Goal: Task Accomplishment & Management: Manage account settings

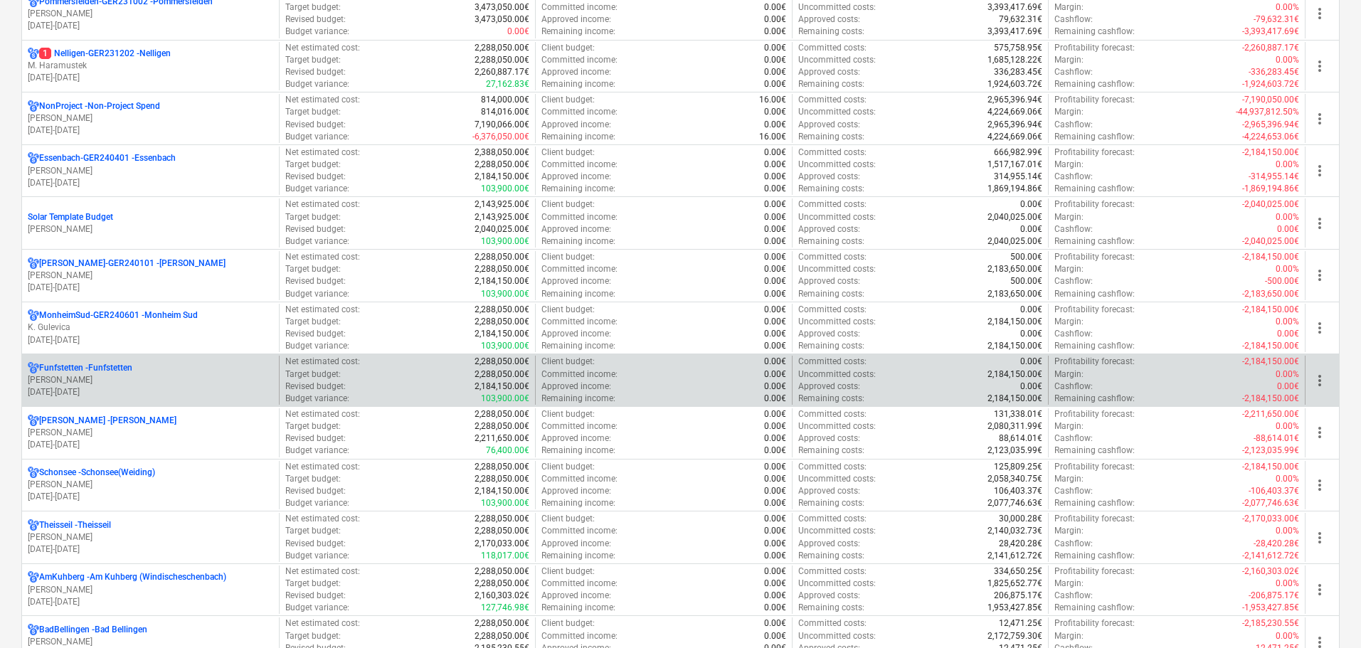
scroll to position [427, 0]
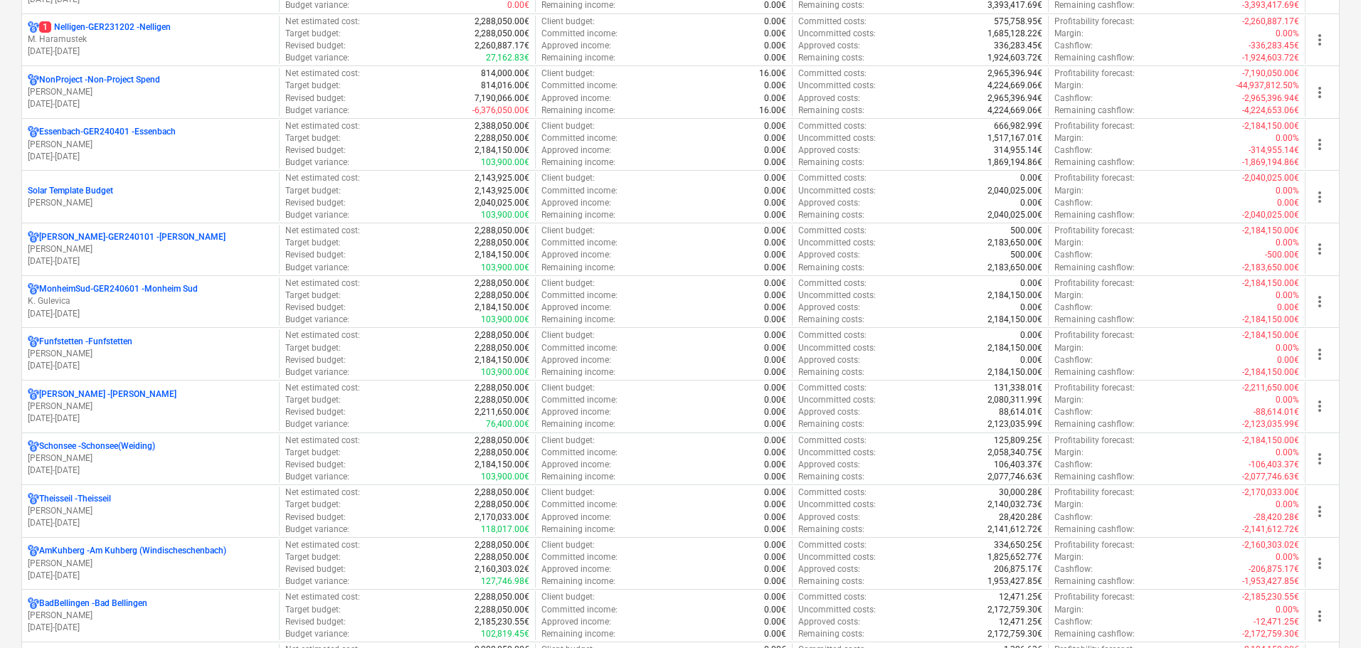
drag, startPoint x: 102, startPoint y: 351, endPoint x: 560, endPoint y: 323, distance: 458.5
click at [102, 351] on p "R. Hoffmann" at bounding box center [151, 354] width 246 height 12
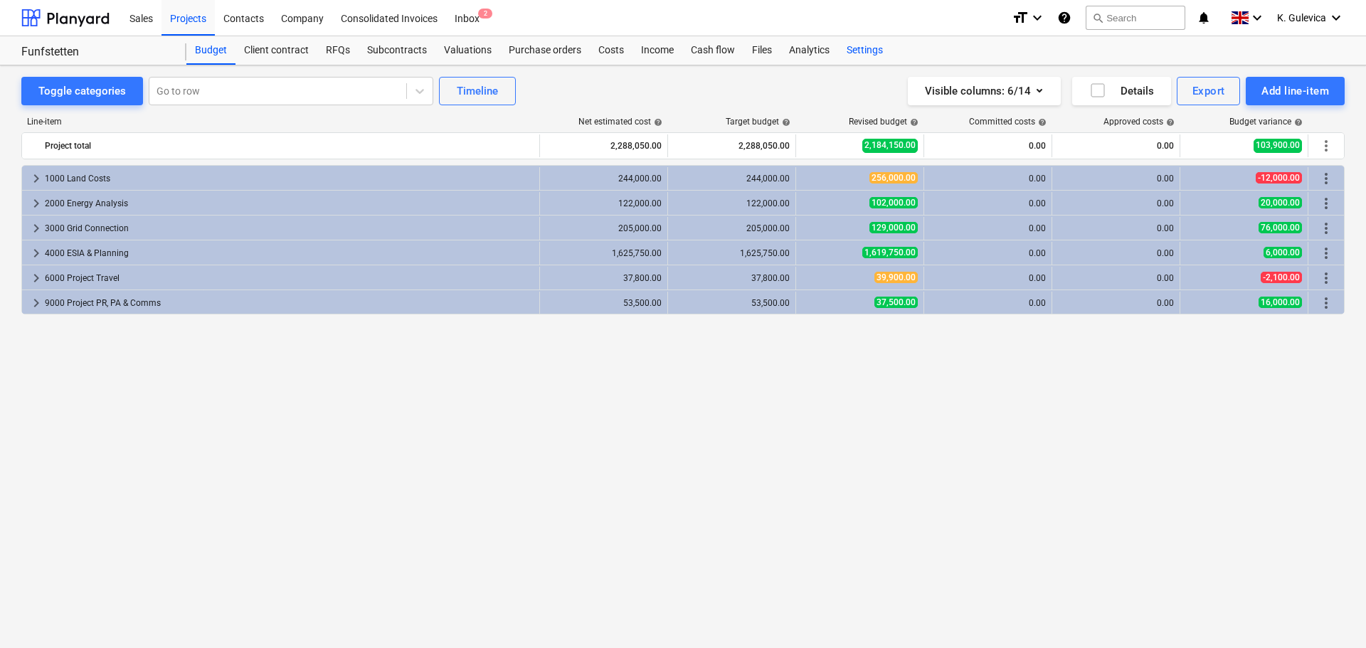
click at [870, 46] on div "Settings" at bounding box center [864, 50] width 53 height 28
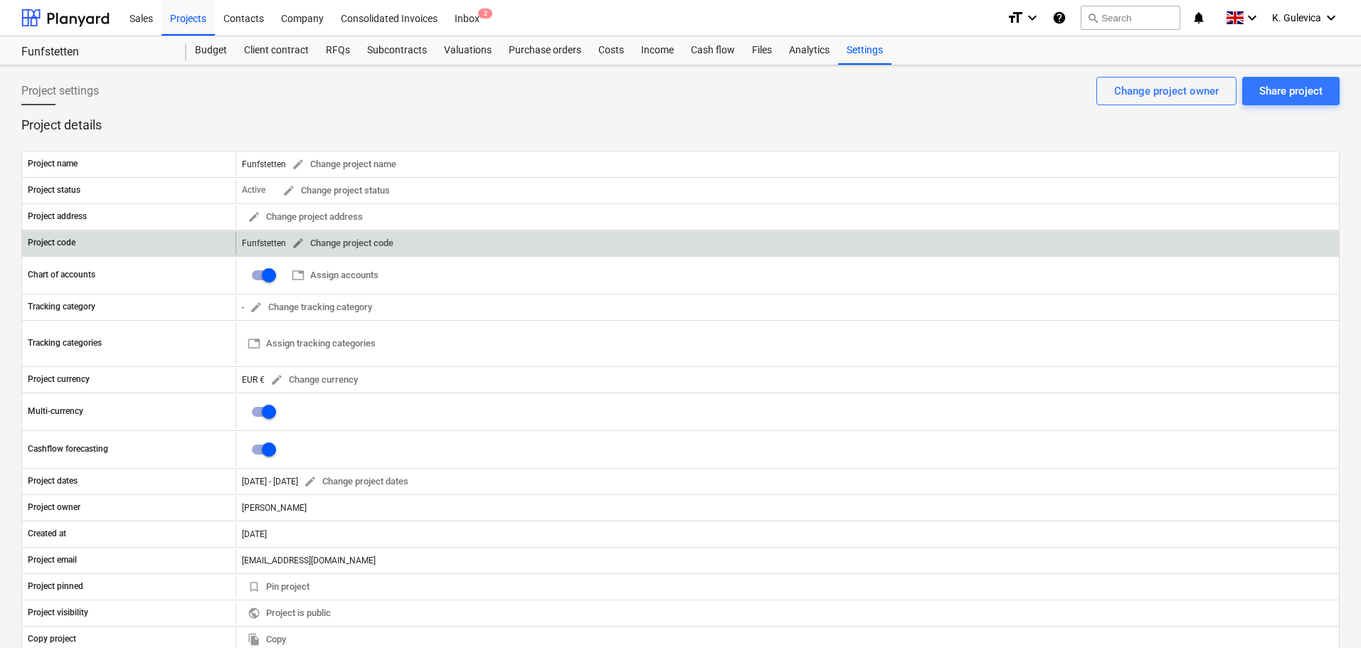
click at [307, 245] on span "edit Change project code" at bounding box center [343, 244] width 102 height 16
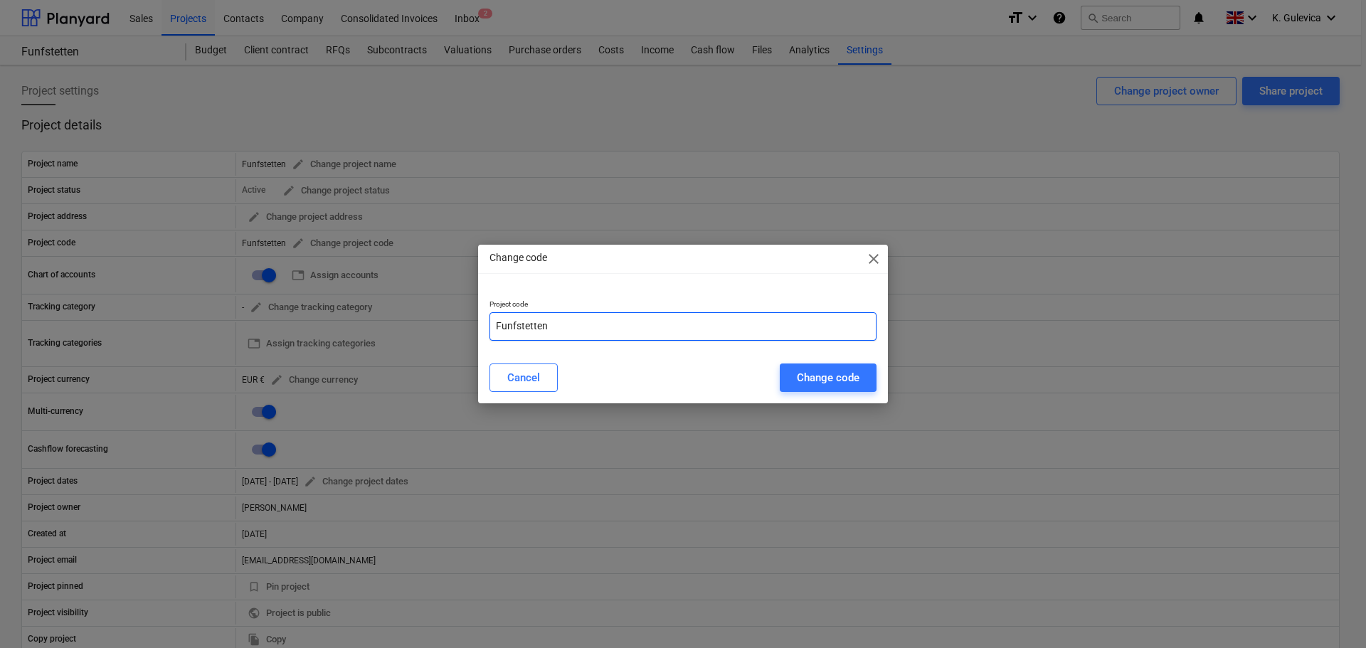
click at [576, 325] on input "Funfstetten" at bounding box center [683, 326] width 387 height 28
paste input "GER240602"
type input "Funfstetten-GER240602"
click at [805, 386] on div "Change code" at bounding box center [828, 378] width 63 height 19
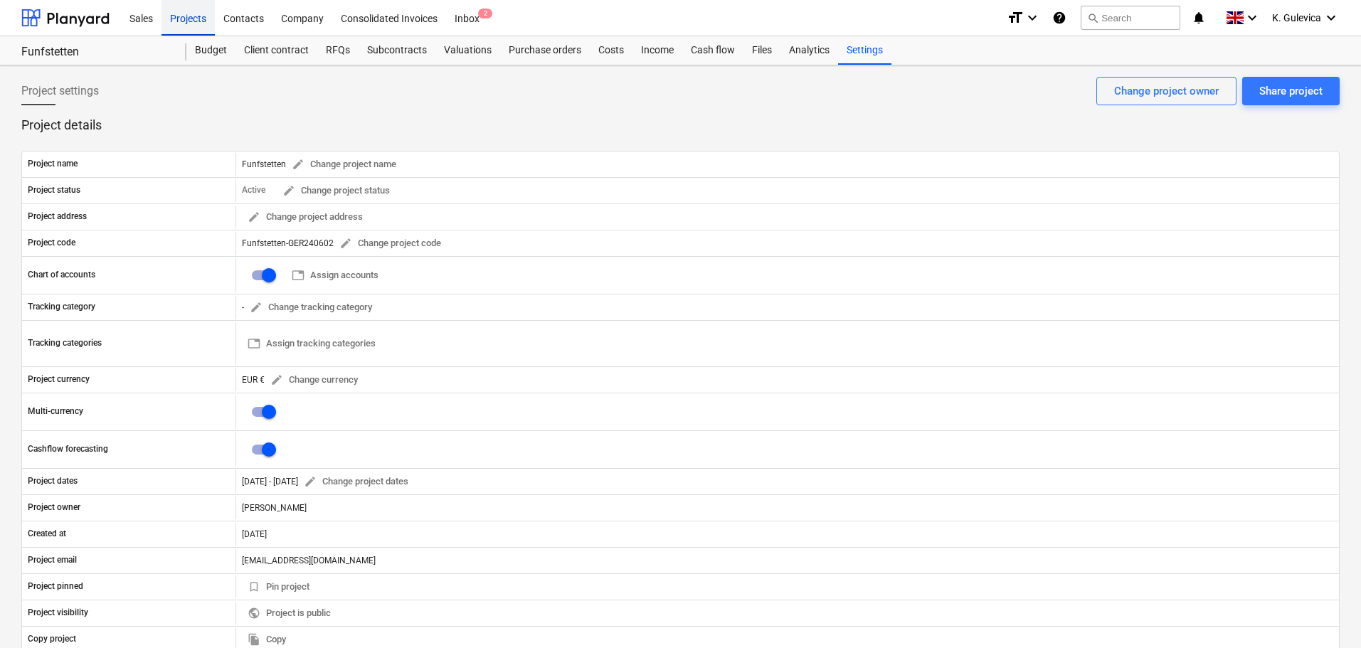
click at [176, 23] on div "Projects" at bounding box center [188, 17] width 53 height 36
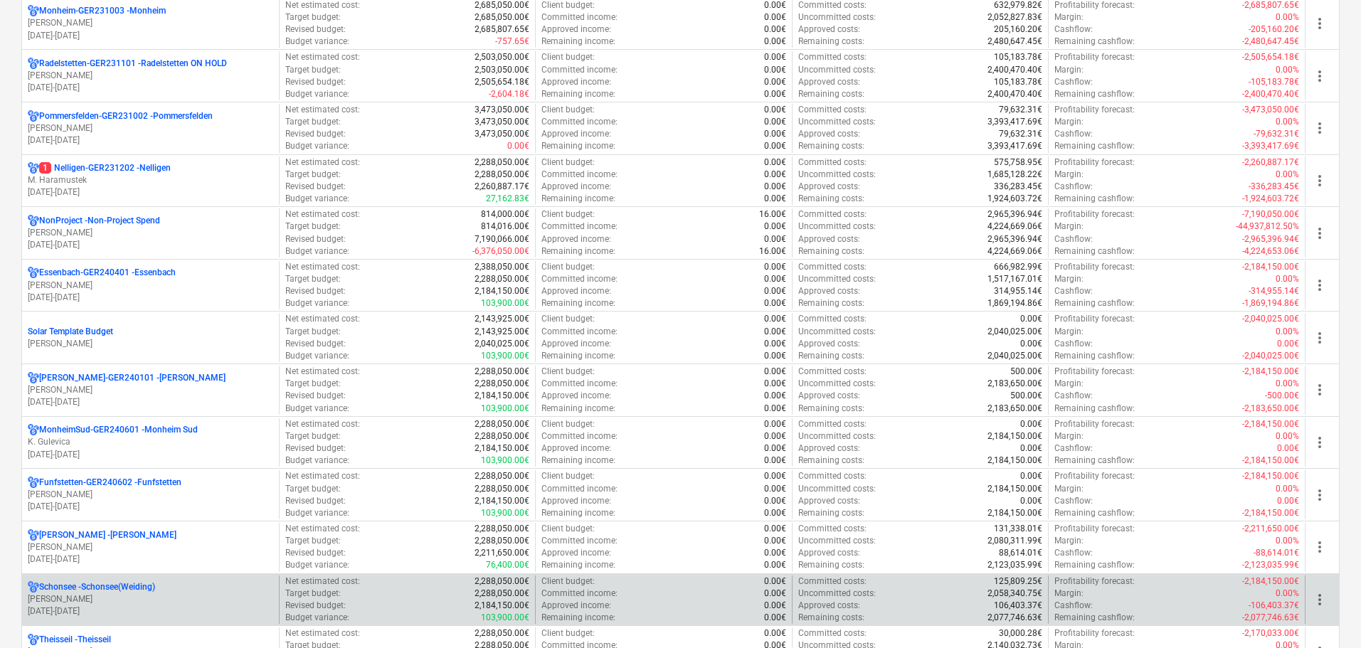
scroll to position [498, 0]
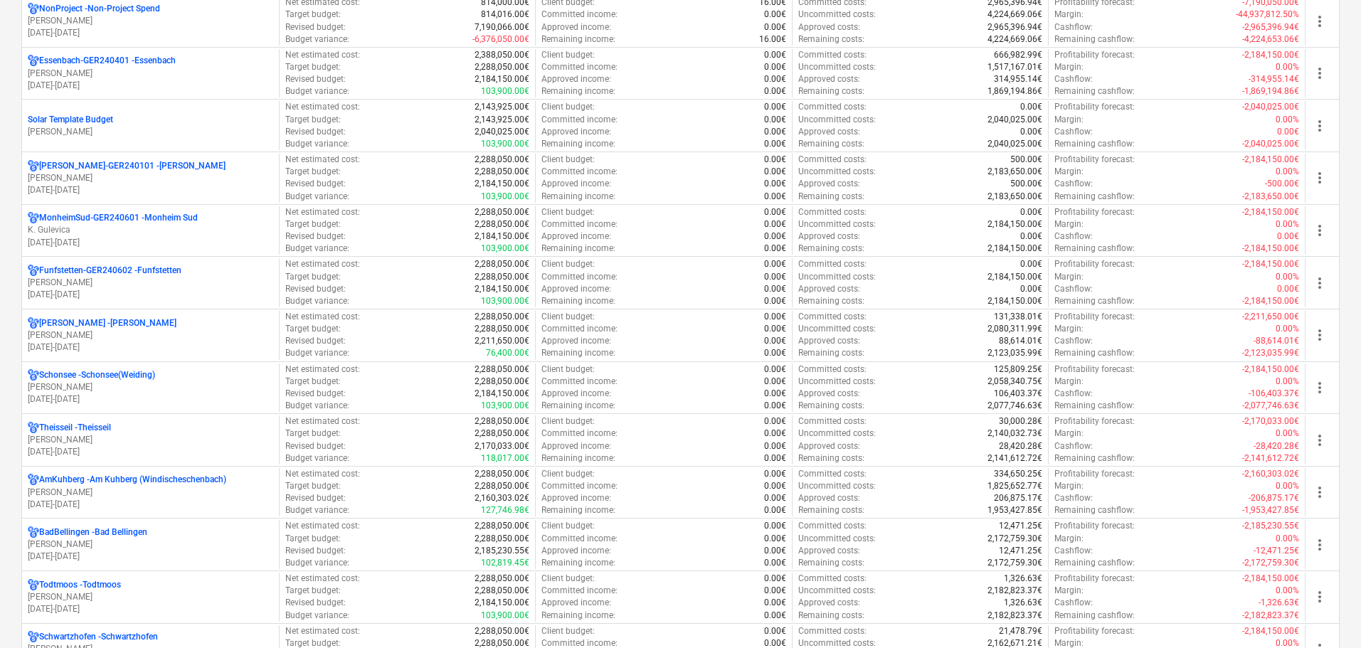
click at [102, 329] on p "Schierling - Schierling" at bounding box center [107, 323] width 137 height 12
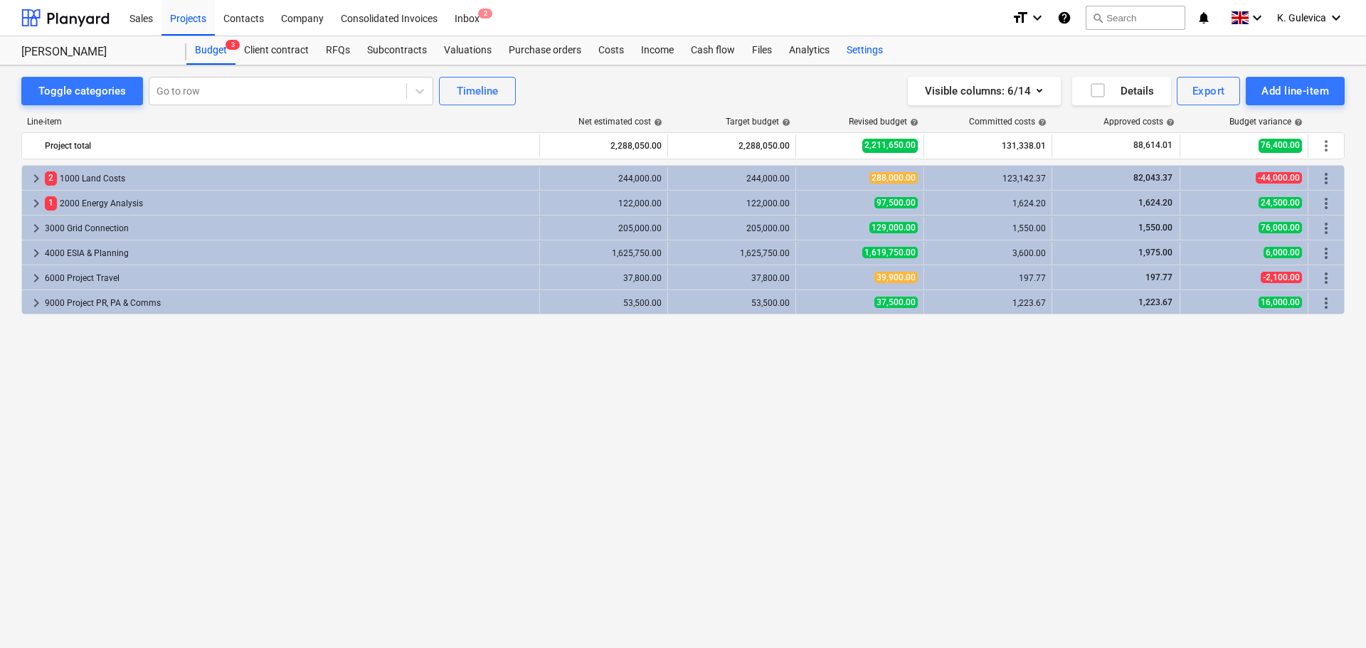
drag, startPoint x: 869, startPoint y: 43, endPoint x: 826, endPoint y: 63, distance: 47.1
click at [868, 43] on div "Settings" at bounding box center [864, 50] width 53 height 28
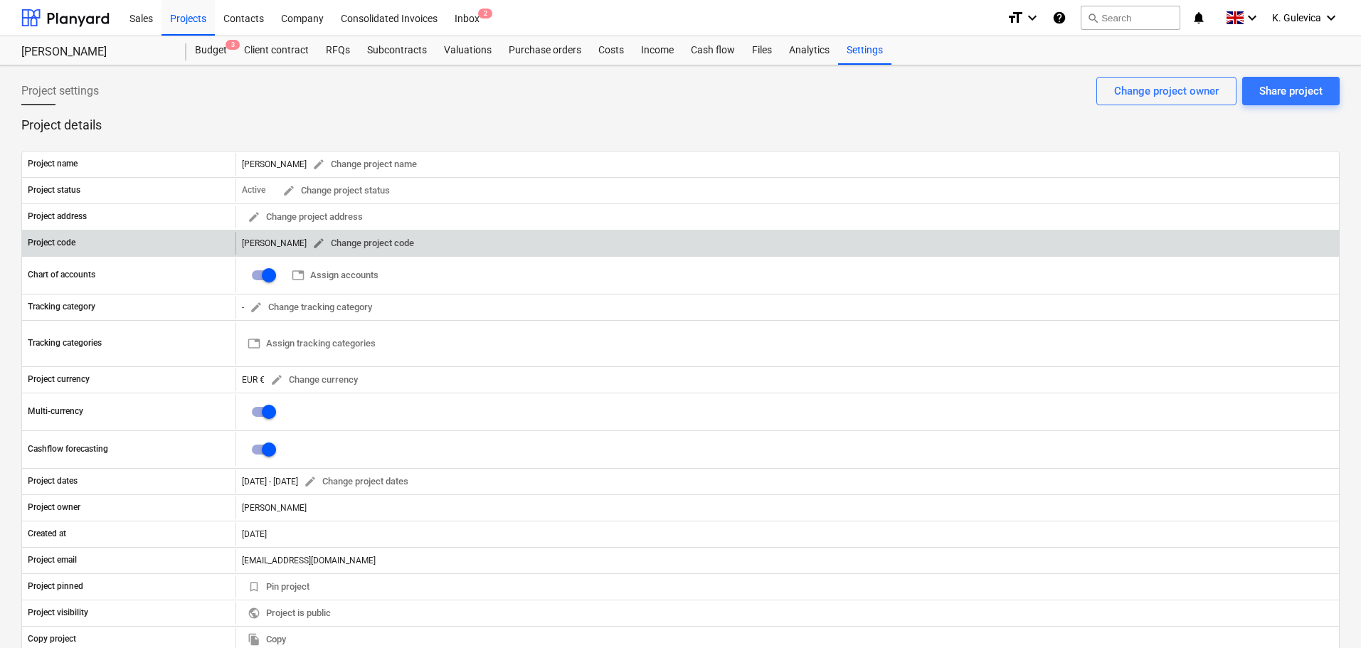
click at [312, 243] on span "edit" at bounding box center [318, 243] width 13 height 13
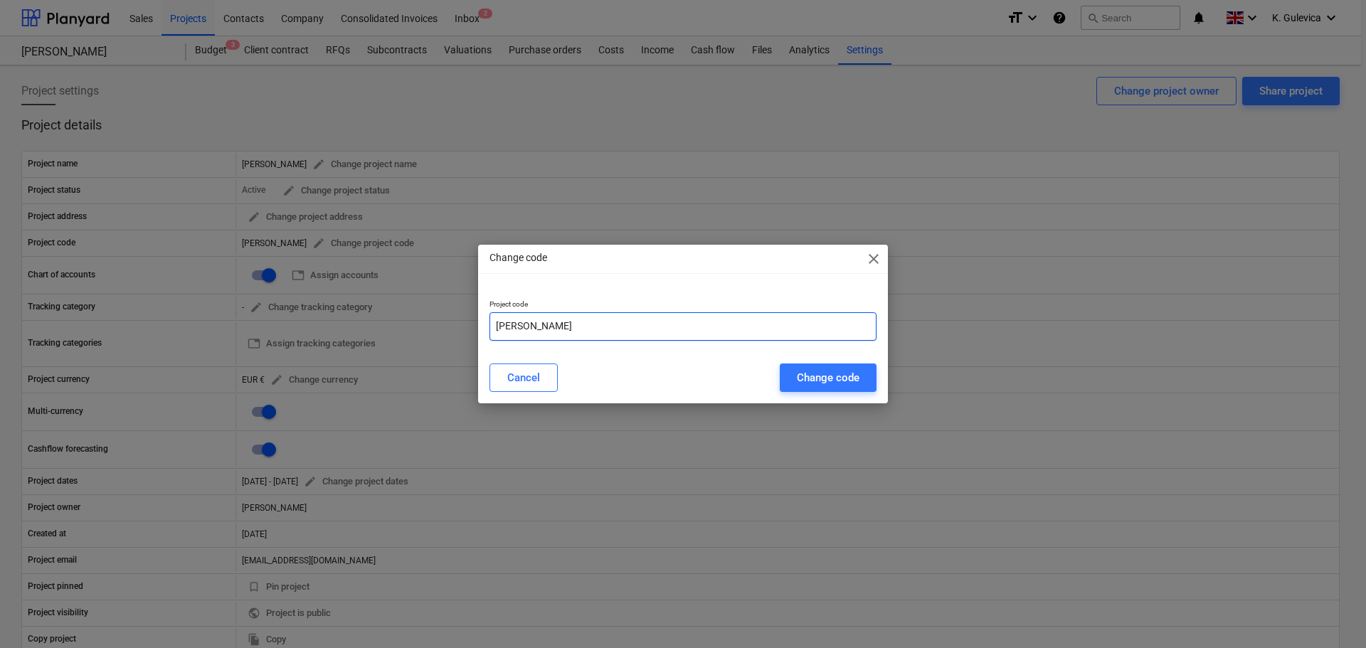
click at [566, 328] on input "[PERSON_NAME]" at bounding box center [683, 326] width 387 height 28
paste input "GER240603"
type input "Schierling-GER240603"
click at [846, 374] on div "Change code" at bounding box center [828, 378] width 63 height 19
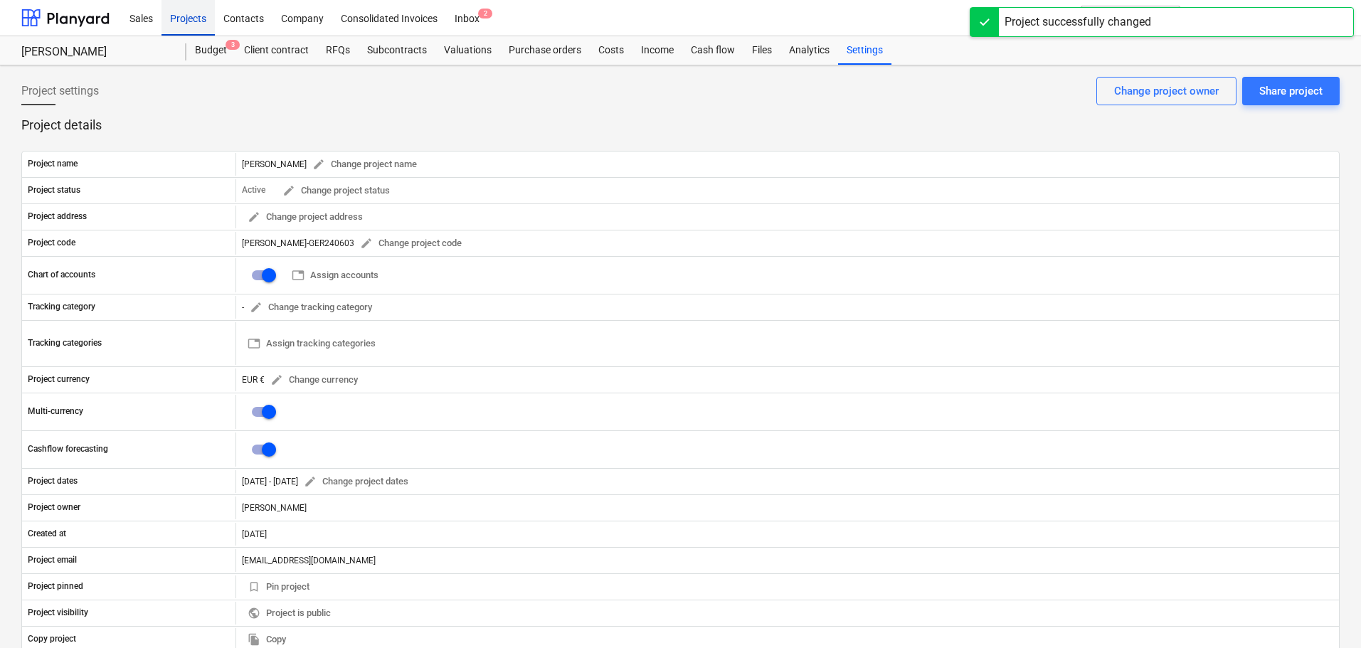
click at [189, 12] on div "Projects" at bounding box center [188, 17] width 53 height 36
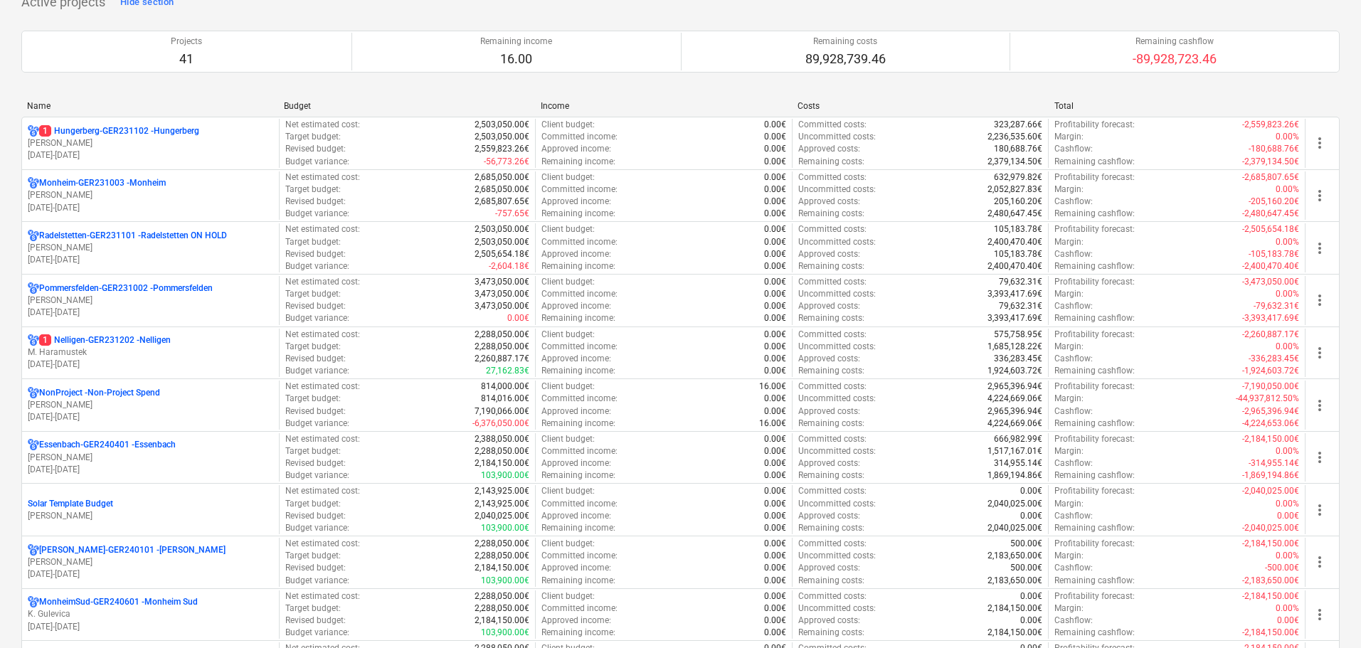
scroll to position [356, 0]
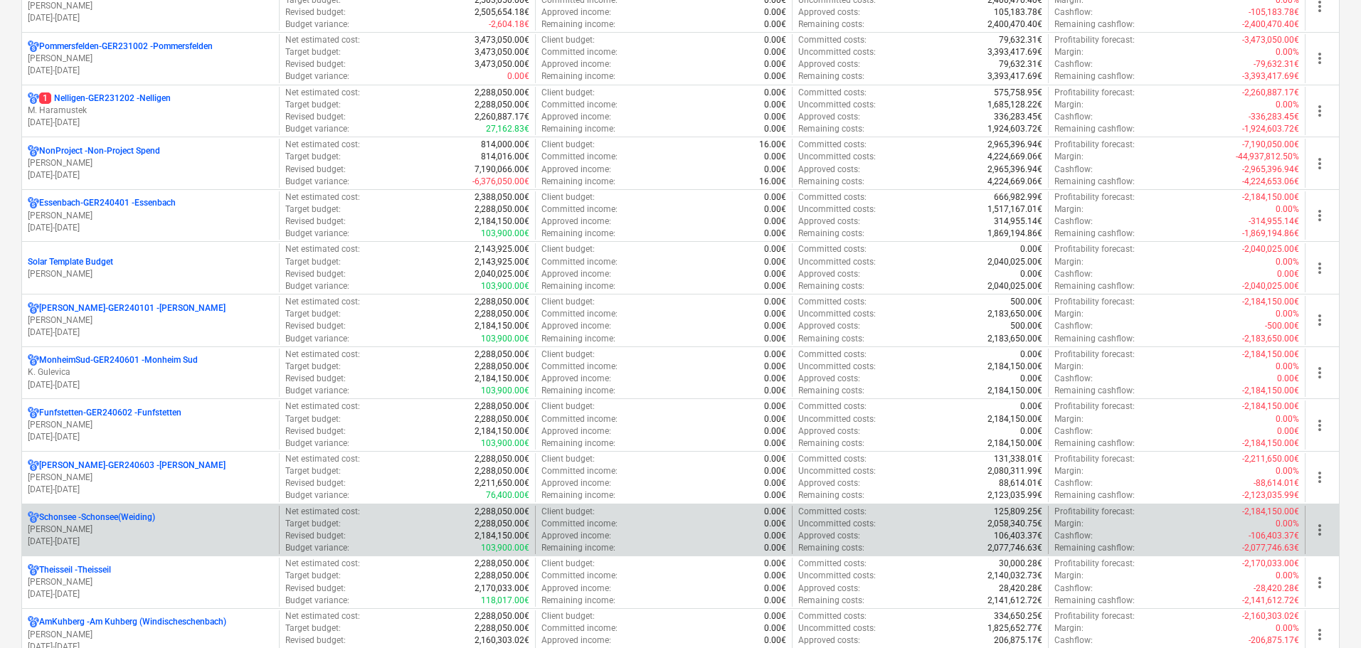
click at [142, 524] on p "Schonsee - Schonsee(Weiding)" at bounding box center [97, 518] width 116 height 12
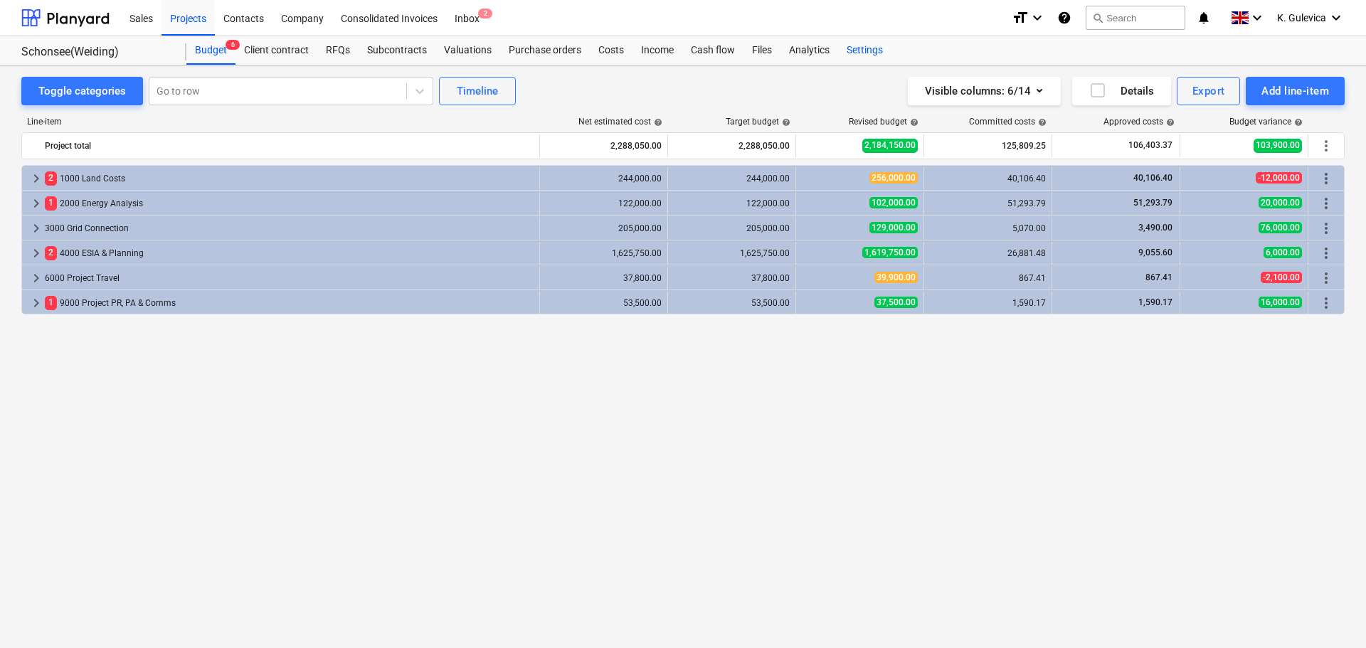
click at [864, 46] on div "Settings" at bounding box center [864, 50] width 53 height 28
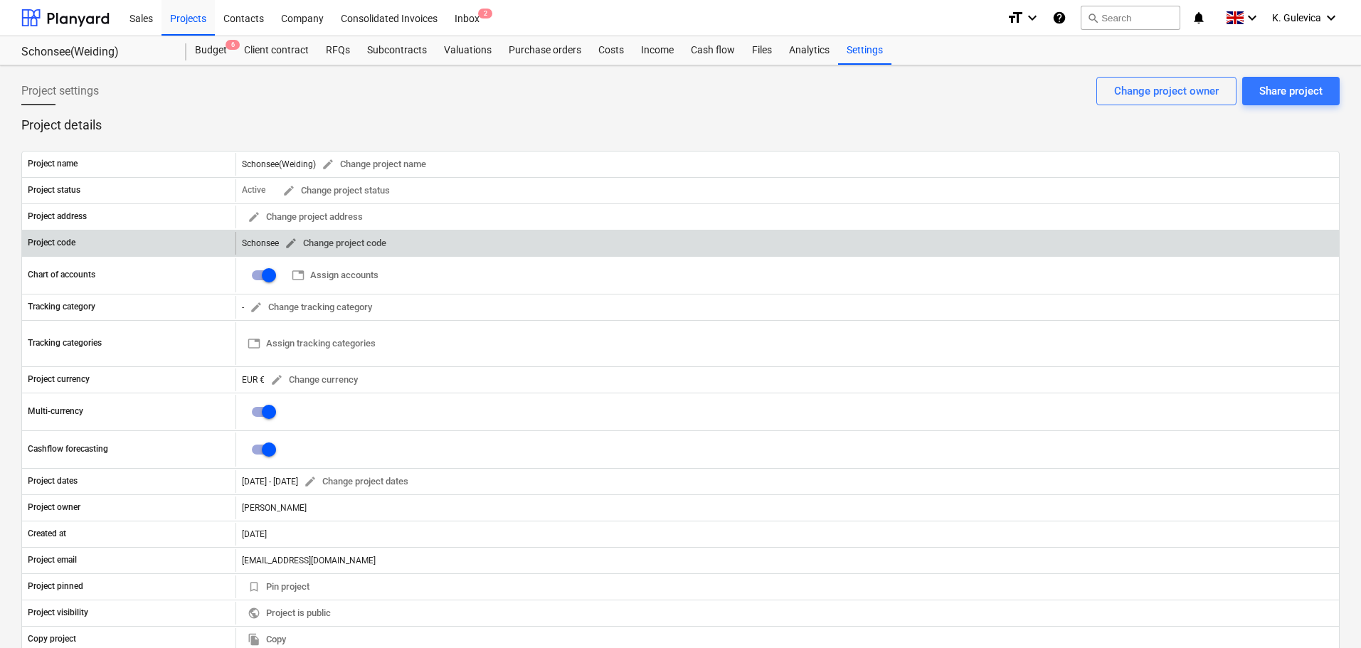
click at [285, 243] on span "edit" at bounding box center [291, 243] width 13 height 13
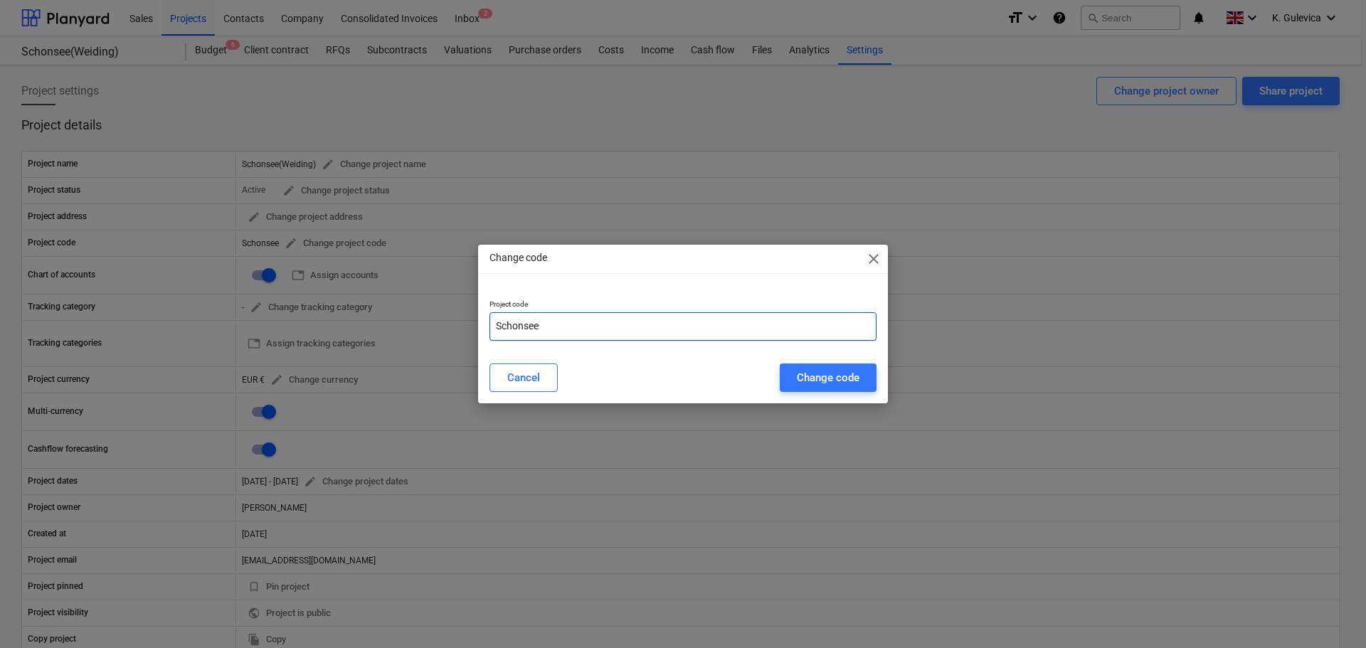
click at [562, 325] on input "Schonsee" at bounding box center [683, 326] width 387 height 28
paste input "GER240609"
type input "Schonsee-GER240609"
click at [848, 372] on div "Change code" at bounding box center [828, 378] width 63 height 19
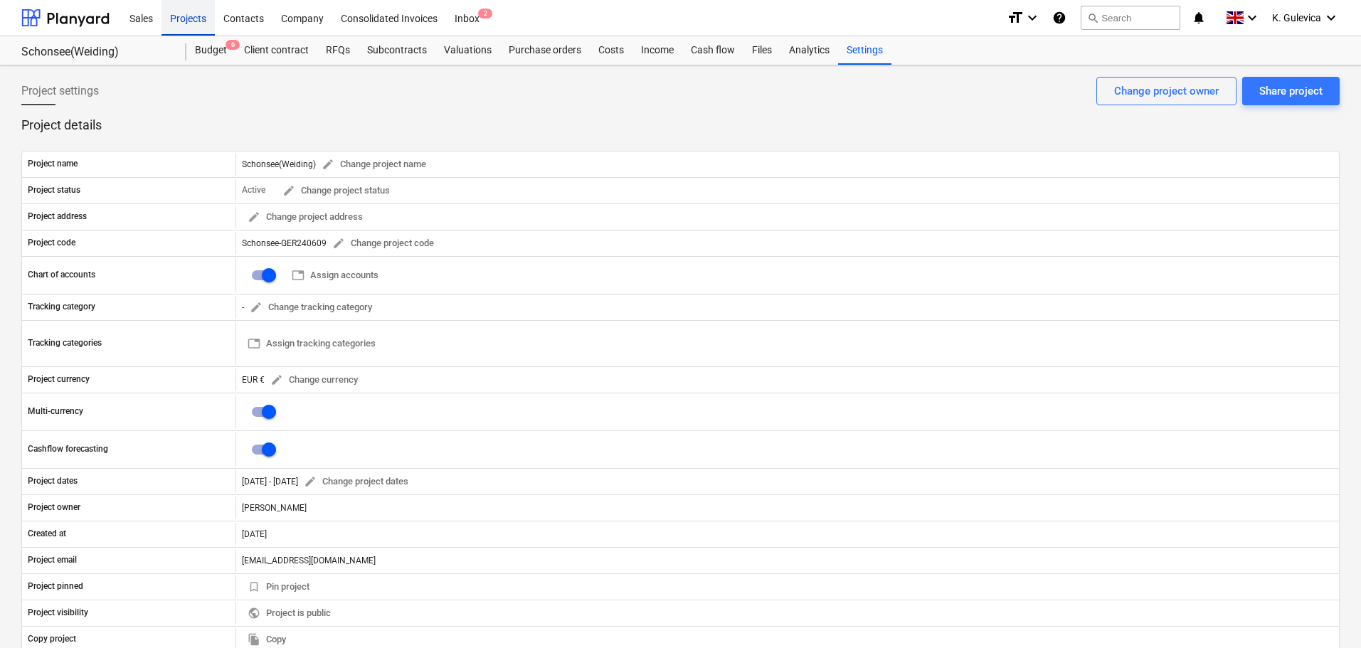
click at [183, 15] on div "Projects" at bounding box center [188, 17] width 53 height 36
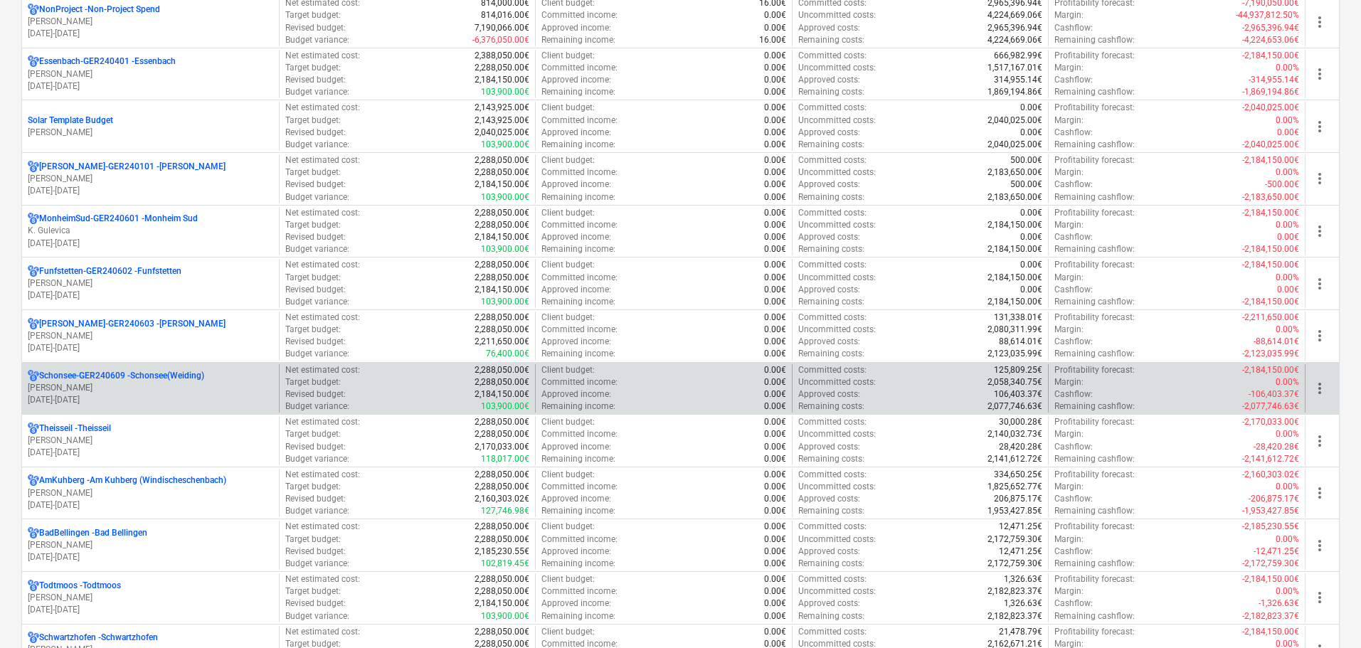
scroll to position [498, 0]
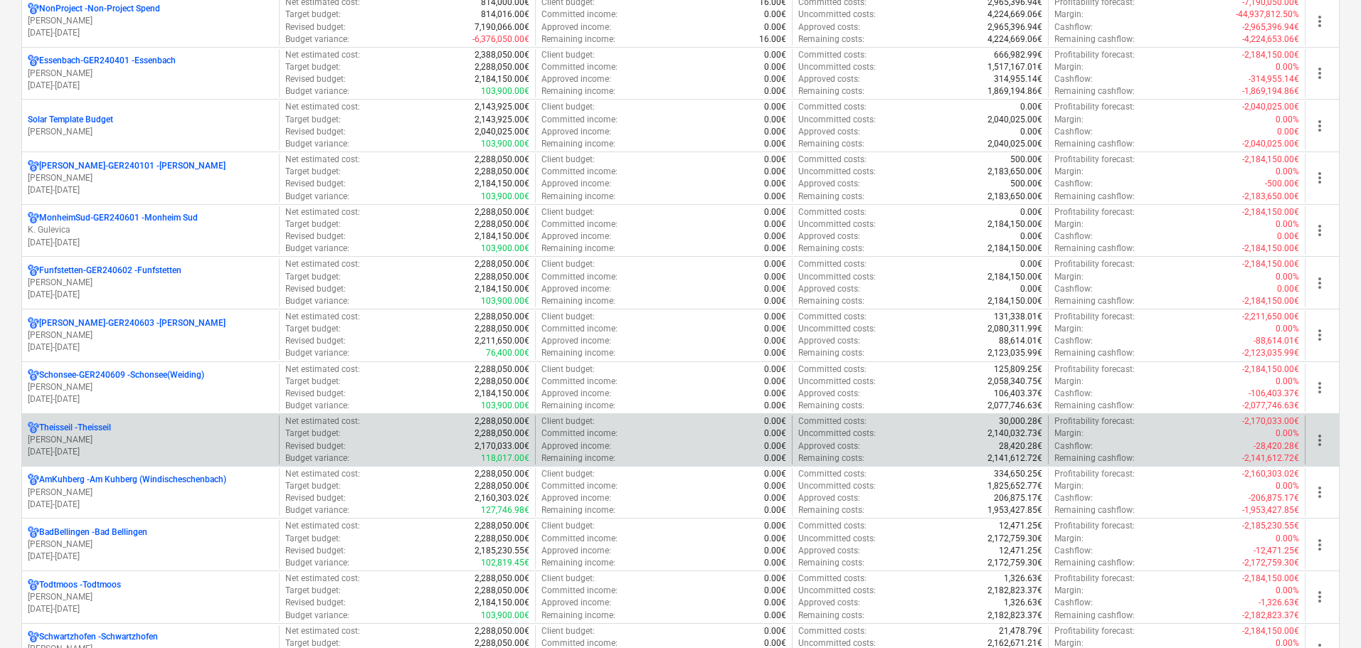
click at [110, 436] on p "V. Ketzer" at bounding box center [151, 440] width 246 height 12
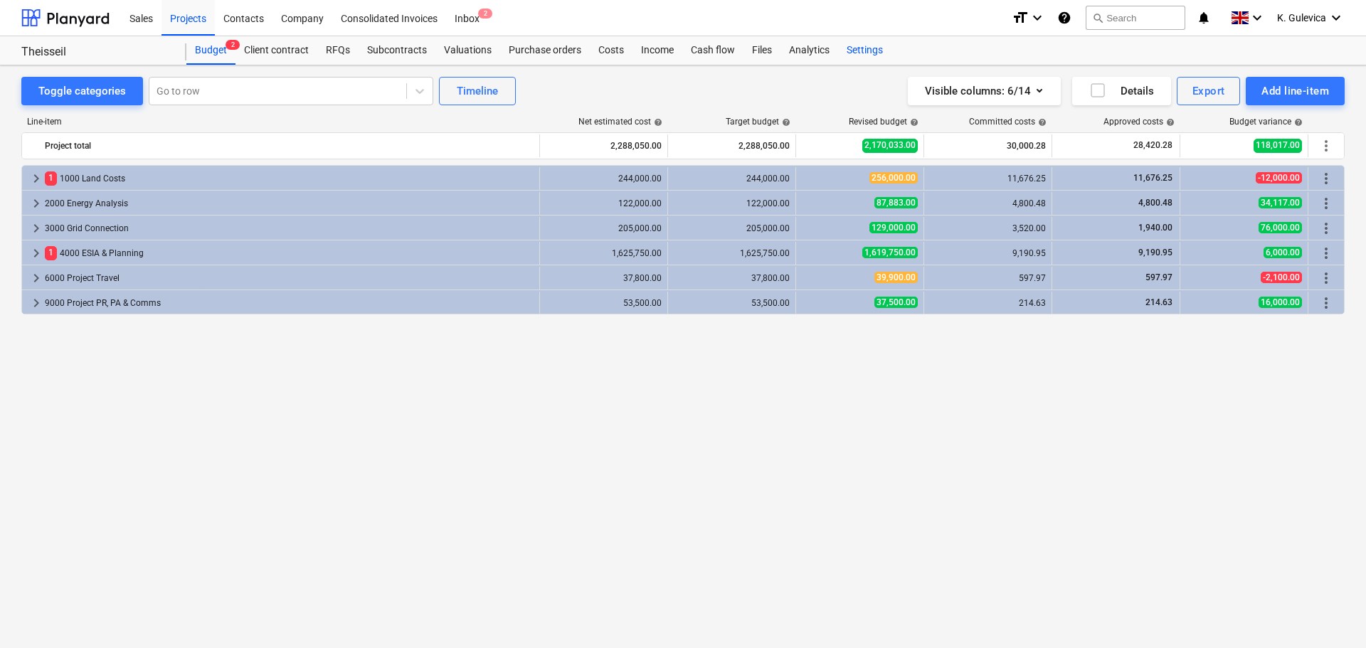
click at [862, 53] on div "Settings" at bounding box center [864, 50] width 53 height 28
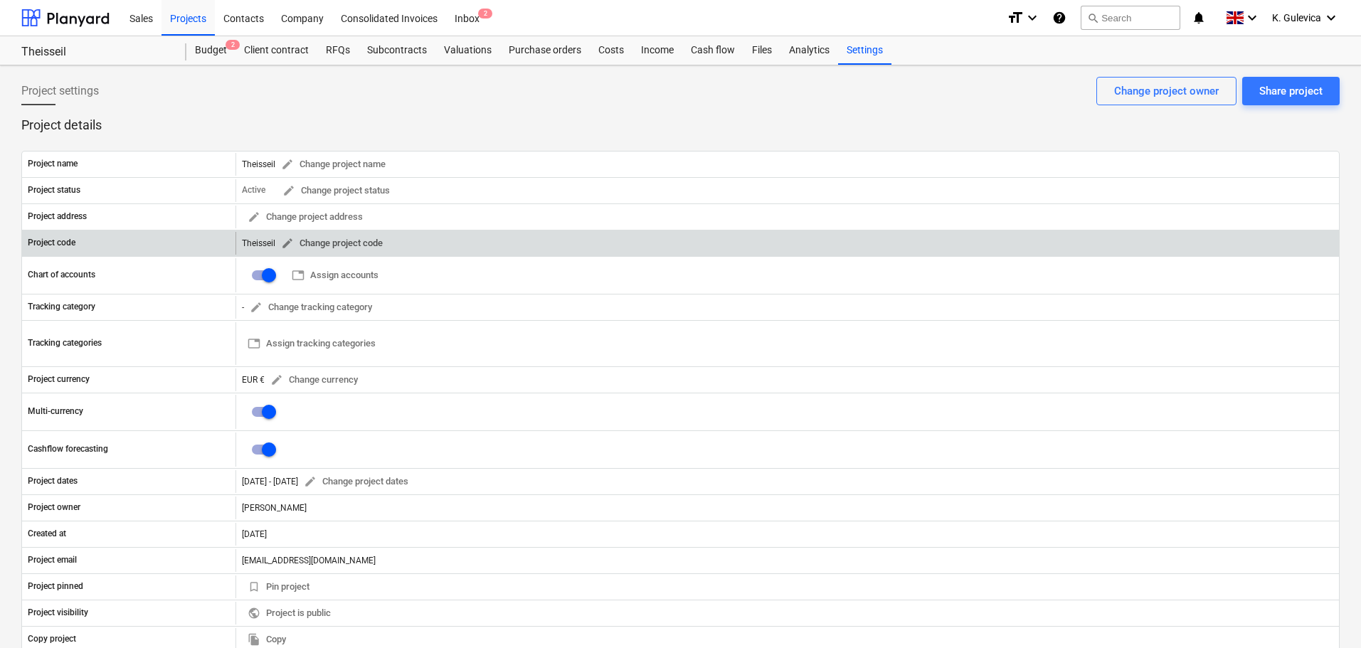
click at [287, 243] on span "edit" at bounding box center [287, 243] width 13 height 13
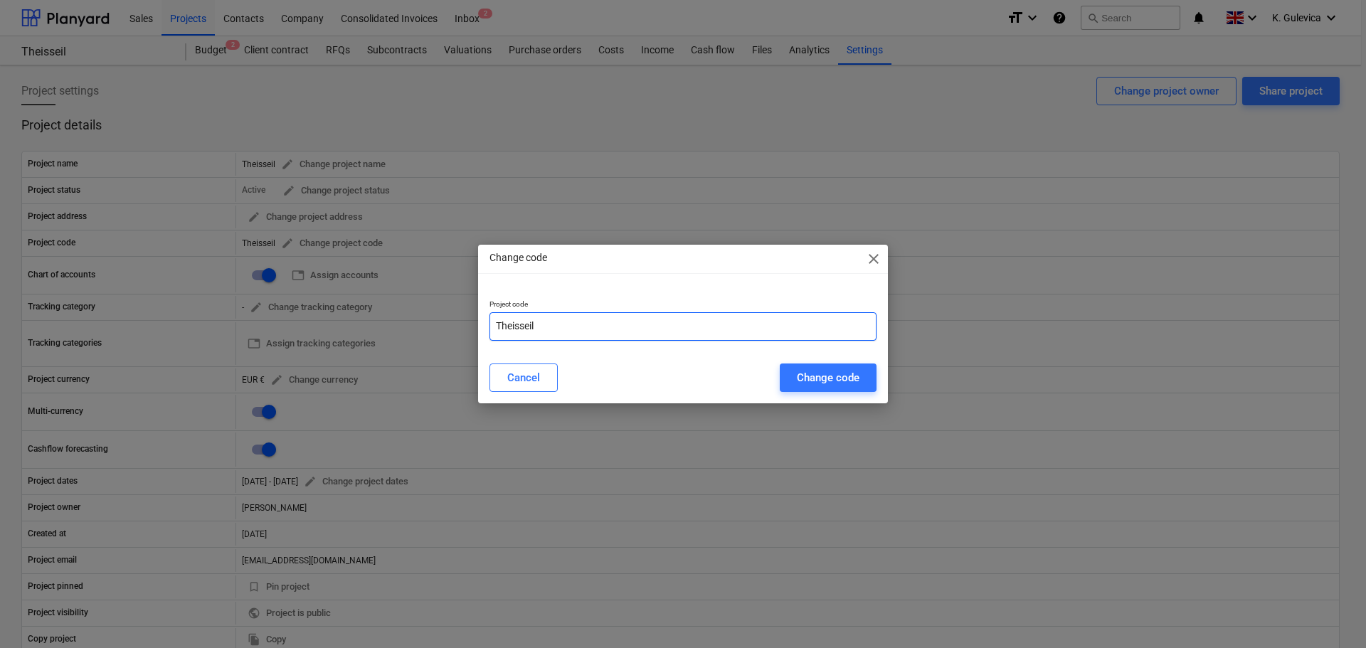
click at [589, 325] on input "Theisseil" at bounding box center [683, 326] width 387 height 28
paste input "GER240606"
type input "Theisseil-GER240606"
click at [845, 382] on div "Change code" at bounding box center [828, 378] width 63 height 19
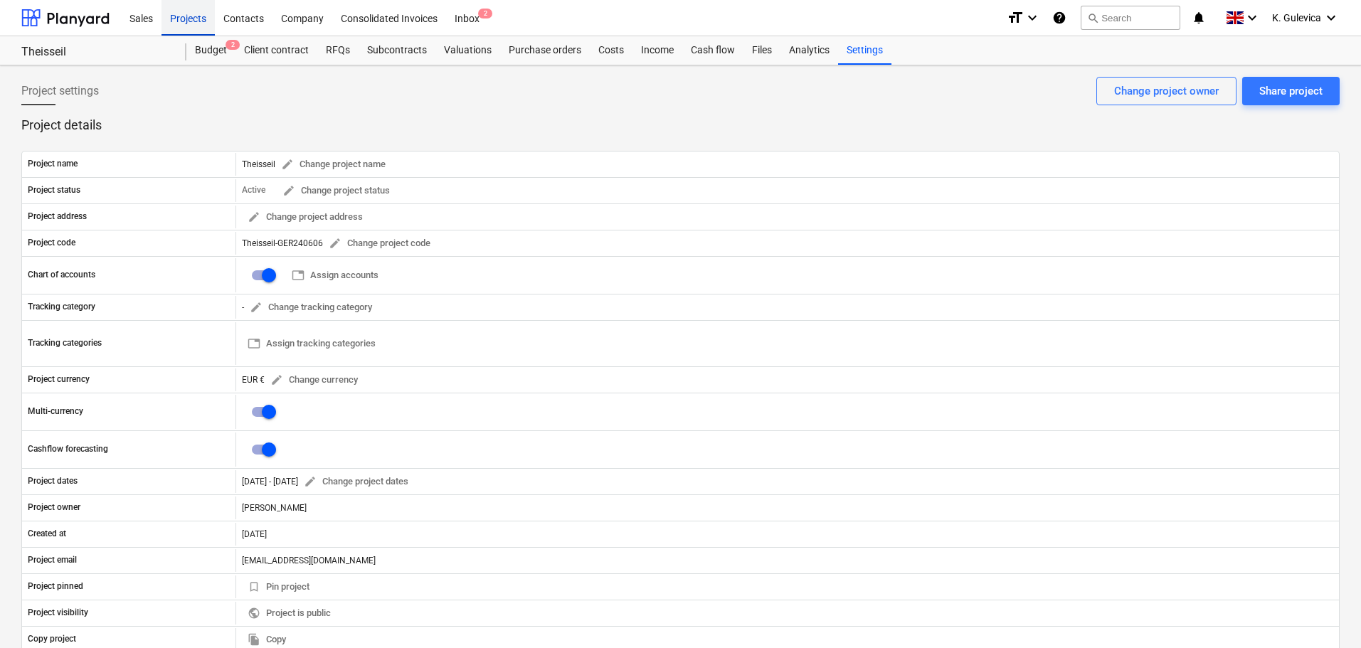
click at [197, 19] on div "Projects" at bounding box center [188, 17] width 53 height 36
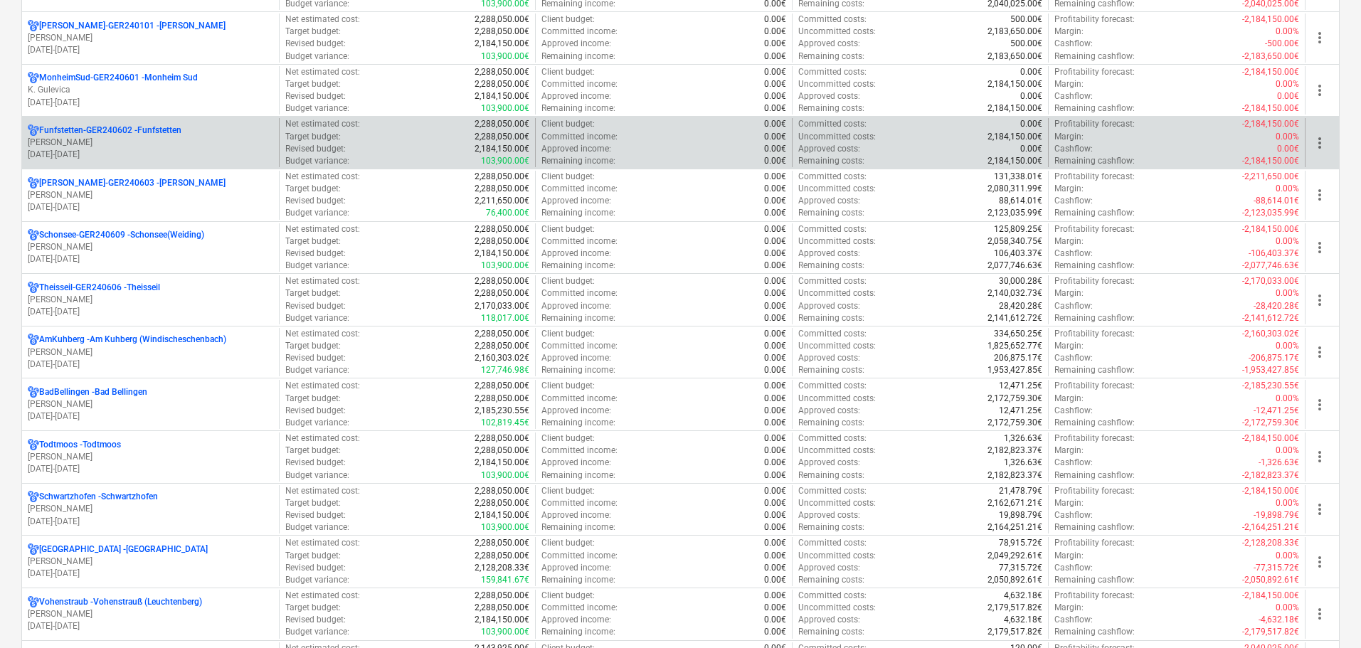
scroll to position [641, 0]
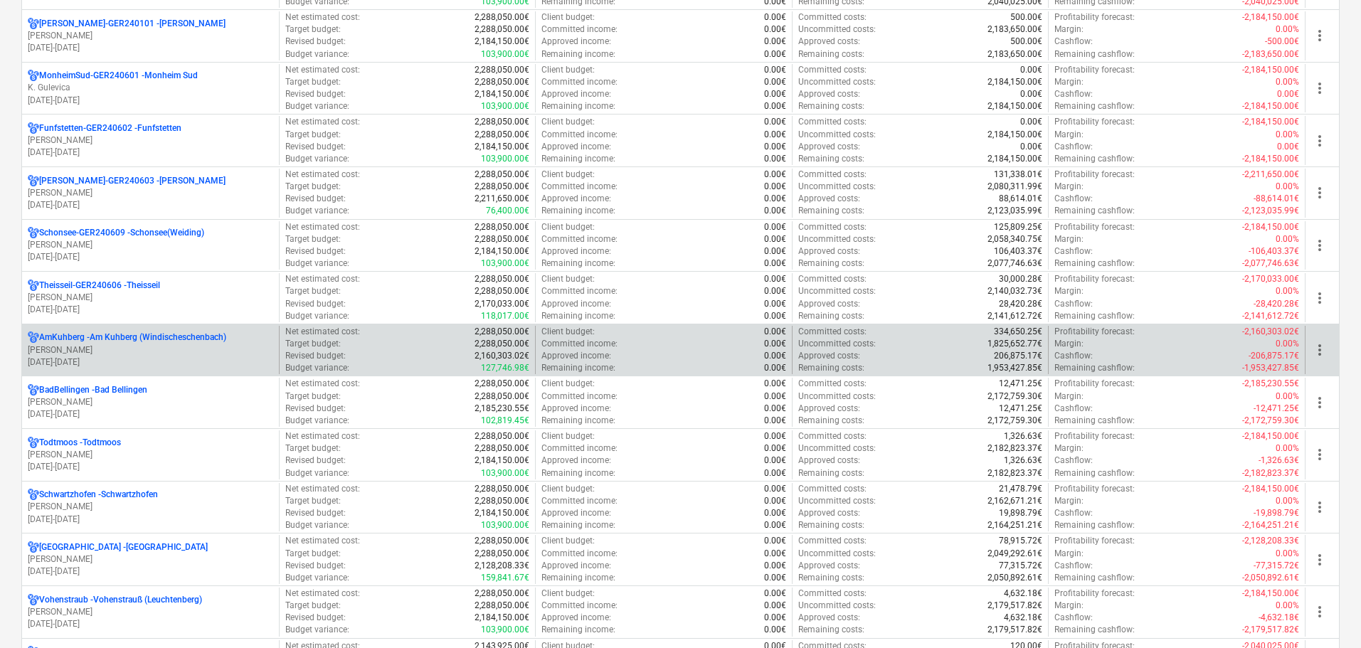
click at [161, 342] on p "AmKuhberg - Am Kuhberg (Windischeschenbach)" at bounding box center [132, 338] width 187 height 12
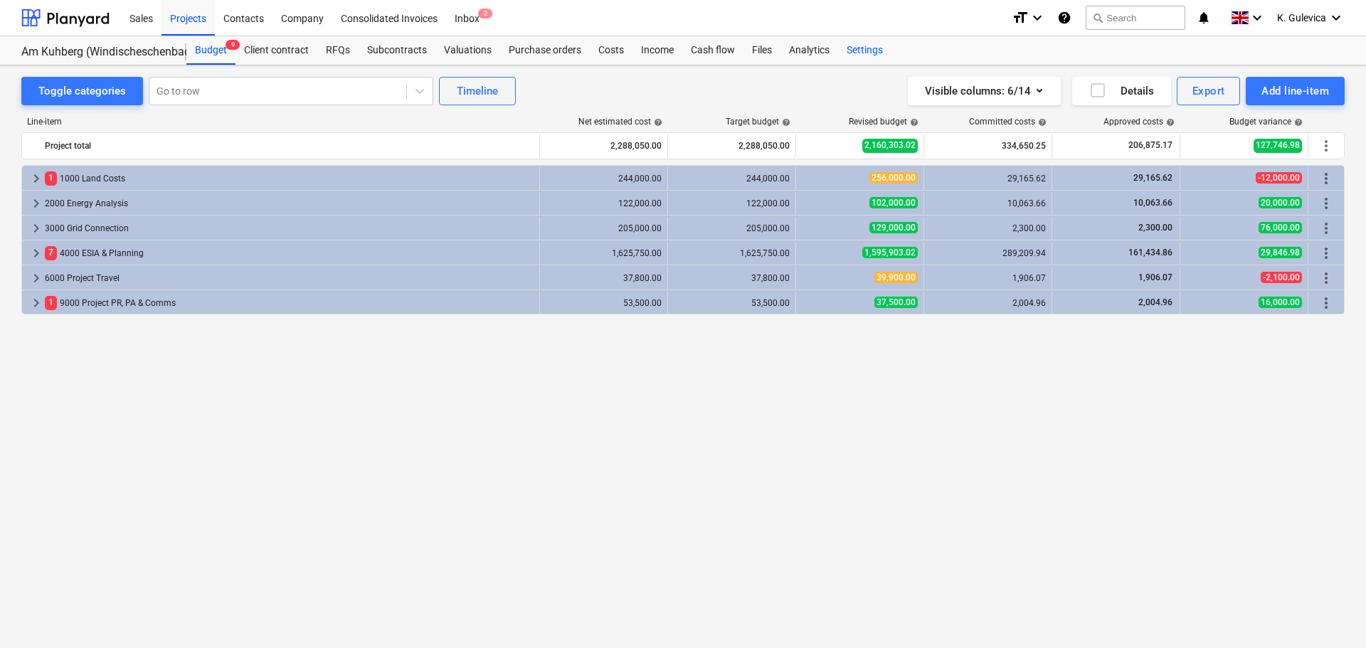
click at [853, 46] on div "Settings" at bounding box center [864, 50] width 53 height 28
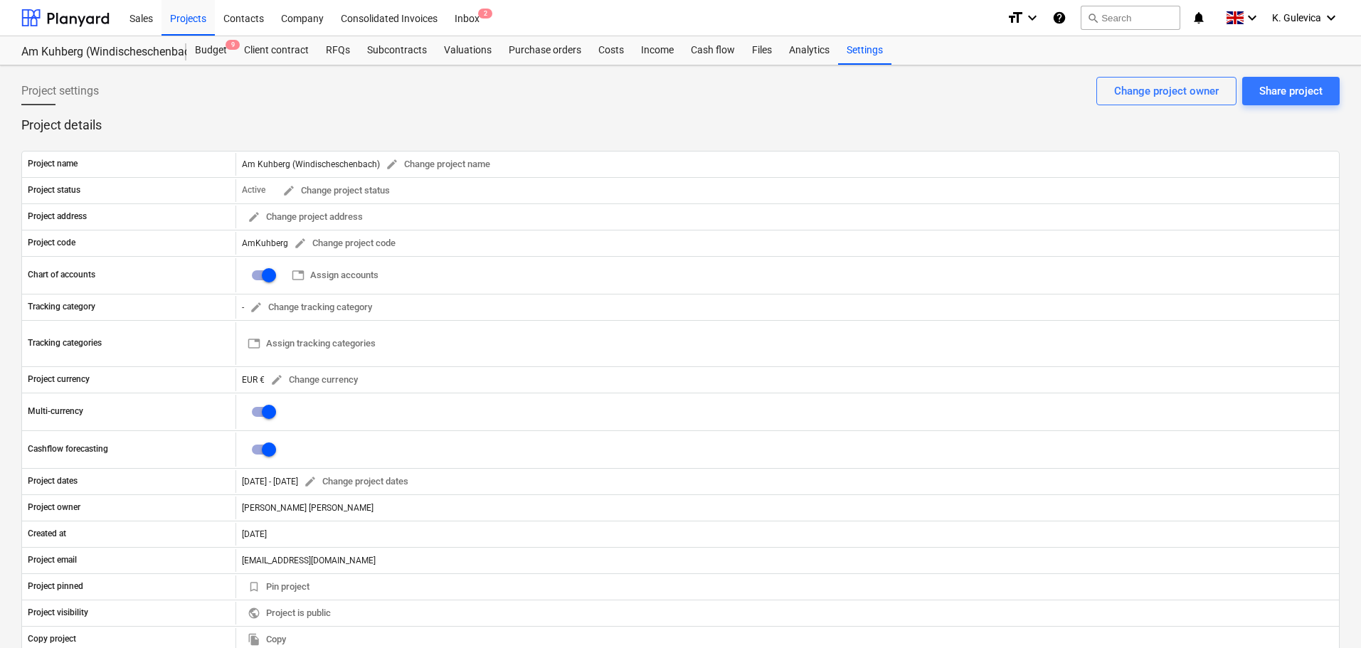
drag, startPoint x: 195, startPoint y: 16, endPoint x: 231, endPoint y: 56, distance: 53.9
click at [195, 16] on div "Projects" at bounding box center [188, 17] width 53 height 36
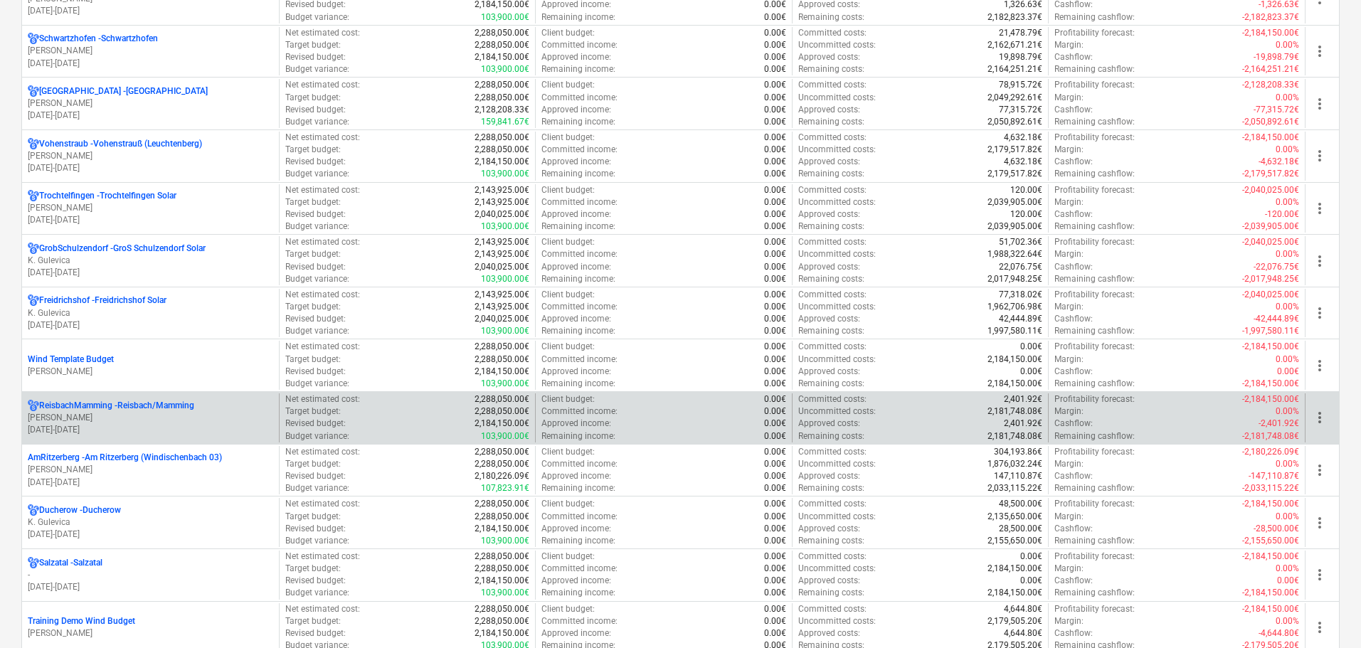
scroll to position [1139, 0]
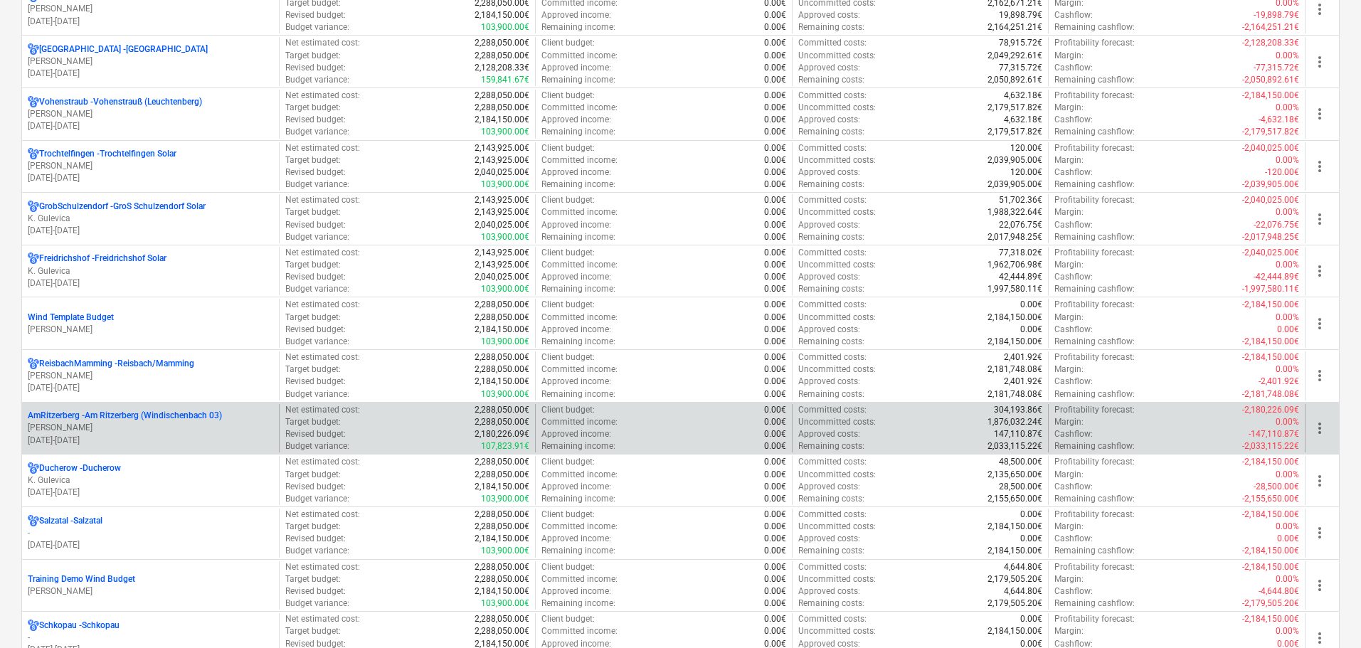
click at [178, 421] on p "AmRitzerberg - Am Ritzerberg (Windischenbach 03)" at bounding box center [125, 416] width 194 height 12
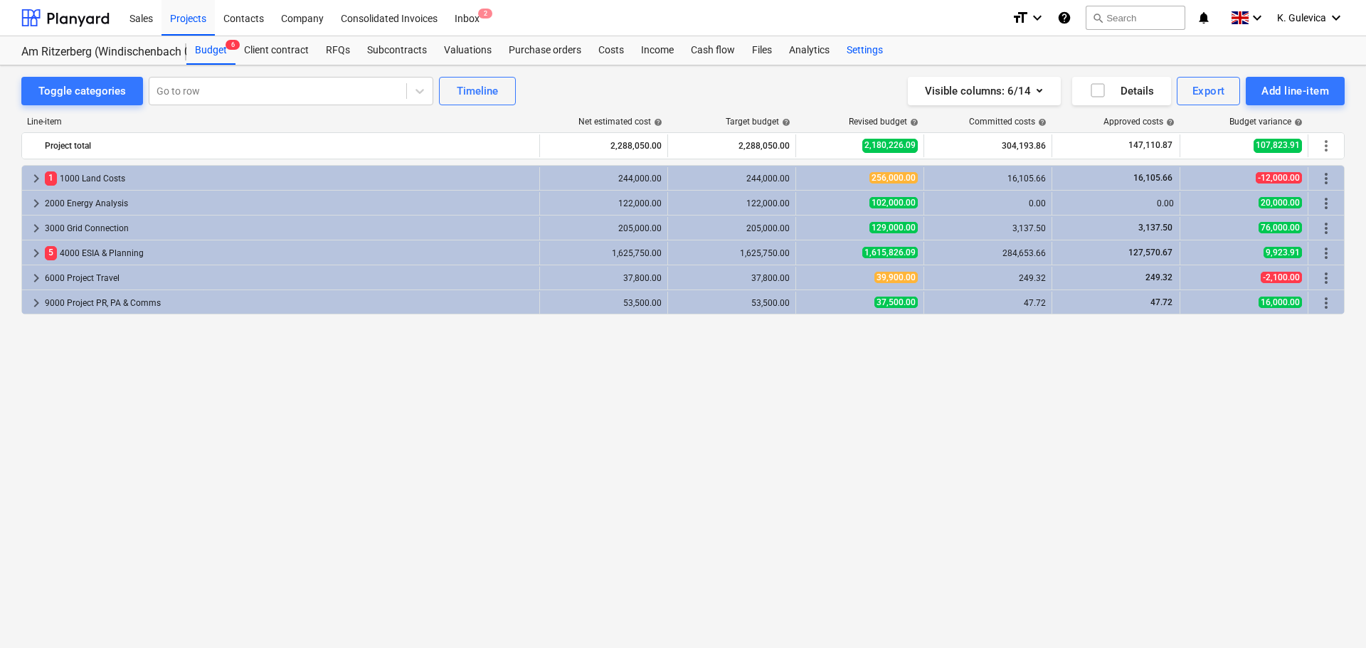
click at [848, 48] on div "Settings" at bounding box center [864, 50] width 53 height 28
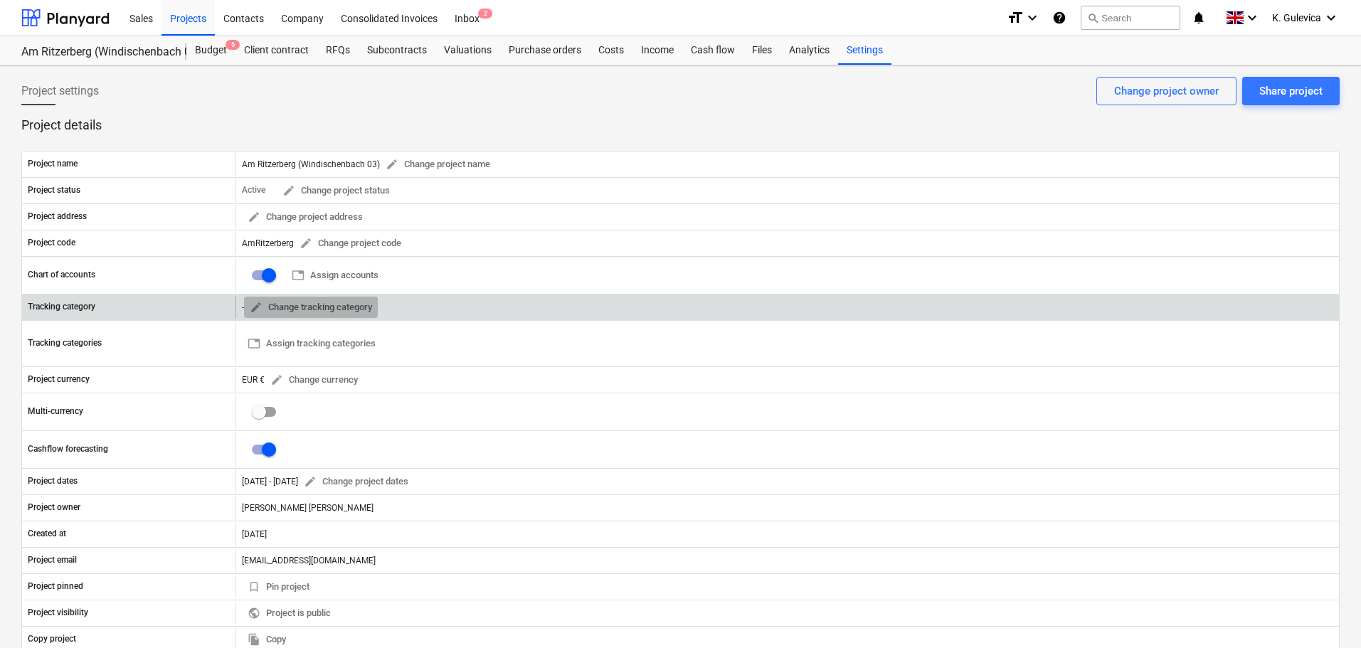
click at [304, 310] on span "edit Change tracking category" at bounding box center [311, 308] width 122 height 16
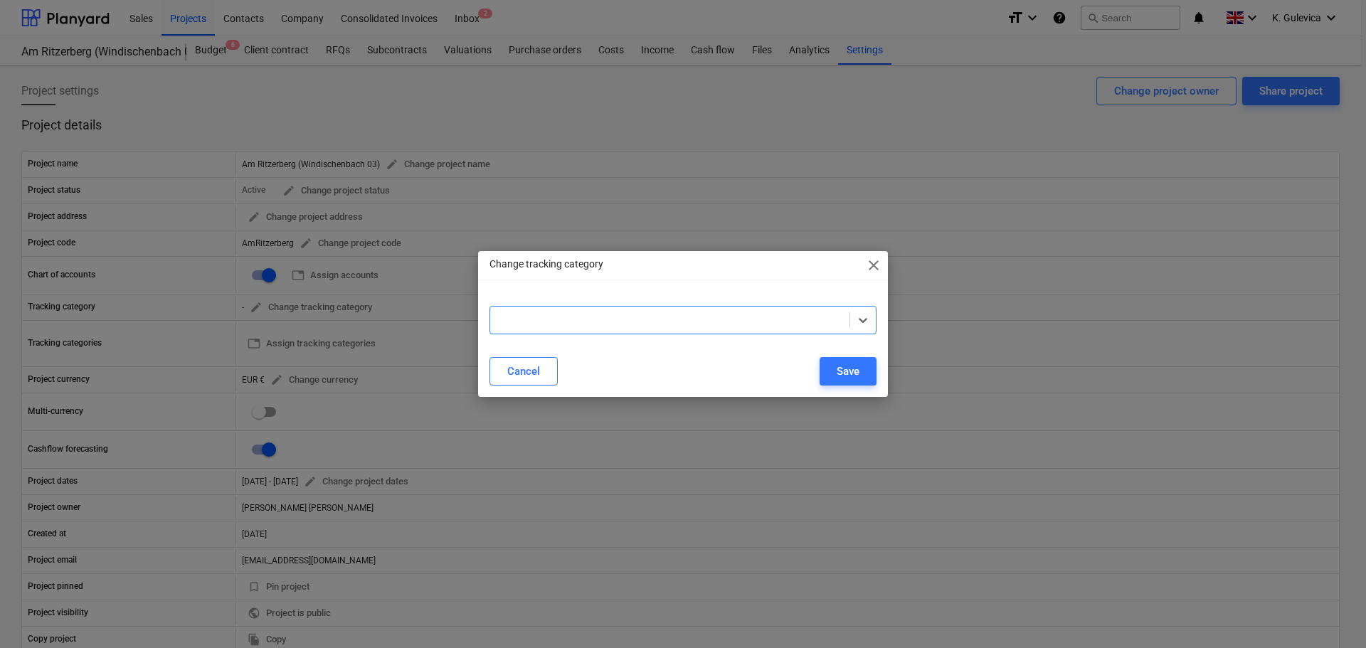
click at [879, 265] on span "close" at bounding box center [873, 265] width 17 height 17
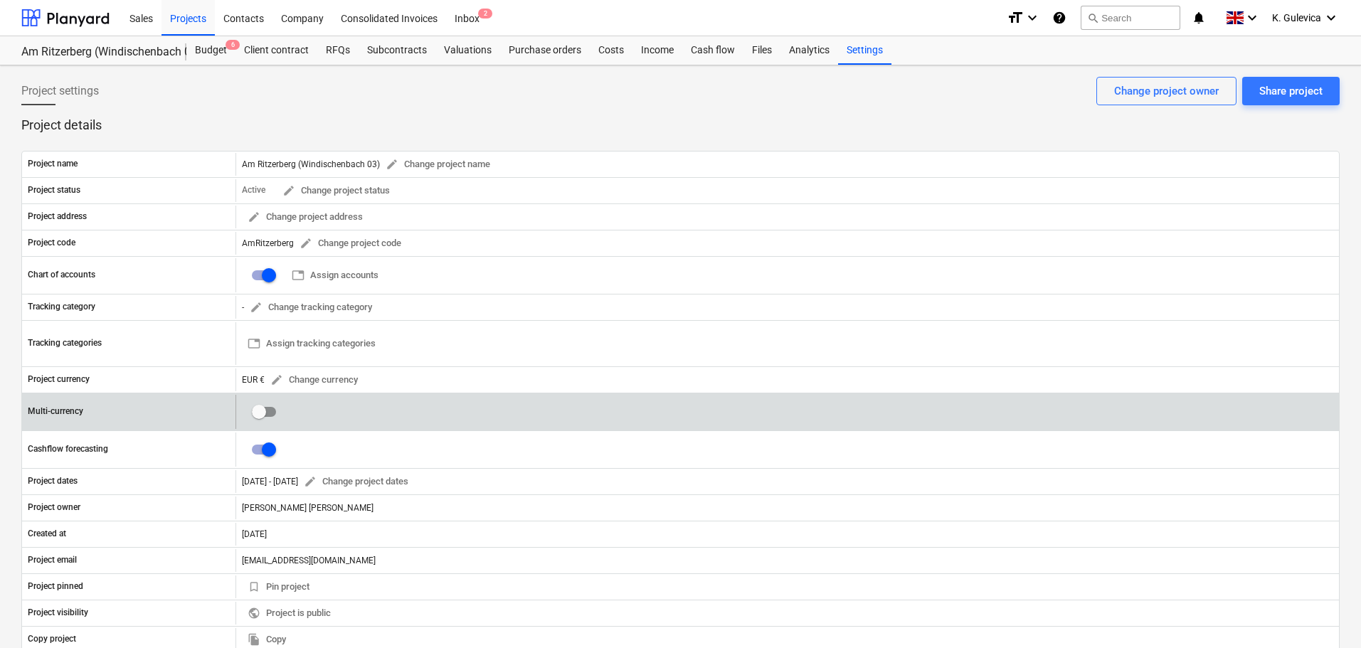
click at [260, 411] on input "checkbox" at bounding box center [259, 412] width 34 height 34
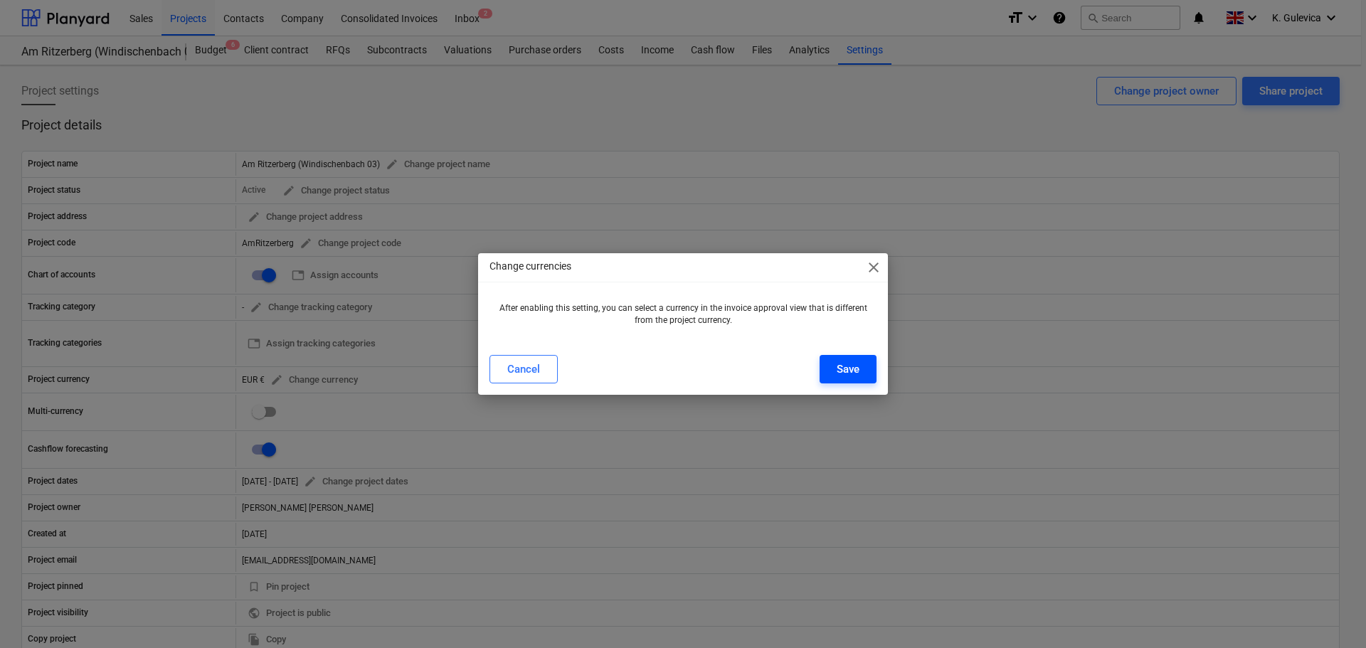
click at [857, 364] on div "Save" at bounding box center [848, 369] width 23 height 19
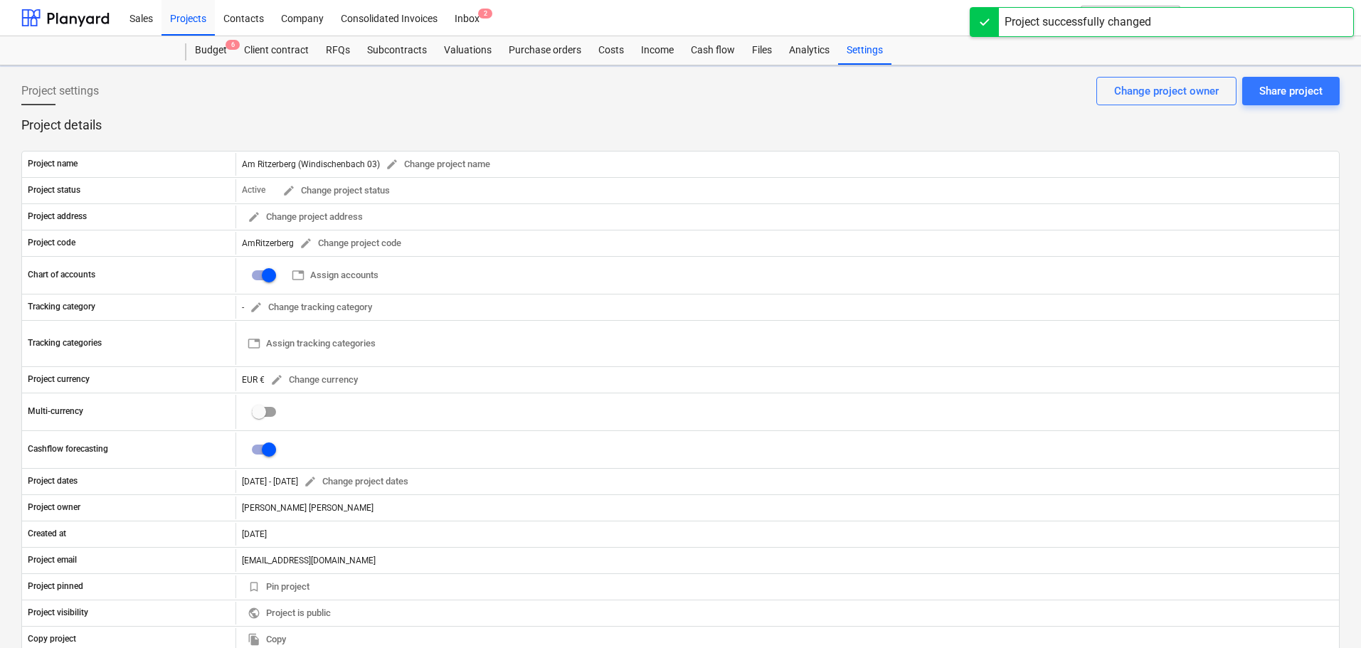
checkbox input "true"
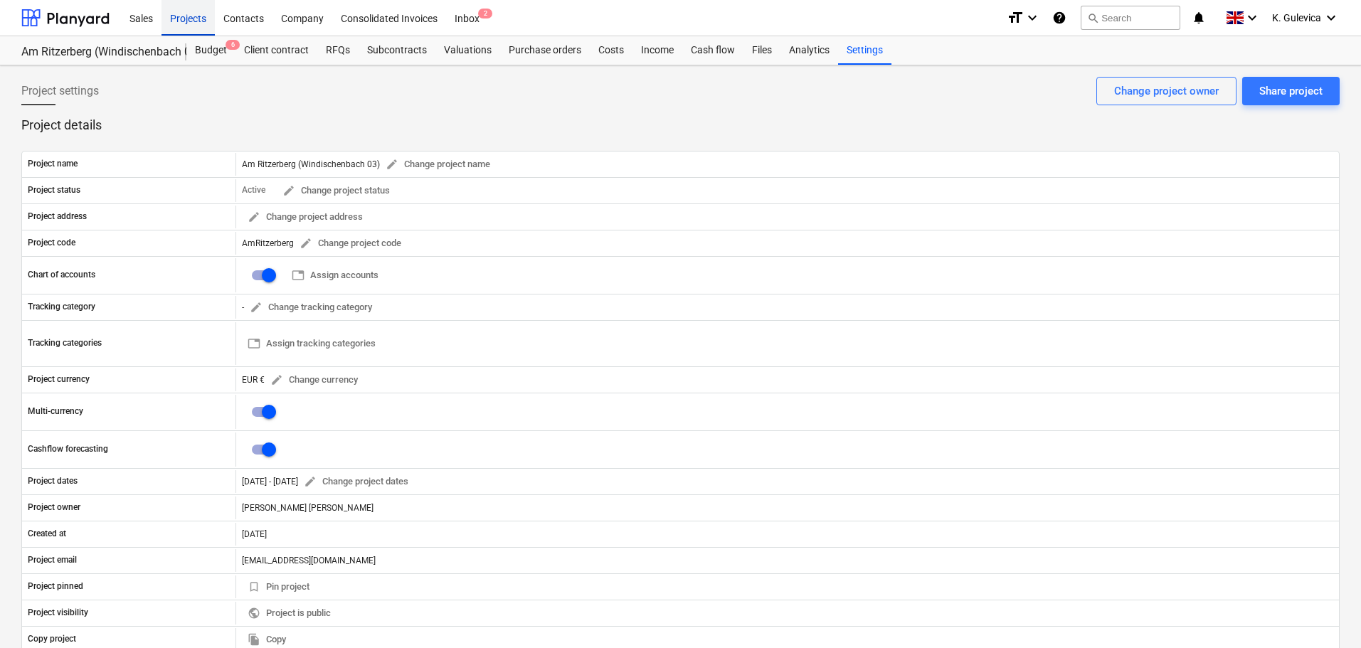
click at [192, 11] on div "Projects" at bounding box center [188, 17] width 53 height 36
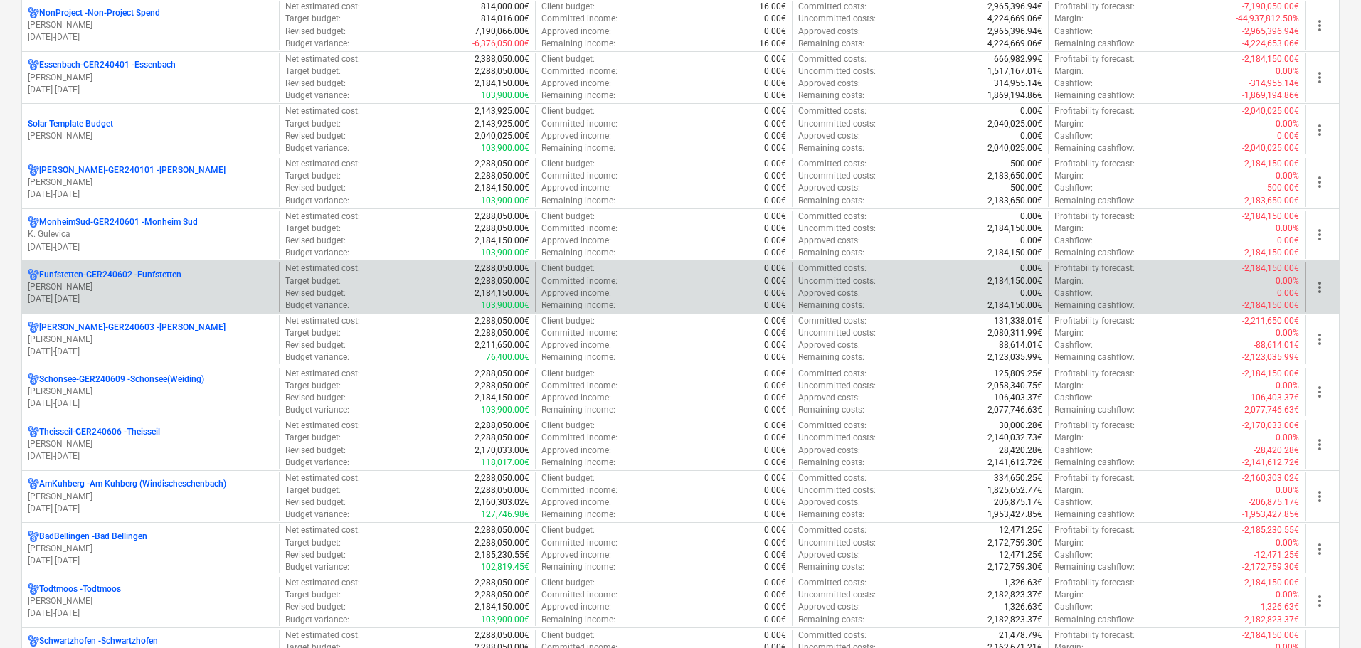
scroll to position [498, 0]
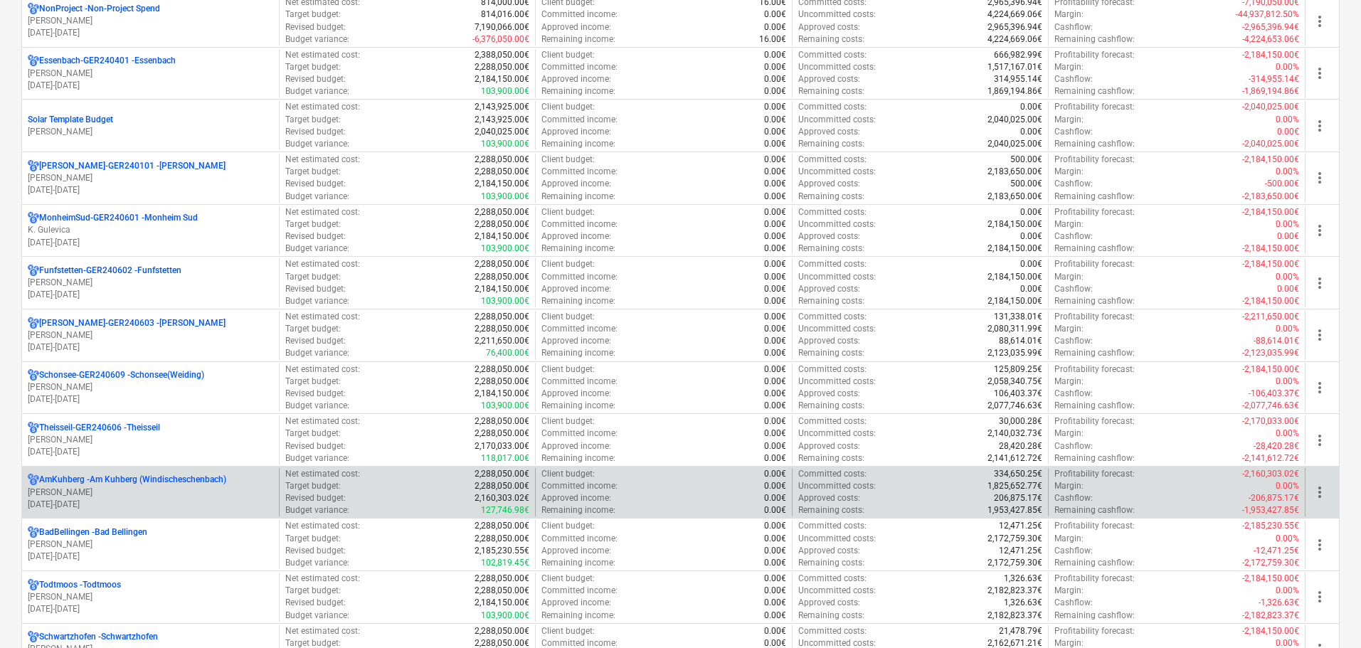
click at [179, 485] on p "AmKuhberg - Am Kuhberg (Windischeschenbach)" at bounding box center [132, 480] width 187 height 12
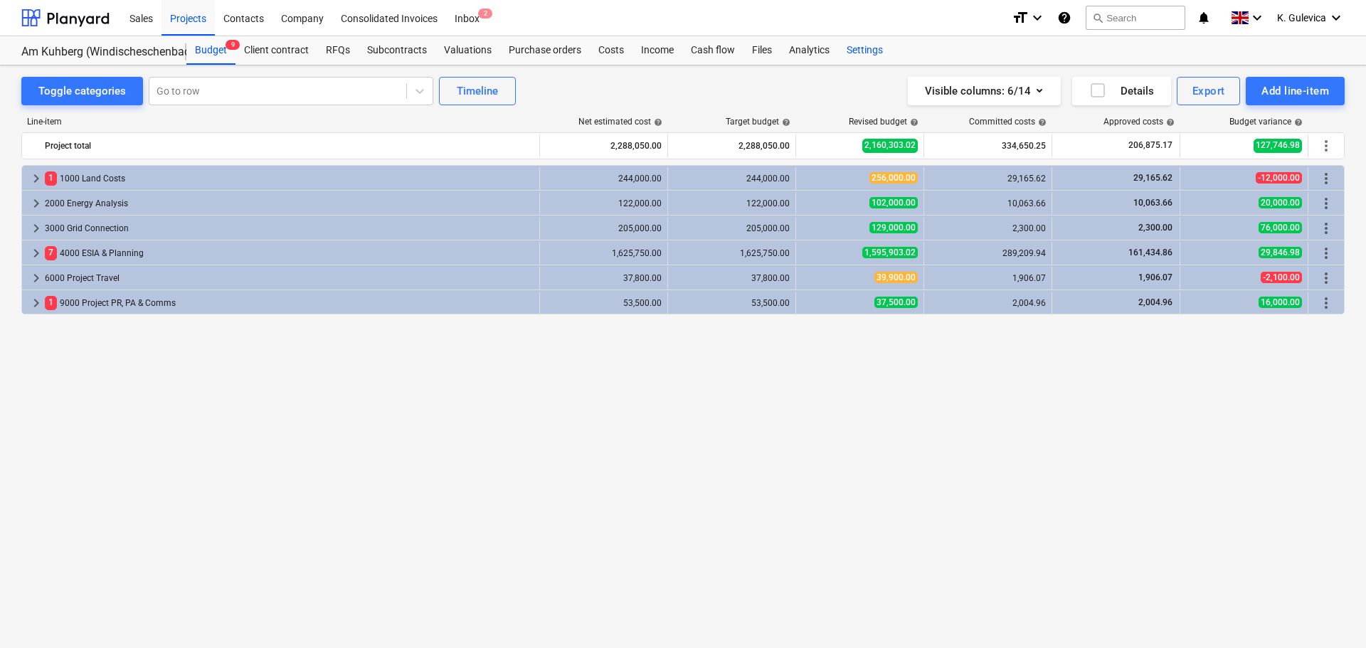
click at [853, 46] on div "Settings" at bounding box center [864, 50] width 53 height 28
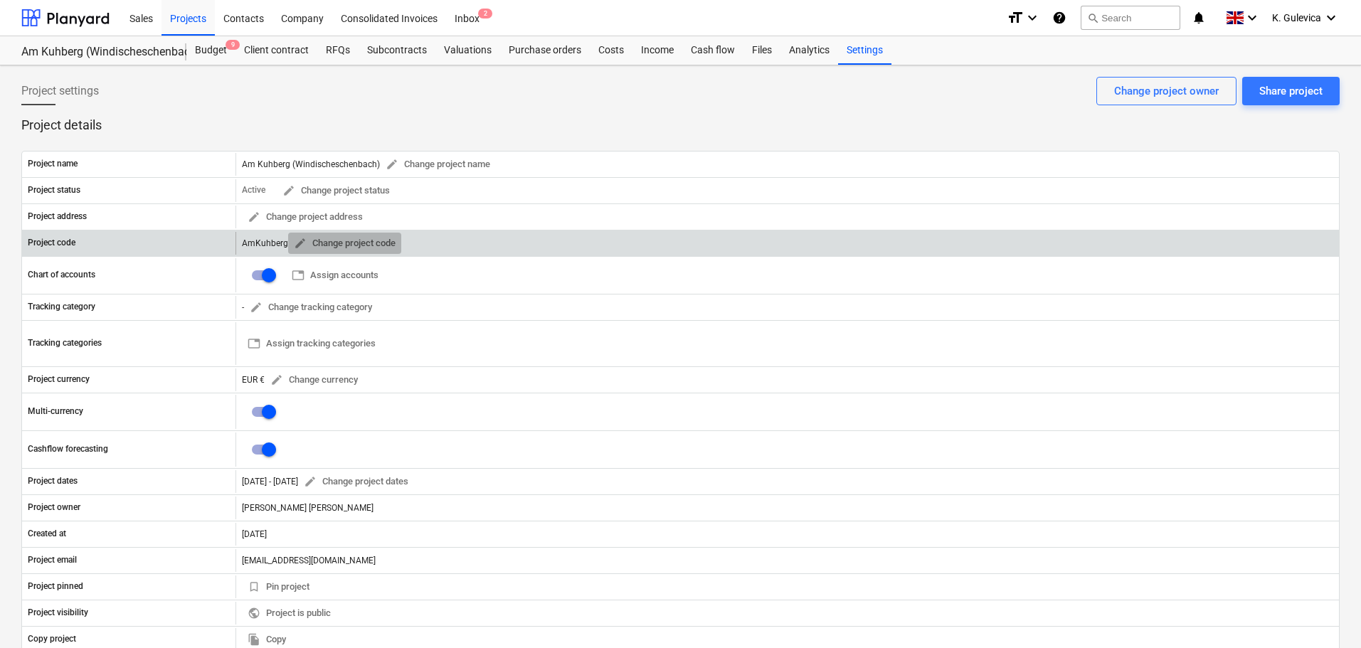
click at [297, 244] on span "edit" at bounding box center [300, 243] width 13 height 13
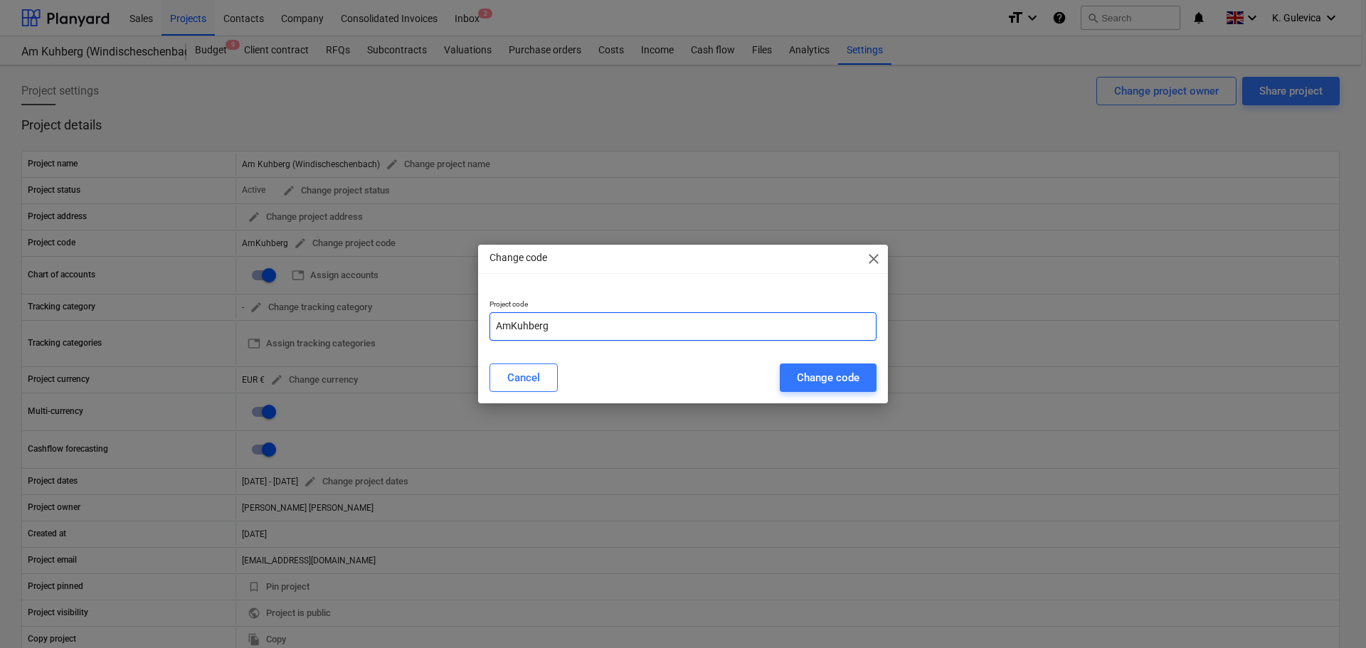
click at [596, 332] on input "AmKuhberg" at bounding box center [683, 326] width 387 height 28
paste input "GER240608"
type input "AmKuhberg-GER240608"
click at [833, 377] on div "Change code" at bounding box center [828, 378] width 63 height 19
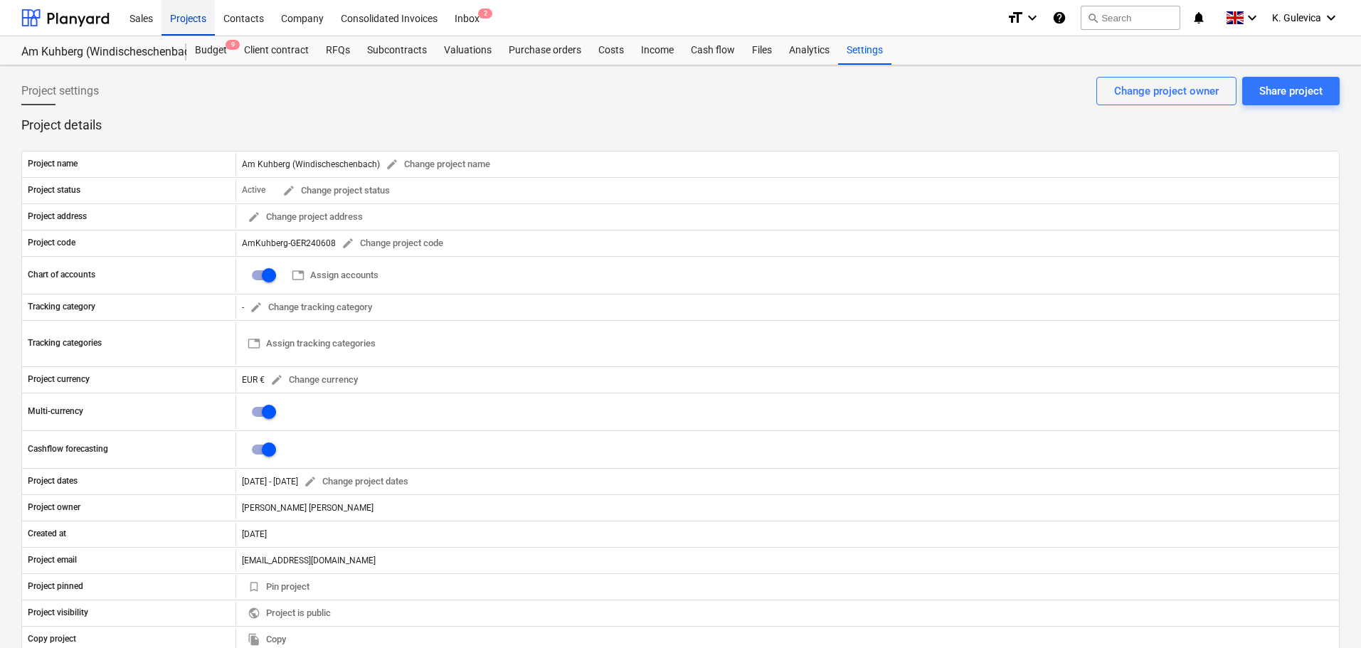
click at [190, 21] on div "Projects" at bounding box center [188, 17] width 53 height 36
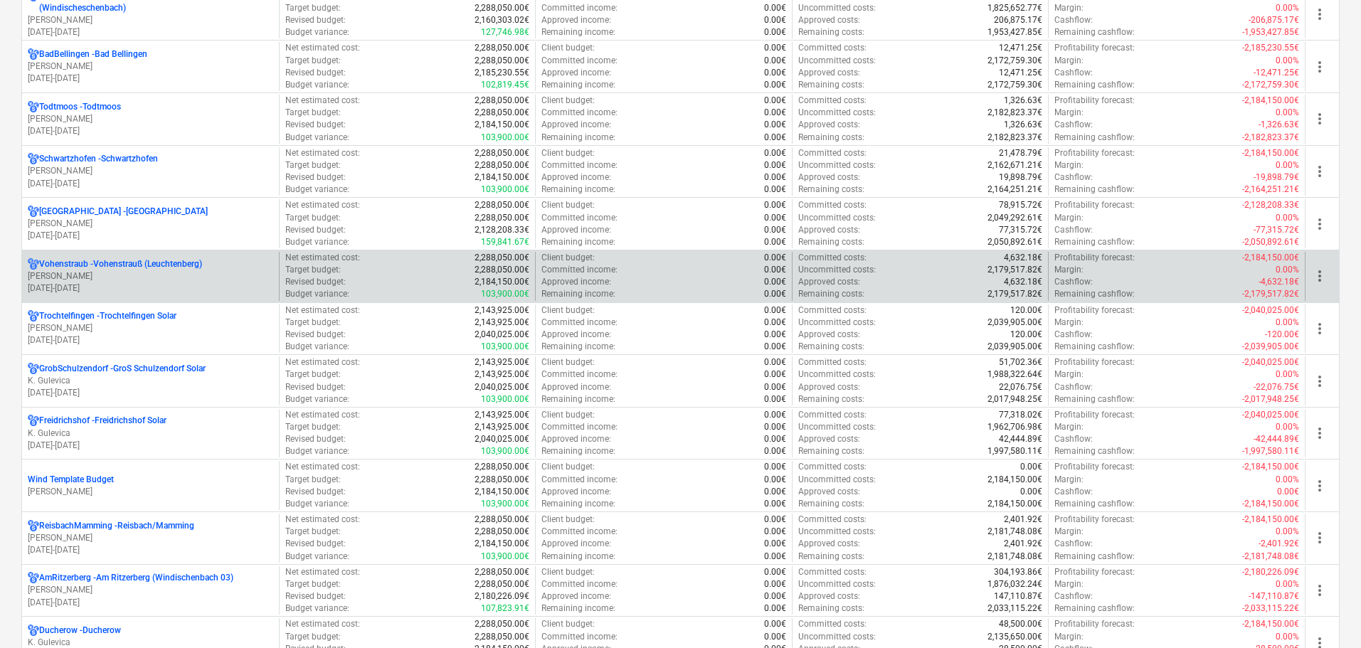
scroll to position [996, 0]
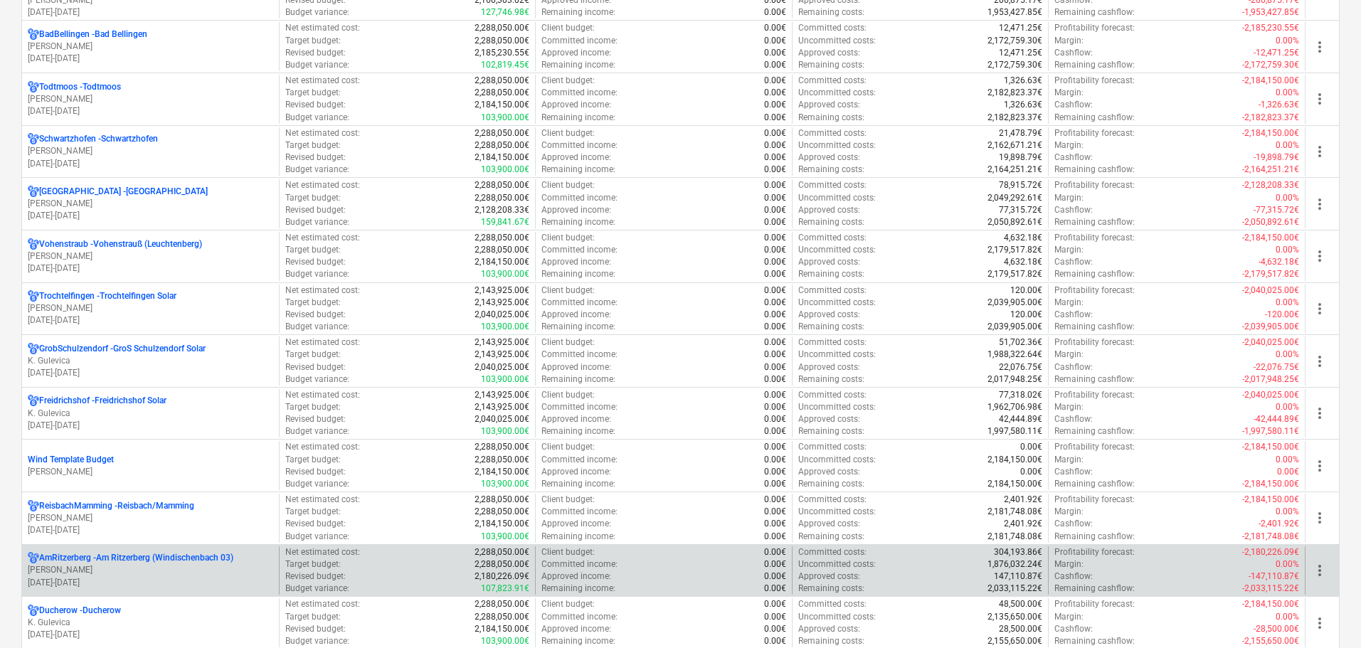
click at [188, 564] on p "AmRitzerberg - Am Ritzerberg (Windischenbach 03)" at bounding box center [136, 558] width 194 height 12
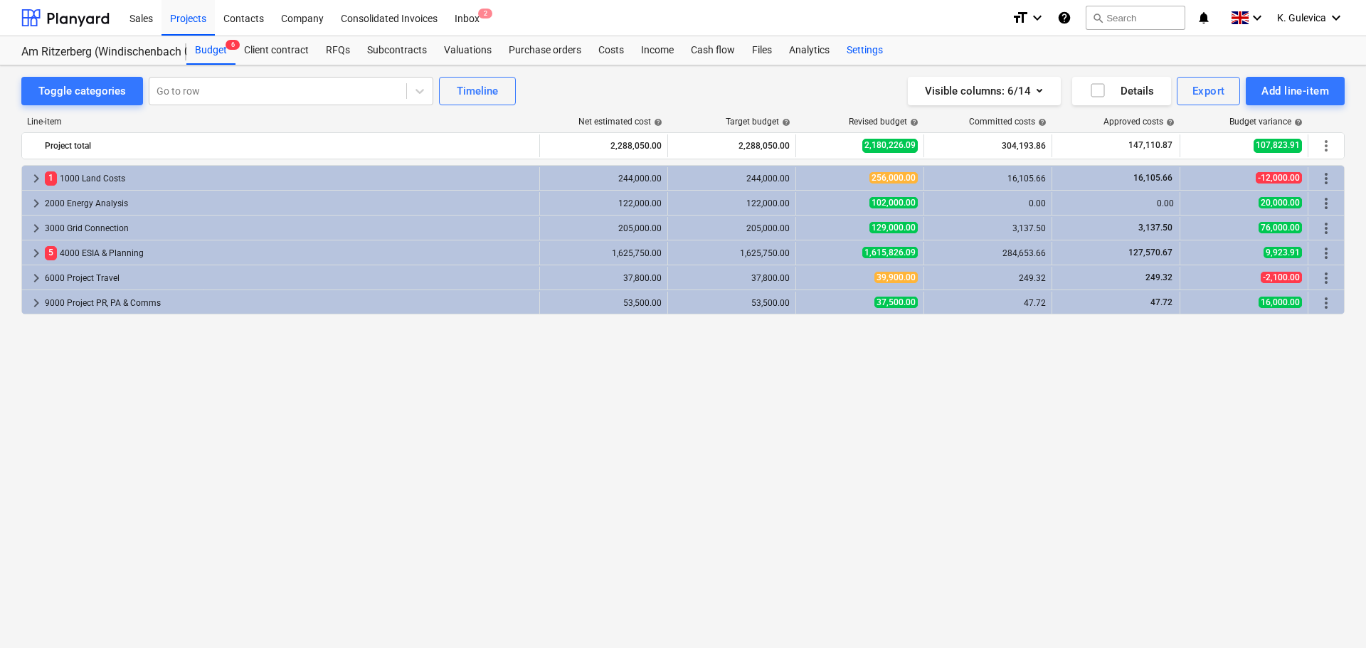
click at [872, 46] on div "Settings" at bounding box center [864, 50] width 53 height 28
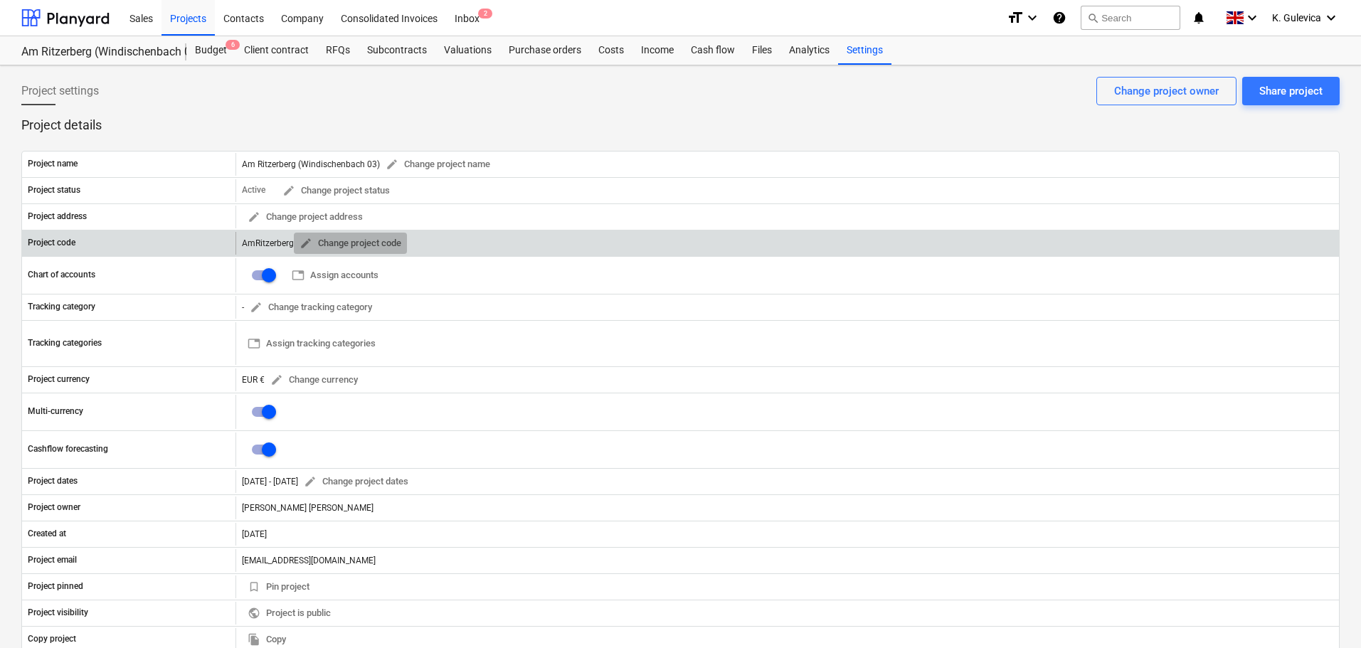
click at [306, 244] on span "edit" at bounding box center [306, 243] width 13 height 13
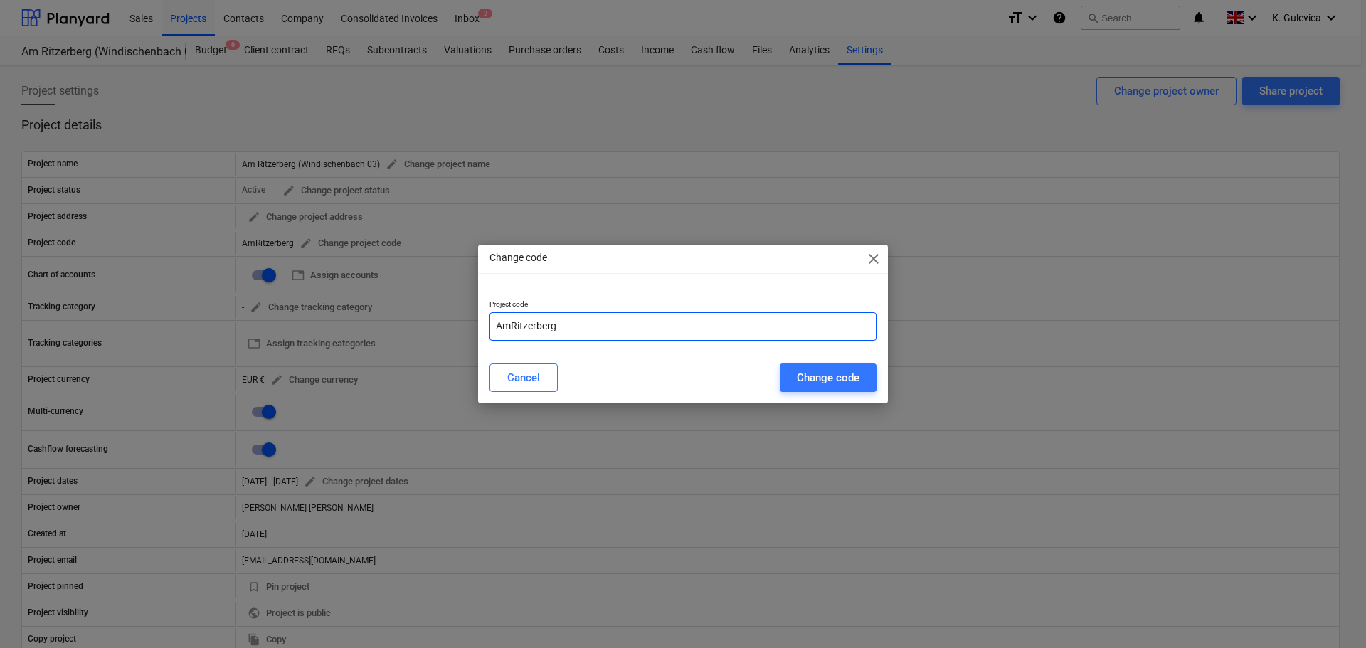
click at [580, 327] on input "AmRitzerberg" at bounding box center [683, 326] width 387 height 28
paste input "GER240608"
type input "AmRitzerberg-GER240608"
click at [816, 373] on div "Change code" at bounding box center [828, 378] width 63 height 19
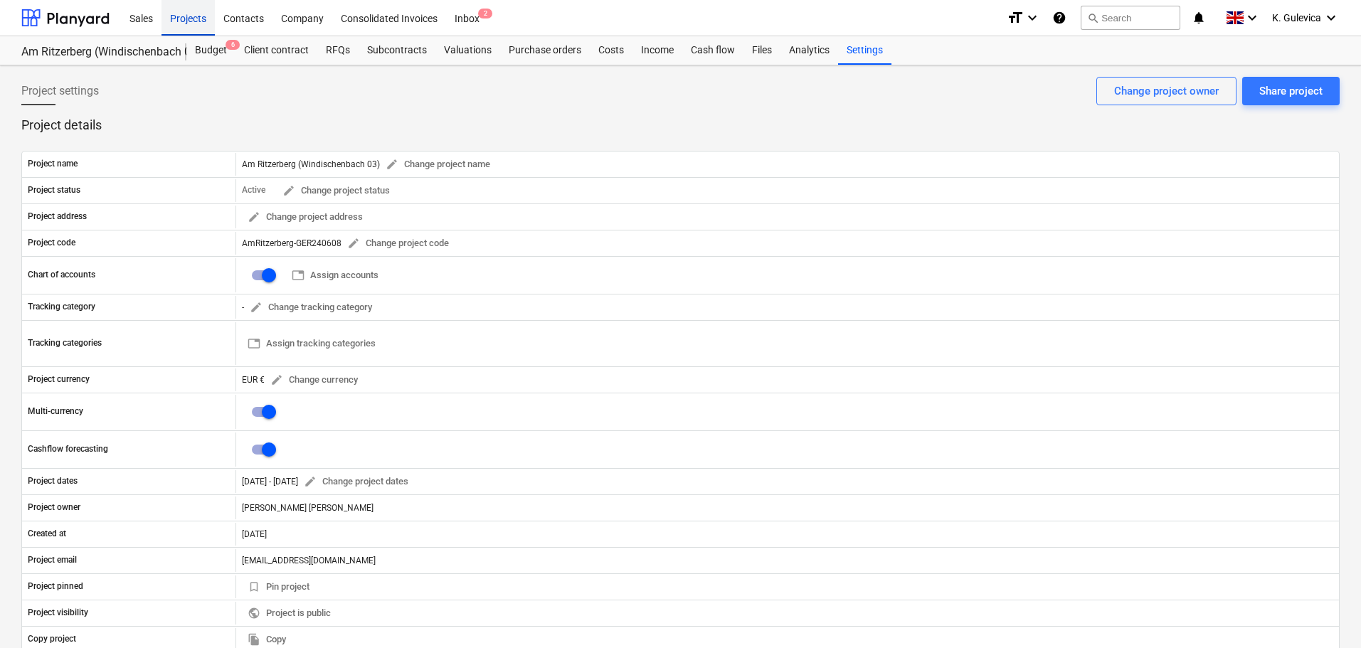
click at [200, 15] on div "Projects" at bounding box center [188, 17] width 53 height 36
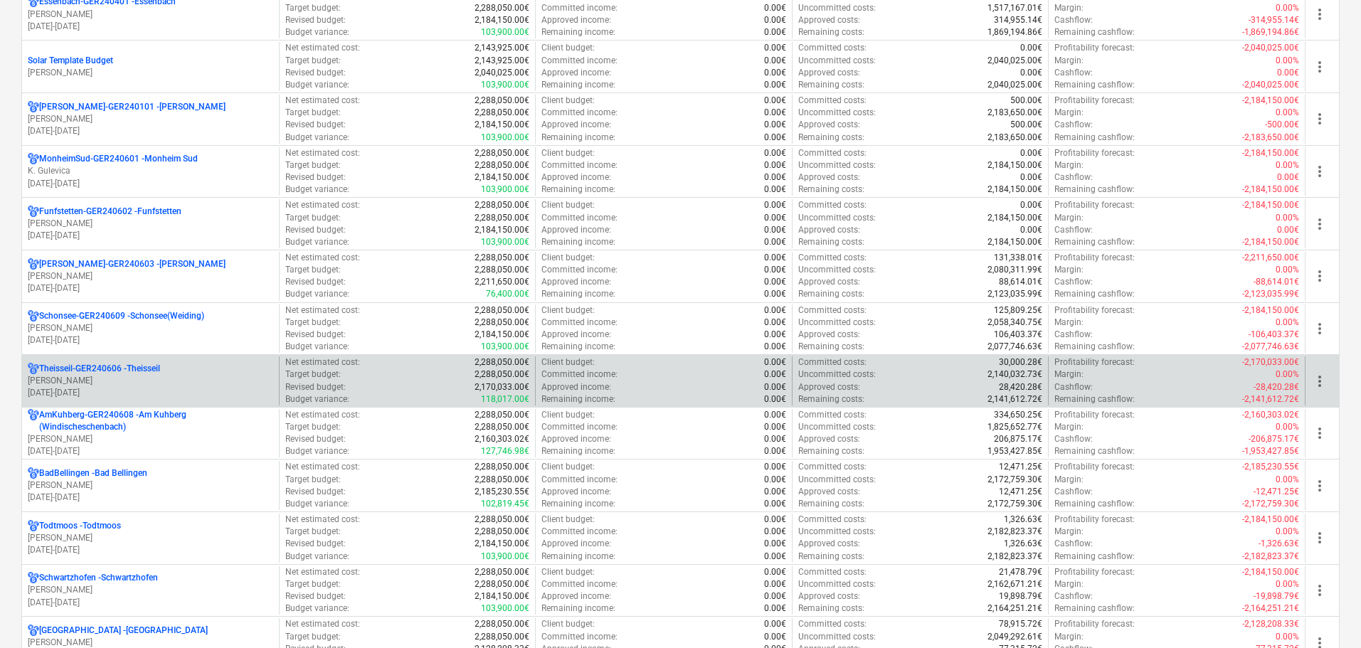
scroll to position [641, 0]
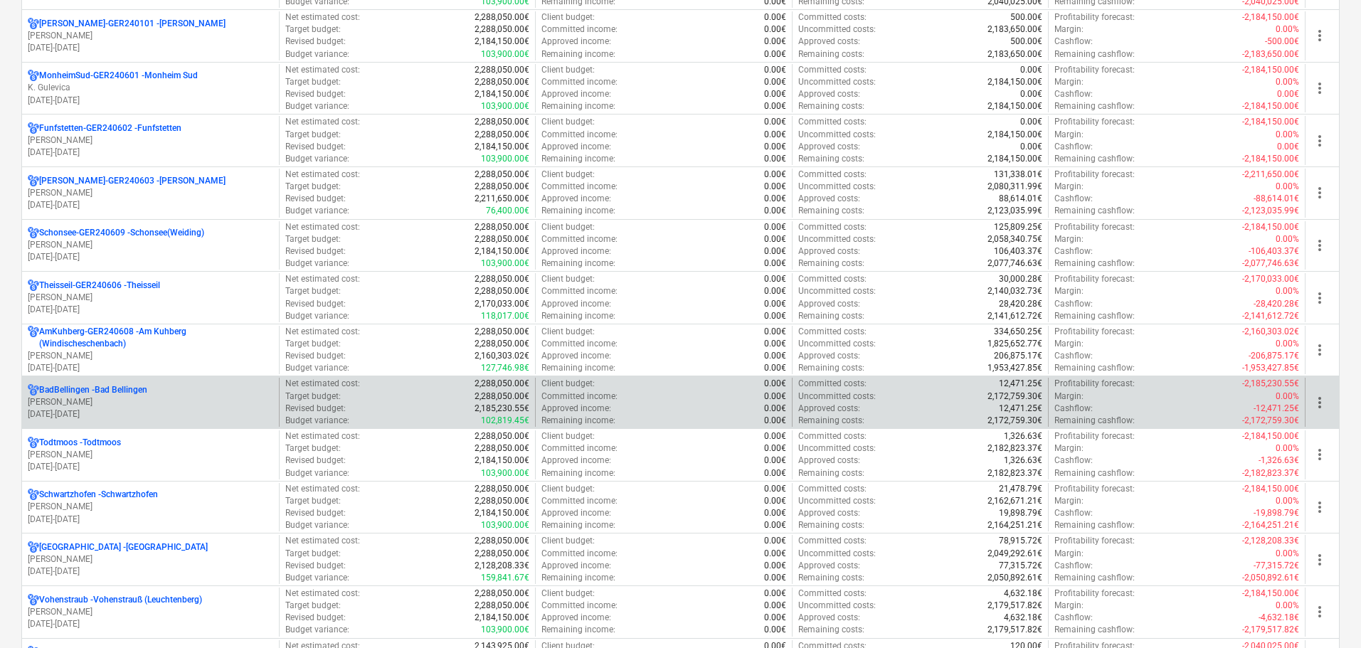
click at [132, 404] on p "M. Heinze" at bounding box center [151, 402] width 246 height 12
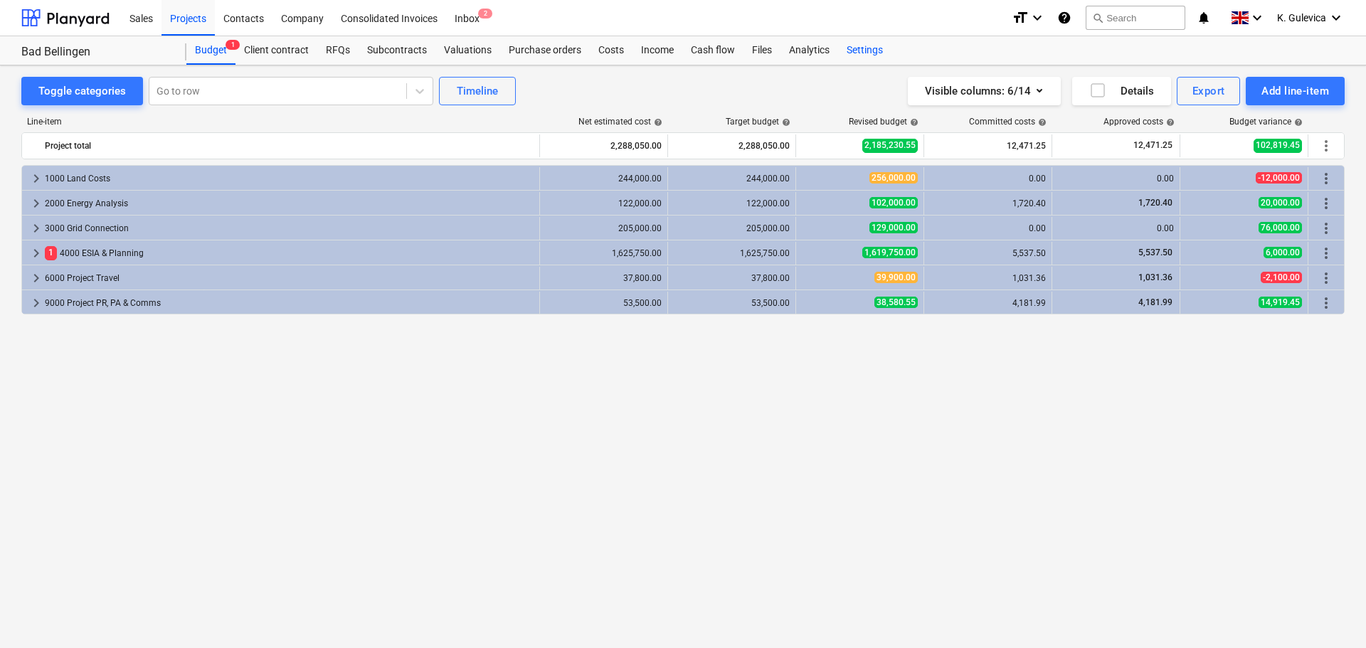
click at [865, 48] on div "Settings" at bounding box center [864, 50] width 53 height 28
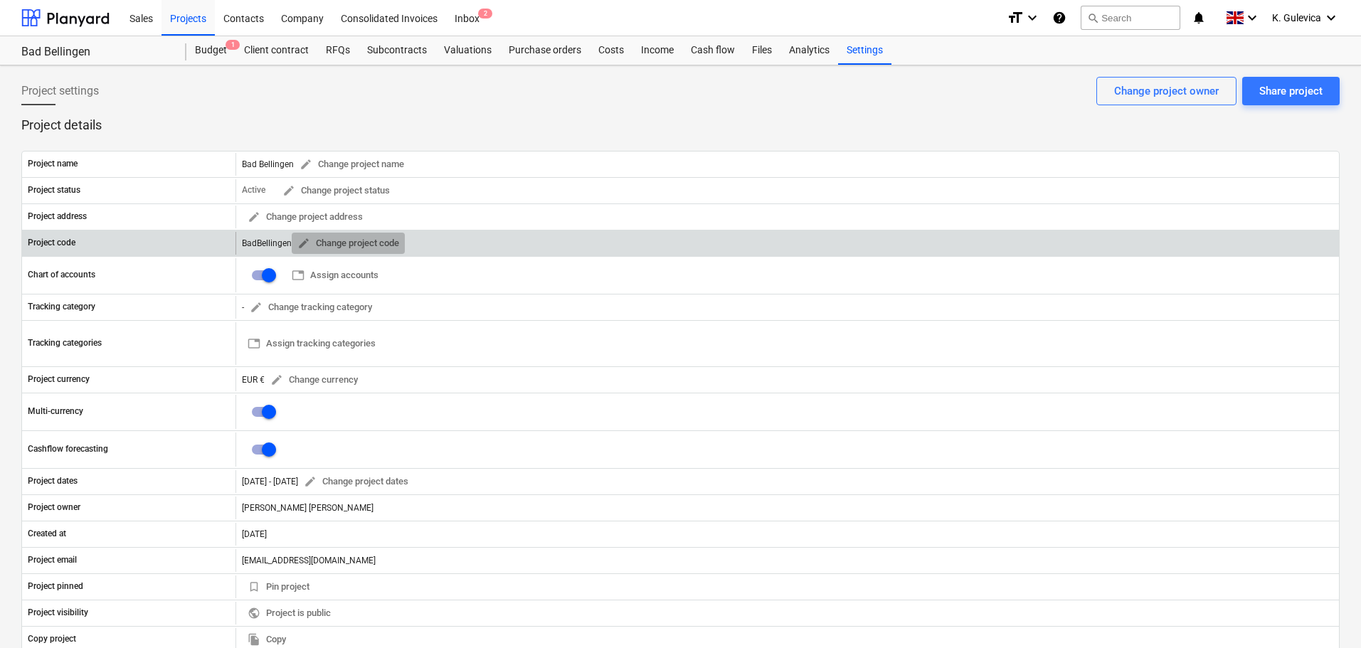
click at [297, 241] on span "edit" at bounding box center [303, 243] width 13 height 13
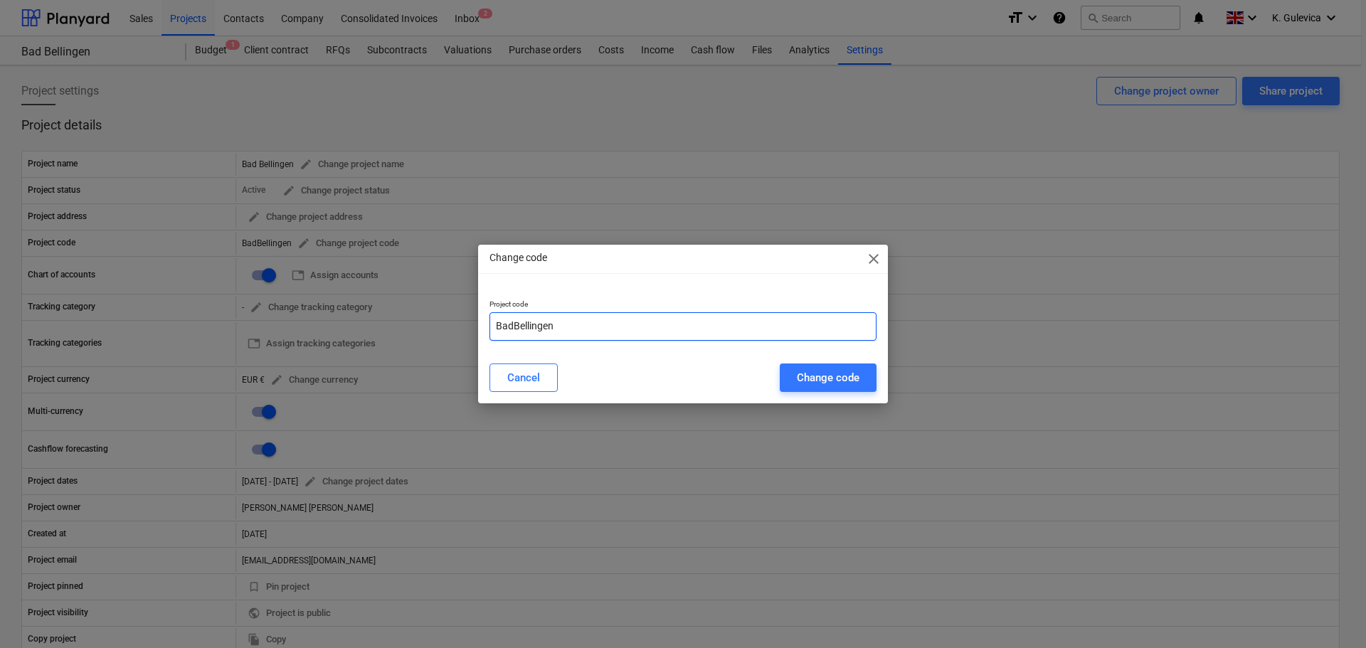
click at [576, 321] on input "BadBellingen" at bounding box center [683, 326] width 387 height 28
paste input "GER240701"
type input "BadBellingen-GER240701"
click at [818, 380] on div "Change code" at bounding box center [828, 378] width 63 height 19
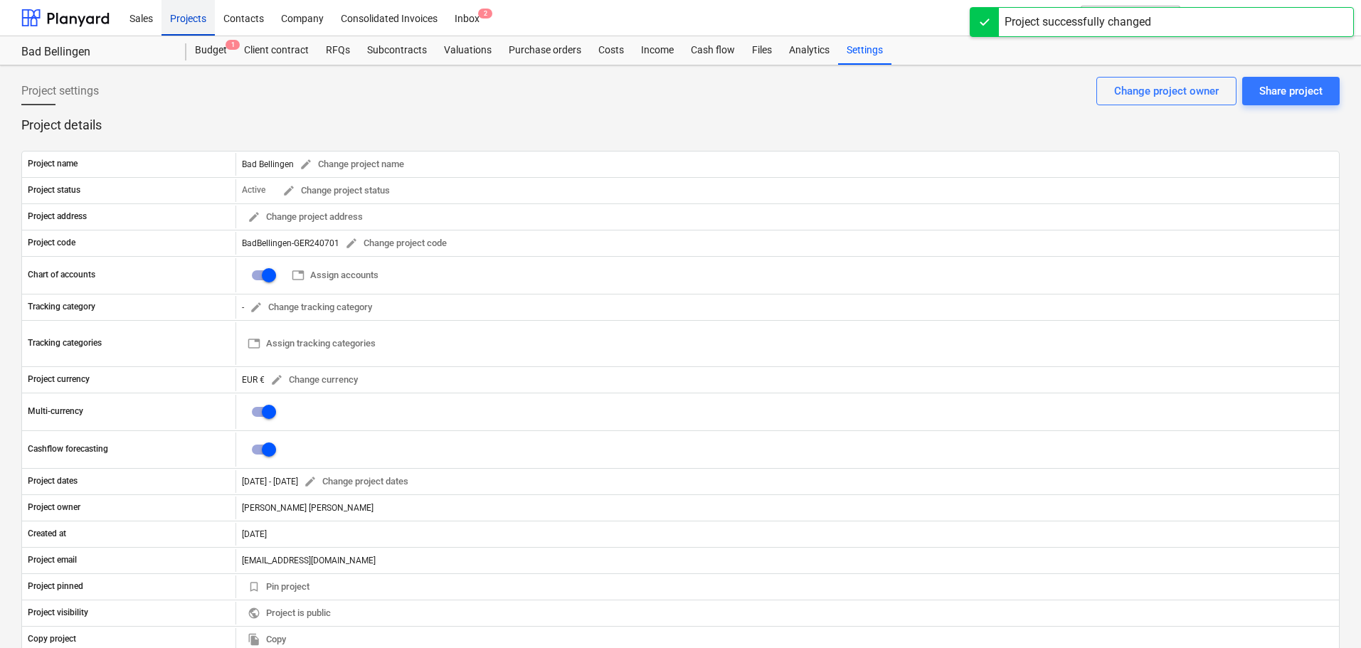
click at [178, 18] on div "Projects" at bounding box center [188, 17] width 53 height 36
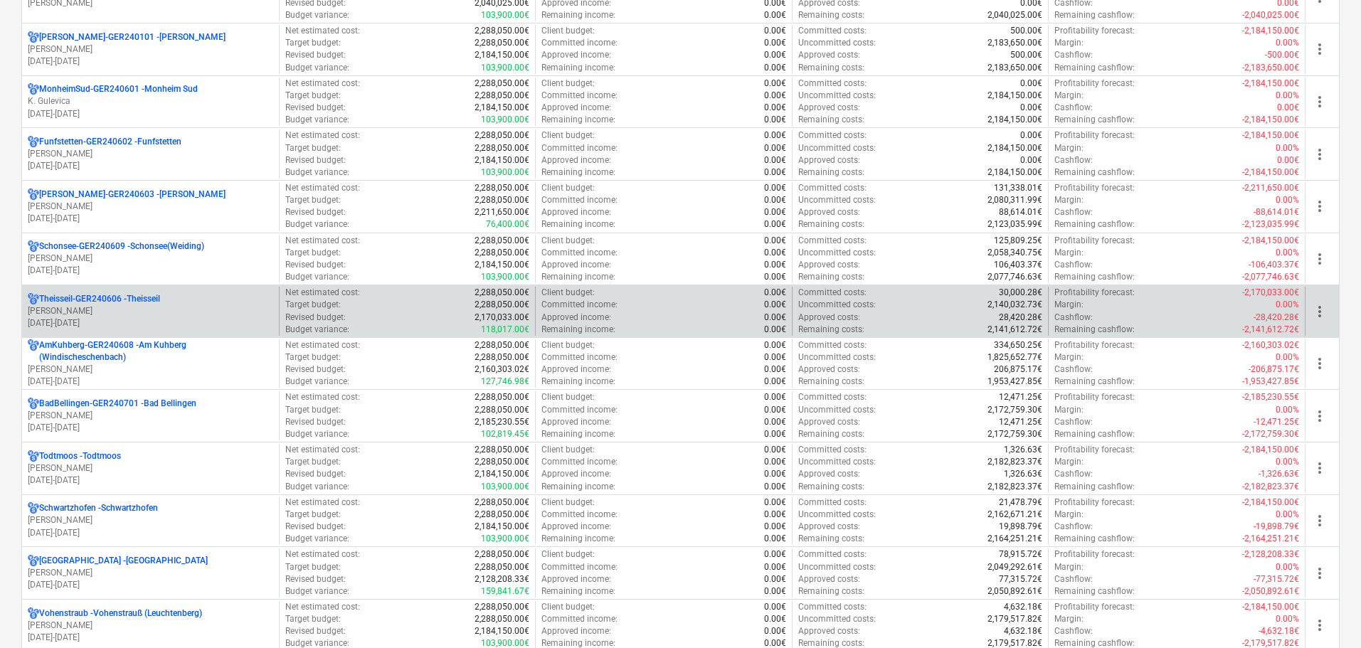
scroll to position [641, 0]
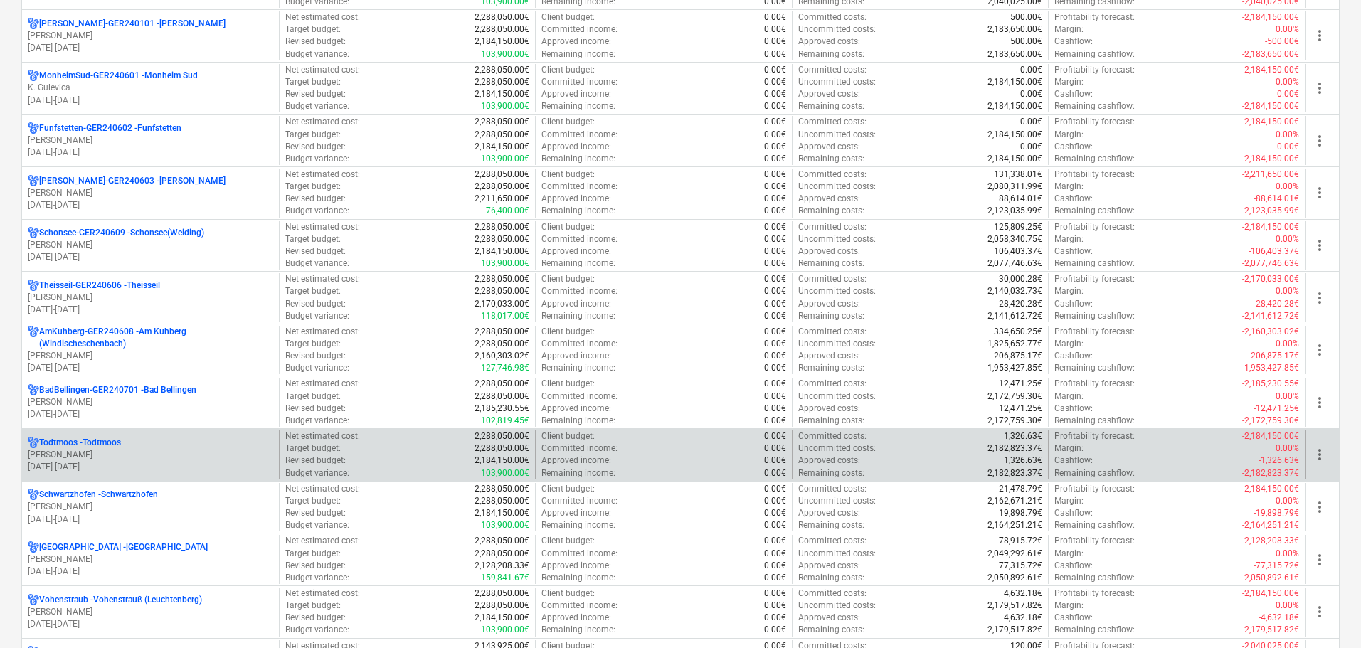
click at [117, 446] on p "Todtmoos - Todtmoos" at bounding box center [80, 443] width 82 height 12
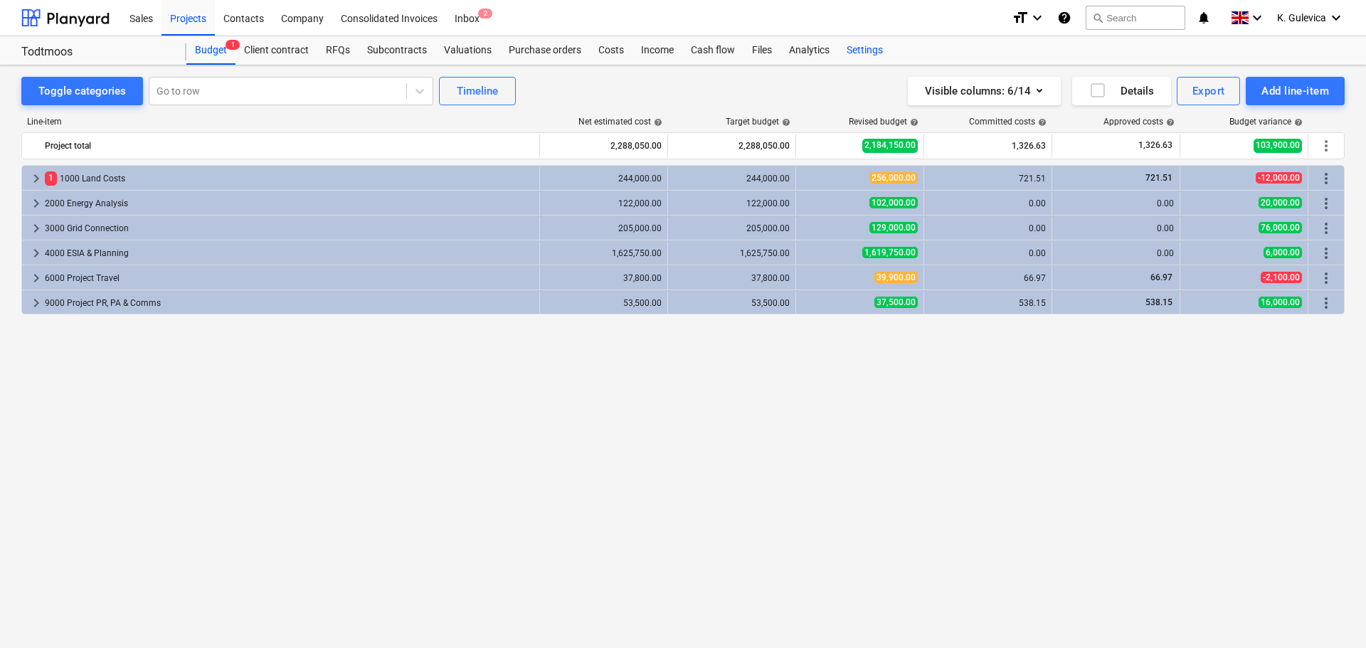
click at [864, 53] on div "Settings" at bounding box center [864, 50] width 53 height 28
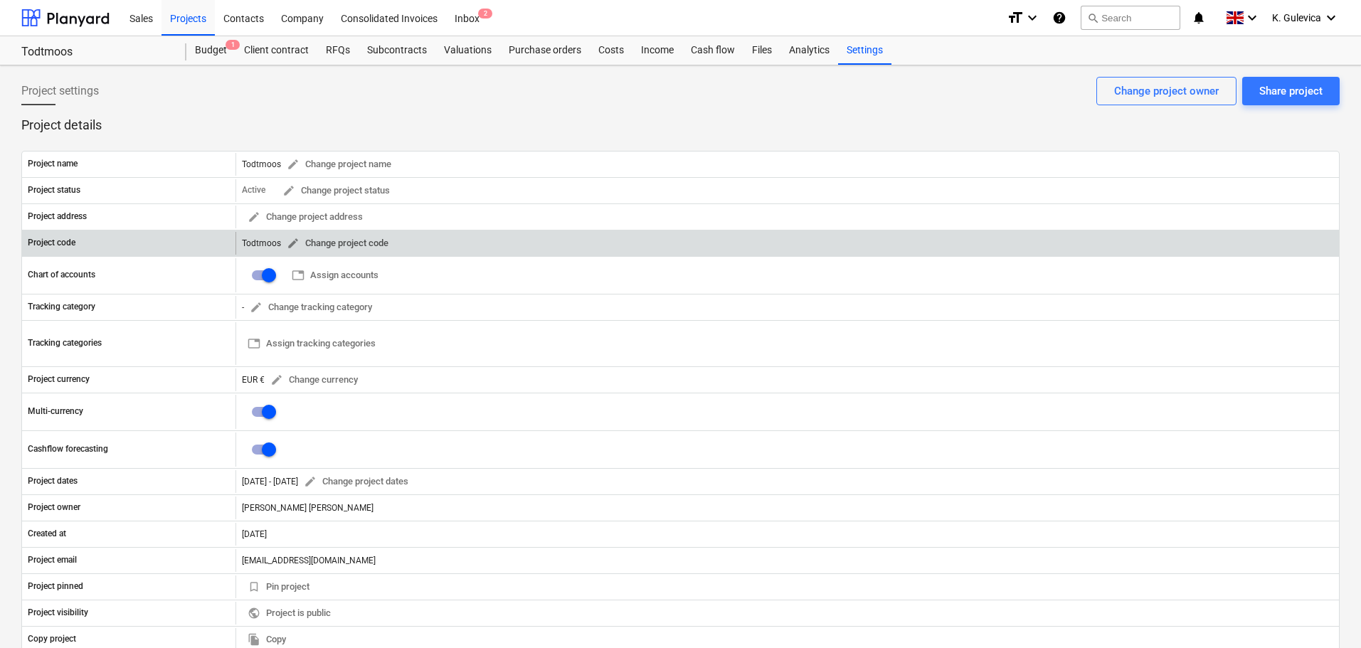
click at [291, 246] on span "edit" at bounding box center [293, 243] width 13 height 13
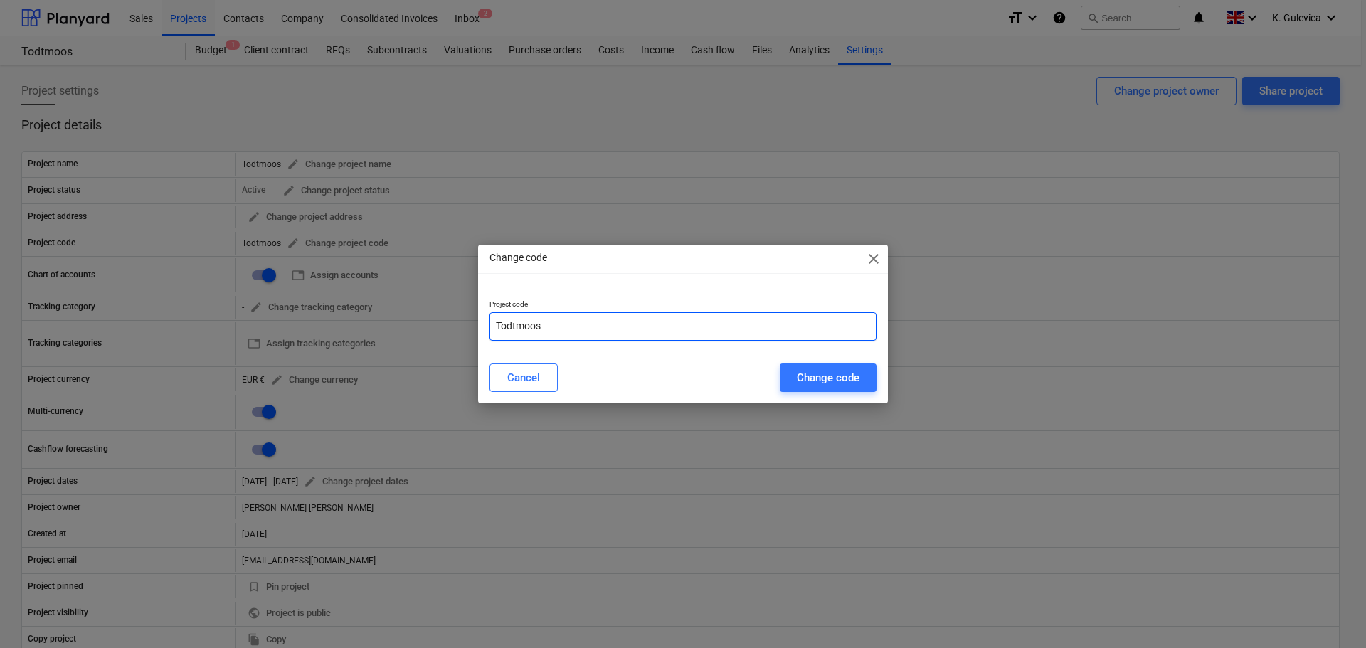
click at [654, 321] on input "Todtmoos" at bounding box center [683, 326] width 387 height 28
paste input "GER240702"
type input "Todtmoos-GER240702"
click at [827, 378] on div "Change code" at bounding box center [828, 378] width 63 height 19
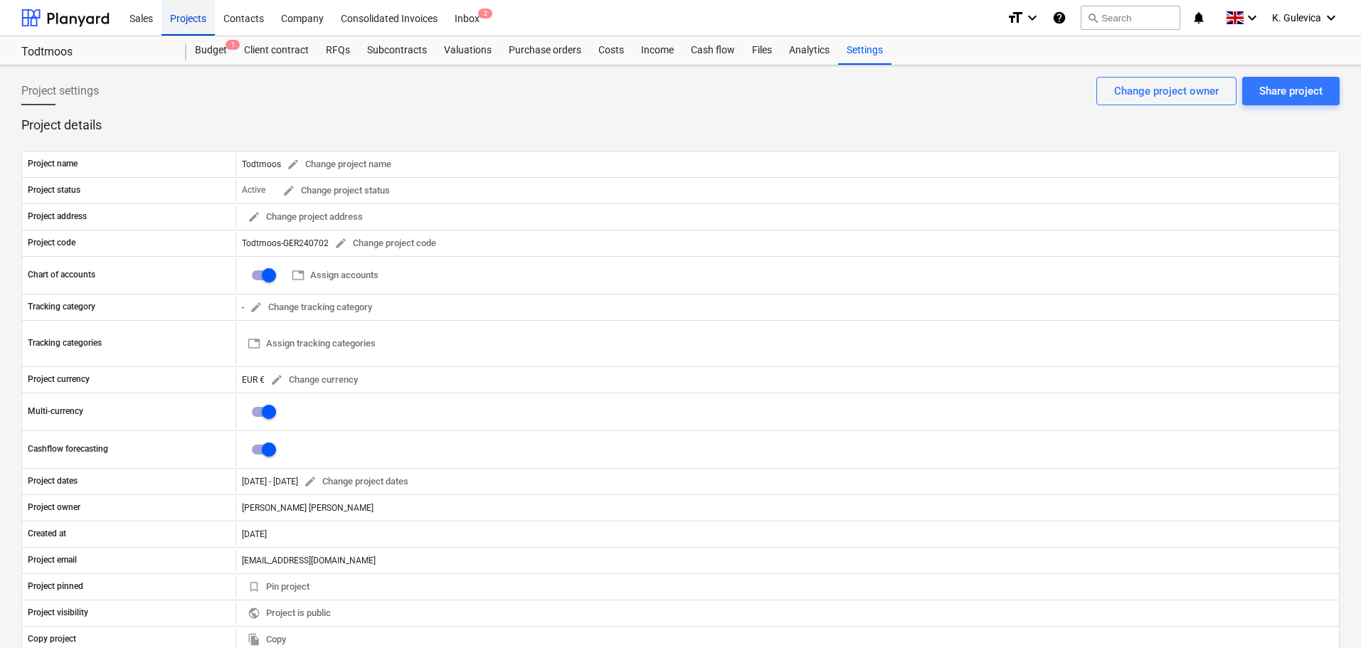
click at [184, 16] on div "Projects" at bounding box center [188, 17] width 53 height 36
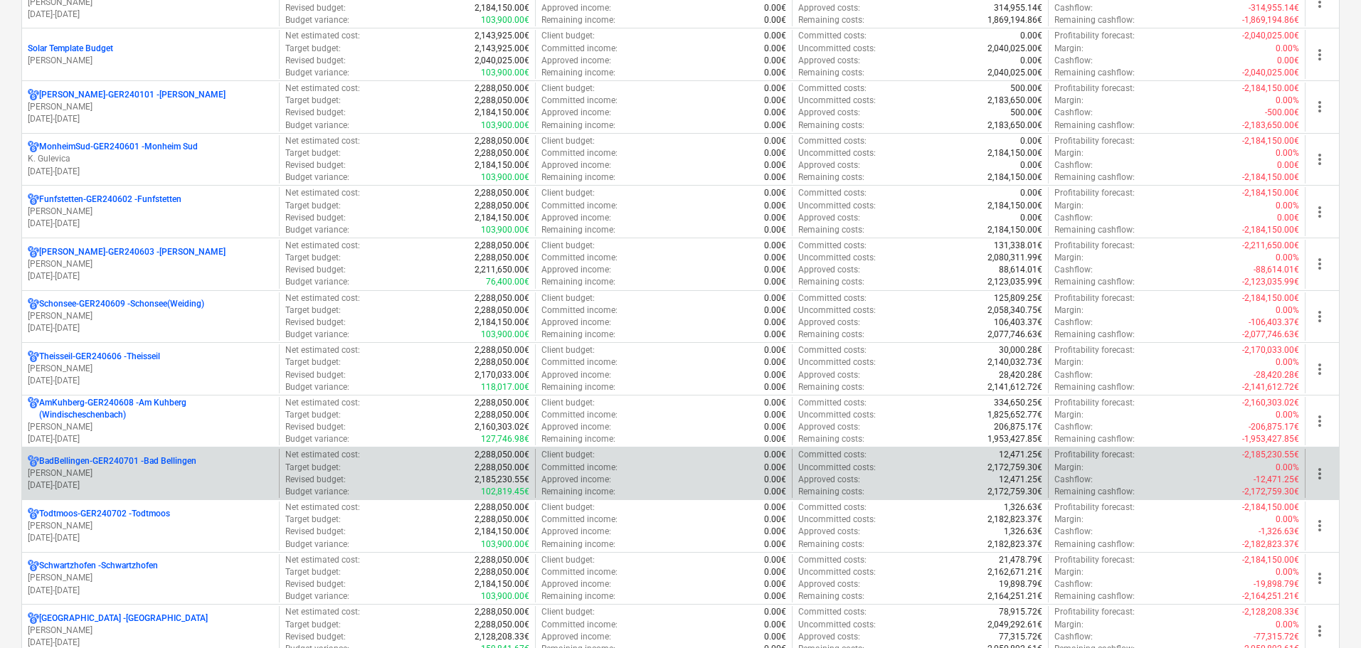
scroll to position [783, 0]
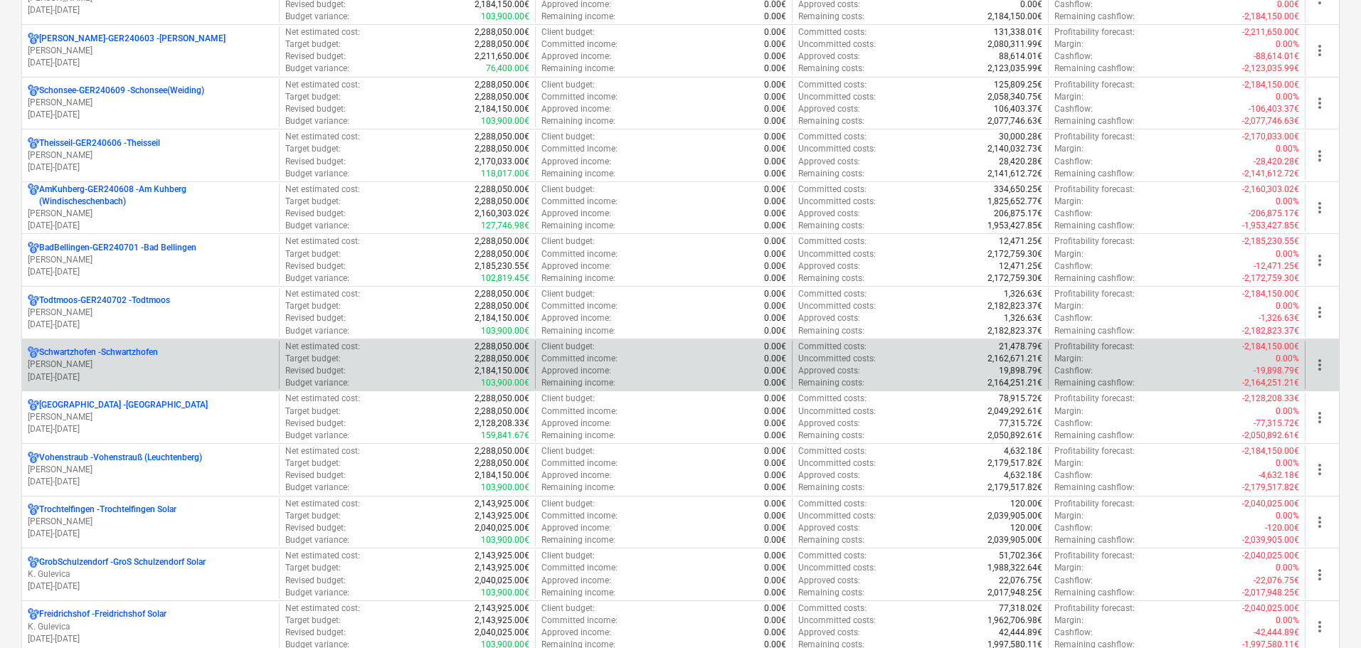
click at [126, 357] on p "Schwartzhofen - Schwartzhofen" at bounding box center [98, 353] width 119 height 12
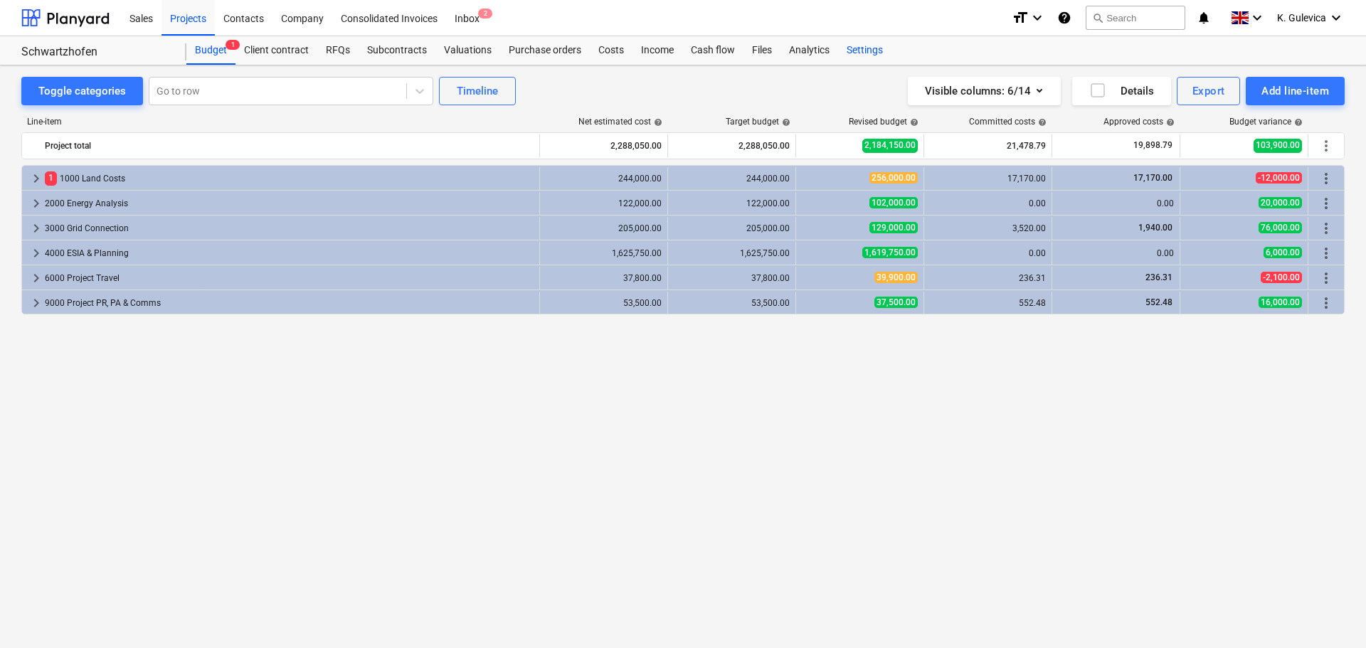
click at [871, 46] on div "Settings" at bounding box center [864, 50] width 53 height 28
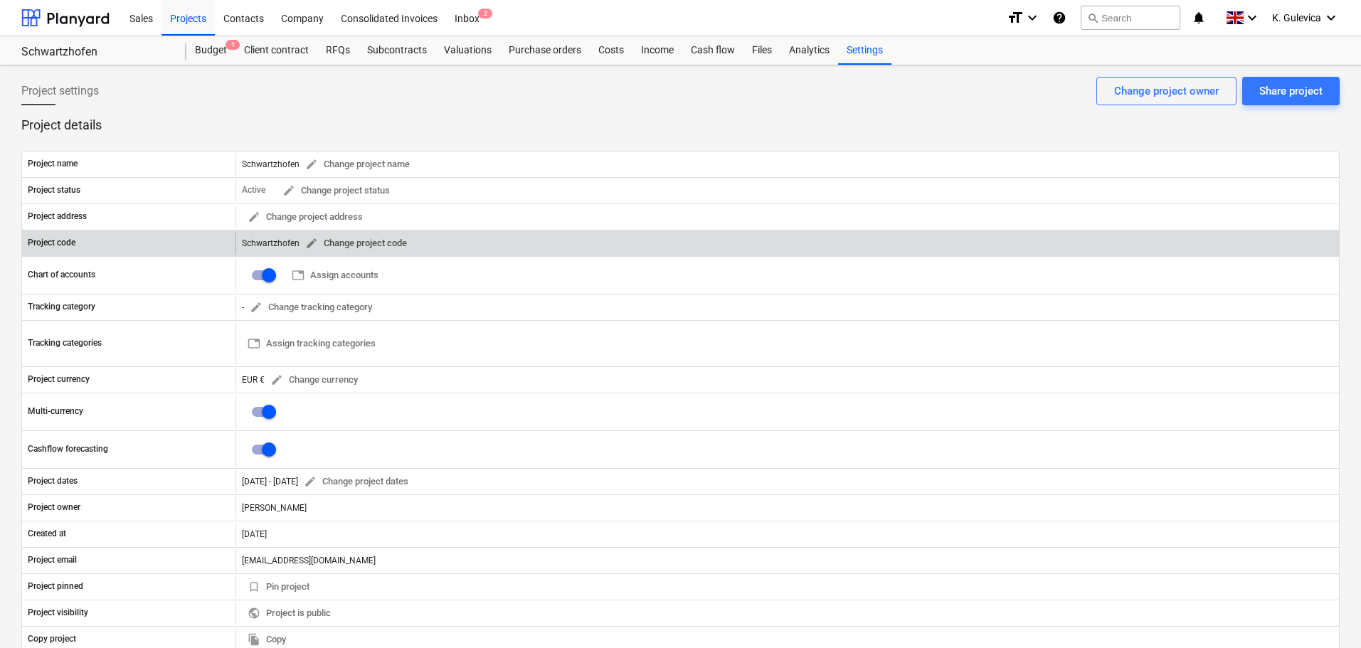
click at [310, 241] on span "edit" at bounding box center [311, 243] width 13 height 13
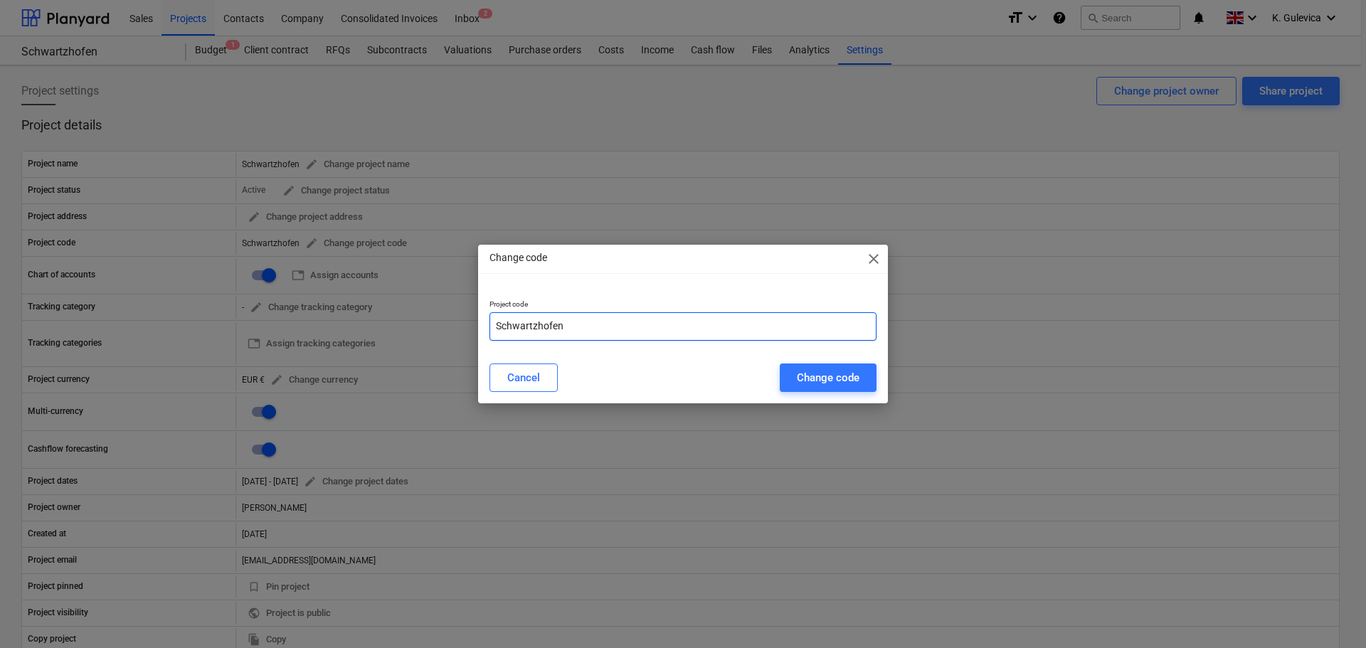
click at [611, 327] on input "Schwartzhofen" at bounding box center [683, 326] width 387 height 28
paste input "GER240704"
type input "Schwartzhofen-GER240704"
click at [851, 376] on div "Change code" at bounding box center [828, 378] width 63 height 19
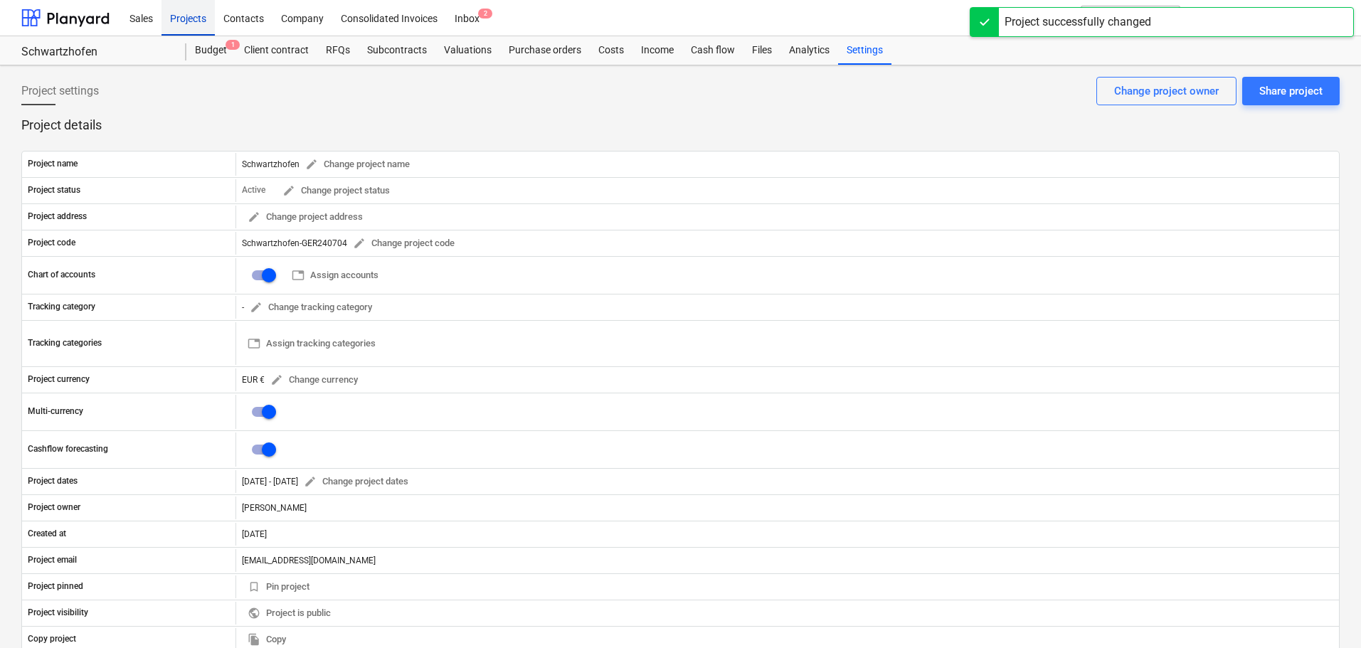
click at [182, 20] on div "Projects" at bounding box center [188, 17] width 53 height 36
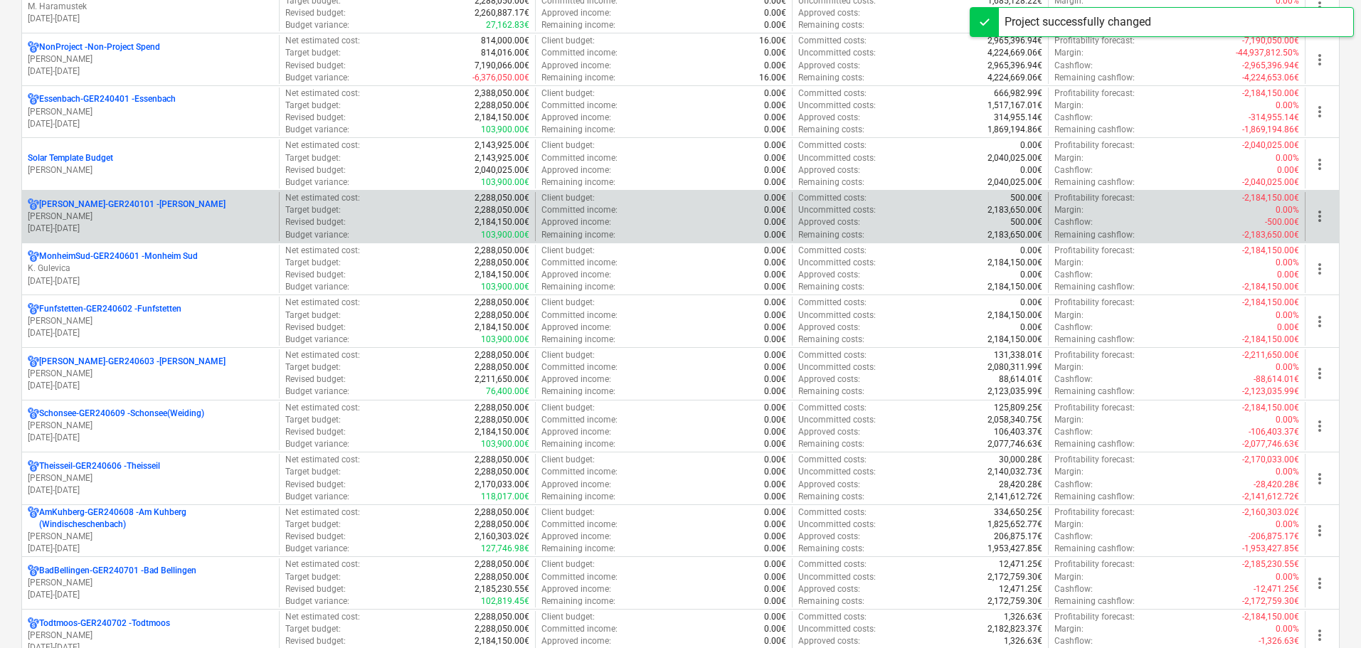
scroll to position [641, 0]
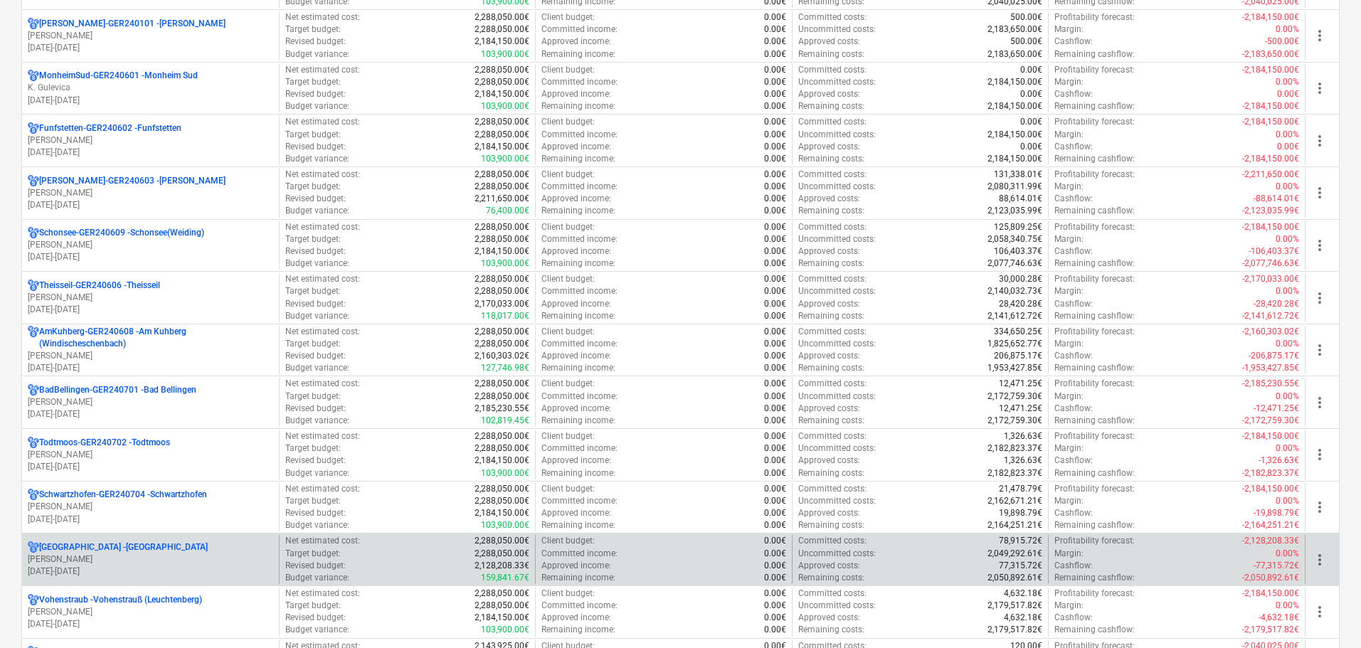
click at [125, 557] on p "M. Heinze" at bounding box center [151, 560] width 246 height 12
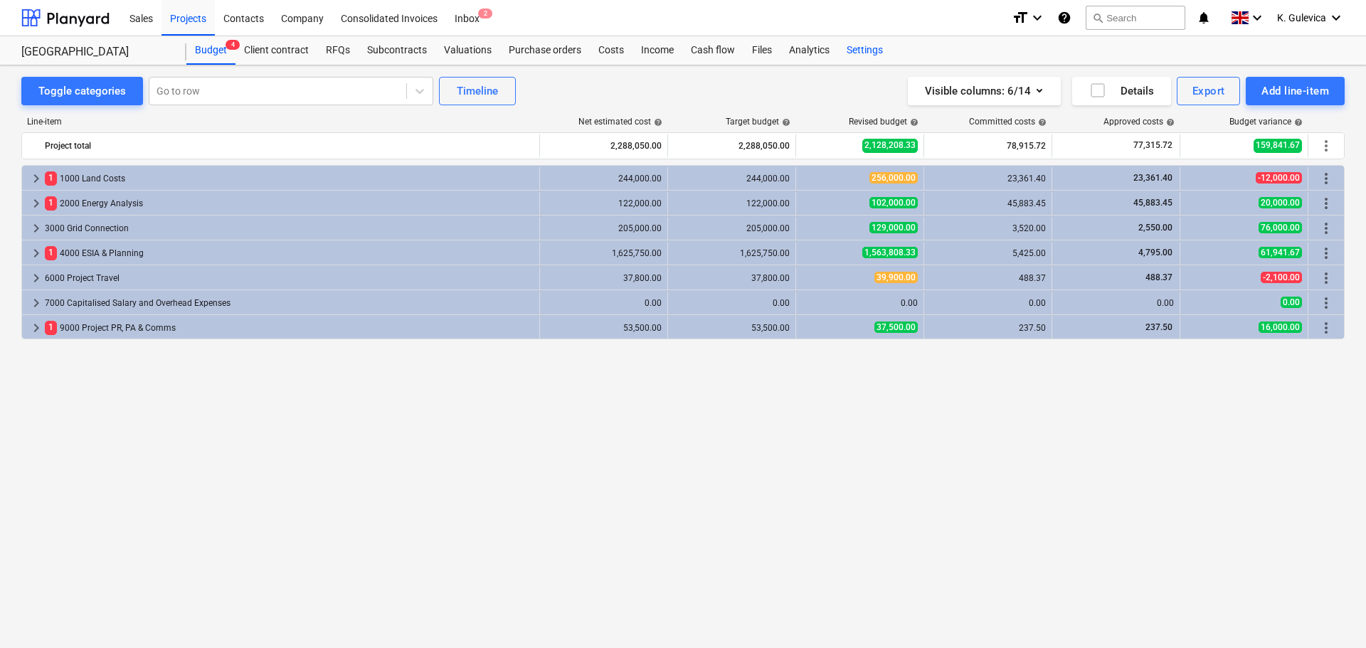
click at [860, 48] on div "Settings" at bounding box center [864, 50] width 53 height 28
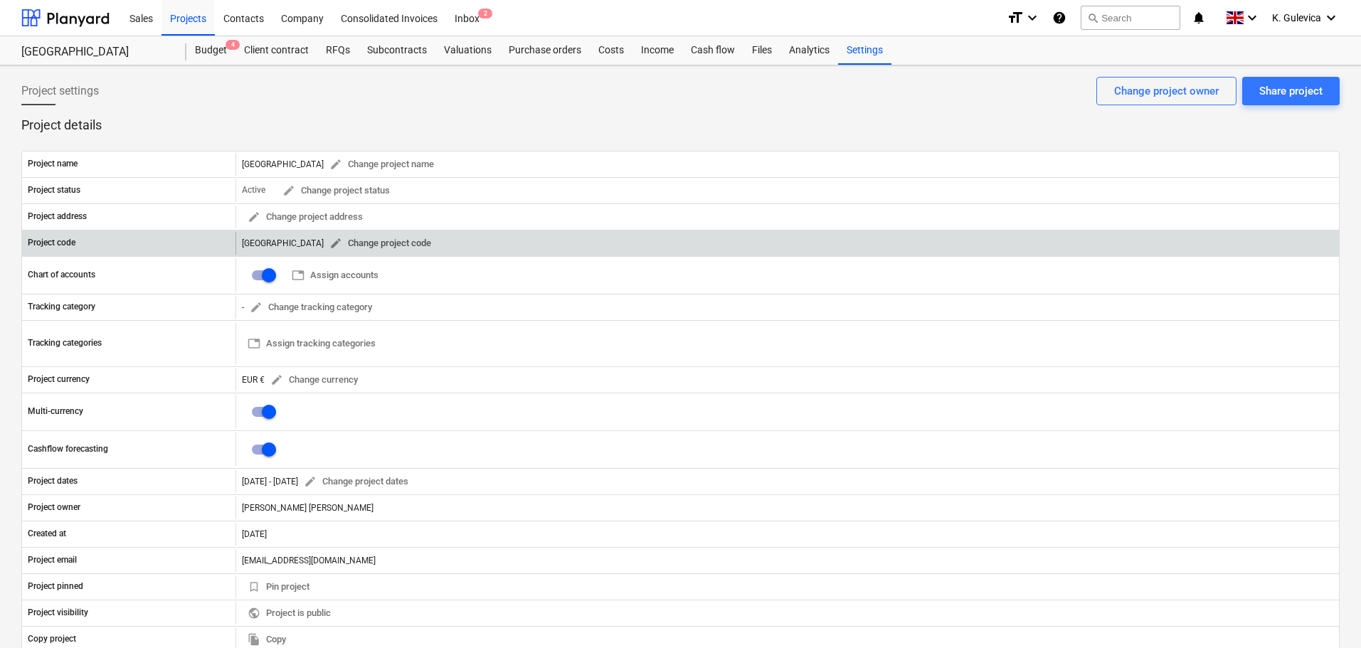
click at [330, 243] on span "edit" at bounding box center [336, 243] width 13 height 13
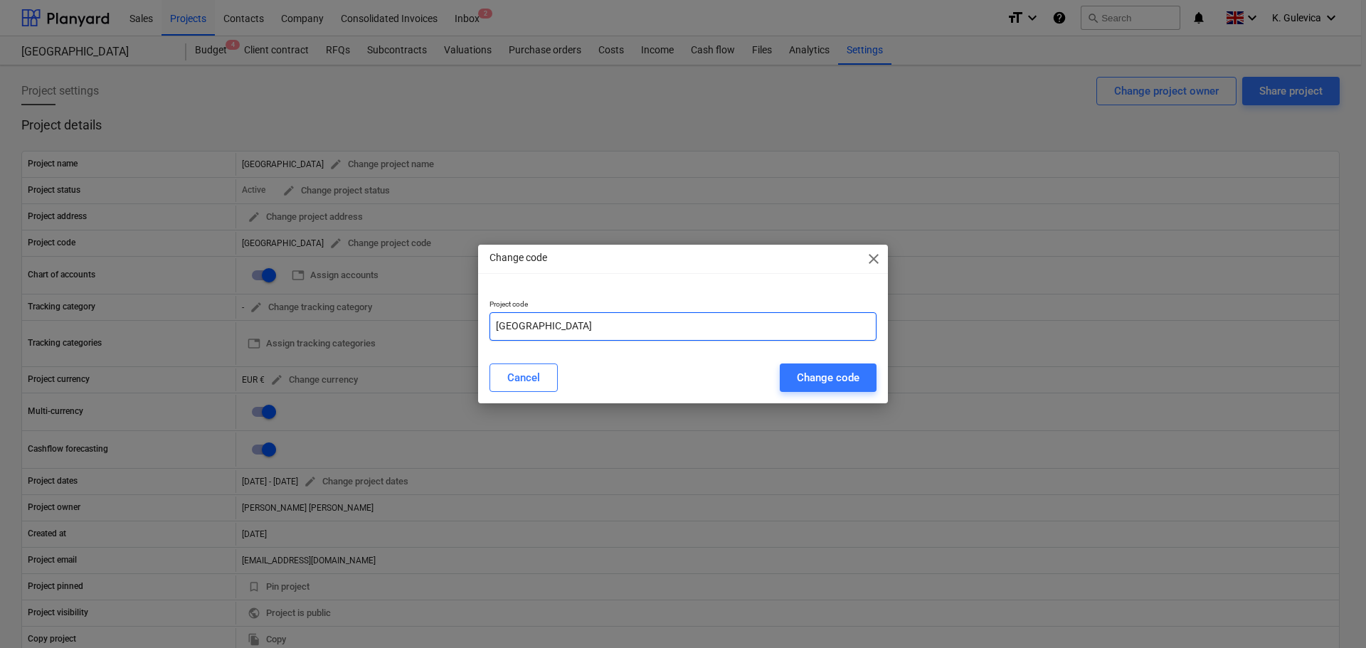
drag, startPoint x: 554, startPoint y: 317, endPoint x: 547, endPoint y: 324, distance: 10.1
click at [551, 315] on input "Lossburg" at bounding box center [683, 326] width 387 height 28
paste input "GER240402"
type input "Lossburg-GER240402"
click at [829, 383] on div "Change code" at bounding box center [828, 378] width 63 height 19
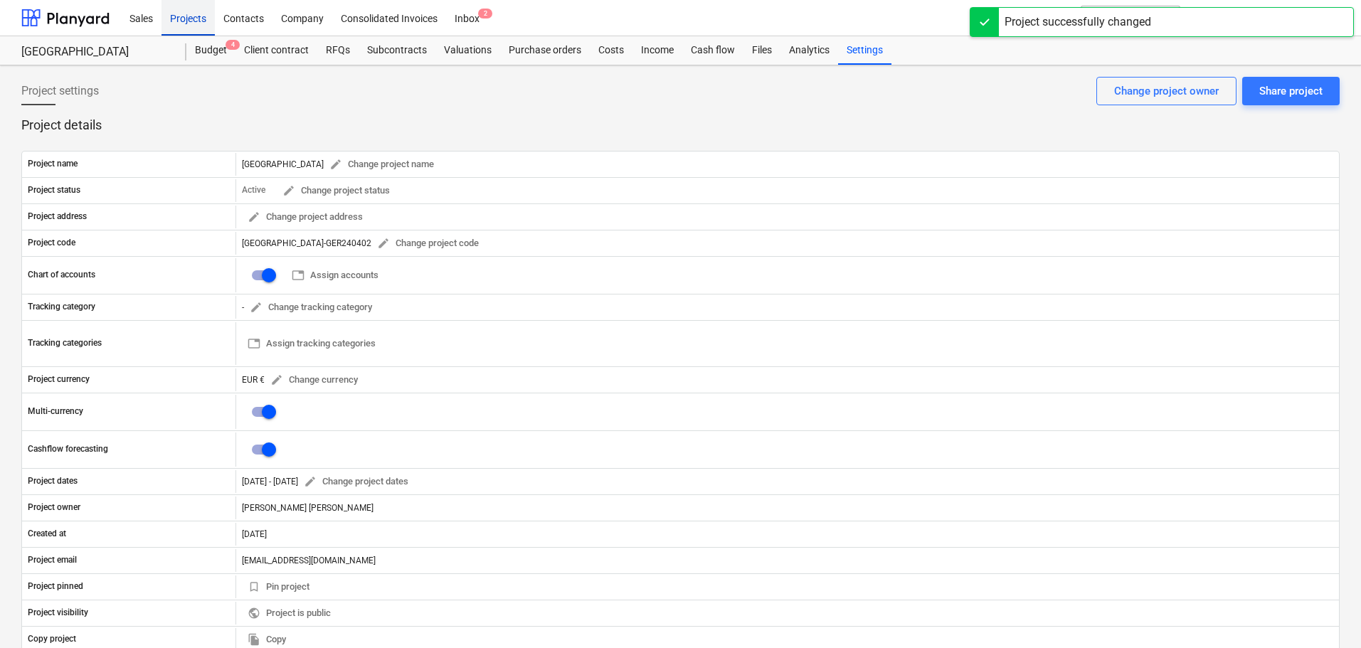
click at [191, 22] on div "Projects" at bounding box center [188, 17] width 53 height 36
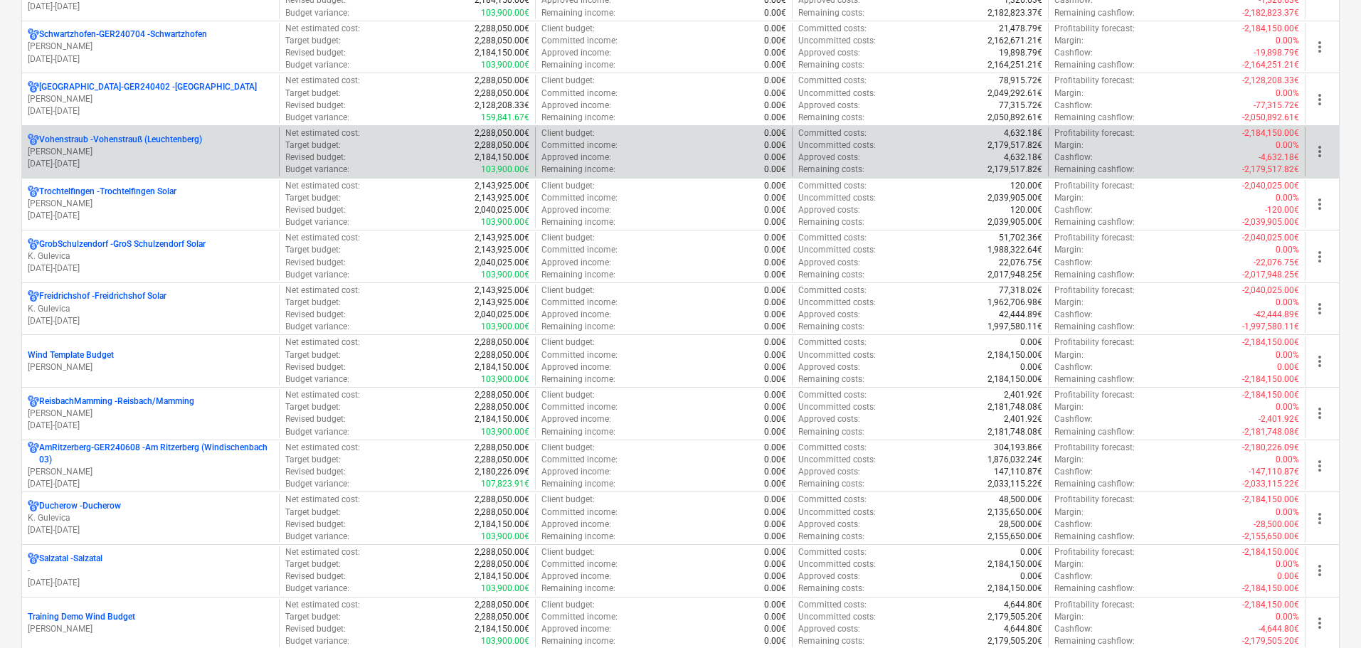
scroll to position [996, 0]
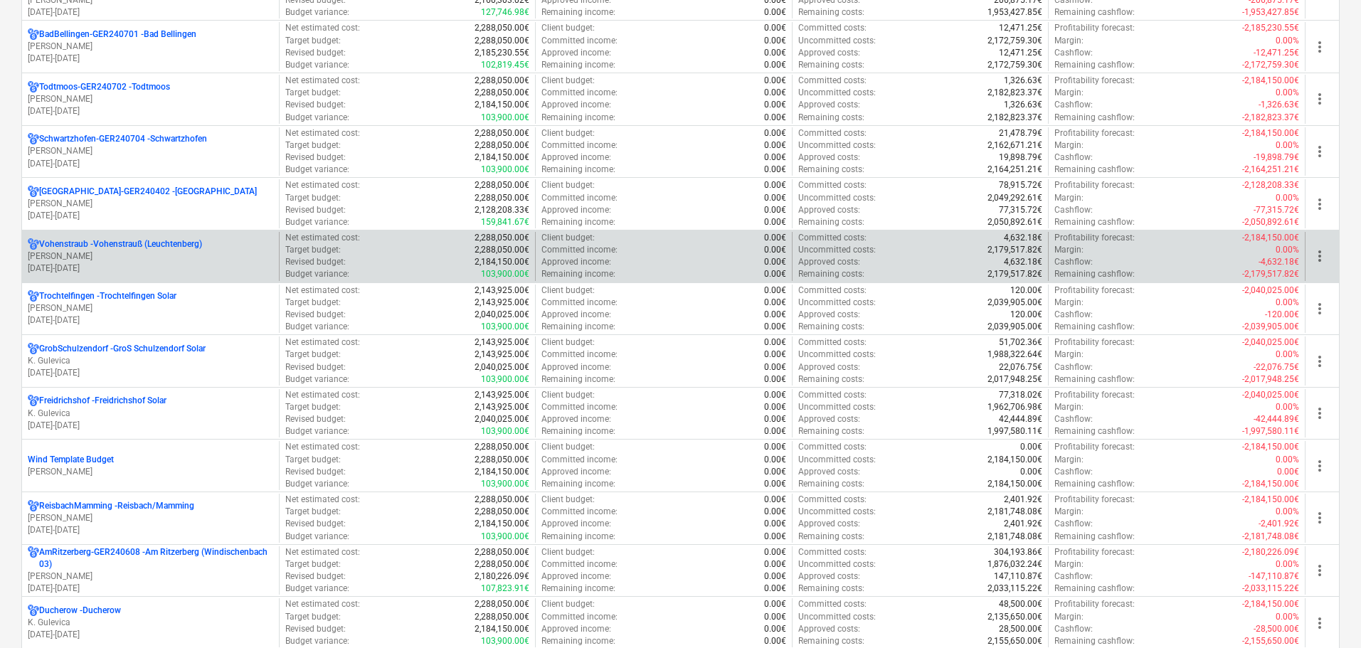
click at [170, 246] on p "Vohenstraub - Vohenstrauß (Leuchtenberg)" at bounding box center [120, 244] width 163 height 12
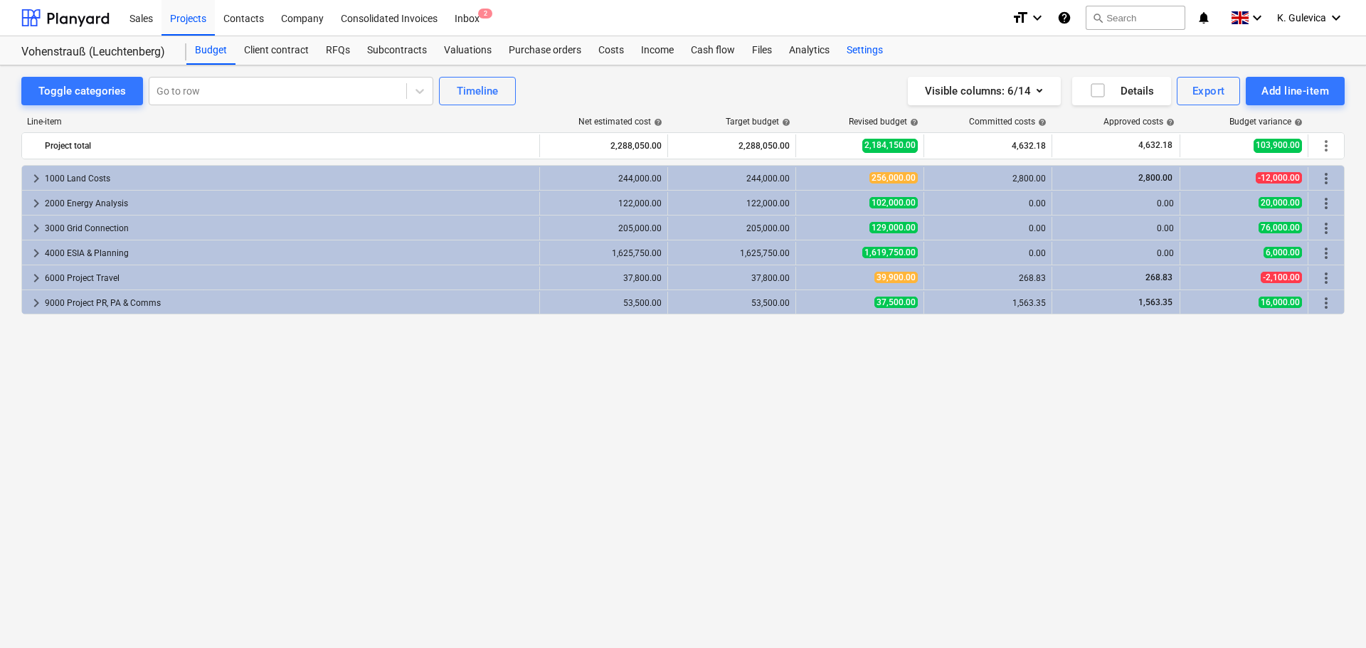
click at [850, 46] on div "Settings" at bounding box center [864, 50] width 53 height 28
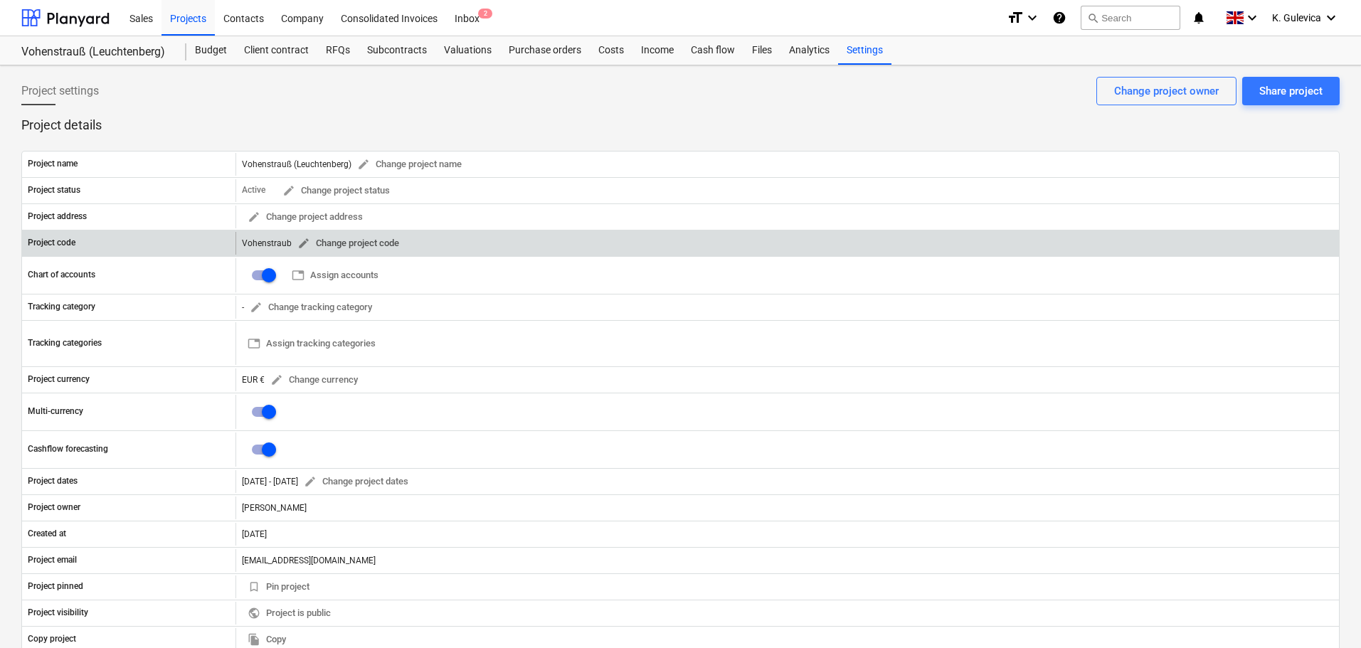
click at [302, 243] on span "edit" at bounding box center [303, 243] width 13 height 13
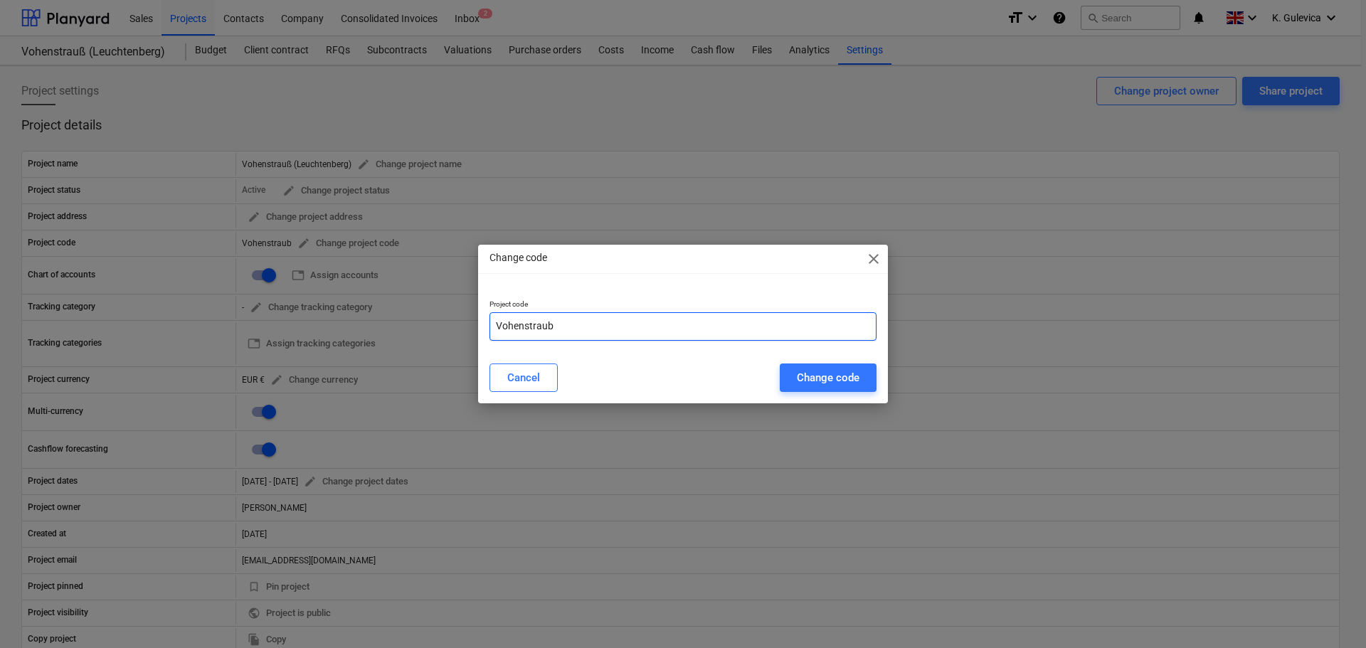
click at [569, 326] on input "Vohenstraub" at bounding box center [683, 326] width 387 height 28
click at [569, 324] on input "Vohenstrauss" at bounding box center [683, 326] width 387 height 28
paste input "GER240605"
type input "Vohenstrauss-GER240605"
click at [821, 378] on div "Change code" at bounding box center [828, 378] width 63 height 19
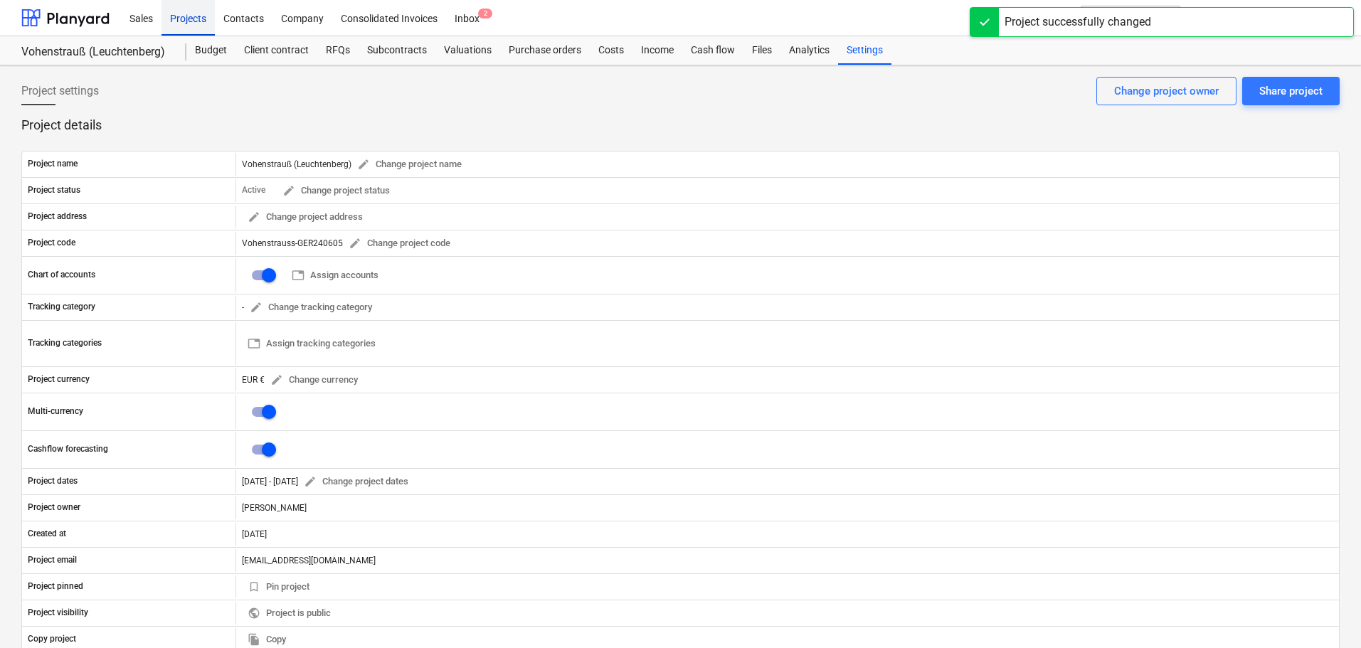
click at [184, 20] on div "Projects" at bounding box center [188, 17] width 53 height 36
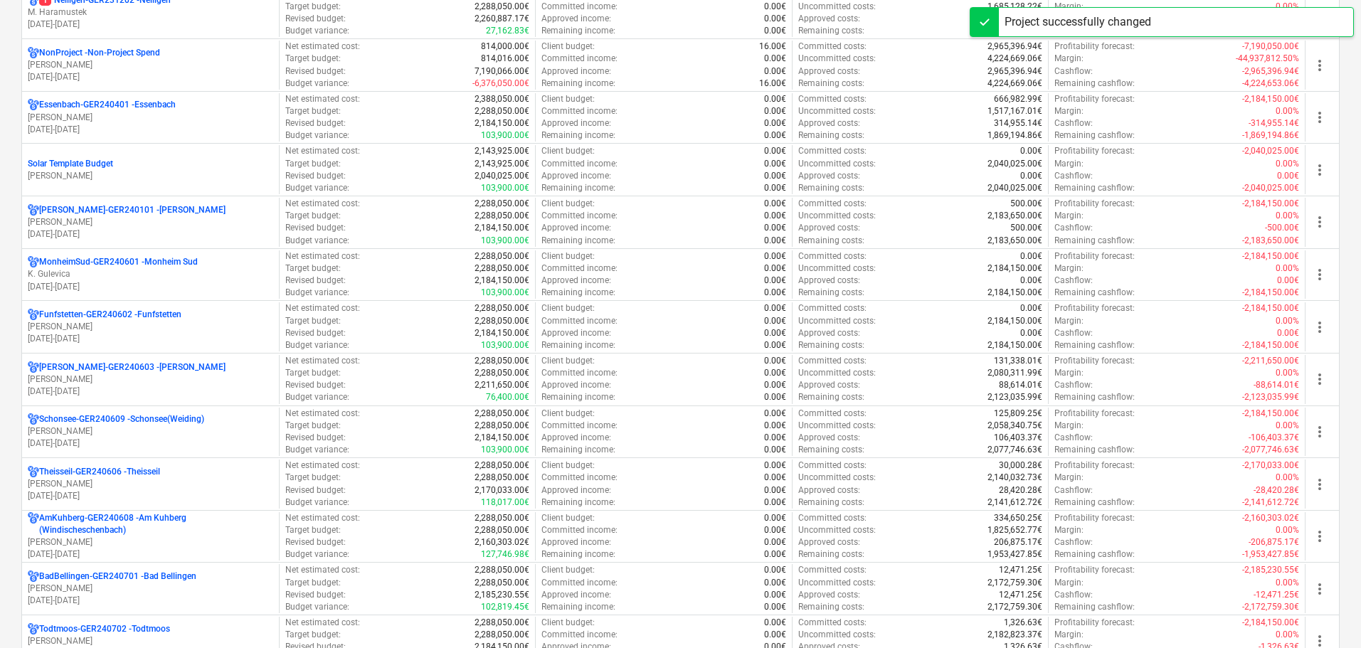
scroll to position [996, 0]
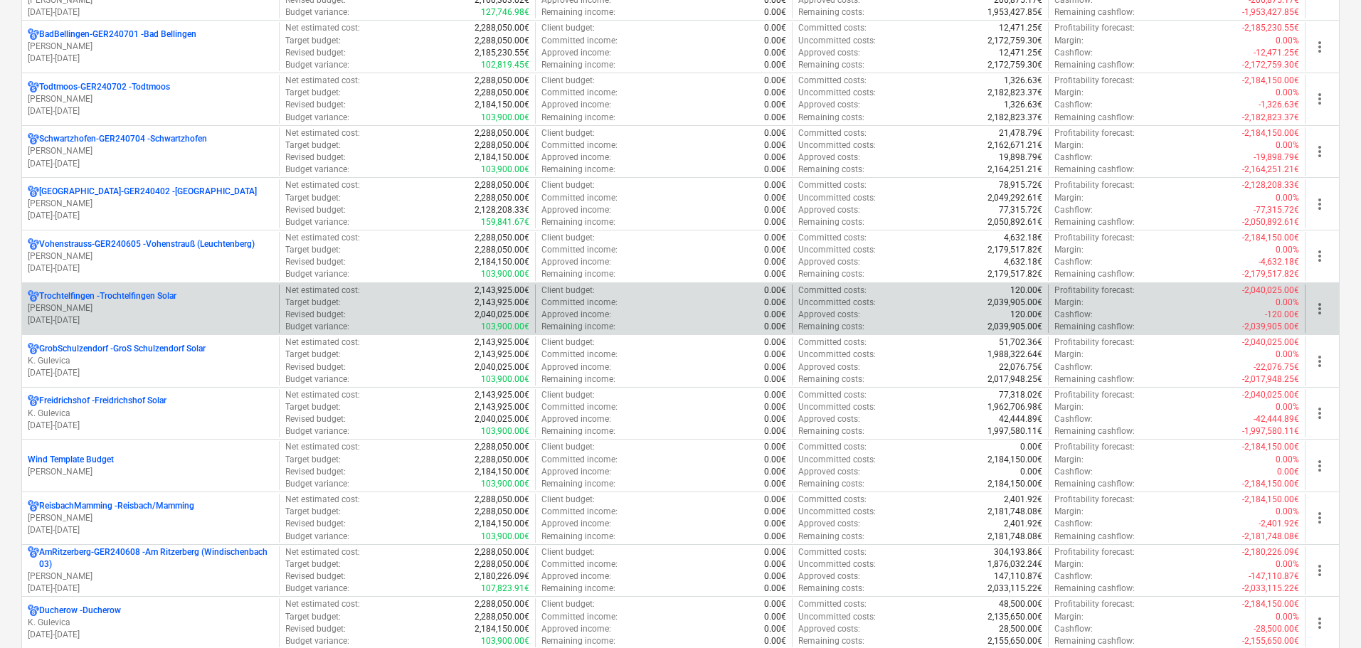
click at [161, 301] on p "Trochtelfingen - Trochtelfingen Solar" at bounding box center [107, 296] width 137 height 12
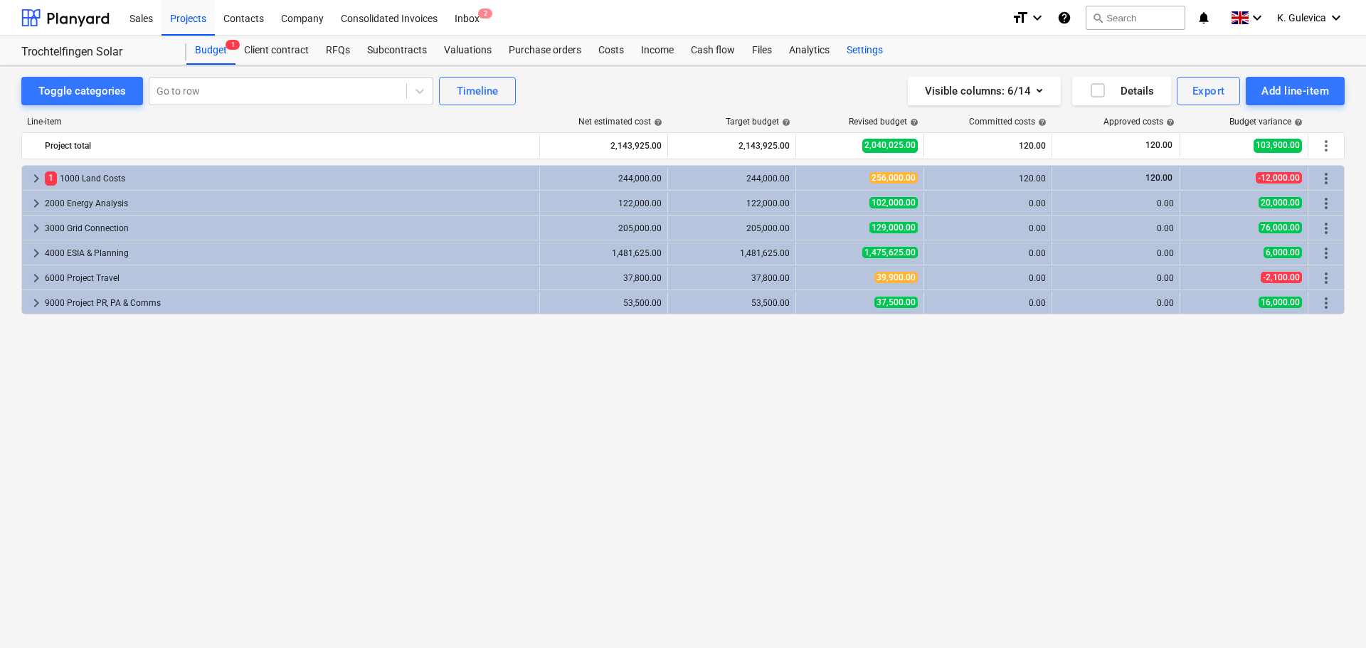
click at [868, 54] on div "Settings" at bounding box center [864, 50] width 53 height 28
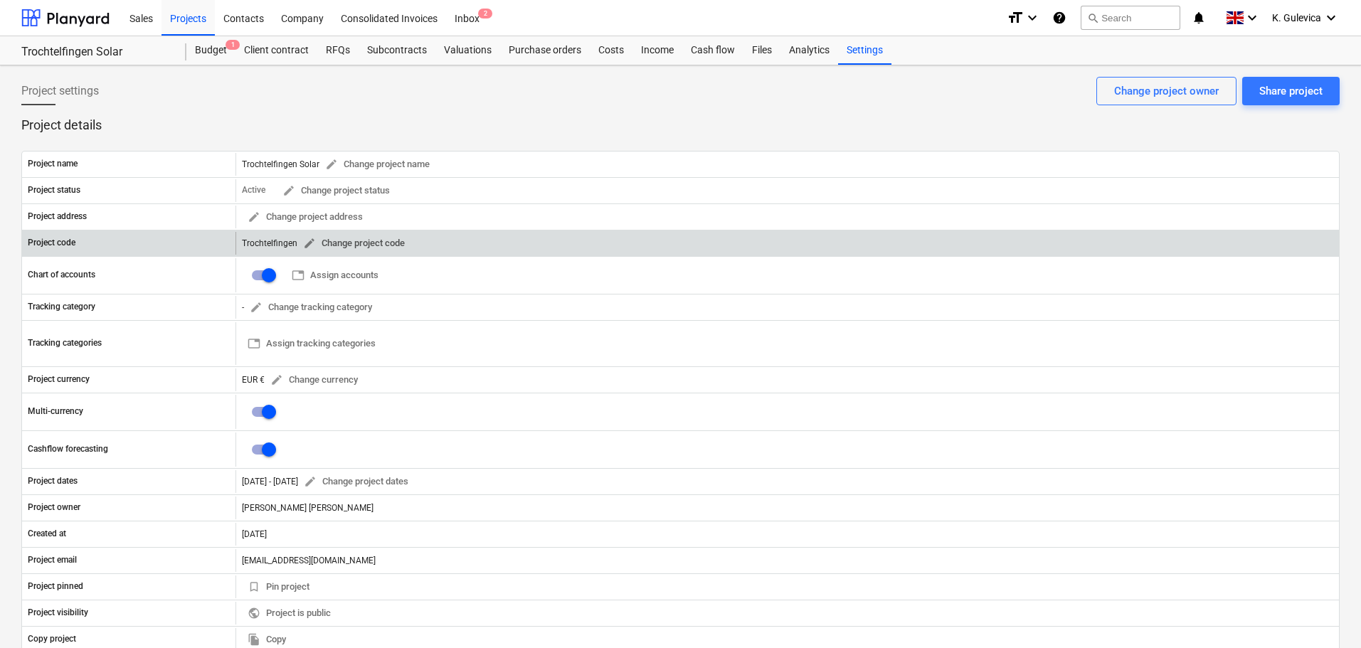
click at [301, 243] on button "edit Change project code" at bounding box center [353, 244] width 113 height 22
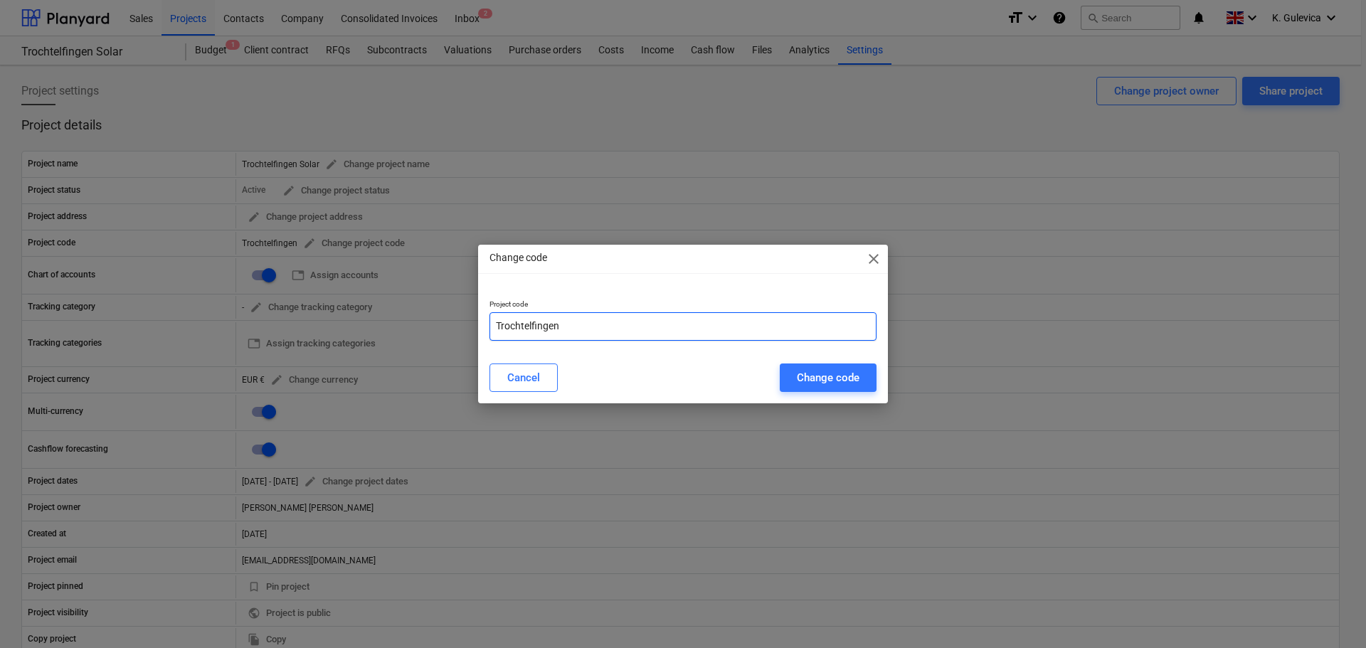
click at [577, 321] on input "Trochtelfingen" at bounding box center [683, 326] width 387 height 28
paste input "GER240604"
type input "Trochtelfingen-GER240604"
click at [844, 379] on div "Change code" at bounding box center [828, 378] width 63 height 19
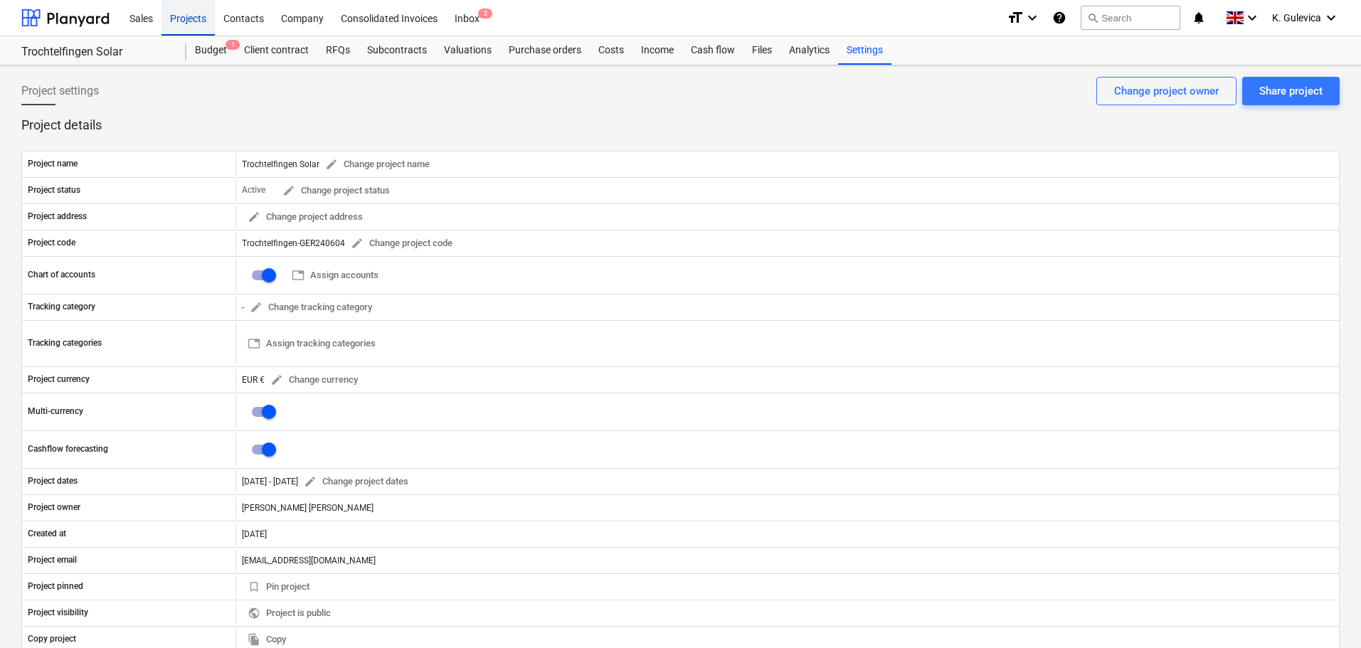
click at [184, 16] on div "Projects" at bounding box center [188, 17] width 53 height 36
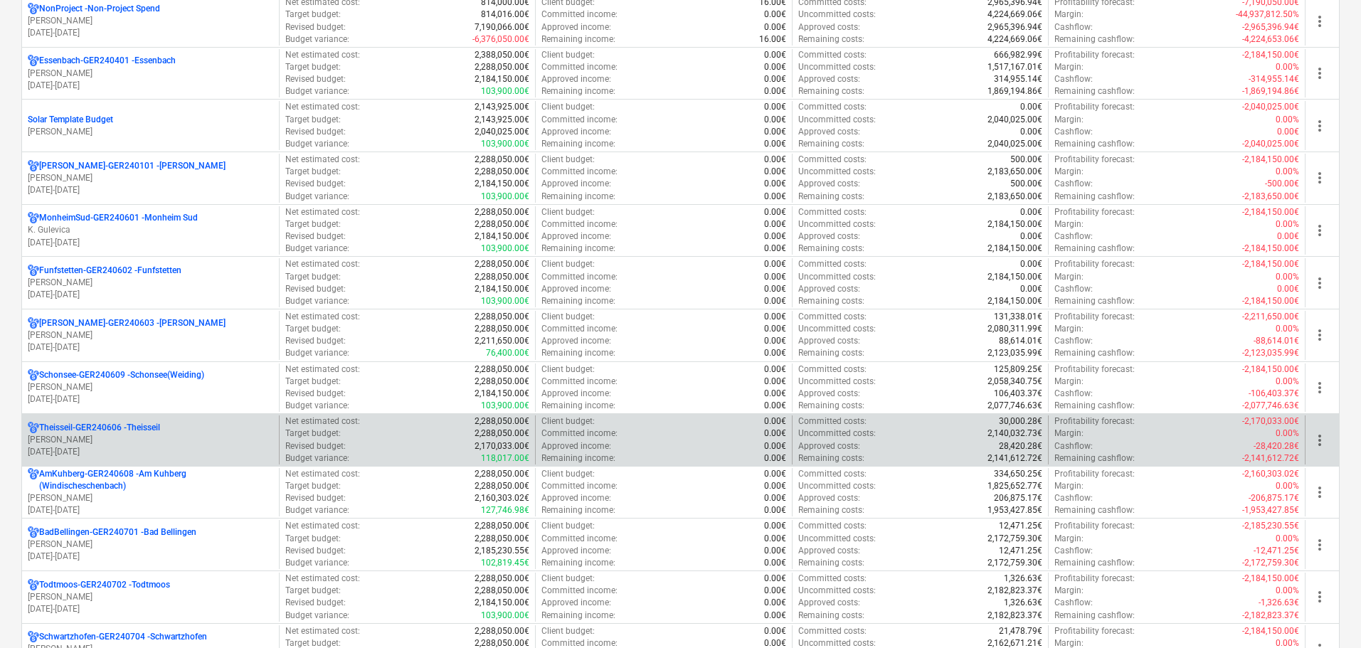
scroll to position [925, 0]
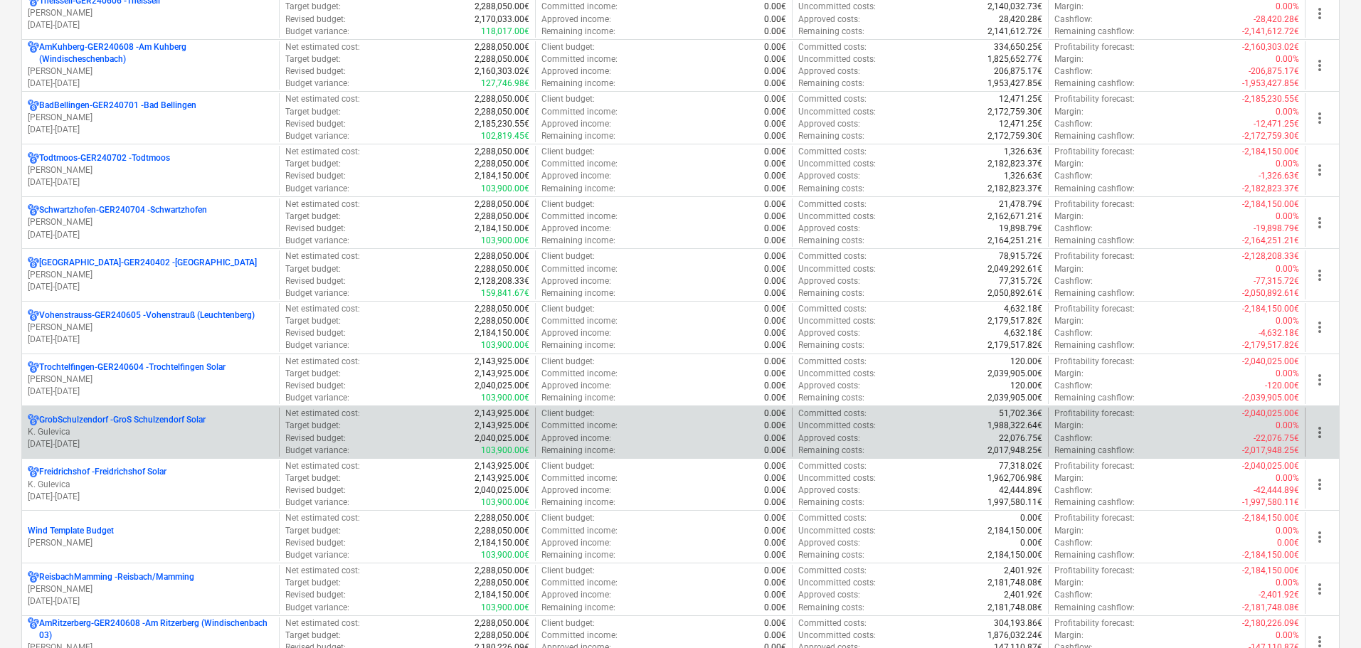
click at [173, 426] on p "K. Gulevica" at bounding box center [151, 432] width 246 height 12
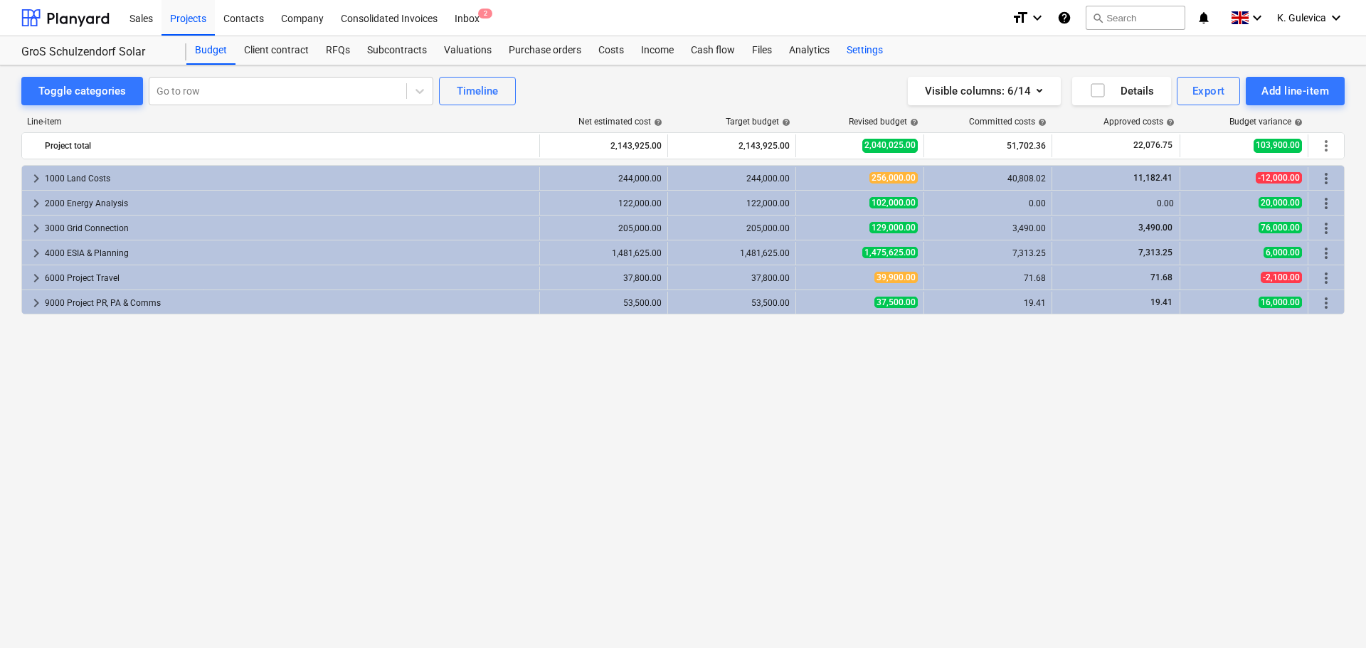
click at [877, 55] on div "Settings" at bounding box center [864, 50] width 53 height 28
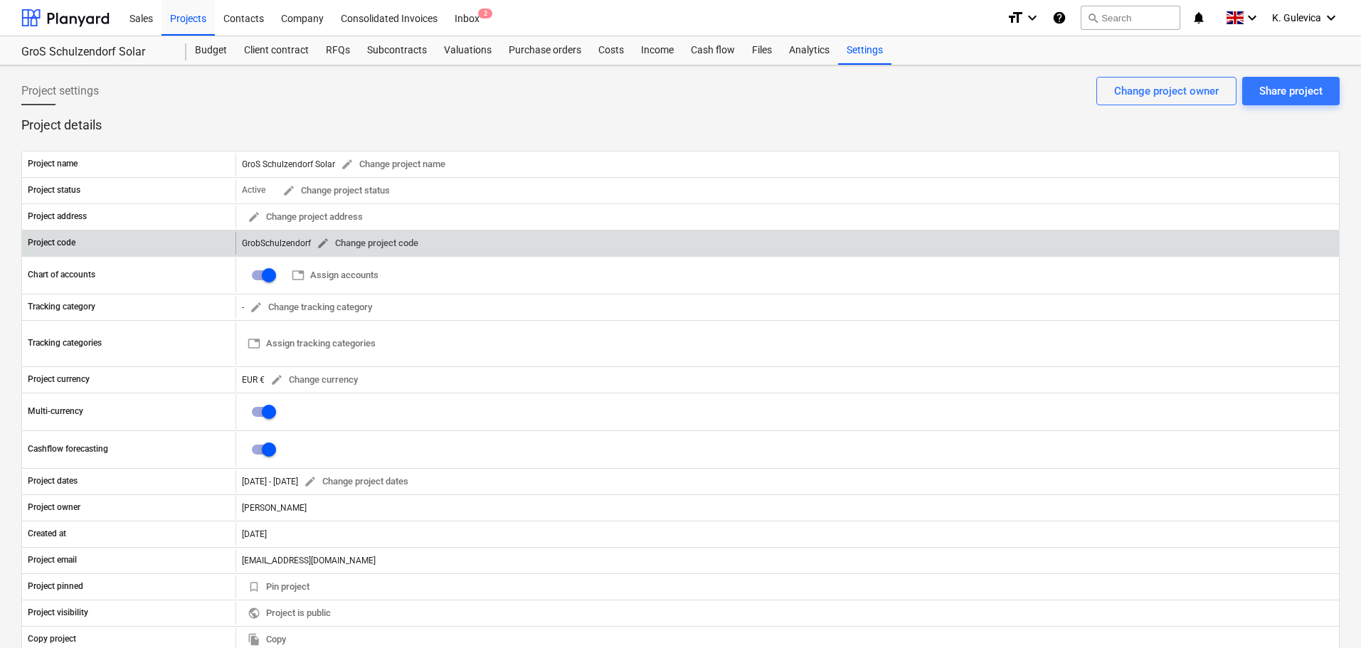
click at [324, 242] on span "edit" at bounding box center [323, 243] width 13 height 13
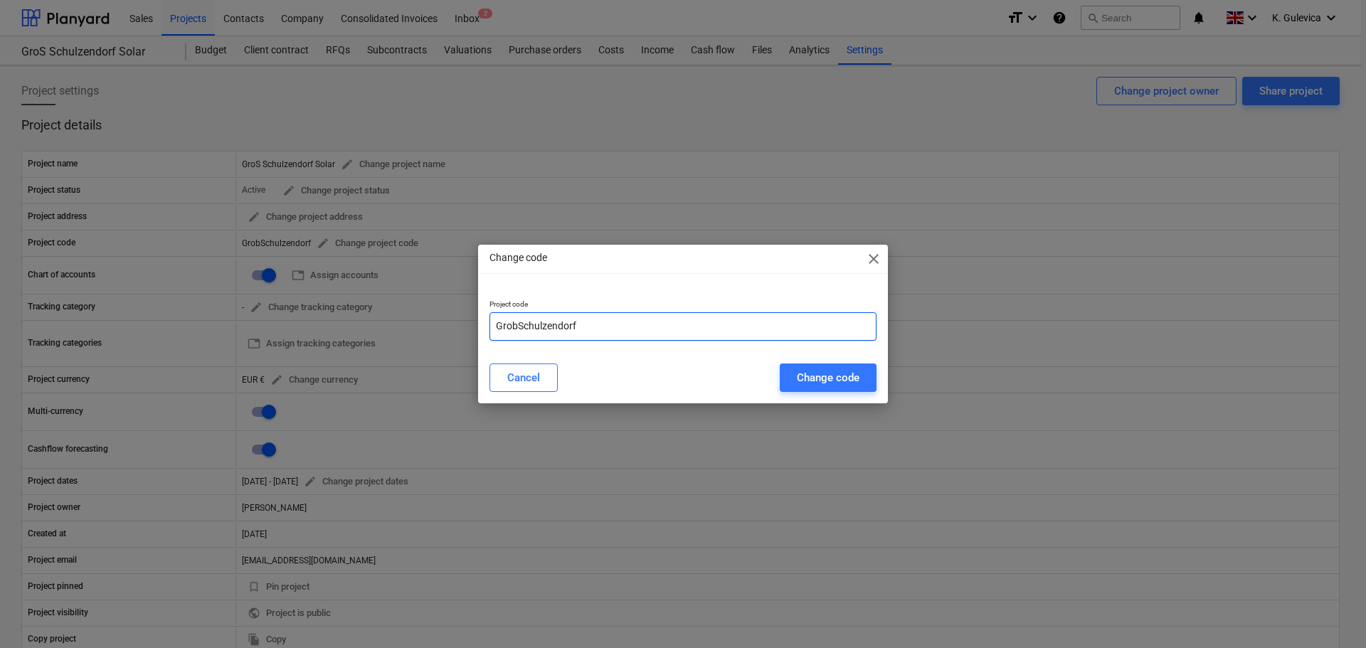
click at [651, 320] on input "GrobSchulzendorf" at bounding box center [683, 326] width 387 height 28
click at [619, 327] on input "GrobSchulzendorf-" at bounding box center [683, 326] width 387 height 28
paste input "GER240610"
type input "GrobSchulzendorf-GER240610"
click at [836, 376] on div "Change code" at bounding box center [828, 378] width 63 height 19
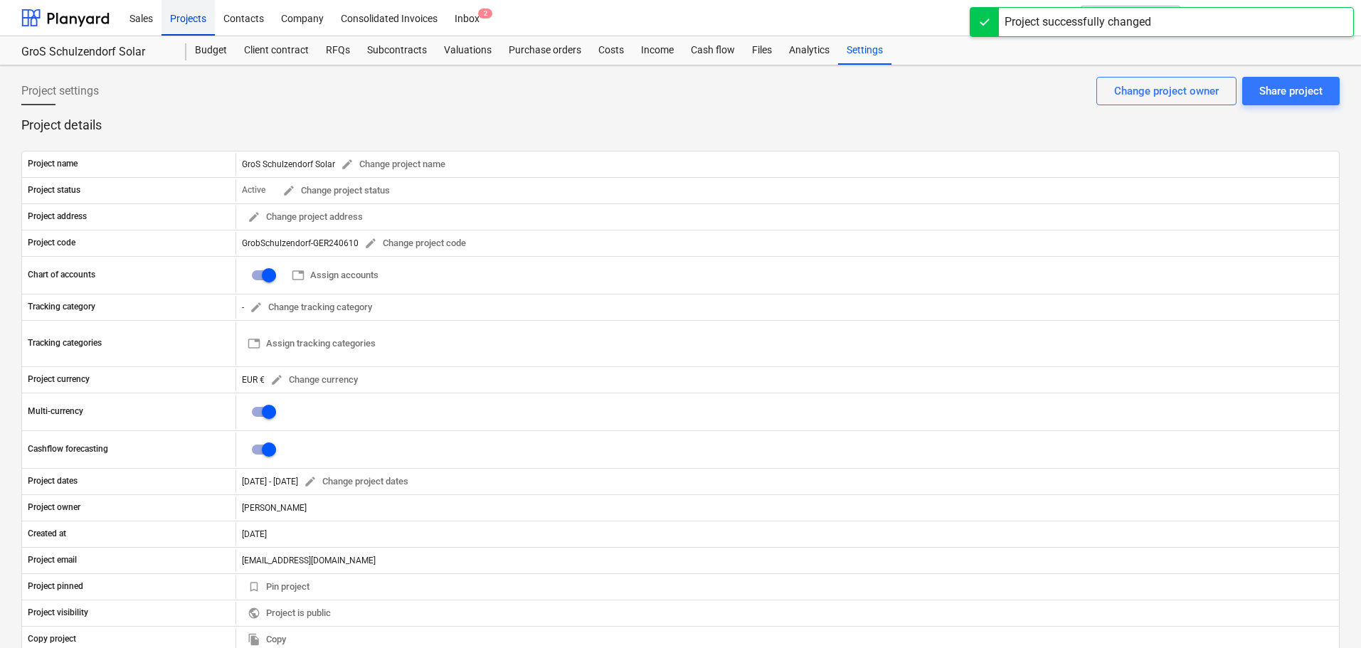
click at [184, 16] on div "Projects" at bounding box center [188, 17] width 53 height 36
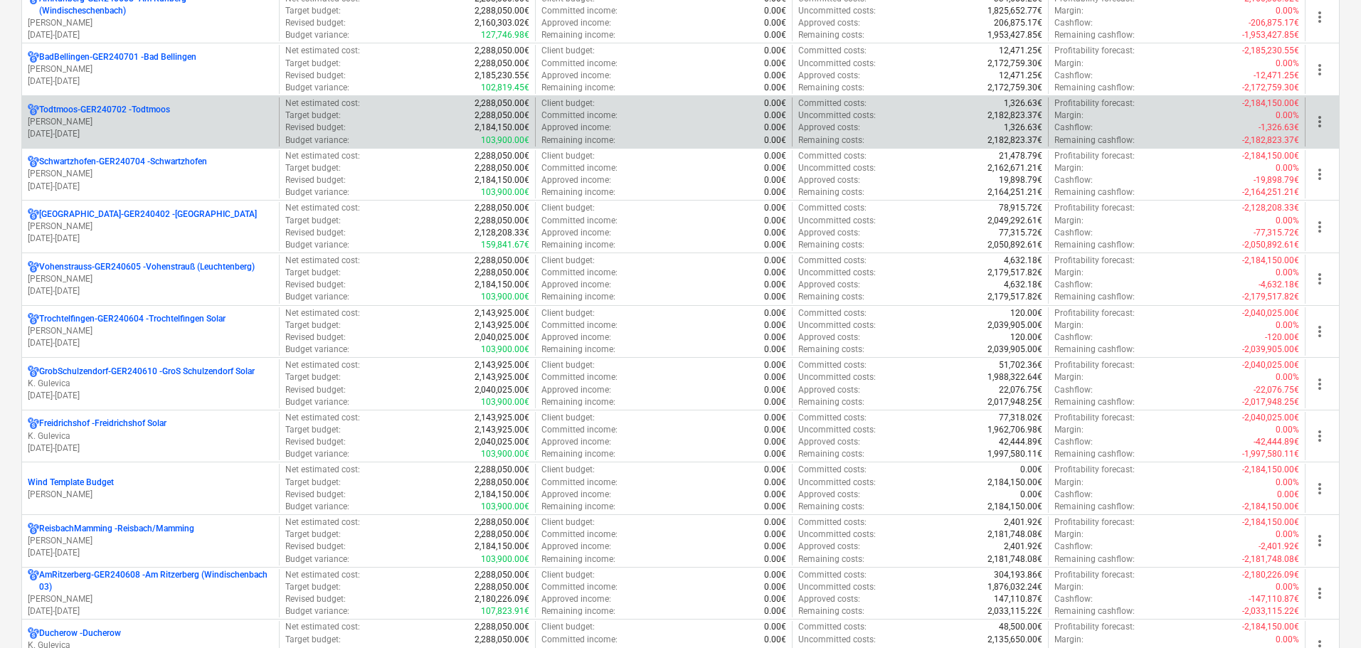
scroll to position [996, 0]
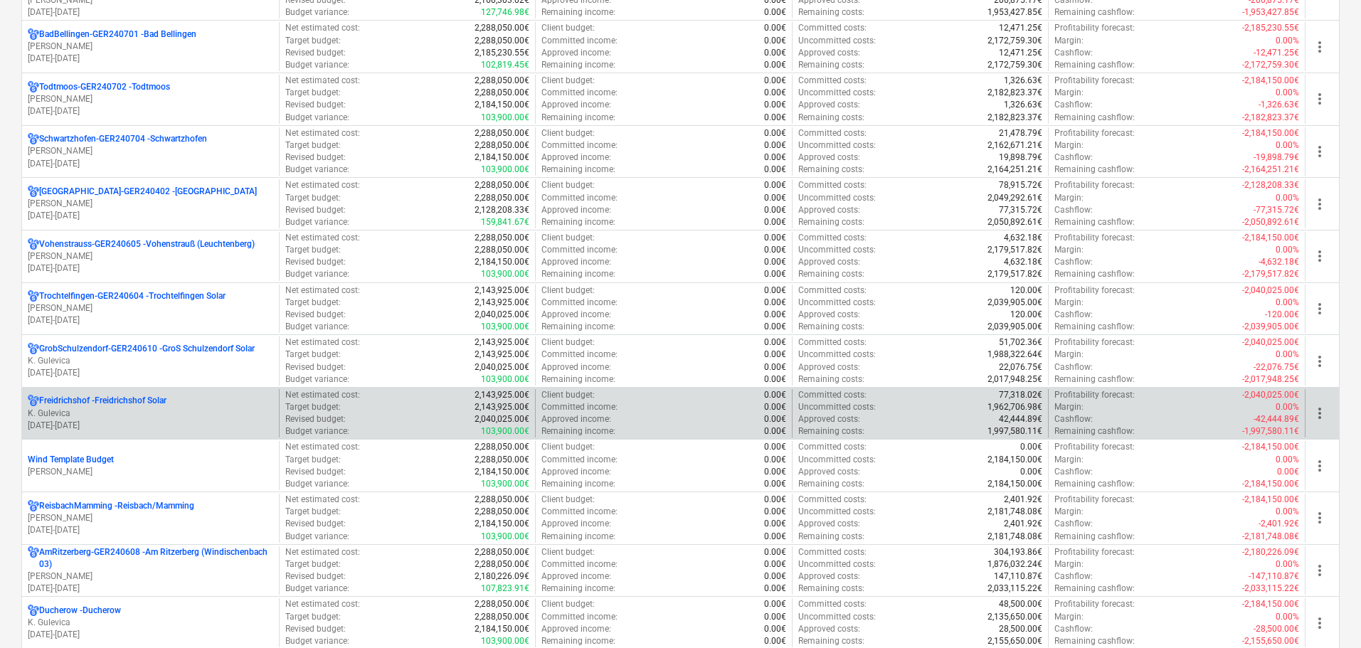
click at [174, 416] on p "K. Gulevica" at bounding box center [151, 414] width 246 height 12
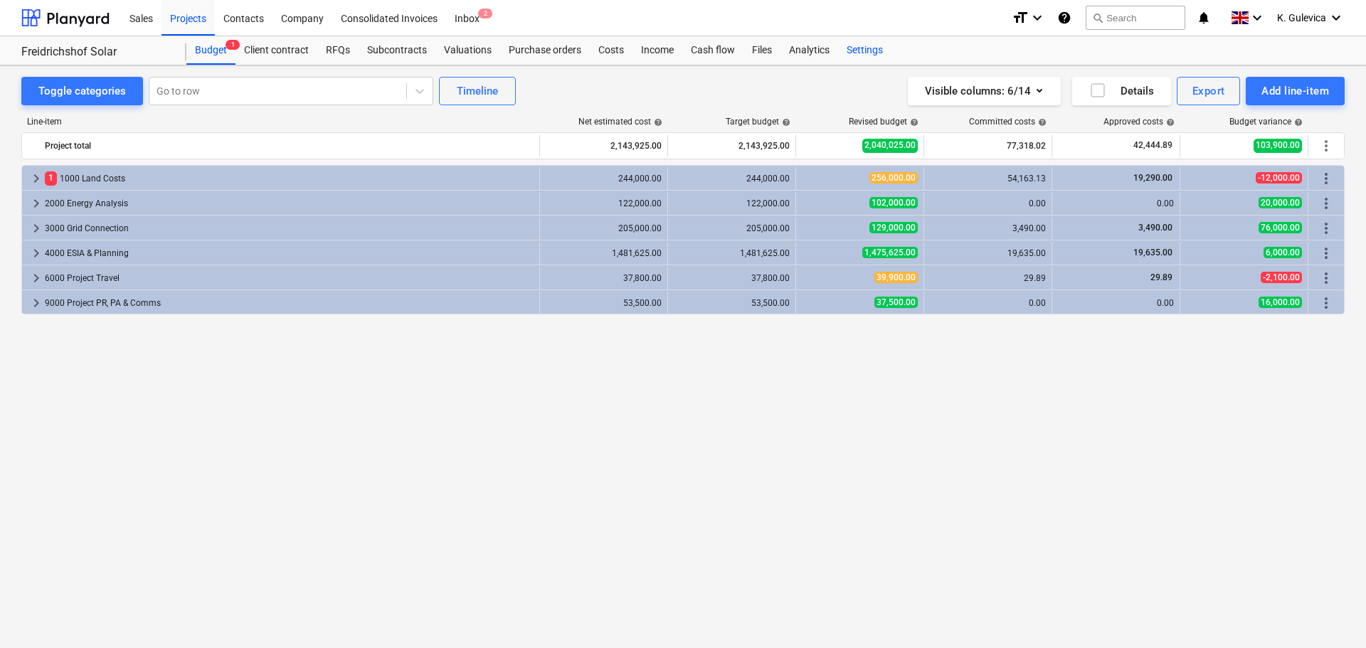
click at [868, 51] on div "Settings" at bounding box center [864, 50] width 53 height 28
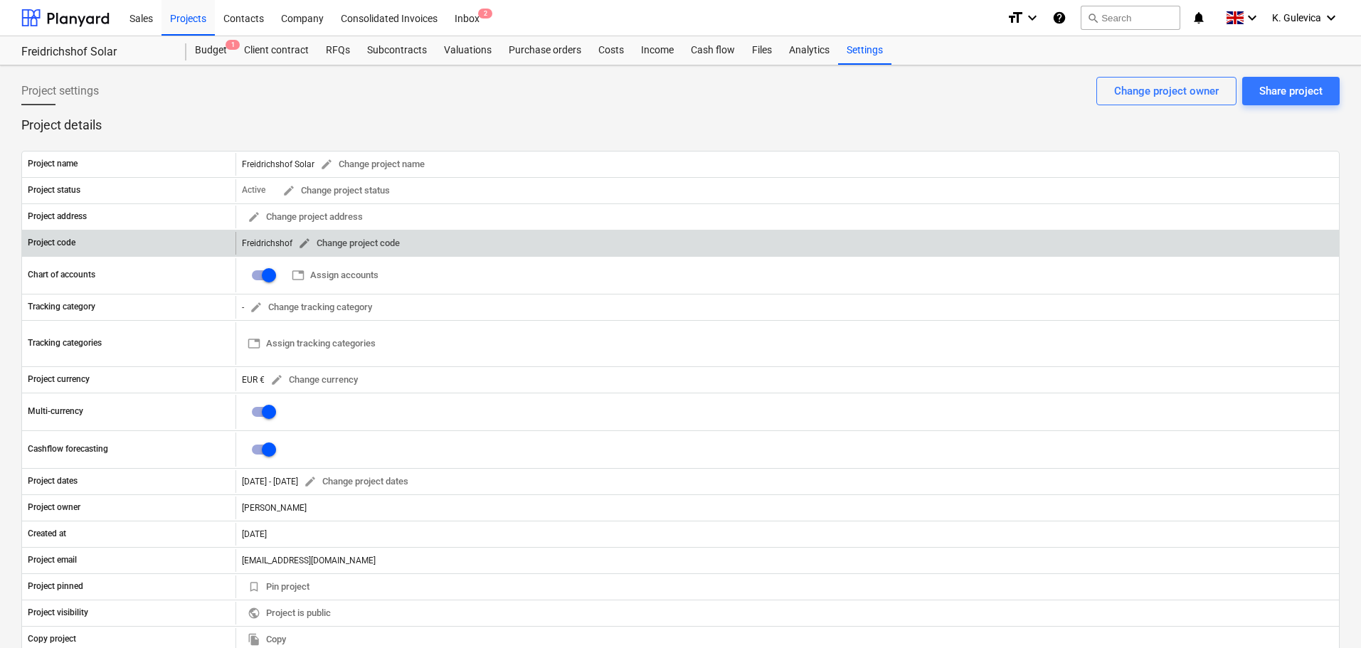
click at [302, 238] on span "edit" at bounding box center [304, 243] width 13 height 13
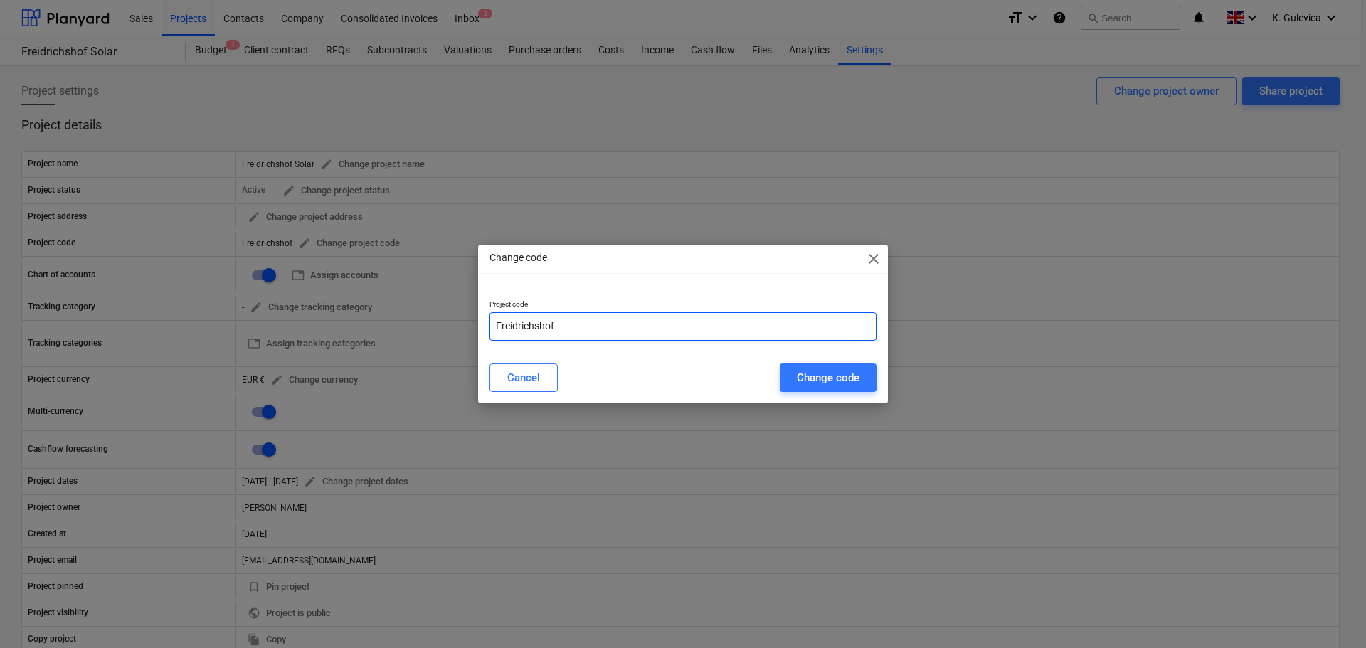
click at [569, 320] on input "Freidrichshof" at bounding box center [683, 326] width 387 height 28
paste input "GER240611"
type input "Freidrichshof-GER240611"
click at [816, 381] on div "Change code" at bounding box center [828, 378] width 63 height 19
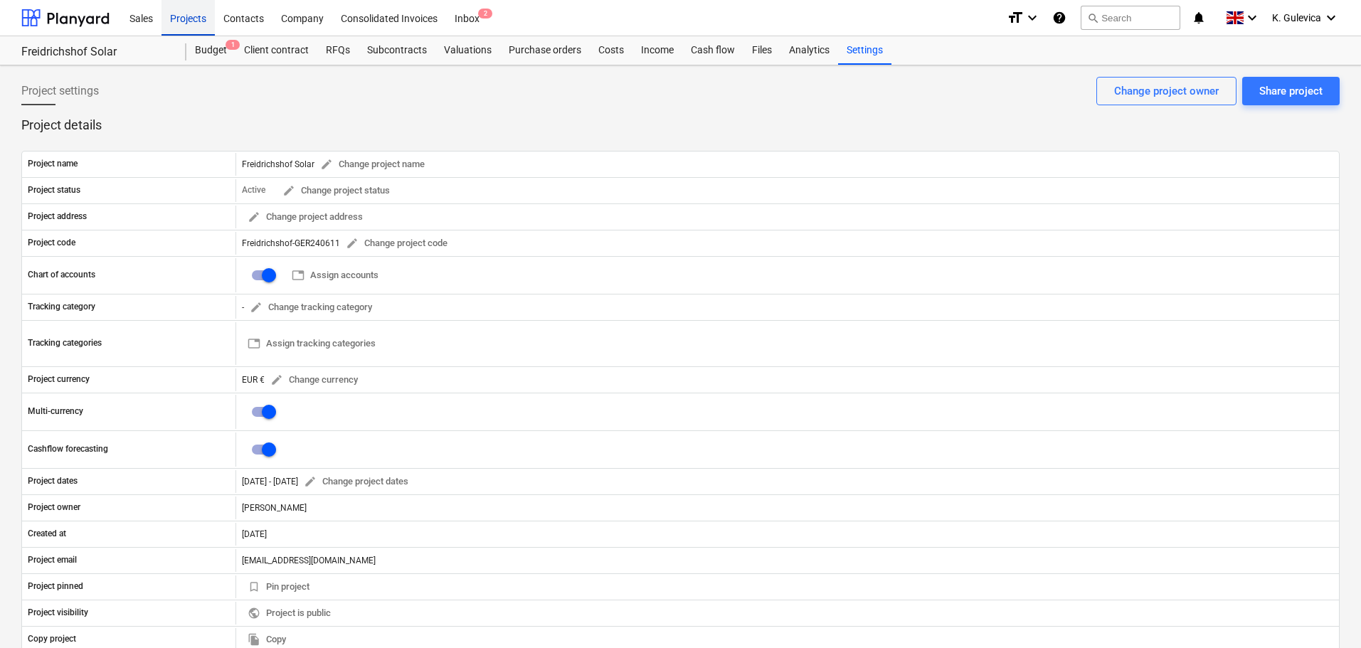
click at [183, 20] on div "Projects" at bounding box center [188, 17] width 53 height 36
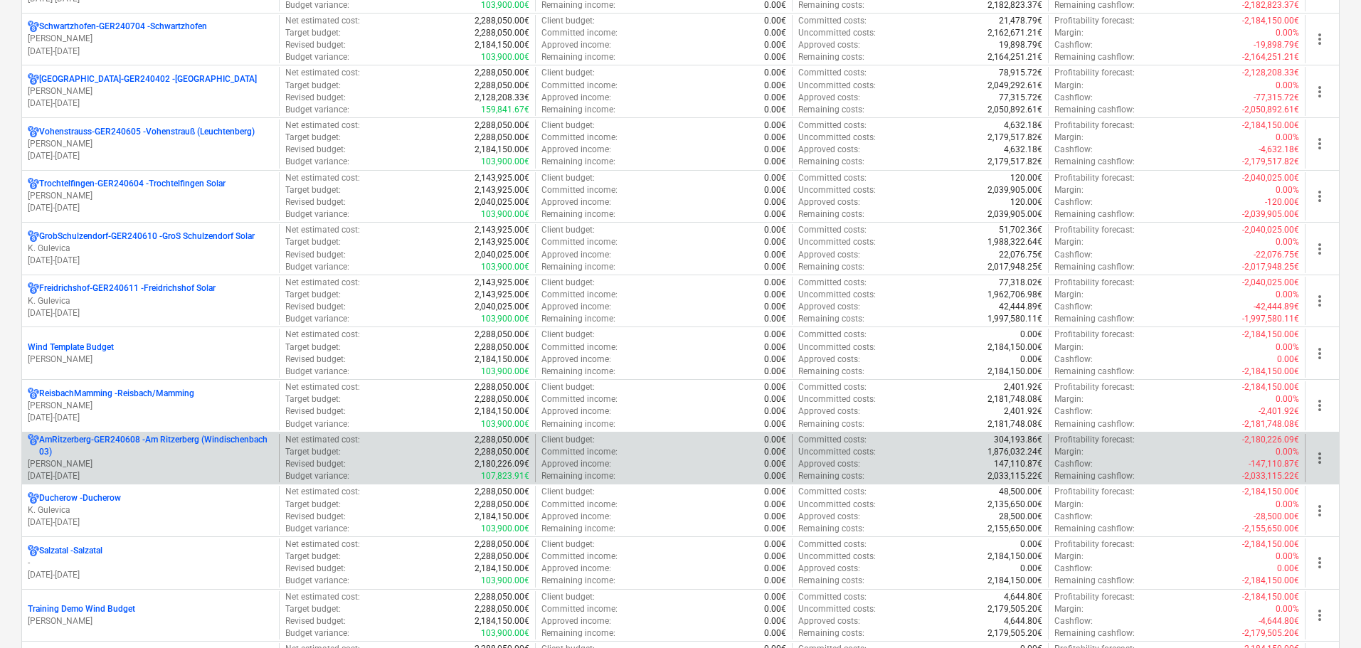
scroll to position [1210, 0]
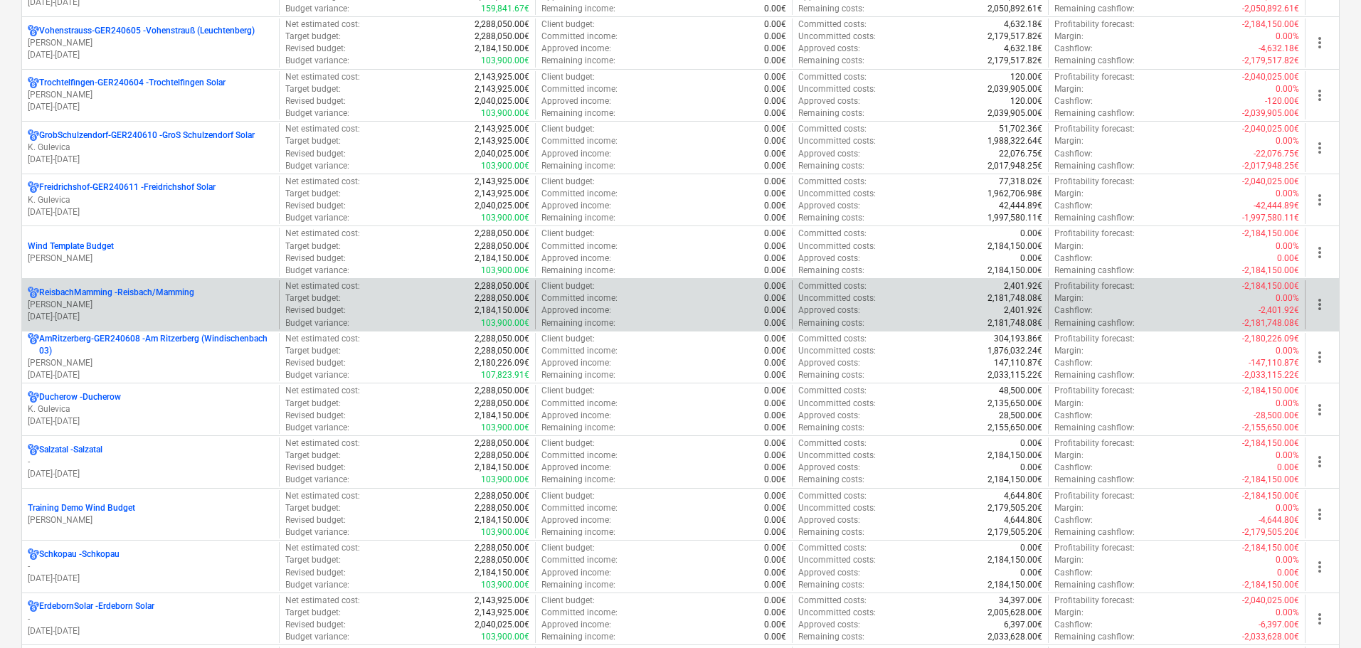
click at [99, 299] on p "V. Ketzer" at bounding box center [151, 305] width 246 height 12
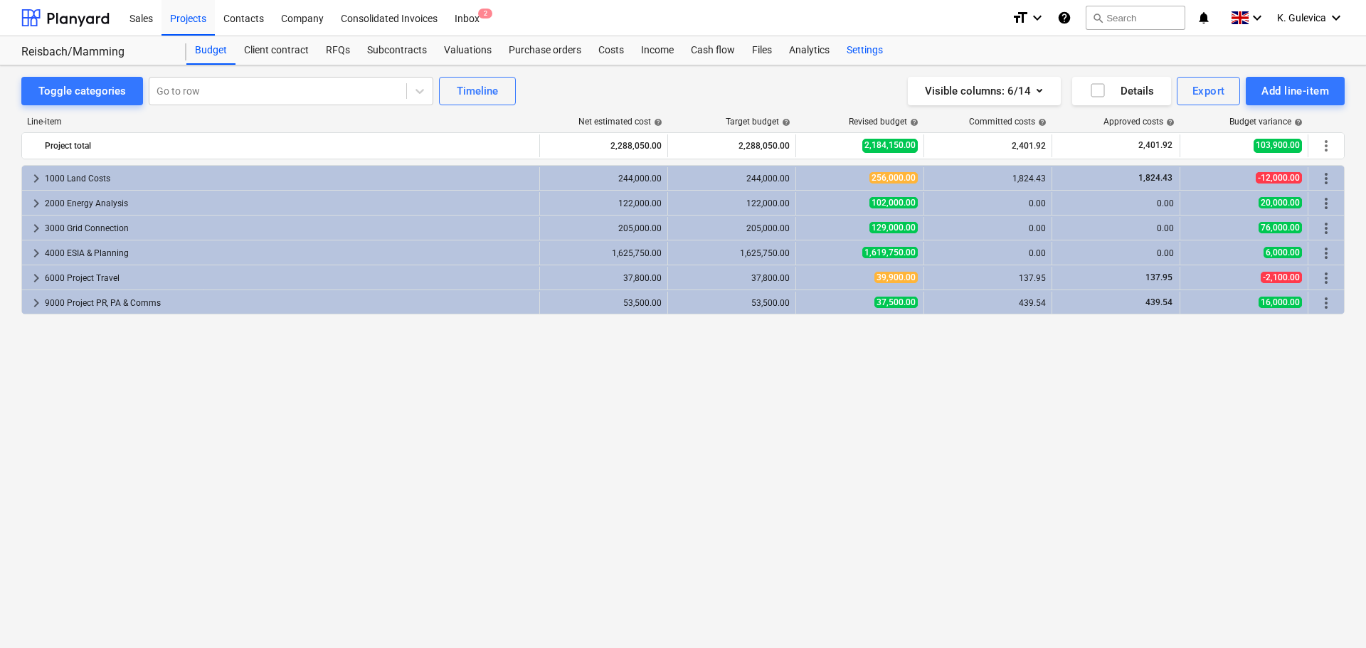
drag, startPoint x: 863, startPoint y: 48, endPoint x: 840, endPoint y: 62, distance: 26.9
click at [863, 48] on div "Settings" at bounding box center [864, 50] width 53 height 28
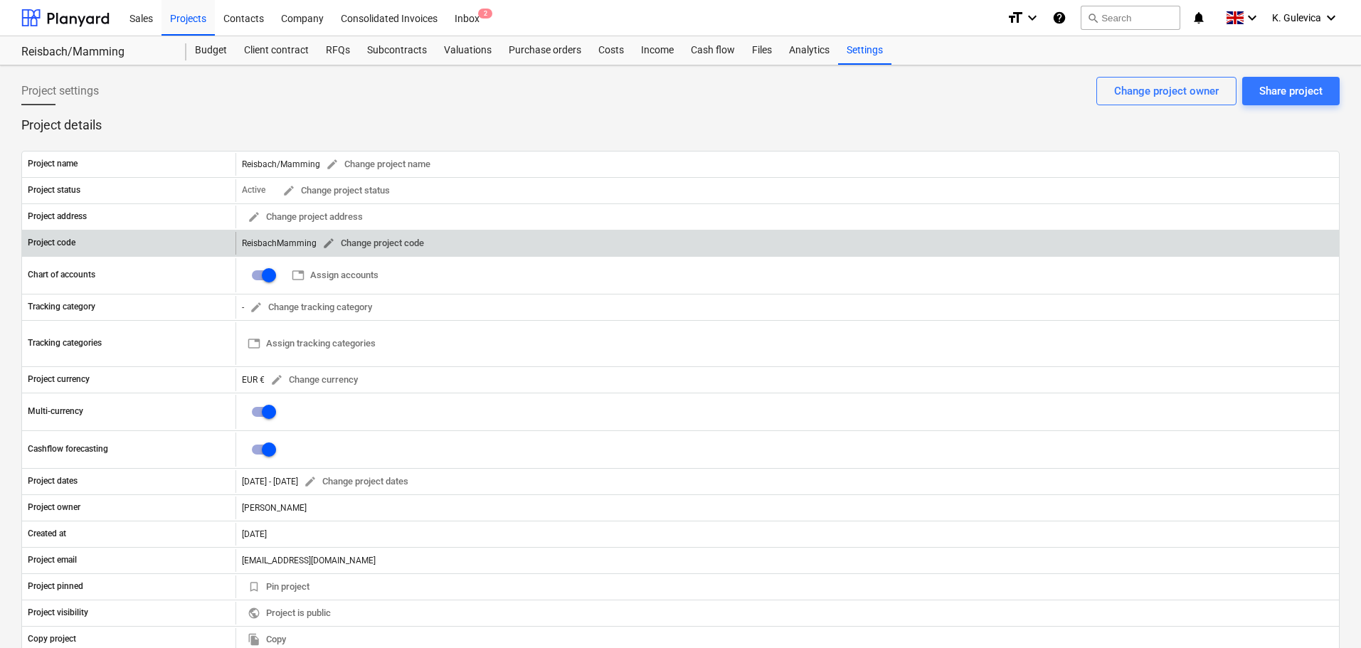
click at [325, 244] on span "edit" at bounding box center [328, 243] width 13 height 13
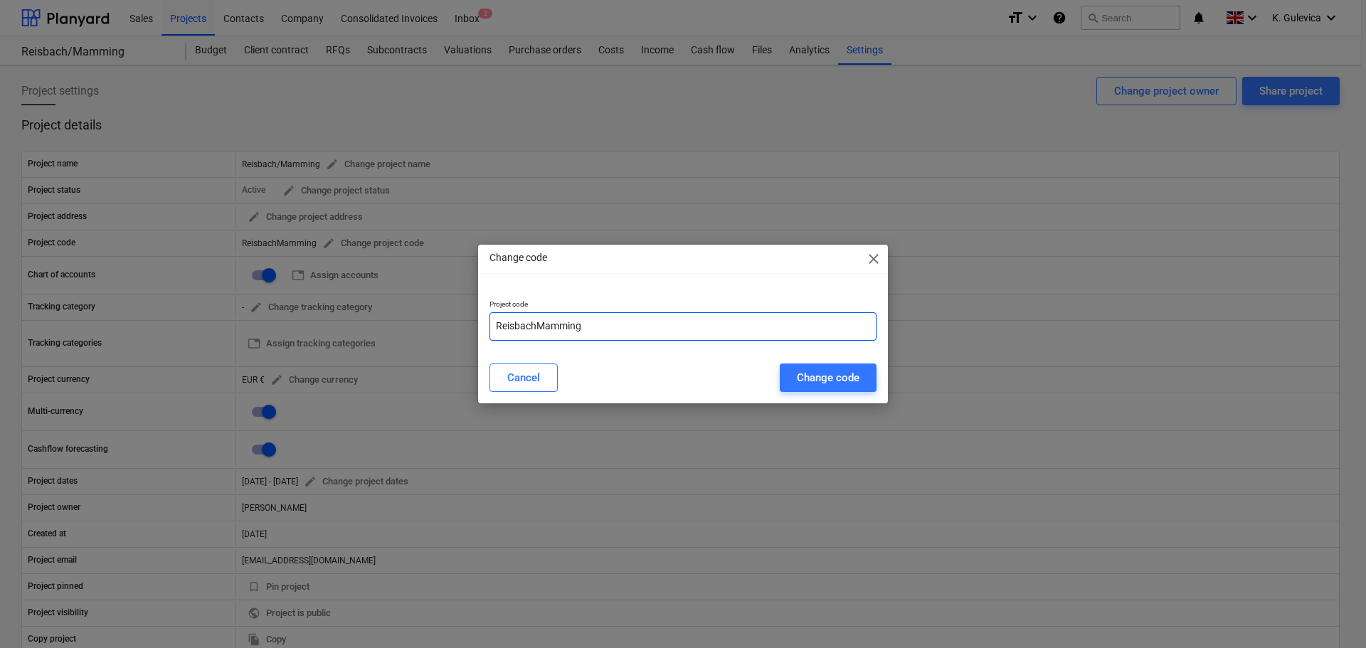
click at [632, 328] on input "ReisbachMamming" at bounding box center [683, 326] width 387 height 28
paste input "GER241001"
type input "ReisbachMamming-GER241001"
click at [831, 376] on div "Change code" at bounding box center [828, 378] width 63 height 19
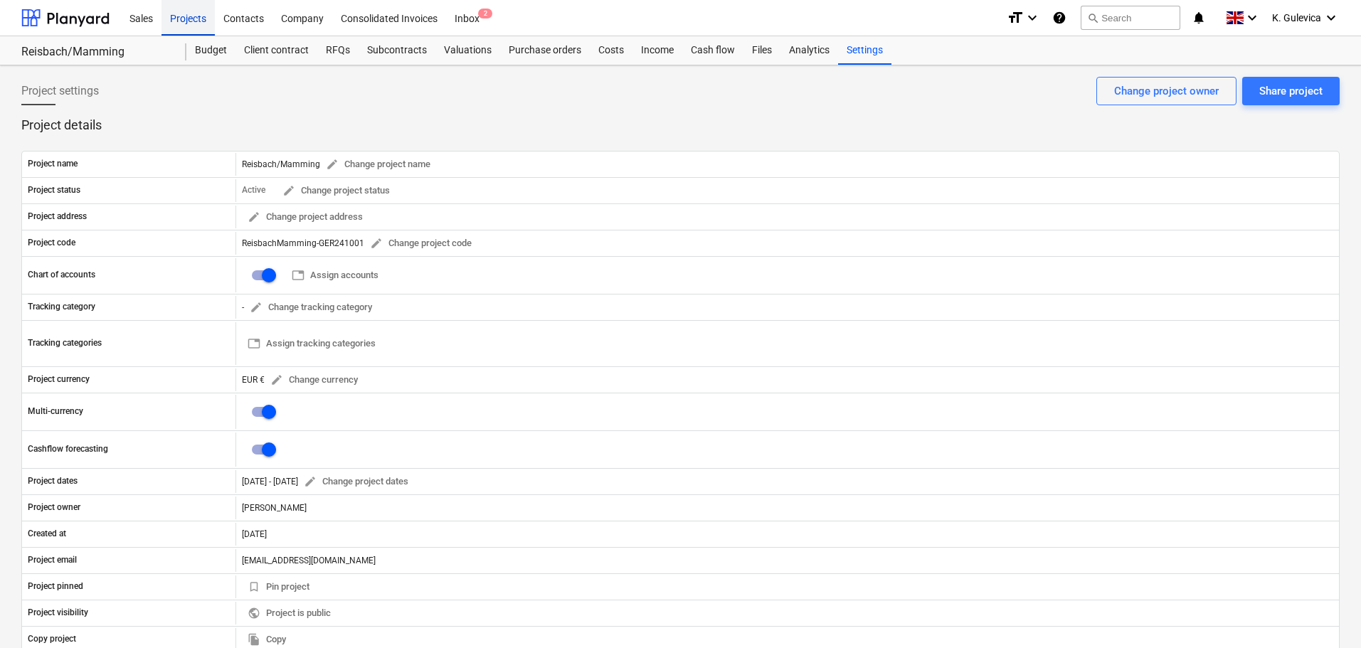
click at [184, 19] on div "Projects" at bounding box center [188, 17] width 53 height 36
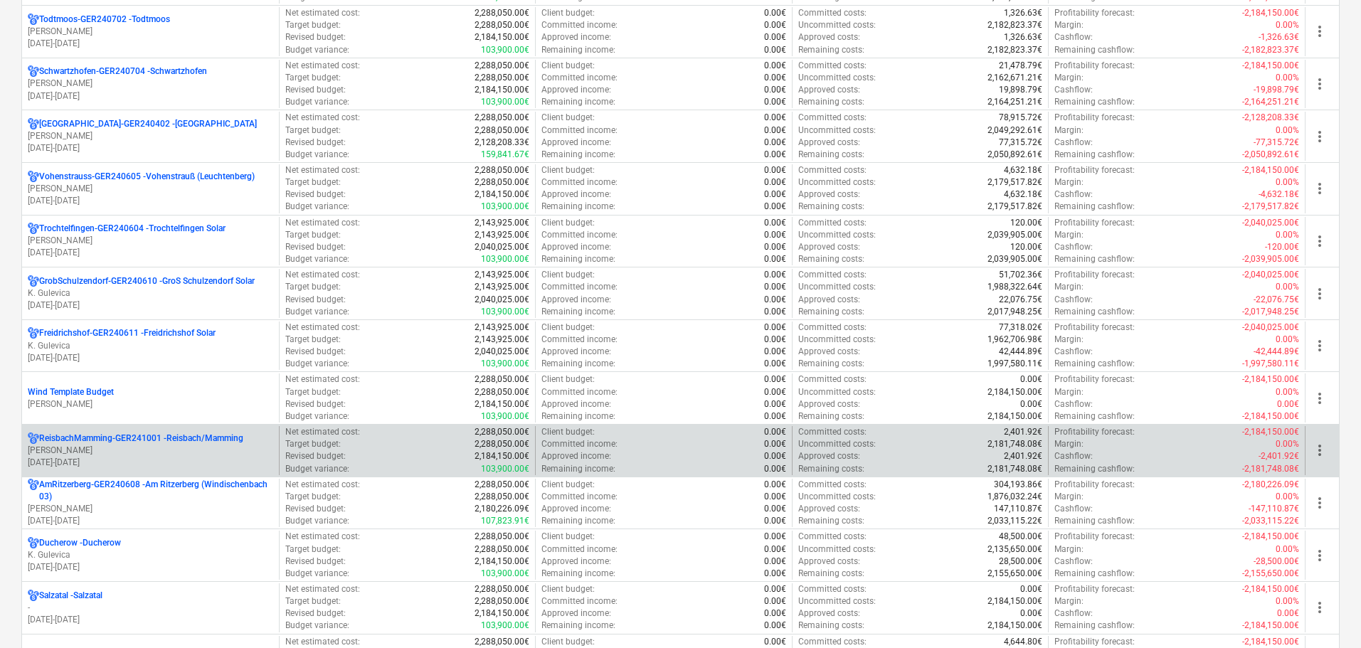
scroll to position [1210, 0]
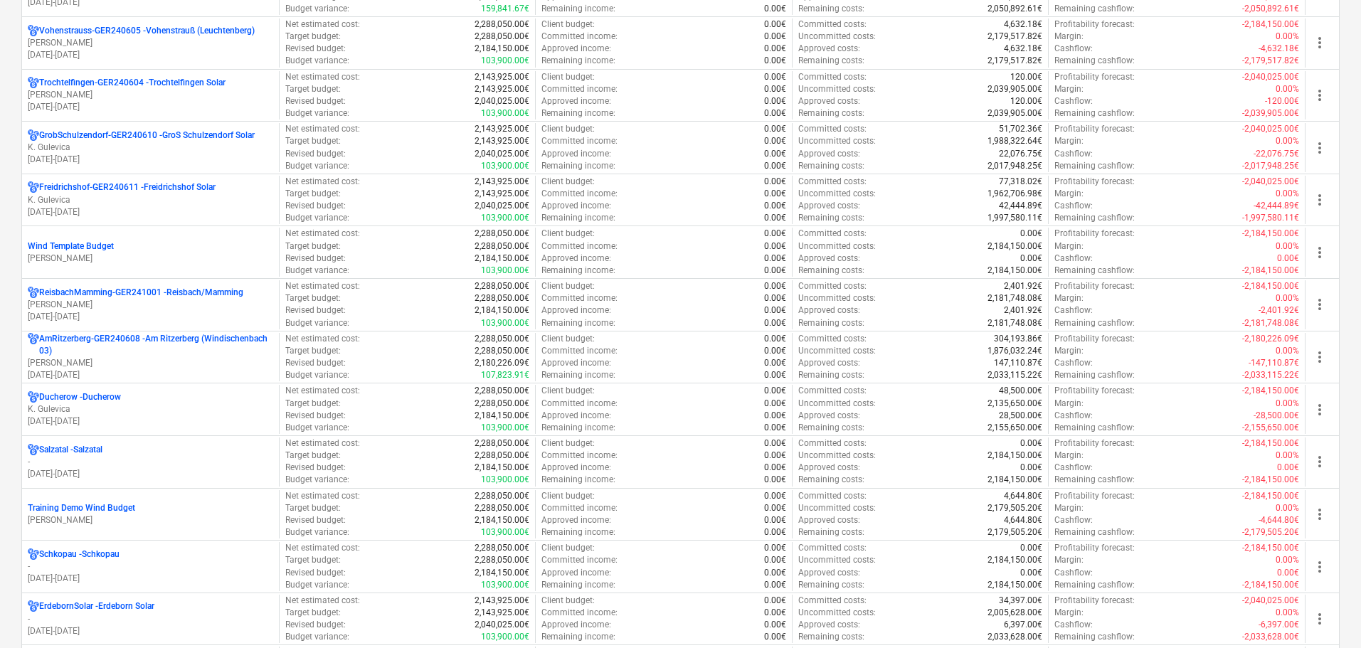
click at [127, 406] on p "K. Gulevica" at bounding box center [151, 410] width 246 height 12
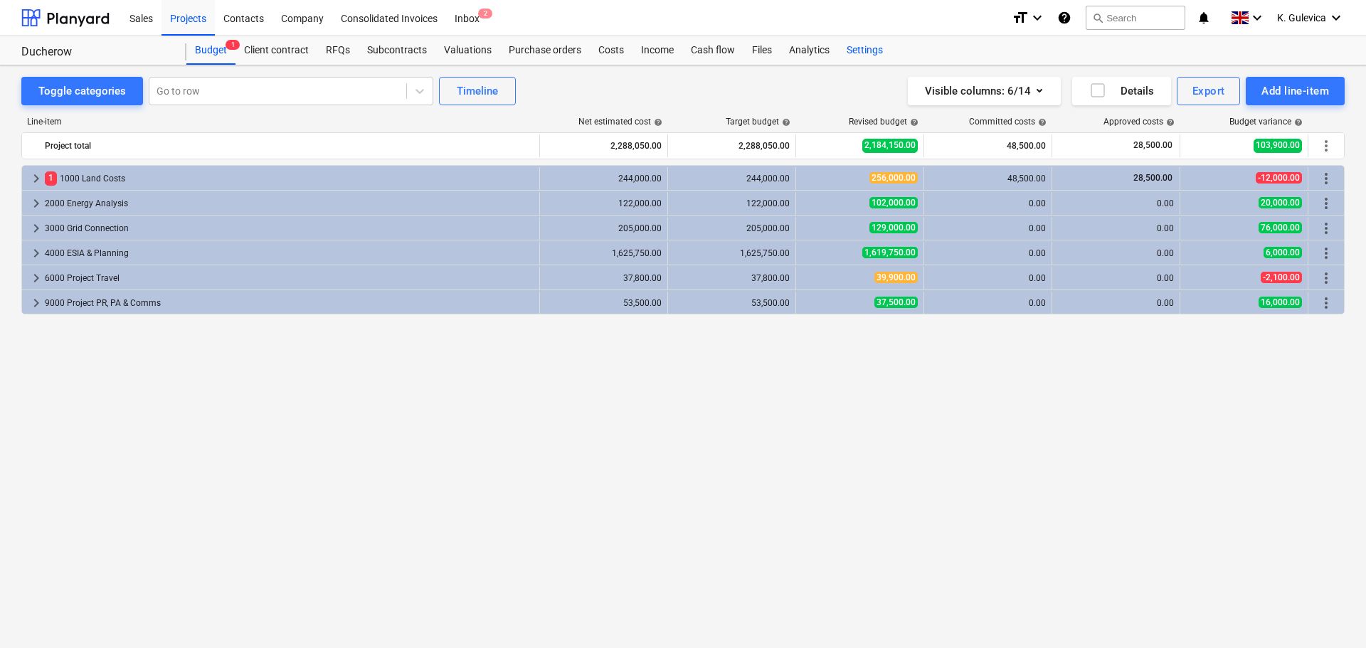
click at [859, 50] on div "Settings" at bounding box center [864, 50] width 53 height 28
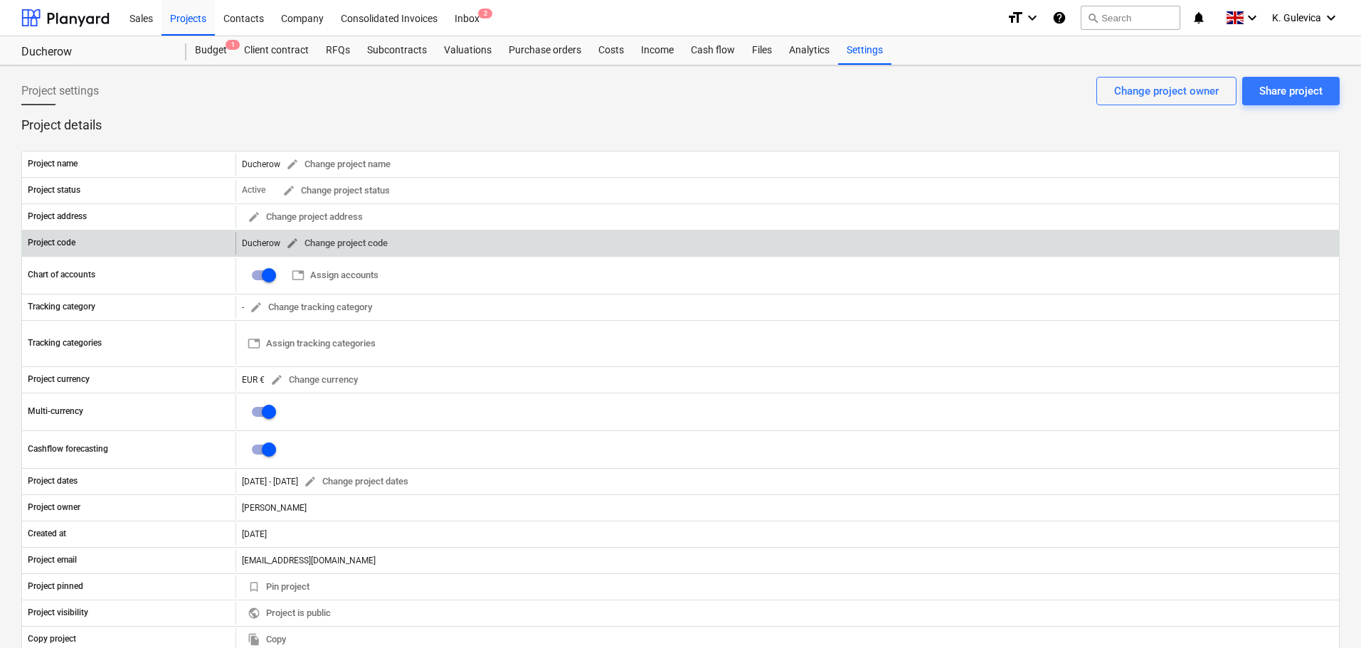
click at [286, 241] on span "edit" at bounding box center [292, 243] width 13 height 13
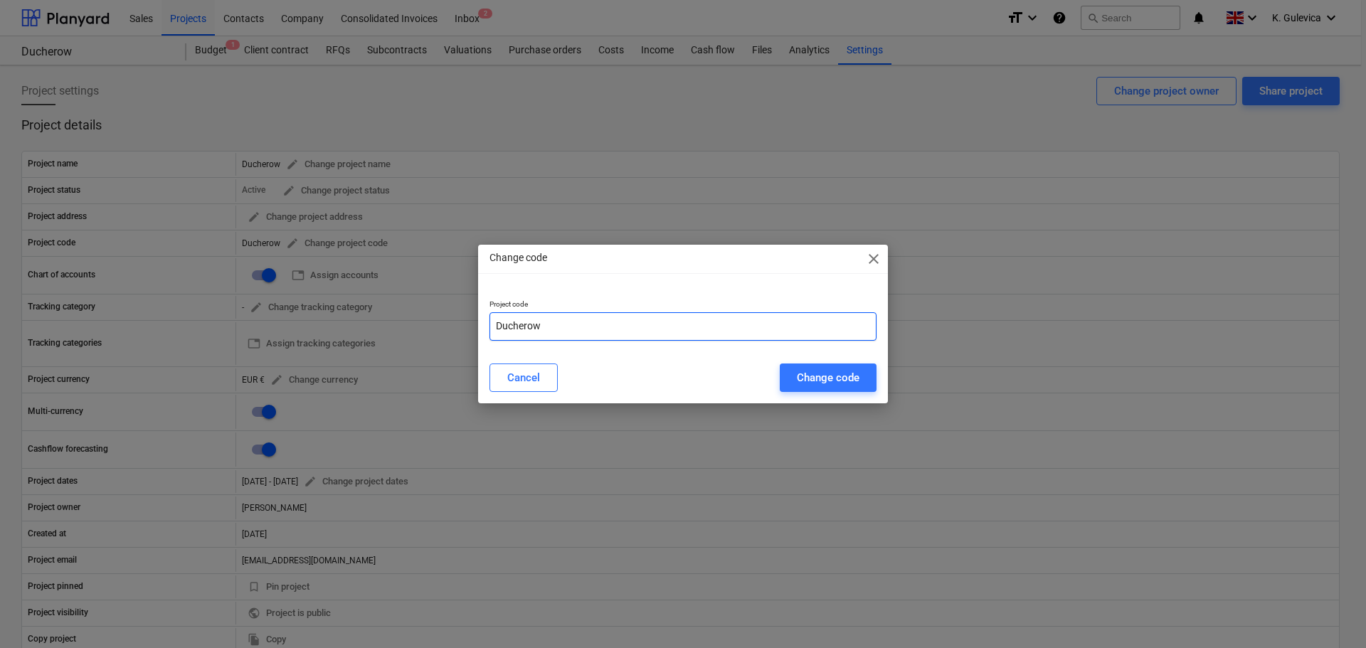
click at [572, 330] on input "Ducherow" at bounding box center [683, 326] width 387 height 28
paste input "GER241101"
type input "Ducherow-GER241101"
click at [820, 376] on div "Change code" at bounding box center [828, 378] width 63 height 19
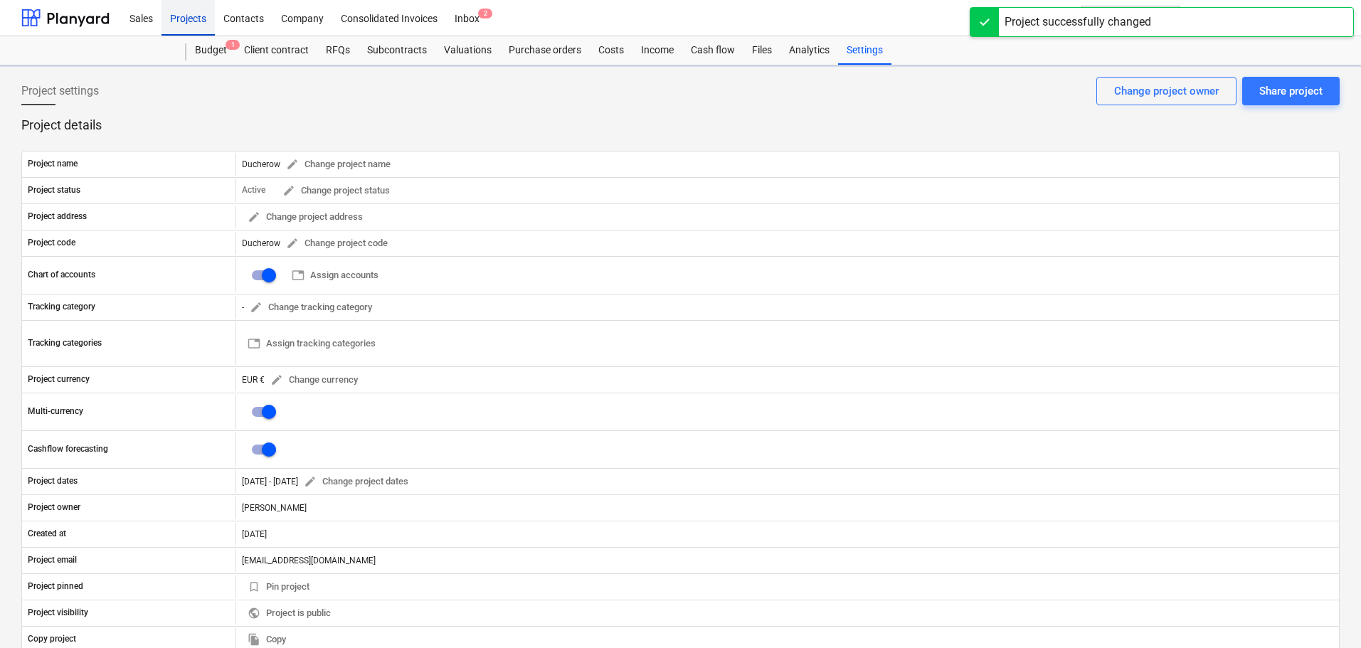
click at [181, 19] on div "Projects" at bounding box center [188, 17] width 53 height 36
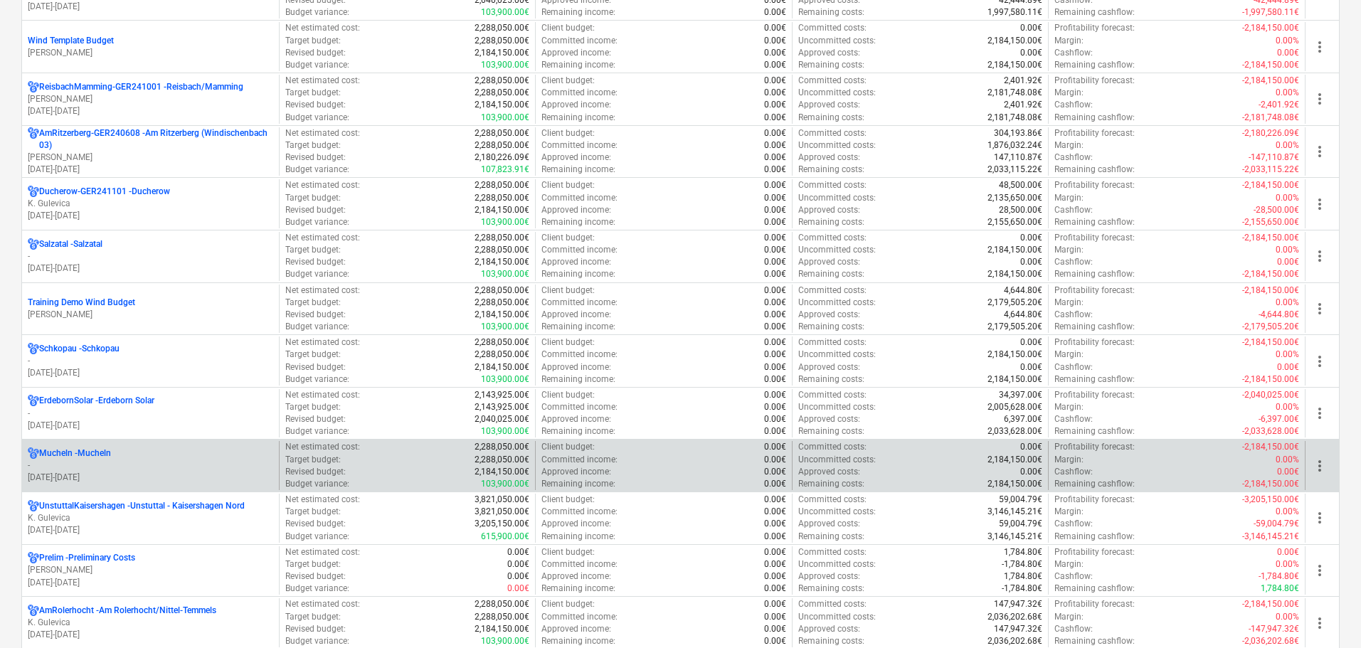
scroll to position [1423, 0]
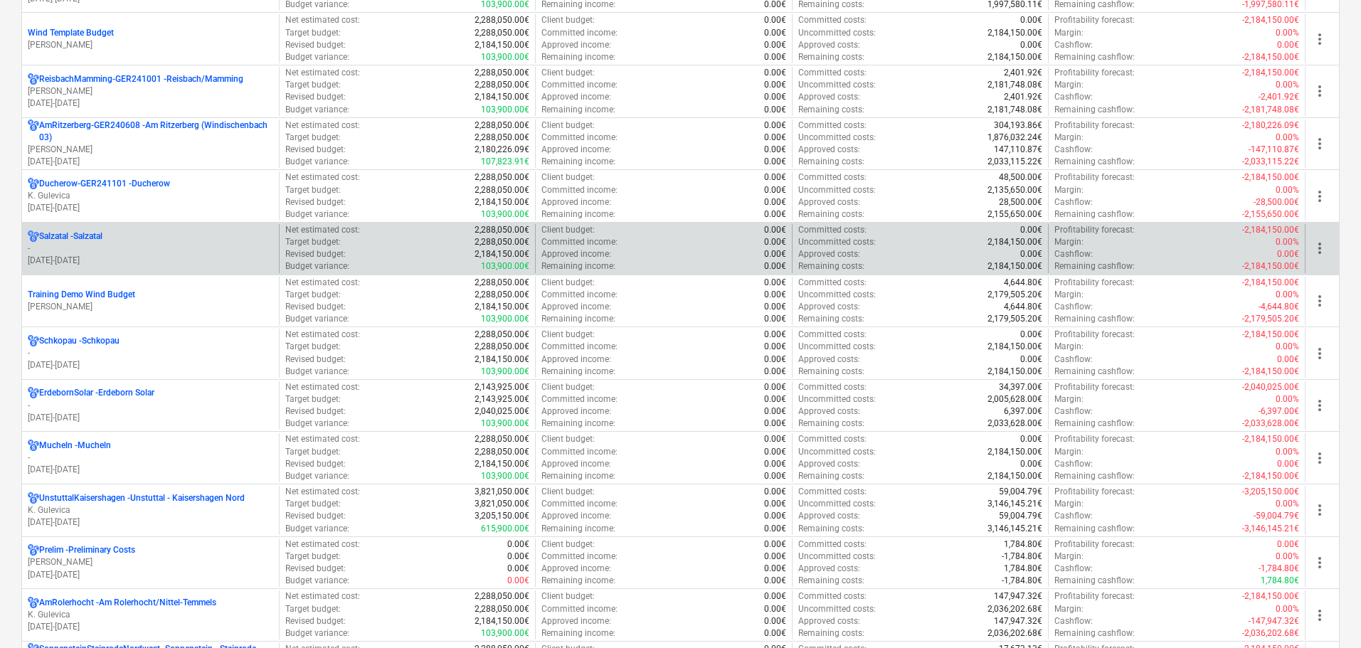
click at [84, 248] on p "-" at bounding box center [151, 249] width 246 height 12
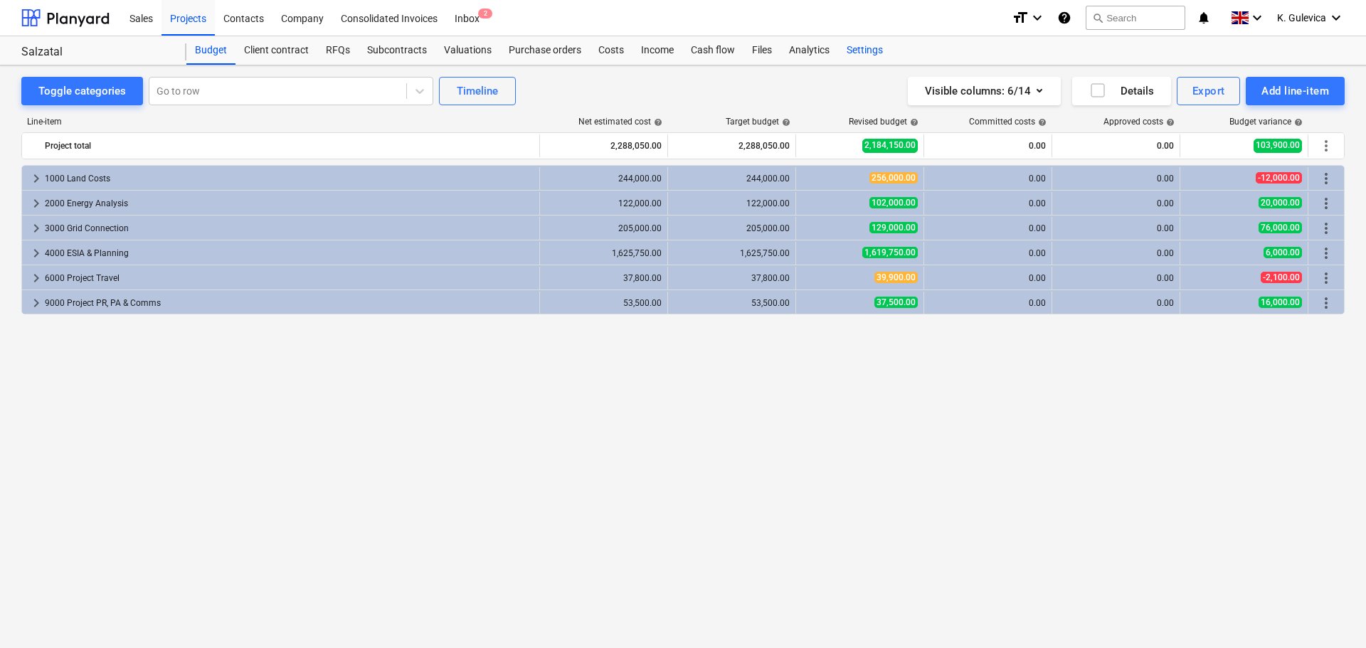
click at [870, 46] on div "Settings" at bounding box center [864, 50] width 53 height 28
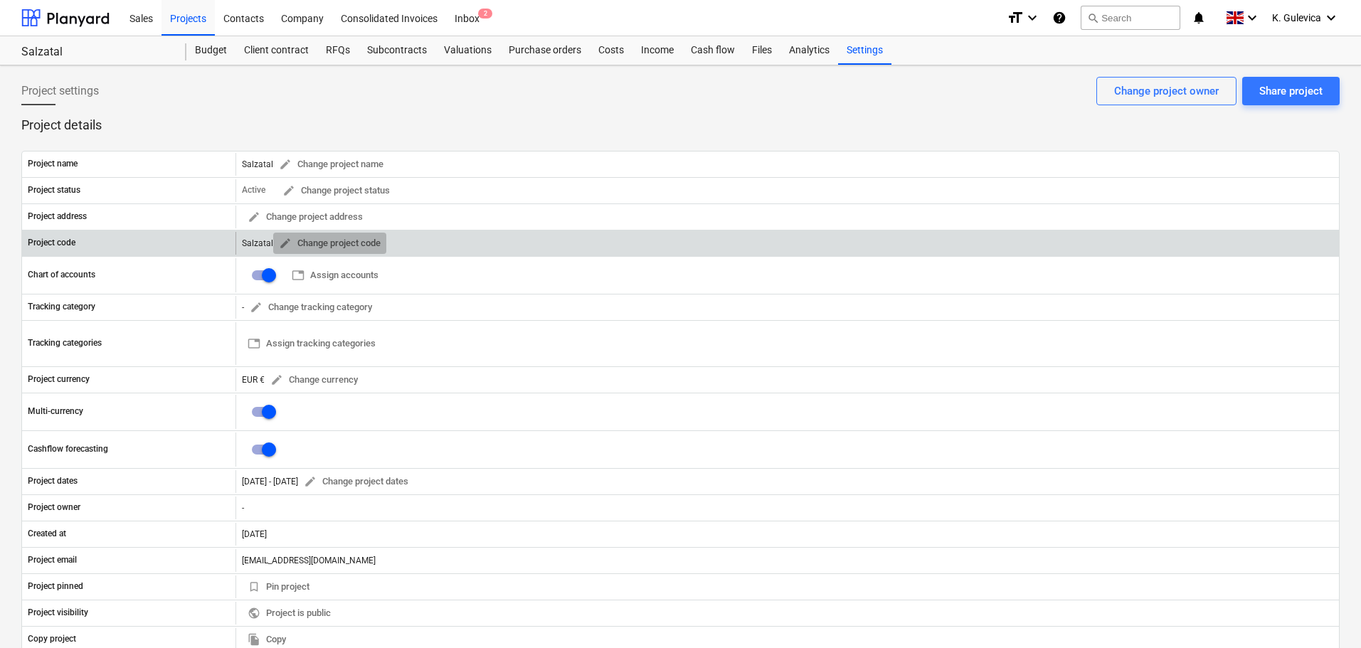
click at [284, 242] on span "edit" at bounding box center [285, 243] width 13 height 13
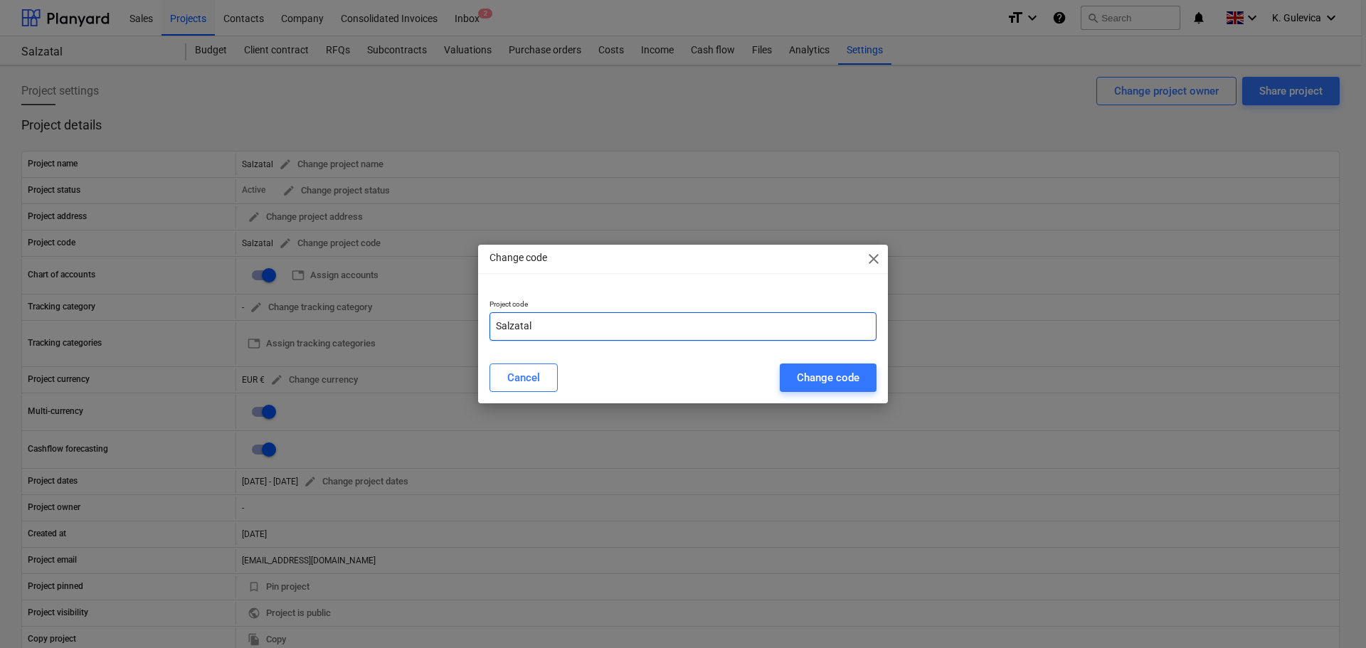
click at [590, 322] on input "Salzatal" at bounding box center [683, 326] width 387 height 28
paste input "GER241102"
type input "Salzatal-GER241102"
click at [821, 376] on div "Change code" at bounding box center [828, 378] width 63 height 19
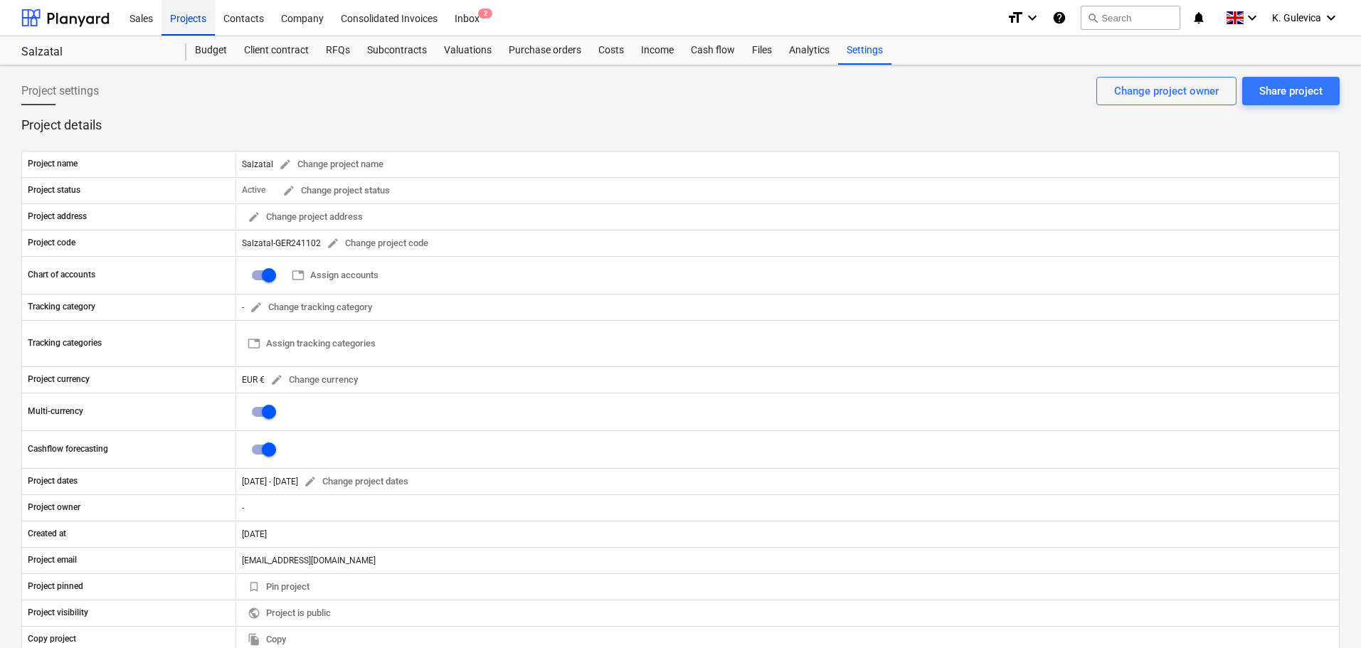
click at [187, 23] on div "Projects" at bounding box center [188, 17] width 53 height 36
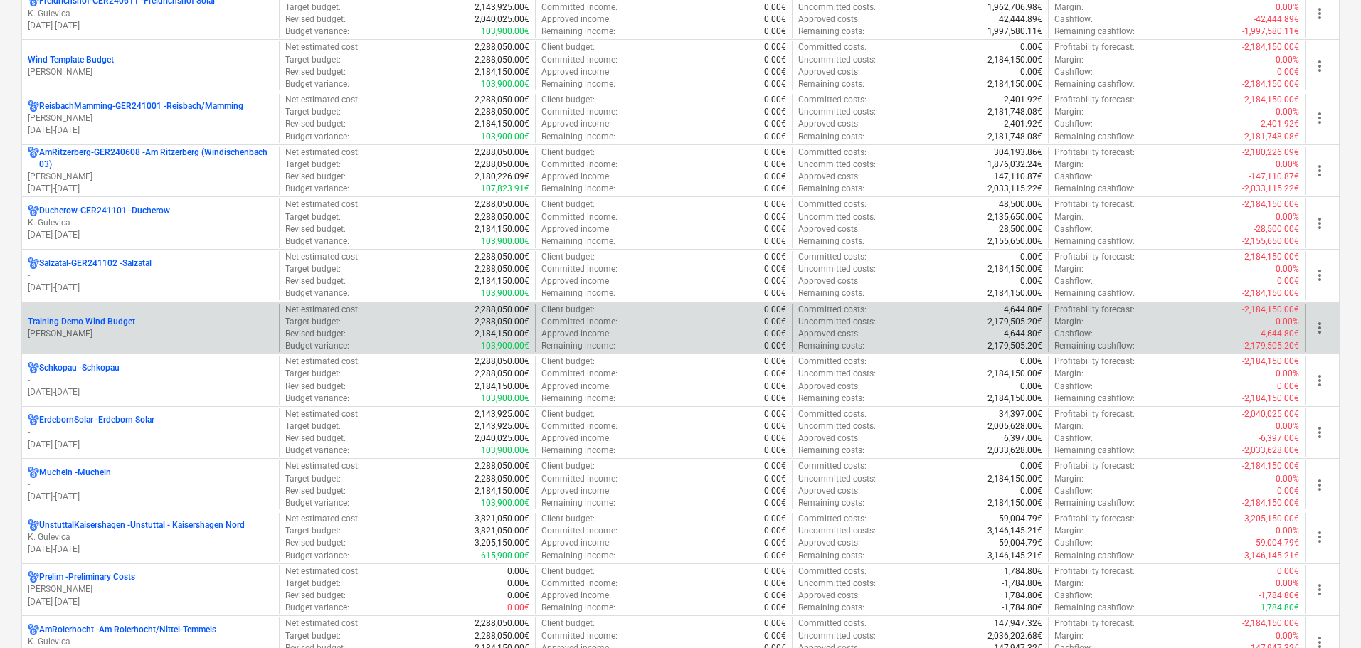
scroll to position [1566, 0]
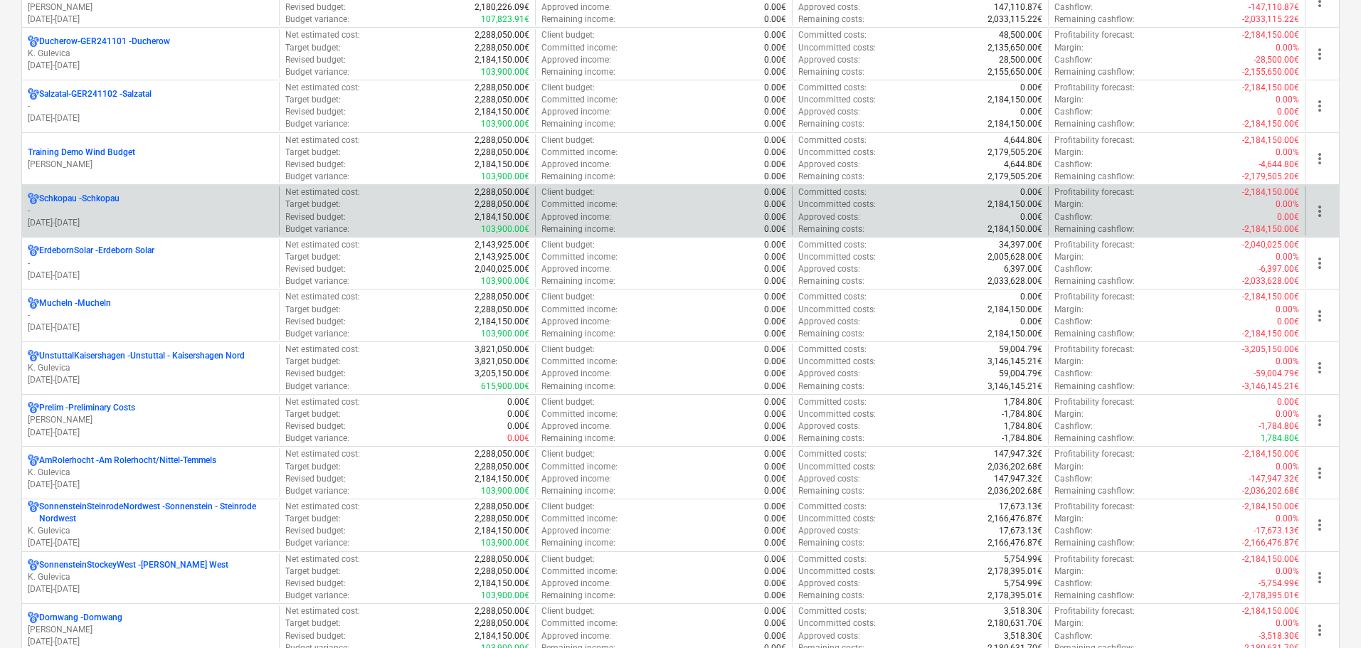
click at [110, 201] on p "Schkopau - Schkopau" at bounding box center [79, 199] width 80 height 12
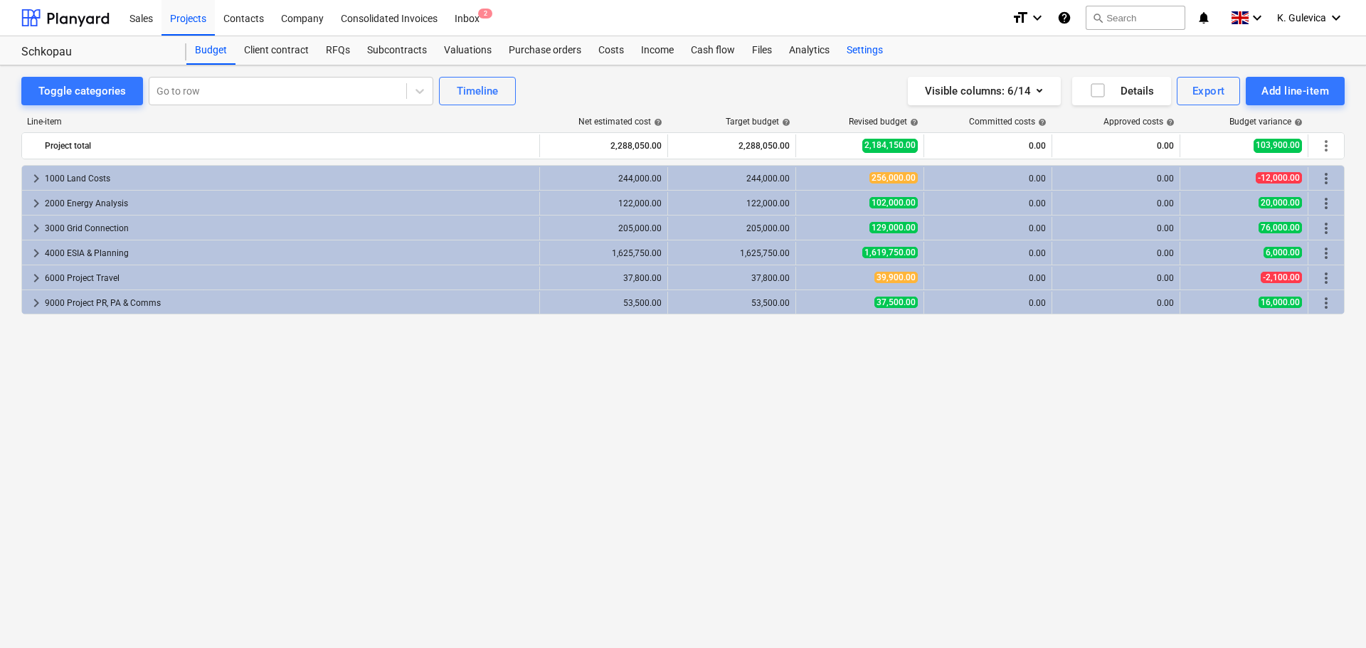
click at [870, 51] on div "Settings" at bounding box center [864, 50] width 53 height 28
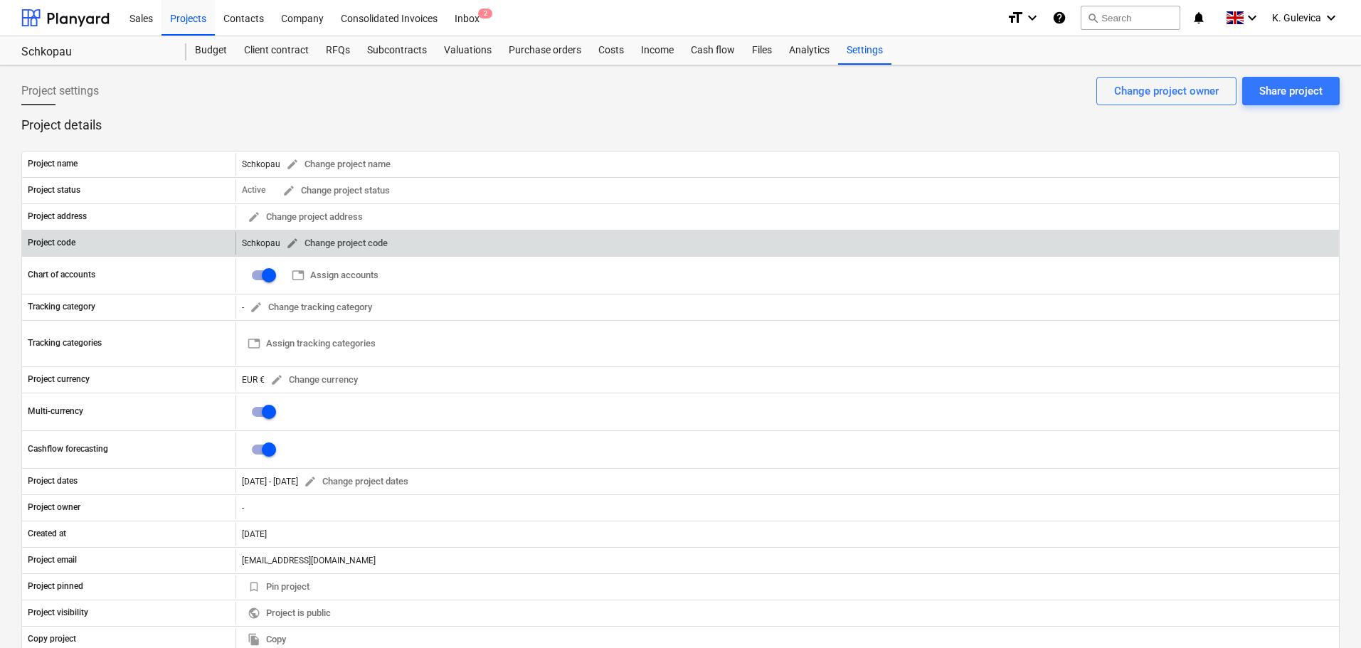
click at [293, 241] on span "edit" at bounding box center [292, 243] width 13 height 13
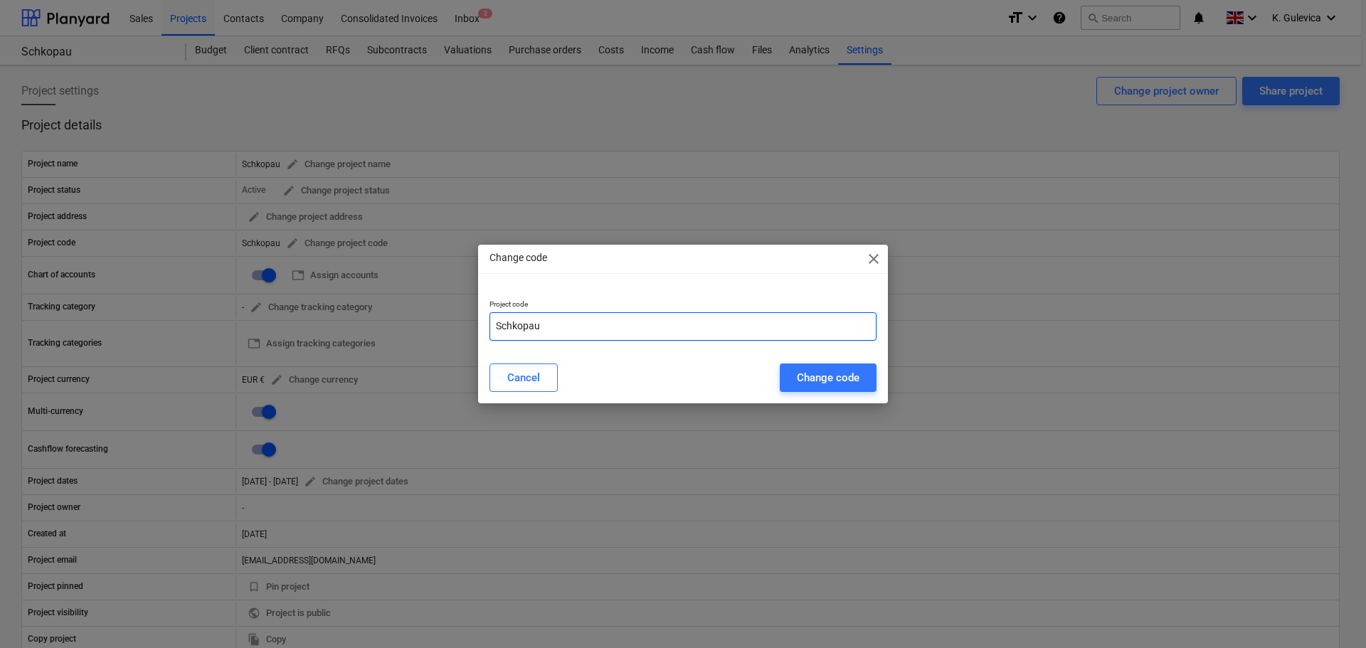
click at [553, 324] on input "Schkopau" at bounding box center [683, 326] width 387 height 28
click at [554, 325] on input "Schkopau-" at bounding box center [683, 326] width 387 height 28
paste input "GER241104"
type input "Schkopau-GER241104"
click at [825, 376] on div "Change code" at bounding box center [828, 378] width 63 height 19
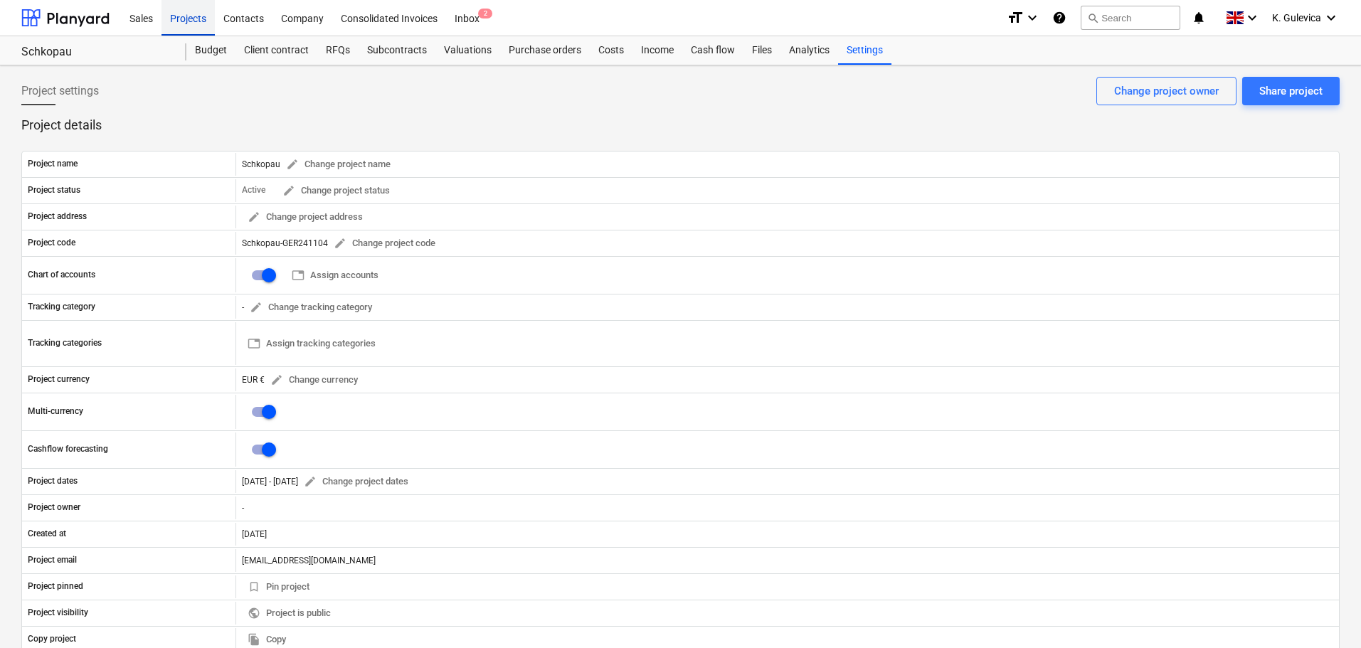
click at [190, 21] on div "Projects" at bounding box center [188, 17] width 53 height 36
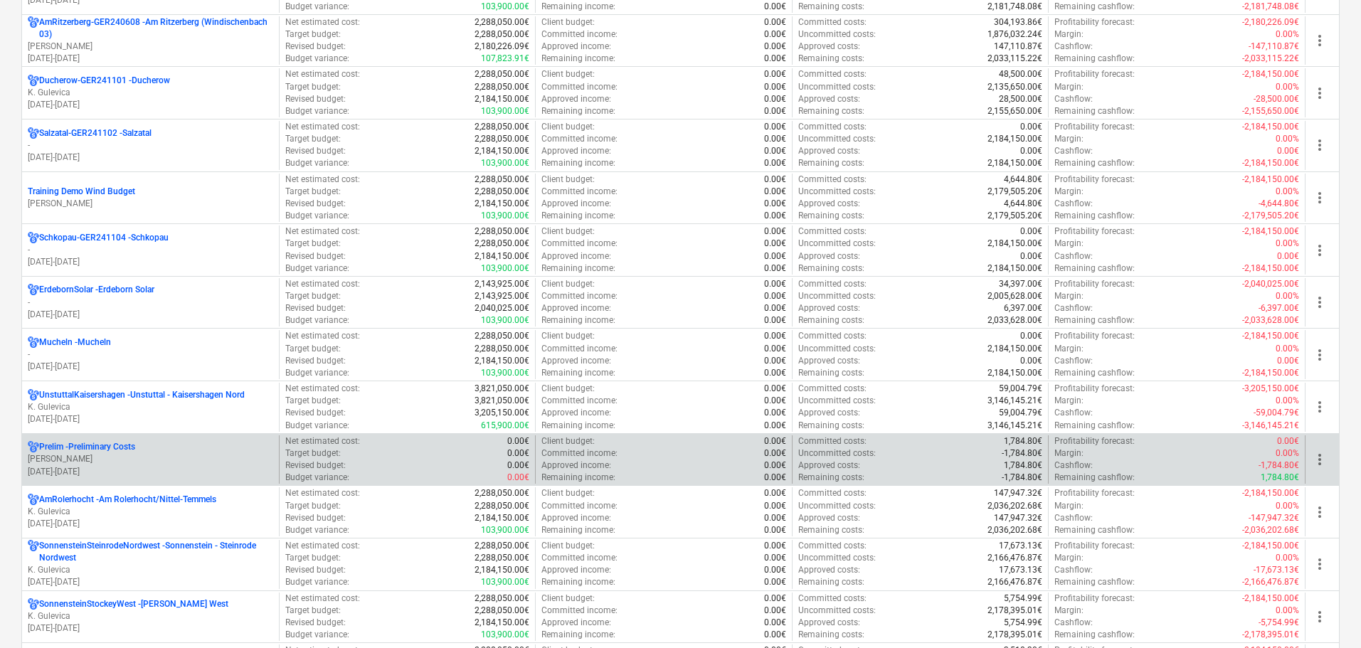
scroll to position [1566, 0]
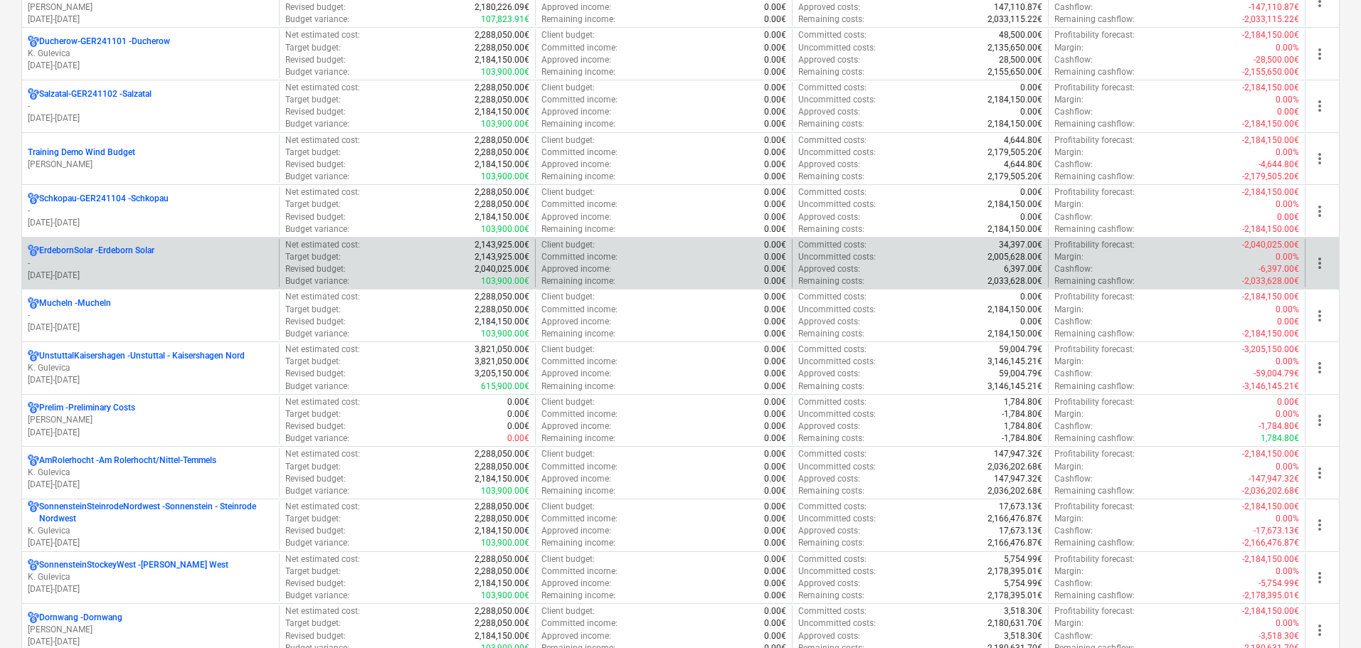
click at [125, 258] on p "-" at bounding box center [151, 264] width 246 height 12
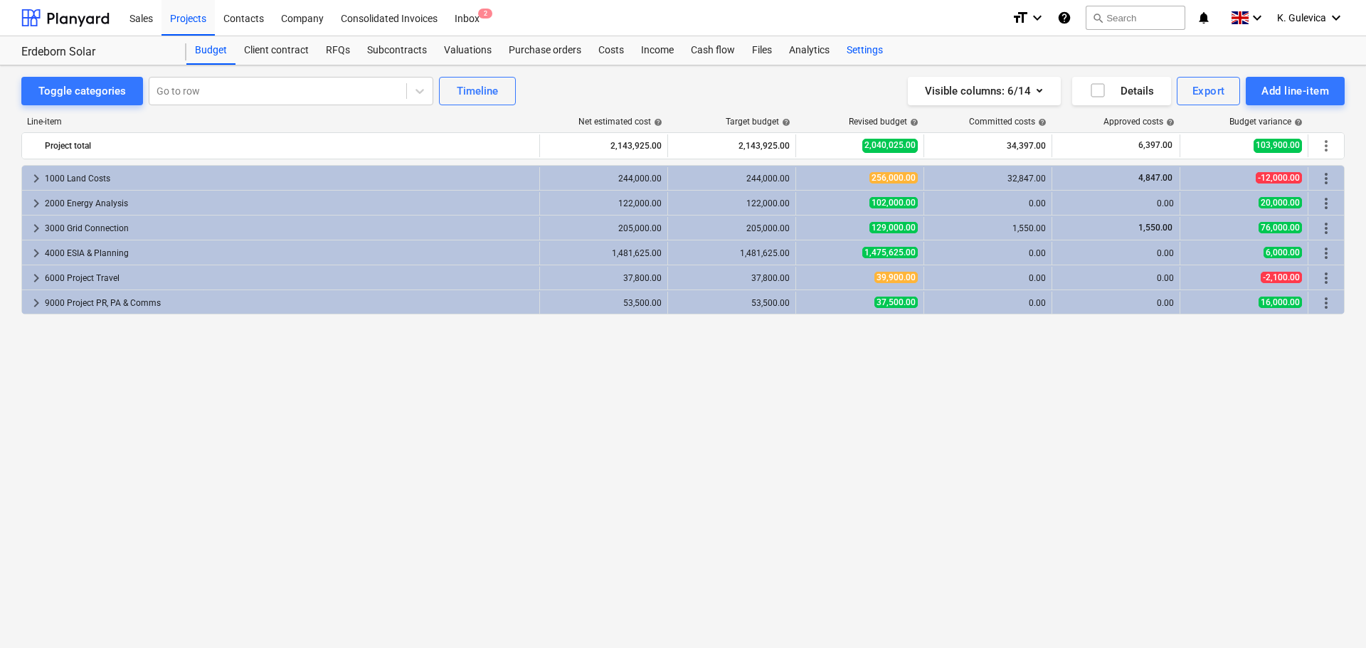
click at [866, 53] on div "Settings" at bounding box center [864, 50] width 53 height 28
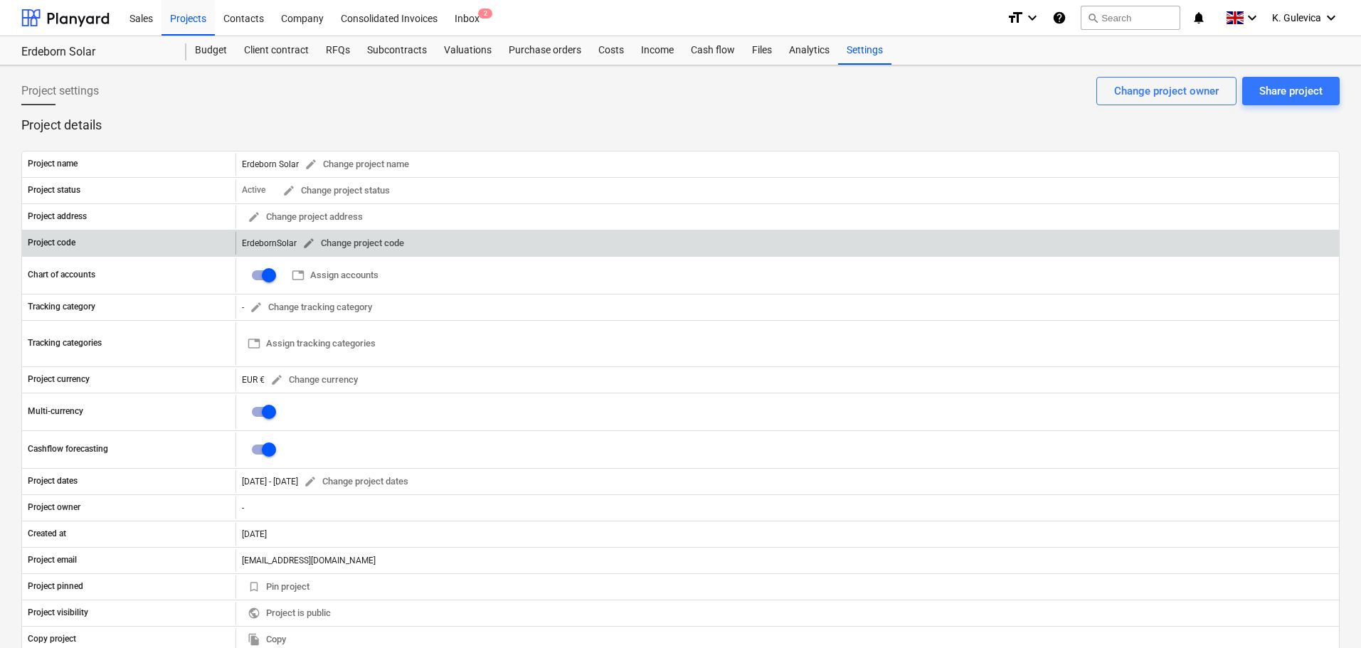
click at [307, 242] on span "edit" at bounding box center [308, 243] width 13 height 13
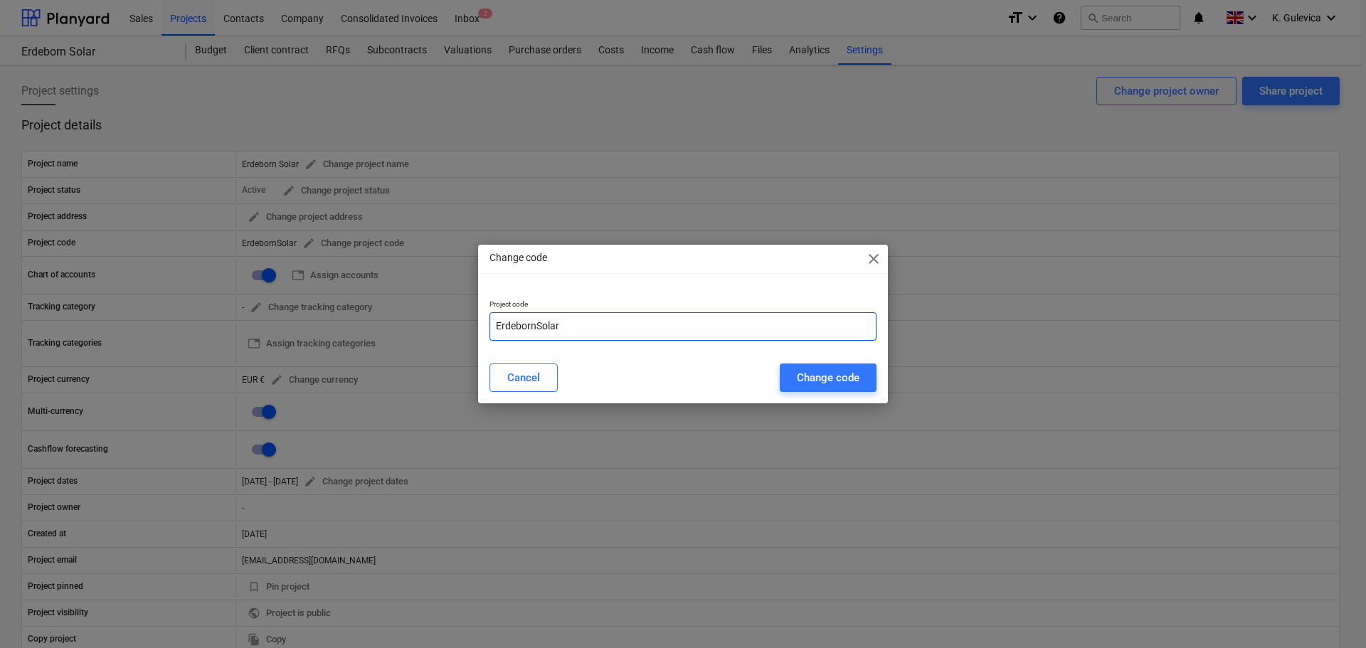
click at [609, 332] on input "ErdebornSolar" at bounding box center [683, 326] width 387 height 28
paste input "GER241105"
type input "ErdebornSolar-GER241105"
click at [818, 379] on div "Change code" at bounding box center [828, 378] width 63 height 19
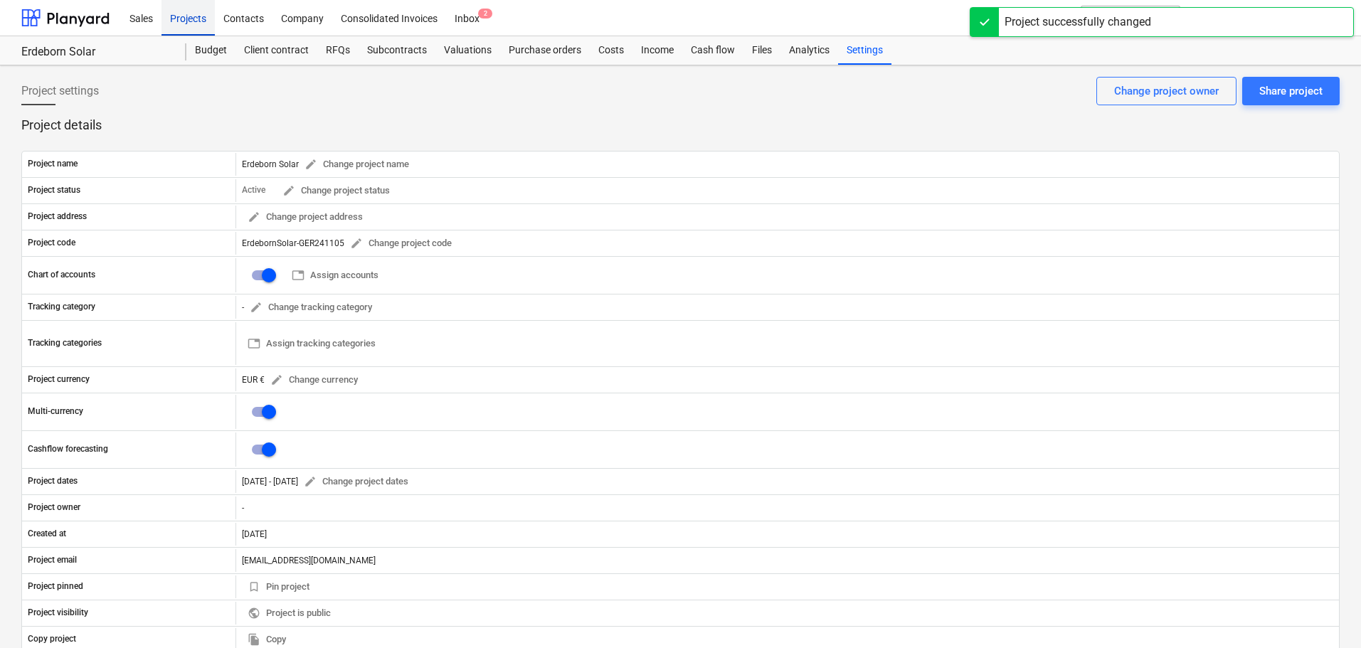
click at [198, 14] on div "Projects" at bounding box center [188, 17] width 53 height 36
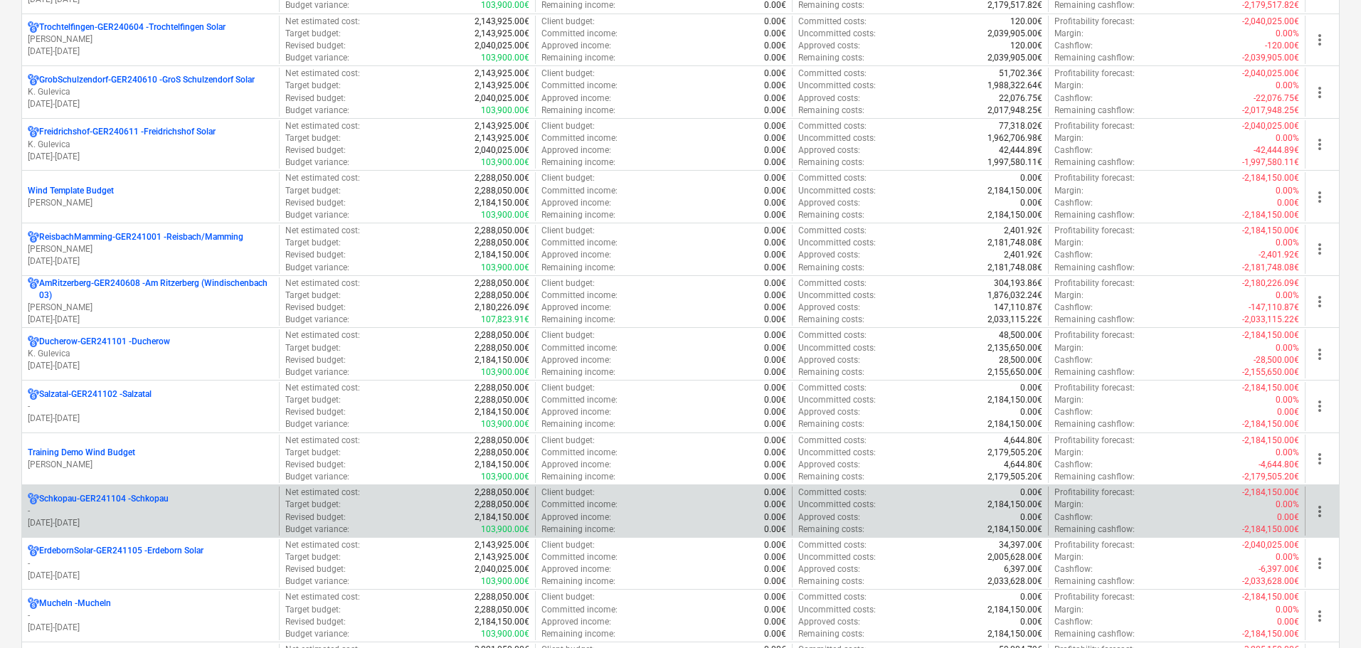
scroll to position [1423, 0]
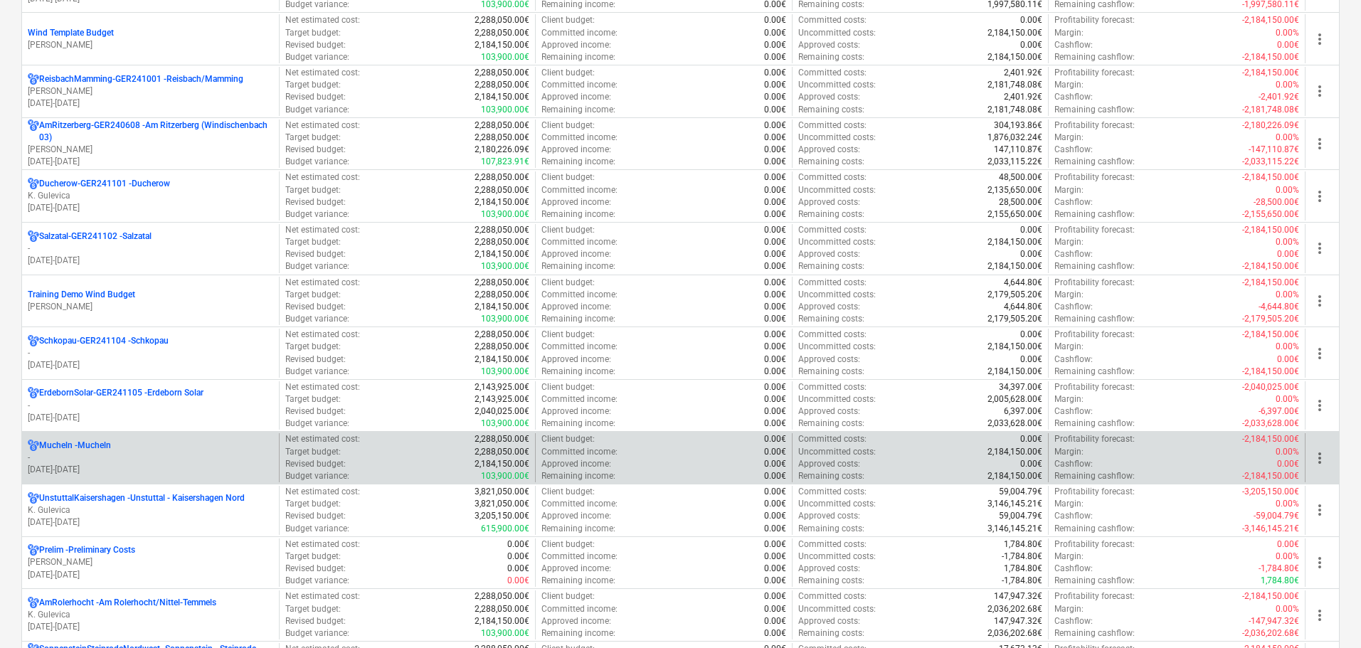
click at [92, 447] on p "Mucheln - Mucheln" at bounding box center [75, 446] width 72 height 12
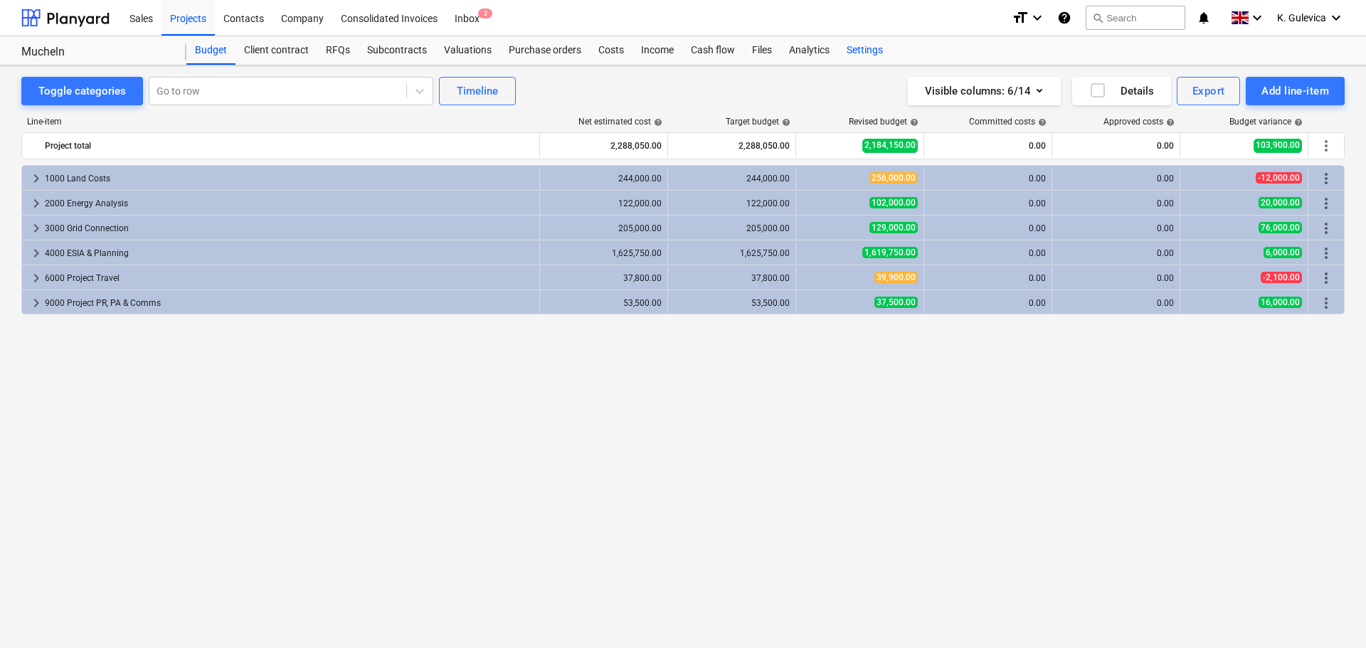
click at [860, 51] on div "Settings" at bounding box center [864, 50] width 53 height 28
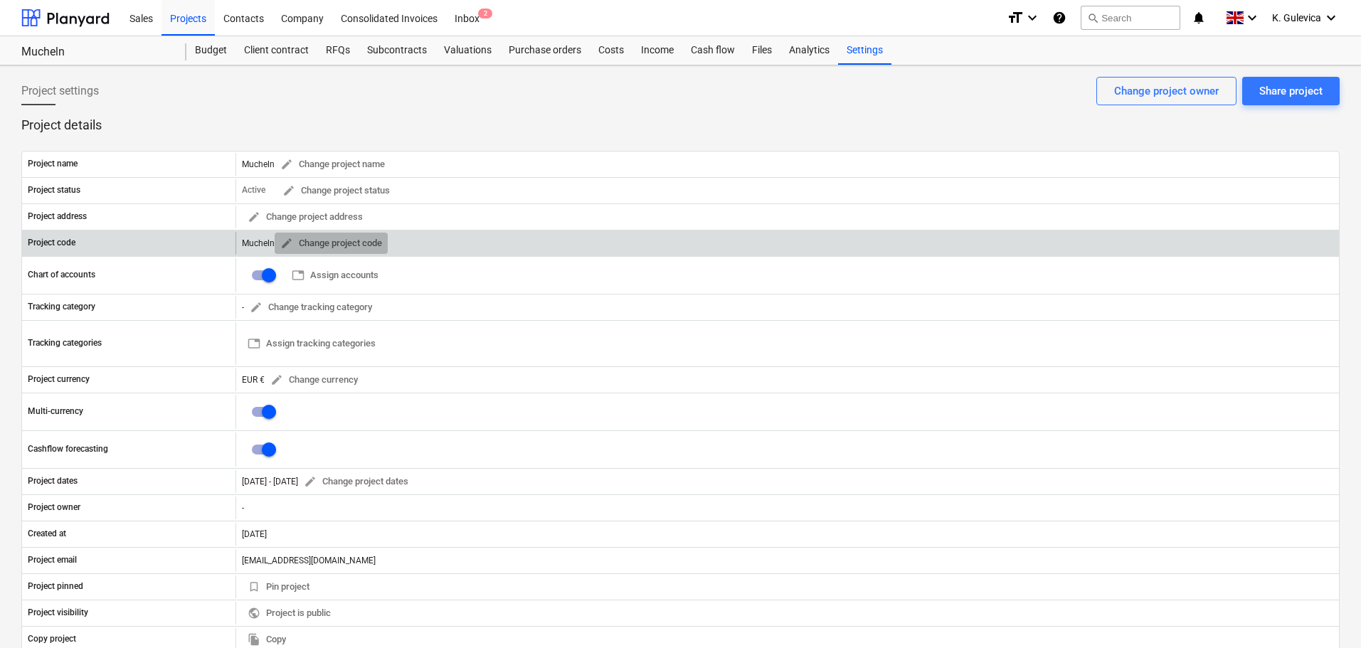
click at [283, 238] on span "edit" at bounding box center [286, 243] width 13 height 13
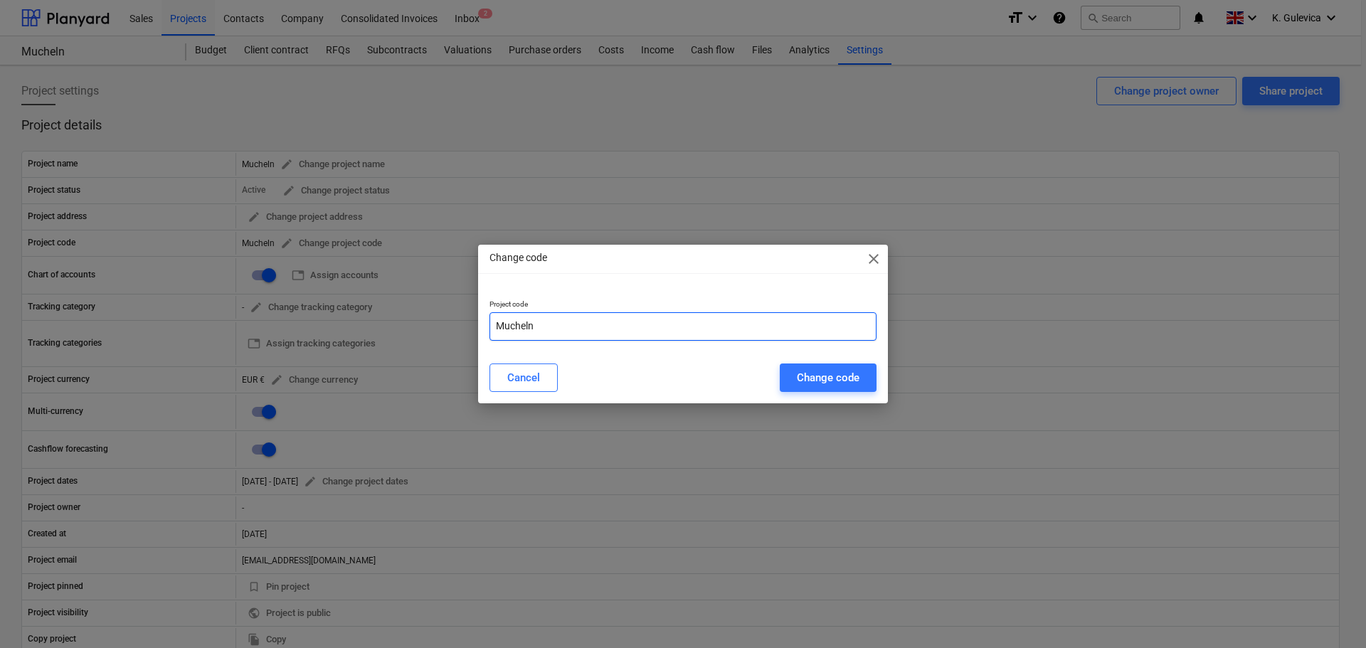
click at [594, 334] on input "Mucheln" at bounding box center [683, 326] width 387 height 28
paste input "GER241202"
type input "Mucheln-GER241202"
click at [834, 381] on div "Change code" at bounding box center [828, 378] width 63 height 19
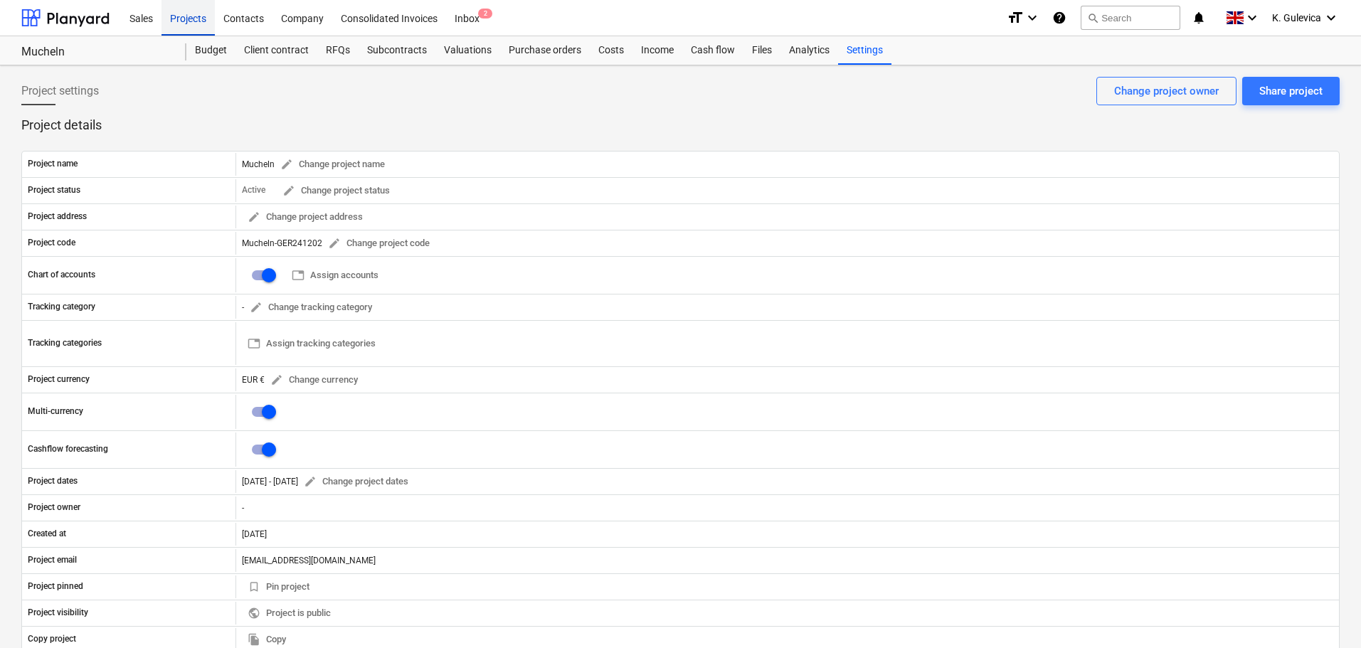
click at [173, 23] on div "Projects" at bounding box center [188, 17] width 53 height 36
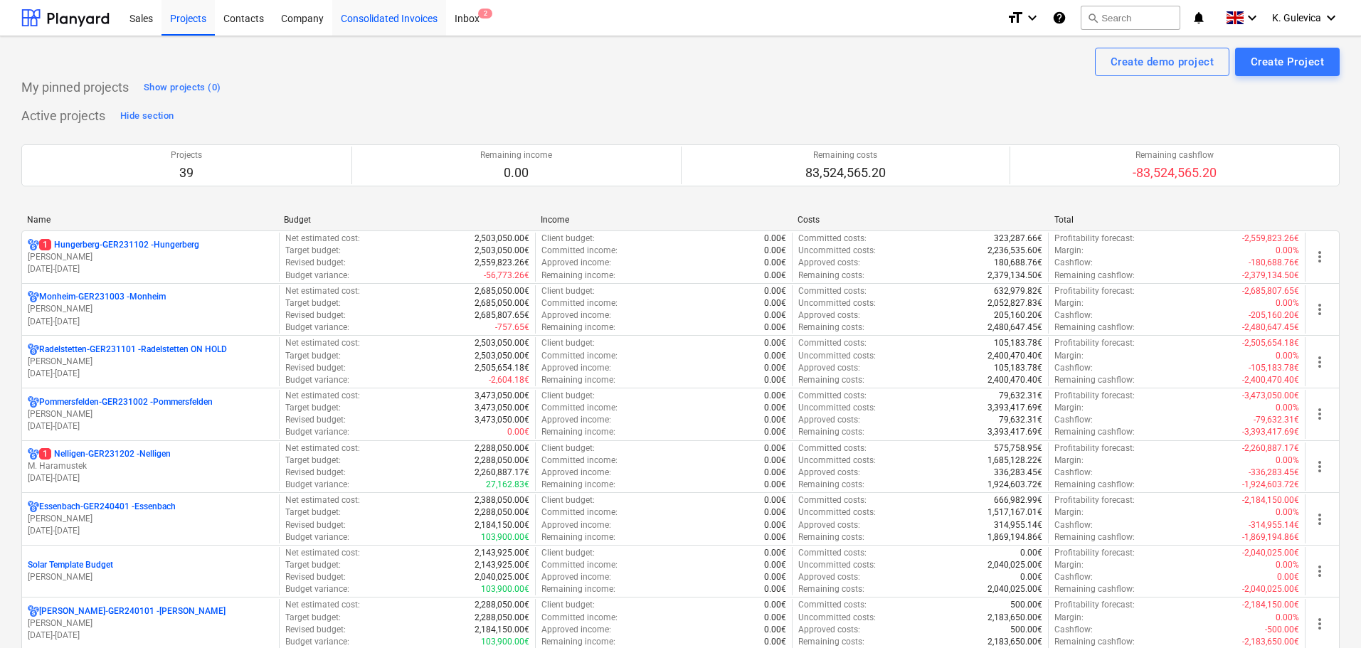
click at [359, 19] on div "Consolidated Invoices" at bounding box center [389, 17] width 114 height 36
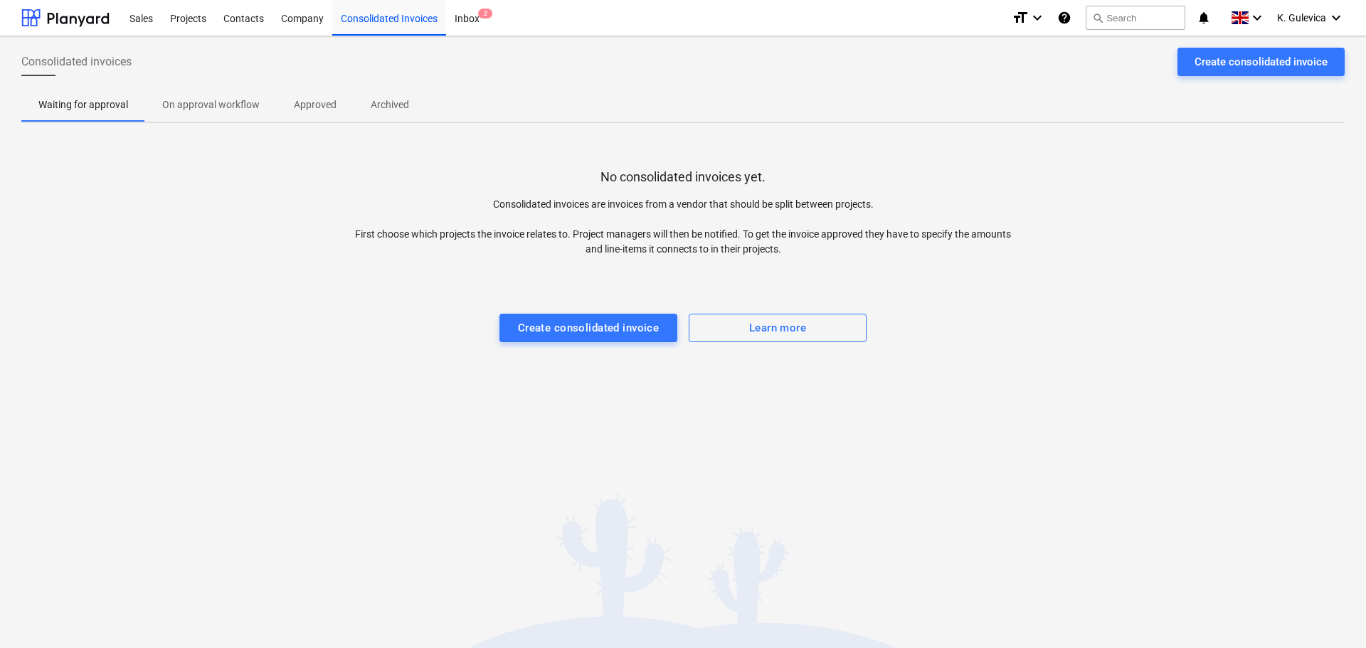
click at [384, 105] on p "Archived" at bounding box center [390, 105] width 38 height 15
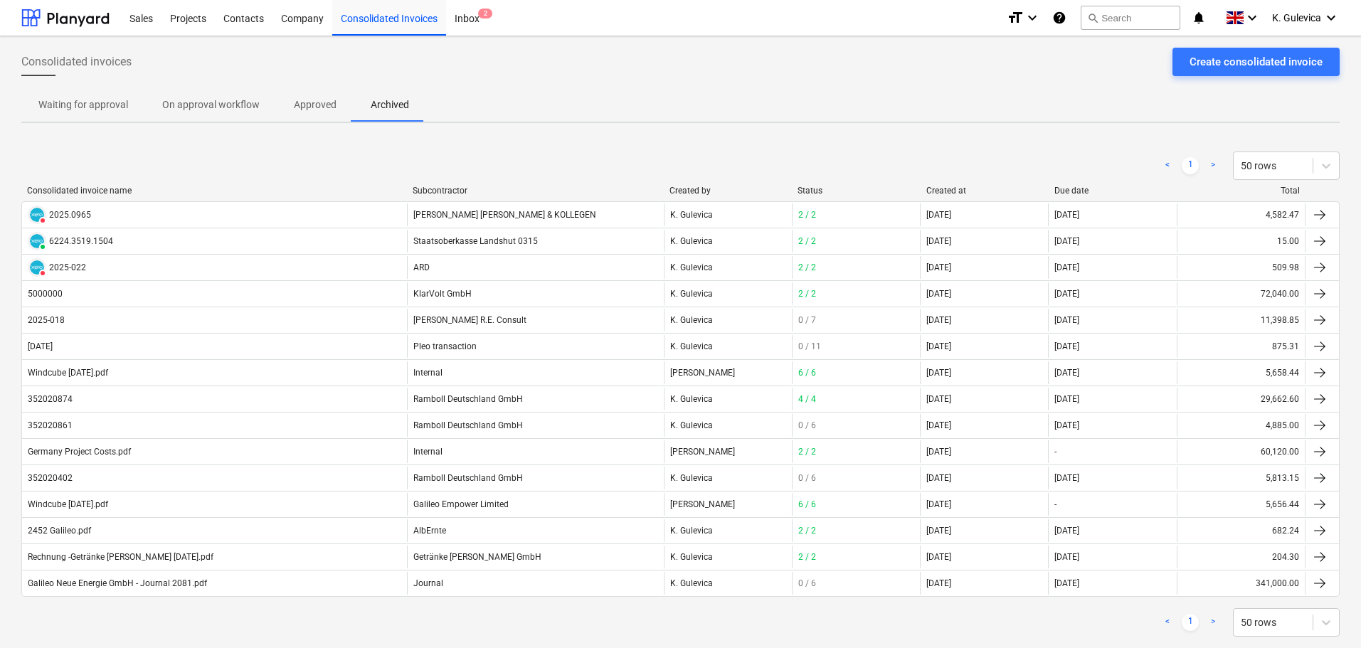
click at [307, 106] on p "Approved" at bounding box center [315, 105] width 43 height 15
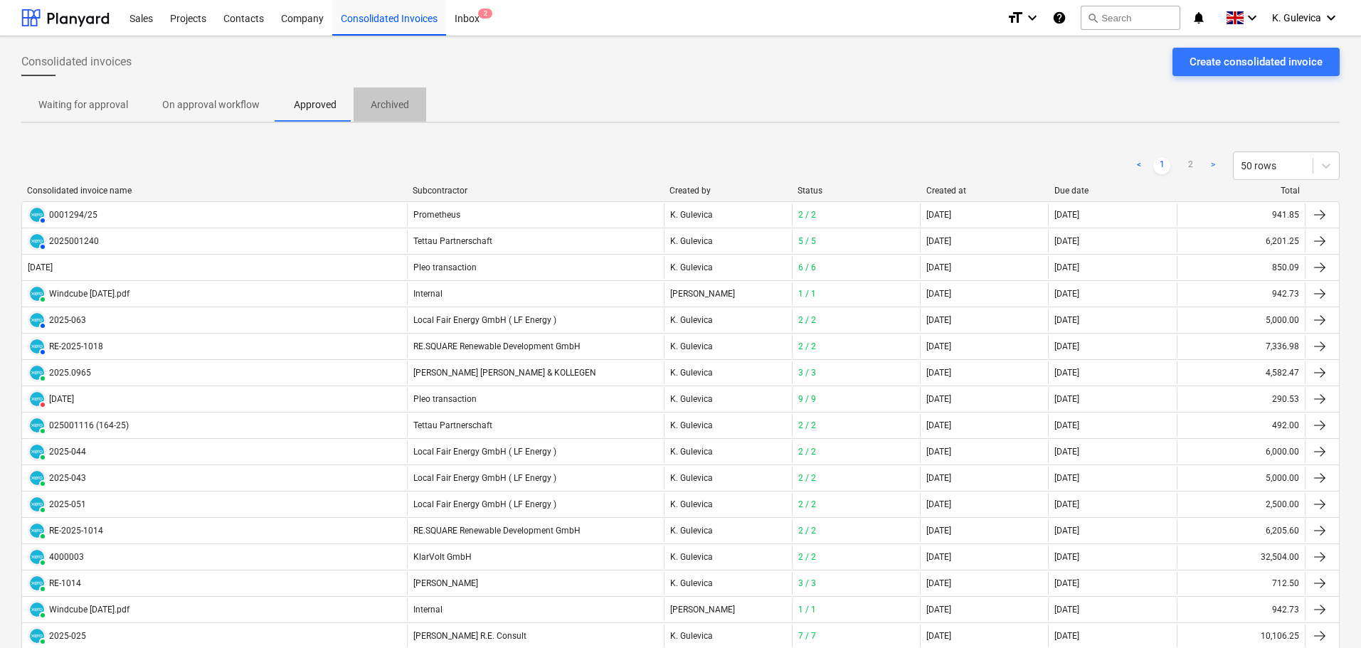
click at [386, 98] on p "Archived" at bounding box center [390, 105] width 38 height 15
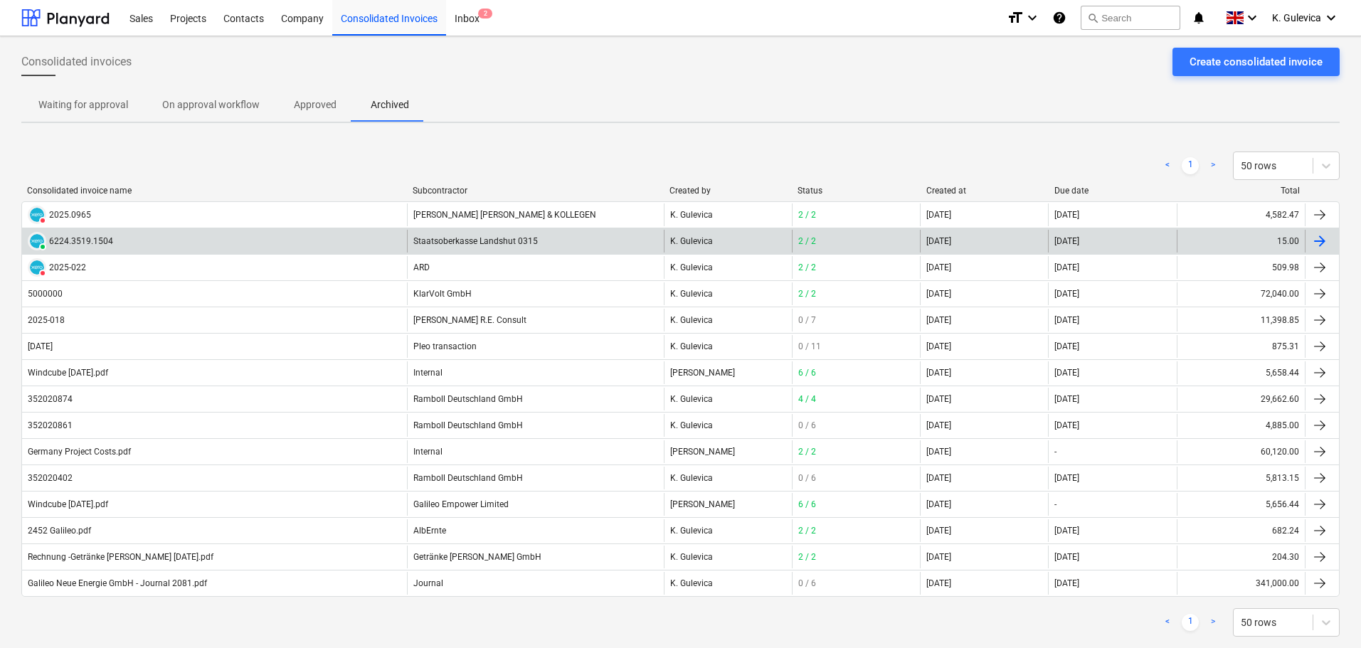
click at [290, 229] on div "PAID 6224.3519.1504 Staatsoberkasse Landshut 0315 K. Gulevica 2 / 2 12 Jun 2025…" at bounding box center [680, 241] width 1319 height 26
click at [485, 243] on div "Staatsoberkasse Landshut 0315" at bounding box center [535, 241] width 257 height 23
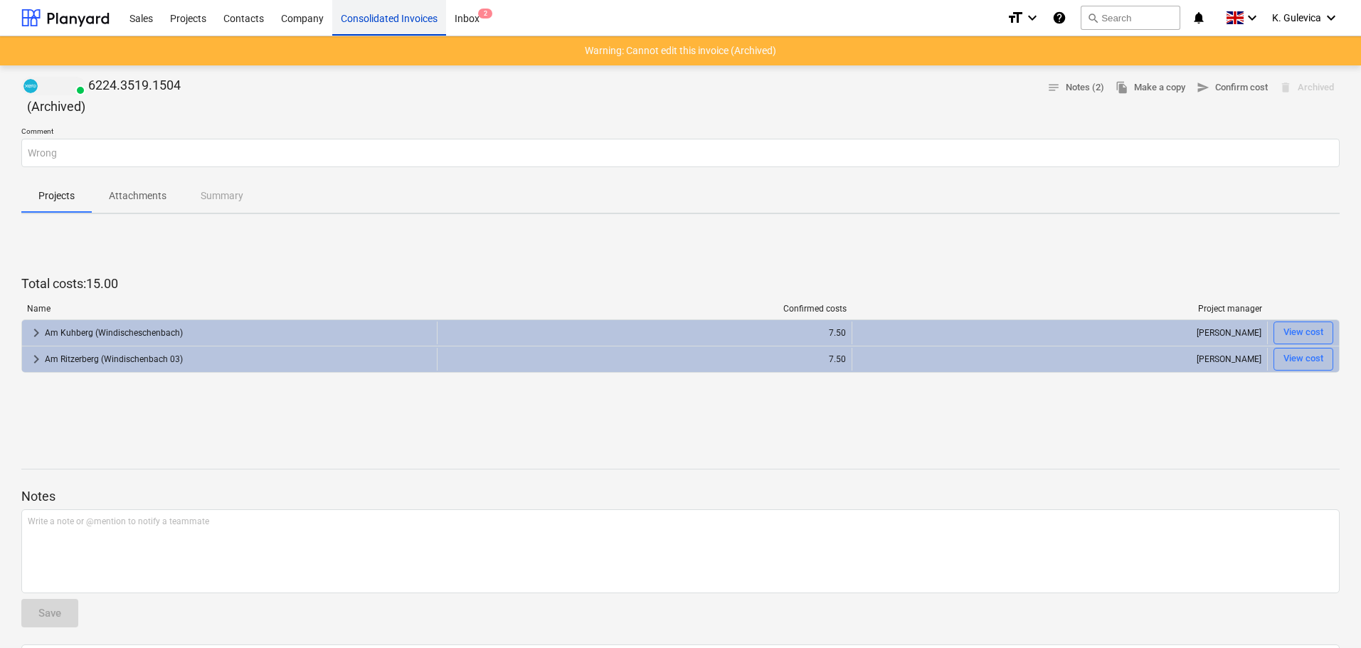
click at [383, 17] on div "Consolidated Invoices" at bounding box center [389, 17] width 114 height 36
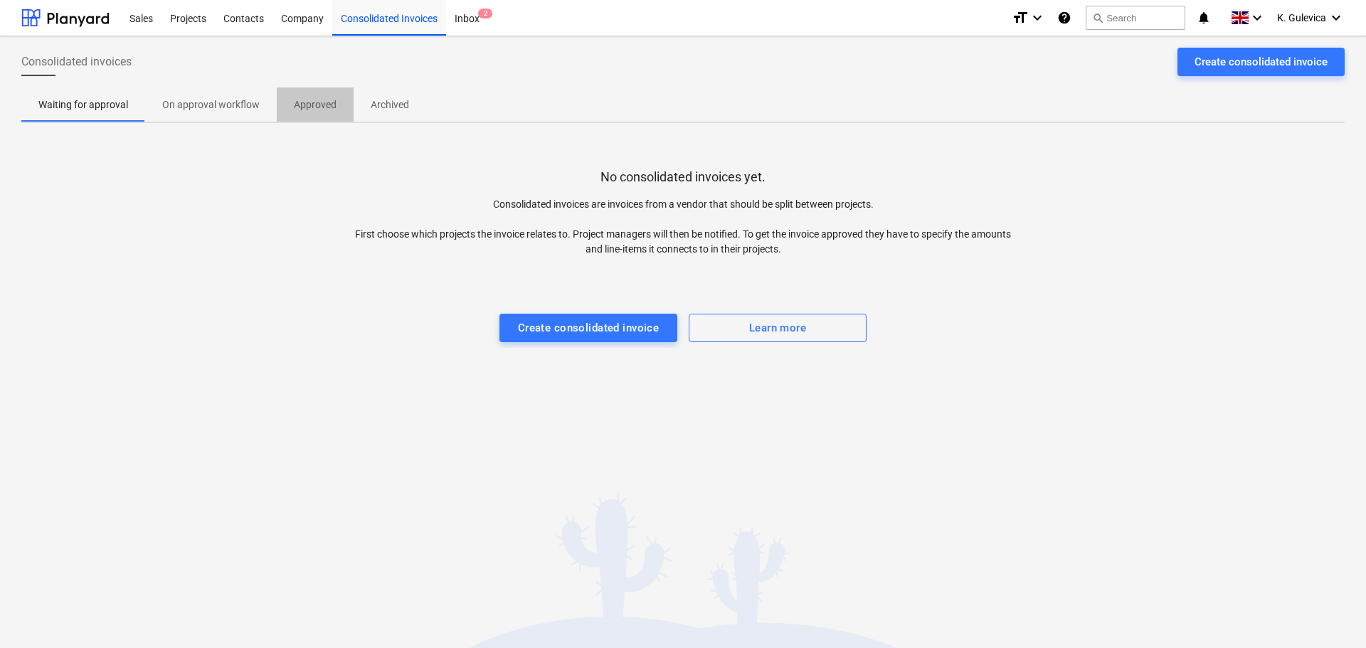
click at [308, 103] on p "Approved" at bounding box center [315, 105] width 43 height 15
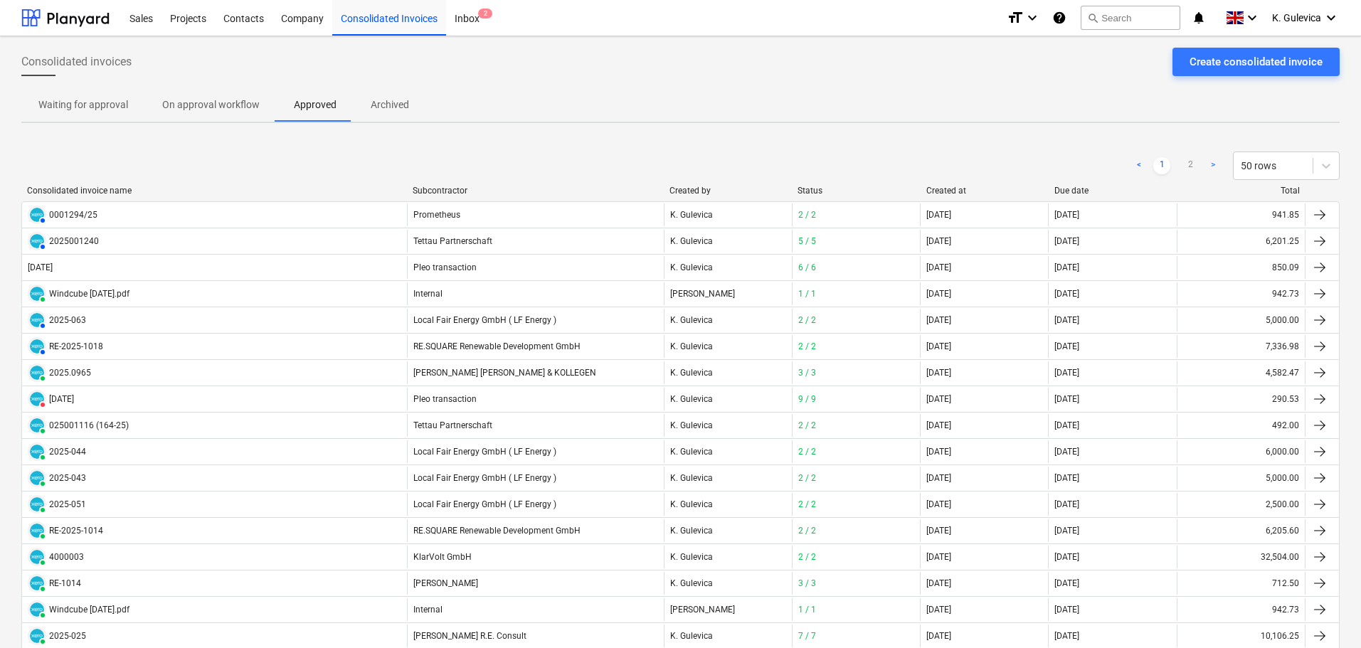
click at [951, 186] on div "Created at" at bounding box center [985, 191] width 117 height 10
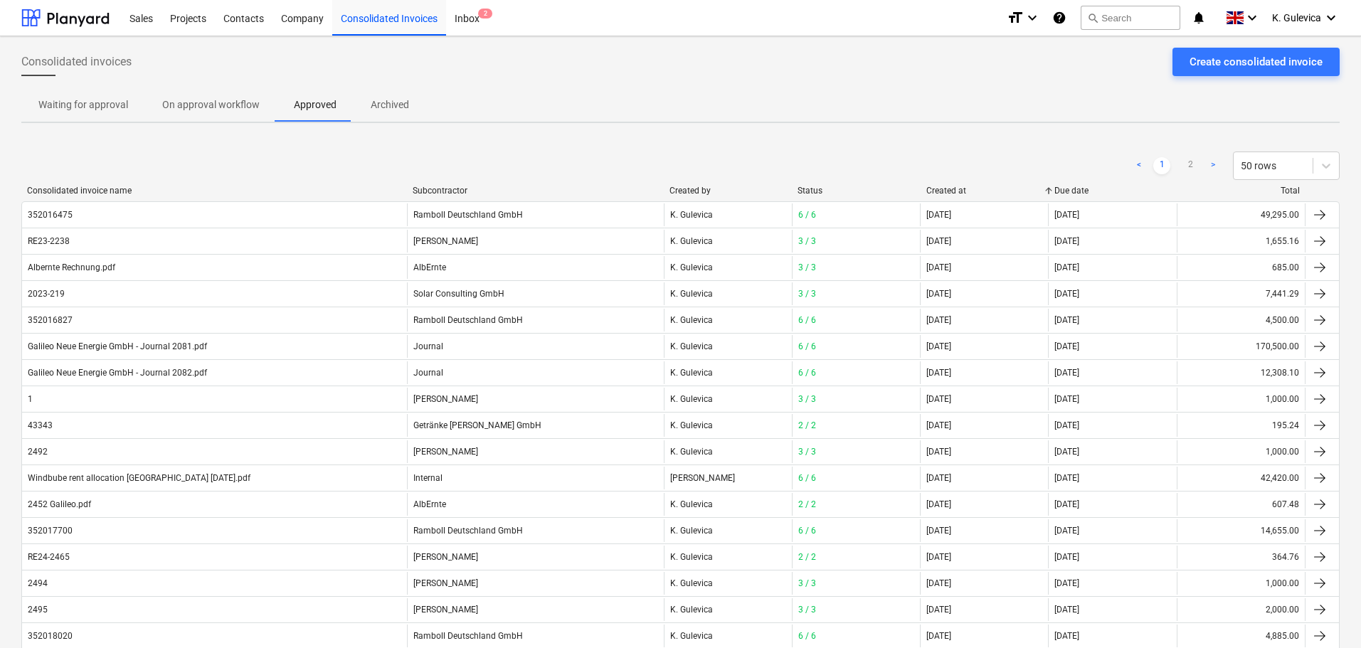
click at [951, 186] on div "Created at" at bounding box center [985, 191] width 117 height 10
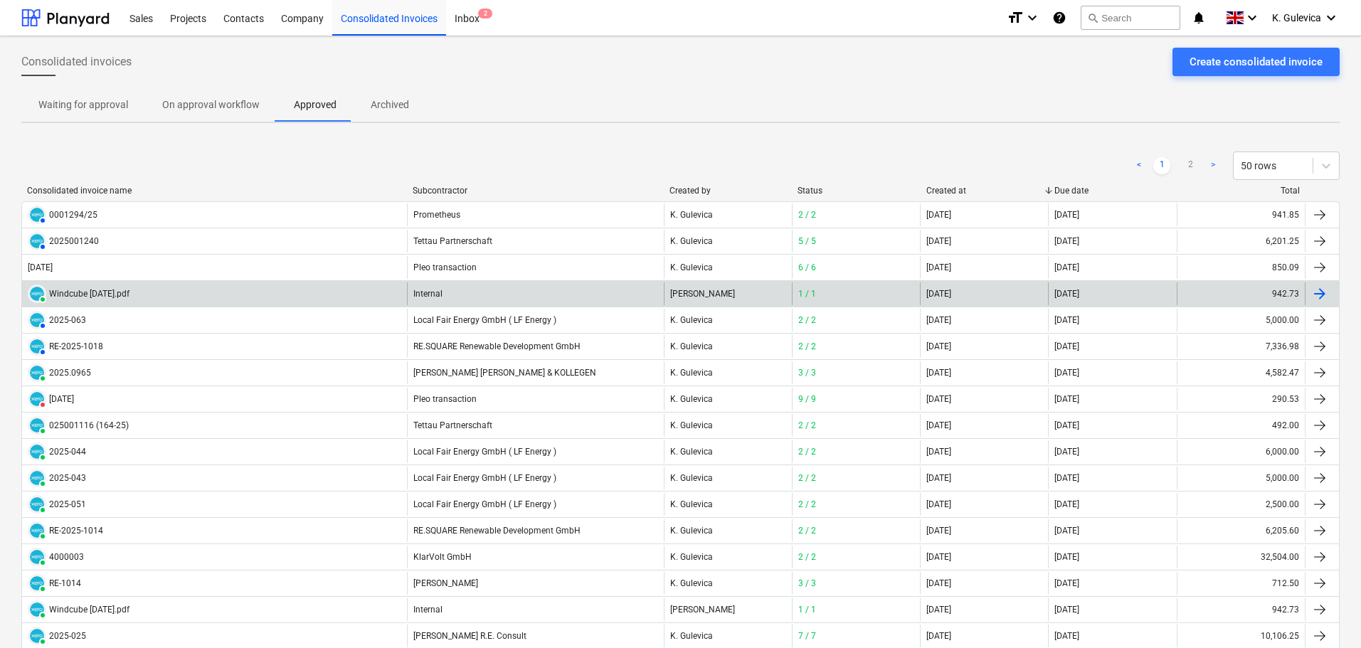
click at [367, 296] on div "PAID Windcube July 25.pdf" at bounding box center [214, 294] width 385 height 23
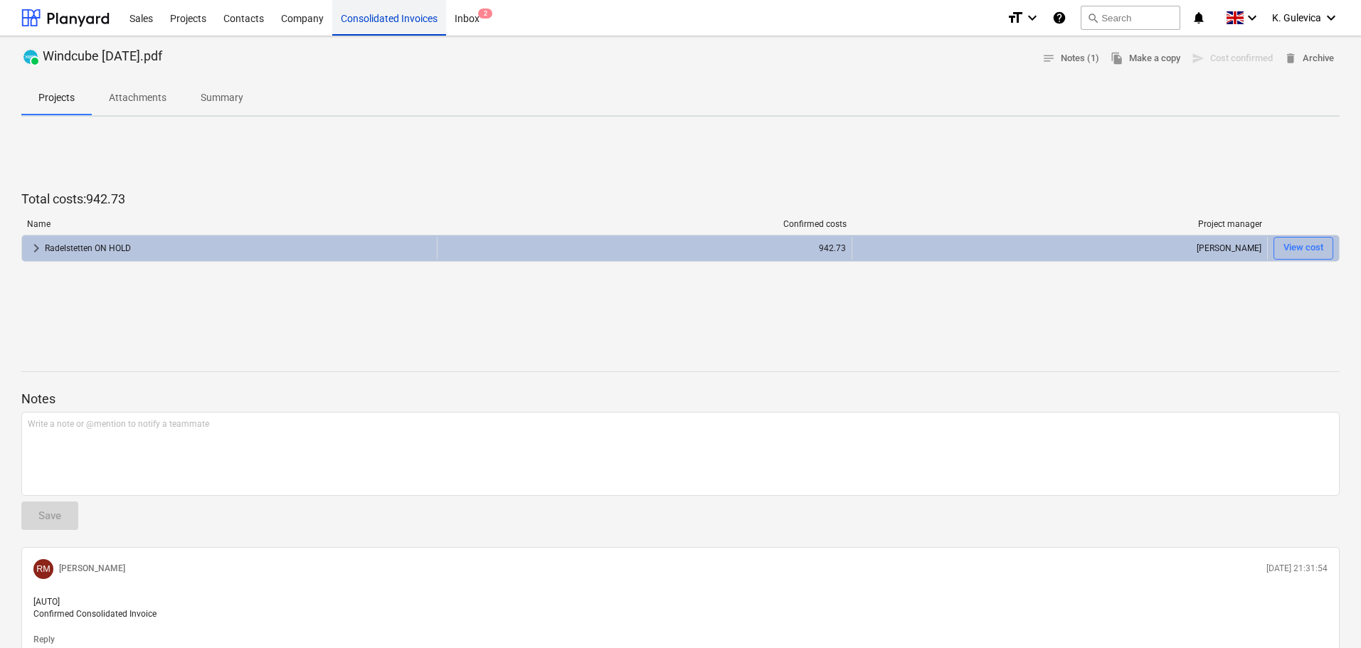
drag, startPoint x: 388, startPoint y: 16, endPoint x: 384, endPoint y: 28, distance: 12.6
click at [387, 16] on div "Consolidated Invoices" at bounding box center [389, 17] width 114 height 36
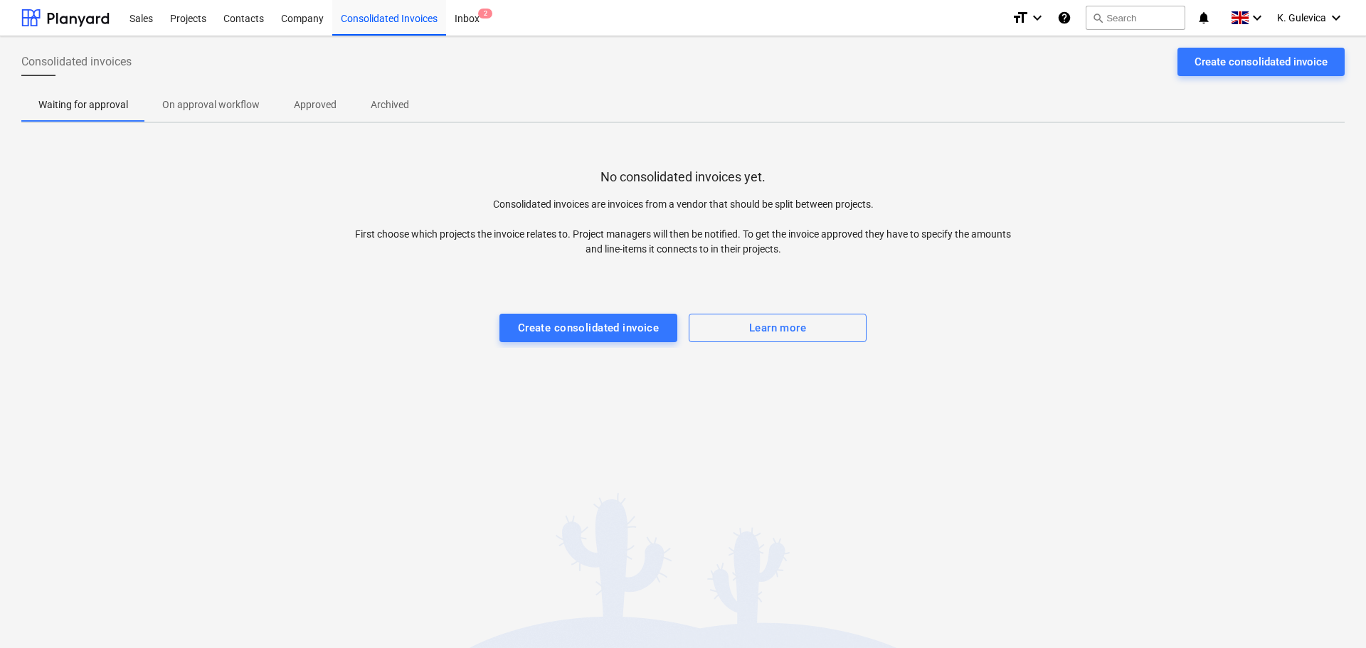
click at [324, 98] on p "Approved" at bounding box center [315, 105] width 43 height 15
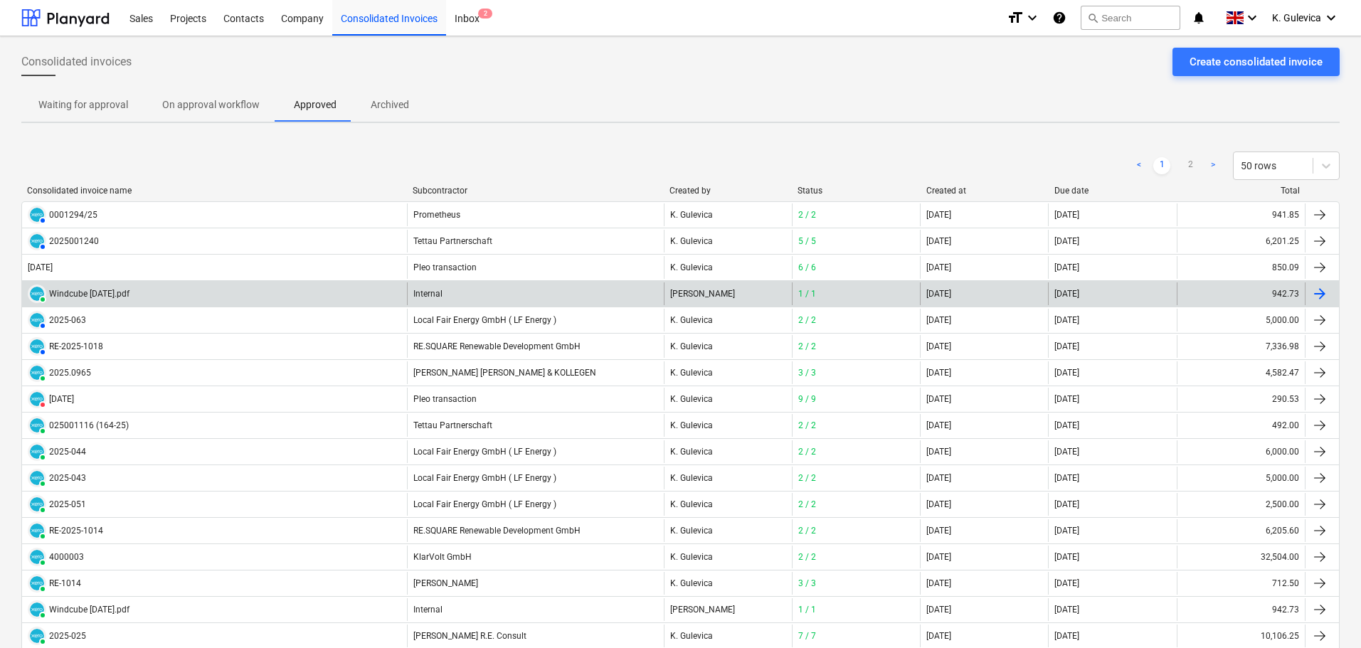
click at [371, 290] on div "PAID Windcube July 25.pdf" at bounding box center [214, 294] width 385 height 23
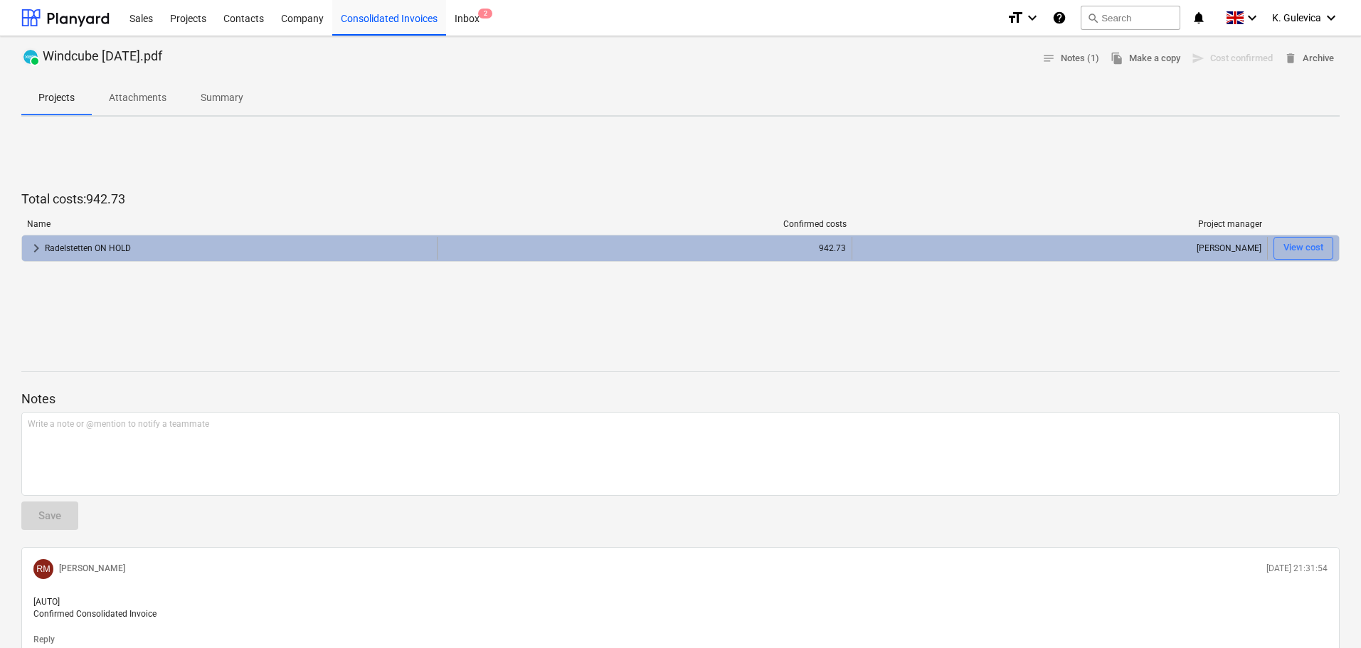
click at [294, 249] on div "Radelstetten ON HOLD" at bounding box center [238, 248] width 386 height 23
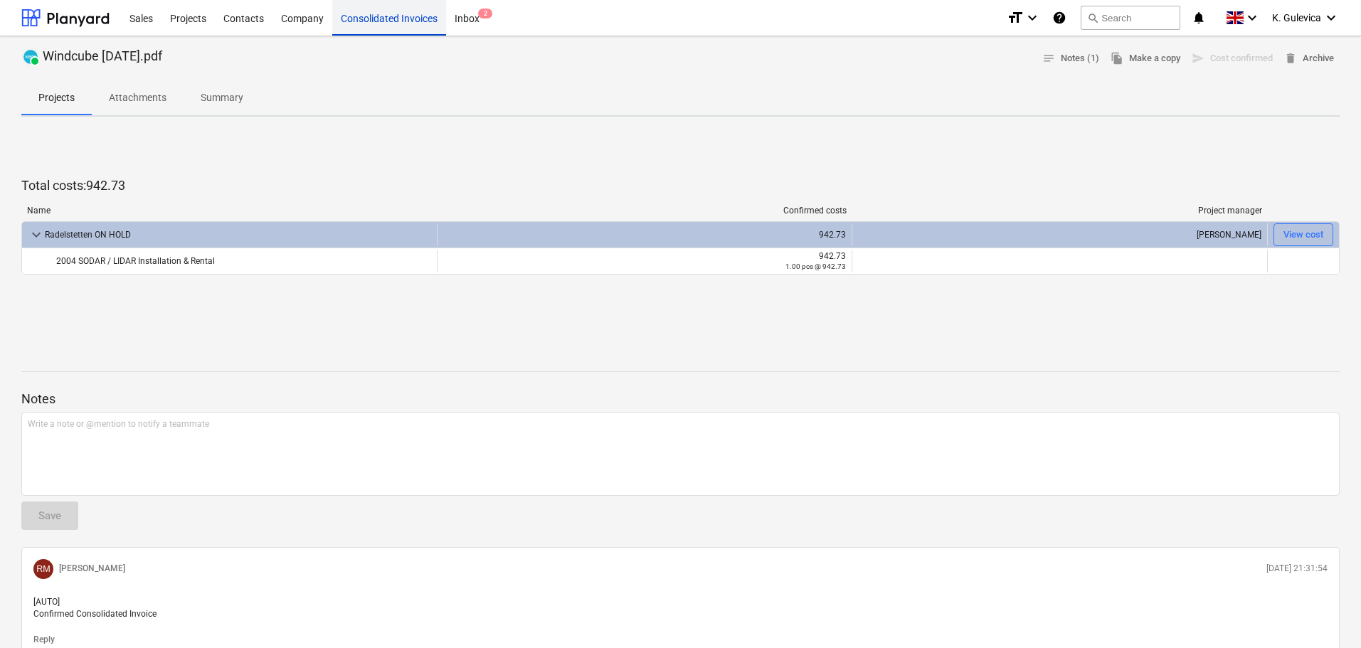
click at [368, 19] on div "Consolidated Invoices" at bounding box center [389, 17] width 114 height 36
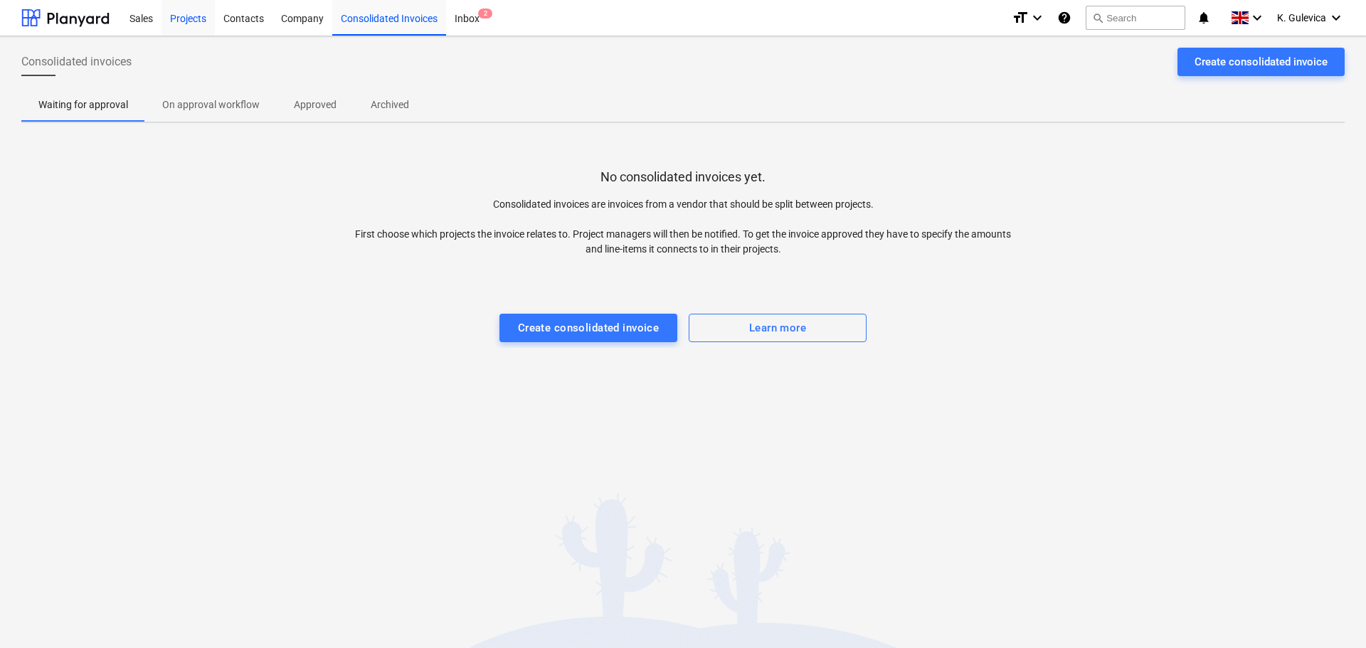
click at [194, 16] on div "Projects" at bounding box center [188, 17] width 53 height 36
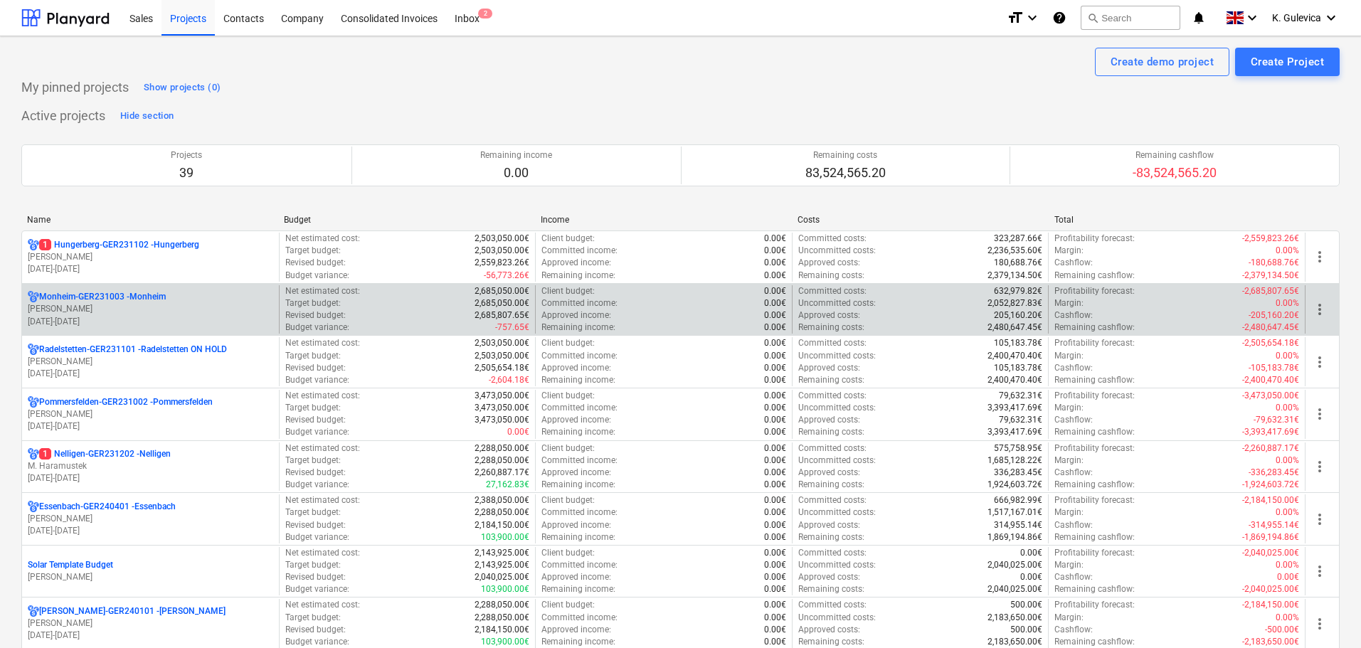
click at [114, 312] on p "R. Hoffmann" at bounding box center [151, 309] width 246 height 12
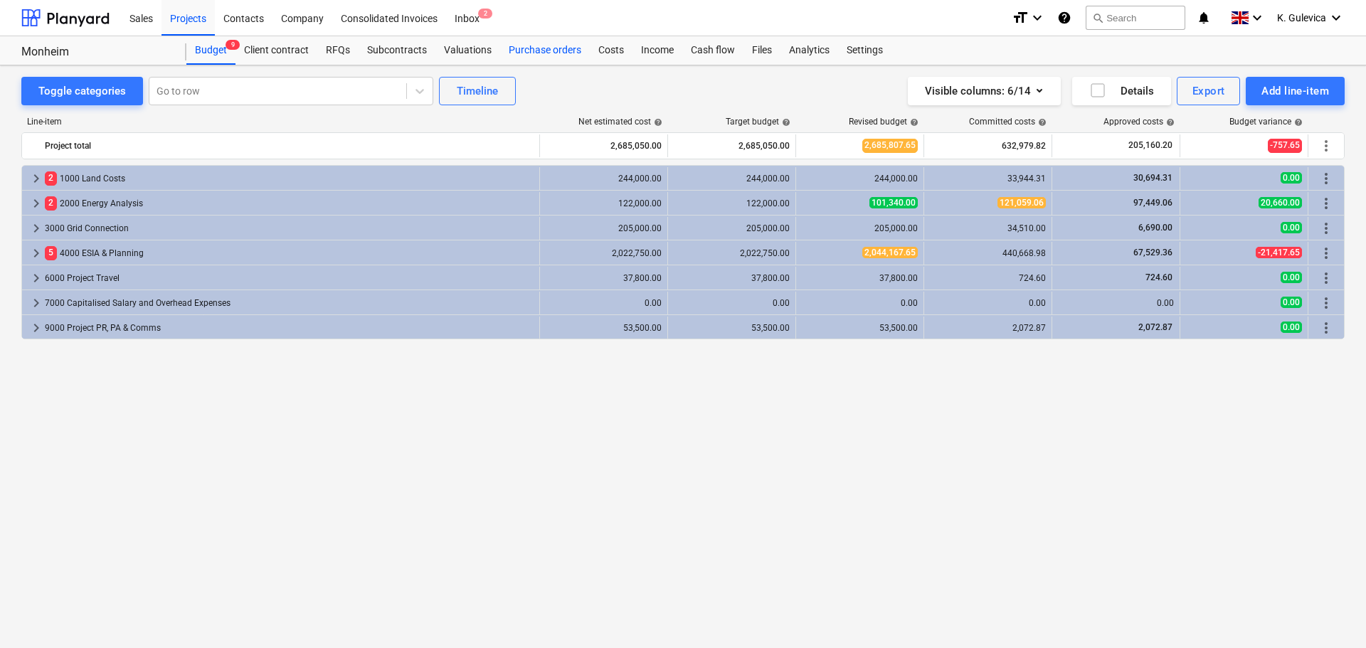
click at [550, 54] on div "Purchase orders" at bounding box center [545, 50] width 90 height 28
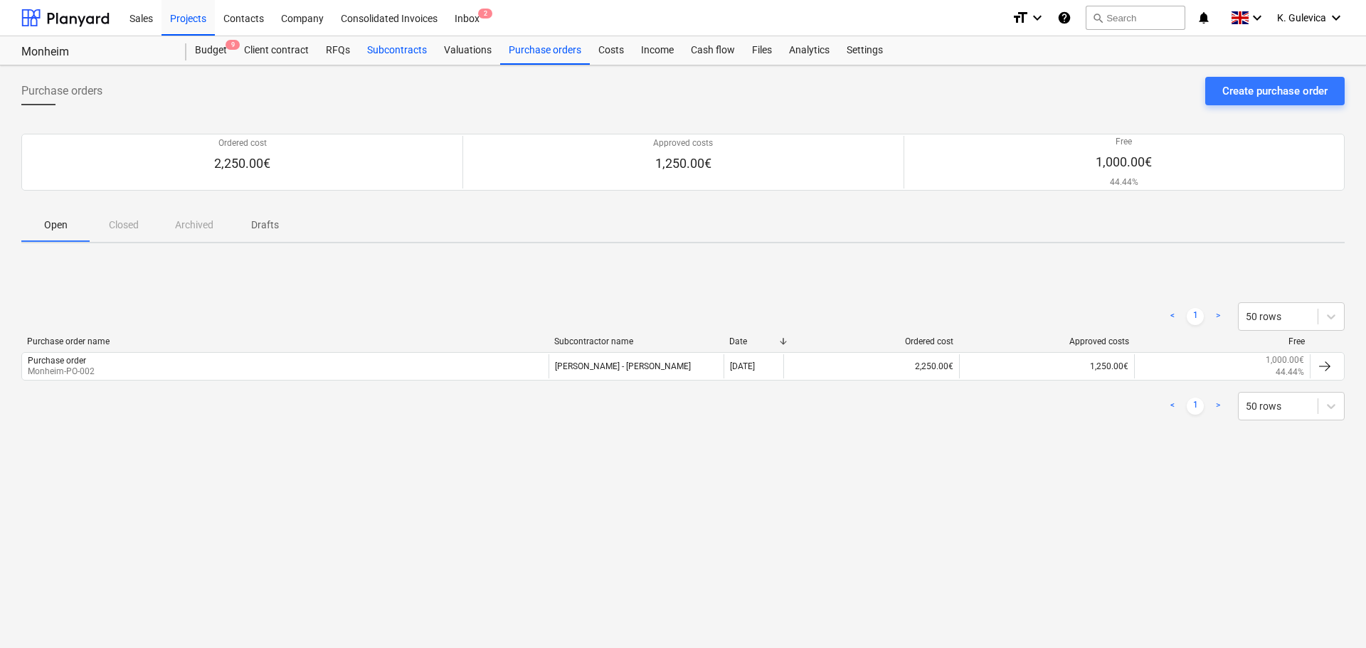
click at [401, 48] on div "Subcontracts" at bounding box center [397, 50] width 77 height 28
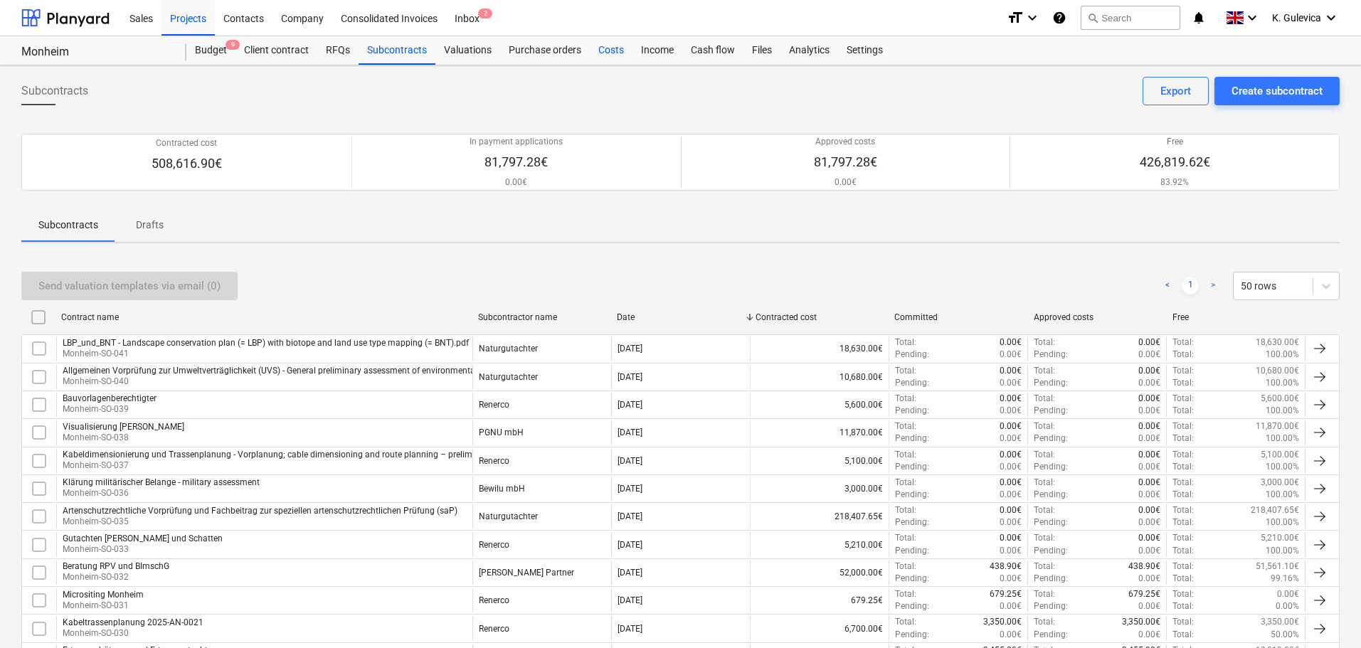
click at [607, 56] on div "Costs" at bounding box center [611, 50] width 43 height 28
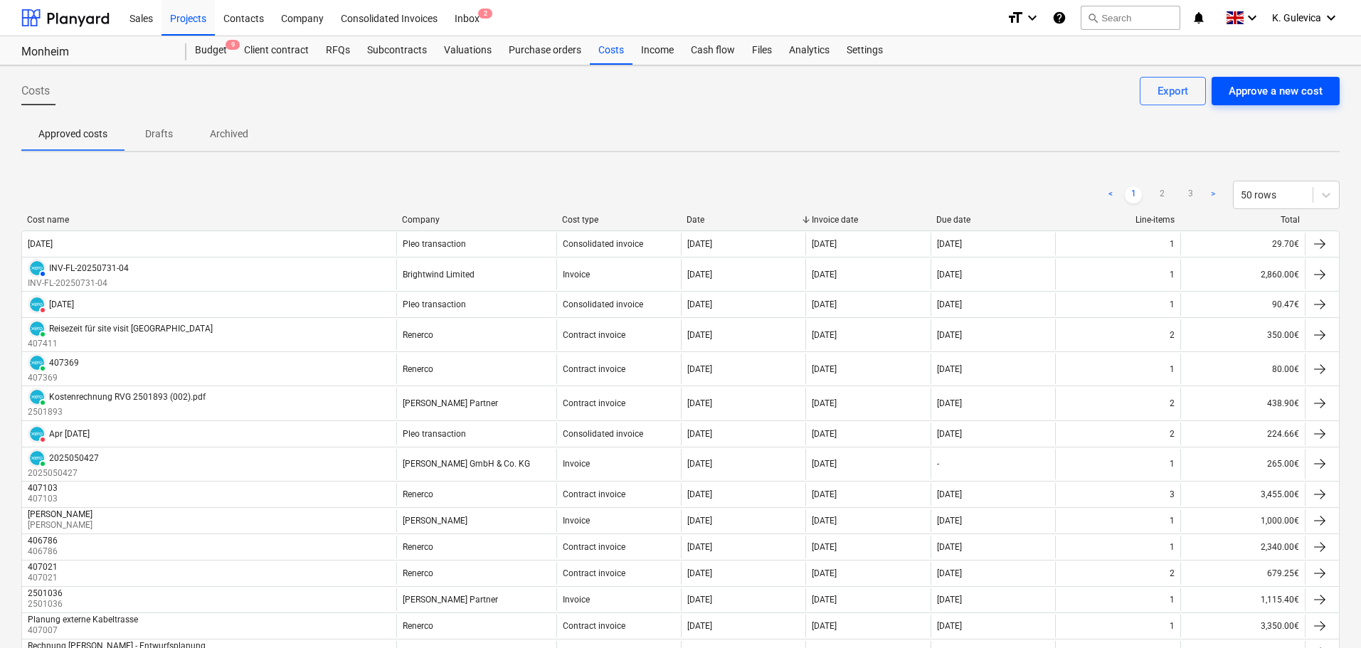
click at [1267, 86] on div "Approve a new cost" at bounding box center [1276, 91] width 94 height 19
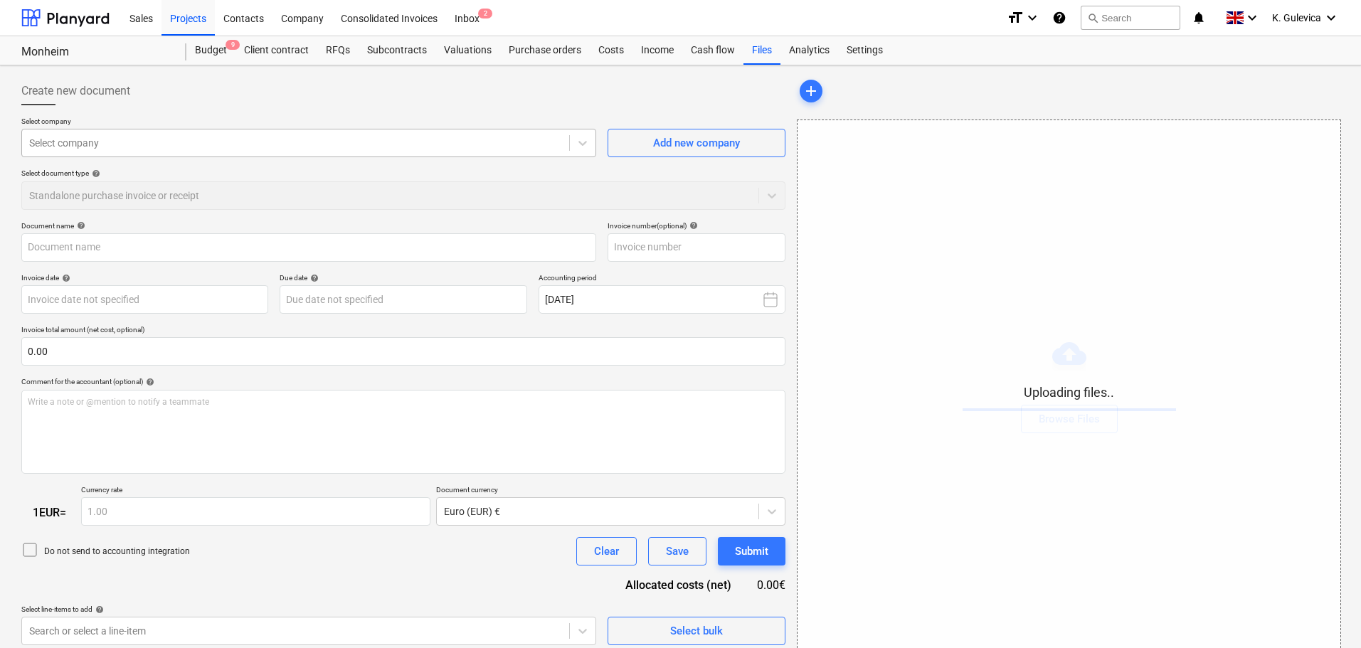
click at [232, 141] on div at bounding box center [295, 143] width 533 height 14
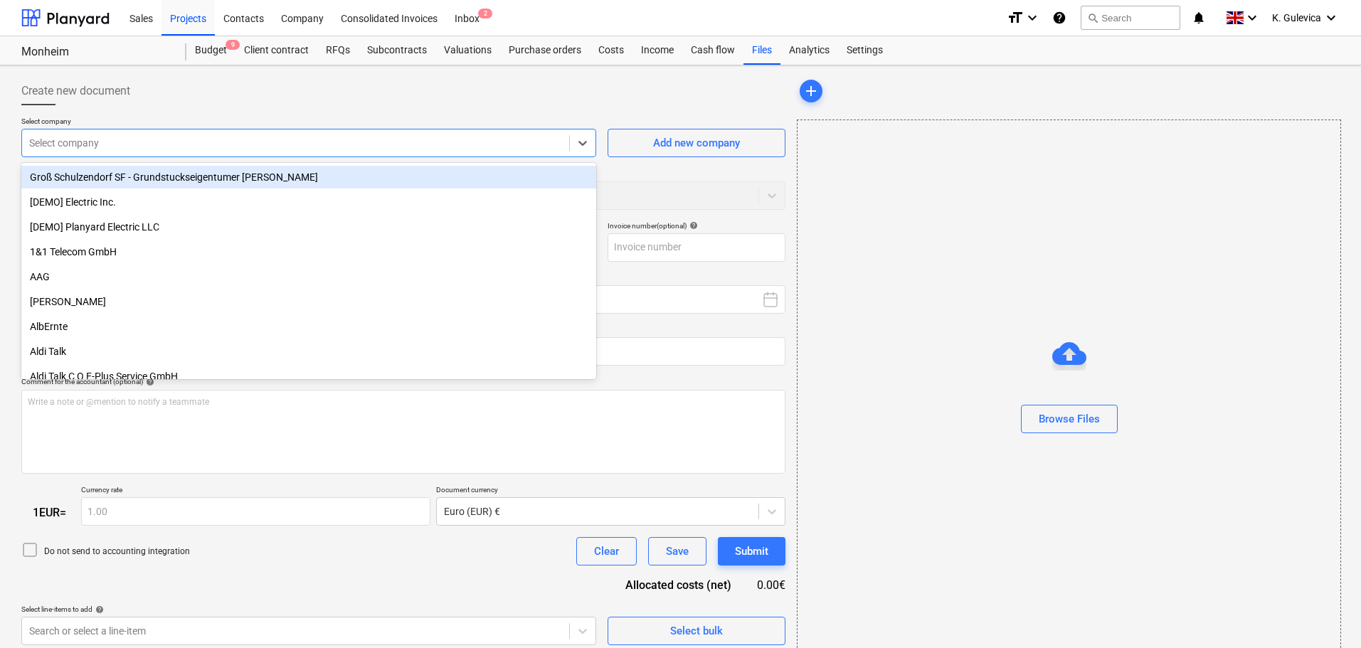
type input "GNE_-_Rechnung_Johannes_Unger.pdf"
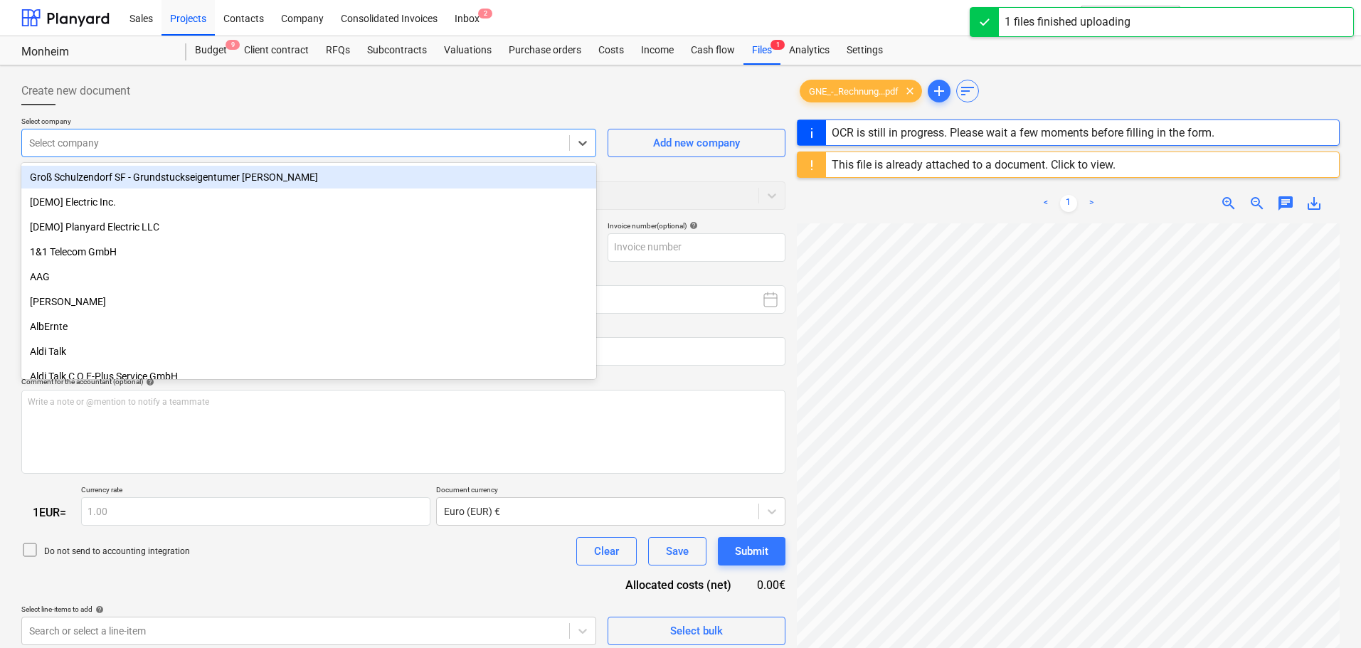
type input "u"
type input "27 Mar 2024"
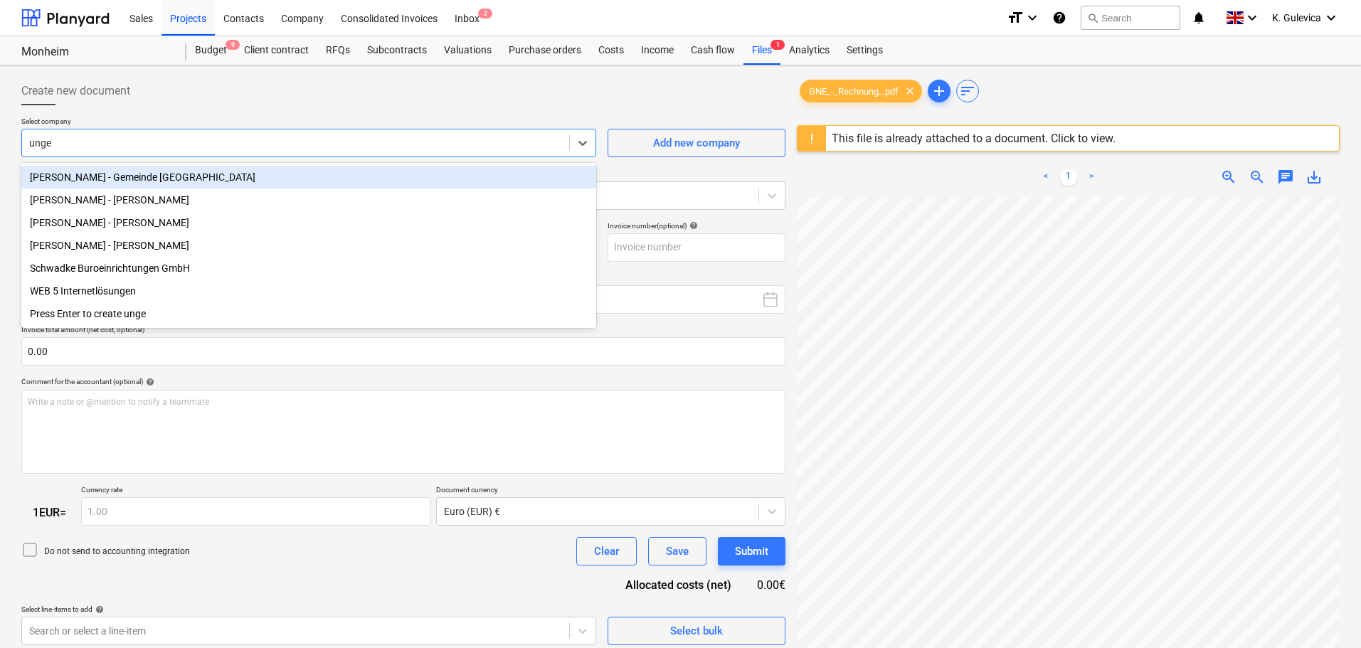
type input "unger"
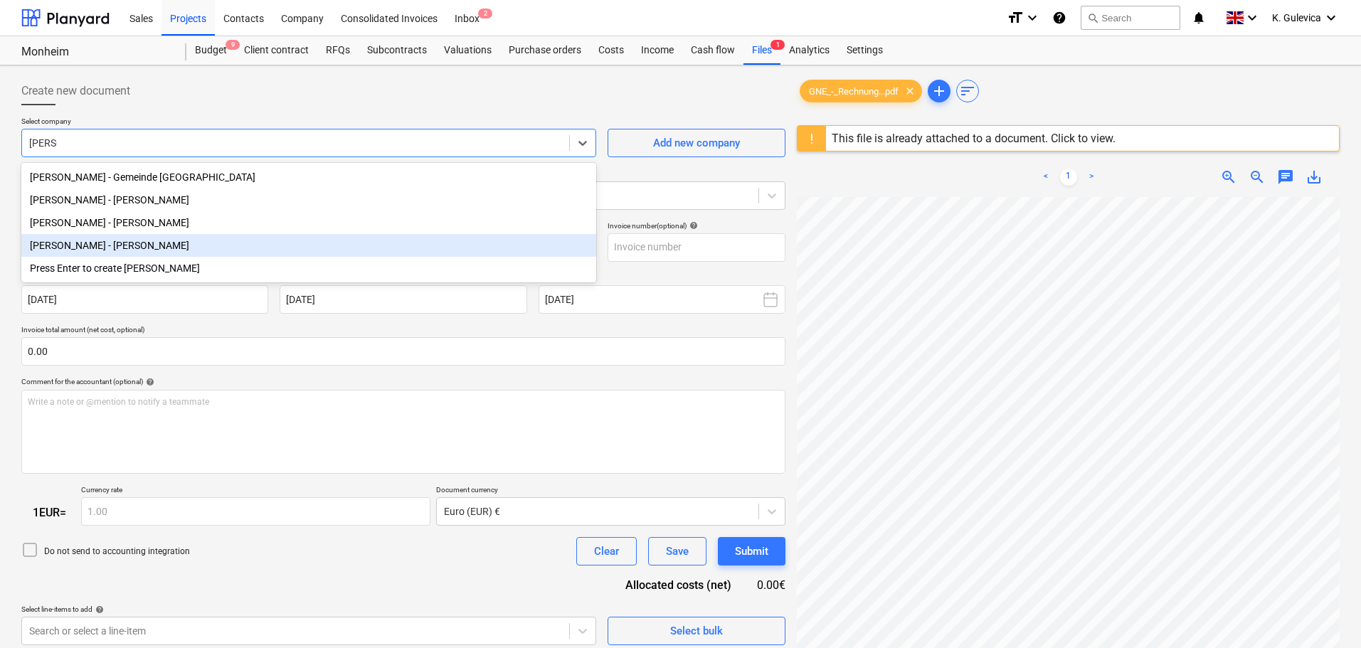
click at [107, 245] on div "Monheim WF - Johannes Unger" at bounding box center [308, 245] width 575 height 23
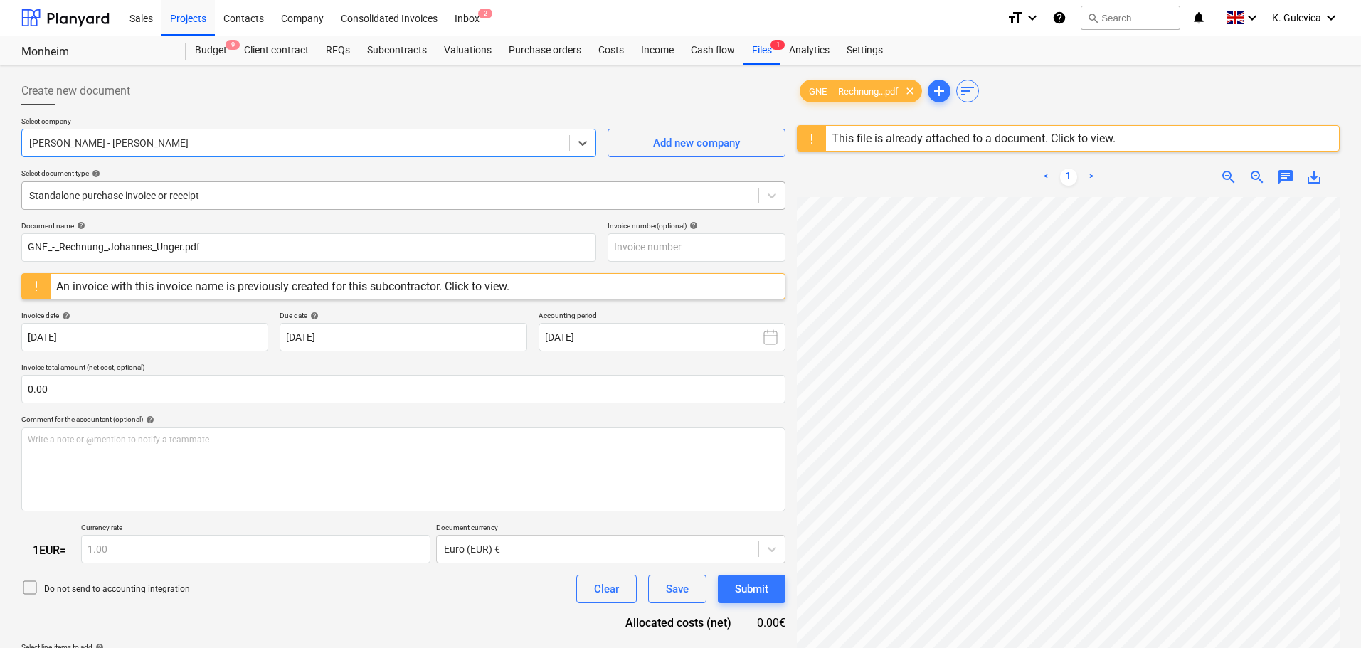
click at [236, 196] on div at bounding box center [390, 196] width 722 height 14
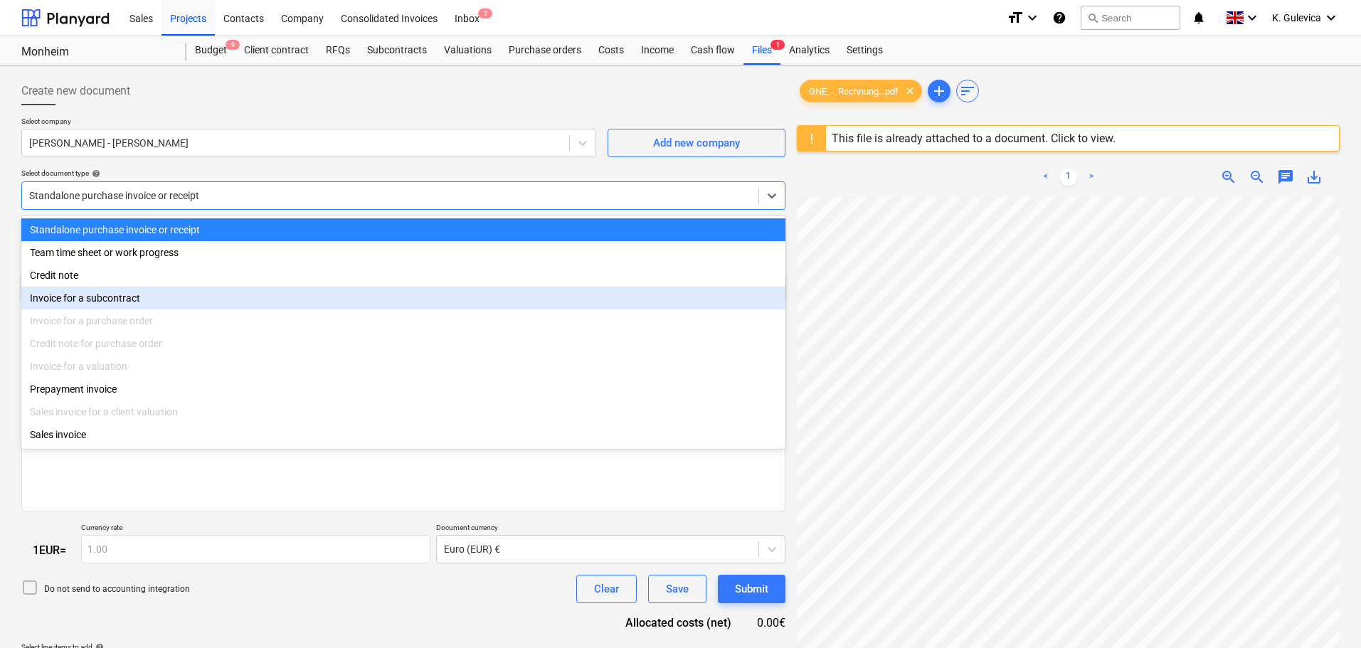
click at [134, 302] on div "Invoice for a subcontract" at bounding box center [403, 298] width 764 height 23
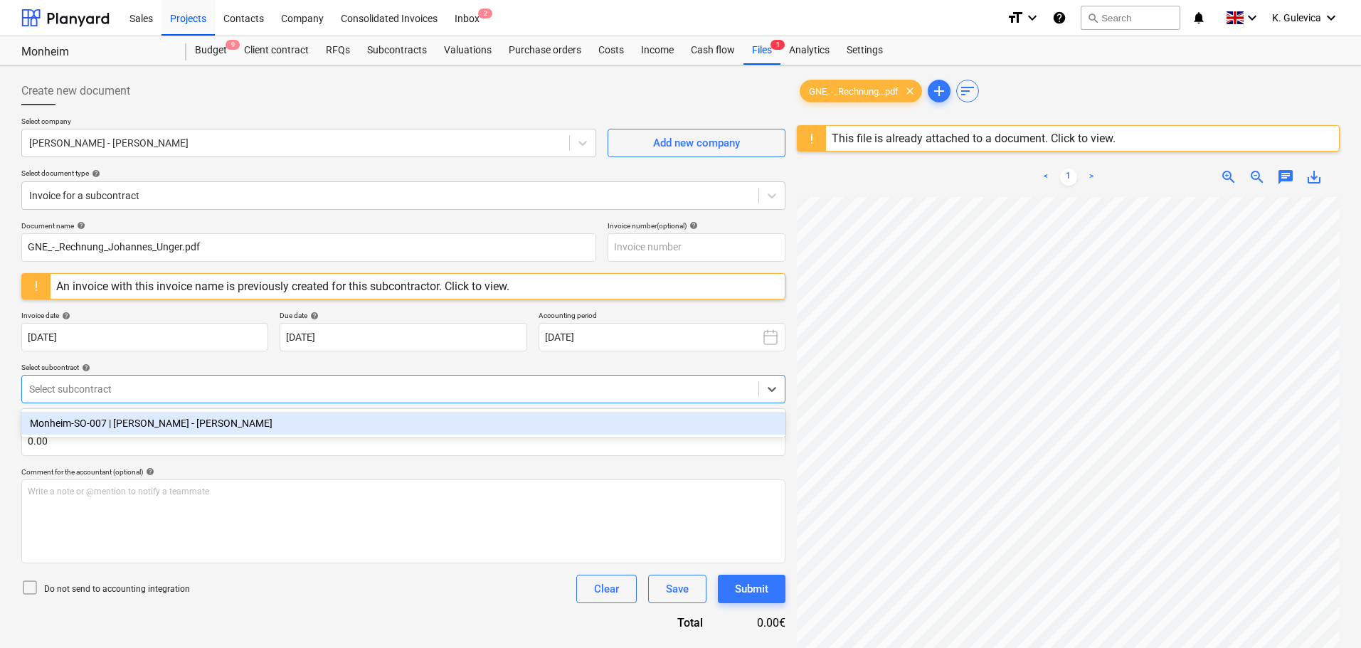
click at [160, 387] on div at bounding box center [390, 389] width 722 height 14
click at [166, 425] on div "Monheim-SO-007 | Johannes Unger - Monheim WF" at bounding box center [403, 423] width 764 height 23
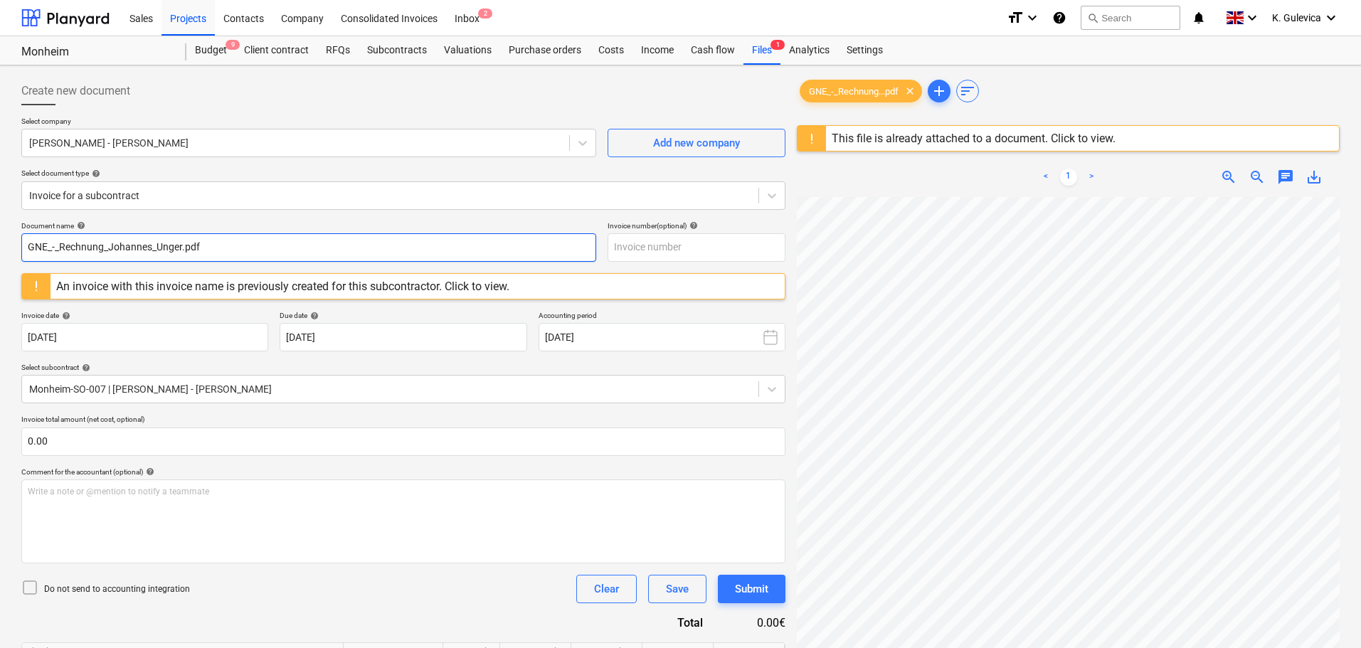
drag, startPoint x: 110, startPoint y: 248, endPoint x: -62, endPoint y: 251, distance: 171.5
click at [0, 251] on html "Sales Projects Contacts Company Consolidated Invoices Inbox 2 format_size keybo…" at bounding box center [680, 324] width 1361 height 648
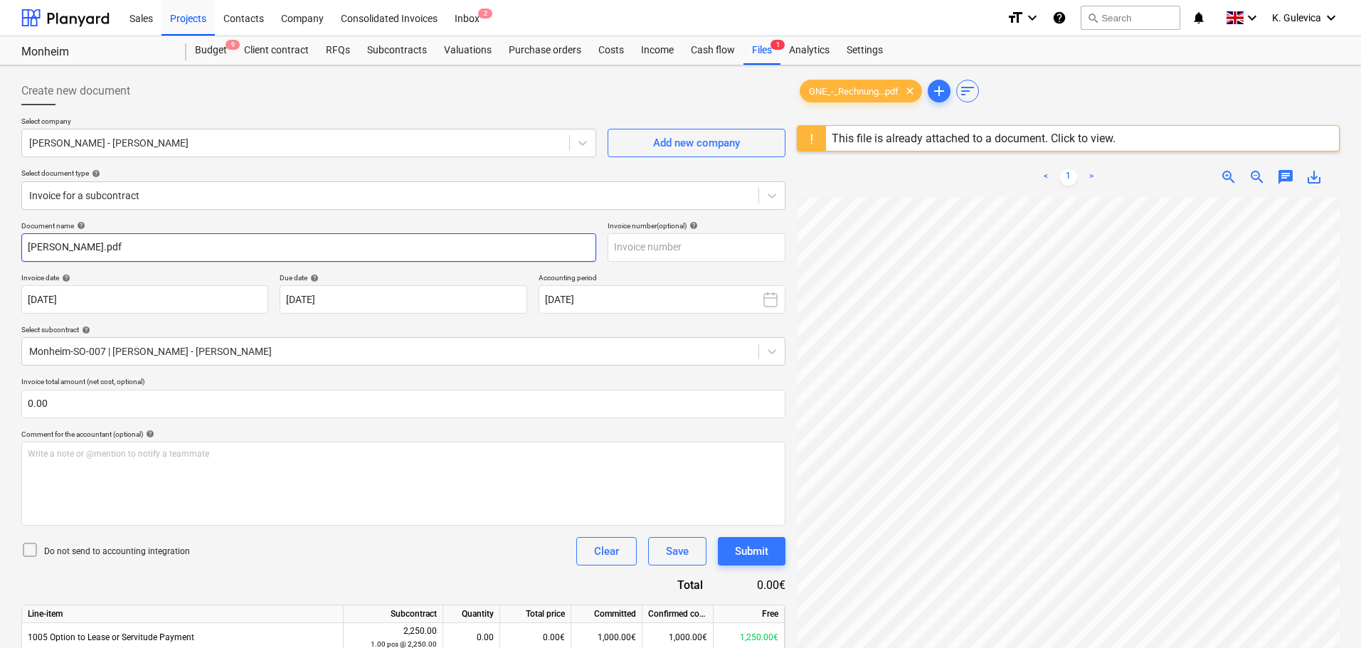
click at [174, 243] on input "Johannes_Unger.pdf" at bounding box center [308, 247] width 575 height 28
click at [77, 248] on input "Johannes_Unger" at bounding box center [308, 247] width 575 height 28
drag, startPoint x: 130, startPoint y: 246, endPoint x: -5, endPoint y: 240, distance: 135.4
click at [0, 240] on html "Sales Projects Contacts Company Consolidated Invoices Inbox 2 format_size keybo…" at bounding box center [680, 324] width 1361 height 648
type input "Johannes Unger"
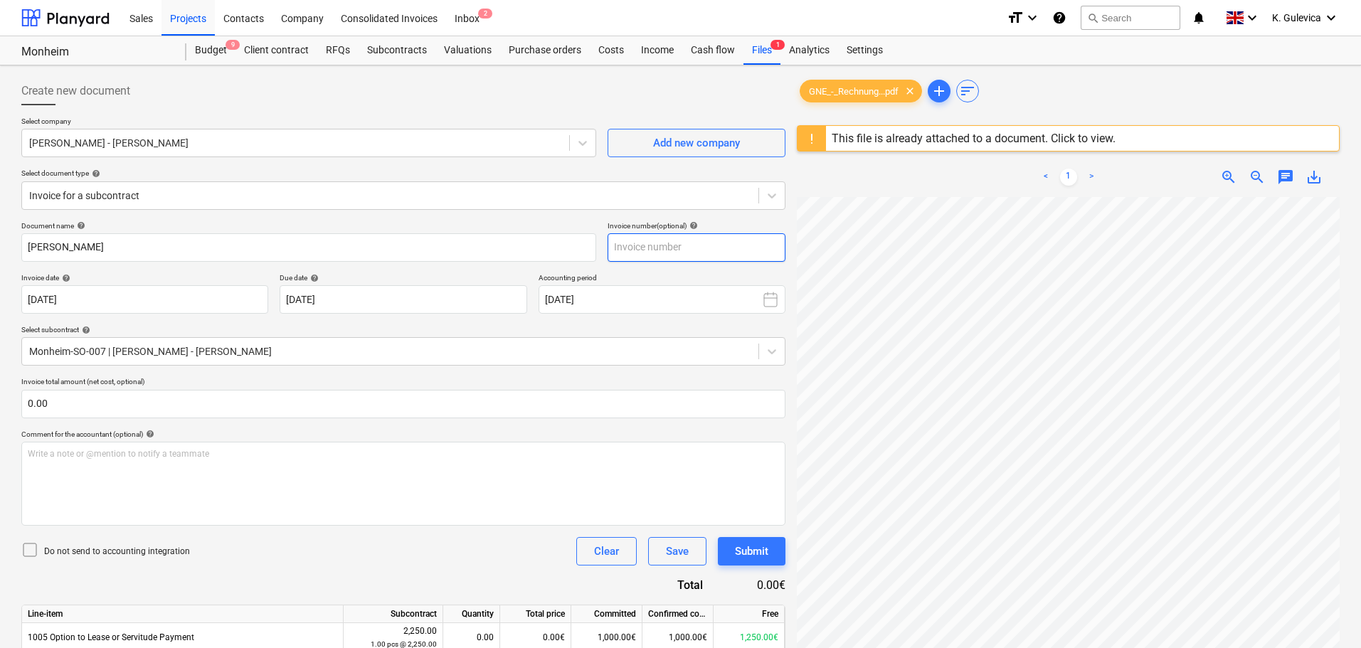
click at [645, 248] on input "text" at bounding box center [697, 247] width 178 height 28
paste input "Johannes Unger"
type input "Johannes Unger 2nd of 6"
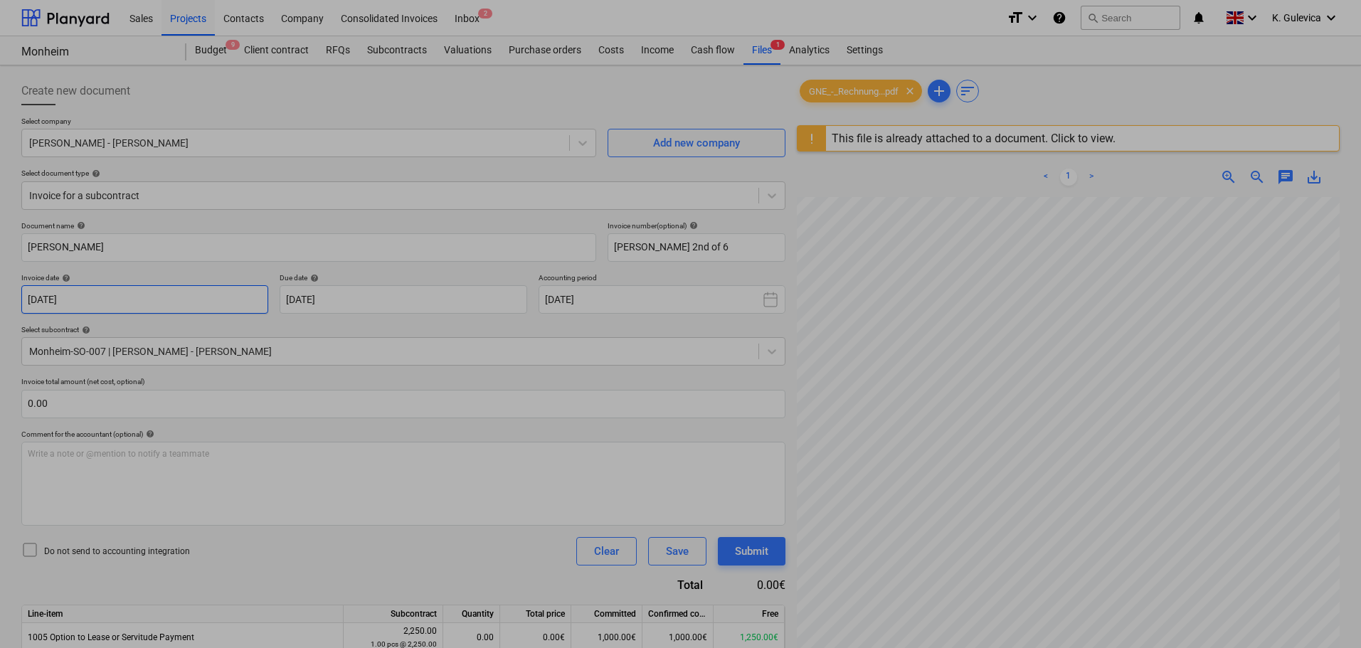
click at [134, 301] on body "Sales Projects Contacts Company Consolidated Invoices Inbox 2 format_size keybo…" at bounding box center [680, 324] width 1361 height 648
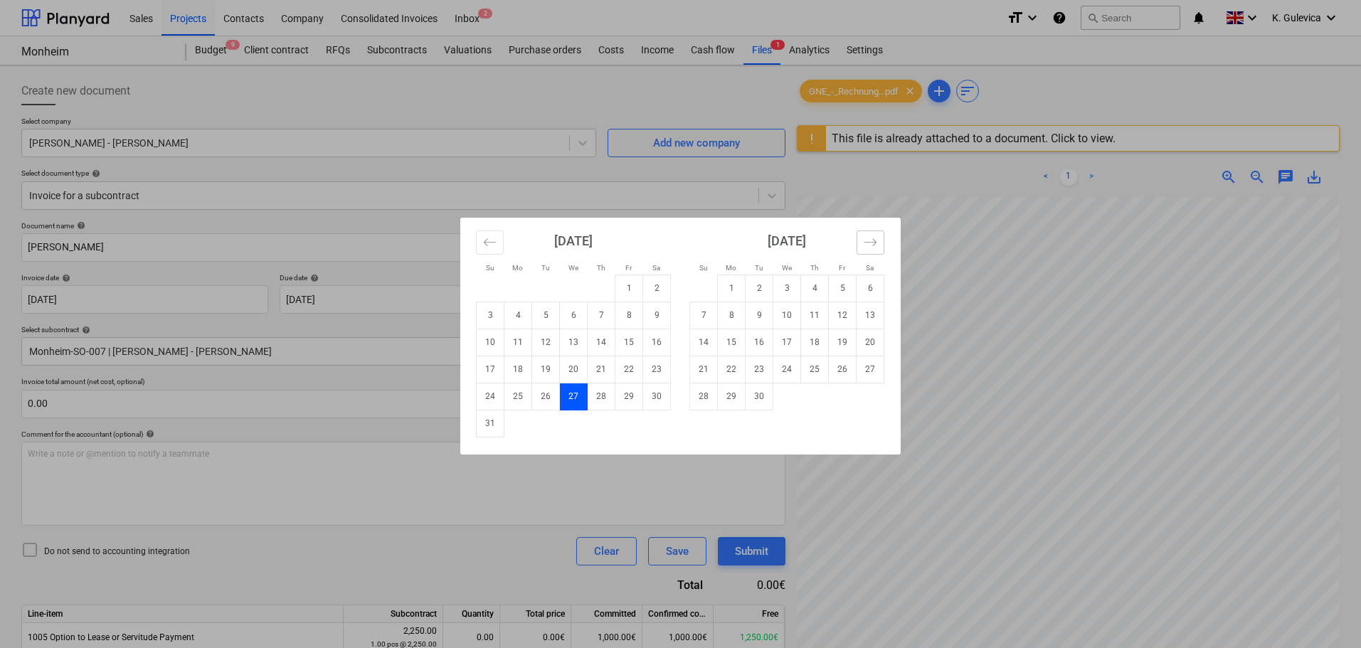
click at [866, 243] on icon "Move forward to switch to the next month." at bounding box center [871, 243] width 14 height 14
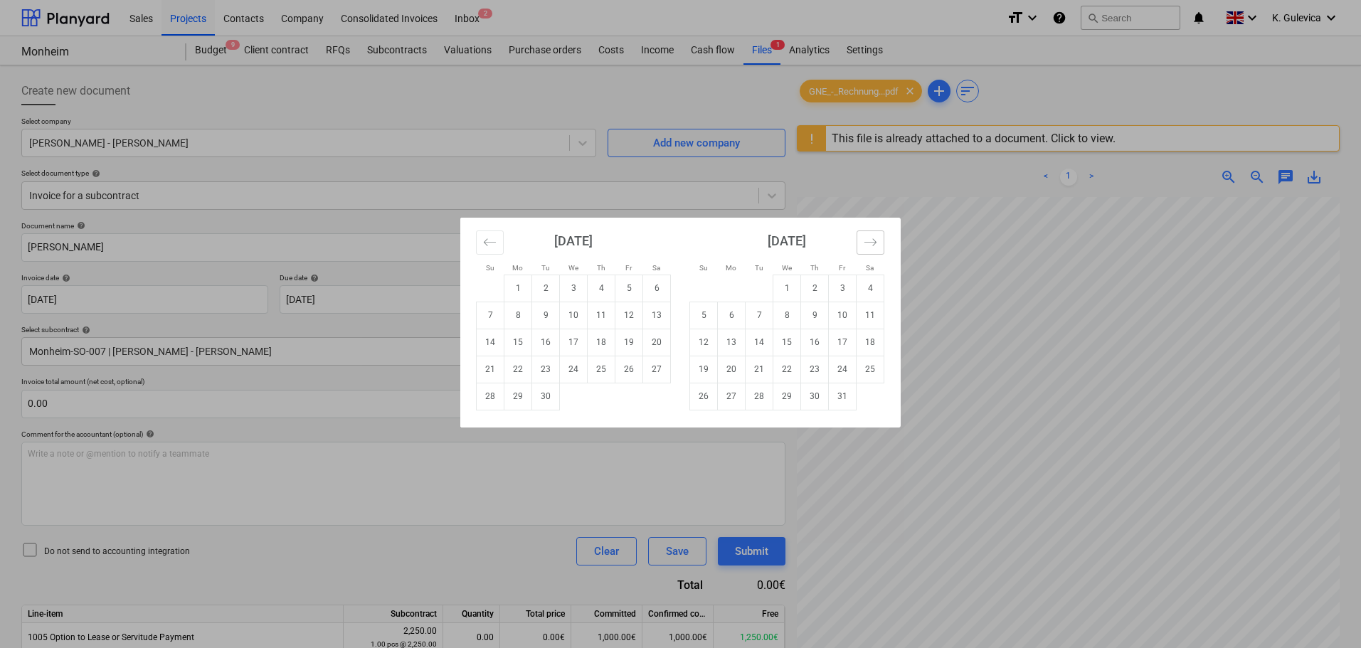
click at [866, 243] on icon "Move forward to switch to the next month." at bounding box center [871, 243] width 14 height 14
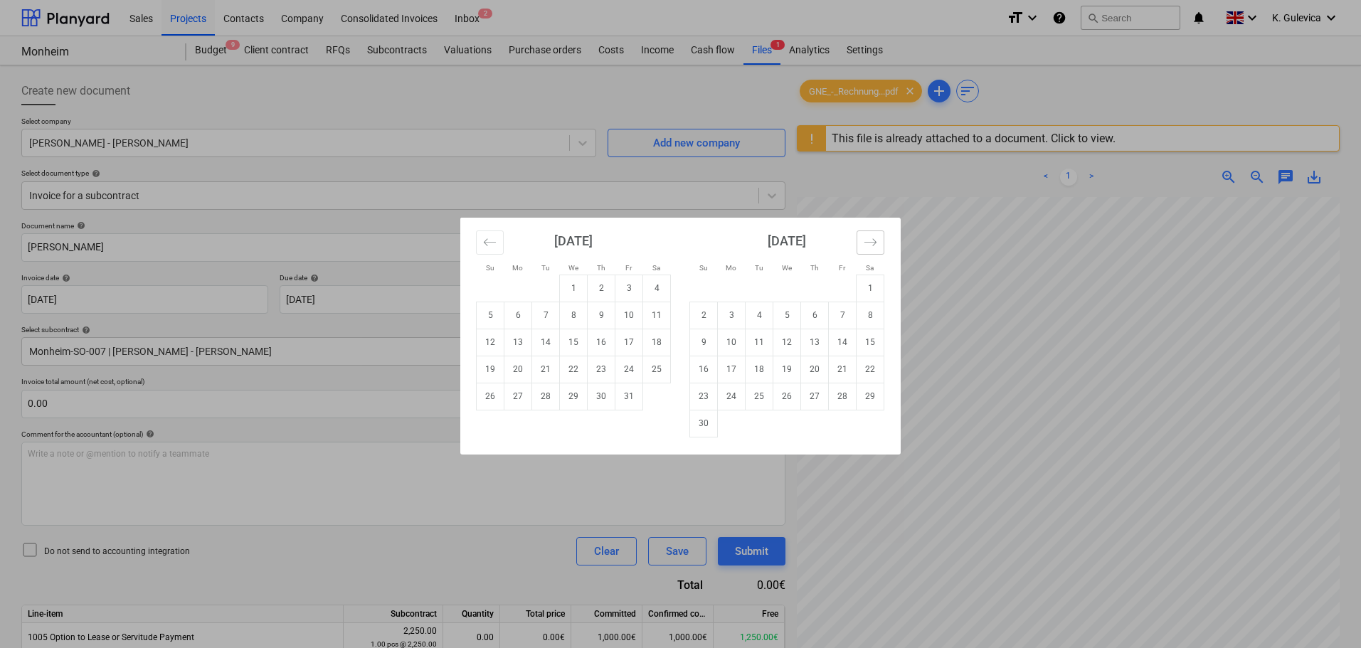
click at [866, 243] on icon "Move forward to switch to the next month." at bounding box center [871, 243] width 14 height 14
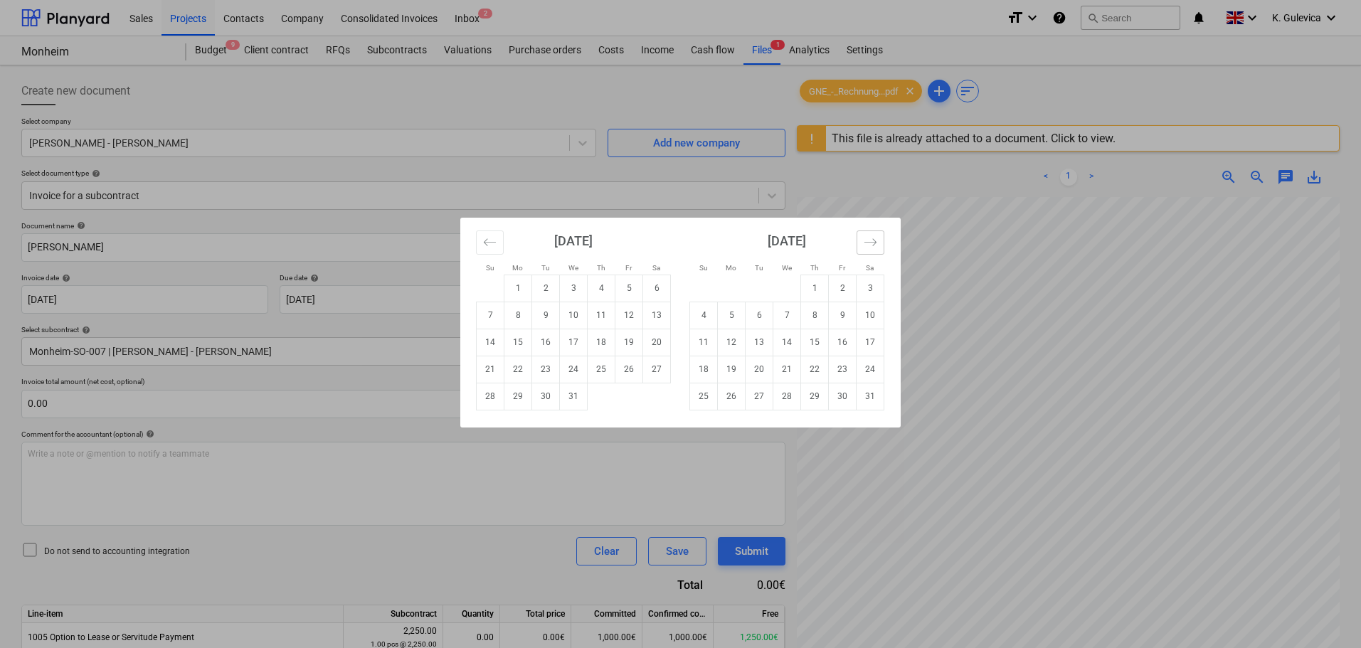
click at [866, 243] on icon "Move forward to switch to the next month." at bounding box center [871, 243] width 14 height 14
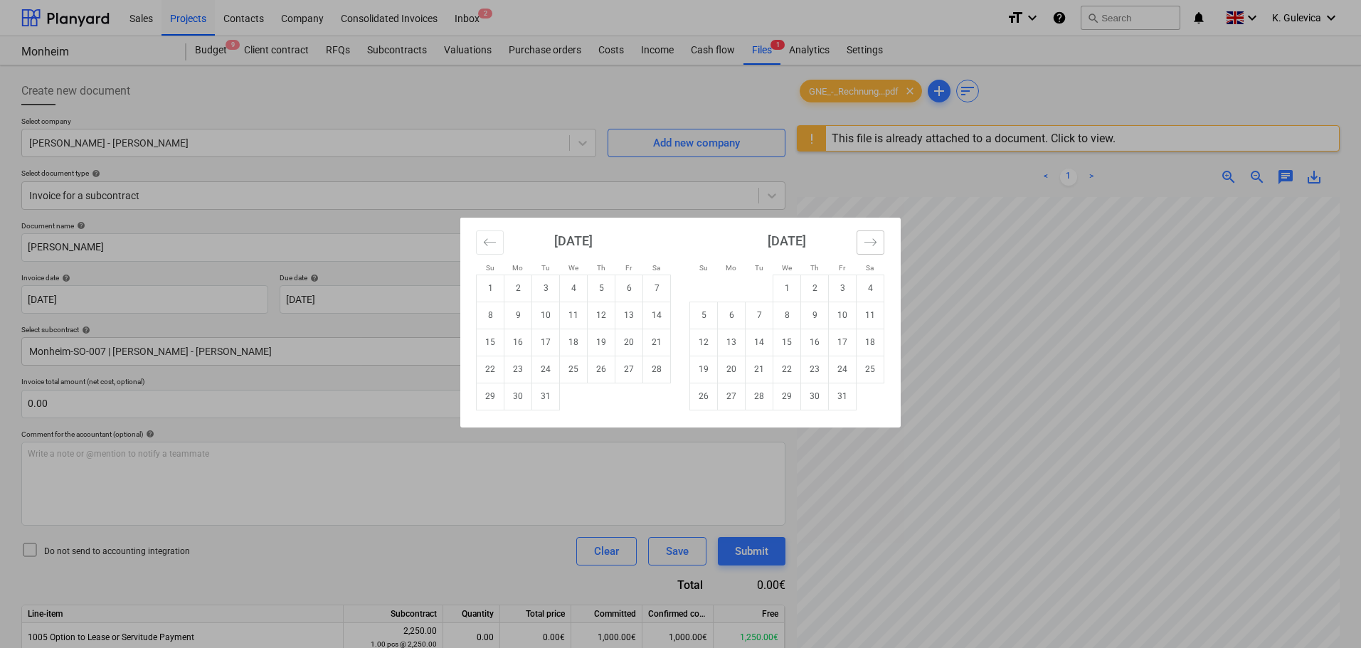
click at [866, 243] on icon "Move forward to switch to the next month." at bounding box center [871, 243] width 14 height 14
click at [360, 508] on div "Su Mo Tu We Th Fr Sa Su Mo Tu We Th Fr Sa October 2024 1 2 3 4 5 6 7 8 9 10 11 …" at bounding box center [680, 324] width 1361 height 648
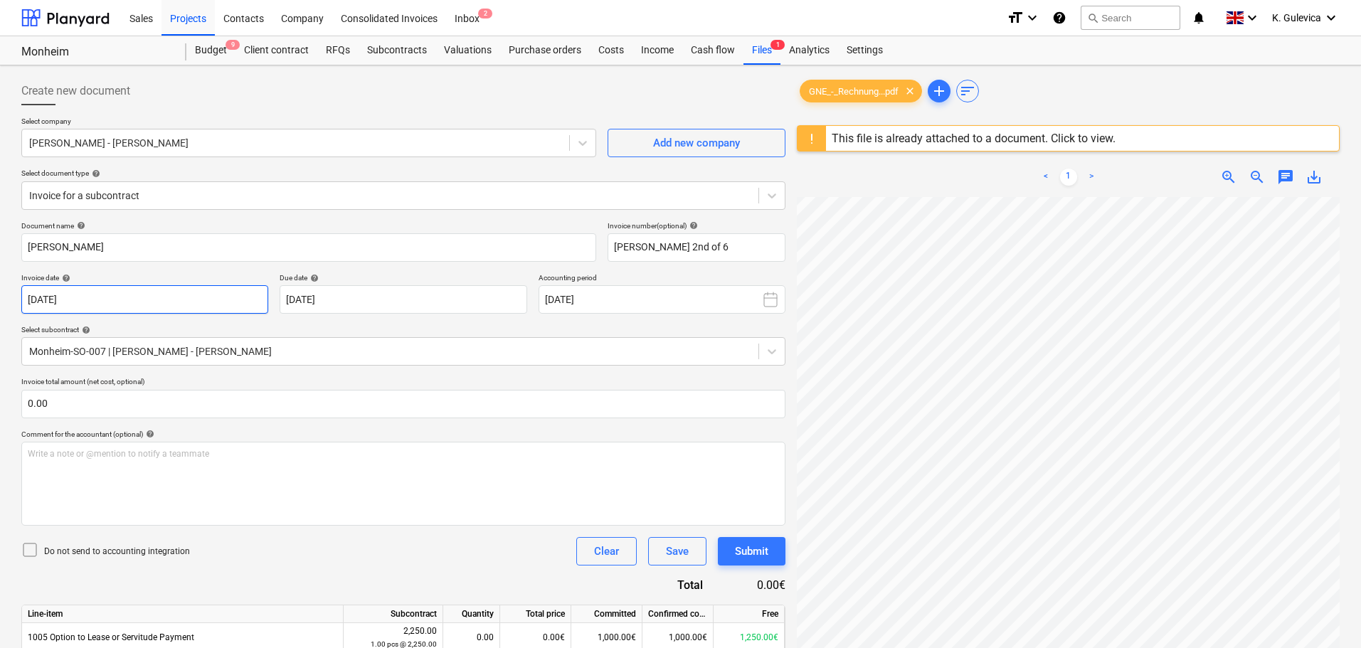
click at [216, 295] on body "Sales Projects Contacts Company Consolidated Invoices Inbox 2 format_size keybo…" at bounding box center [680, 324] width 1361 height 648
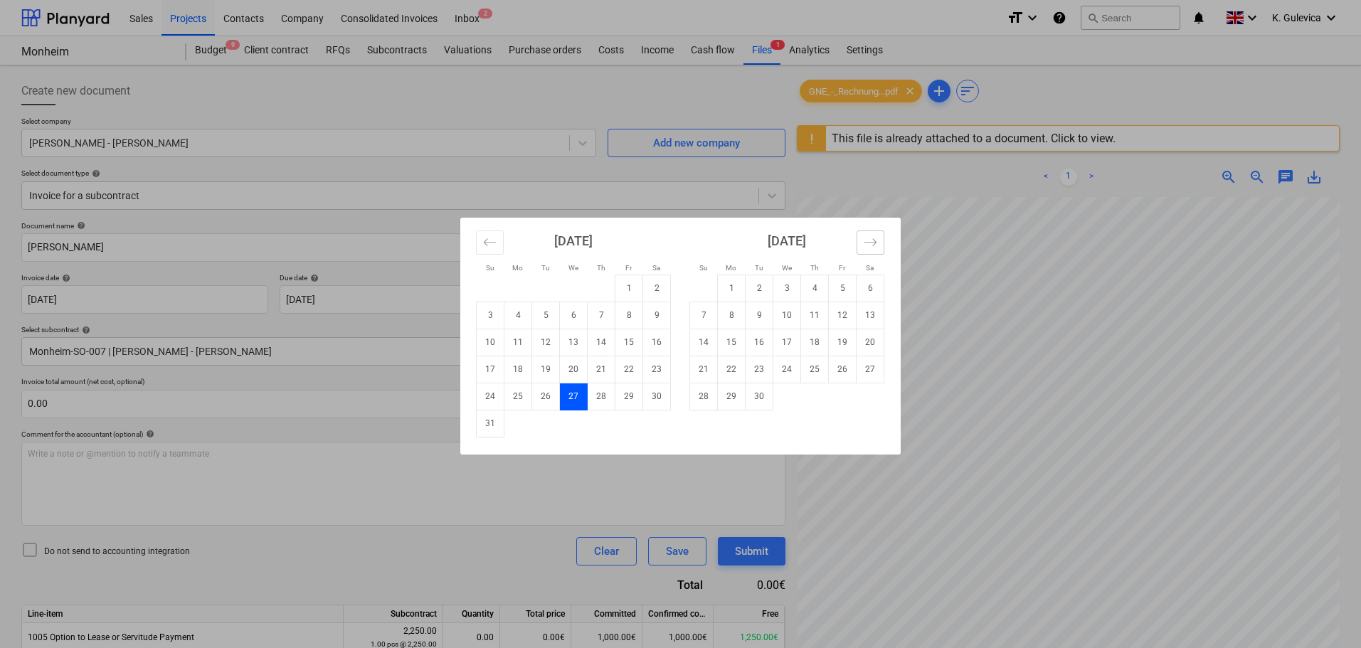
click at [867, 238] on icon "Move forward to switch to the next month." at bounding box center [871, 243] width 14 height 14
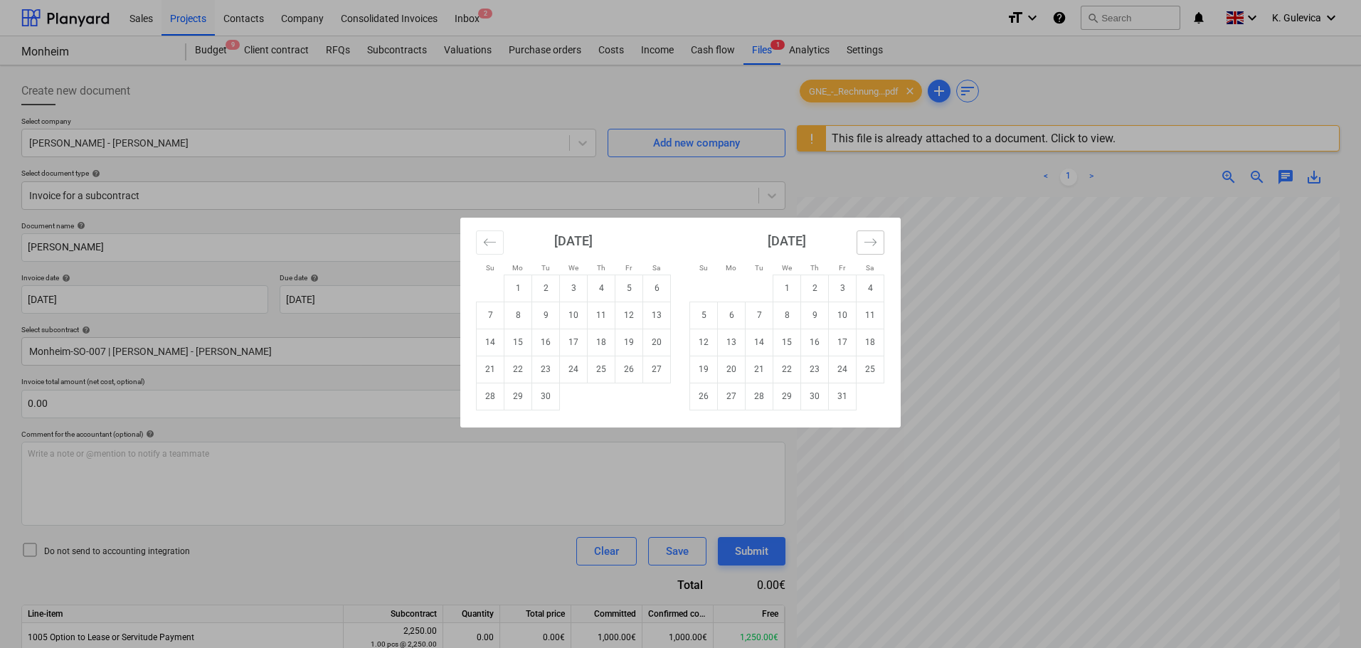
click at [867, 238] on icon "Move forward to switch to the next month." at bounding box center [871, 243] width 14 height 14
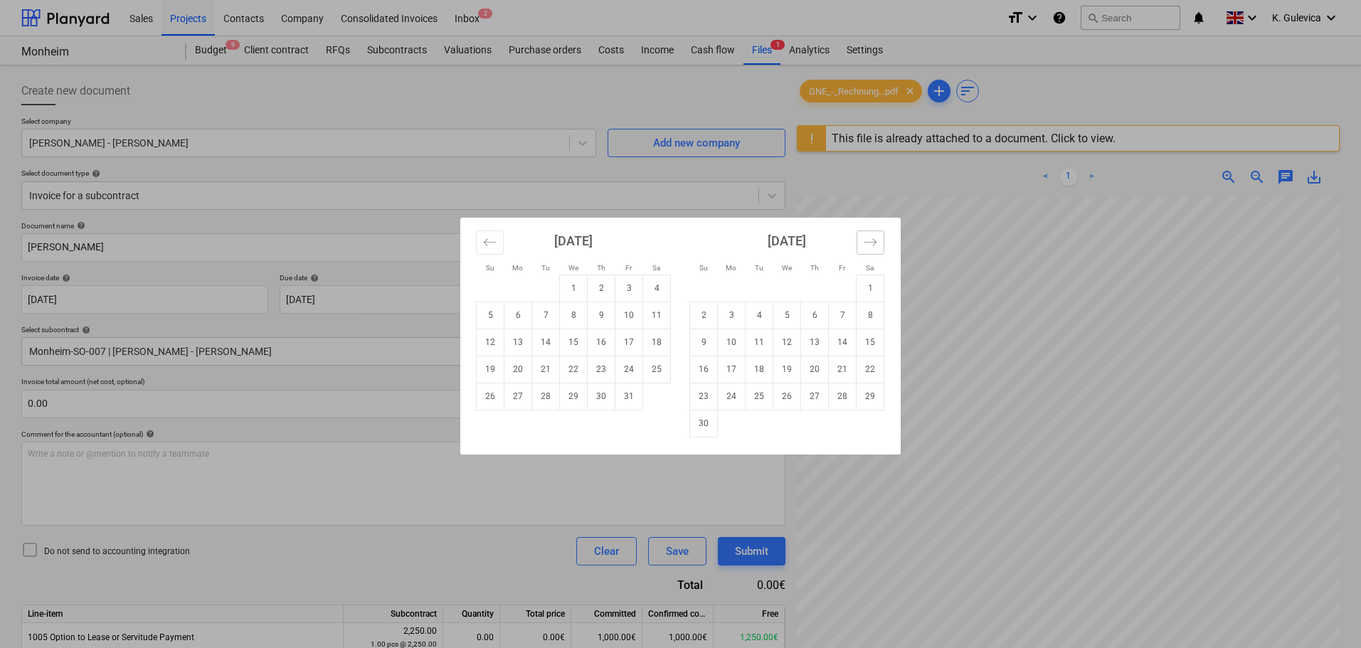
click at [867, 238] on icon "Move forward to switch to the next month." at bounding box center [871, 243] width 14 height 14
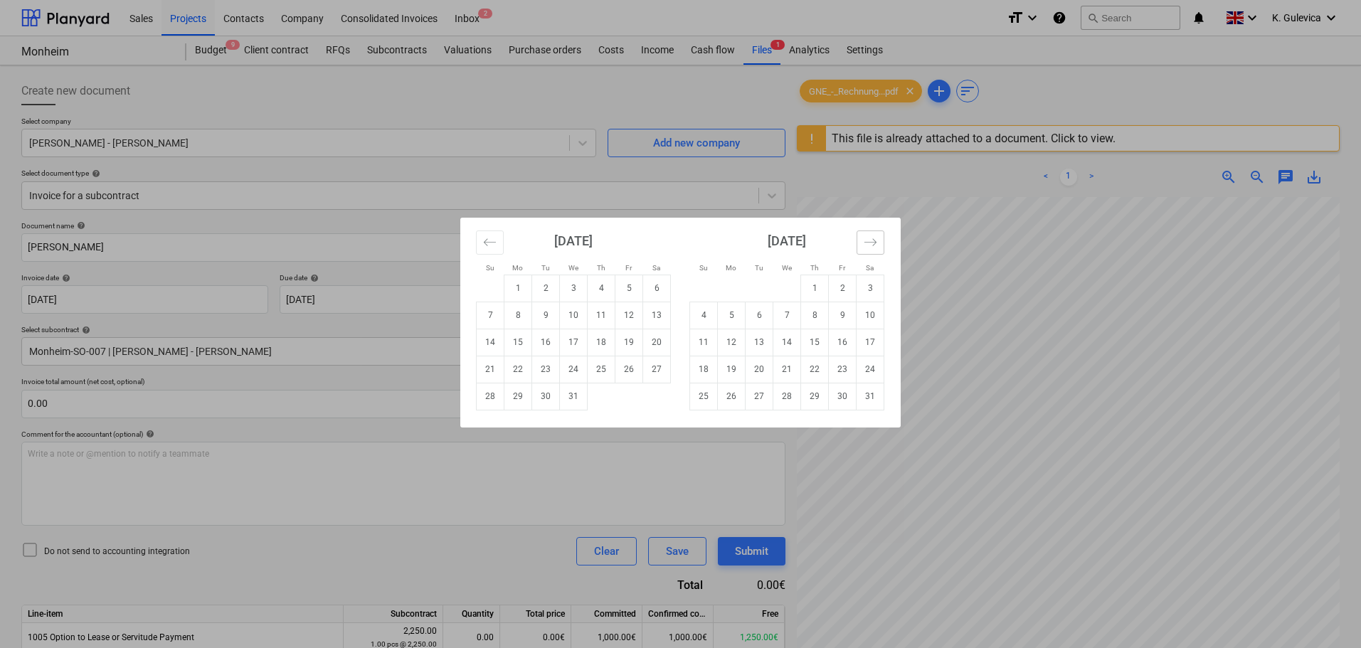
click at [867, 238] on icon "Move forward to switch to the next month." at bounding box center [871, 243] width 14 height 14
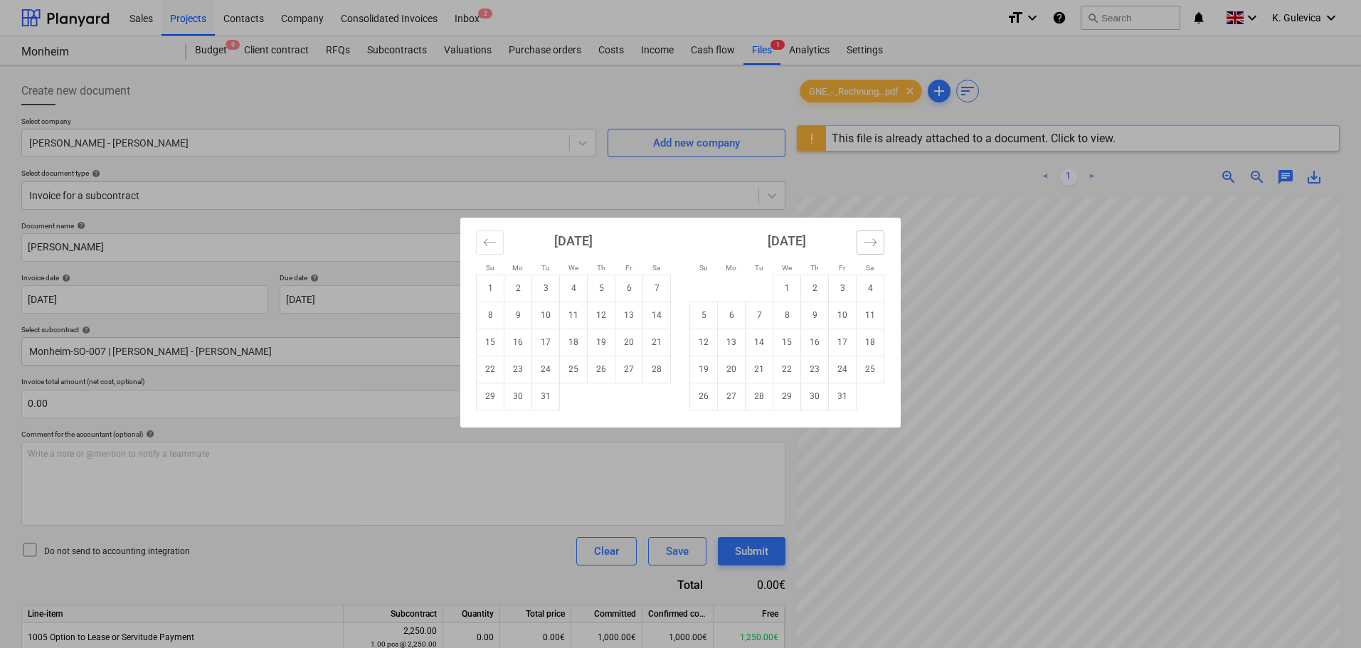
click at [867, 238] on icon "Move forward to switch to the next month." at bounding box center [871, 243] width 14 height 14
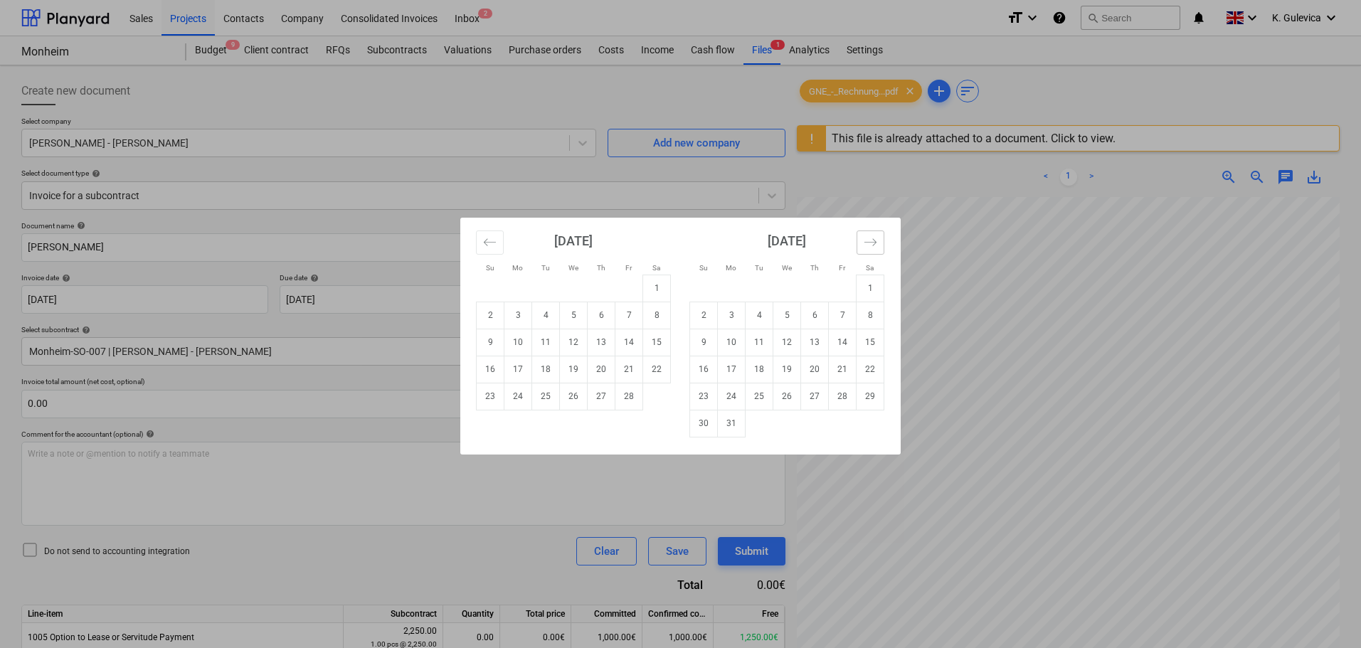
click at [867, 238] on icon "Move forward to switch to the next month." at bounding box center [871, 243] width 14 height 14
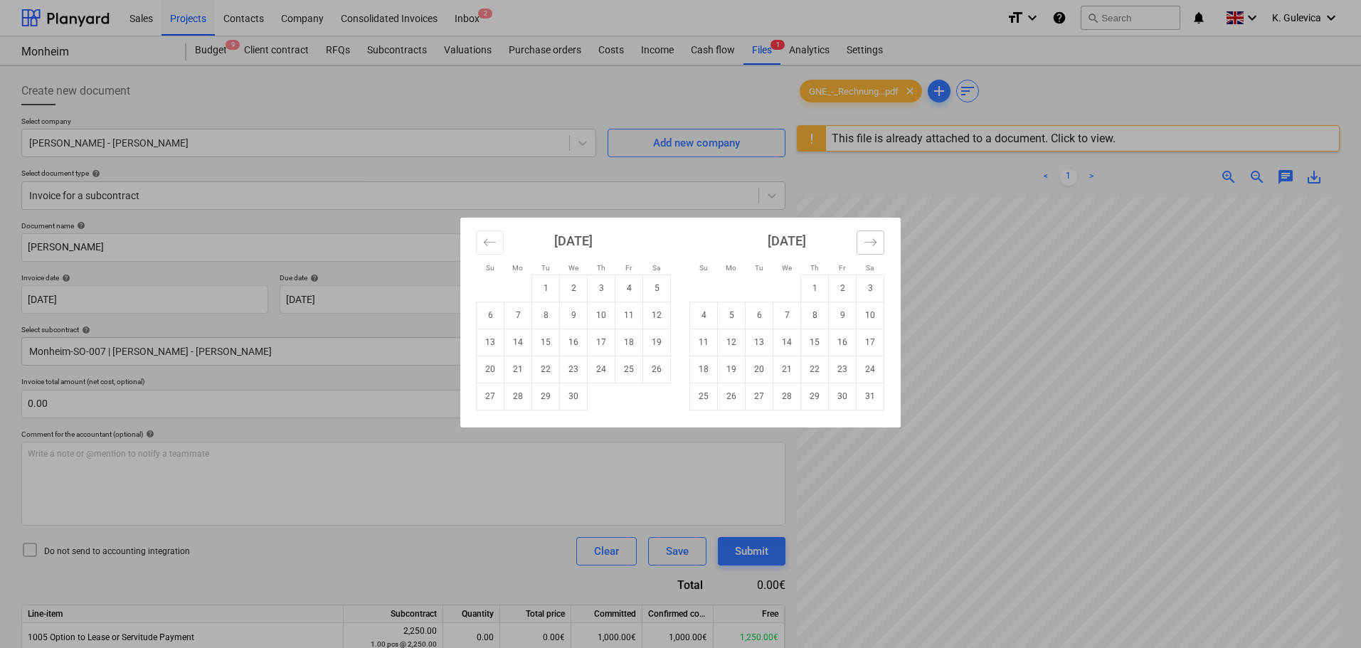
click at [867, 238] on icon "Move forward to switch to the next month." at bounding box center [871, 243] width 14 height 14
click at [867, 239] on icon "Move forward to switch to the next month." at bounding box center [871, 243] width 14 height 14
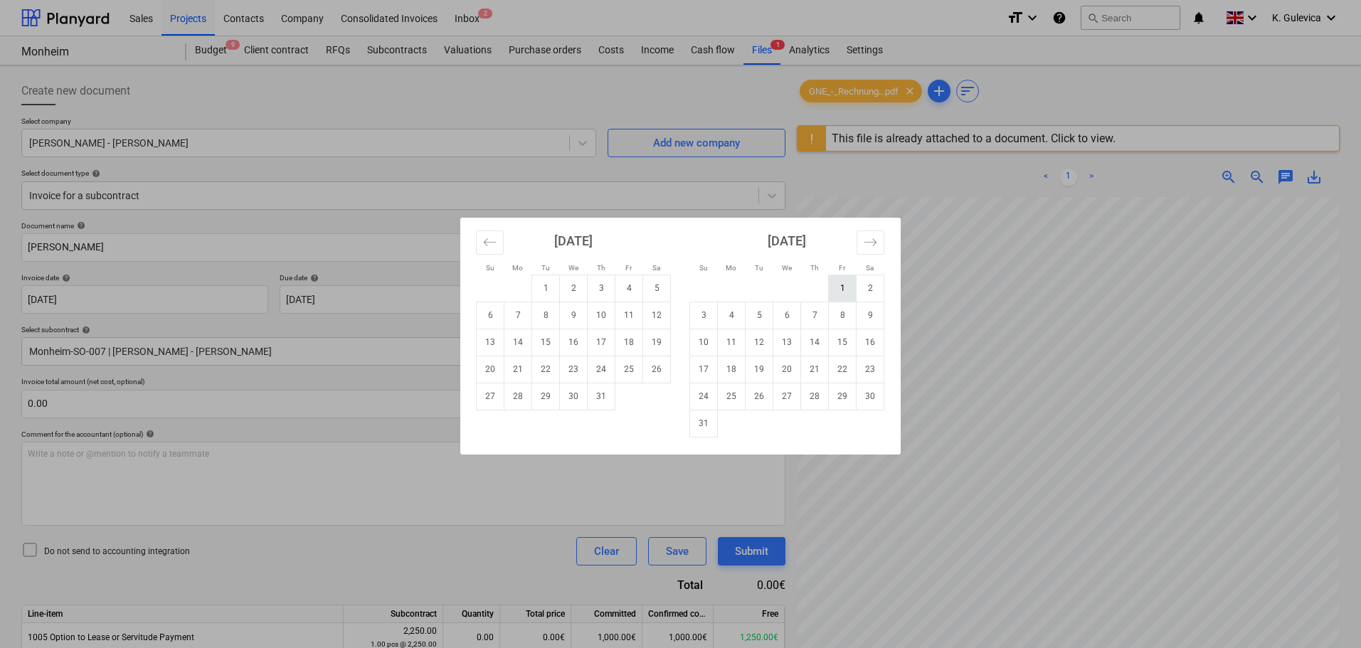
click at [837, 284] on td "1" at bounding box center [843, 288] width 28 height 27
type input "01 Aug 2025"
click at [389, 297] on body "Sales Projects Contacts Company Consolidated Invoices Inbox 2 format_size keybo…" at bounding box center [680, 324] width 1361 height 648
click at [873, 246] on icon "Move forward to switch to the next month." at bounding box center [871, 241] width 12 height 7
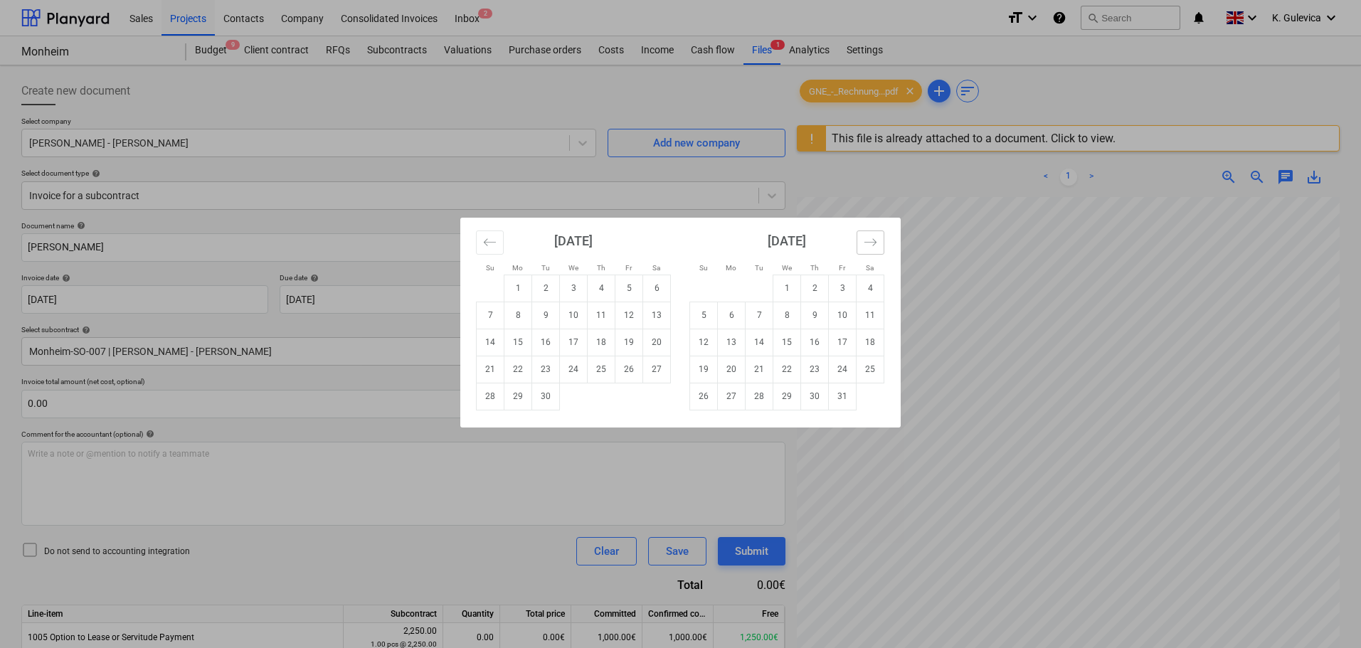
click at [873, 246] on icon "Move forward to switch to the next month." at bounding box center [871, 241] width 12 height 7
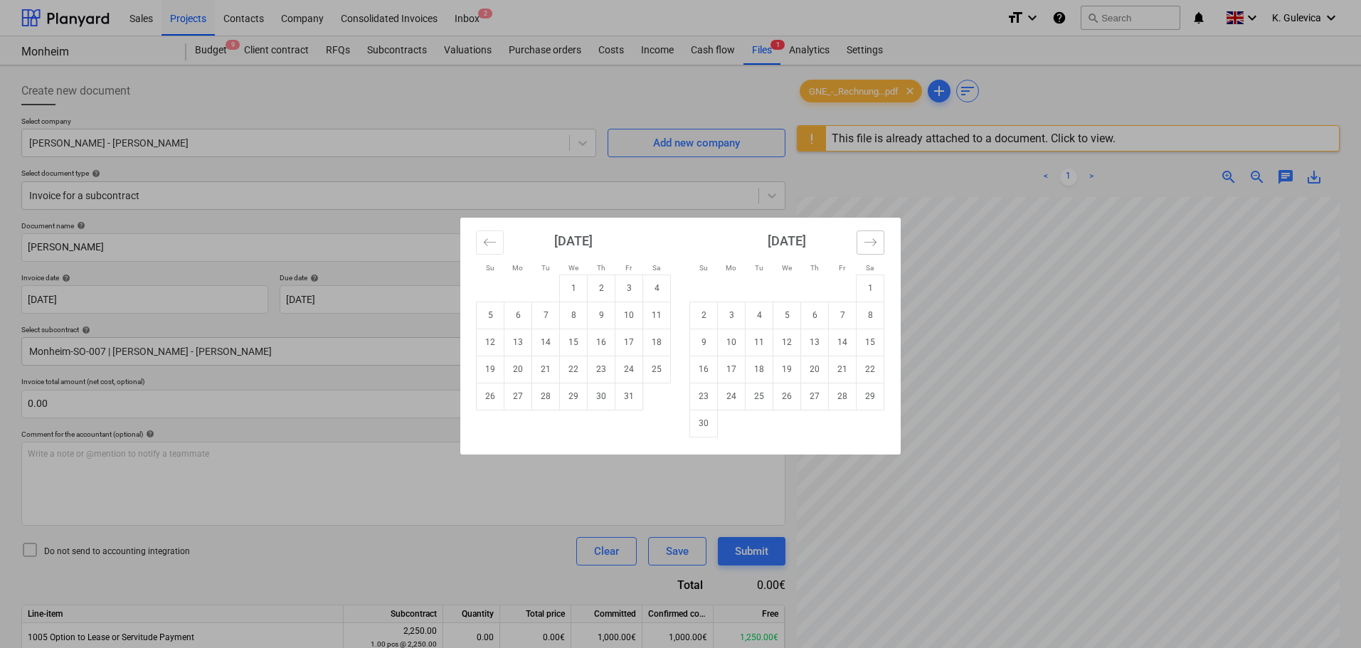
click at [873, 246] on icon "Move forward to switch to the next month." at bounding box center [871, 243] width 14 height 14
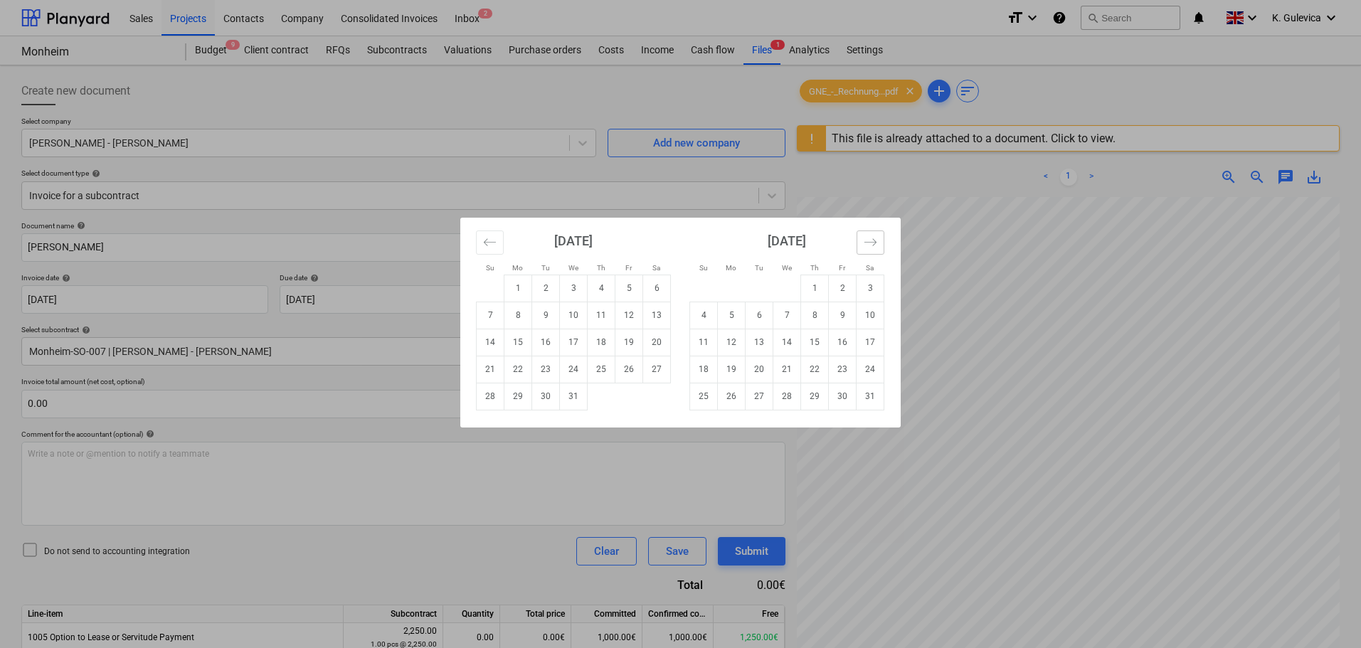
click at [873, 246] on icon "Move forward to switch to the next month." at bounding box center [871, 243] width 14 height 14
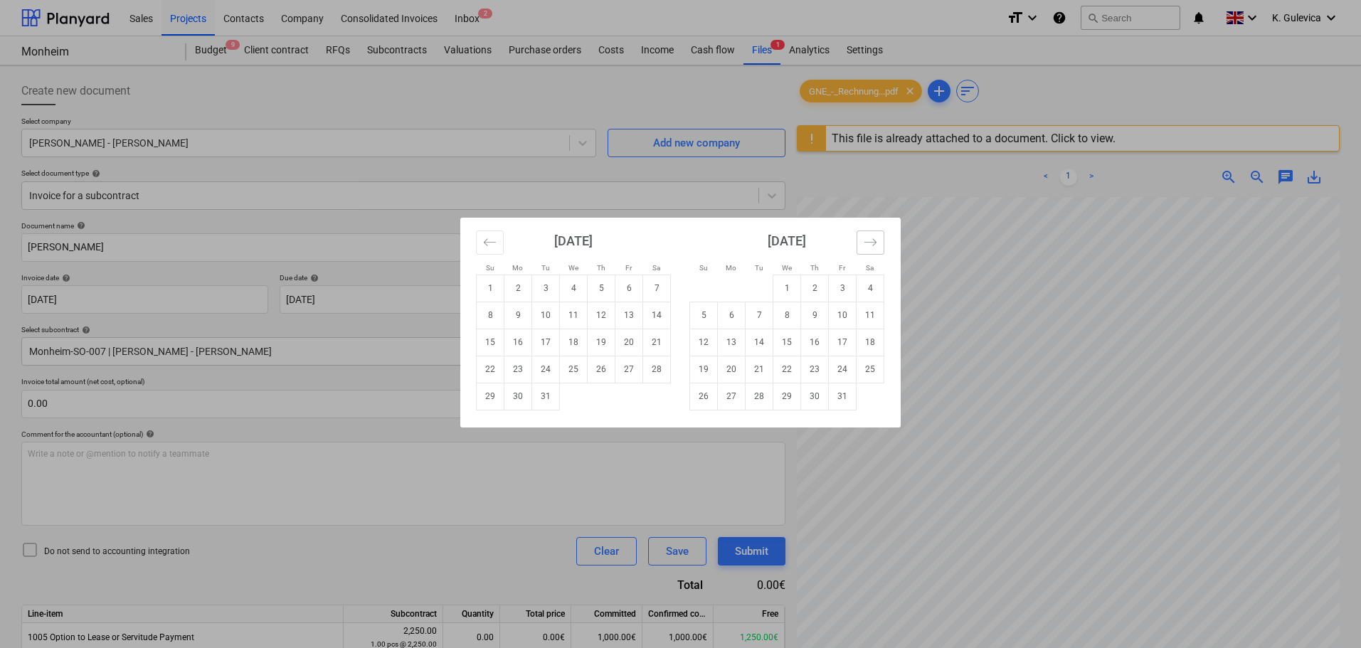
click at [873, 246] on icon "Move forward to switch to the next month." at bounding box center [871, 243] width 14 height 14
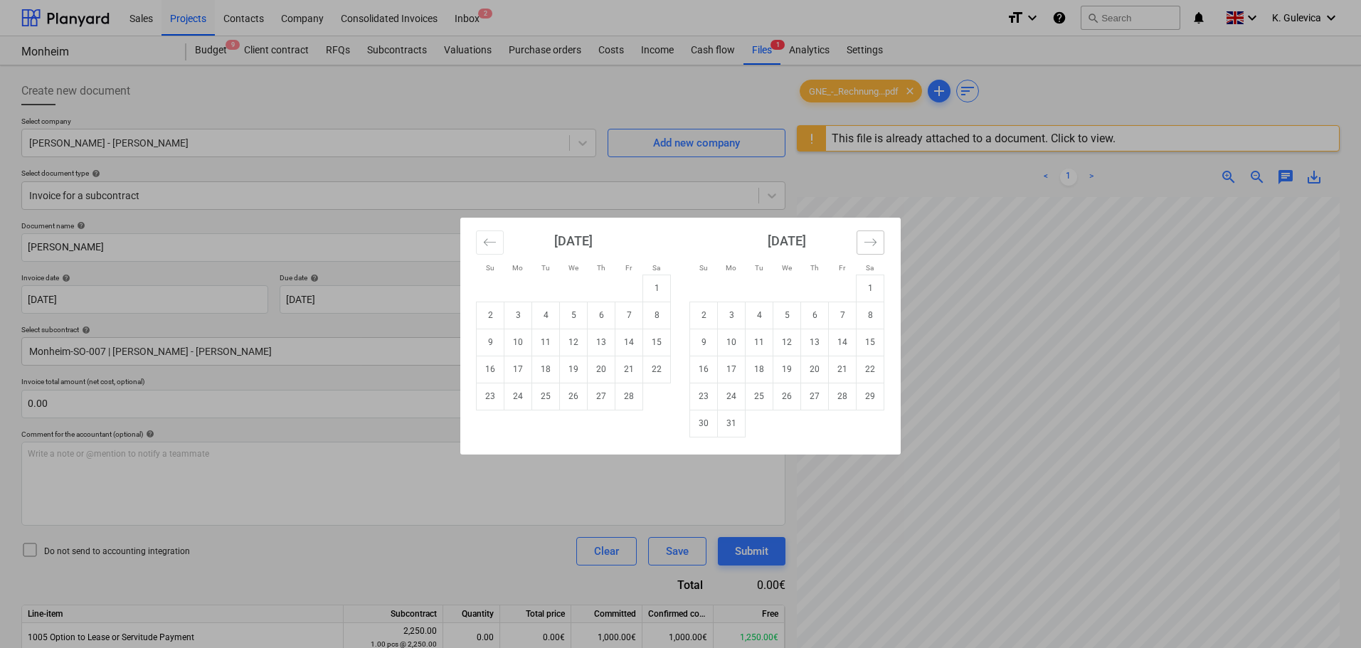
click at [873, 246] on icon "Move forward to switch to the next month." at bounding box center [871, 243] width 14 height 14
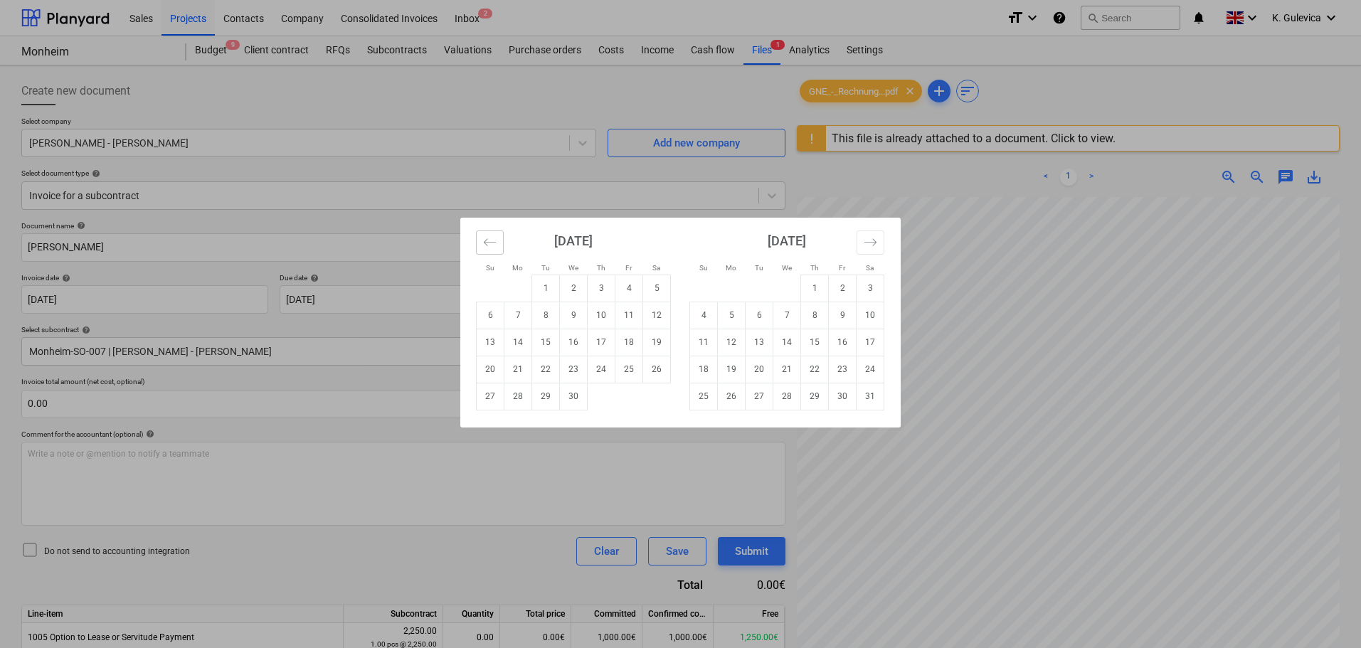
click at [495, 241] on icon "Move backward to switch to the previous month." at bounding box center [490, 243] width 14 height 14
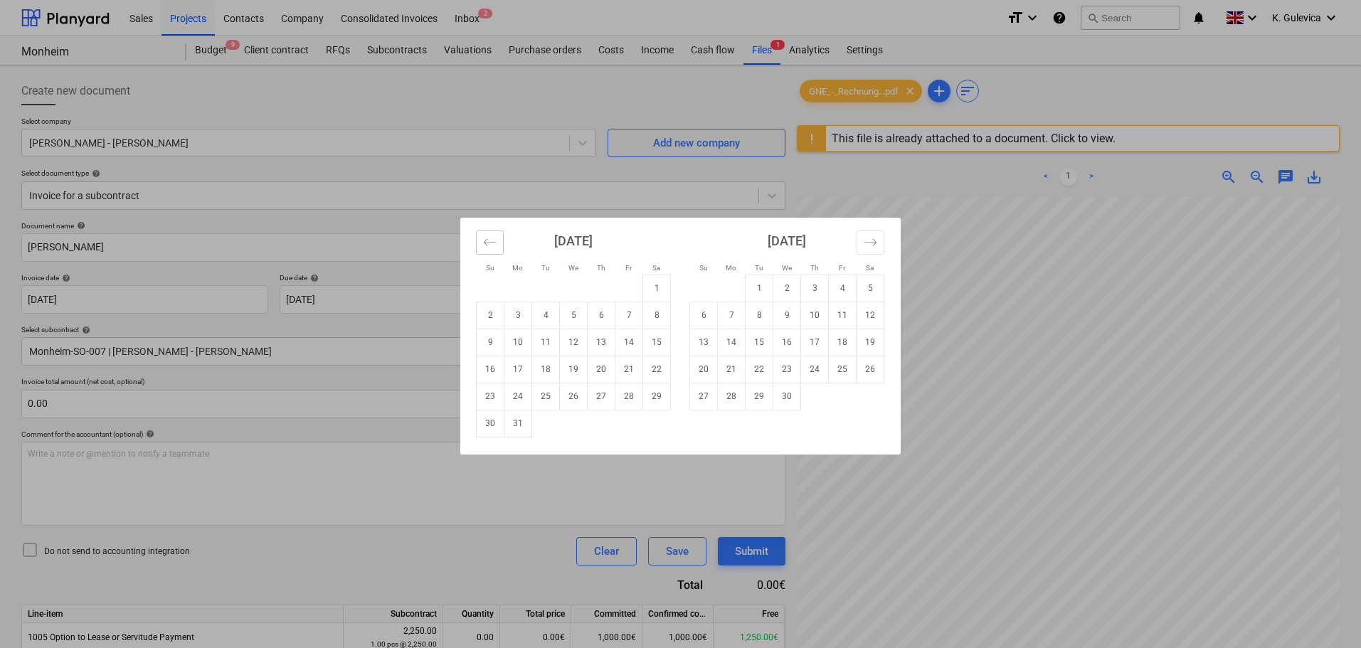
click at [495, 241] on icon "Move backward to switch to the previous month." at bounding box center [490, 243] width 14 height 14
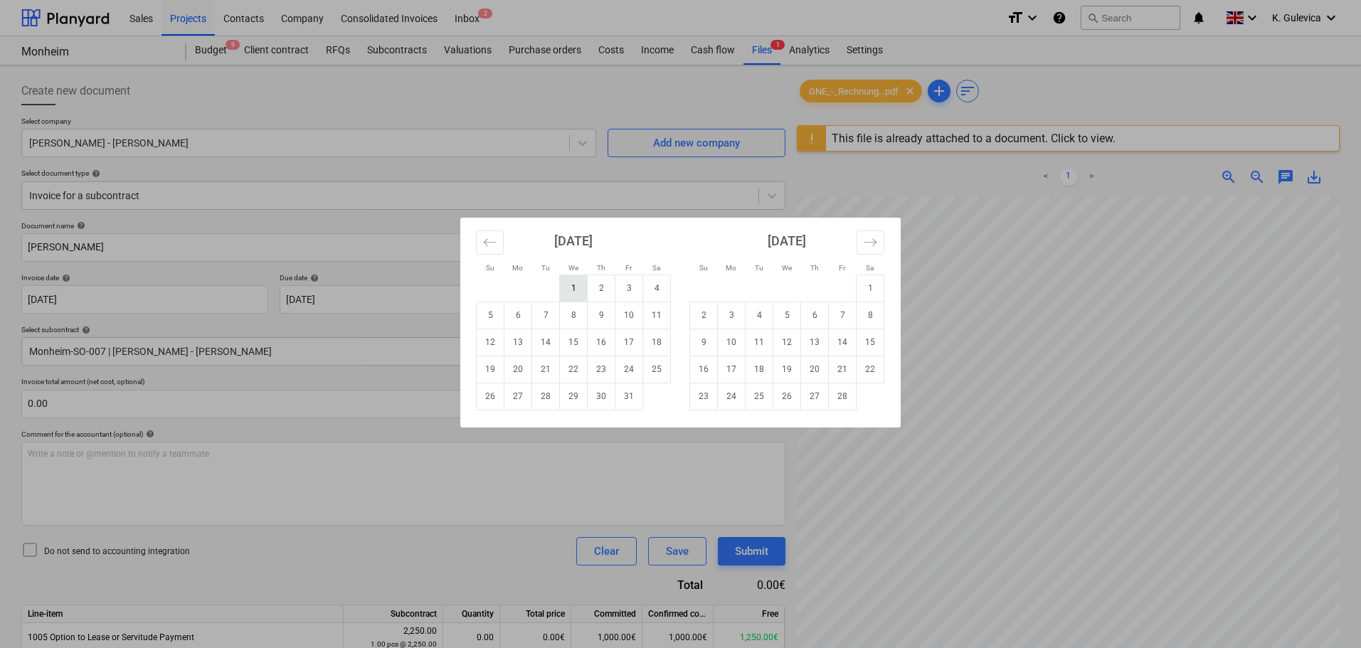
click at [575, 283] on td "1" at bounding box center [574, 288] width 28 height 27
click at [416, 300] on body "Sales Projects Contacts Company Consolidated Invoices Inbox 2 format_size keybo…" at bounding box center [680, 324] width 1361 height 648
click at [869, 244] on icon "Move forward to switch to the next month." at bounding box center [871, 243] width 14 height 14
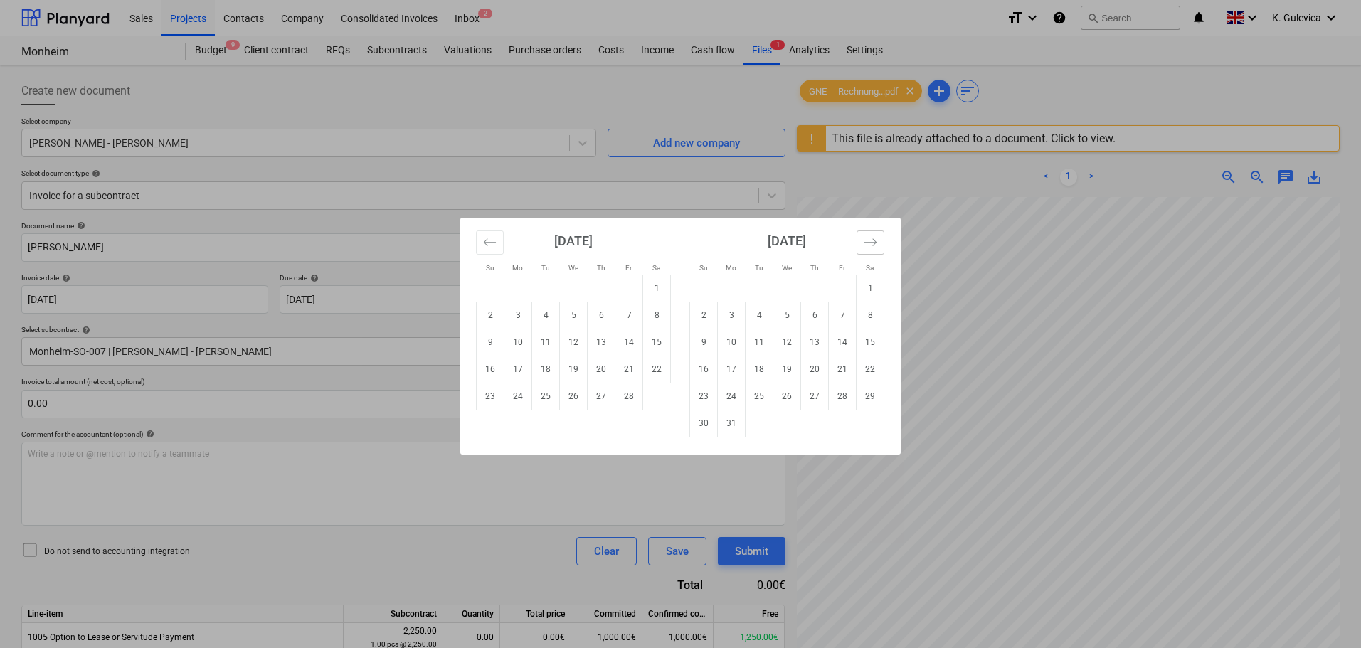
click at [869, 244] on icon "Move forward to switch to the next month." at bounding box center [871, 243] width 14 height 14
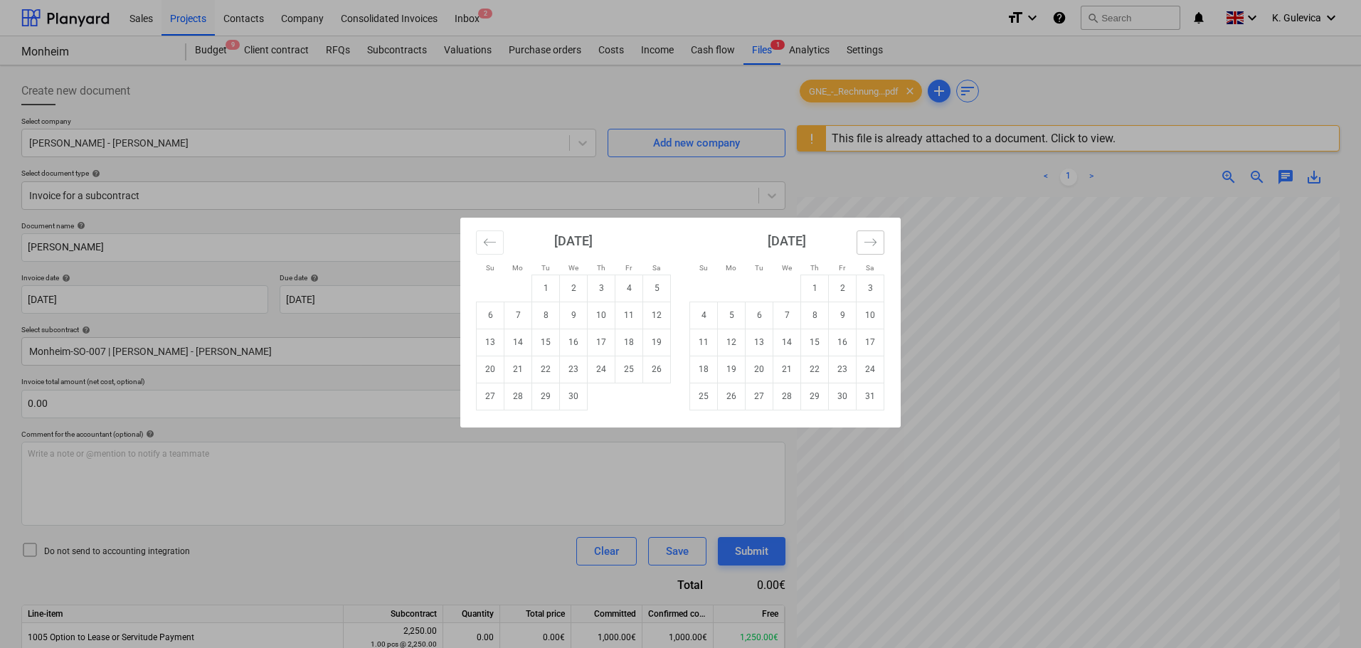
click at [869, 244] on icon "Move forward to switch to the next month." at bounding box center [871, 243] width 14 height 14
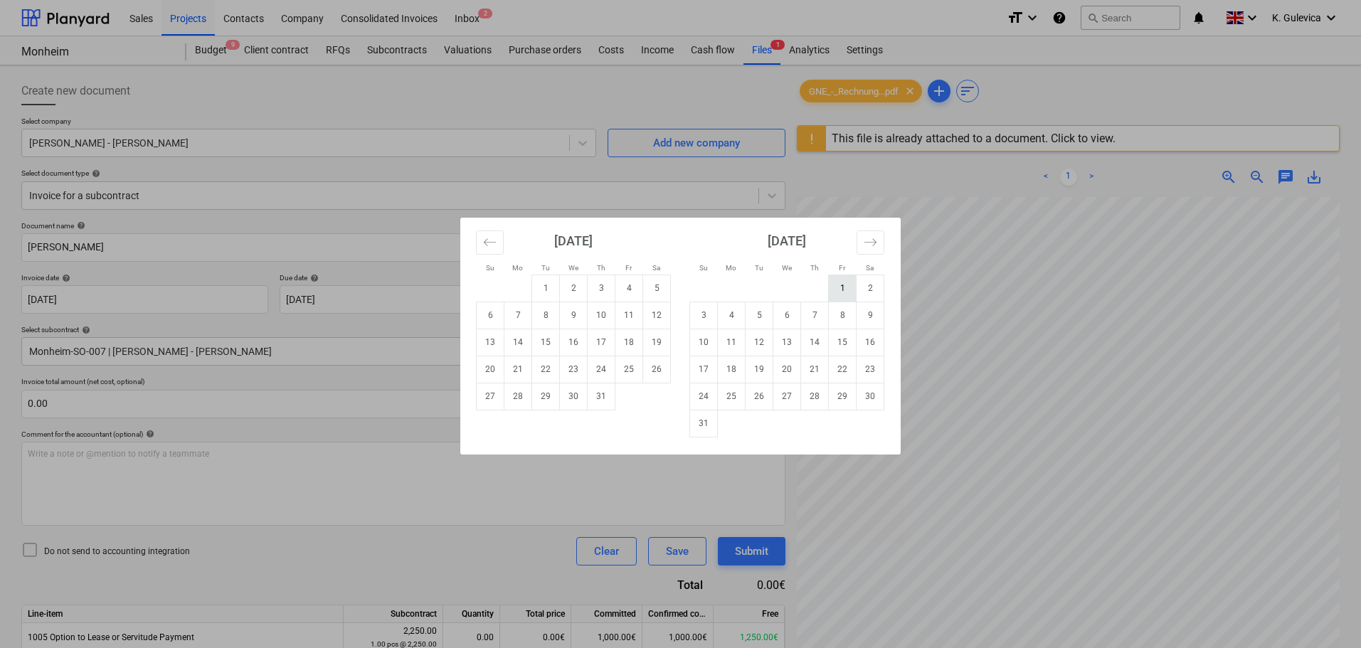
click at [839, 290] on td "1" at bounding box center [843, 288] width 28 height 27
type input "01 Aug 2025"
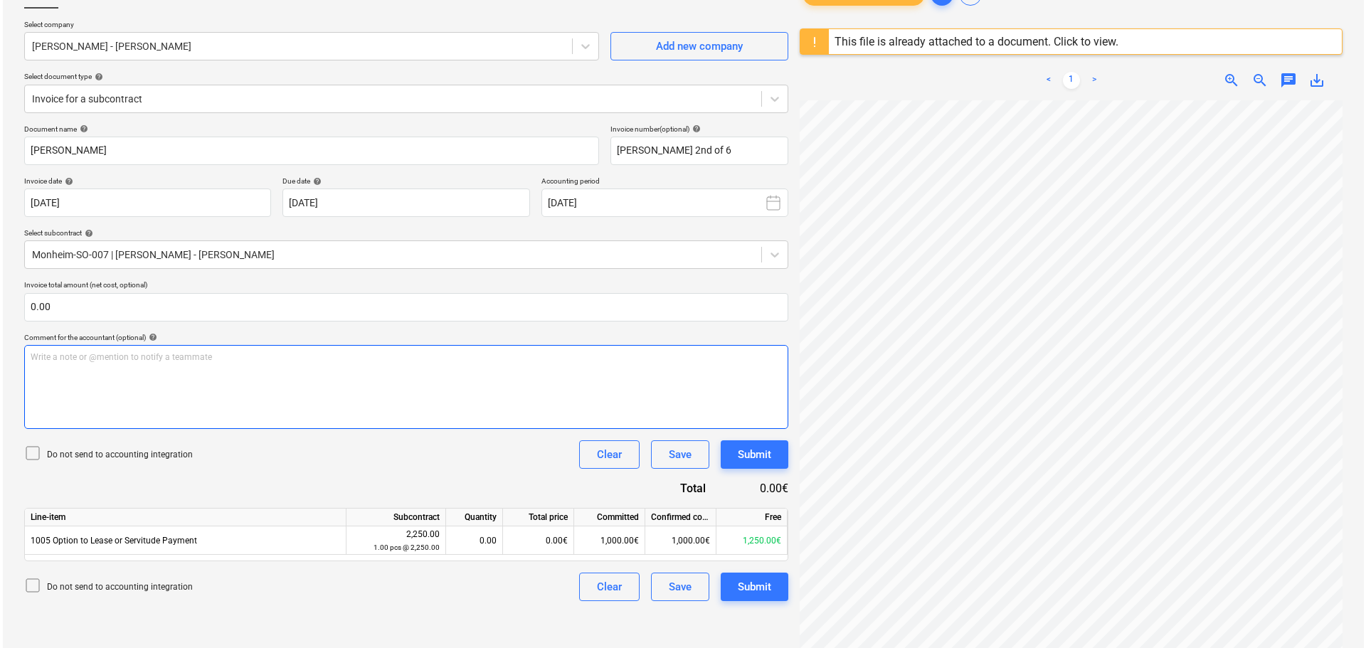
scroll to position [169, 0]
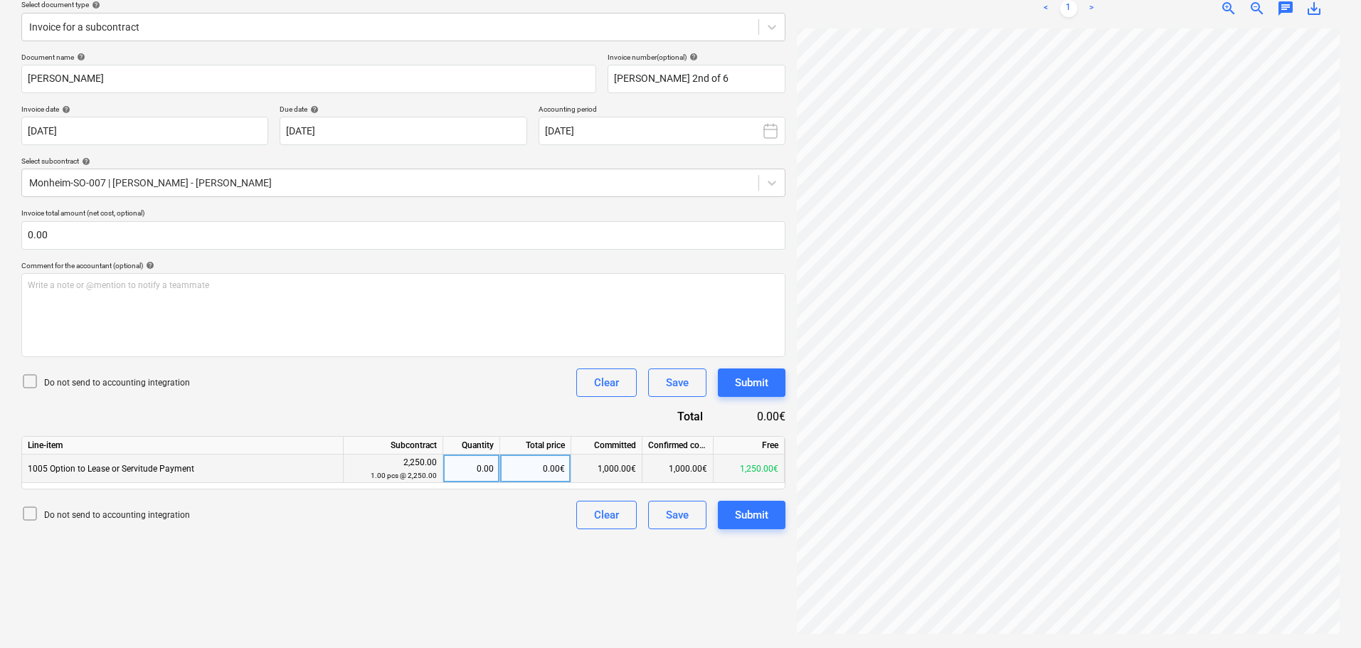
click at [542, 463] on div "0.00€" at bounding box center [535, 469] width 71 height 28
type input "250"
click at [752, 513] on div "Submit" at bounding box center [751, 515] width 33 height 19
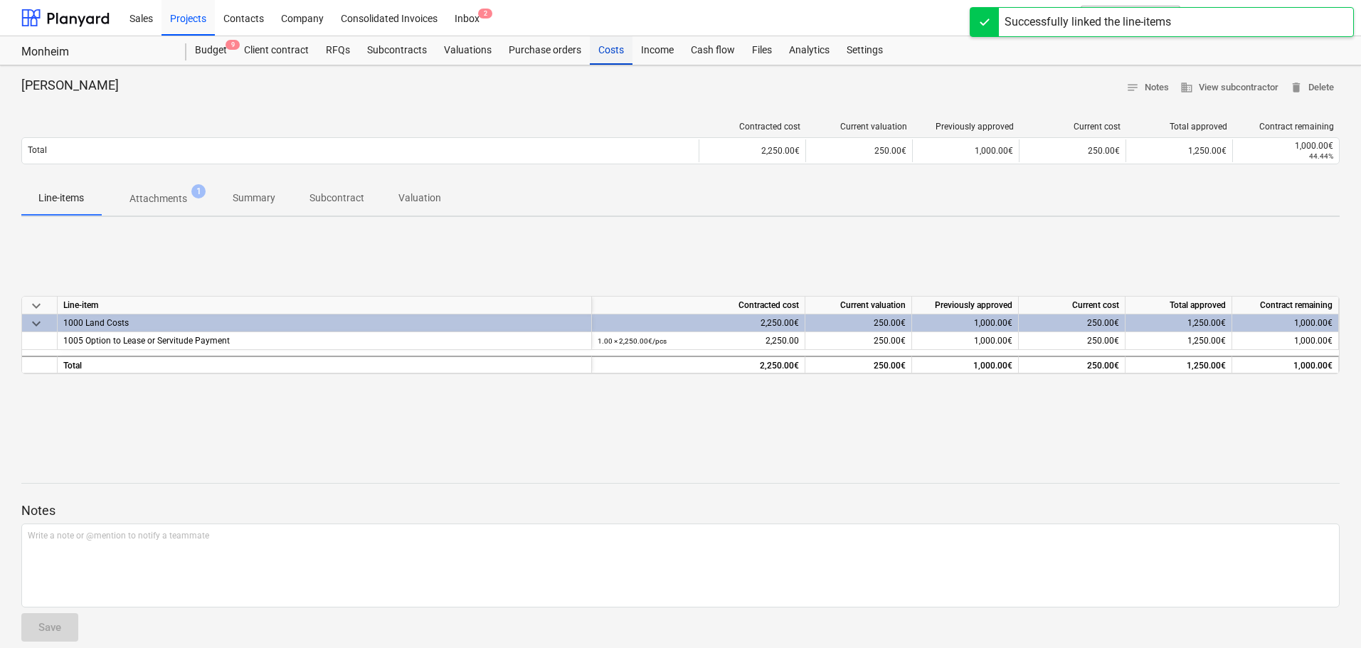
click at [601, 46] on div "Costs" at bounding box center [611, 50] width 43 height 28
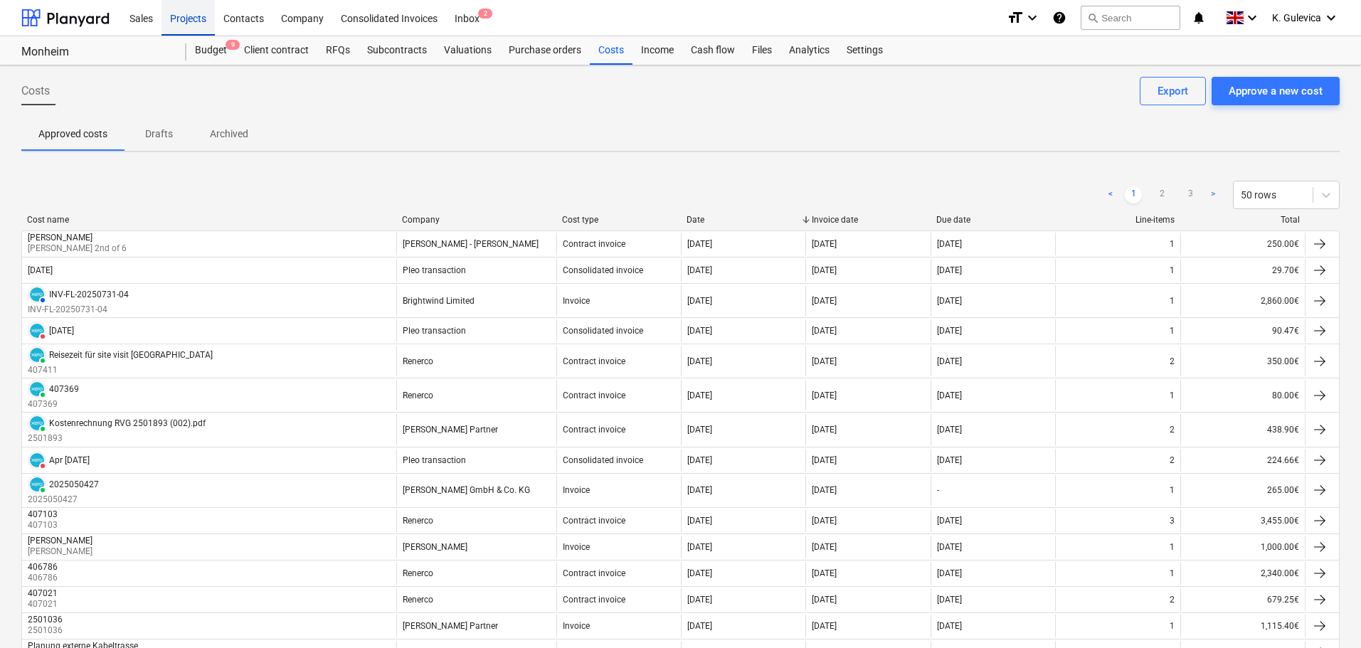
click at [186, 16] on div "Projects" at bounding box center [188, 17] width 53 height 36
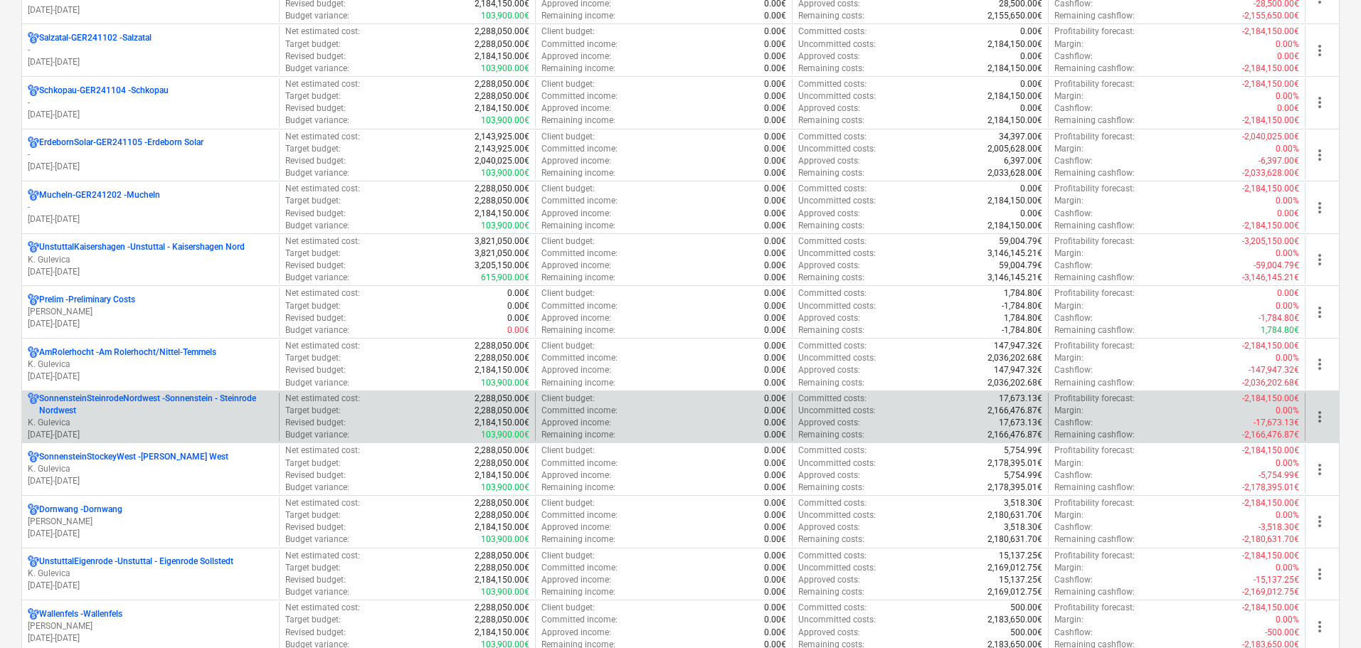
scroll to position [1566, 0]
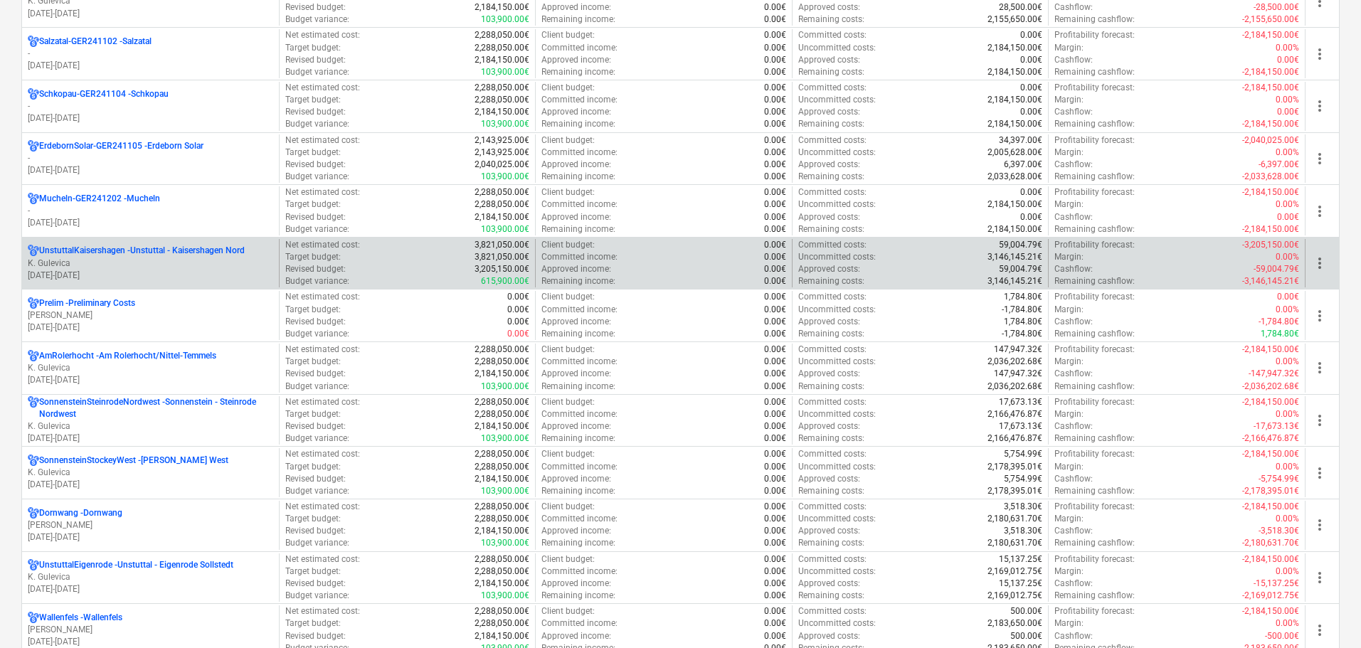
click at [162, 255] on p "UnstuttalKaisershagen - Unstuttal - Kaisershagen Nord" at bounding box center [142, 251] width 206 height 12
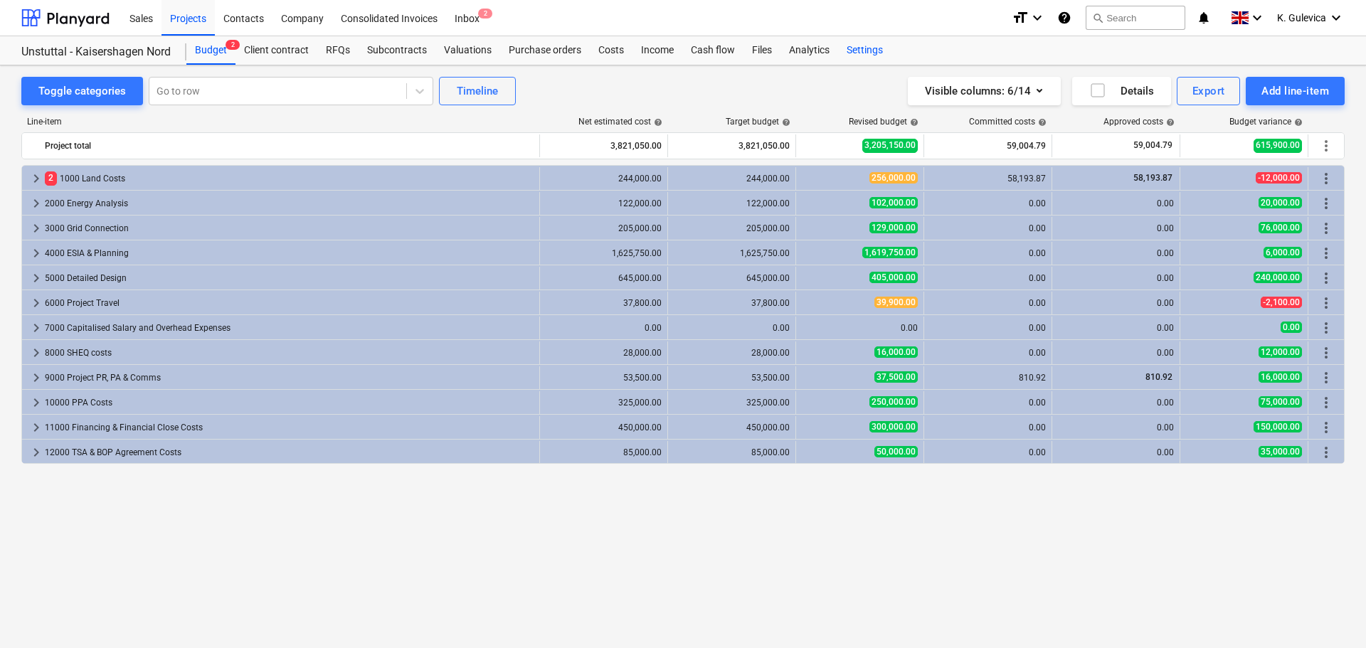
click at [859, 53] on div "Settings" at bounding box center [864, 50] width 53 height 28
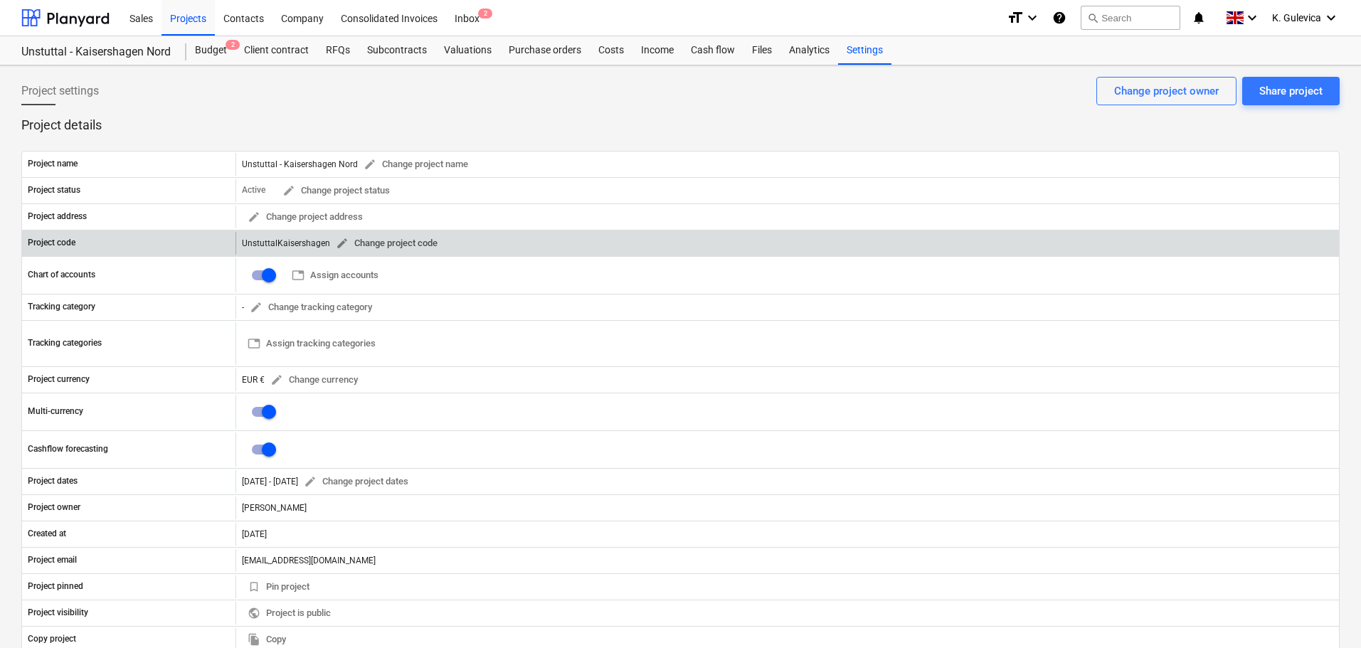
click at [336, 243] on span "edit" at bounding box center [342, 243] width 13 height 13
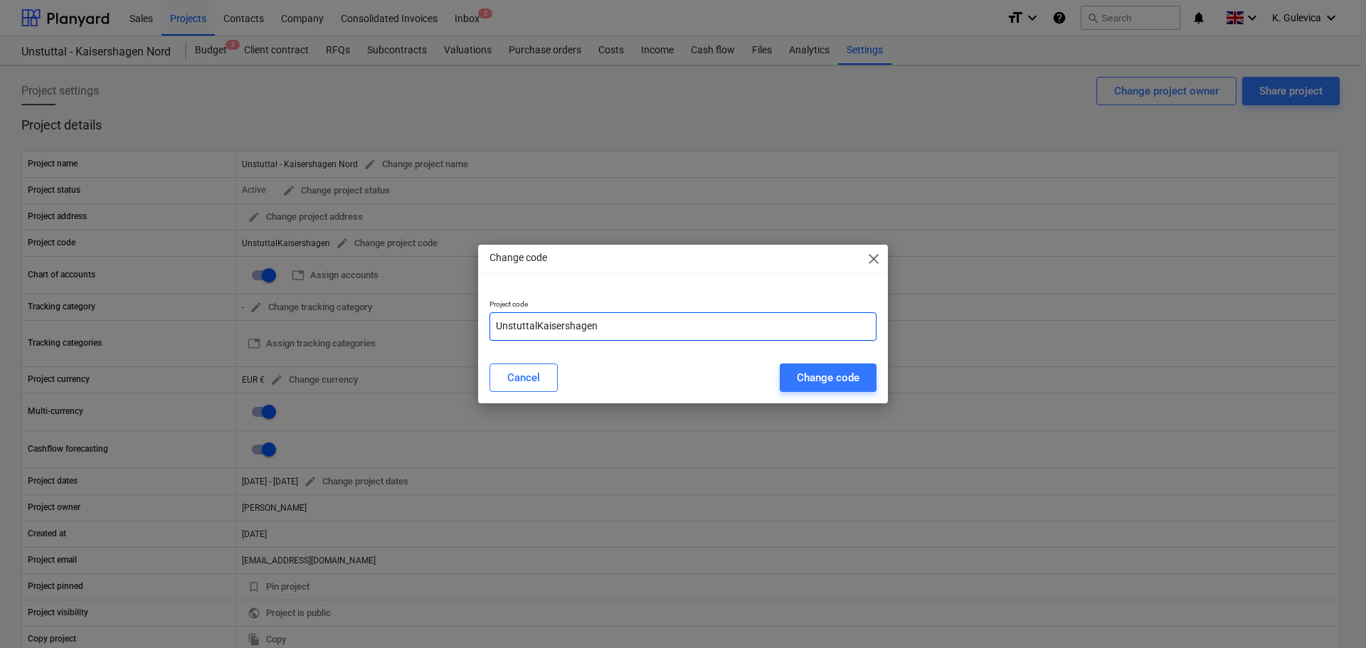
click at [642, 326] on input "UnstuttalKaisershagen" at bounding box center [683, 326] width 387 height 28
paste input "GER250101"
type input "UnstuttalKaisershagen-GER250101"
click at [808, 379] on div "Change code" at bounding box center [828, 378] width 63 height 19
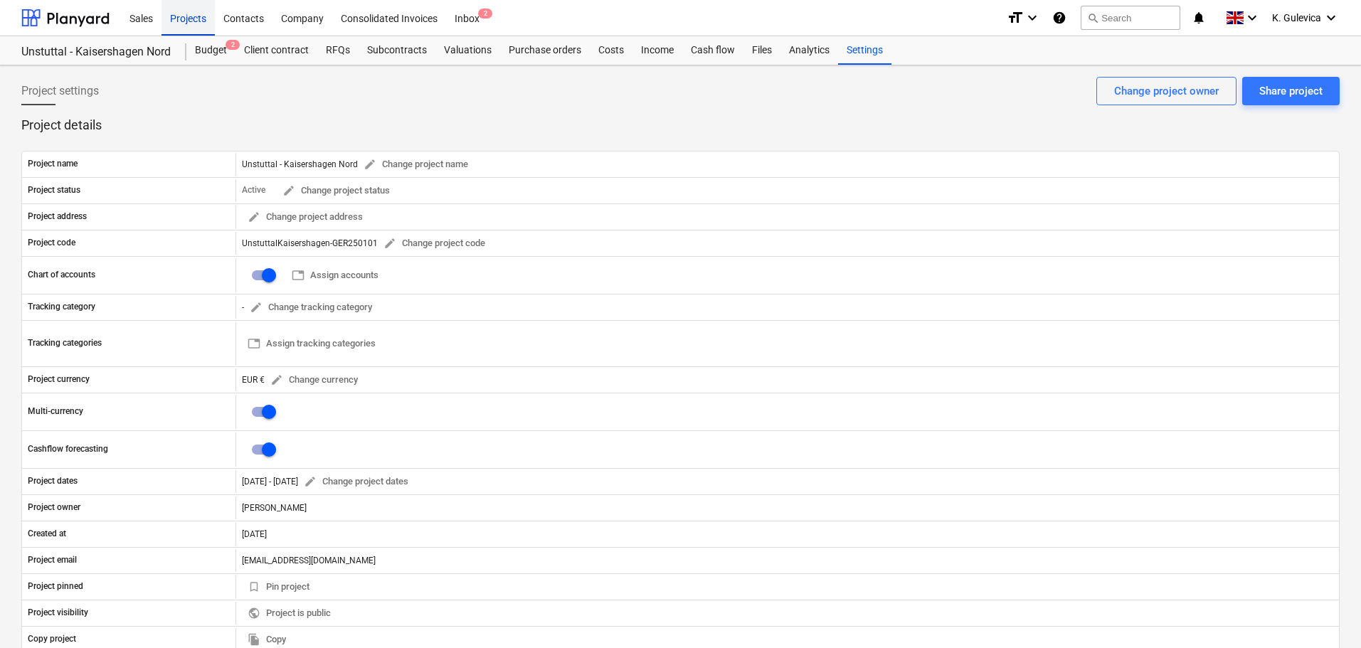
click at [181, 20] on div "Projects" at bounding box center [188, 17] width 53 height 36
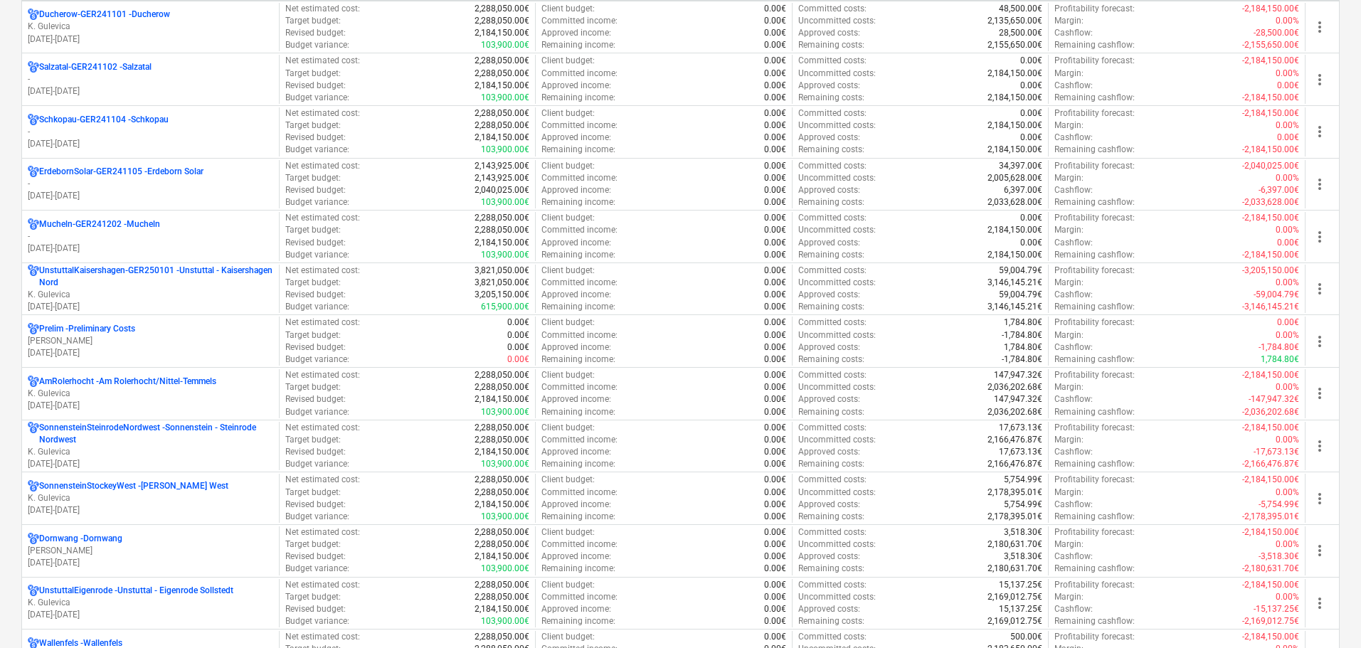
scroll to position [1566, 0]
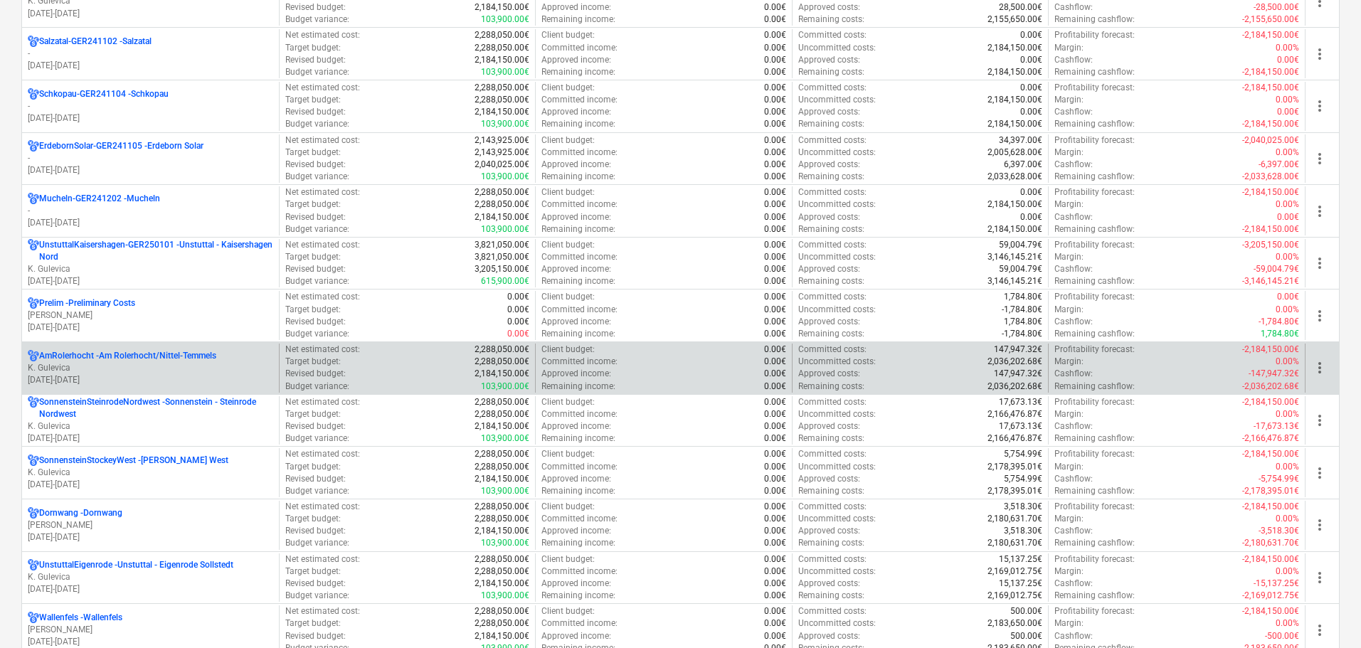
click at [181, 362] on p "AmRolerhocht - Am Rolerhocht/Nittel-Temmels" at bounding box center [127, 356] width 177 height 12
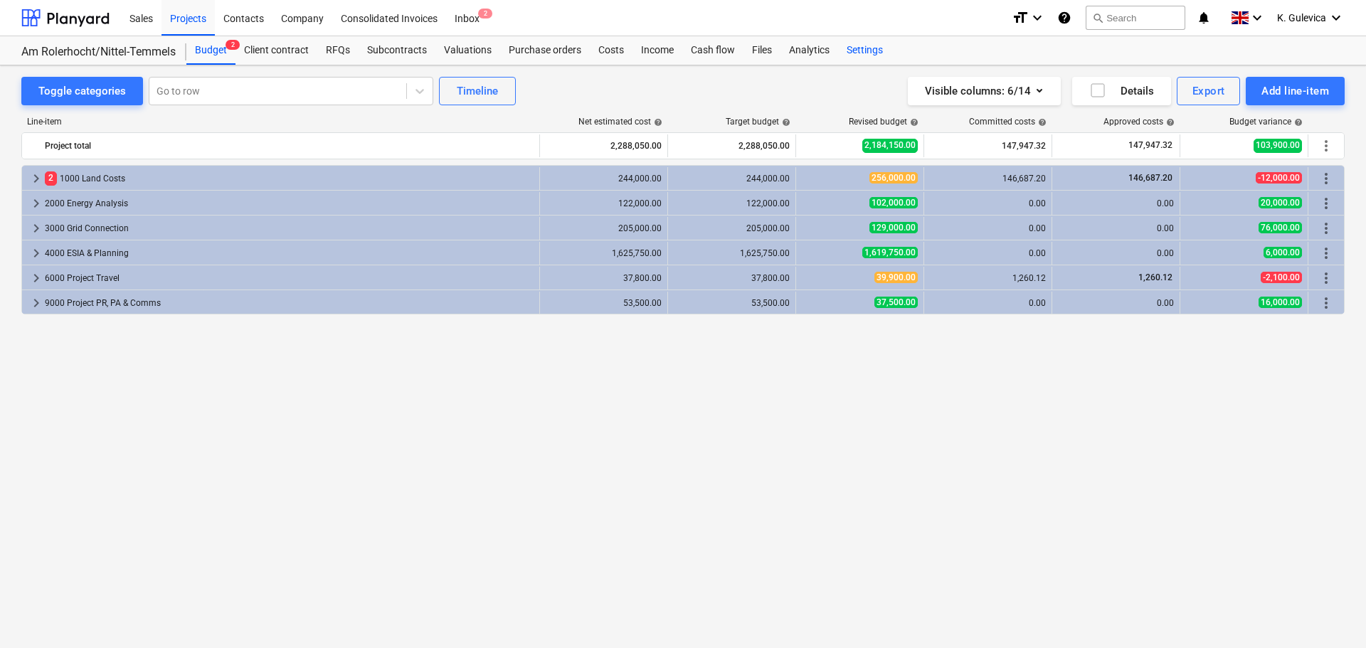
click at [858, 46] on div "Settings" at bounding box center [864, 50] width 53 height 28
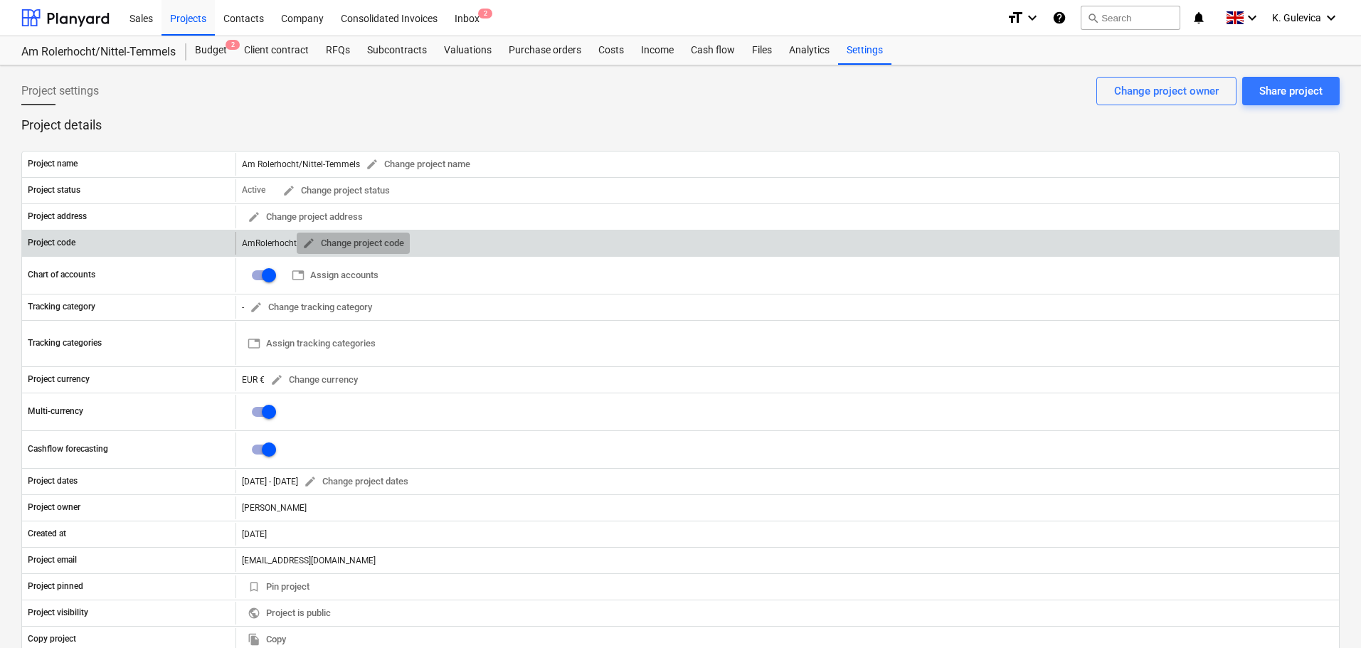
click at [309, 241] on span "edit" at bounding box center [308, 243] width 13 height 13
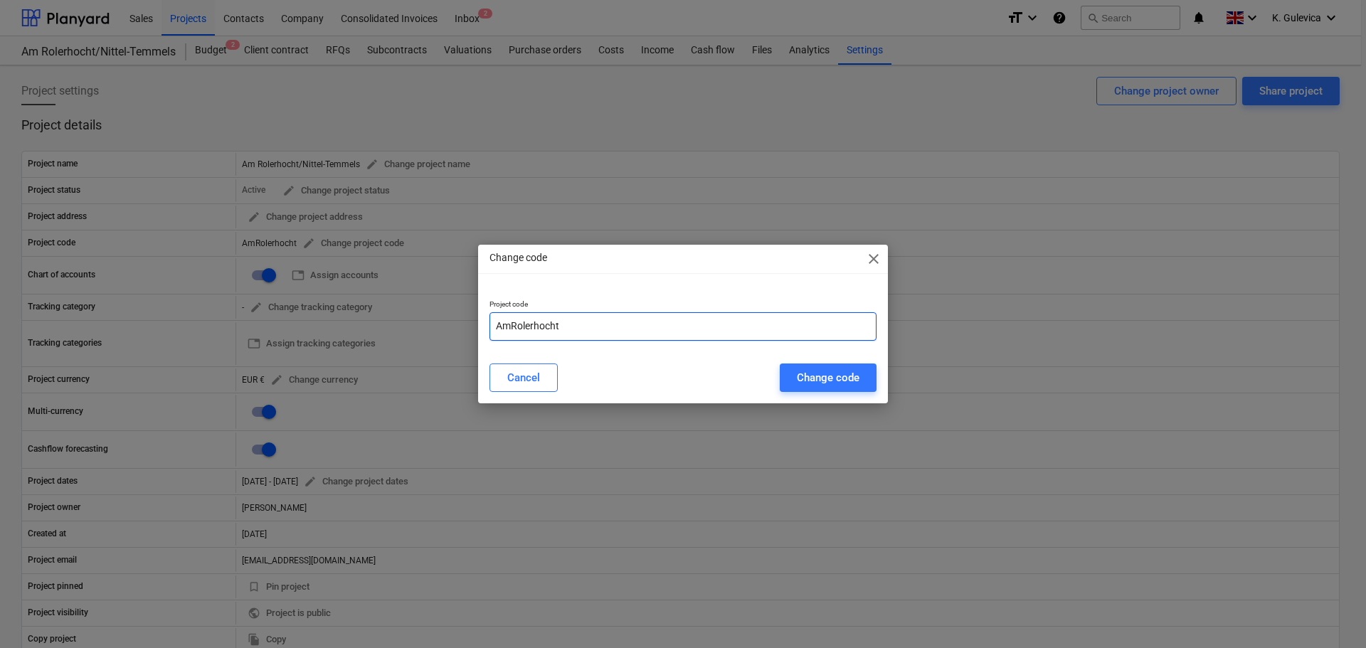
click at [581, 324] on input "AmRolerhocht" at bounding box center [683, 326] width 387 height 28
paste input "GER250404"
type input "AmRolerhocht-GER250404"
click at [823, 384] on div "Change code" at bounding box center [828, 378] width 63 height 19
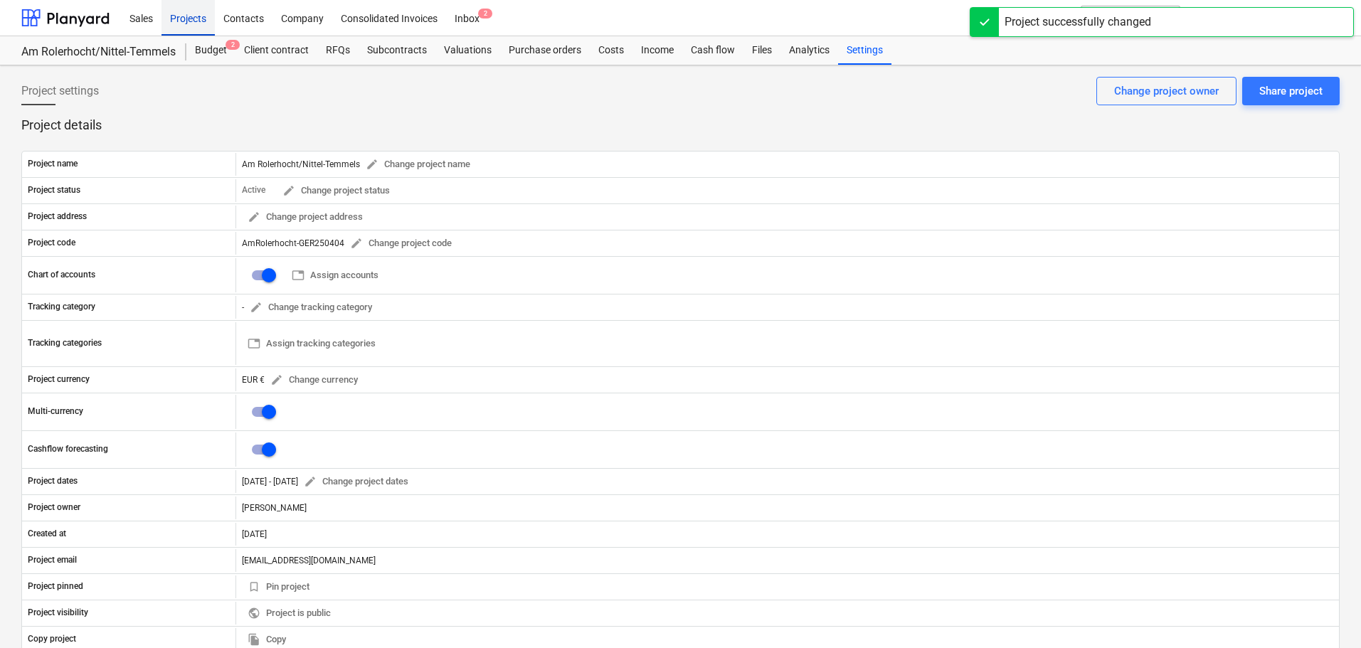
click at [180, 17] on div "Projects" at bounding box center [188, 17] width 53 height 36
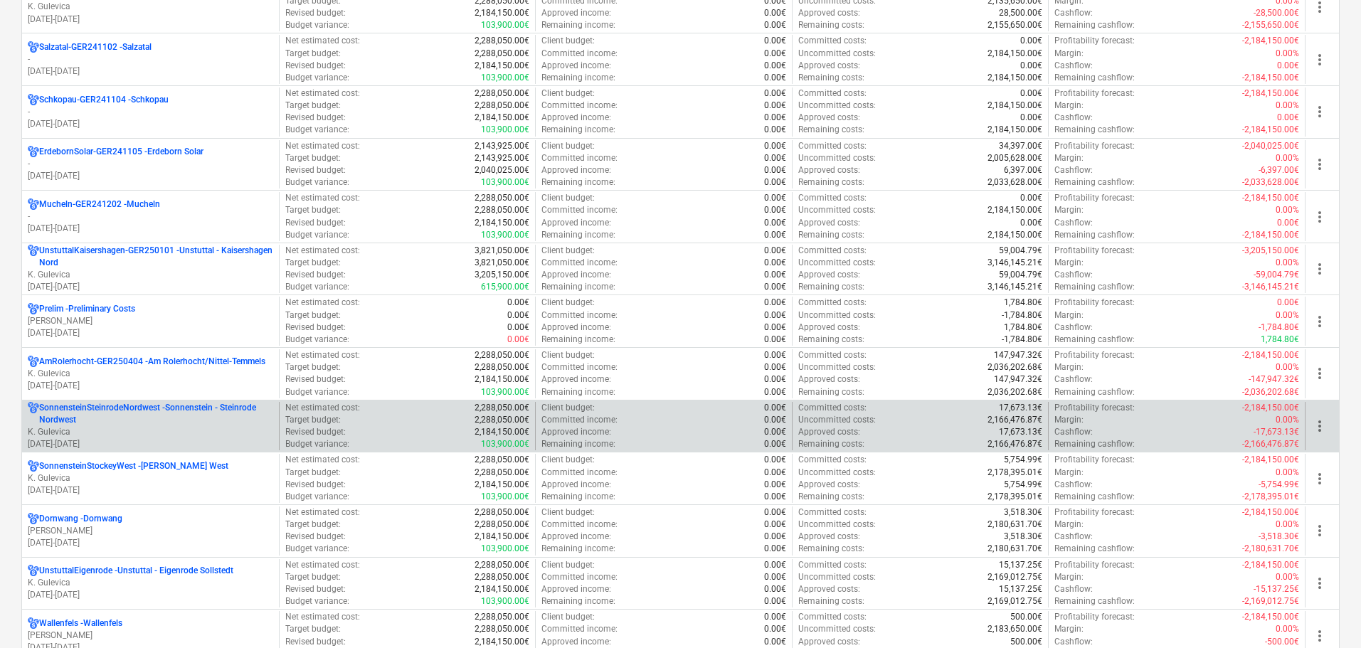
scroll to position [1779, 0]
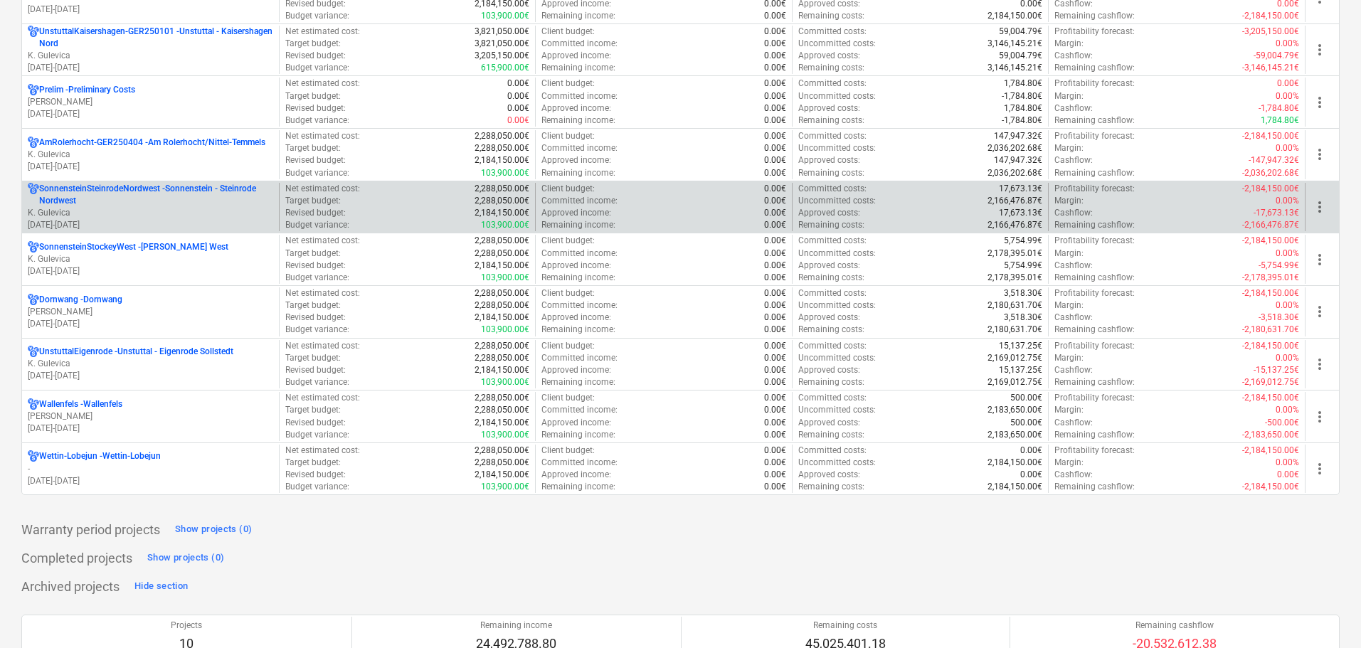
click at [179, 191] on p "SonnensteinSteinrodeNordwest - Sonnenstein - Steinrode Nordwest" at bounding box center [156, 195] width 234 height 24
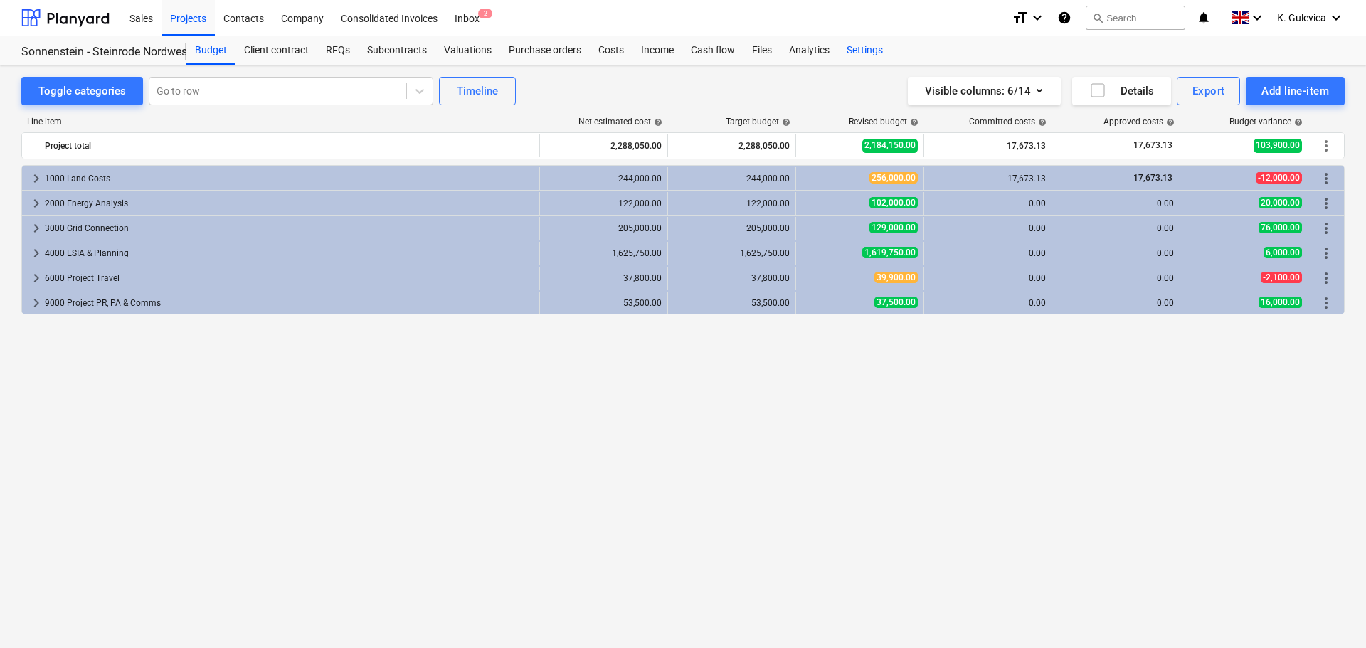
click at [858, 39] on div "Settings" at bounding box center [864, 50] width 53 height 28
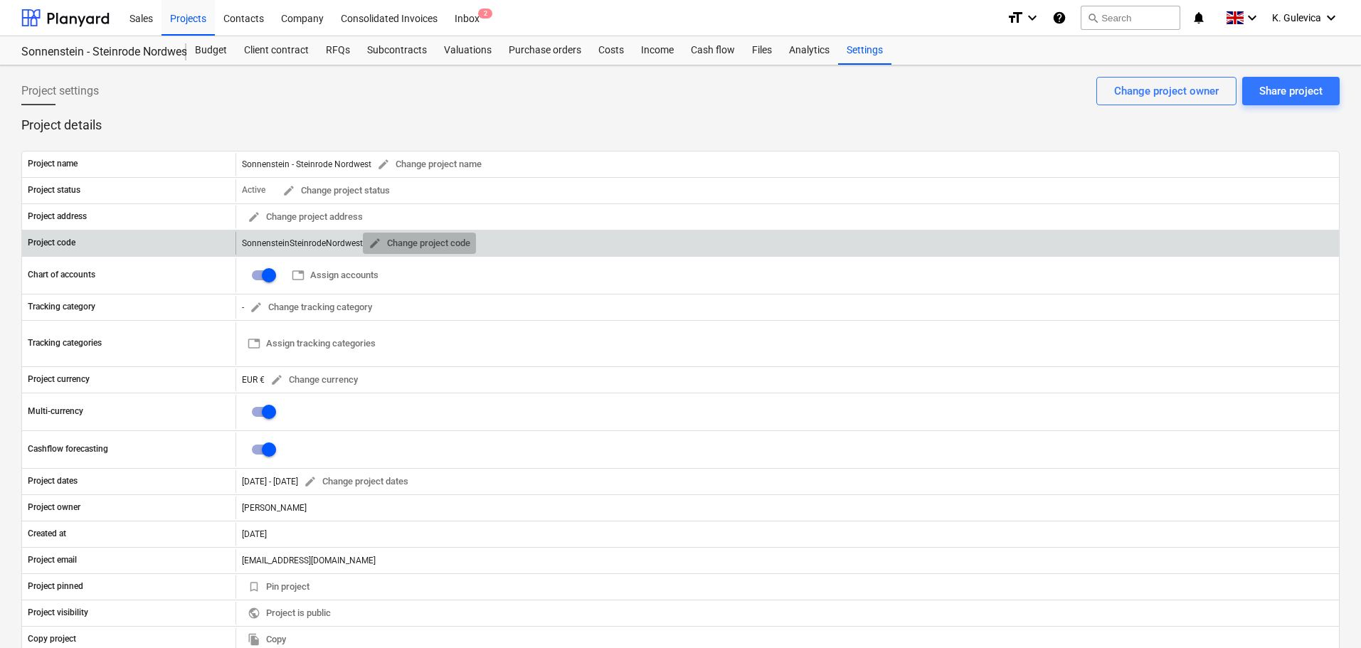
click at [374, 241] on span "edit" at bounding box center [375, 243] width 13 height 13
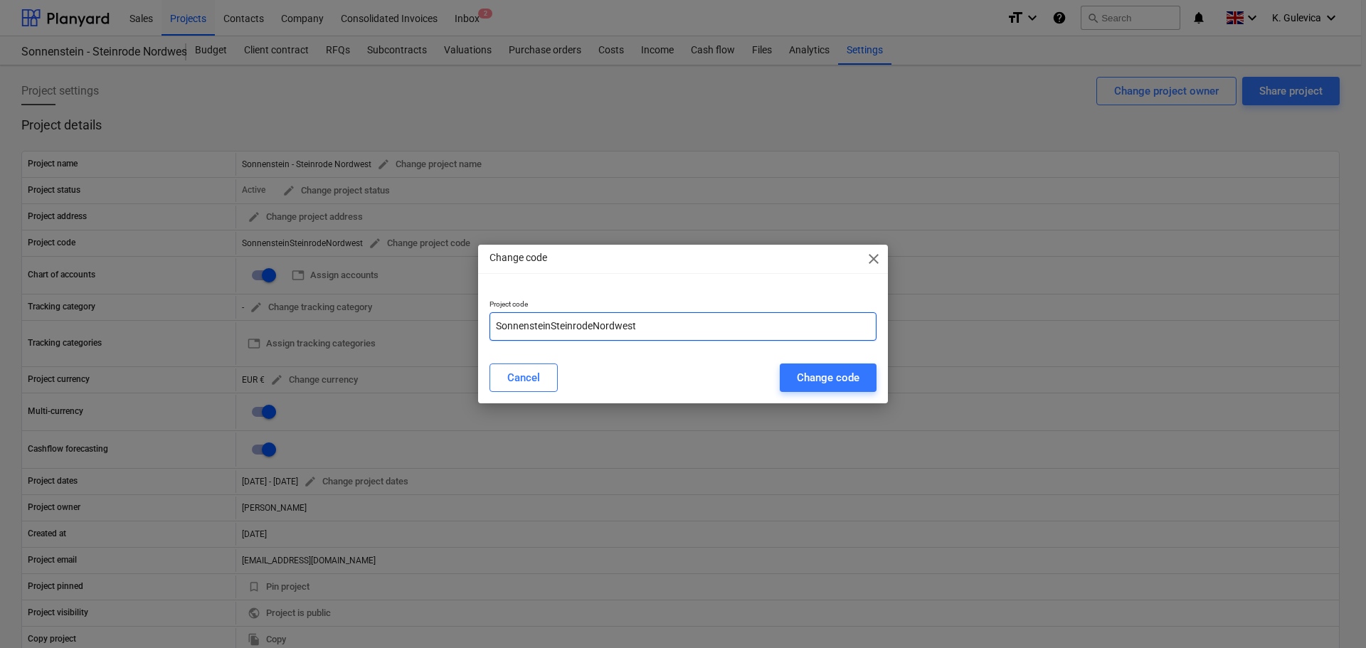
click at [702, 327] on input "SonnensteinSteinrodeNordwest" at bounding box center [683, 326] width 387 height 28
paste input "GER250402"
type input "SonnensteinSteinrodeNordwest-GER250402"
click at [834, 381] on div "Change code" at bounding box center [828, 378] width 63 height 19
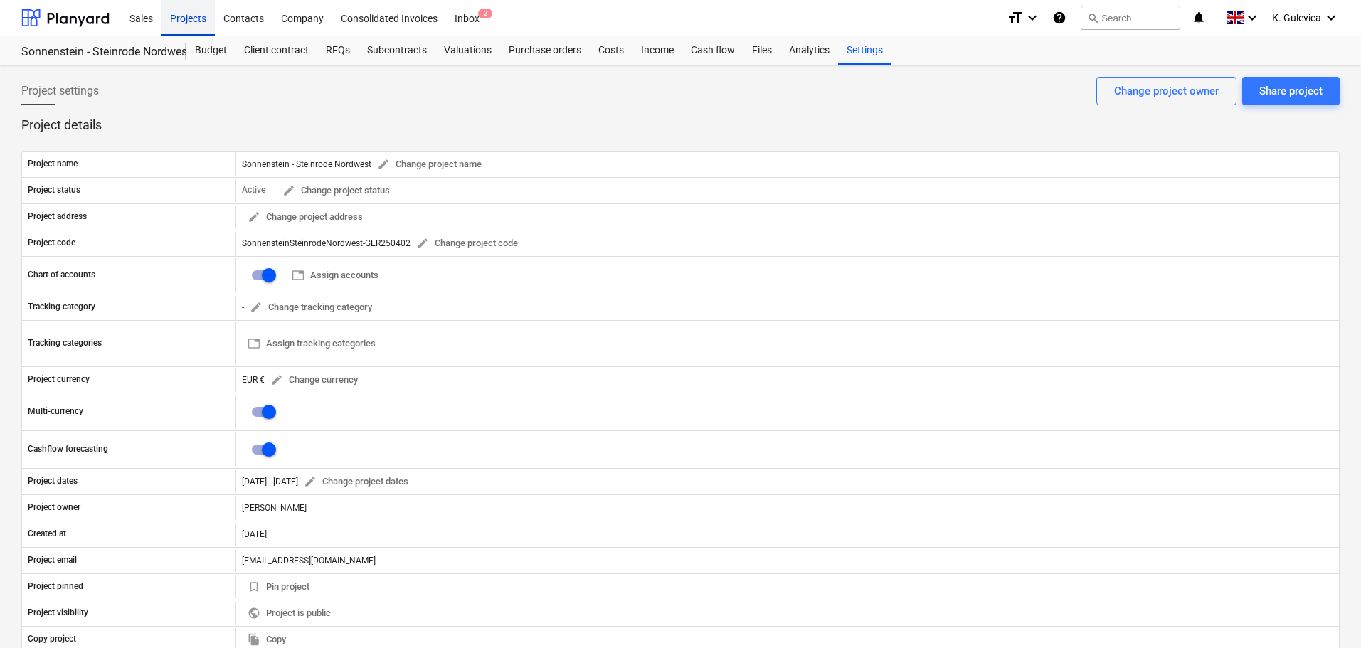
click at [186, 13] on div "Projects" at bounding box center [188, 17] width 53 height 36
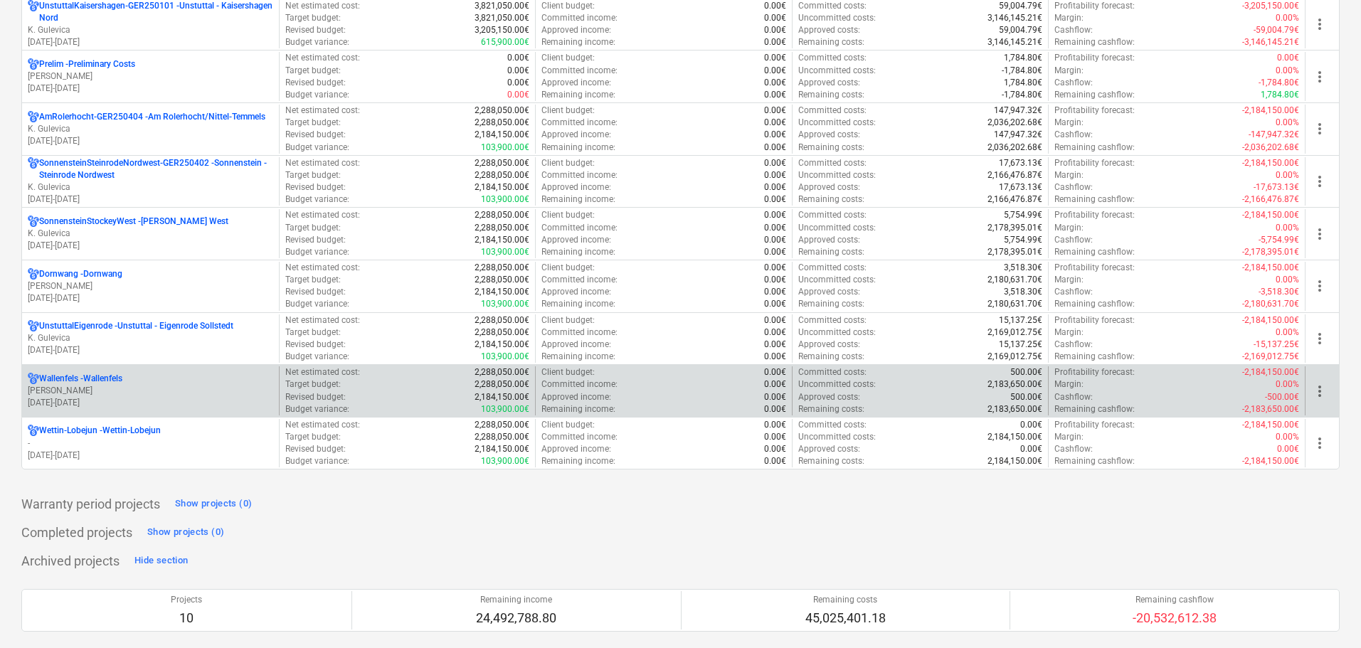
scroll to position [1779, 0]
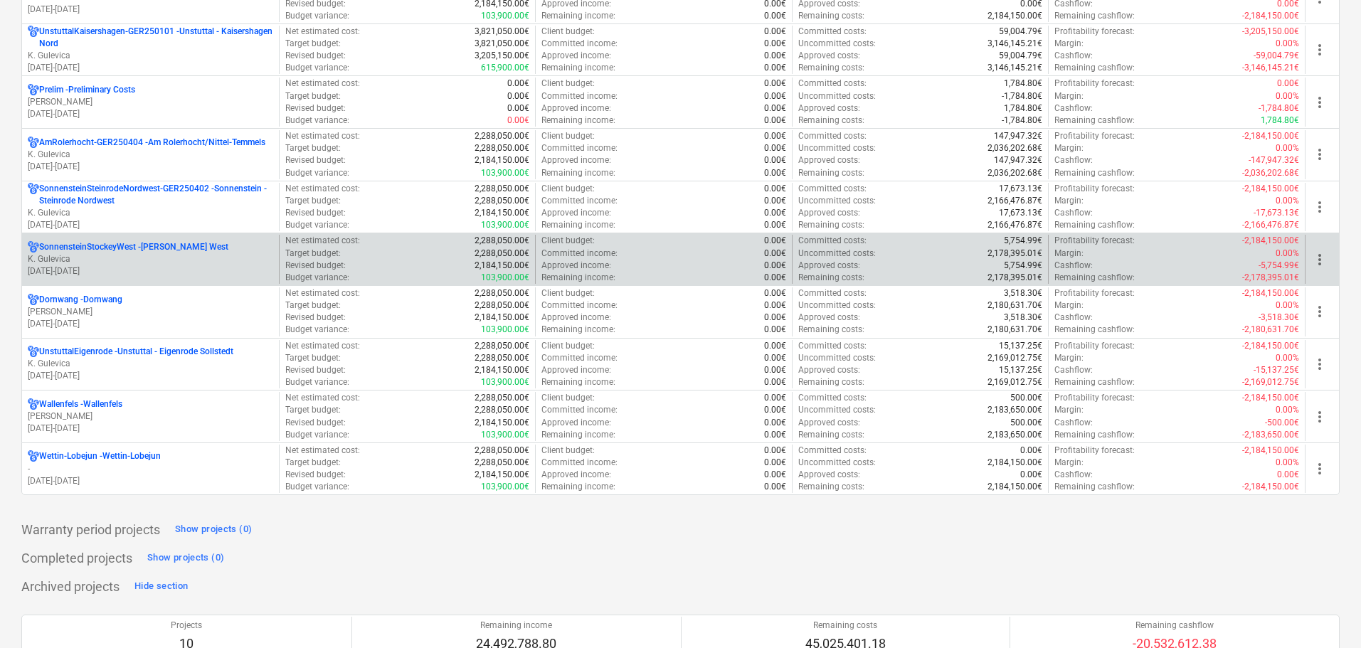
click at [170, 250] on p "SonnensteinStockeyWest - Sonnenstein - Stockey West" at bounding box center [133, 247] width 189 height 12
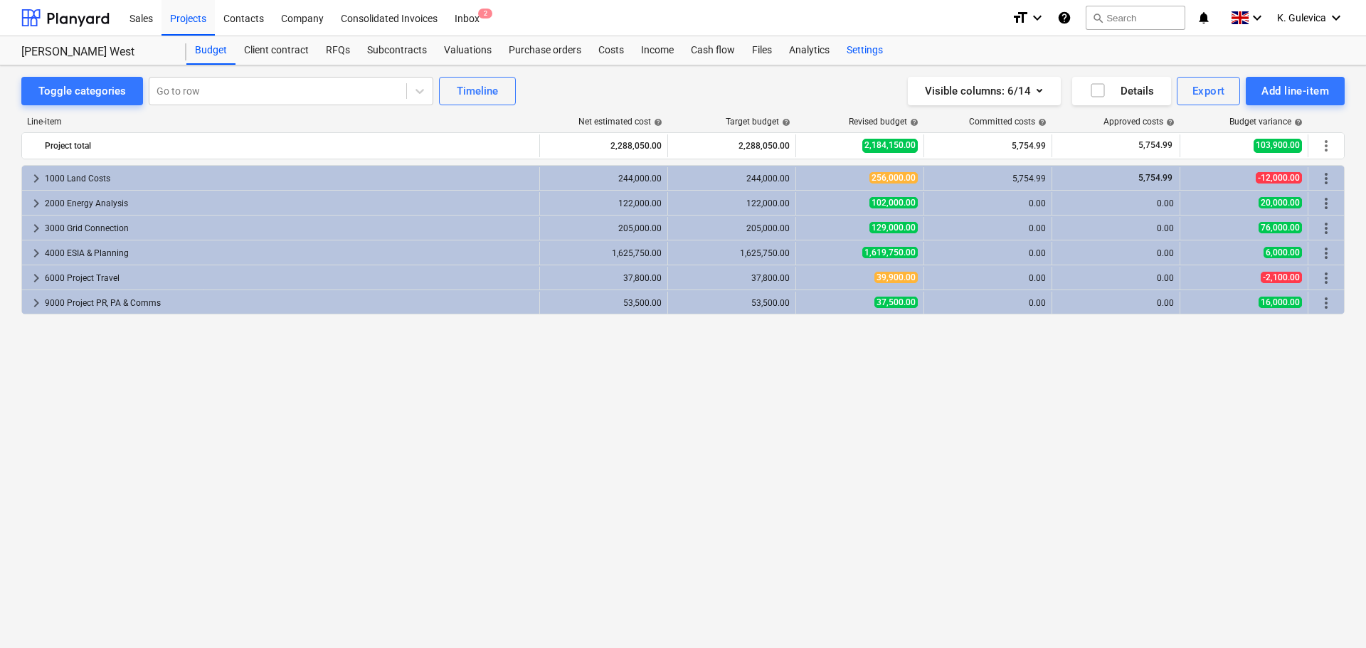
click at [870, 46] on div "Settings" at bounding box center [864, 50] width 53 height 28
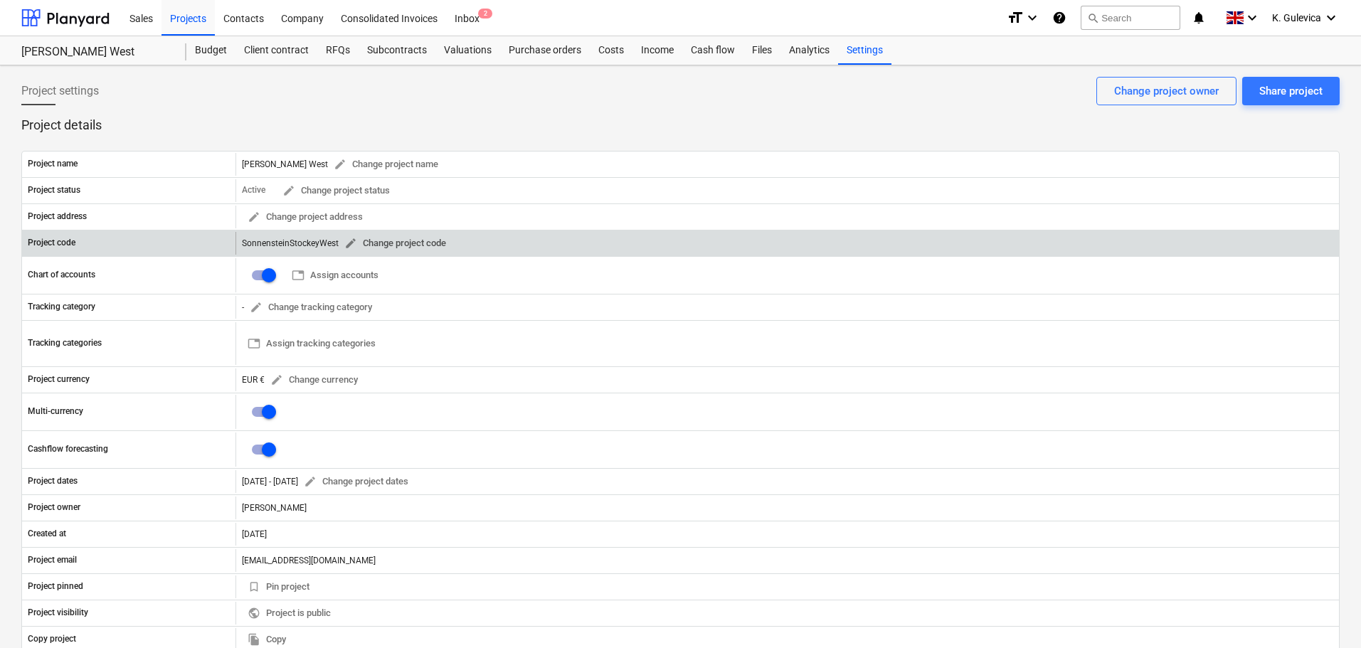
click at [345, 243] on span "edit" at bounding box center [350, 243] width 13 height 13
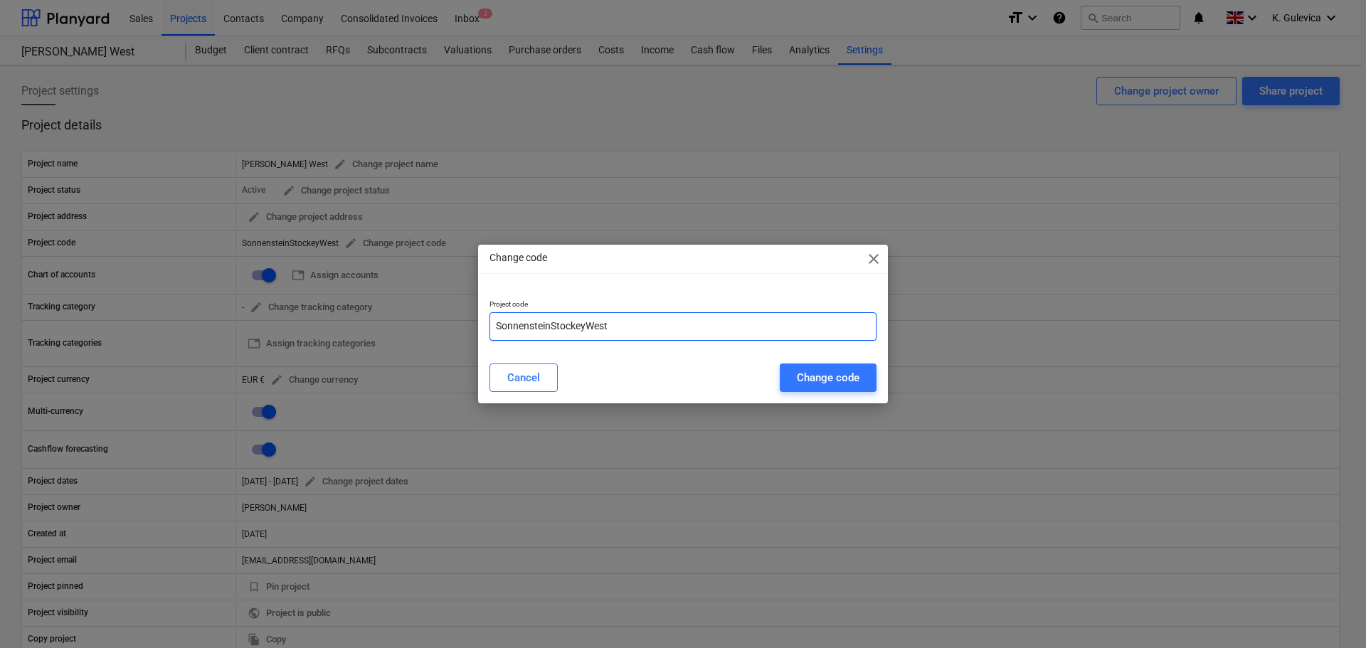
click at [618, 323] on input "SonnensteinStockeyWest" at bounding box center [683, 326] width 387 height 28
paste input "GER250403"
type input "SonnensteinStockeyWest-GER250403"
click at [845, 377] on div "Change code" at bounding box center [828, 378] width 63 height 19
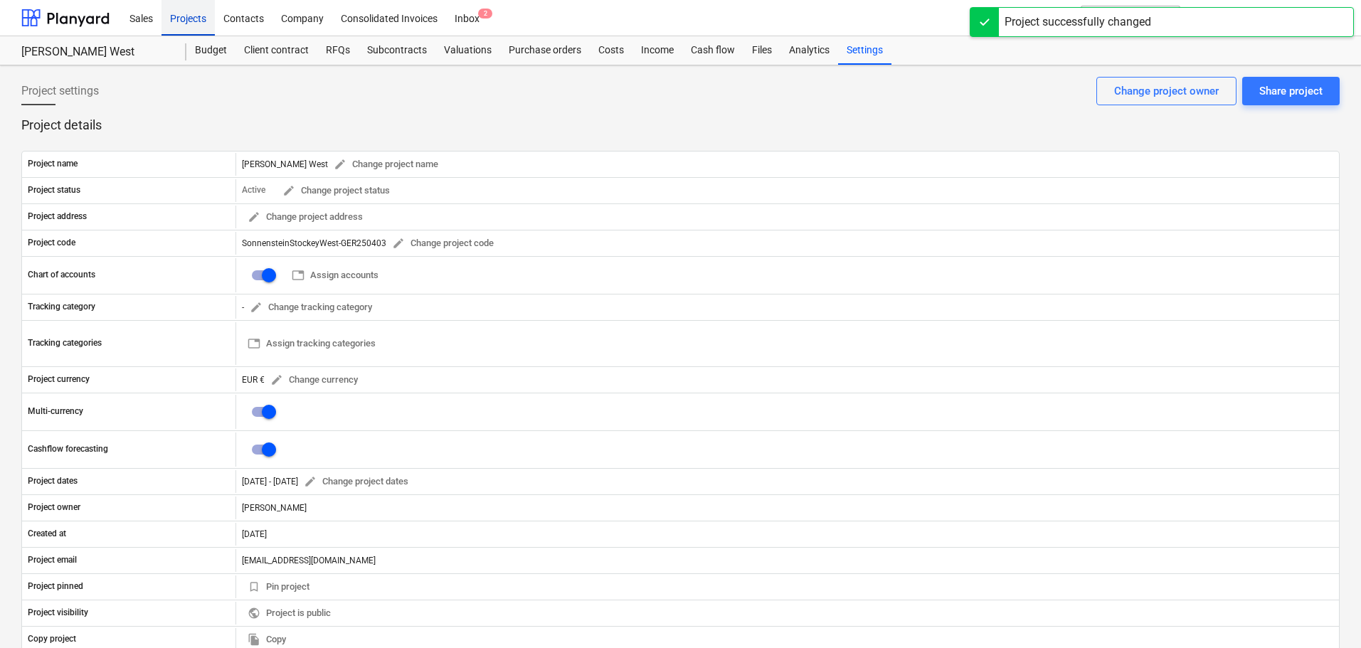
click at [193, 16] on div "Projects" at bounding box center [188, 17] width 53 height 36
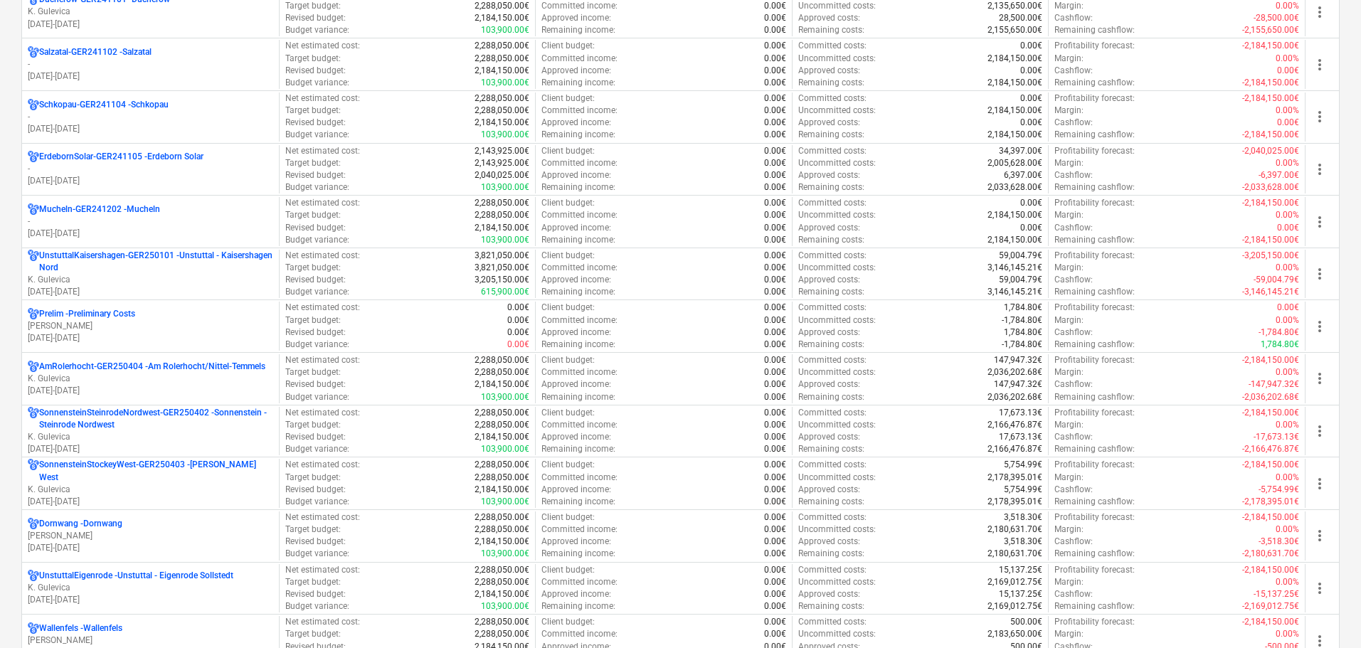
scroll to position [1708, 0]
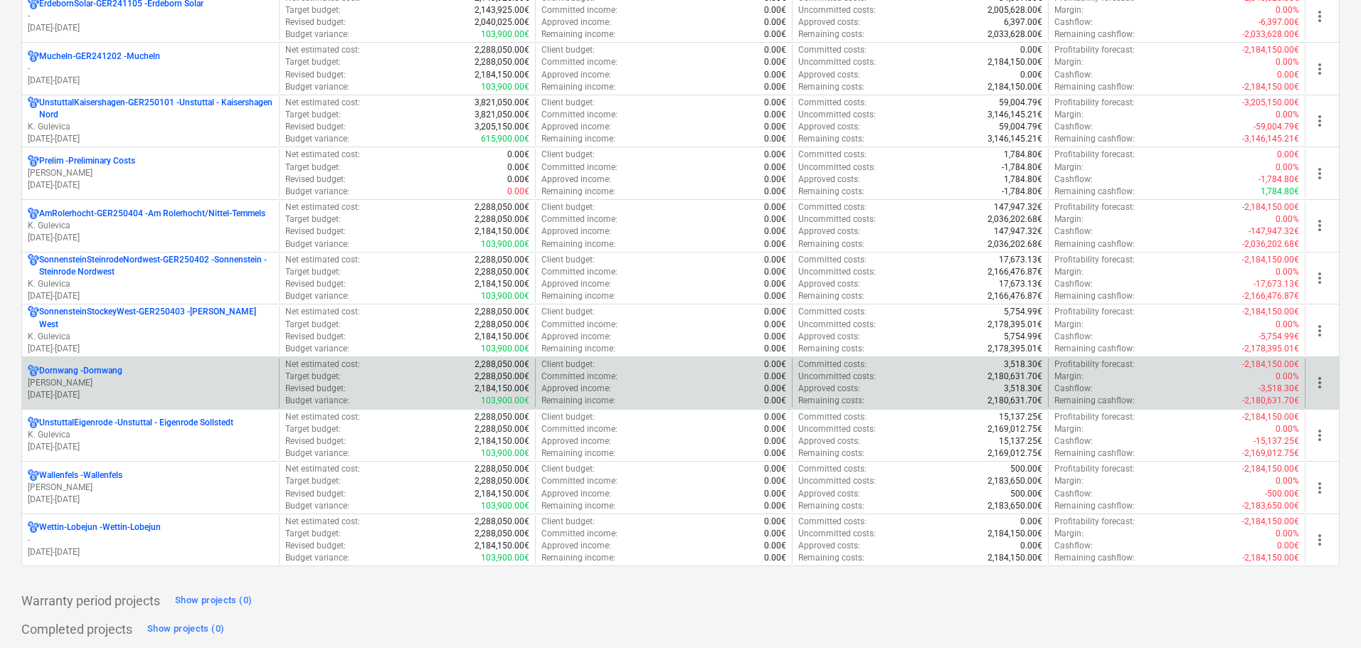
click at [173, 377] on p "[PERSON_NAME]" at bounding box center [151, 383] width 246 height 12
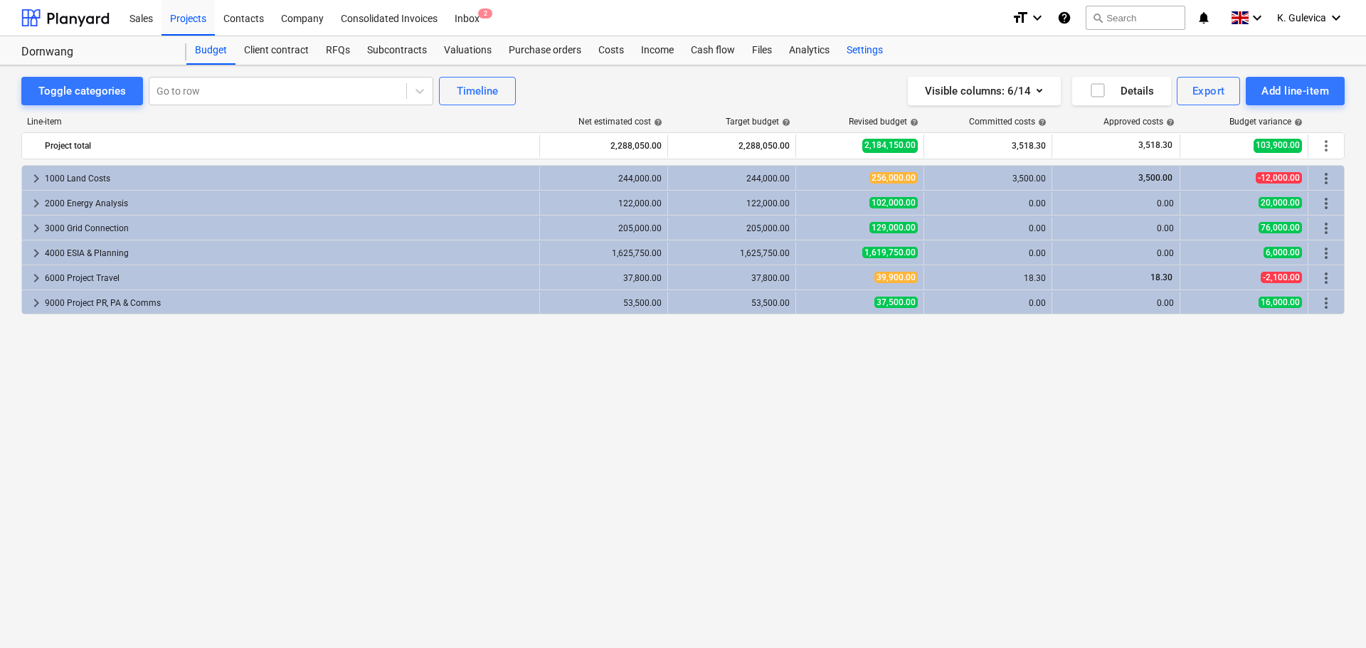
click at [860, 49] on div "Settings" at bounding box center [864, 50] width 53 height 28
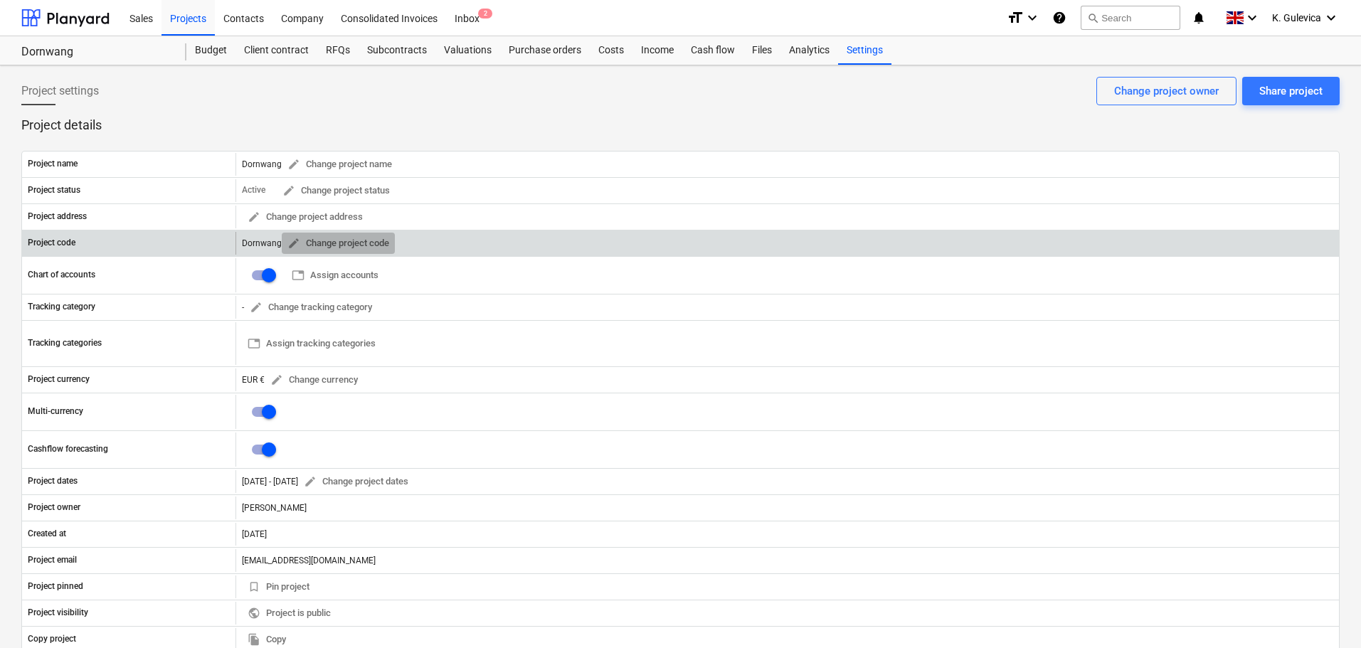
click at [291, 243] on span "edit" at bounding box center [294, 243] width 13 height 13
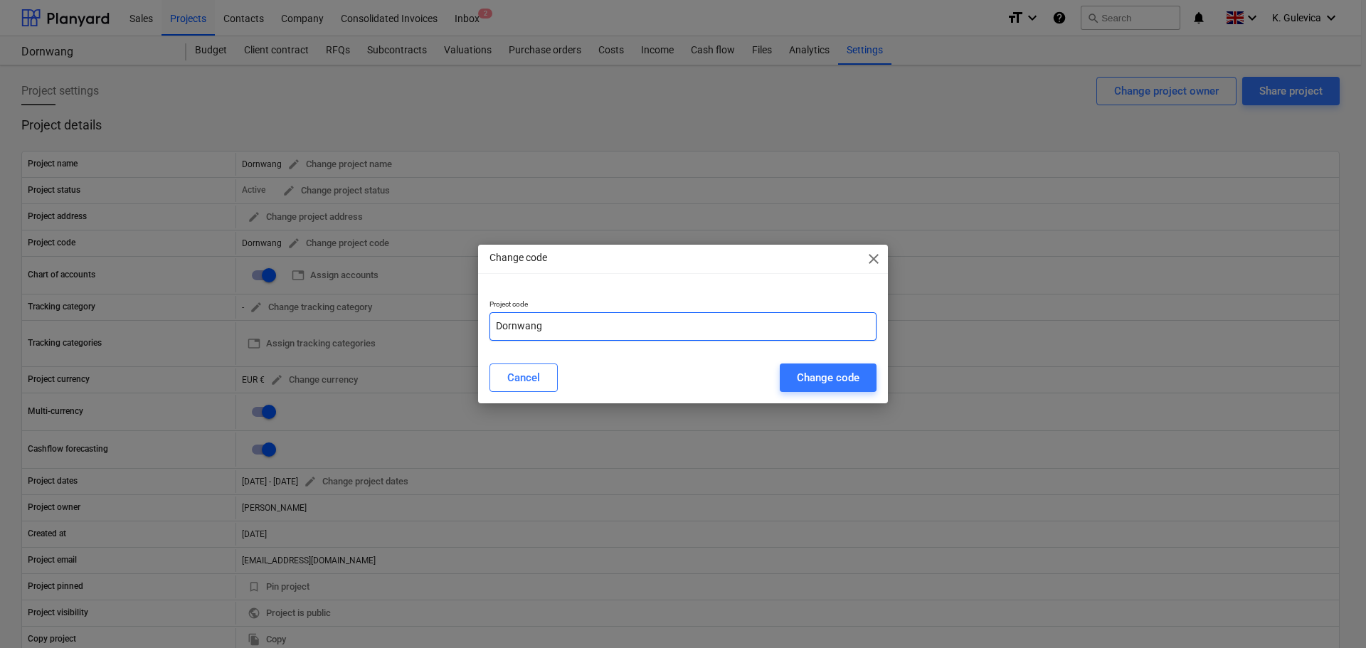
click at [549, 326] on input "Dornwang" at bounding box center [683, 326] width 387 height 28
paste input "GER250601"
type input "Dornwang-GER250601"
click at [826, 376] on div "Change code" at bounding box center [828, 378] width 63 height 19
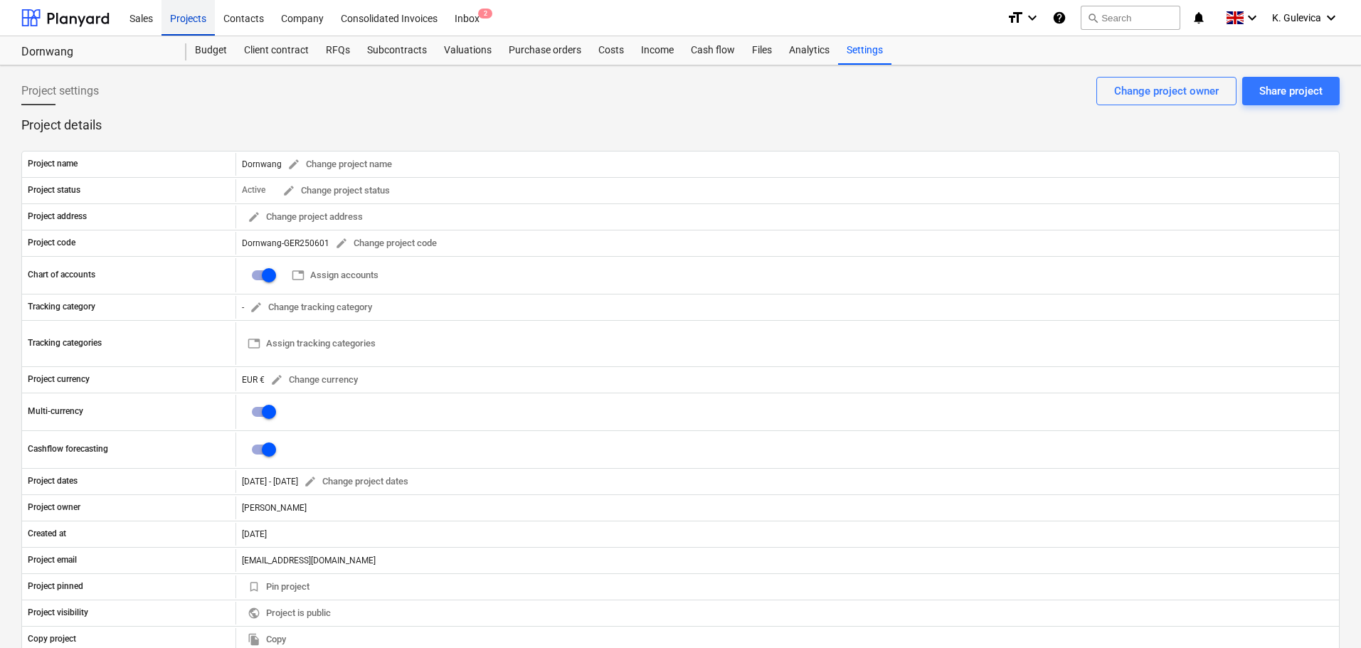
click at [179, 15] on div "Projects" at bounding box center [188, 17] width 53 height 36
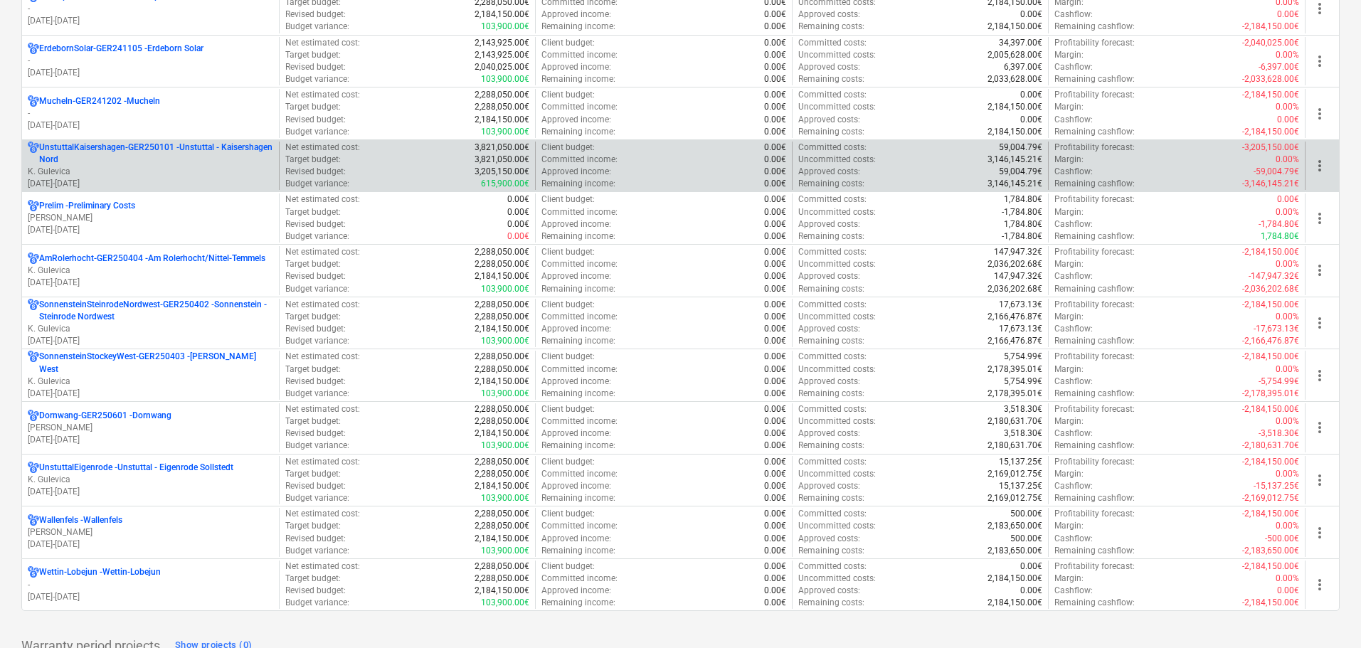
scroll to position [1922, 0]
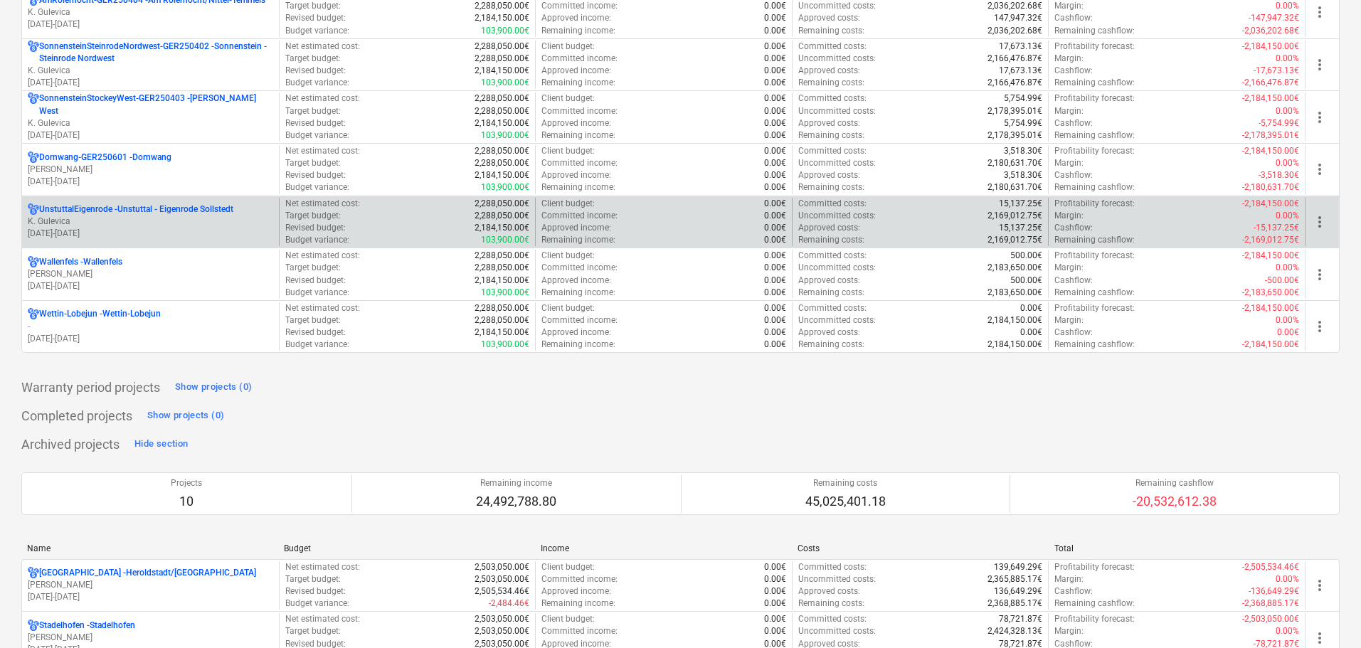
click at [142, 209] on p "UnstuttalEigenrode - Unstuttal - Eigenrode Sollstedt" at bounding box center [136, 210] width 194 height 12
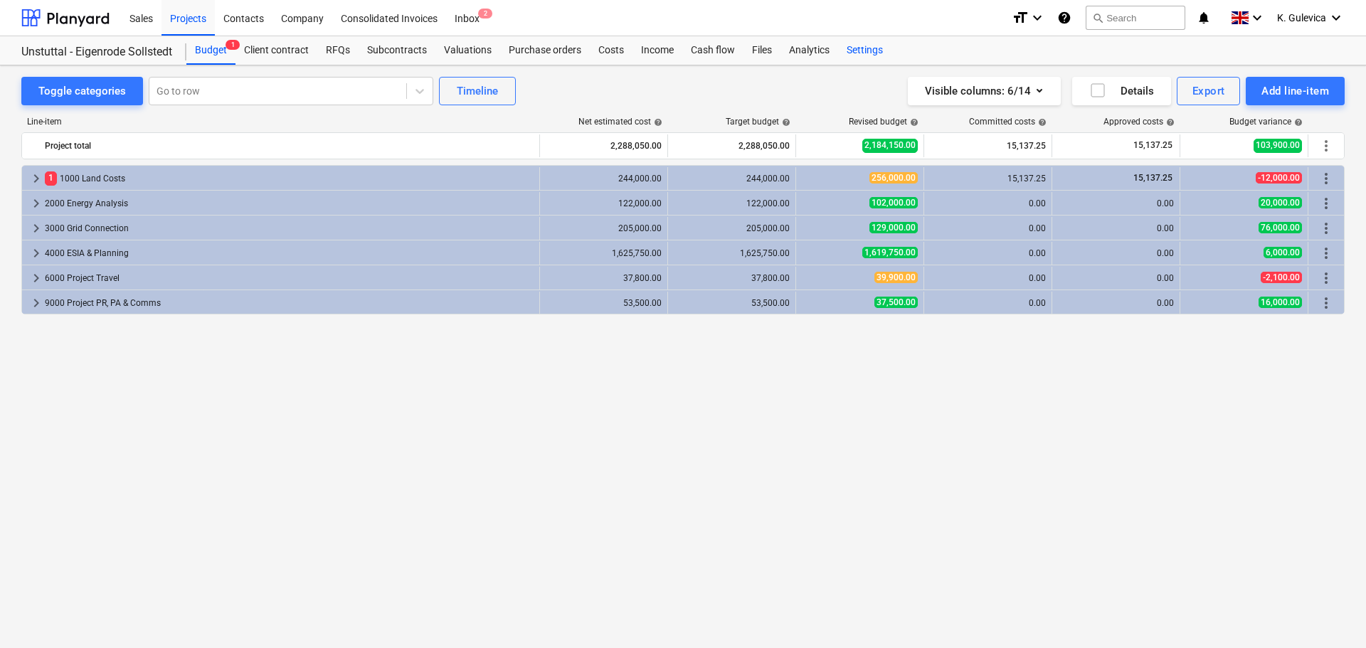
click at [868, 48] on div "Settings" at bounding box center [864, 50] width 53 height 28
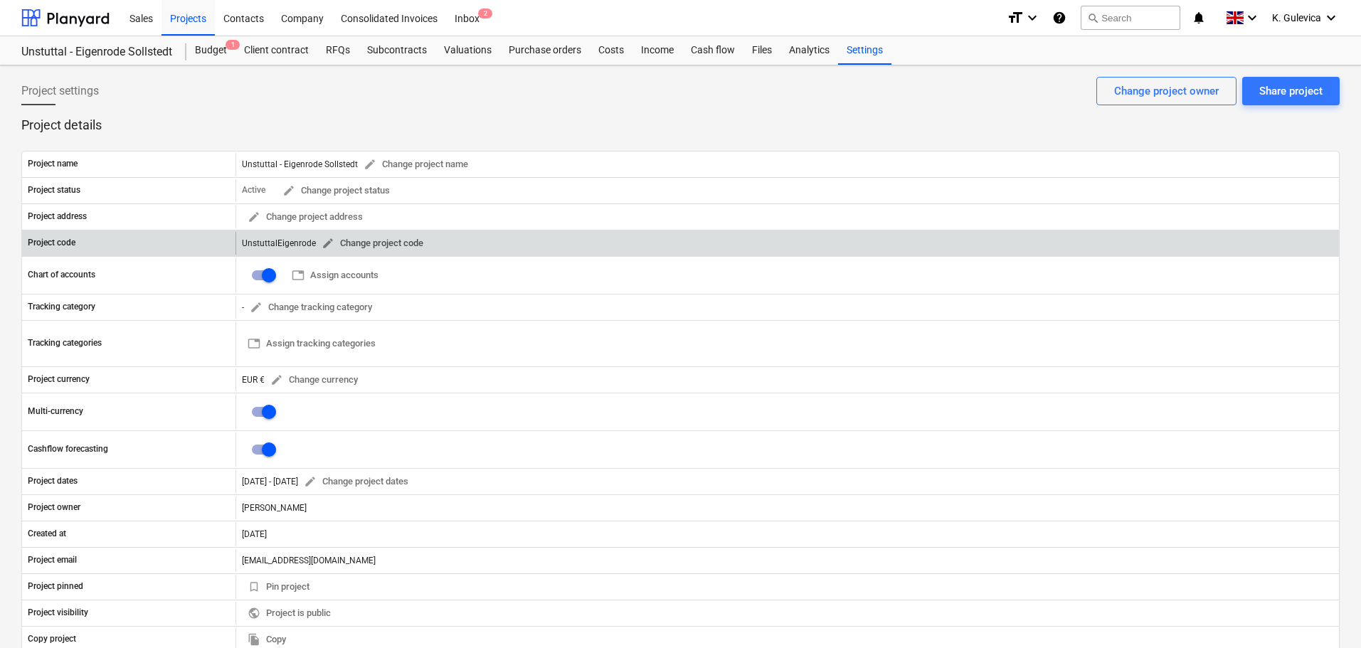
click at [331, 241] on span "edit" at bounding box center [328, 243] width 13 height 13
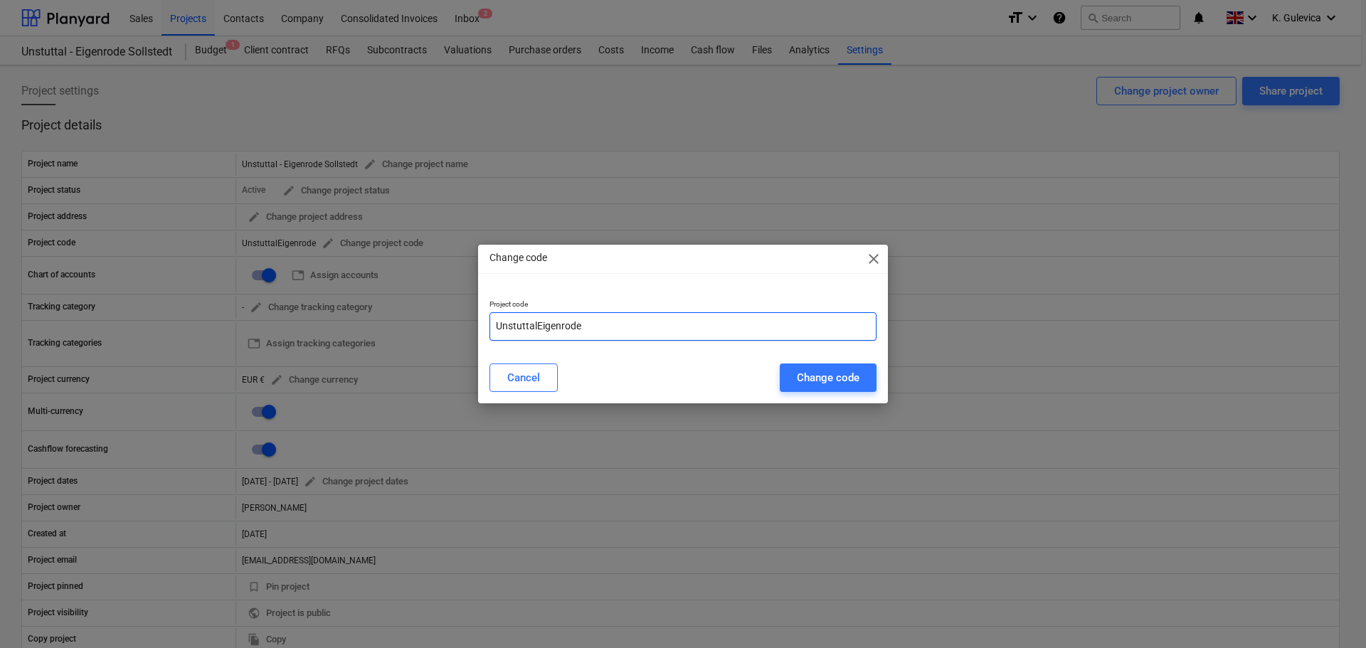
click at [594, 322] on input "UnstuttalEigenrode" at bounding box center [683, 326] width 387 height 28
paste input "GER250401"
type input "UnstuttalEigenrode-GER250401"
click at [806, 377] on div "Change code" at bounding box center [828, 378] width 63 height 19
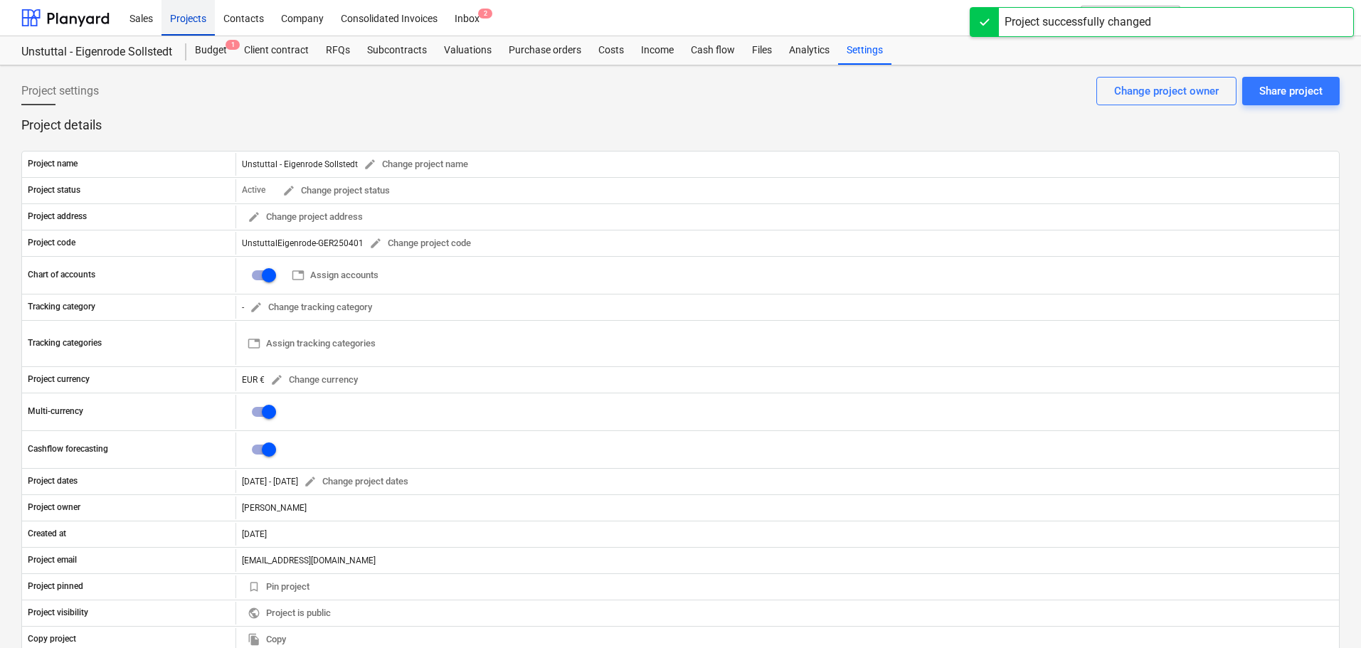
click at [182, 16] on div "Projects" at bounding box center [188, 17] width 53 height 36
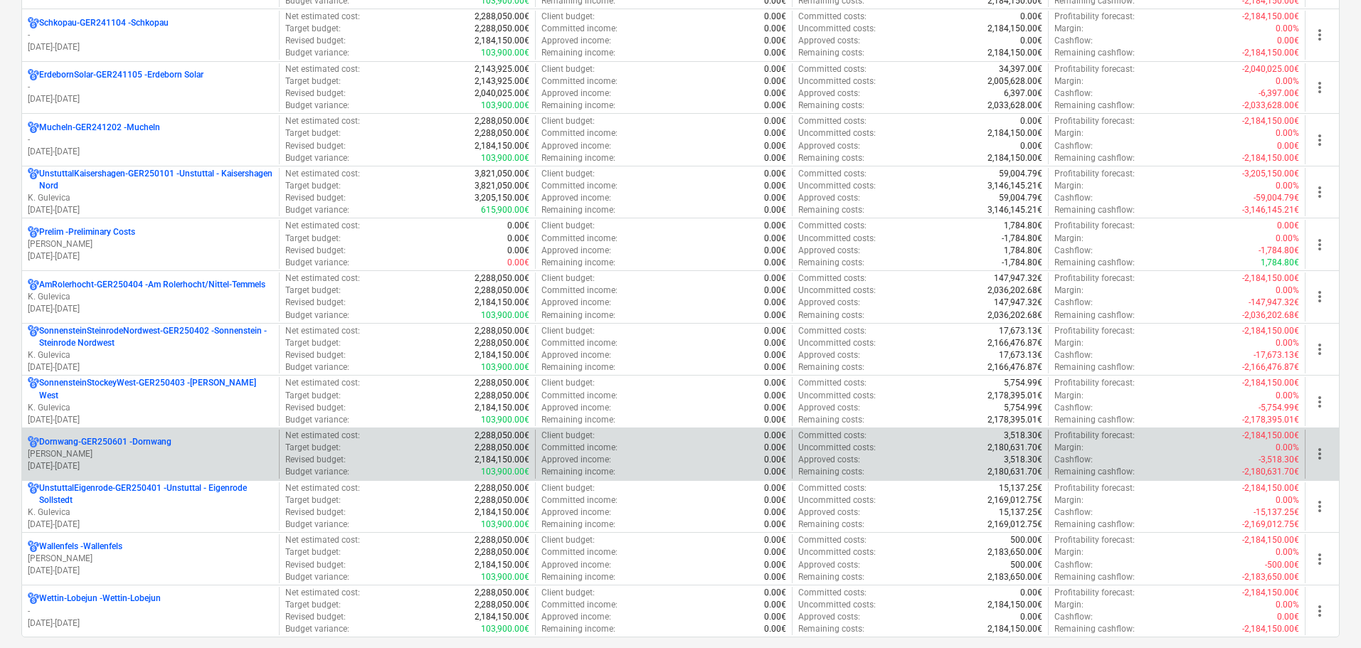
scroll to position [1993, 0]
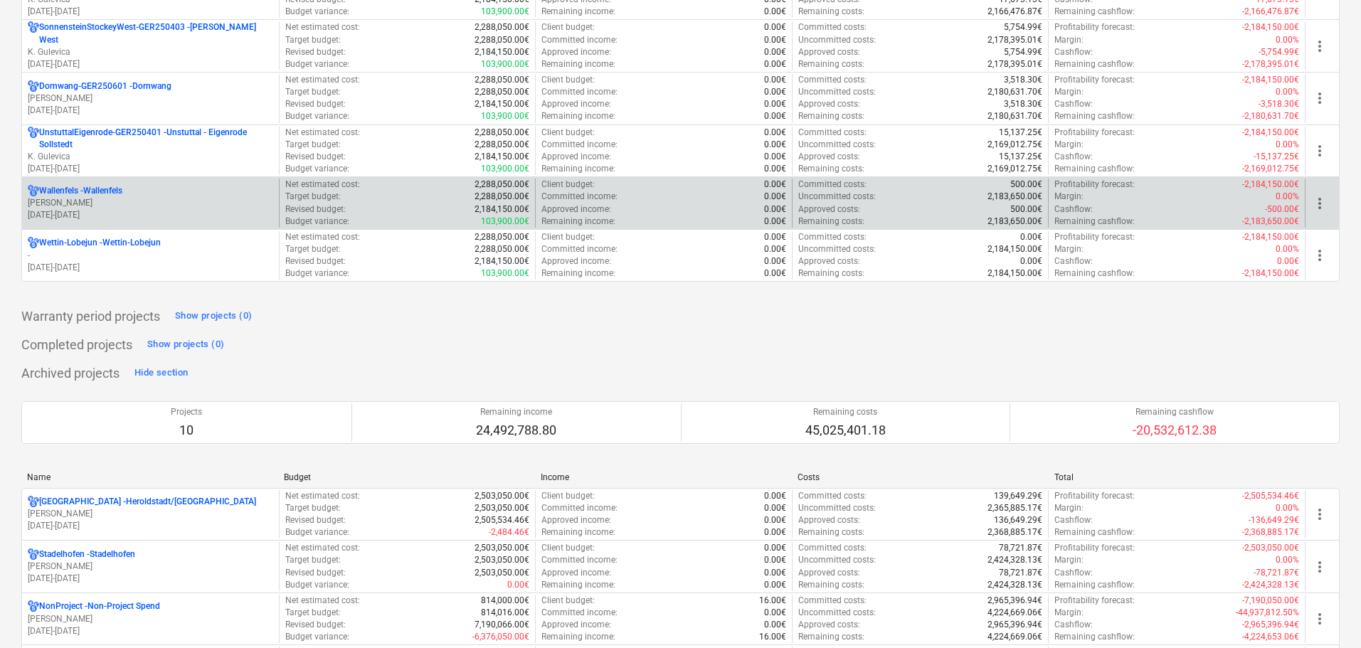
click at [182, 206] on p "L. Andres" at bounding box center [151, 203] width 246 height 12
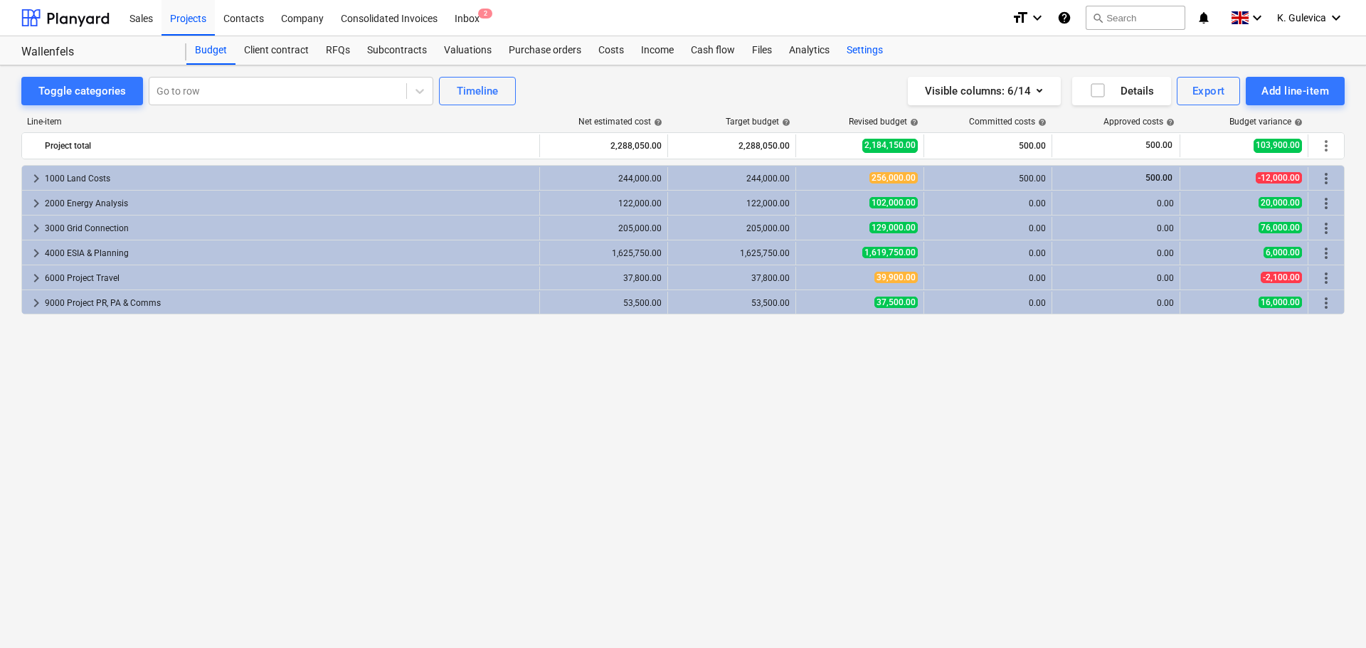
click at [866, 48] on div "Settings" at bounding box center [864, 50] width 53 height 28
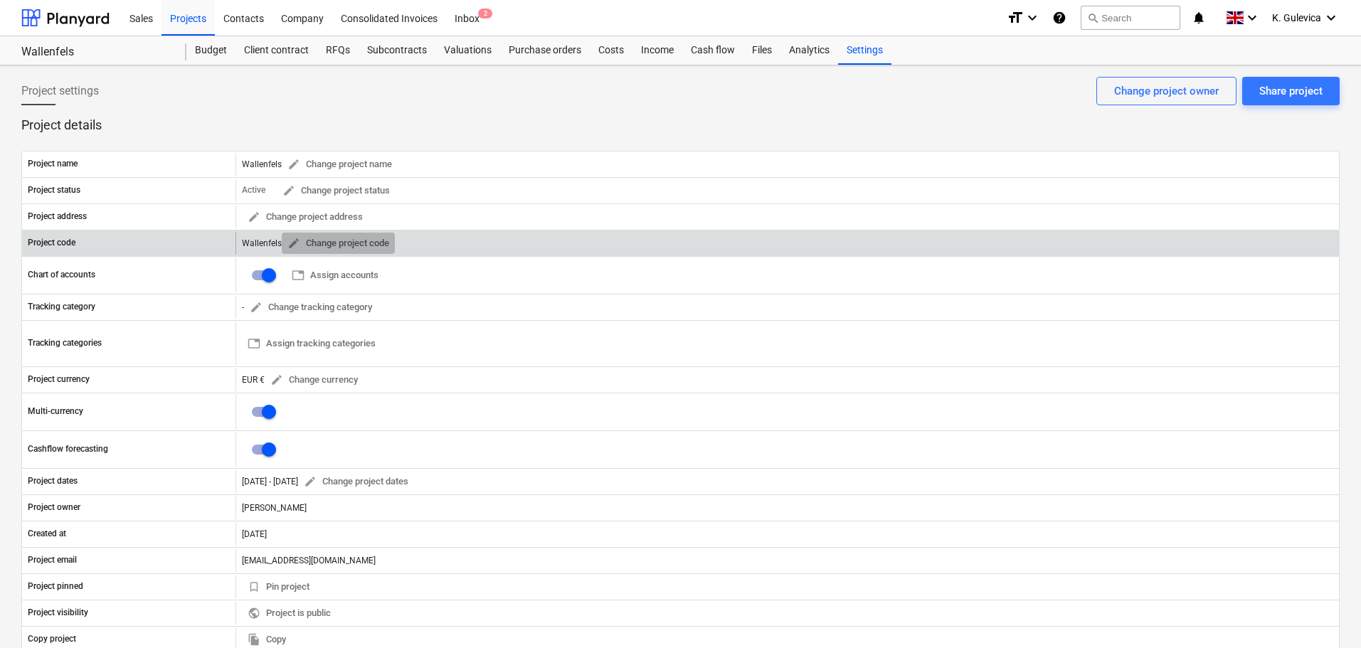
click at [293, 242] on span "edit" at bounding box center [294, 243] width 13 height 13
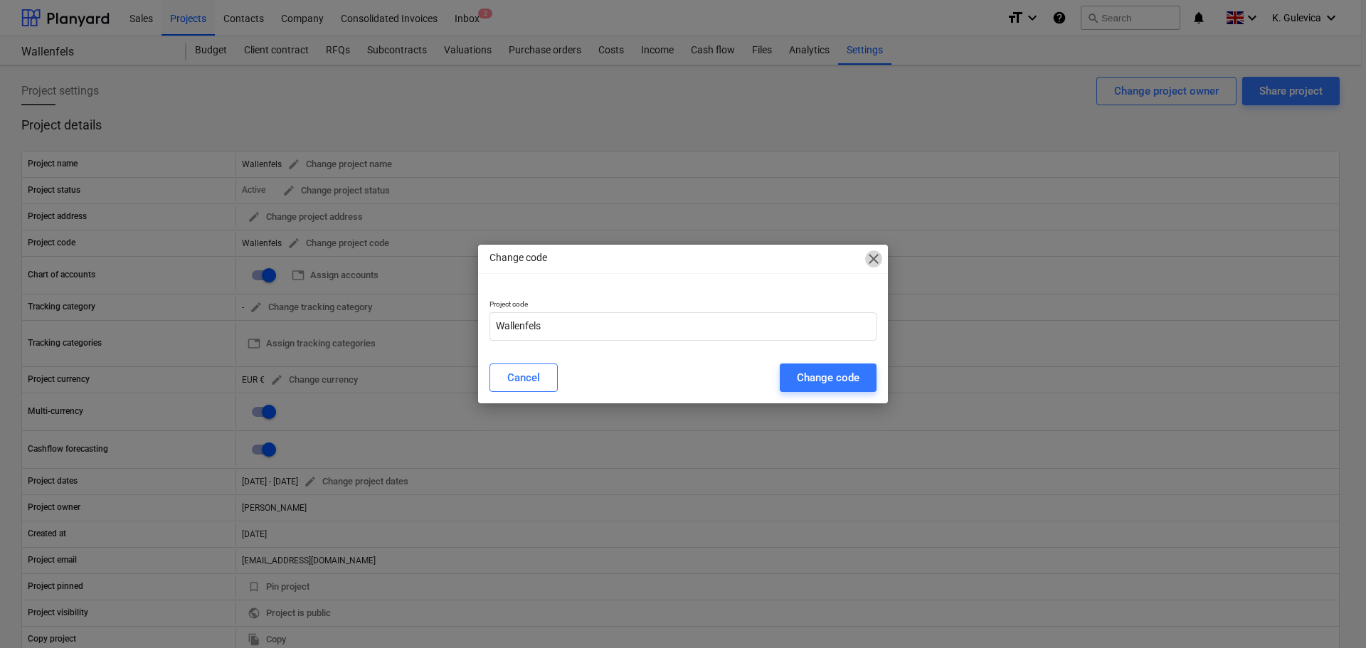
click at [875, 254] on span "close" at bounding box center [873, 259] width 17 height 17
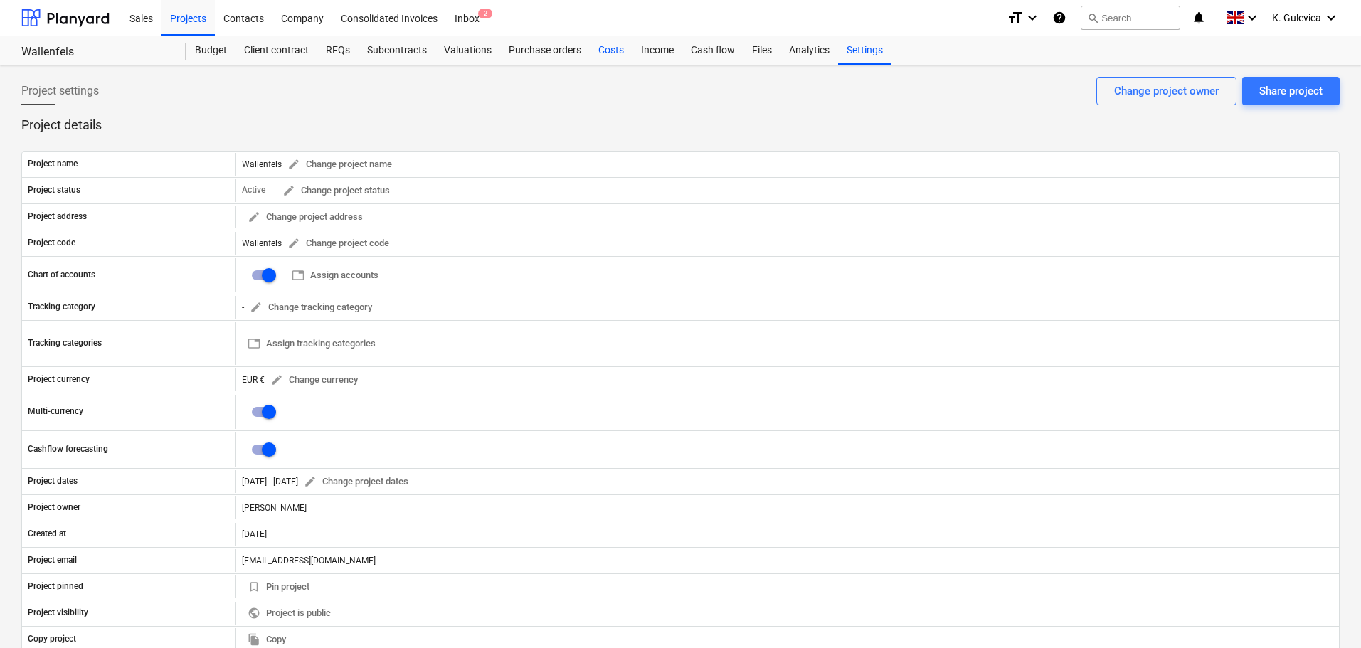
click at [602, 50] on div "Costs" at bounding box center [611, 50] width 43 height 28
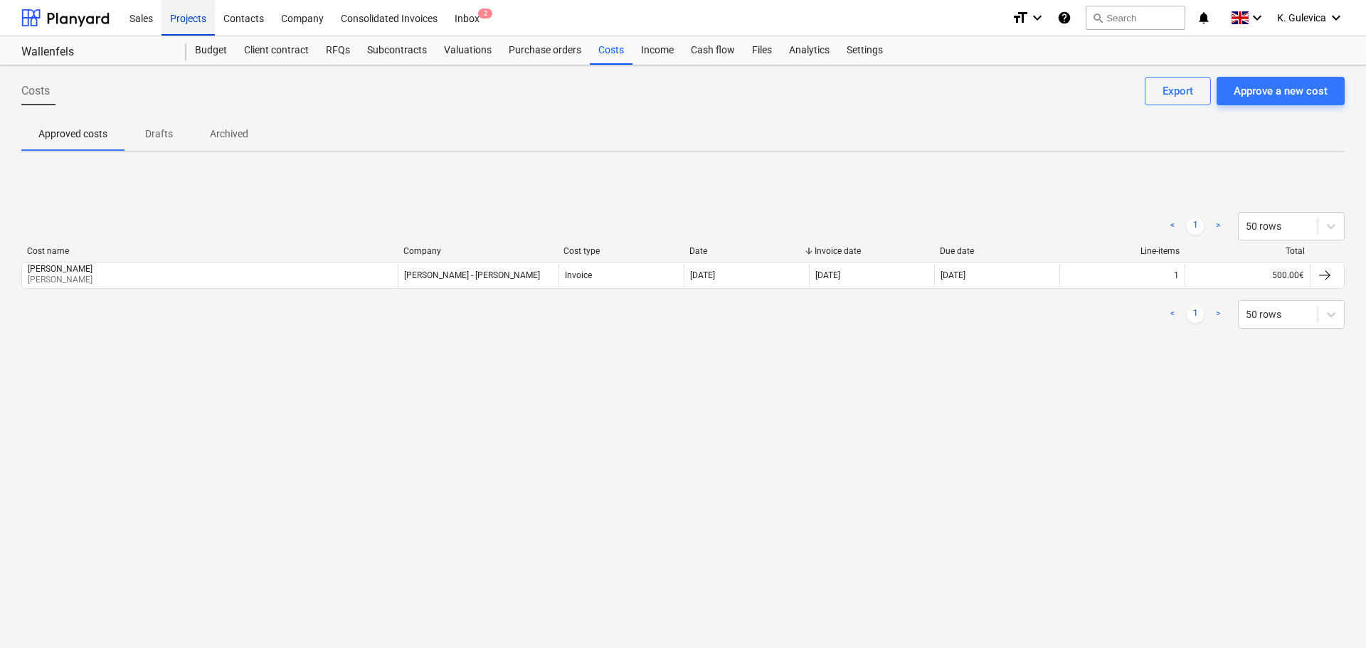
click at [184, 19] on div "Projects" at bounding box center [188, 17] width 53 height 36
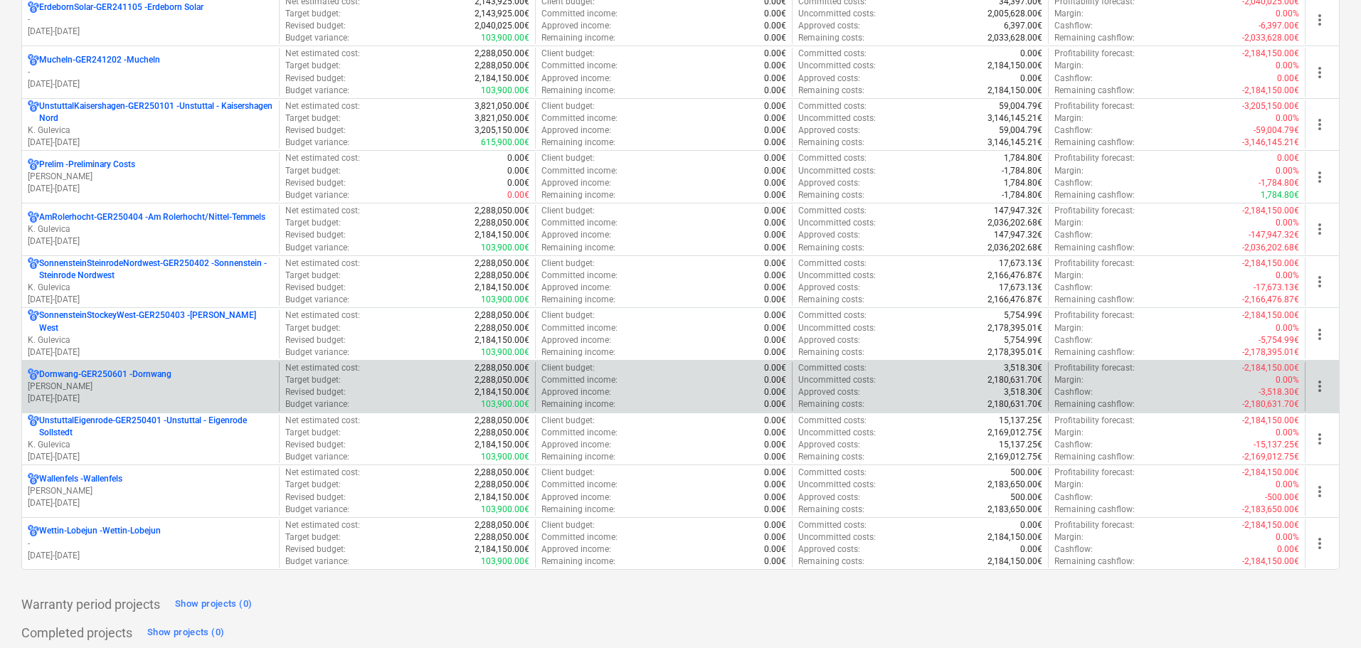
scroll to position [1708, 0]
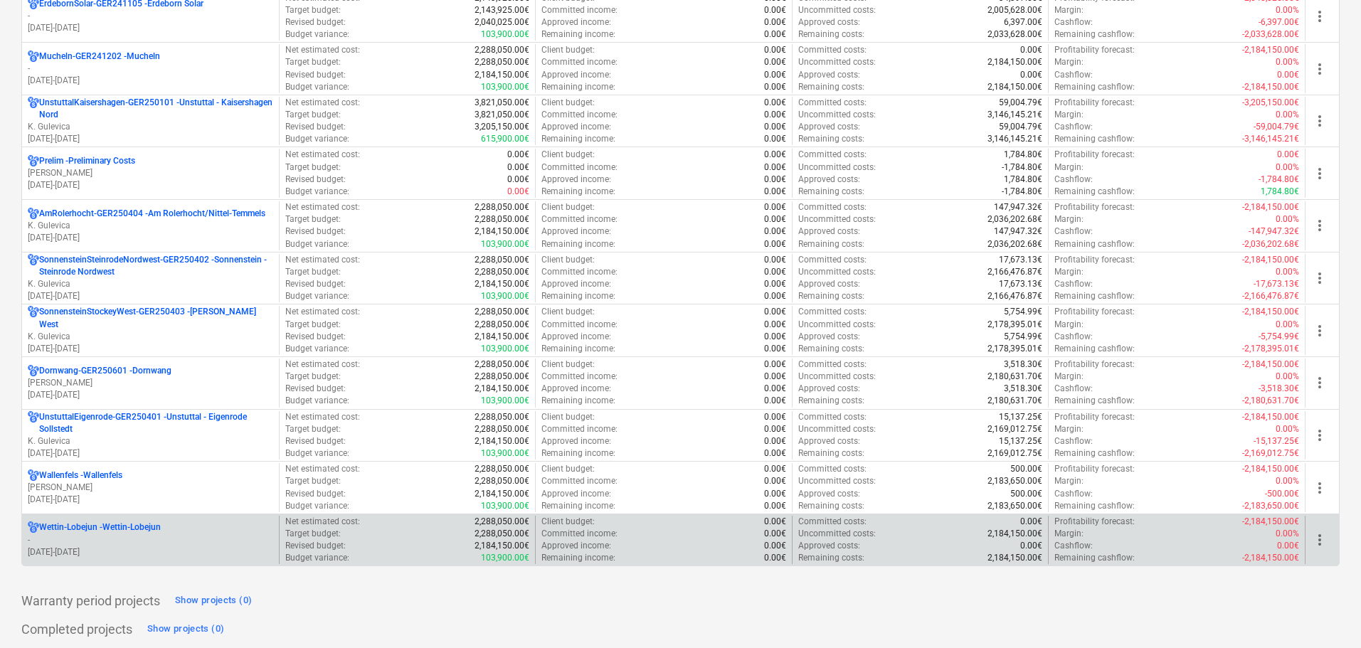
click at [134, 535] on p "-" at bounding box center [151, 540] width 246 height 12
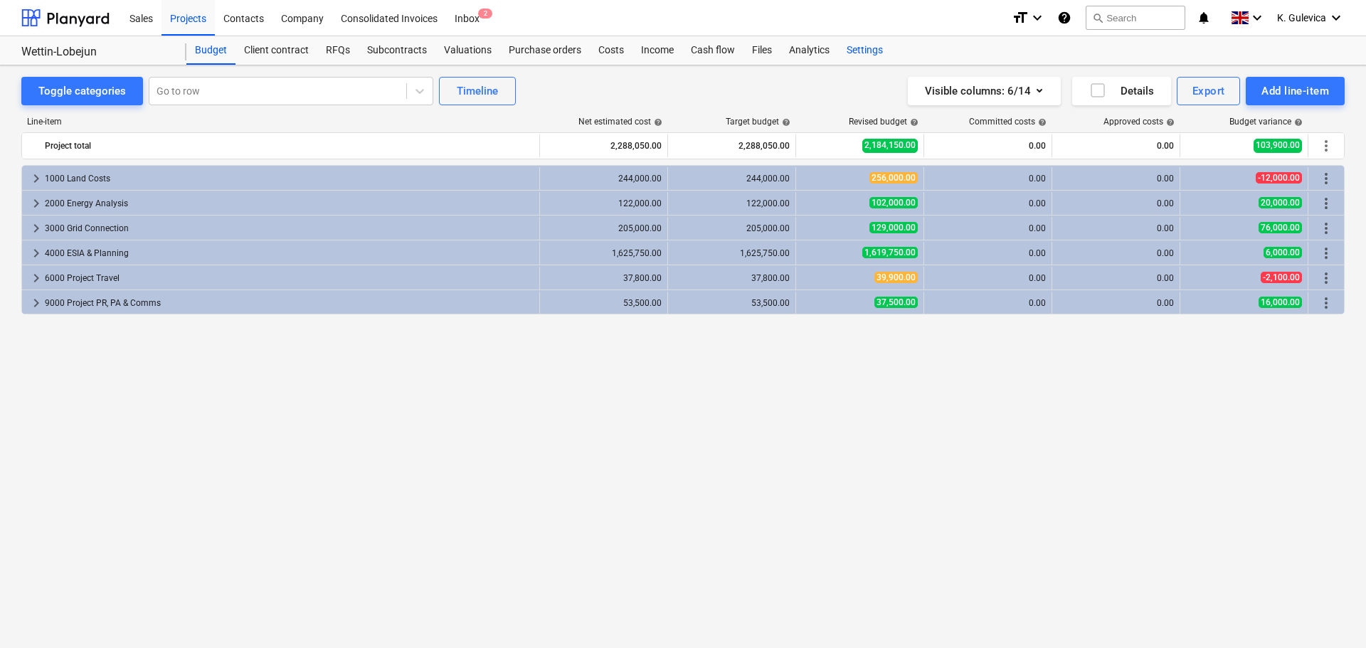
click at [861, 50] on div "Settings" at bounding box center [864, 50] width 53 height 28
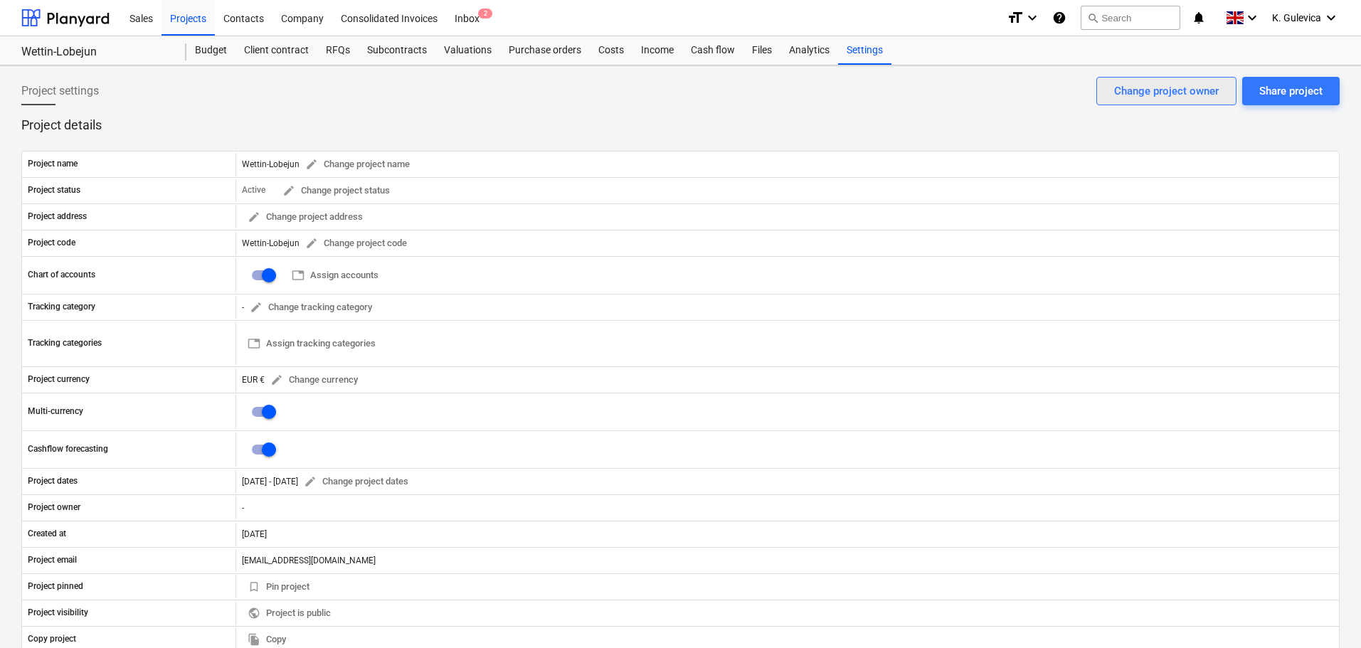
click at [1138, 95] on div "Change project owner" at bounding box center [1166, 91] width 105 height 19
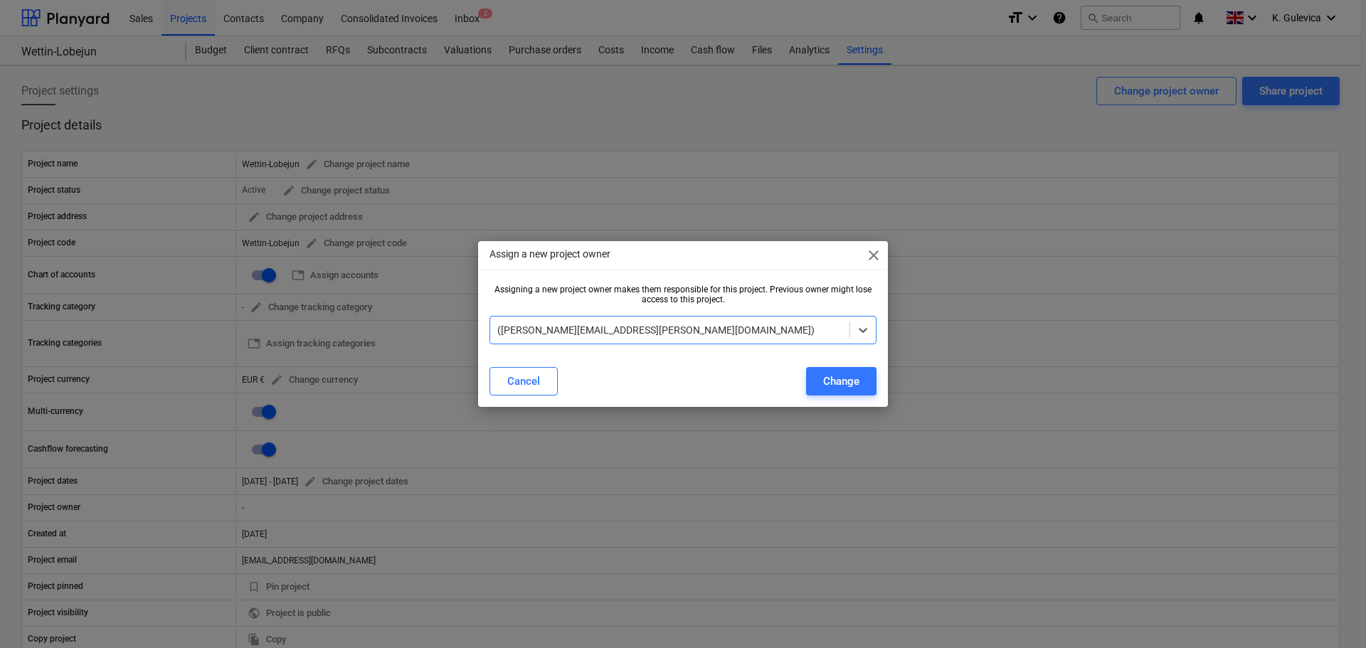
click at [873, 250] on span "close" at bounding box center [873, 255] width 17 height 17
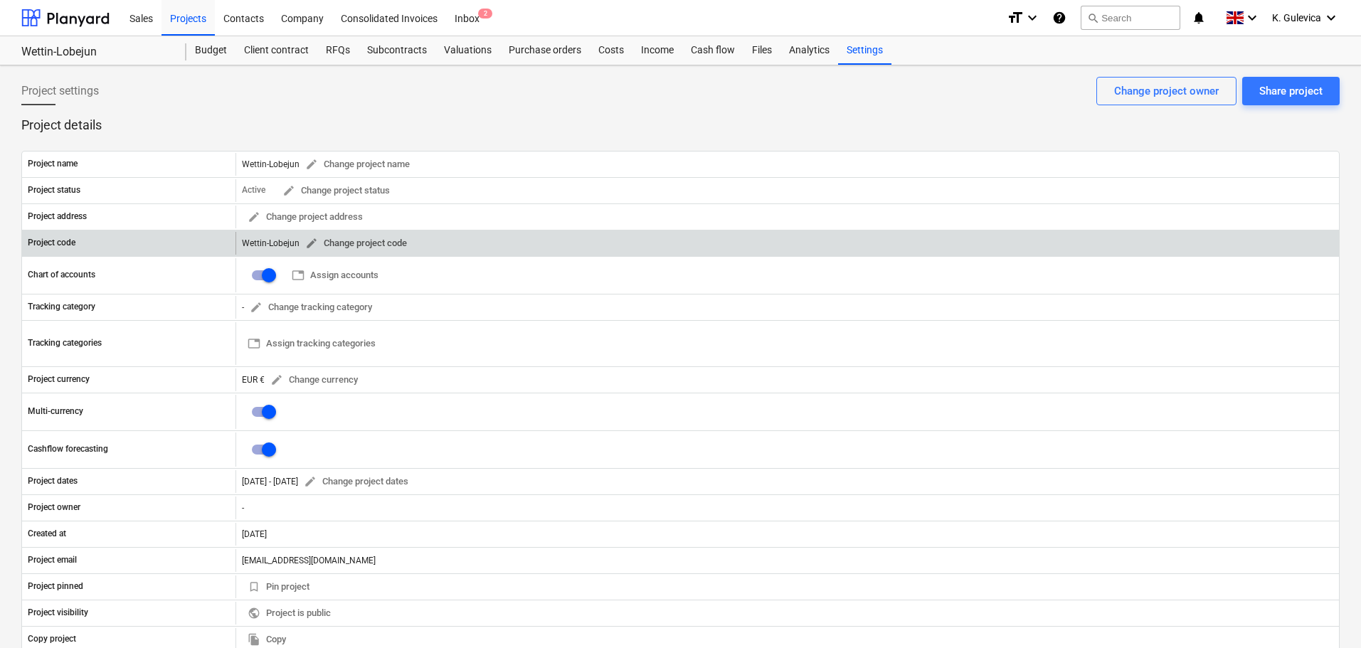
click at [314, 243] on span "edit" at bounding box center [311, 243] width 13 height 13
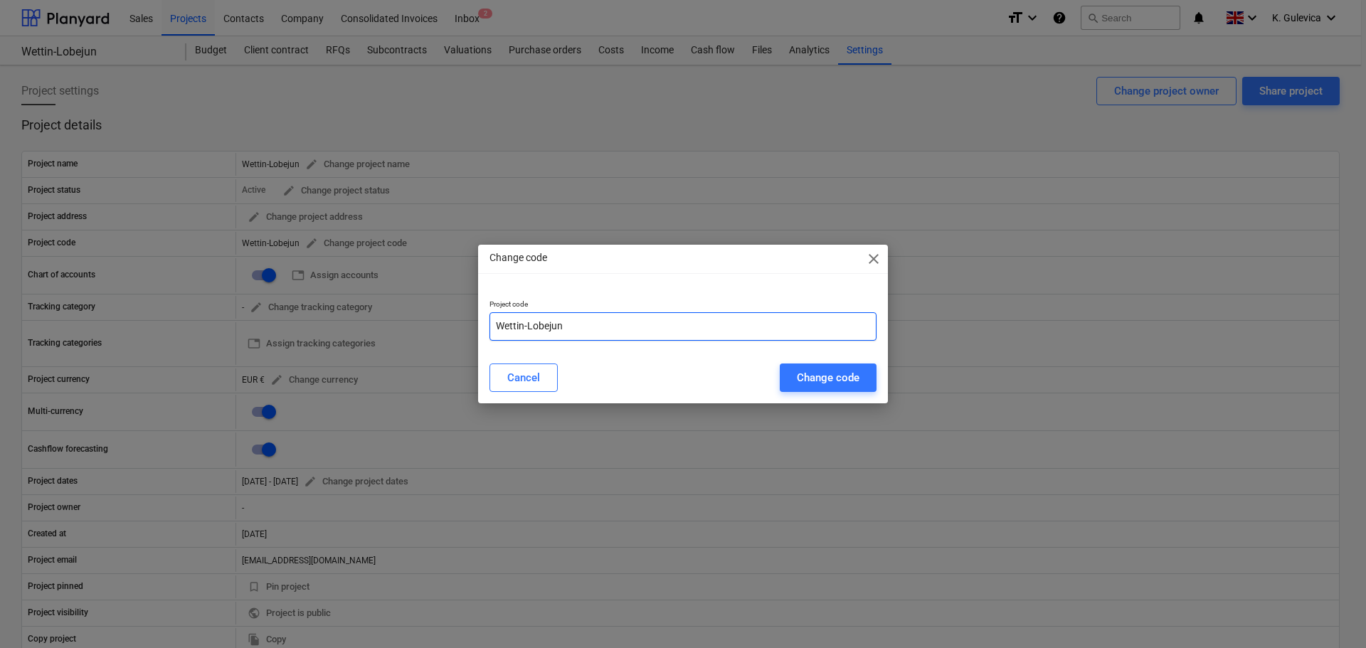
click at [622, 329] on input "Wettin-Lobejun" at bounding box center [683, 326] width 387 height 28
click at [608, 323] on input "Wettin-Lobejun-" at bounding box center [683, 326] width 387 height 28
paste input "GER250405"
type input "Wettin-Lobejun-GER250405"
click at [832, 377] on div "Change code" at bounding box center [828, 378] width 63 height 19
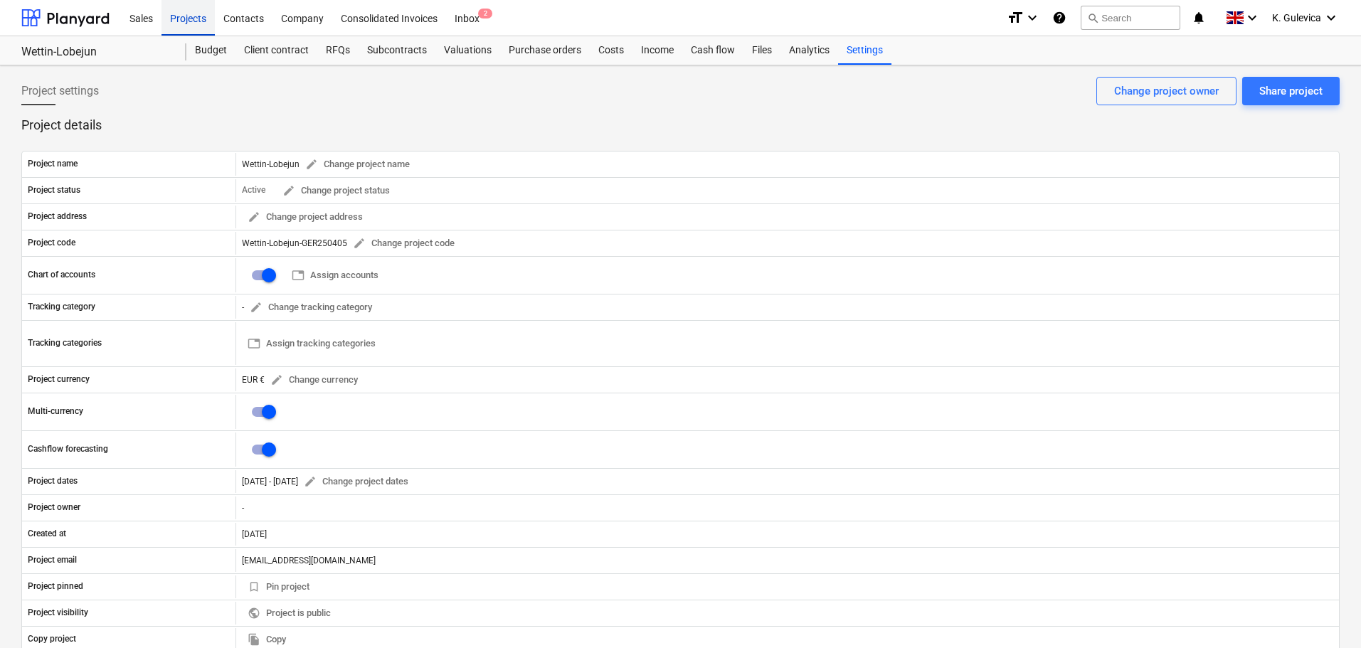
click at [184, 12] on div "Projects" at bounding box center [188, 17] width 53 height 36
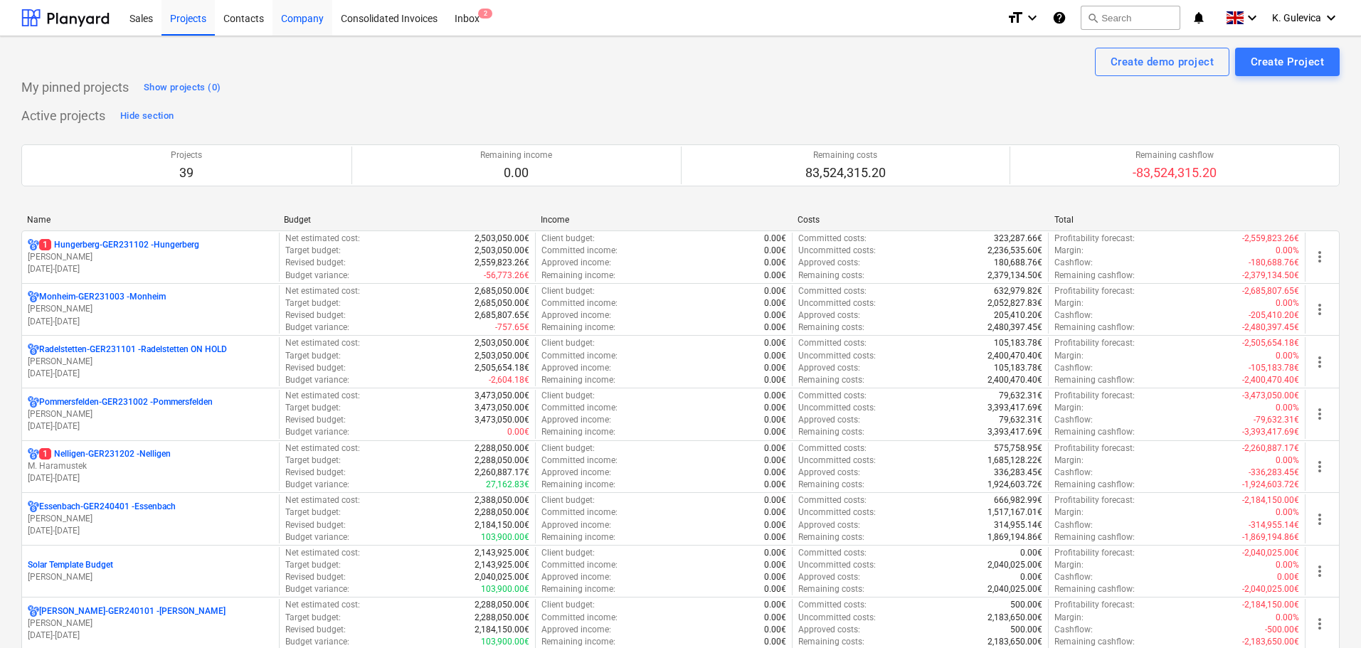
click at [311, 16] on div "Company" at bounding box center [303, 17] width 60 height 36
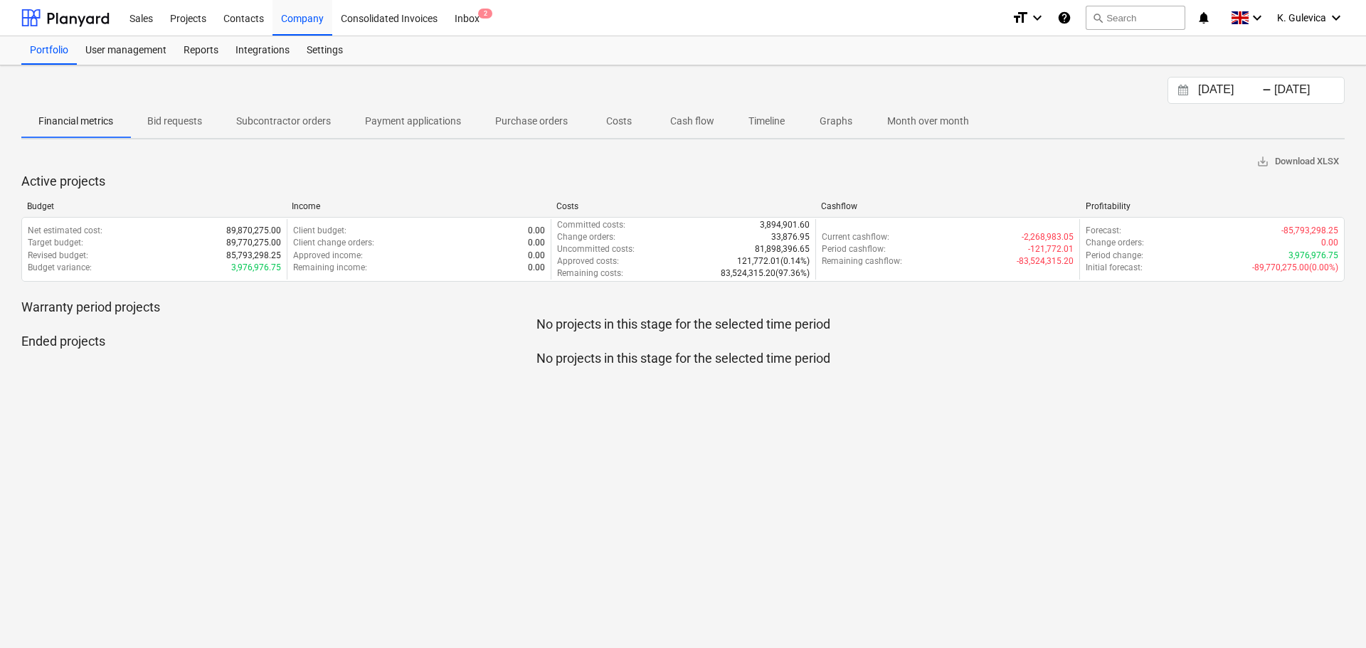
drag, startPoint x: 707, startPoint y: 120, endPoint x: 715, endPoint y: 187, distance: 68.1
click at [705, 120] on p "Cash flow" at bounding box center [692, 121] width 44 height 15
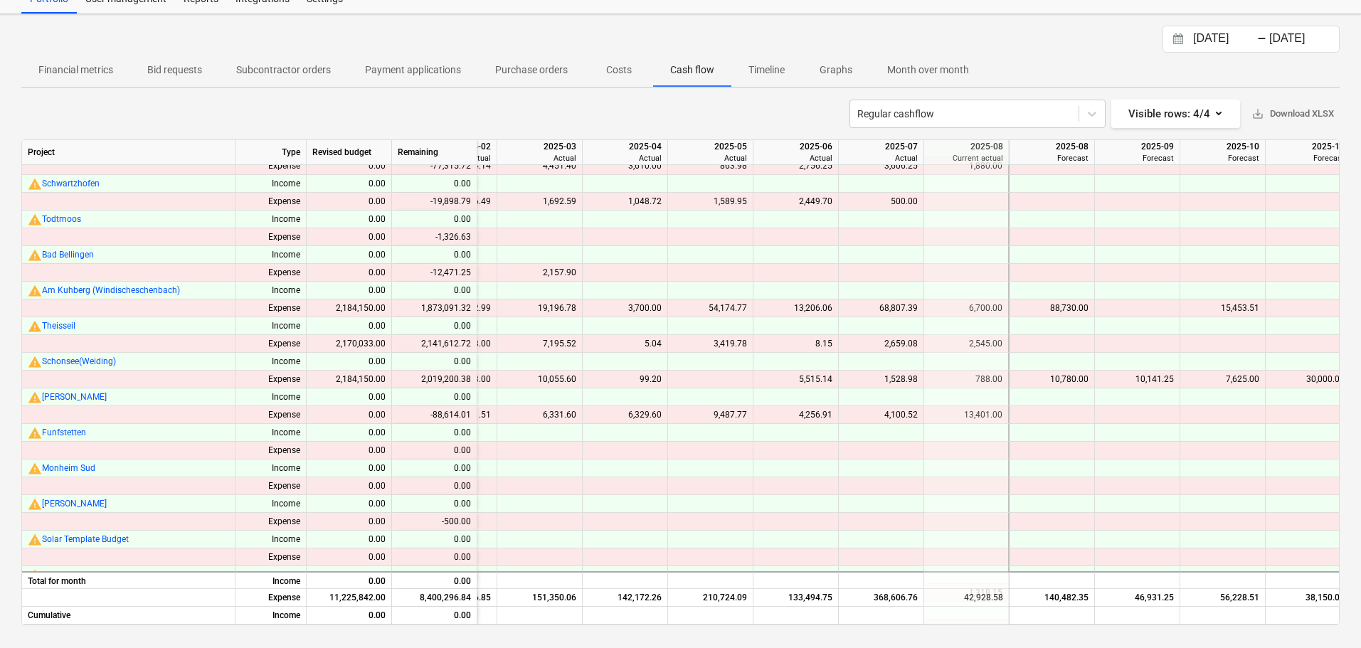
scroll to position [702, 1517]
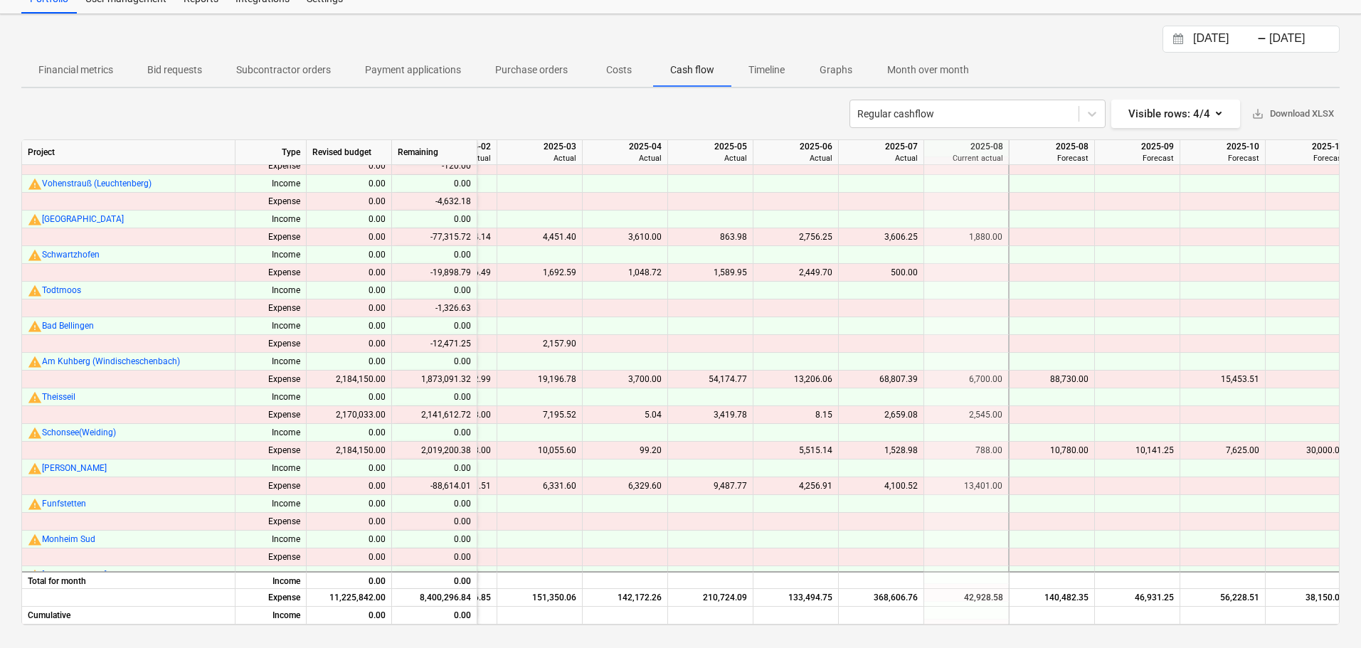
click at [885, 315] on div at bounding box center [881, 309] width 85 height 18
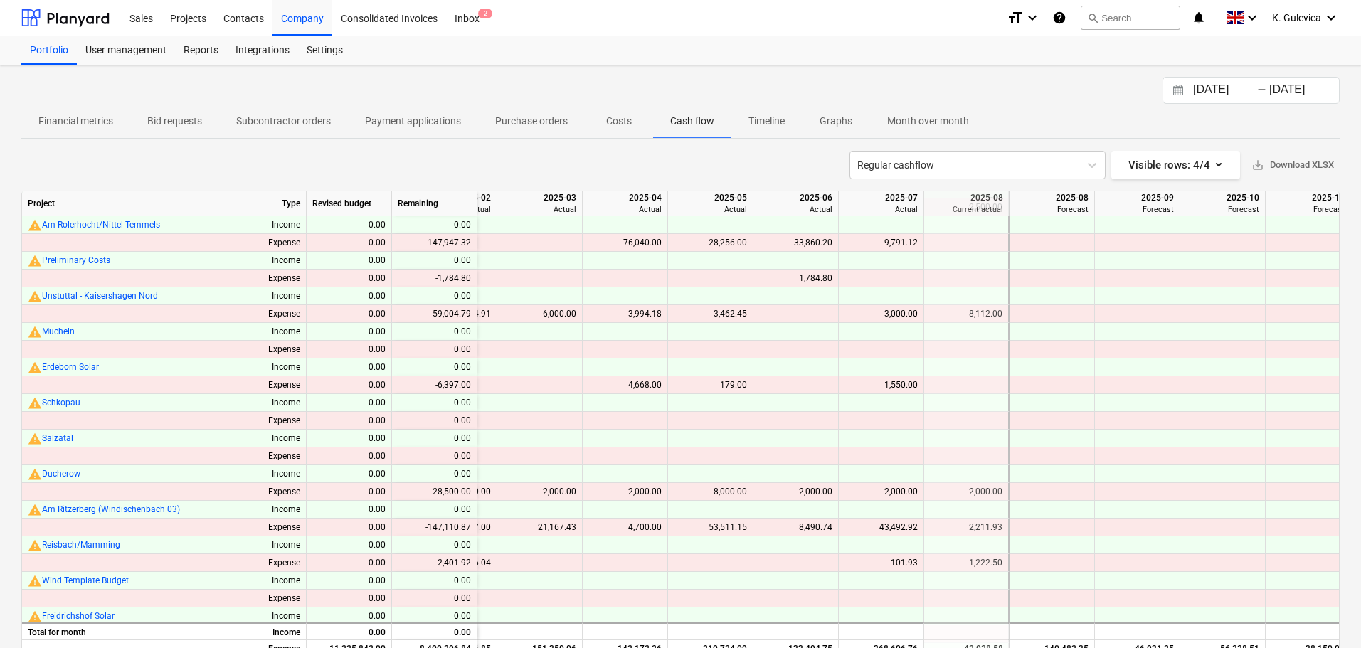
scroll to position [0, 1517]
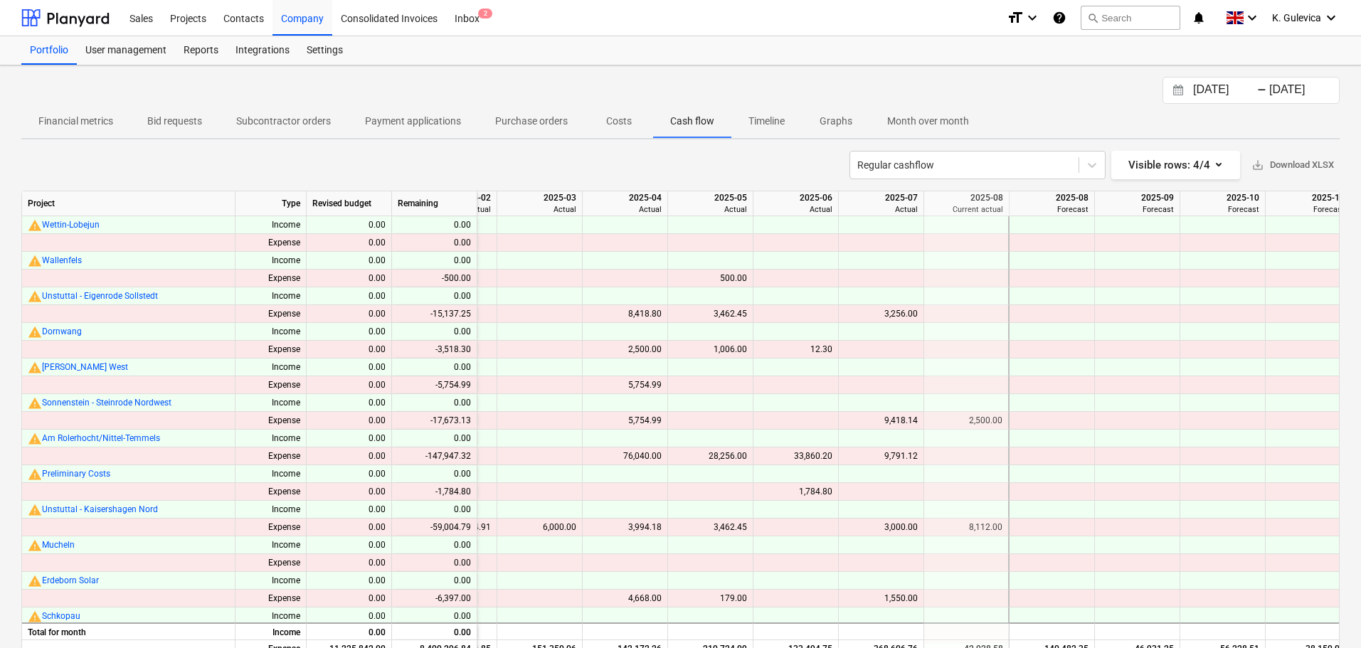
click at [901, 314] on div "3,256.00" at bounding box center [881, 314] width 73 height 18
click at [900, 419] on div "9,418.14" at bounding box center [881, 421] width 73 height 18
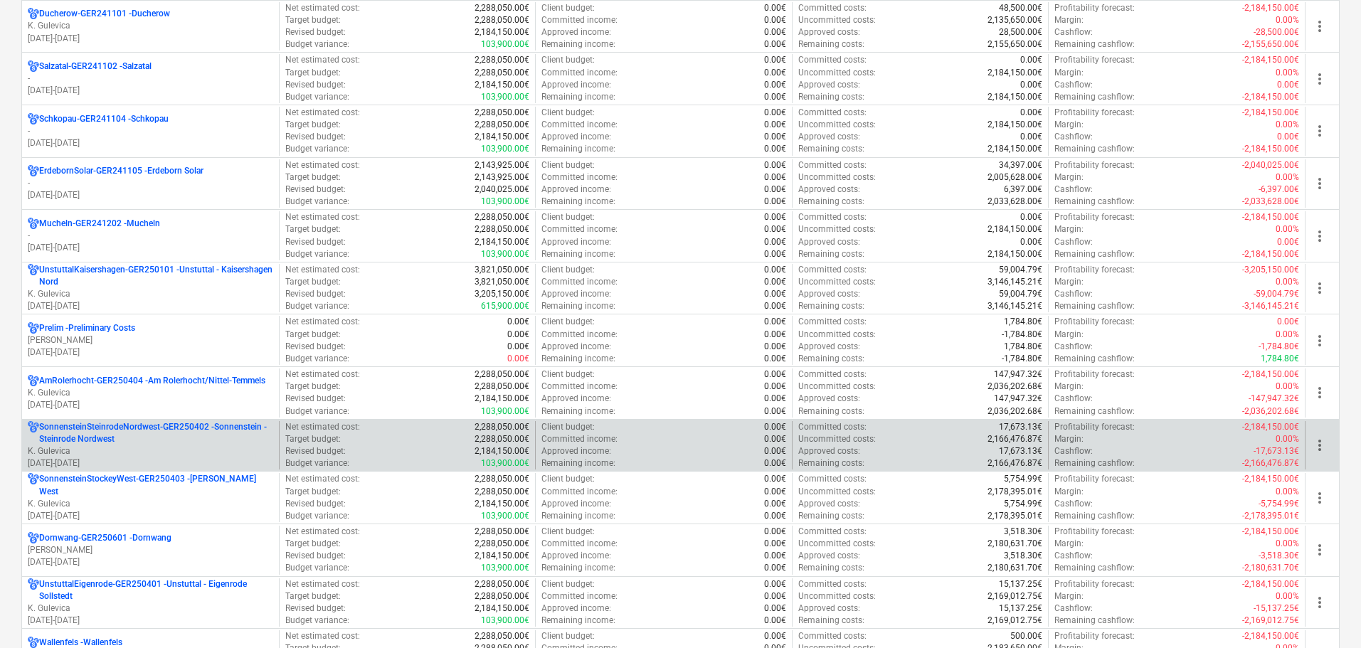
scroll to position [1566, 0]
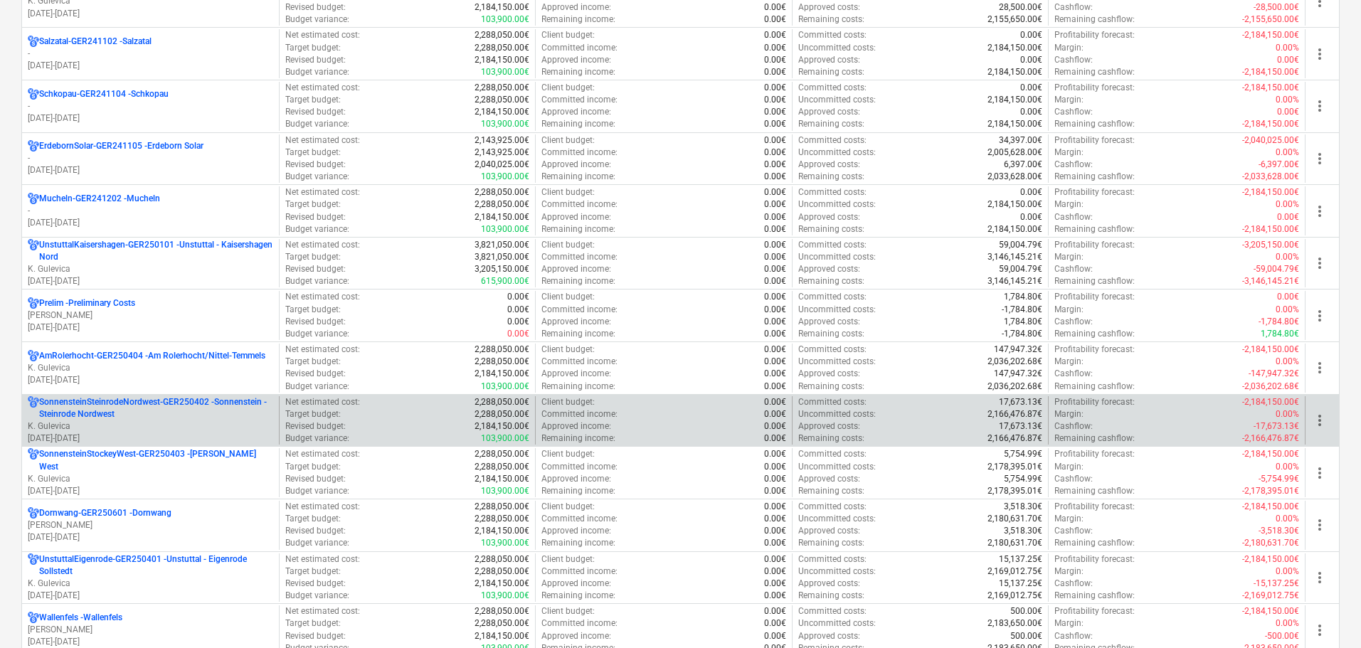
click at [194, 411] on p "SonnensteinSteinrodeNordwest-GER250402 - Sonnenstein - Steinrode Nordwest" at bounding box center [156, 408] width 234 height 24
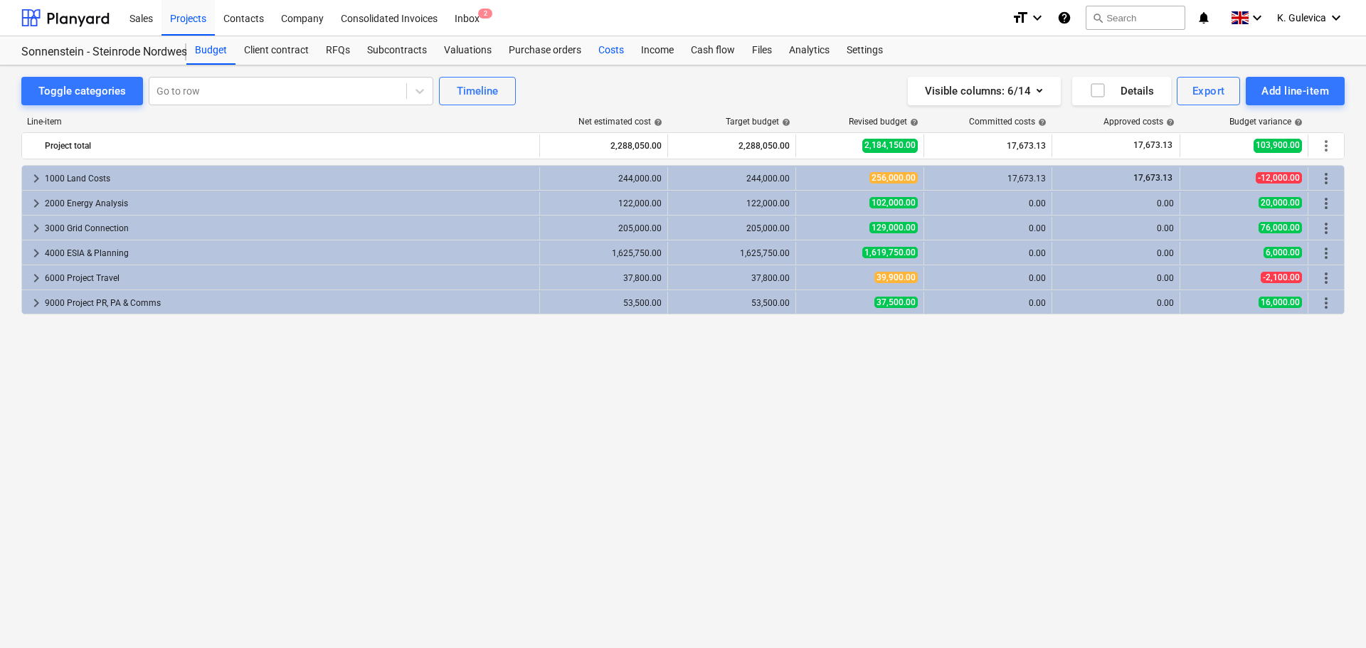
click at [611, 46] on div "Costs" at bounding box center [611, 50] width 43 height 28
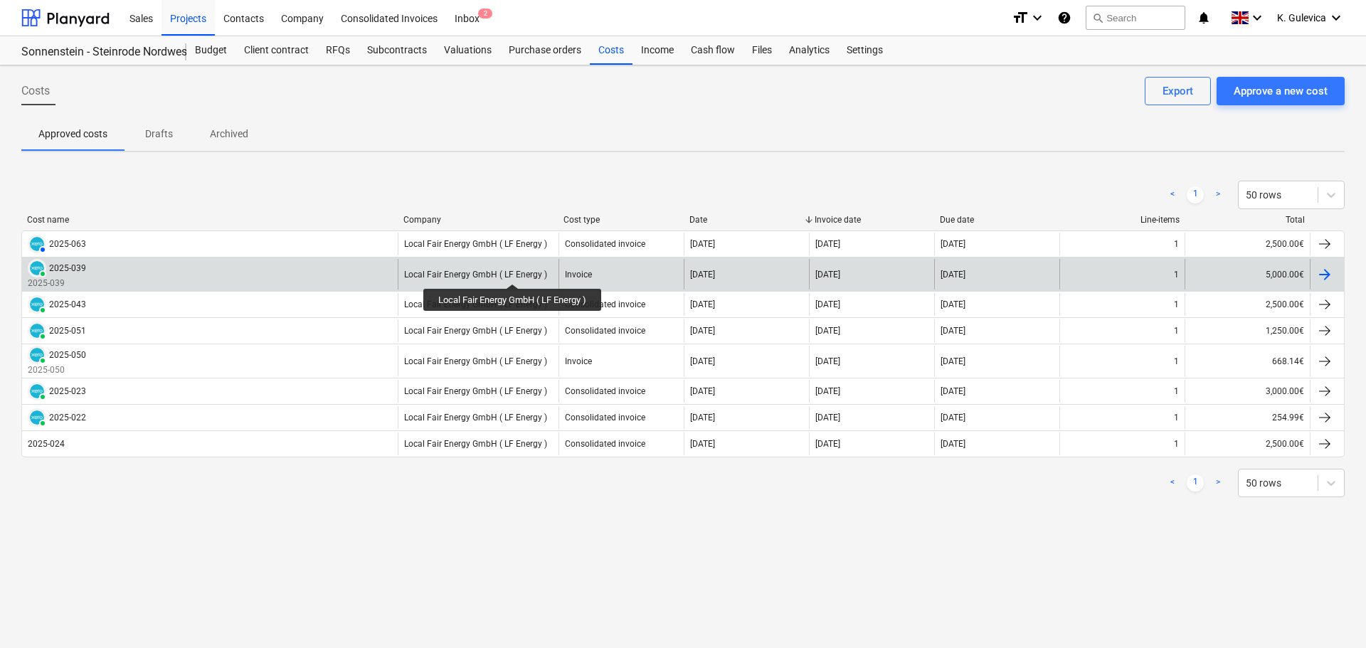
click at [515, 271] on div "Local Fair Energy GmbH ( LF Energy )" at bounding box center [475, 275] width 143 height 10
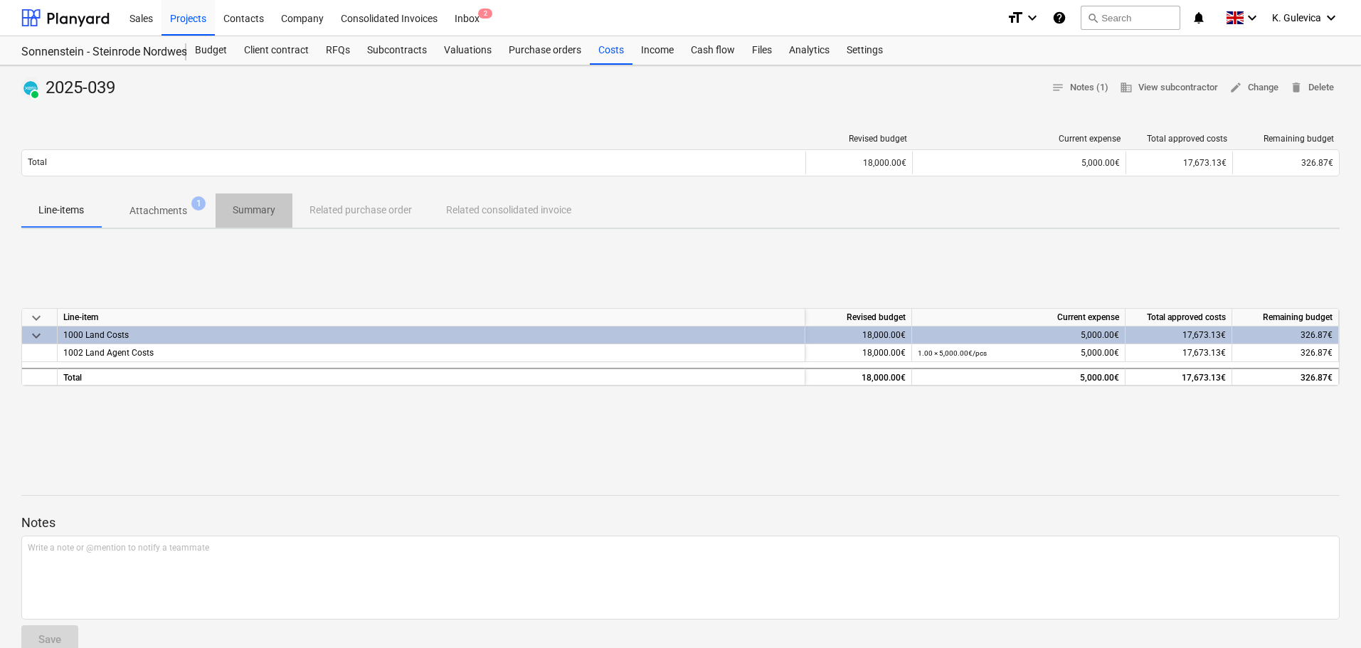
click at [245, 214] on p "Summary" at bounding box center [254, 210] width 43 height 15
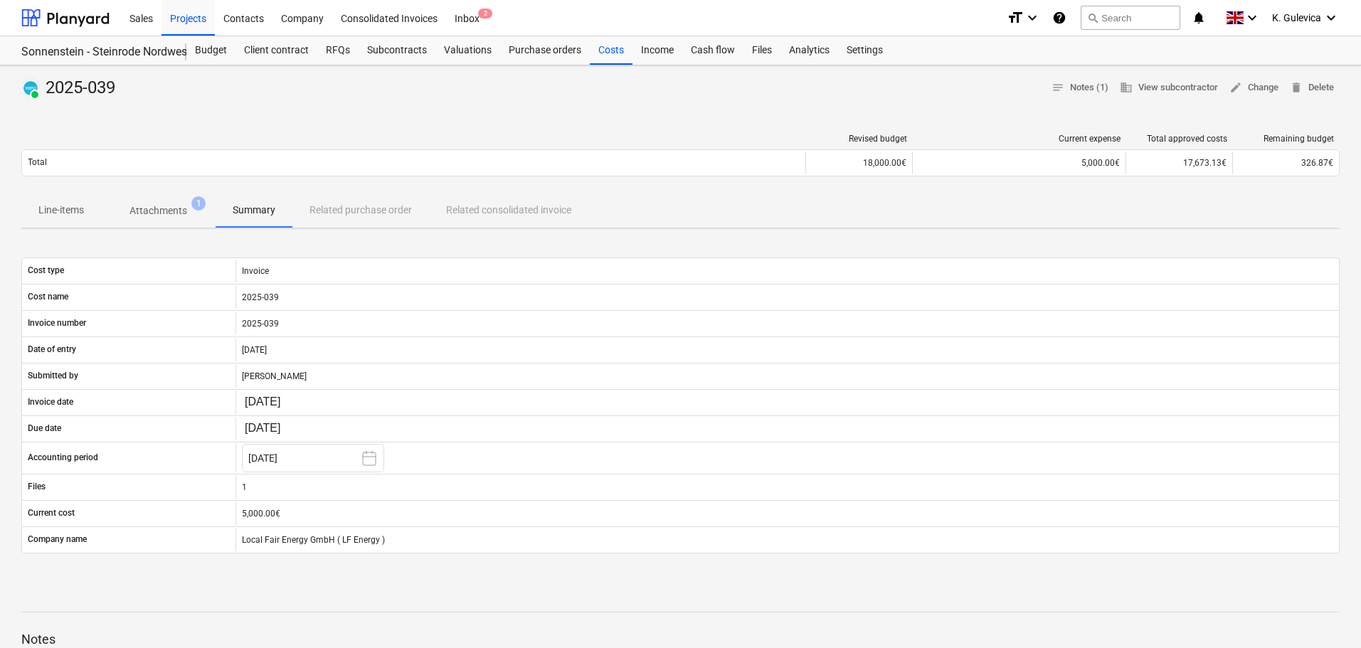
click at [154, 211] on p "Attachments" at bounding box center [159, 211] width 58 height 15
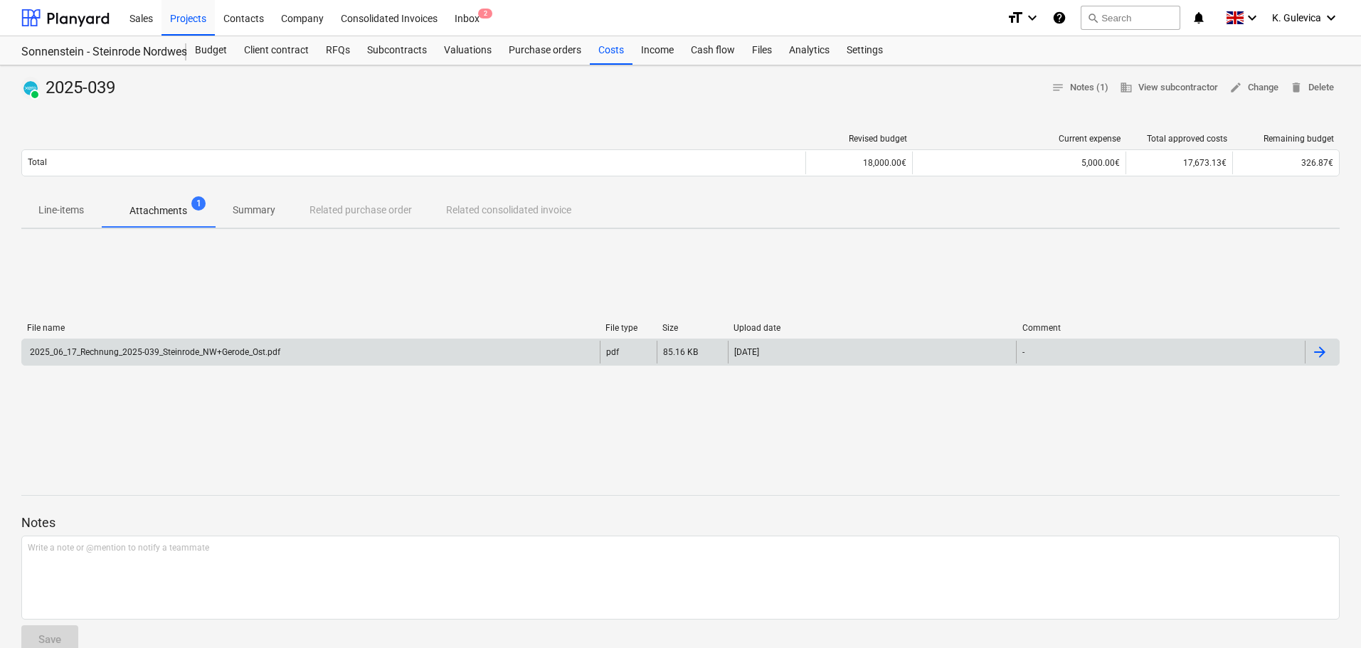
click at [199, 352] on div "2025_06_17_Rechnung_2025-039_Steinrode_NW+Gerode_Ost.pdf" at bounding box center [154, 352] width 253 height 10
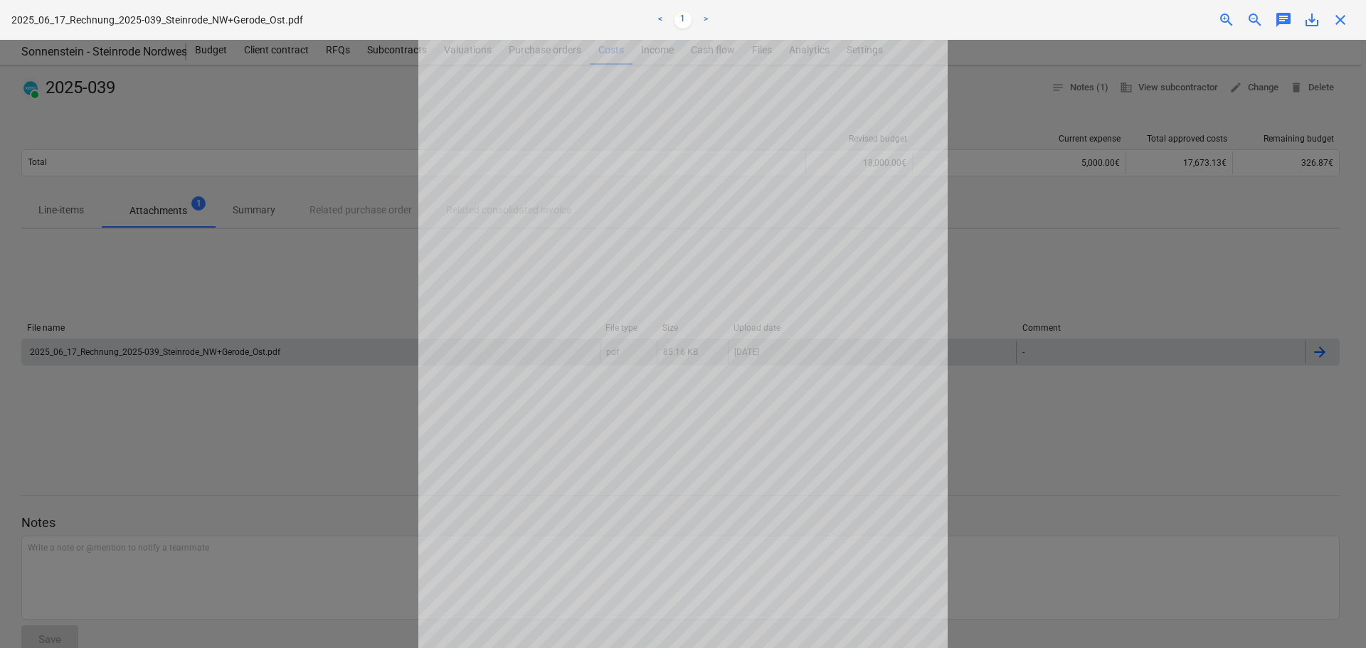
click at [1339, 19] on span "close" at bounding box center [1340, 19] width 17 height 17
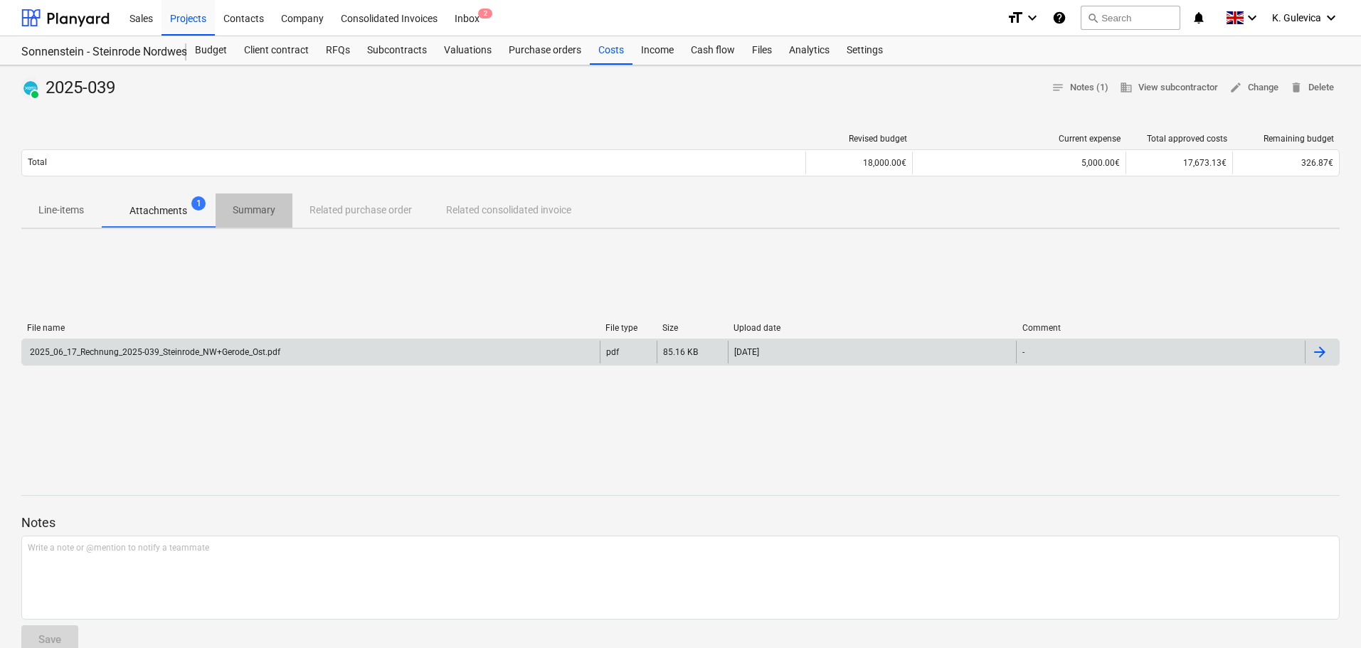
click at [267, 214] on p "Summary" at bounding box center [254, 210] width 43 height 15
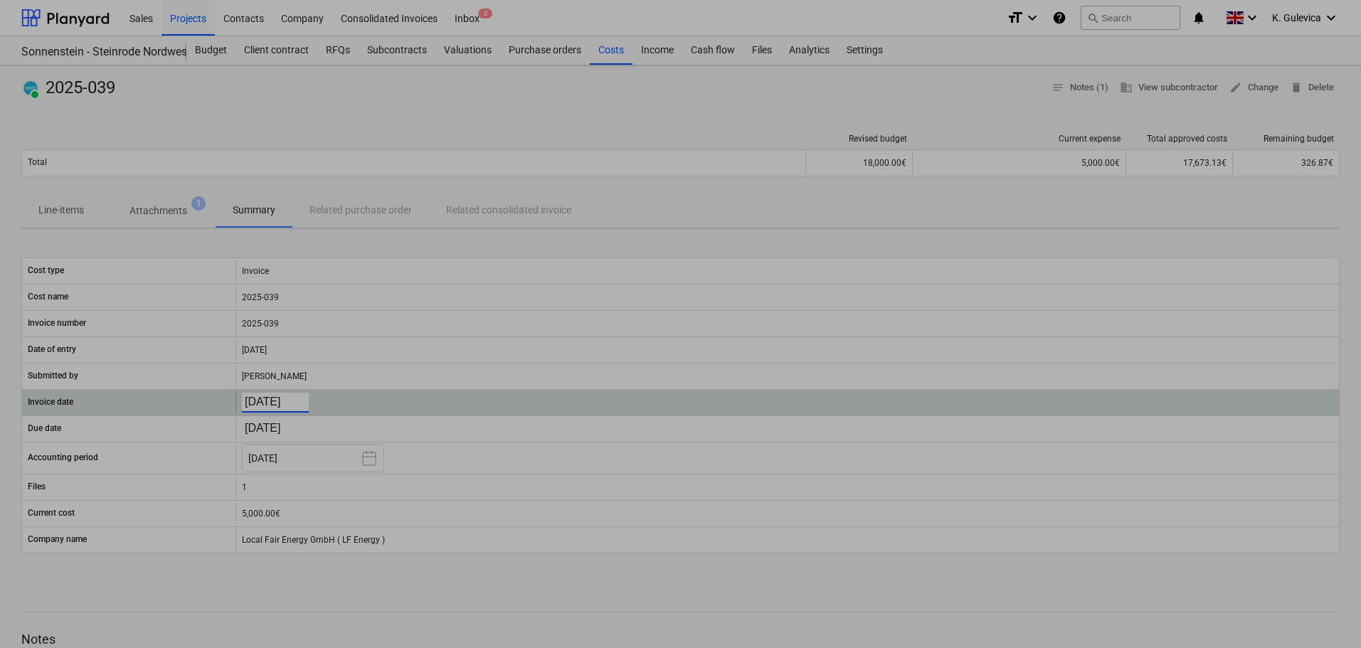
click at [263, 398] on body "Sales Projects Contacts Company Consolidated Invoices Inbox 2 format_size keybo…" at bounding box center [680, 324] width 1361 height 648
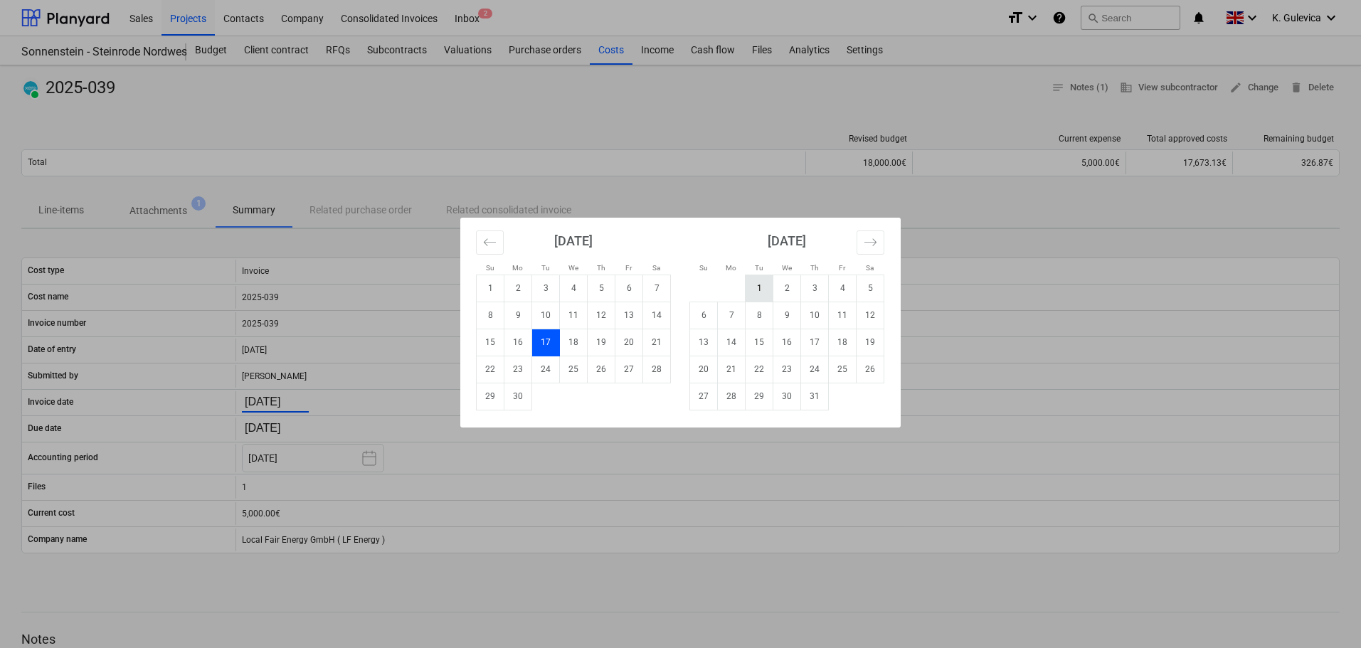
click at [754, 288] on td "1" at bounding box center [760, 288] width 28 height 27
type input "01.07.2025"
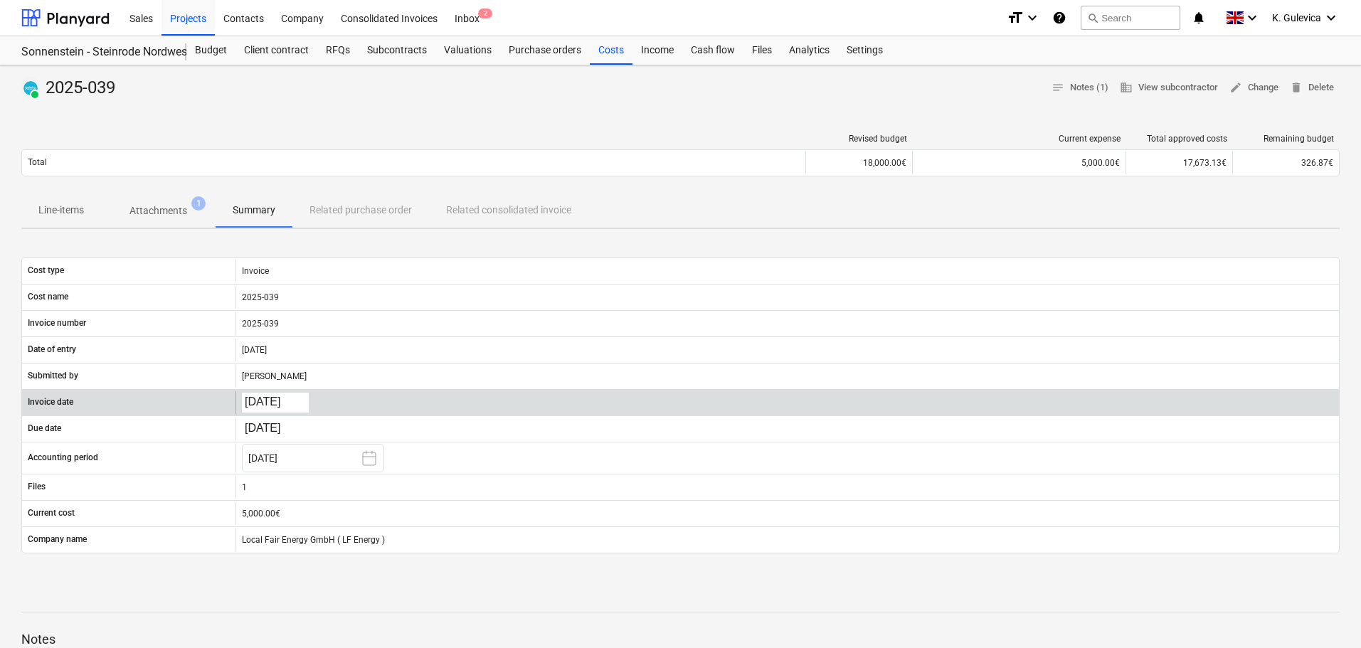
click at [263, 399] on body "Sales Projects Contacts Company Consolidated Invoices Inbox 2 format_size keybo…" at bounding box center [680, 324] width 1361 height 648
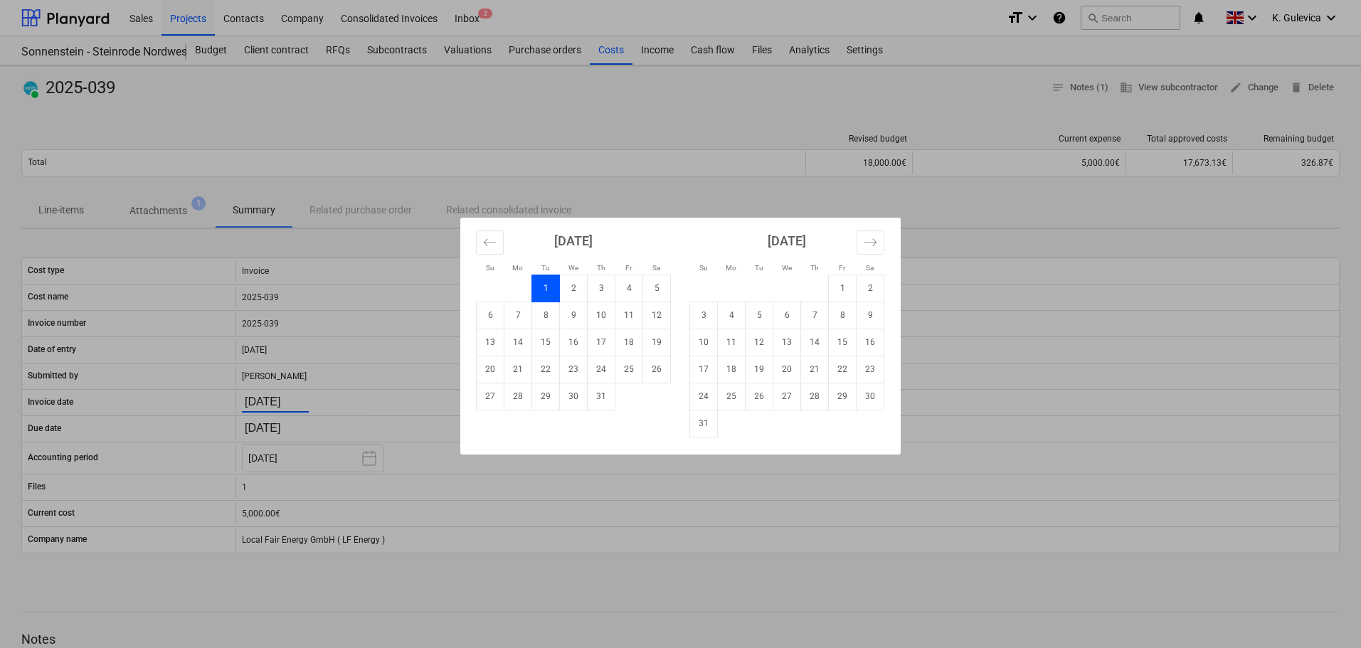
click at [607, 51] on div "Su Mo Tu We Th Fr Sa Su Mo Tu We Th Fr Sa June 2025 1 2 3 4 5 6 7 8 9 10 11 12 …" at bounding box center [680, 324] width 1361 height 648
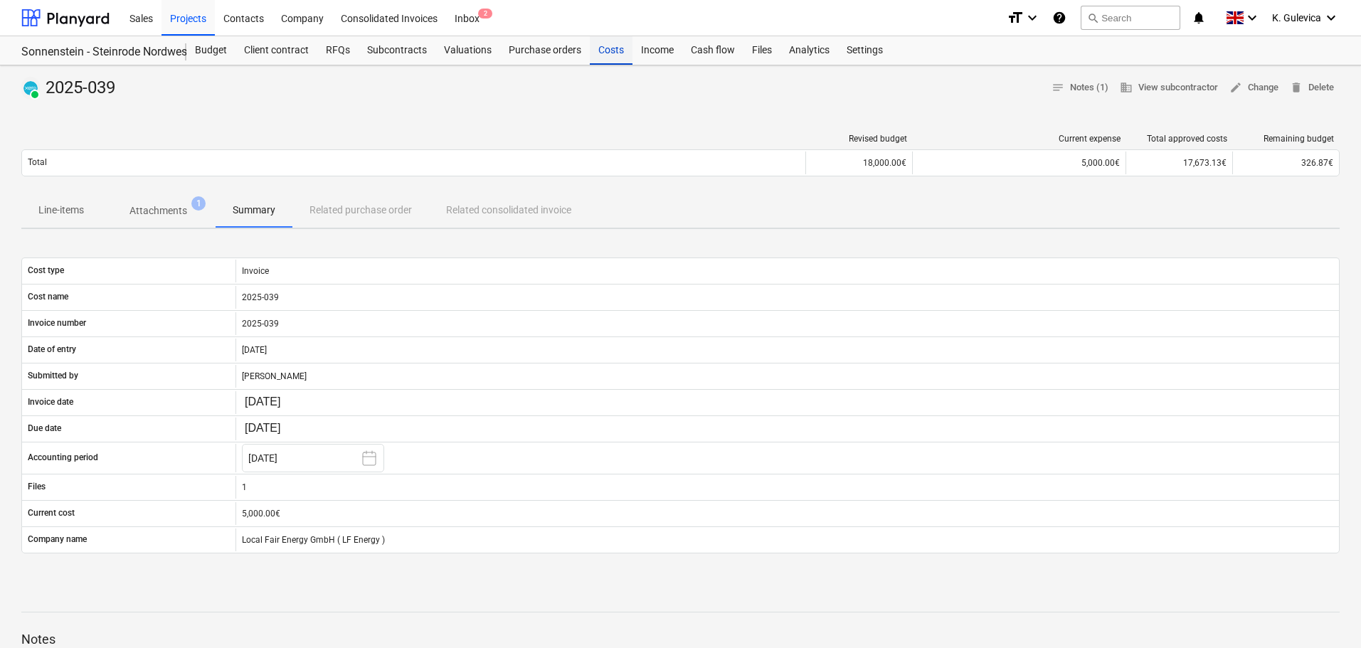
click at [607, 51] on div "Costs" at bounding box center [611, 50] width 43 height 28
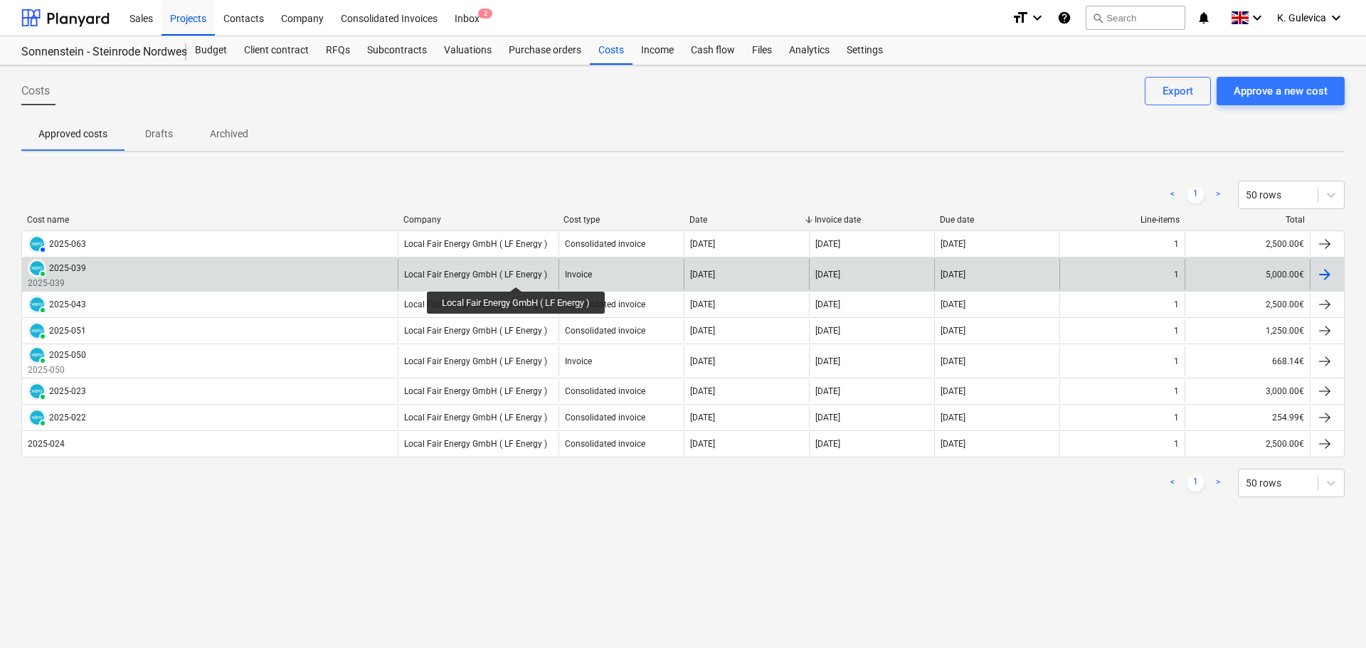
click at [518, 274] on div "Local Fair Energy GmbH ( LF Energy )" at bounding box center [475, 275] width 143 height 10
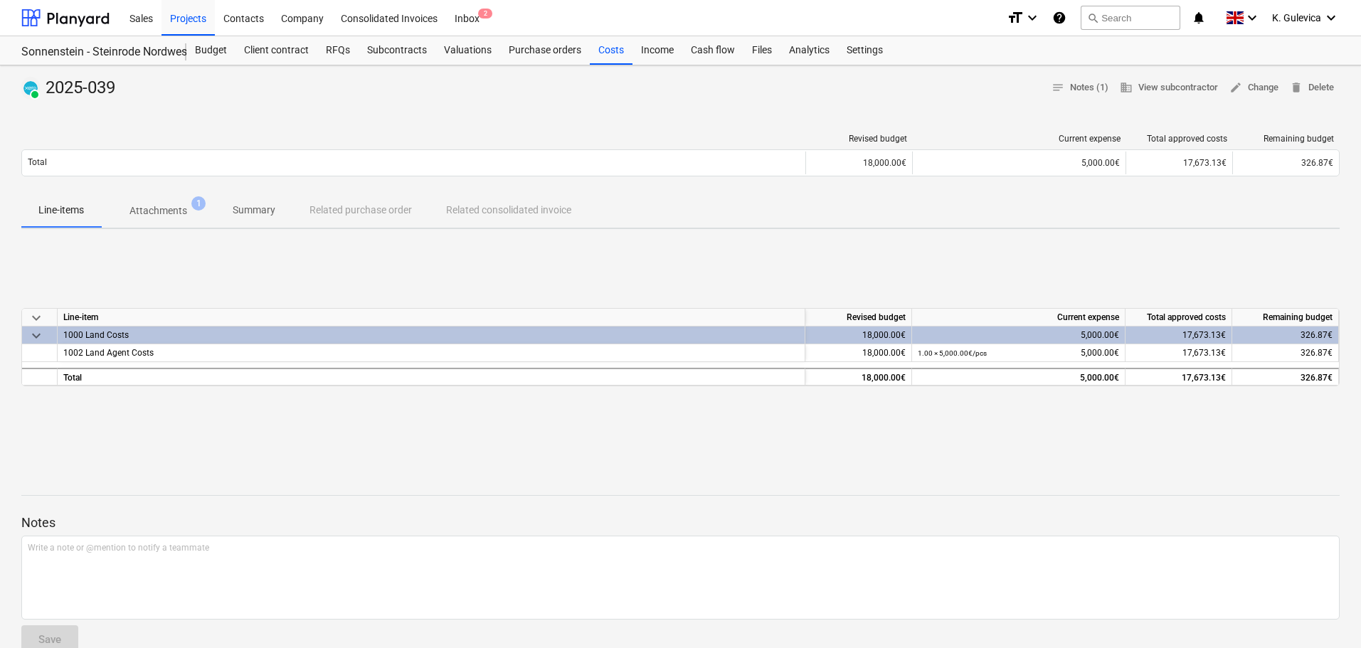
click at [245, 216] on p "Summary" at bounding box center [254, 210] width 43 height 15
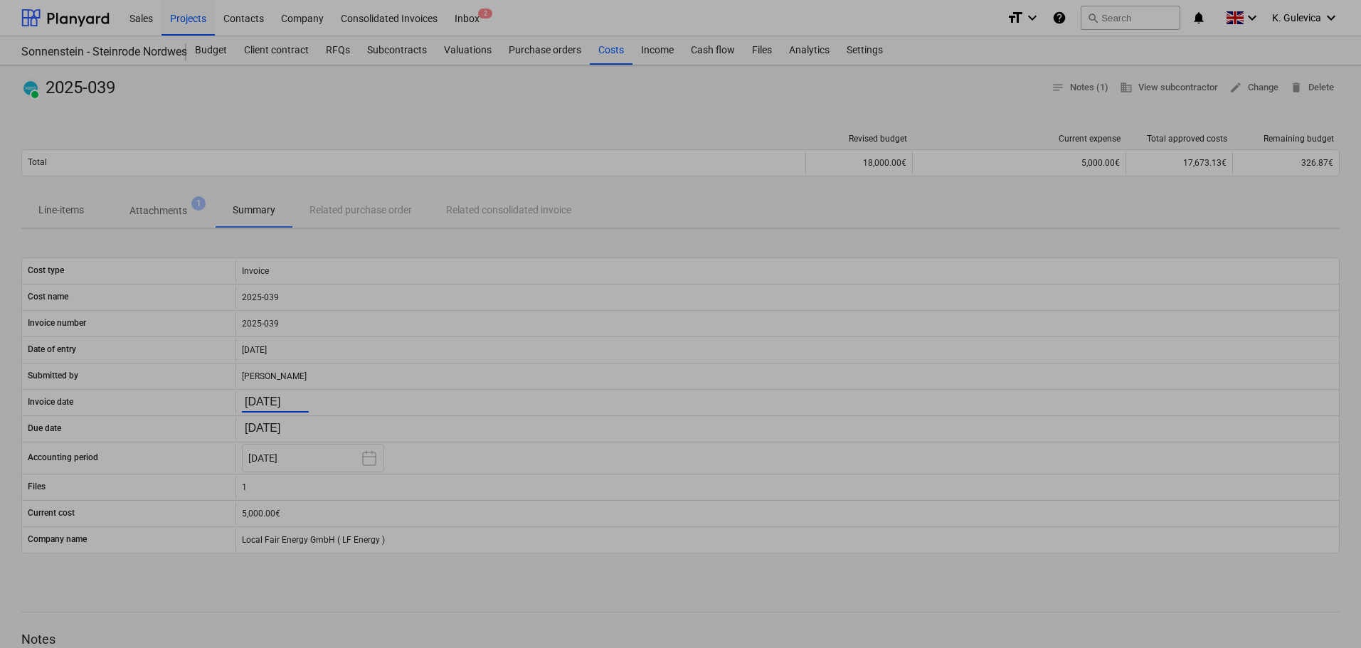
click at [296, 401] on body "Sales Projects Contacts Company Consolidated Invoices Inbox 2 format_size keybo…" at bounding box center [680, 324] width 1361 height 648
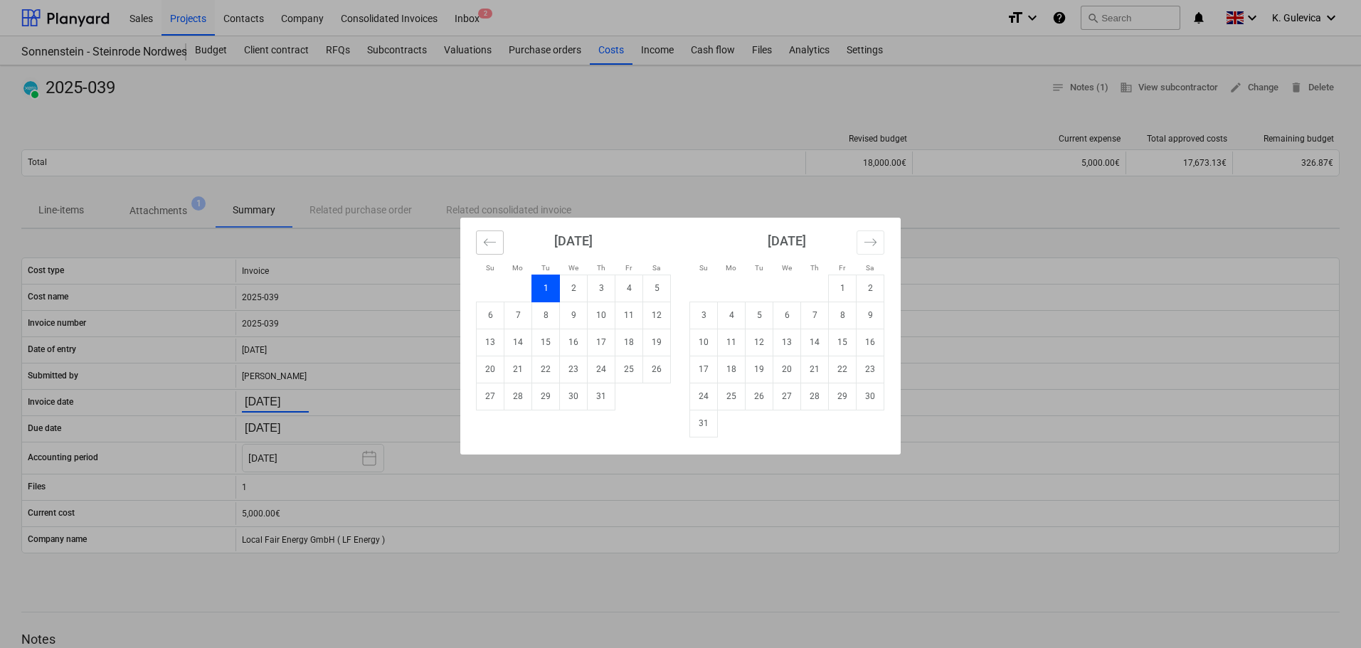
click at [486, 239] on icon "Move backward to switch to the previous month." at bounding box center [490, 243] width 14 height 14
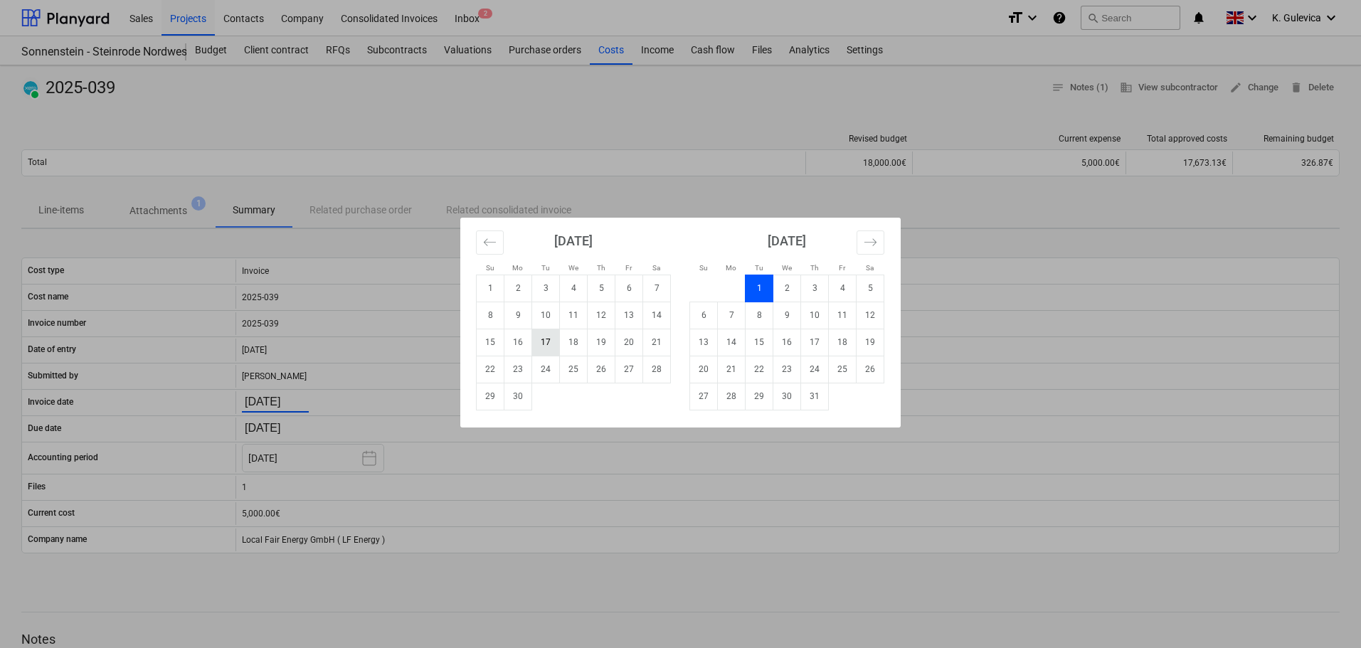
click at [542, 344] on td "17" at bounding box center [546, 342] width 28 height 27
type input "17.06.2025"
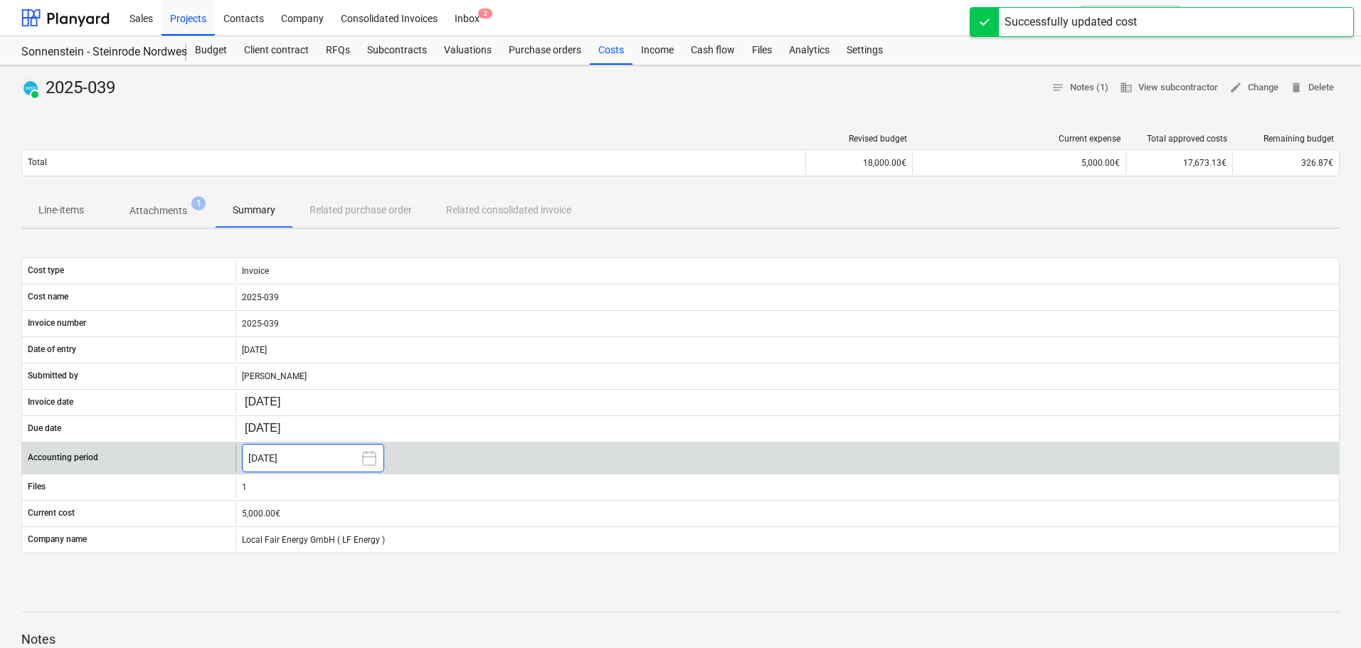
click at [317, 451] on button "July 2025" at bounding box center [313, 458] width 142 height 28
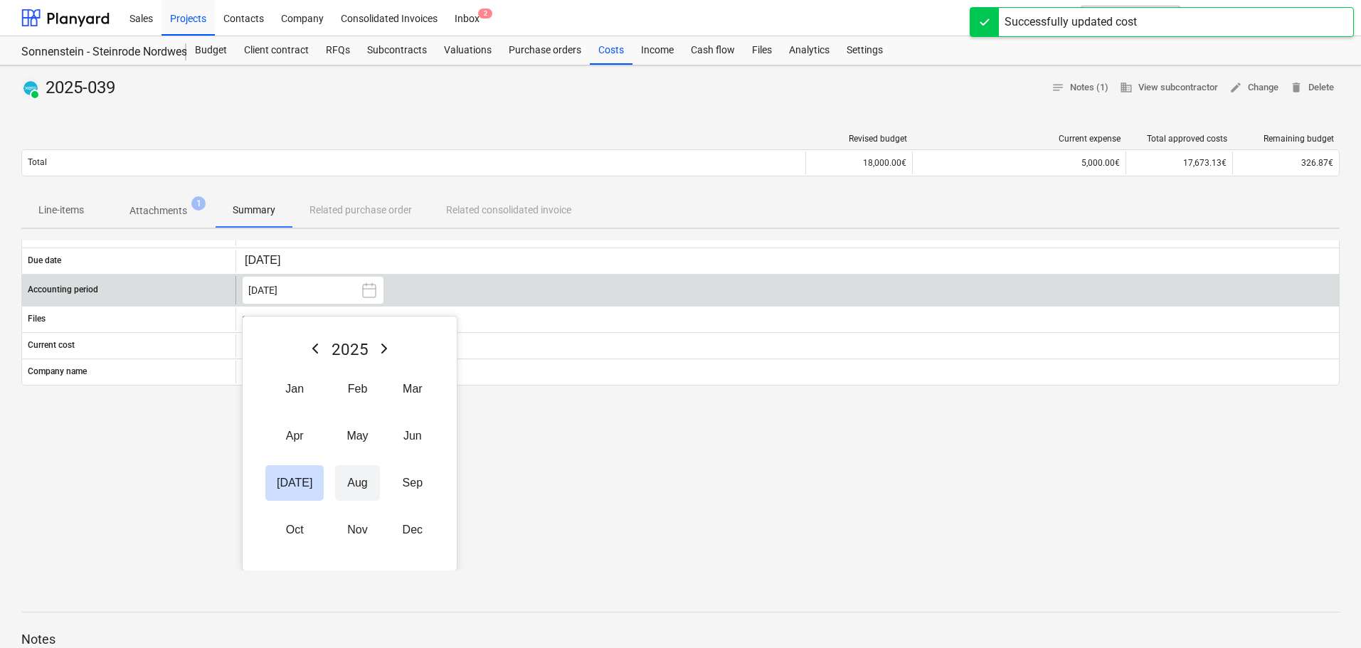
scroll to position [169, 0]
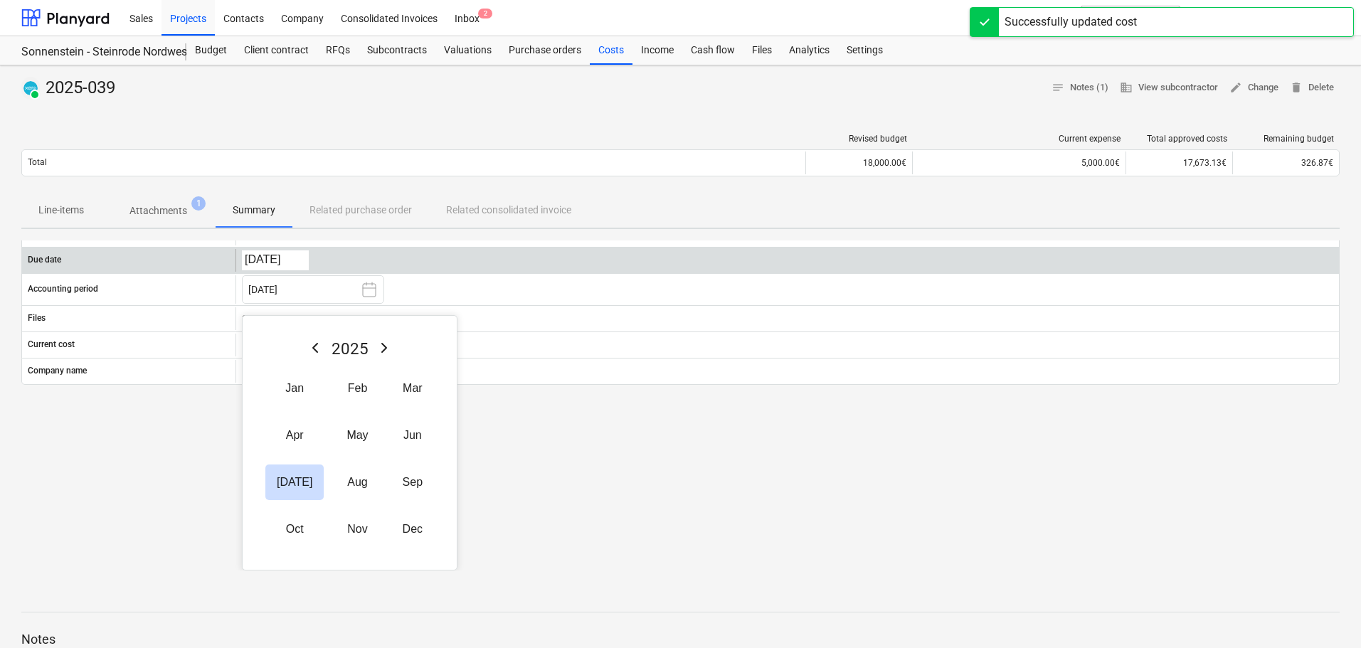
click at [396, 434] on button "Jun" at bounding box center [412, 436] width 43 height 36
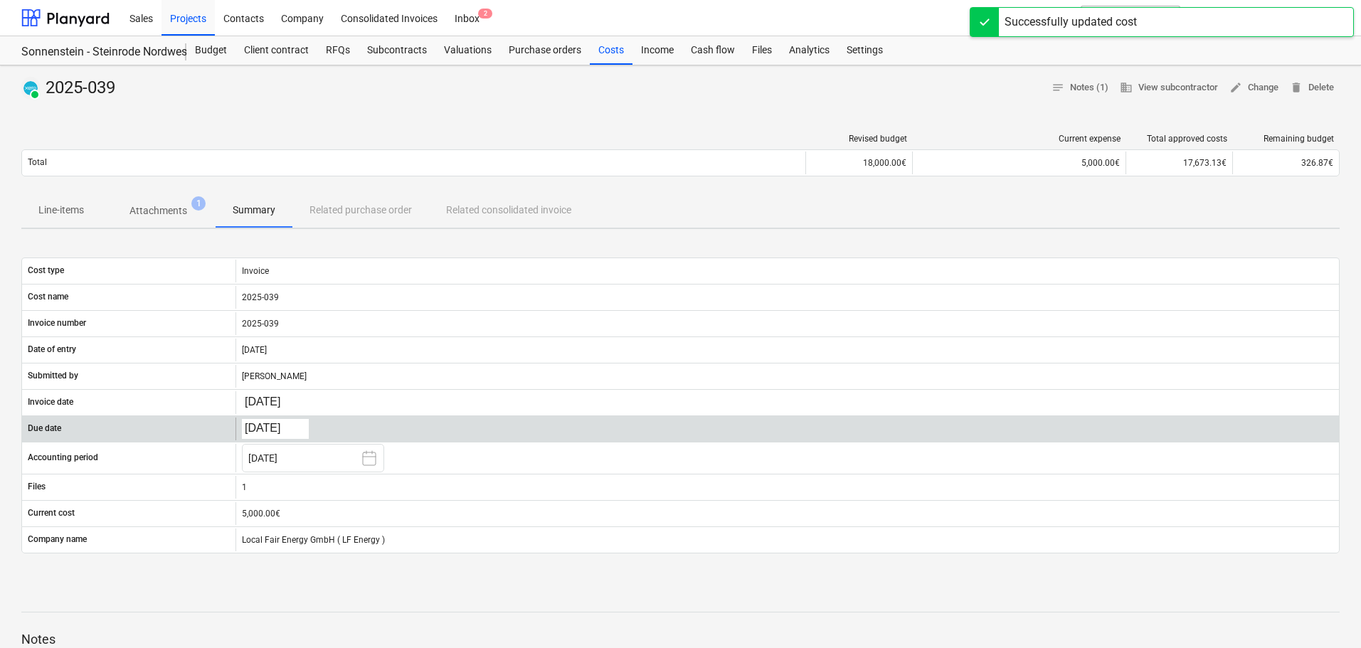
scroll to position [0, 0]
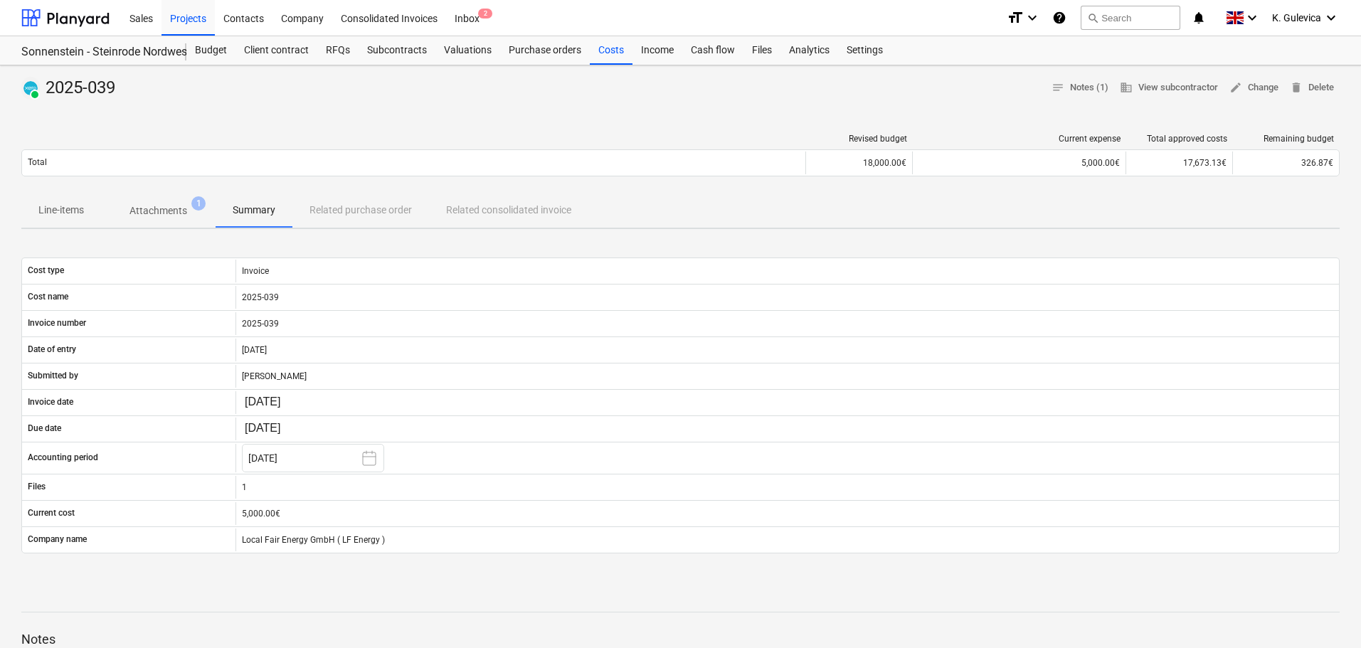
drag, startPoint x: 191, startPoint y: 18, endPoint x: 203, endPoint y: 63, distance: 47.1
click at [191, 18] on div "Projects" at bounding box center [188, 17] width 53 height 36
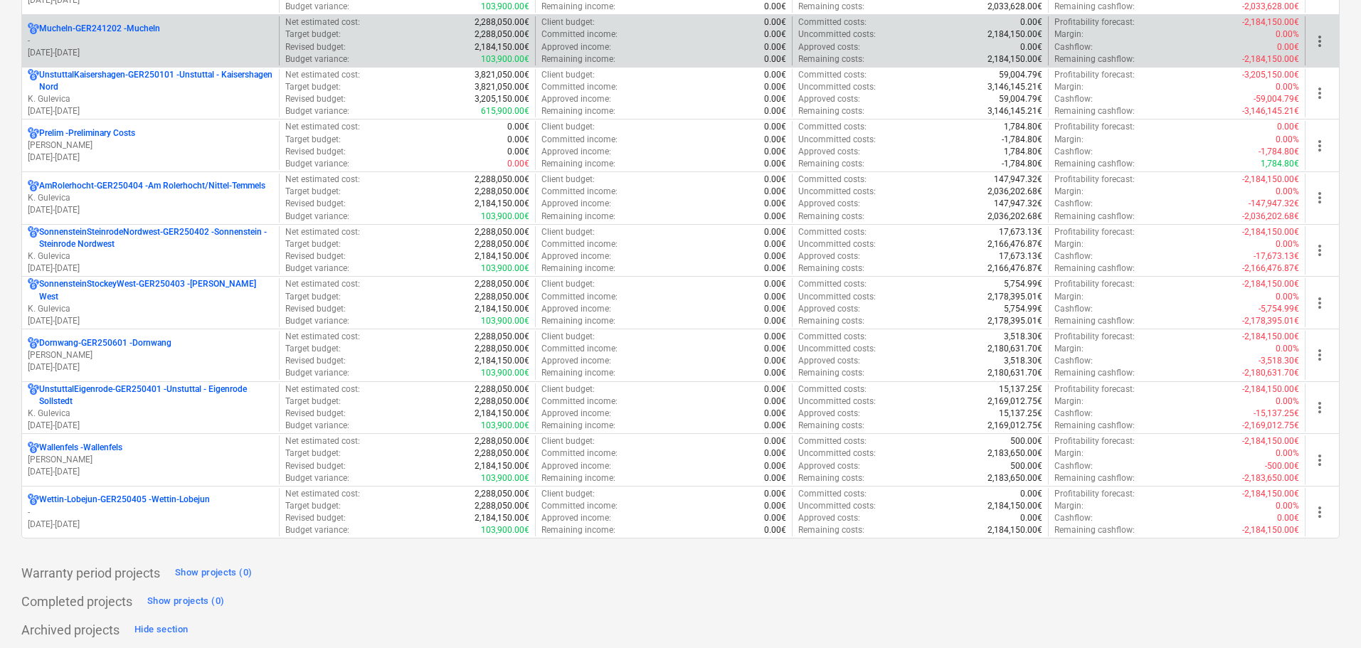
scroll to position [1850, 0]
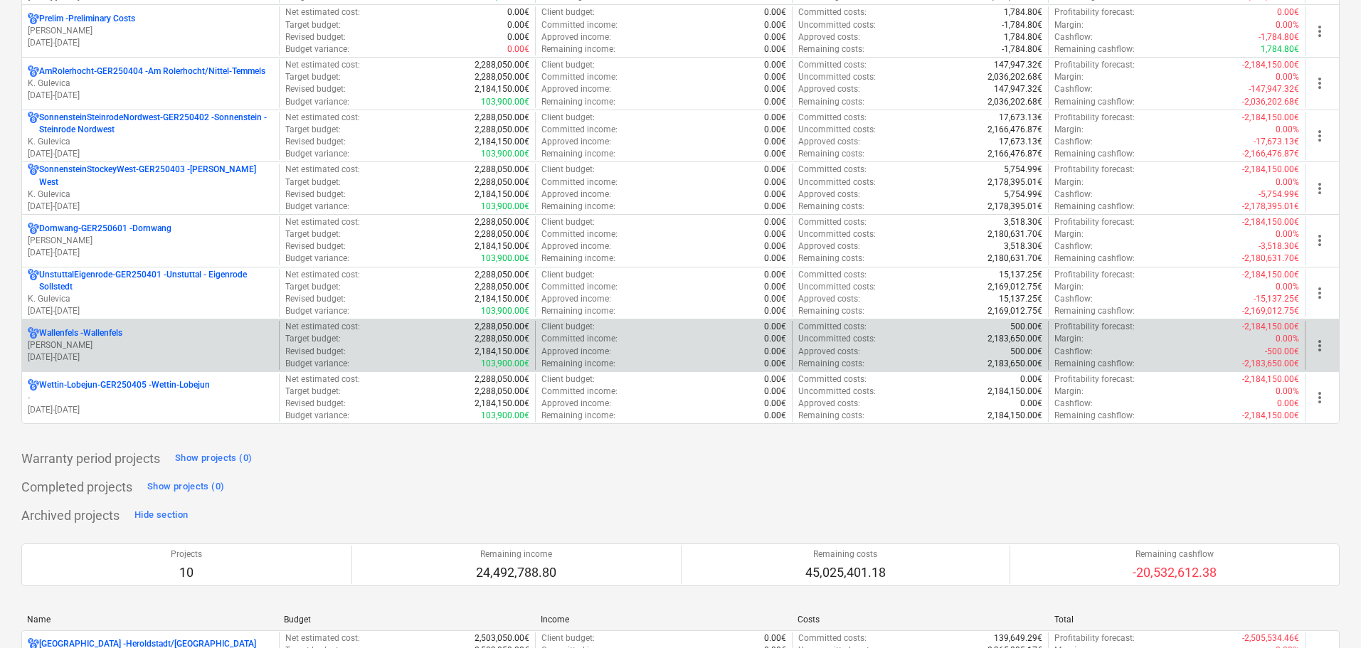
click at [112, 350] on p "L. Andres" at bounding box center [151, 345] width 246 height 12
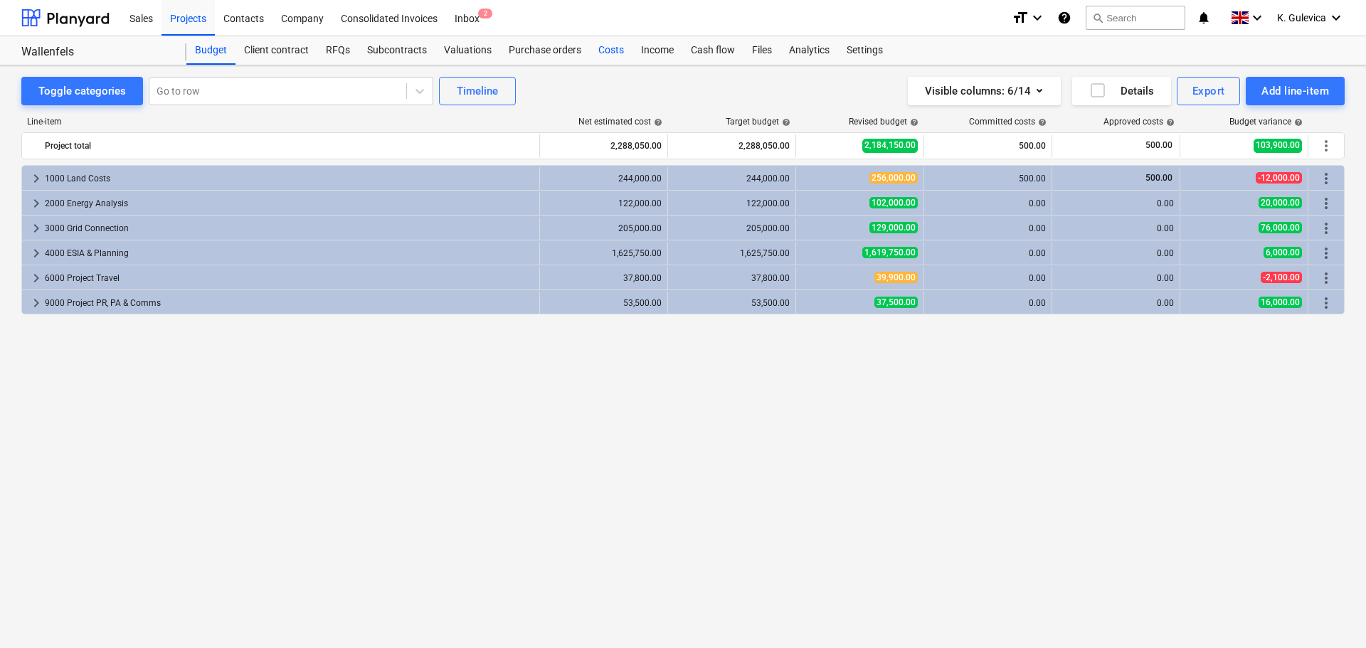
click at [604, 51] on div "Costs" at bounding box center [611, 50] width 43 height 28
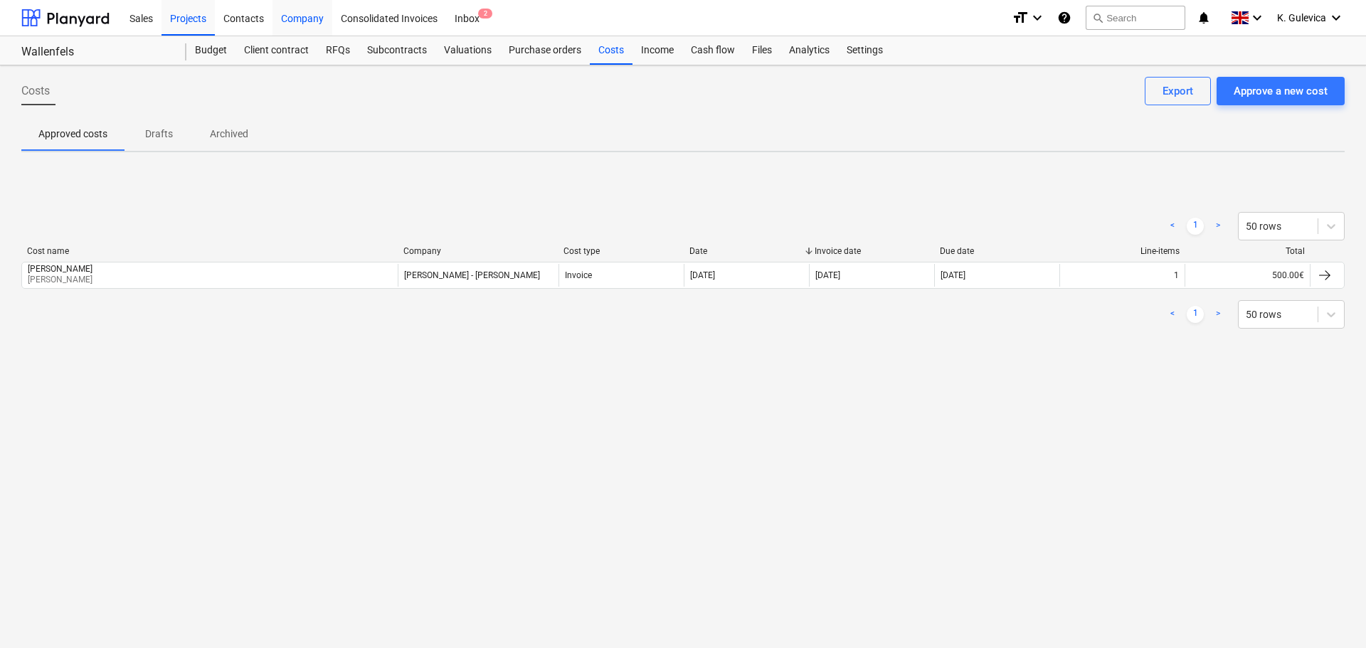
click at [282, 24] on div "Company" at bounding box center [303, 17] width 60 height 36
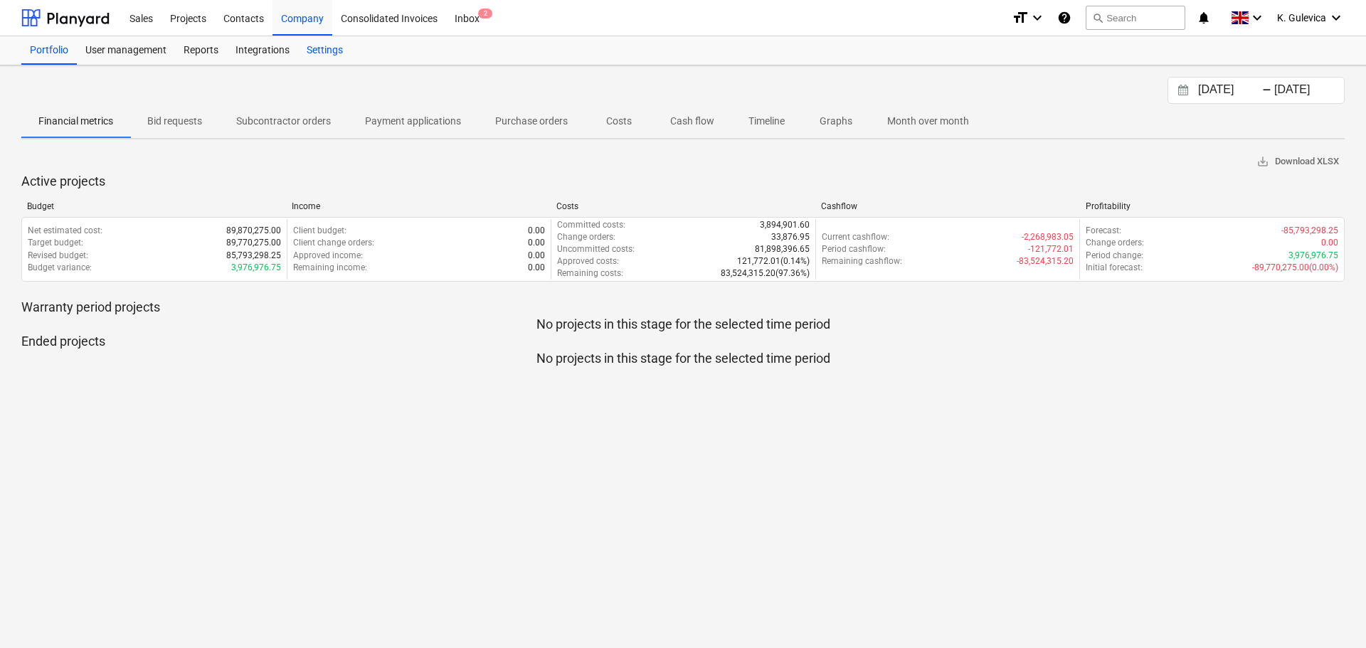
click at [329, 45] on div "Settings" at bounding box center [324, 50] width 53 height 28
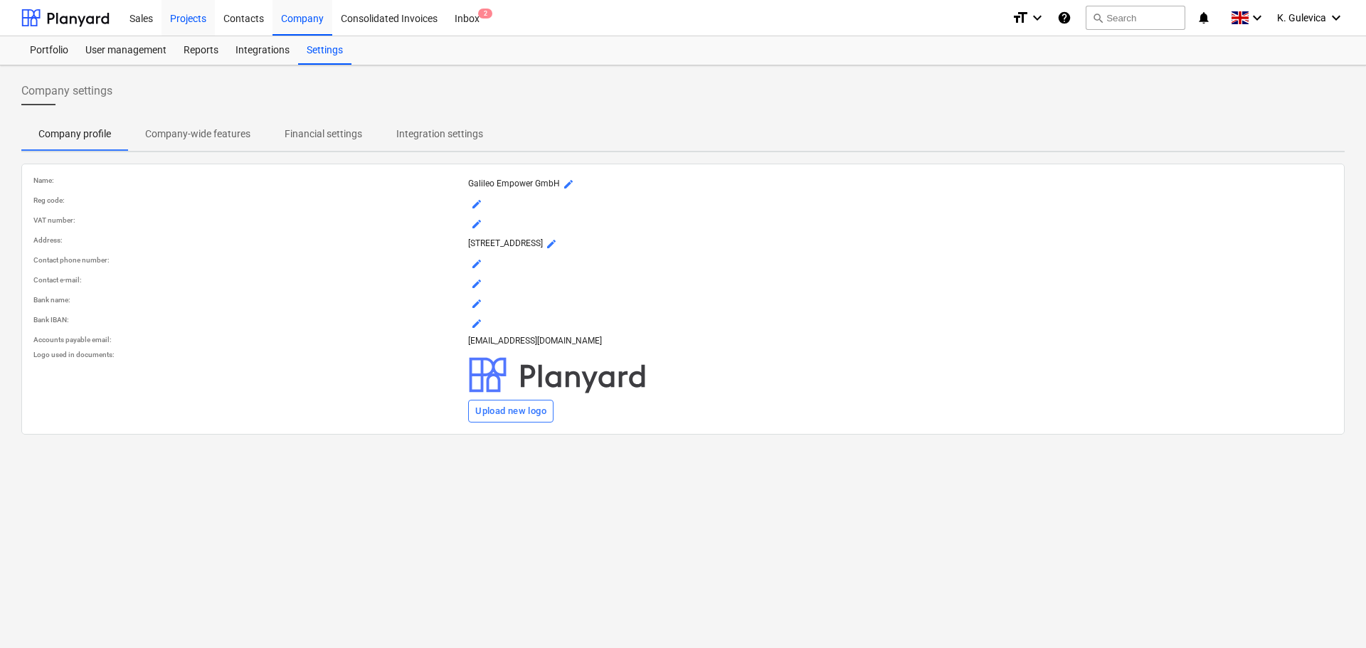
click at [194, 14] on div "Projects" at bounding box center [188, 17] width 53 height 36
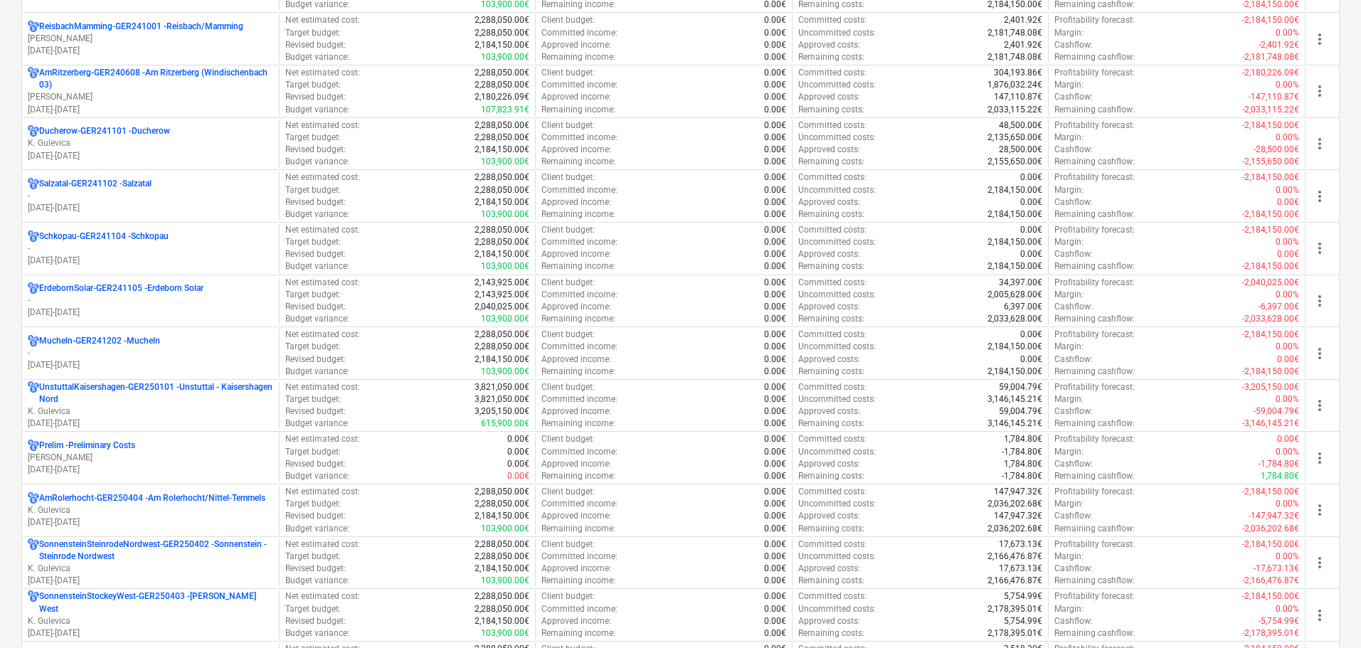
scroll to position [1850, 0]
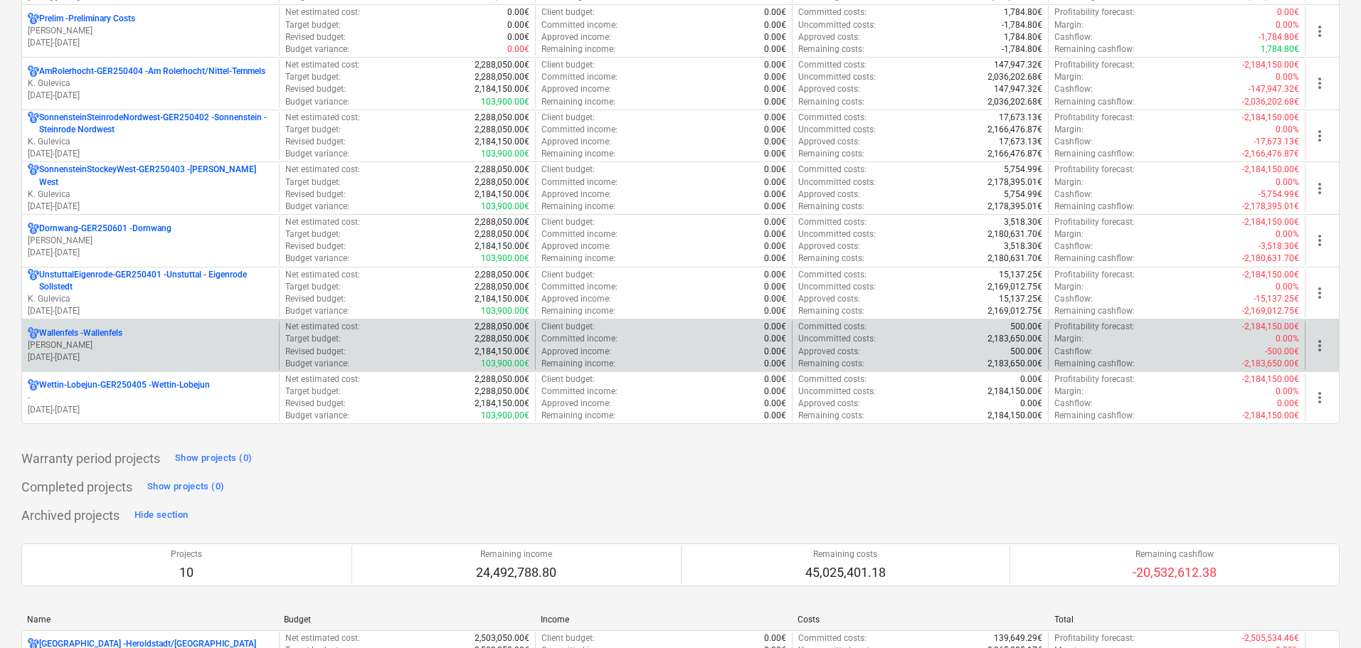
click at [144, 348] on p "L. Andres" at bounding box center [151, 345] width 246 height 12
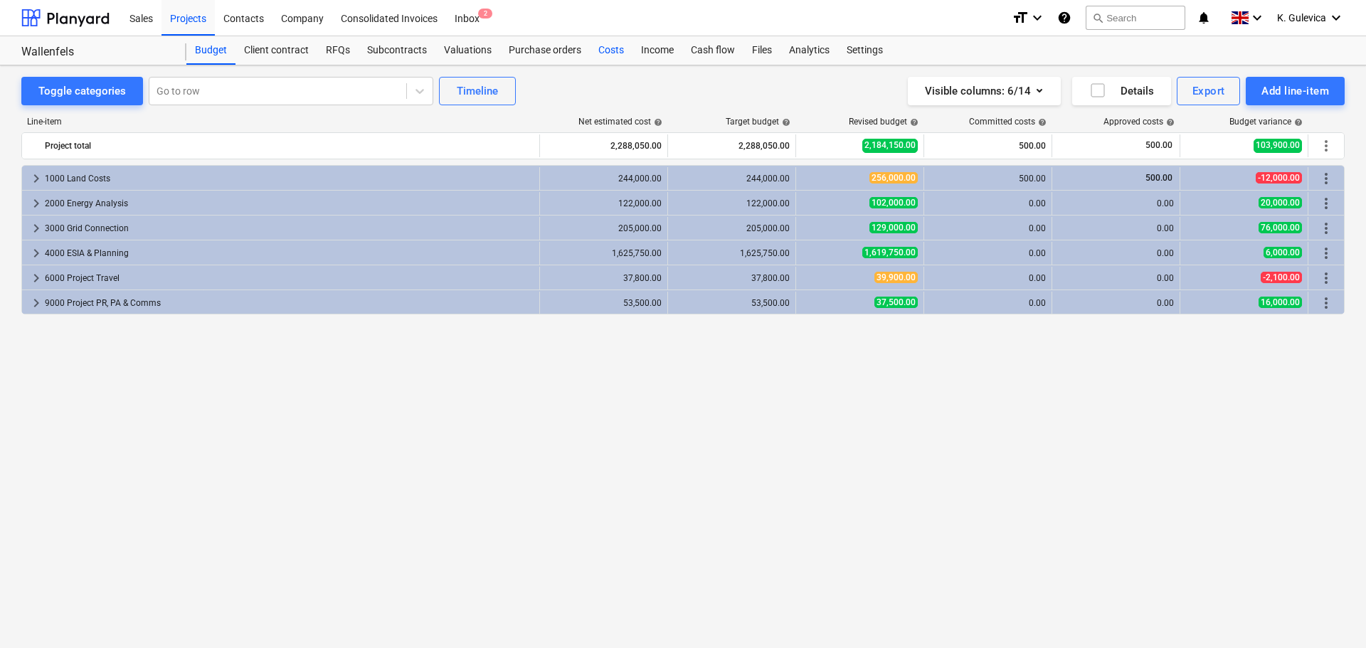
click at [605, 51] on div "Costs" at bounding box center [611, 50] width 43 height 28
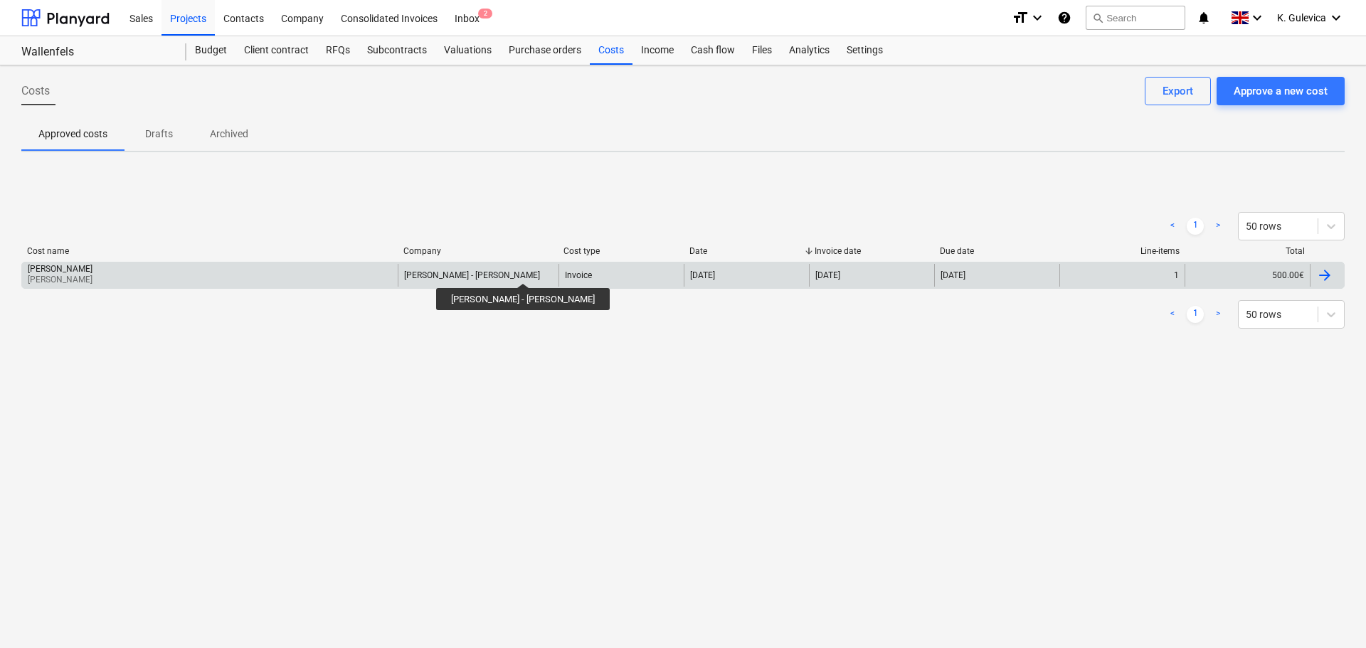
click at [515, 270] on div "Wallenfels WF - Gerd Schramm" at bounding box center [472, 275] width 136 height 10
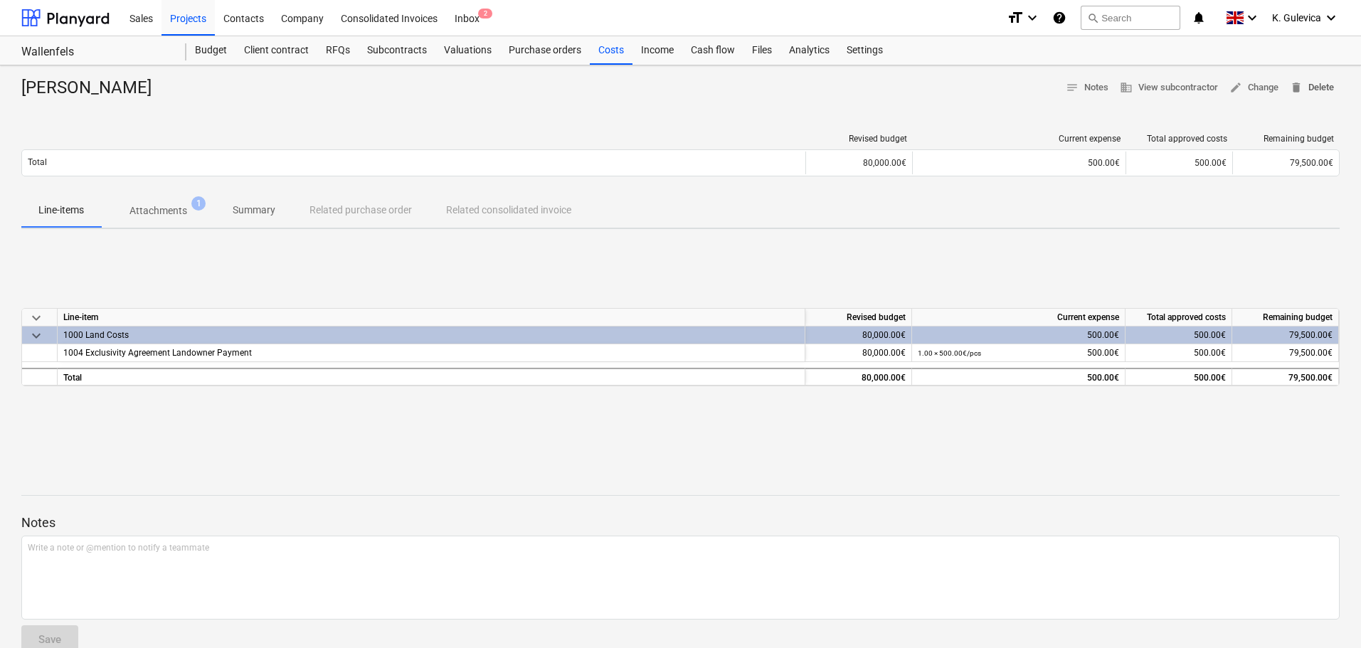
click at [1314, 85] on span "delete Delete" at bounding box center [1312, 88] width 44 height 16
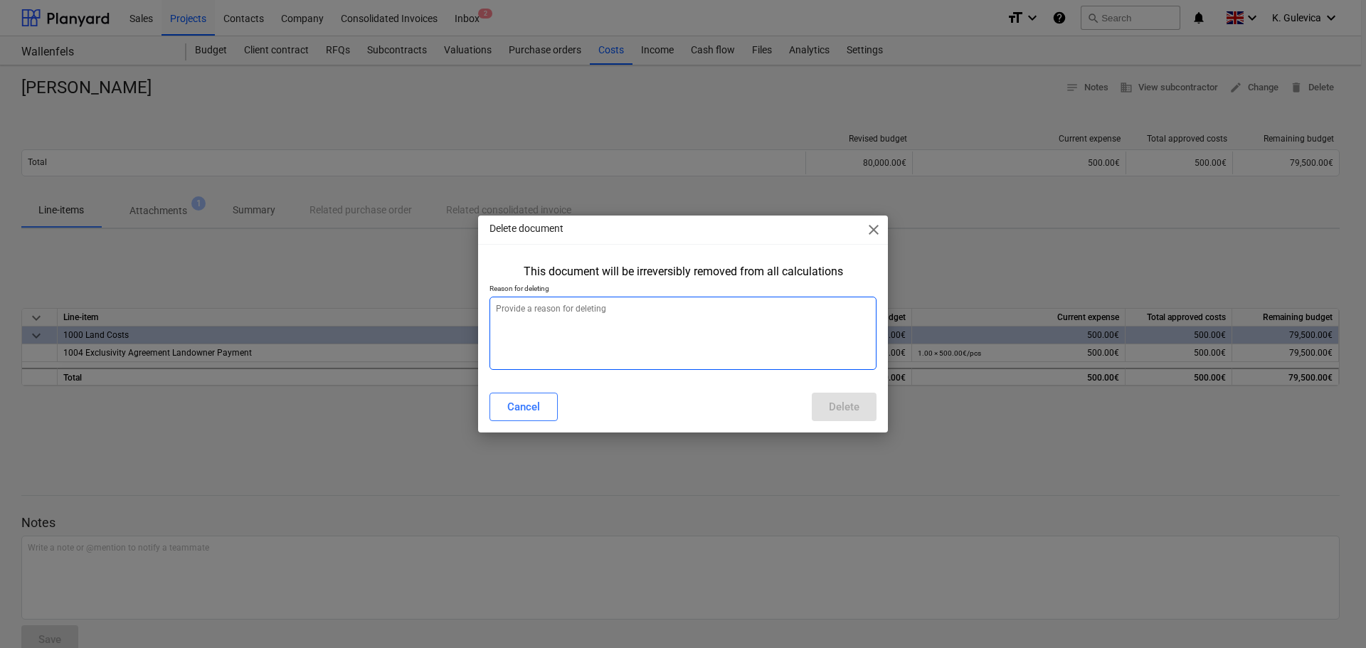
type textarea "x"
click at [525, 324] on textarea at bounding box center [683, 333] width 387 height 73
type textarea "p"
type textarea "x"
type textarea "pr"
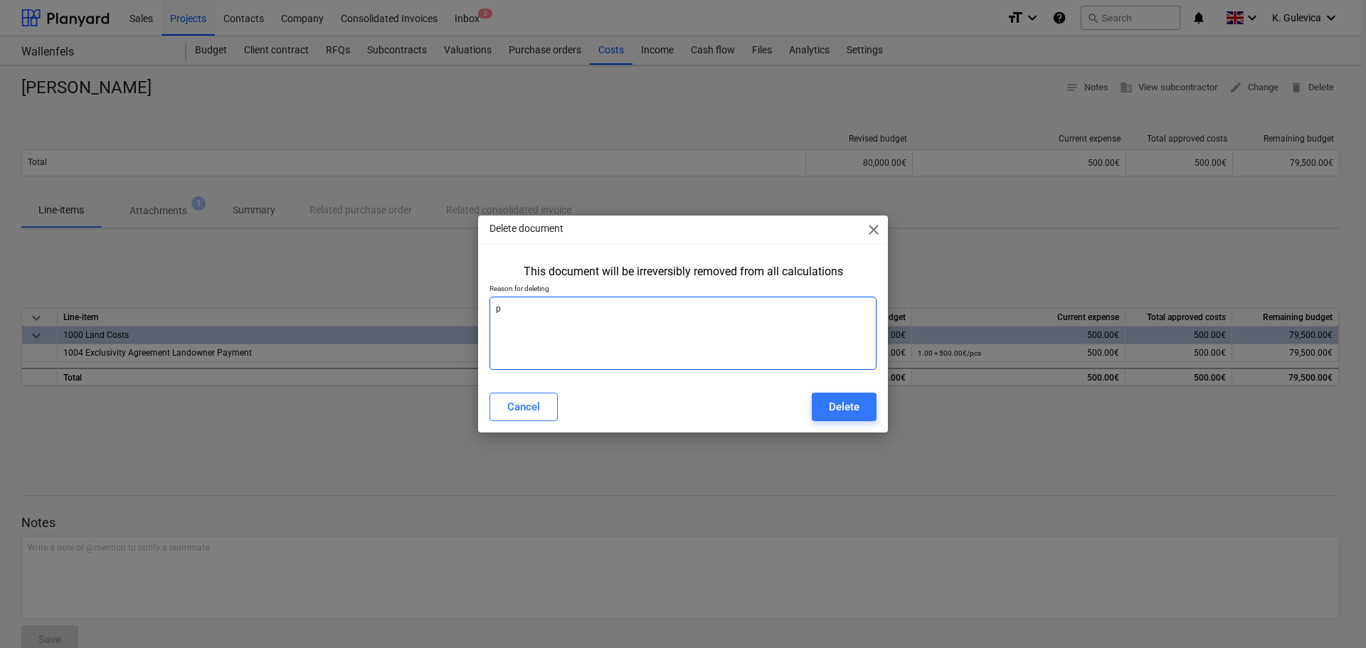
type textarea "x"
type textarea "pro"
type textarea "x"
type textarea "proj"
type textarea "x"
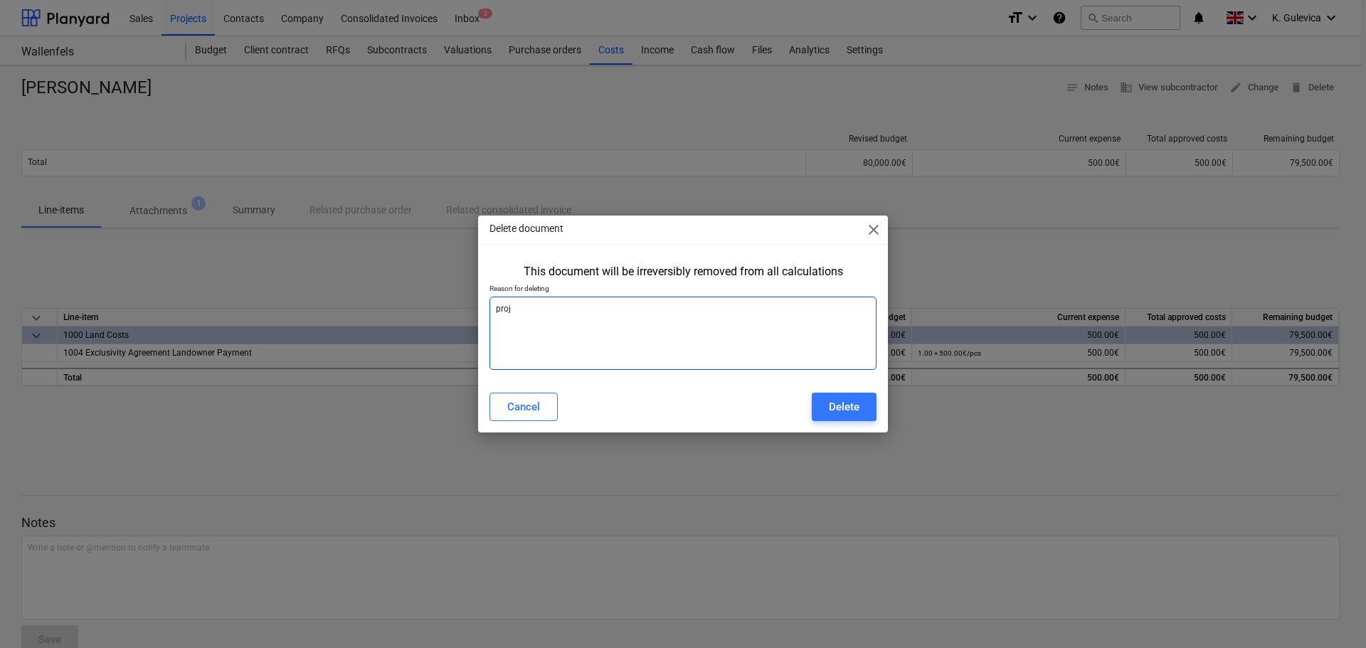
type textarea "proje"
type textarea "x"
type textarea "projec"
type textarea "x"
type textarea "project"
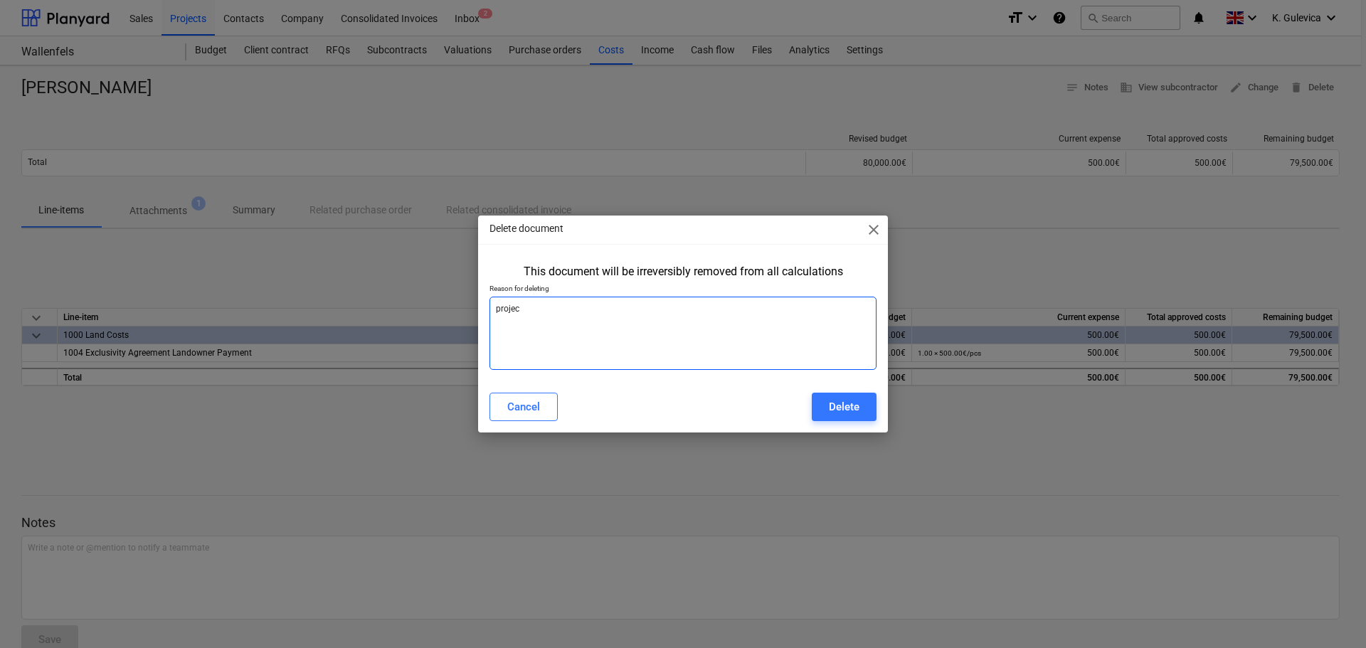
type textarea "x"
type textarea "project"
type textarea "x"
type textarea "project c"
type textarea "x"
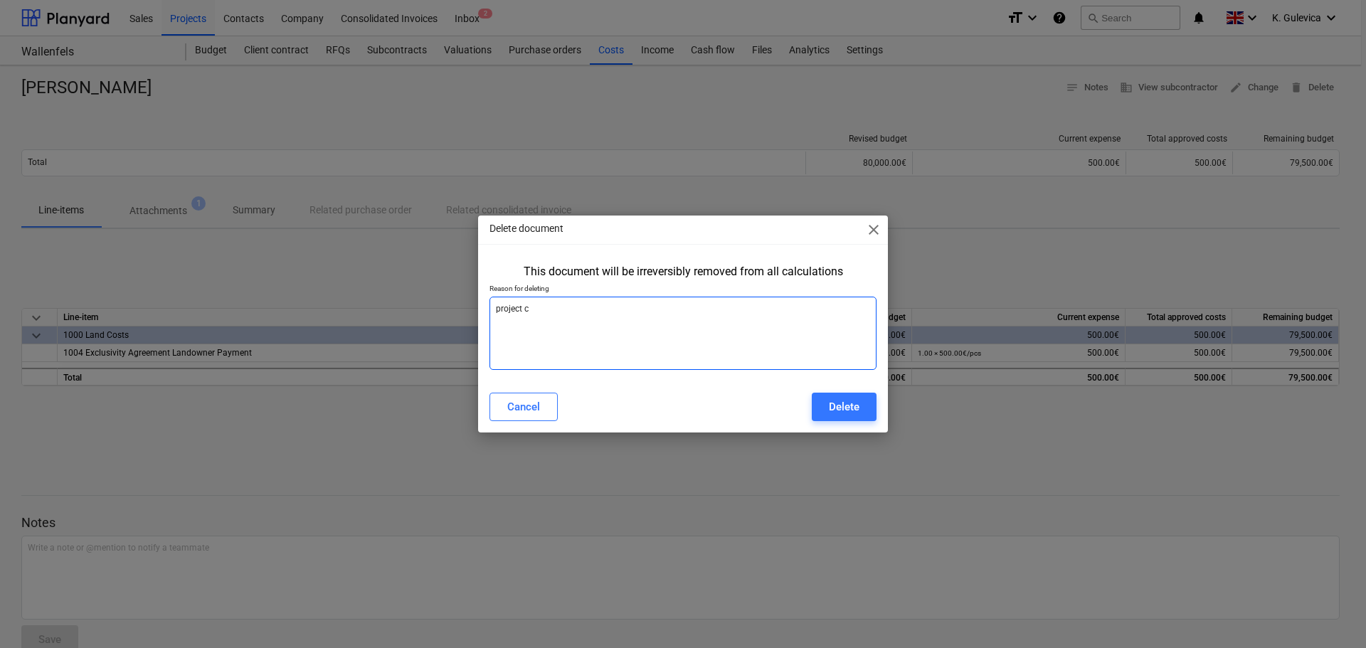
type textarea "project cl"
type textarea "x"
type textarea "project clo"
type textarea "x"
type textarea "project clos"
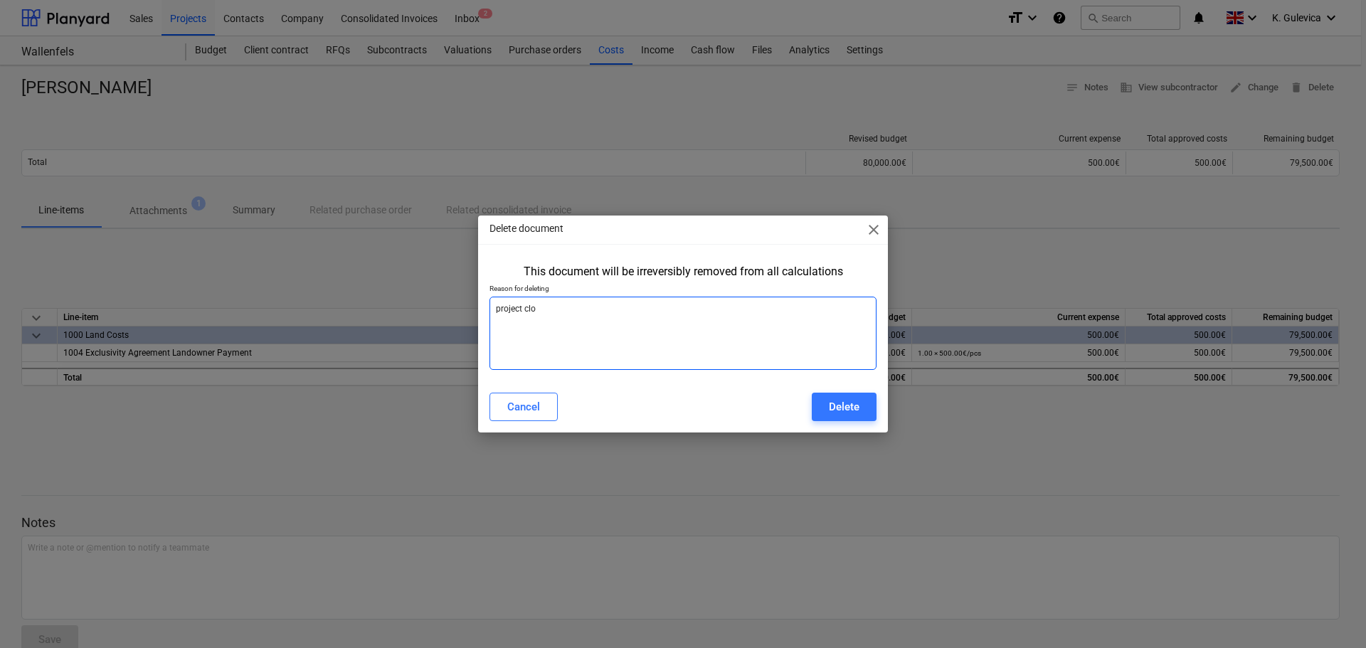
type textarea "x"
type textarea "project close"
type textarea "x"
type textarea "project closed"
type textarea "x"
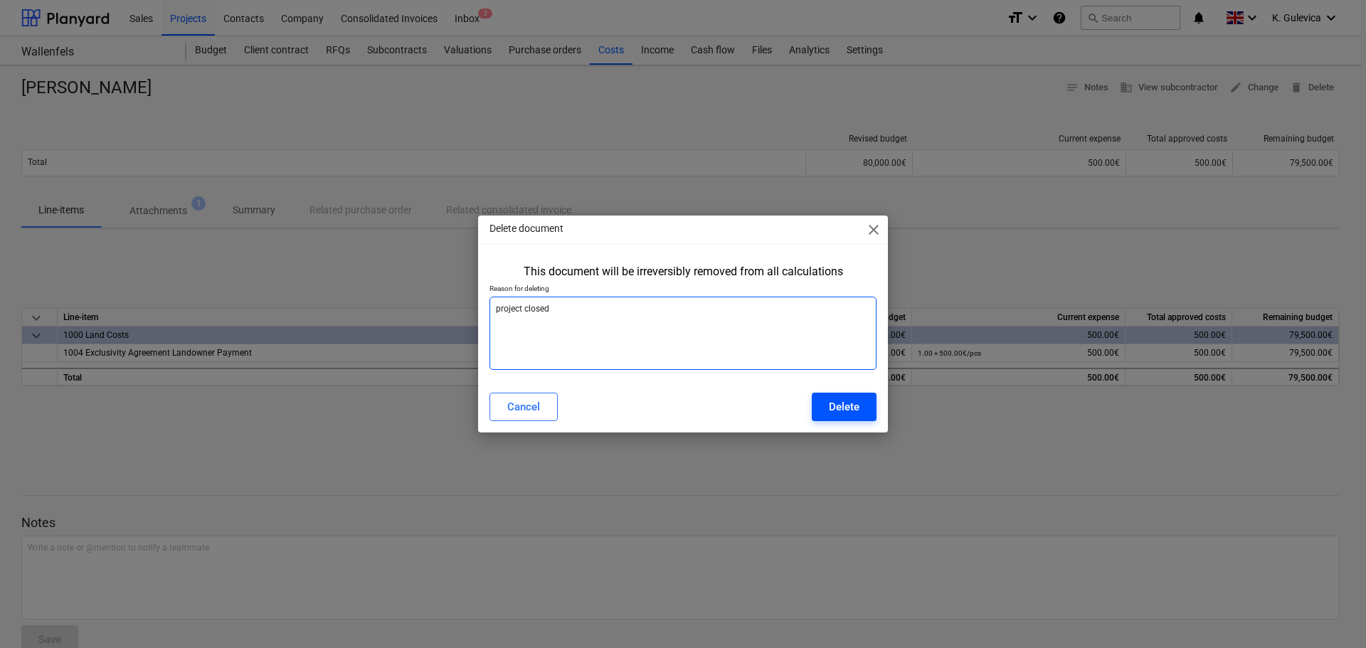
type textarea "project closed"
click at [826, 406] on button "Delete" at bounding box center [844, 407] width 65 height 28
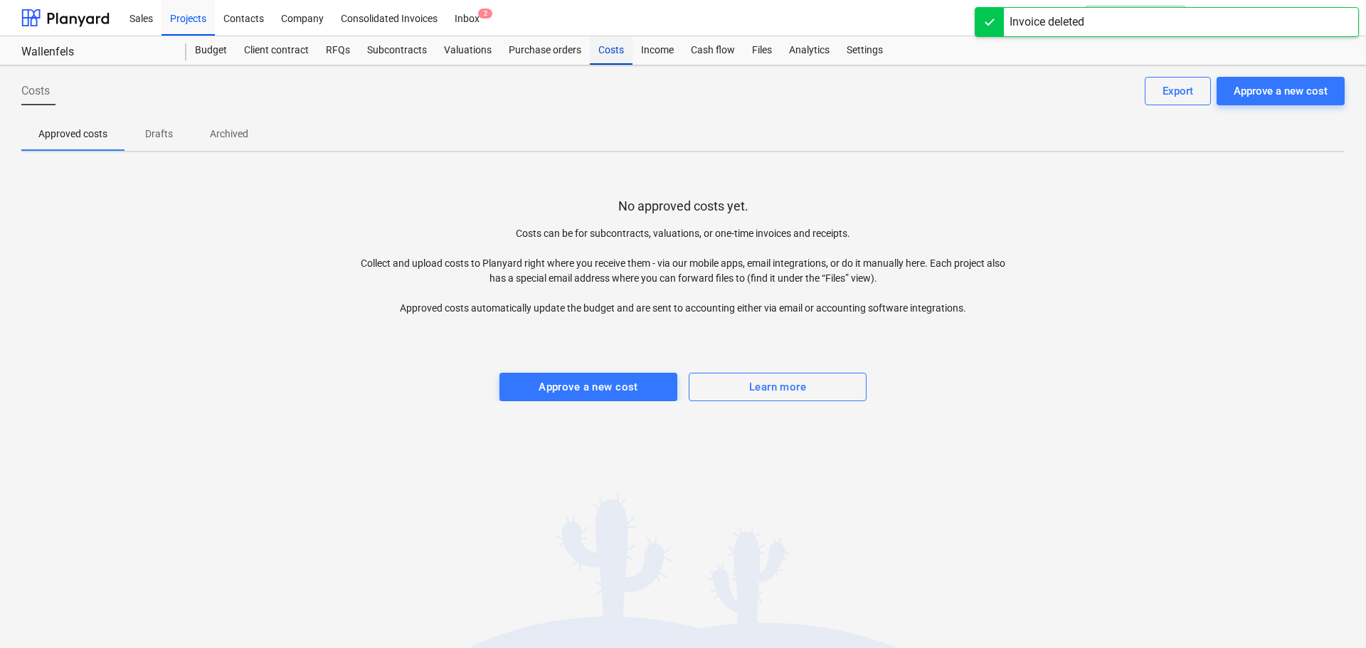
click at [602, 45] on div "Costs" at bounding box center [611, 50] width 43 height 28
click at [863, 48] on div "Settings" at bounding box center [864, 50] width 53 height 28
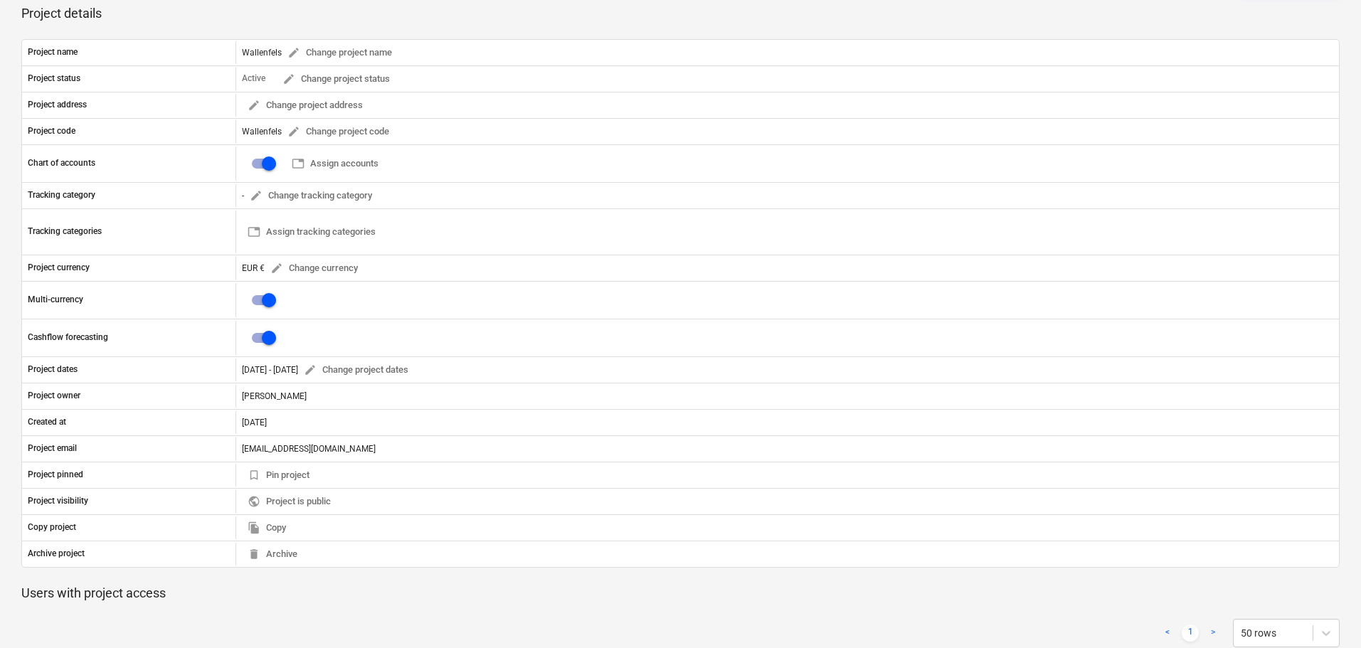
scroll to position [427, 0]
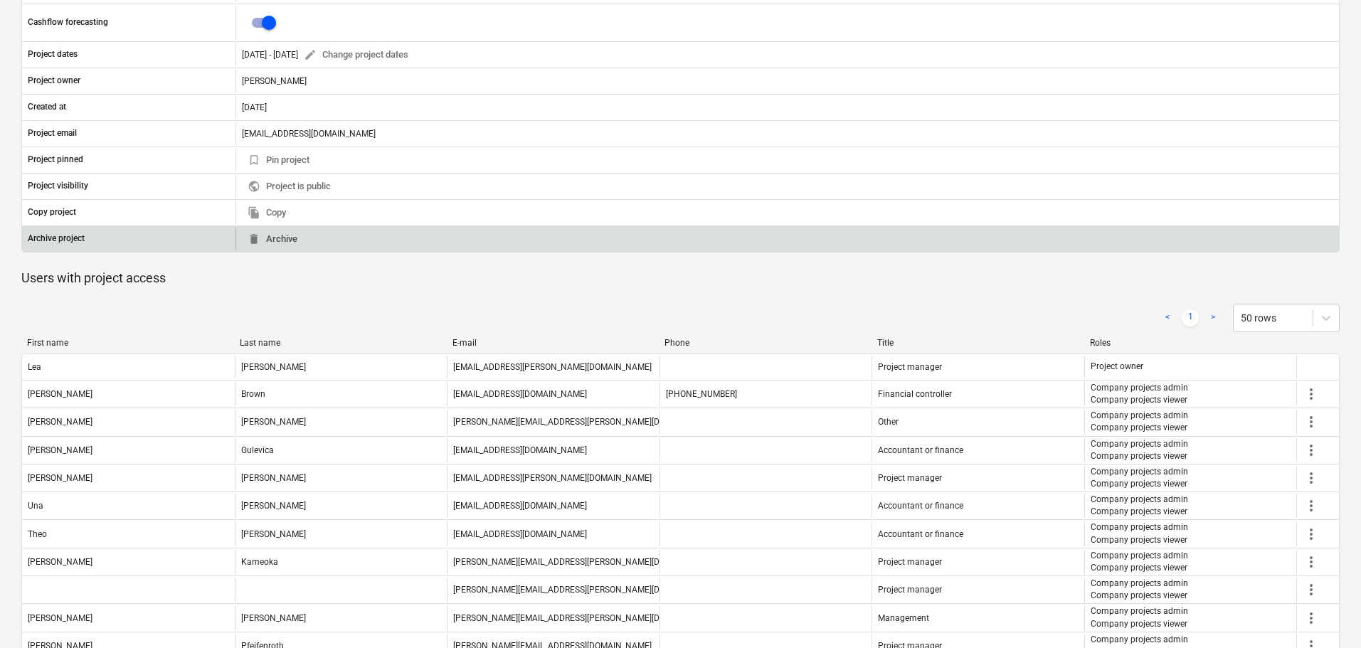
click at [287, 238] on span "delete Archive" at bounding box center [273, 239] width 50 height 16
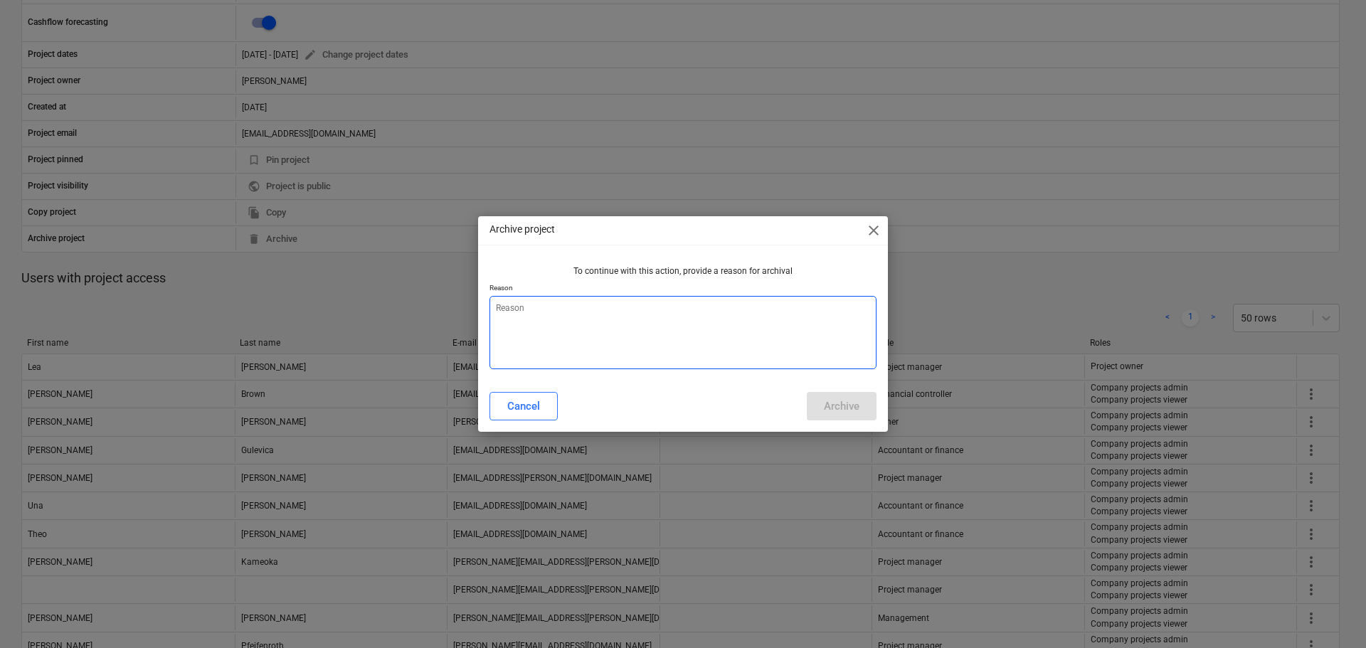
click at [697, 327] on textarea at bounding box center [683, 332] width 387 height 73
type textarea "x"
type textarea "P"
type textarea "x"
type textarea "Pr"
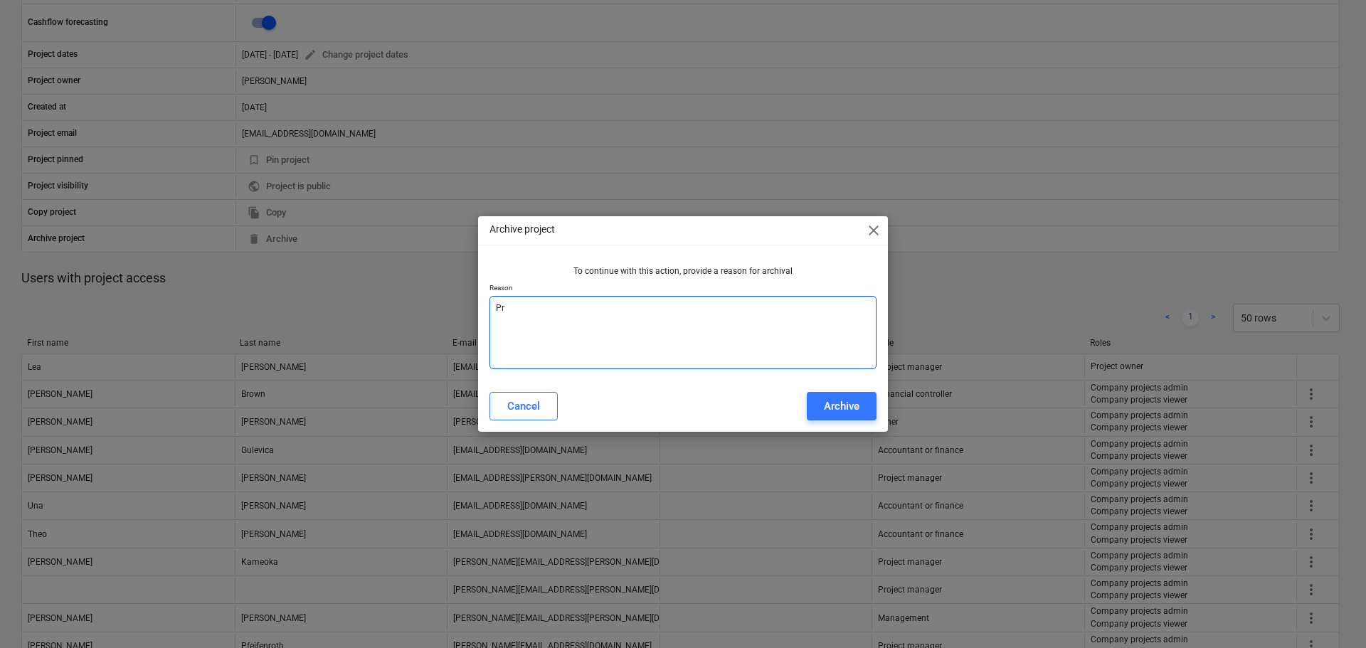
type textarea "x"
type textarea "Pro"
type textarea "x"
type textarea "Proj"
type textarea "x"
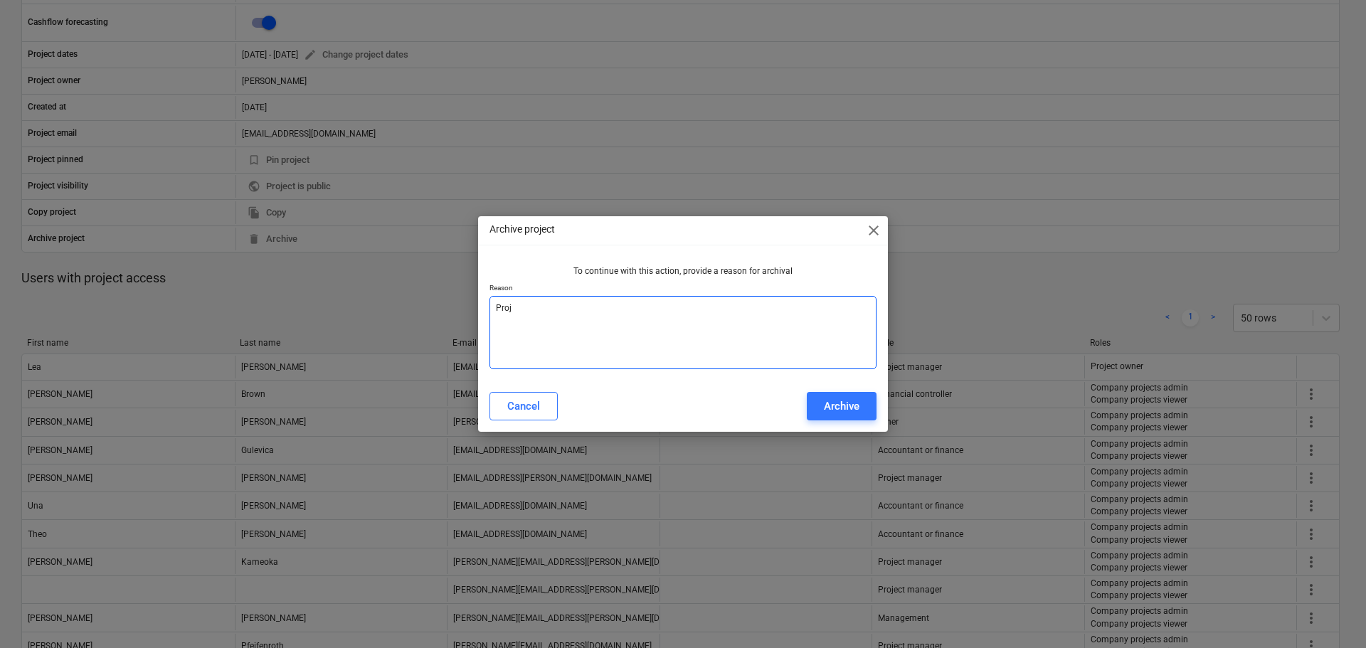
type textarea "Proje"
type textarea "x"
type textarea "Projec"
type textarea "x"
type textarea "Project"
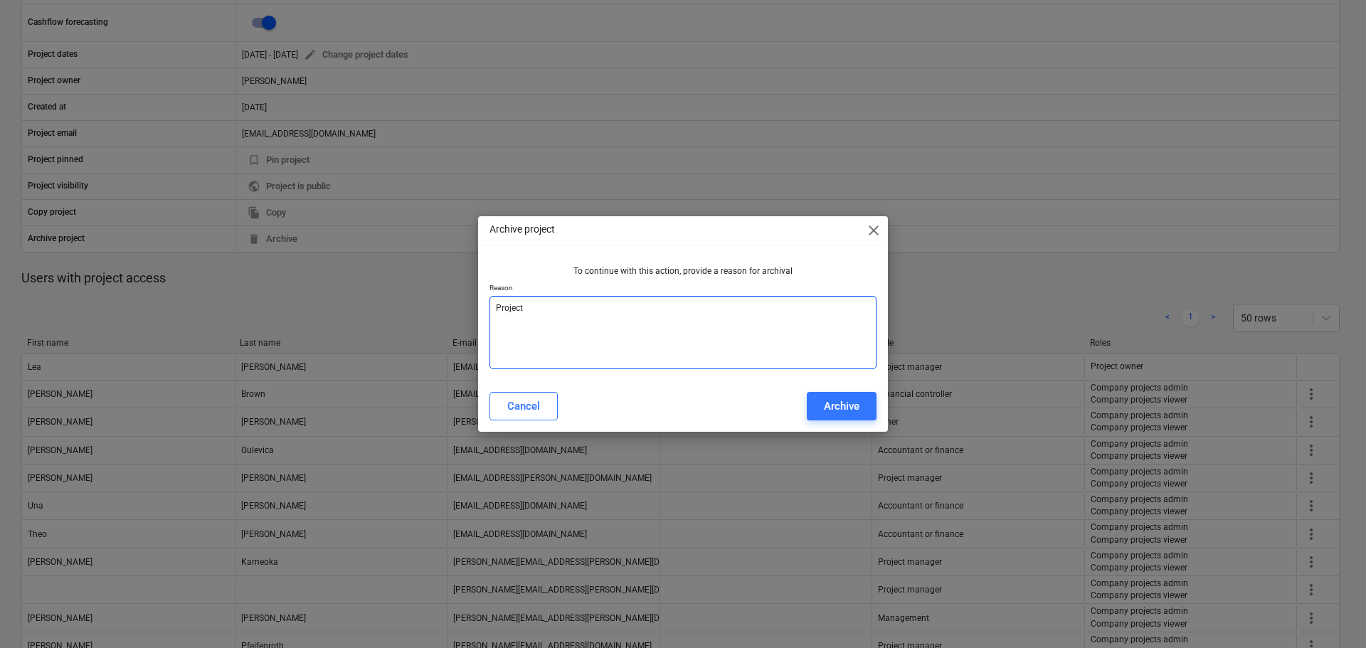
type textarea "x"
type textarea "Project"
type textarea "x"
type textarea "Project i"
type textarea "x"
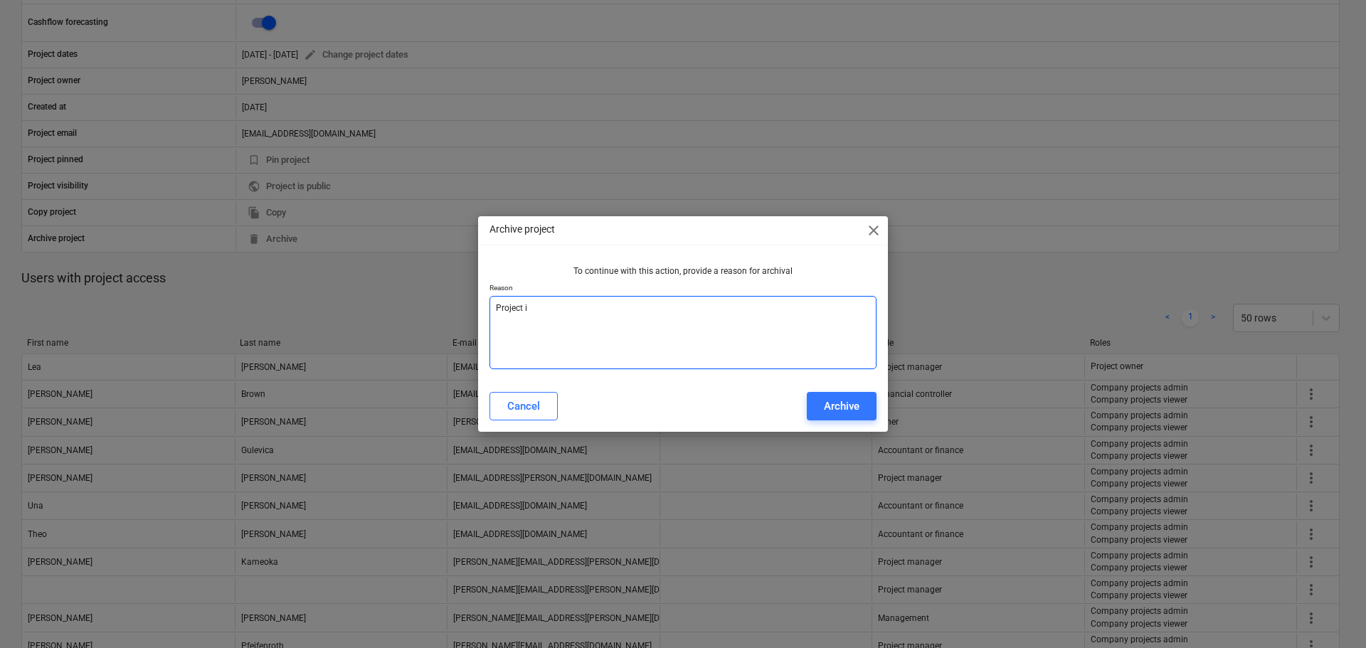
type textarea "Project is"
type textarea "x"
type textarea "Project is"
type textarea "x"
type textarea "Project is n"
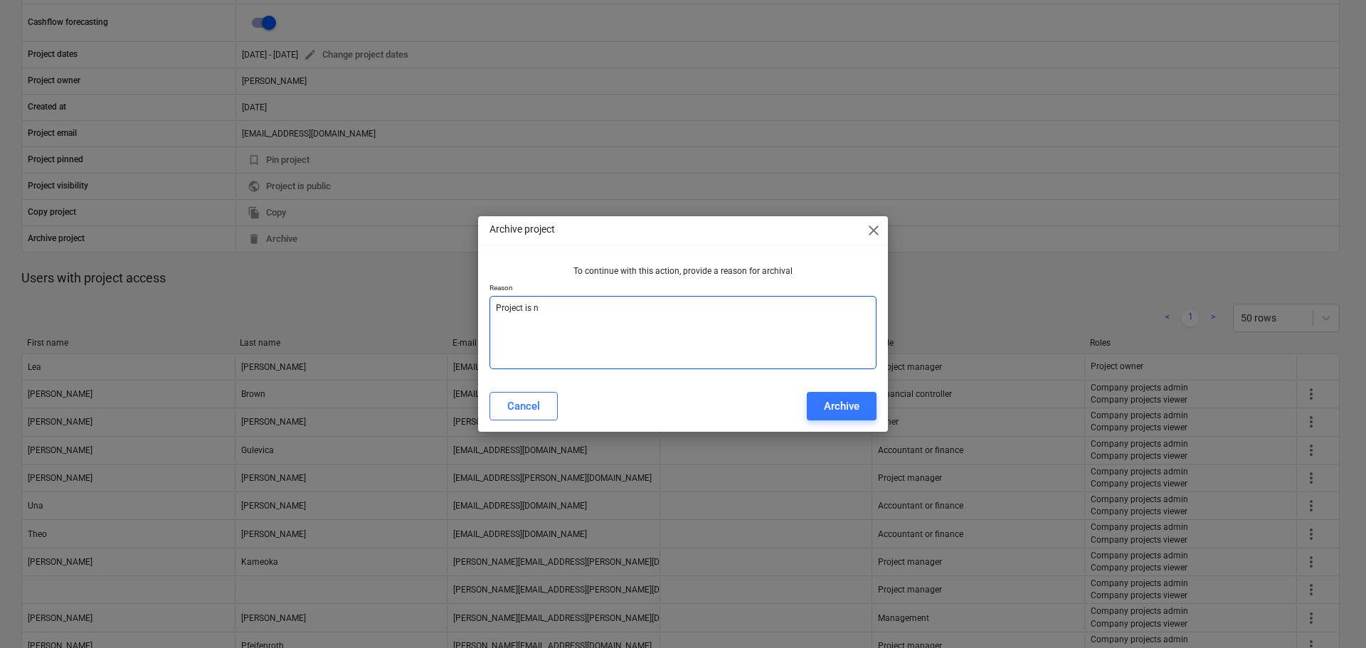
type textarea "x"
type textarea "Project is no"
type textarea "x"
type textarea "Project is not"
type textarea "x"
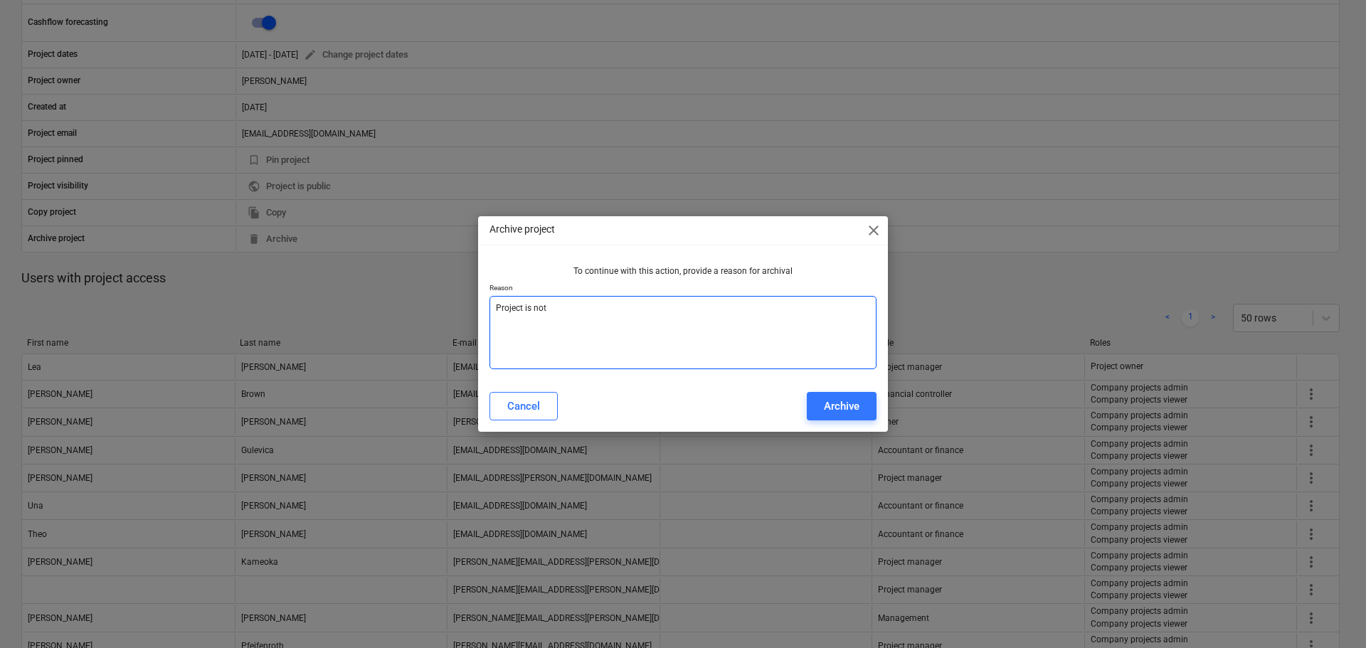
type textarea "Project is not"
type textarea "x"
type textarea "Project is not o"
type textarea "x"
type textarea "Project is not on"
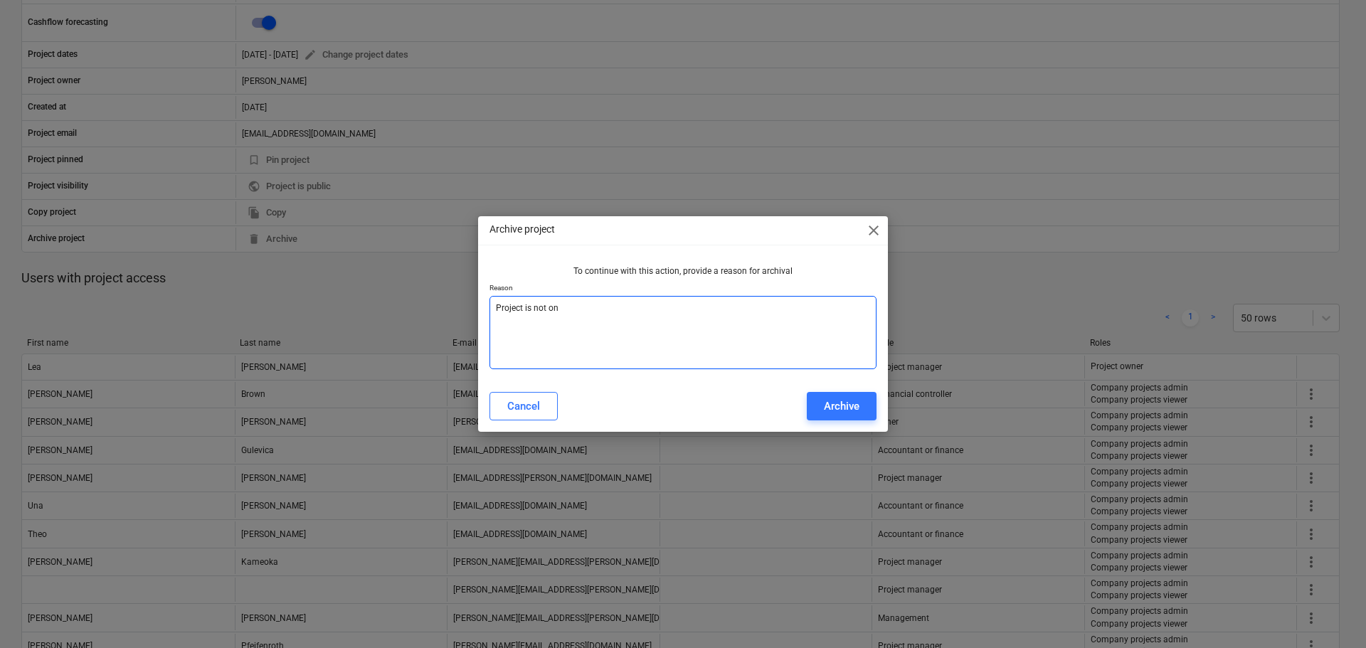
type textarea "x"
type textarea "Project is not on"
type textarea "x"
type textarea "Project is not on a"
type textarea "x"
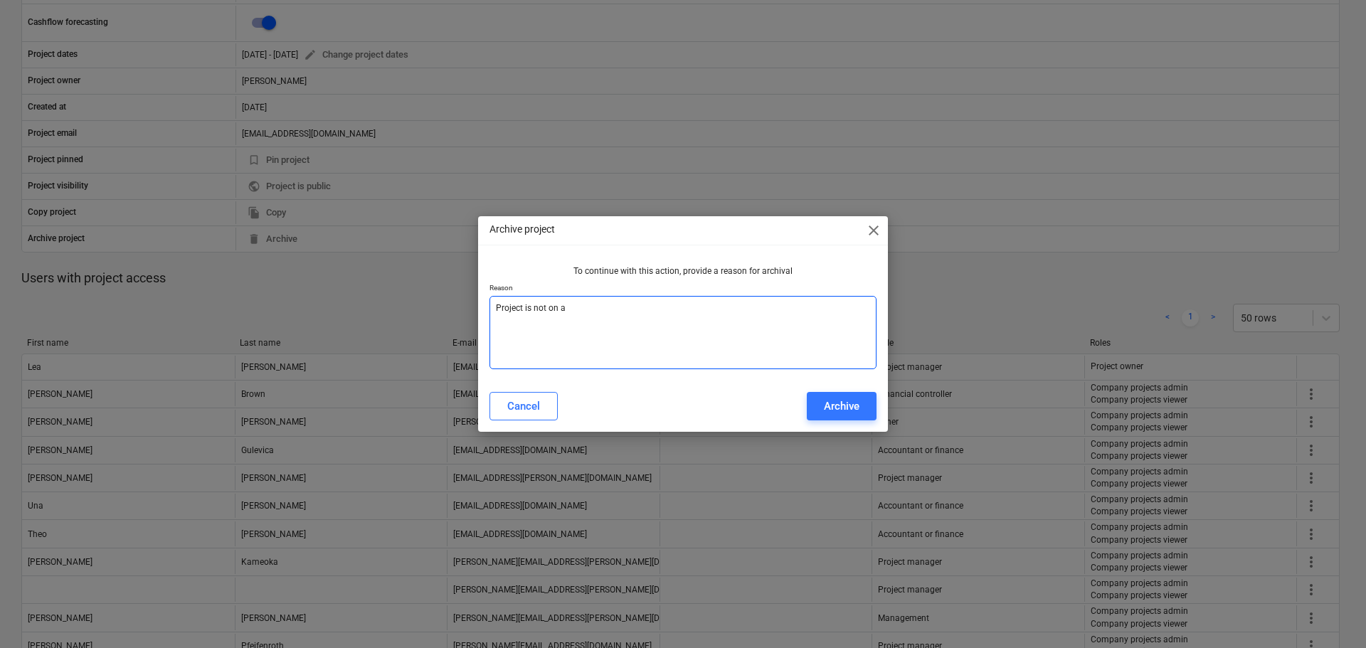
type textarea "Project is not on a"
type textarea "x"
type textarea "Project is not on a p"
type textarea "x"
type textarea "Project is not on a pi"
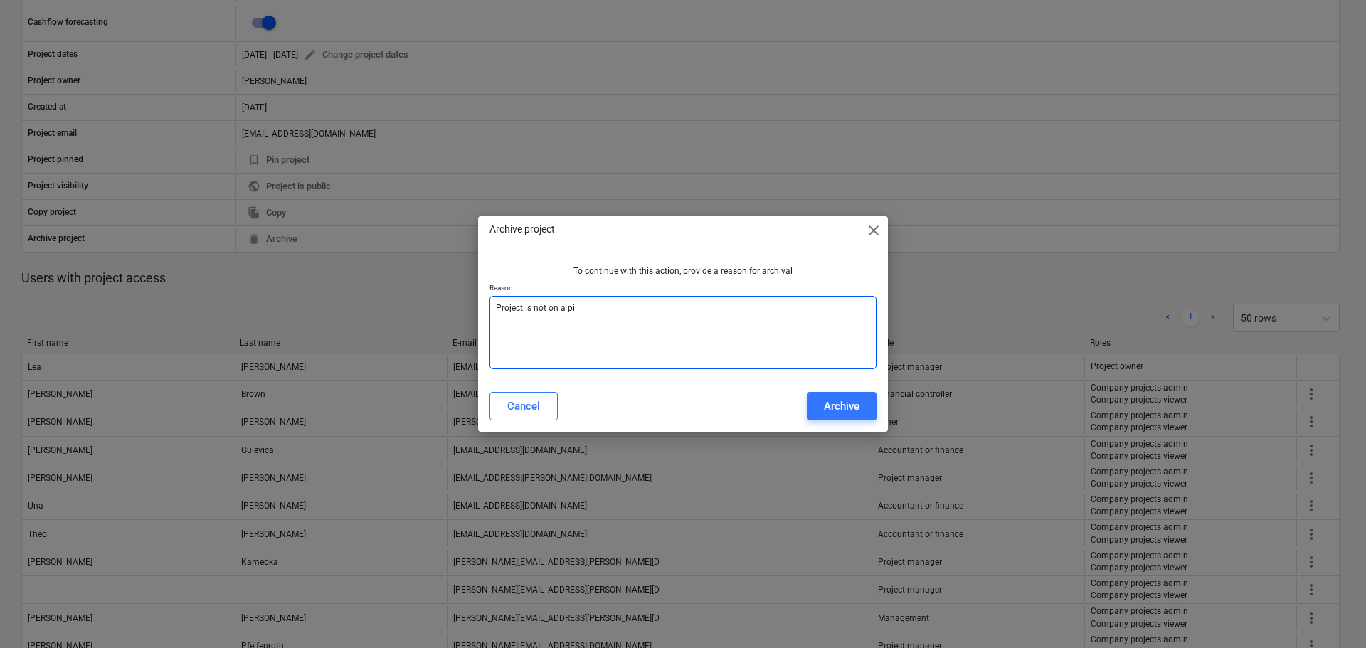
type textarea "x"
type textarea "Project is not on a pip"
type textarea "x"
type textarea "Project is not on a pipe"
type textarea "x"
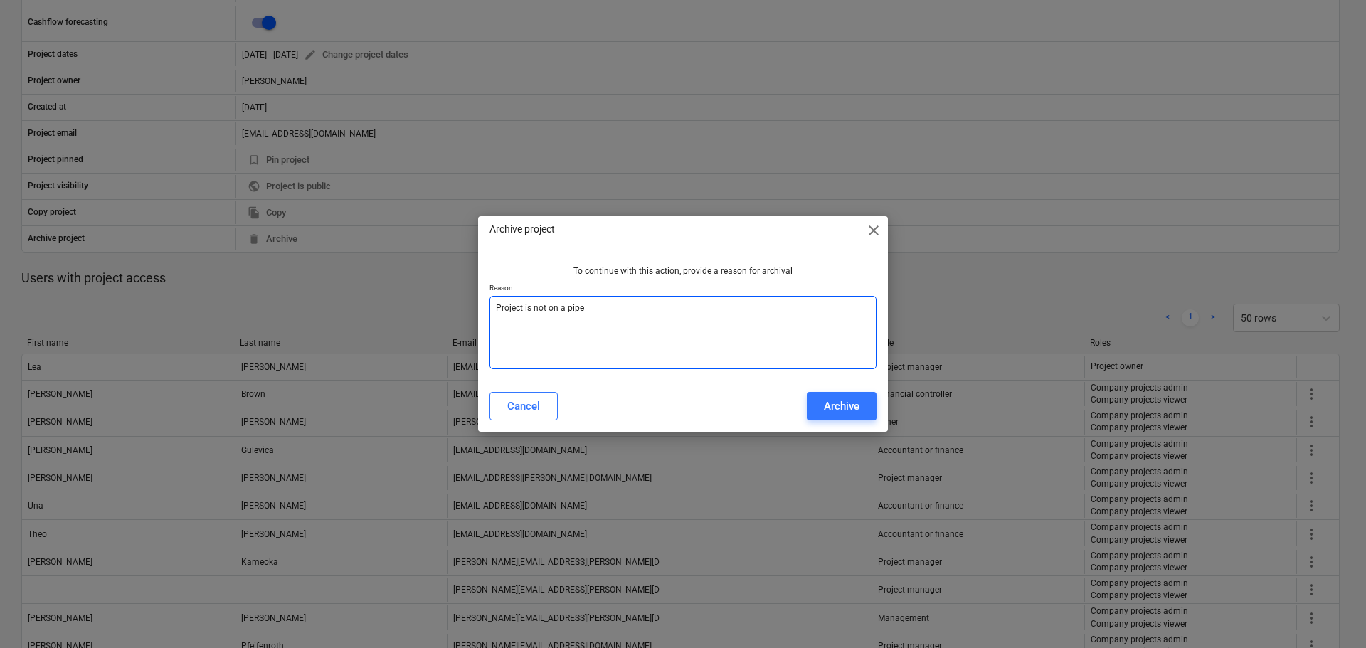
type textarea "Project is not on a pipel"
type textarea "x"
type textarea "Project is not on a pipeli"
type textarea "x"
type textarea "Project is not on a pipelin"
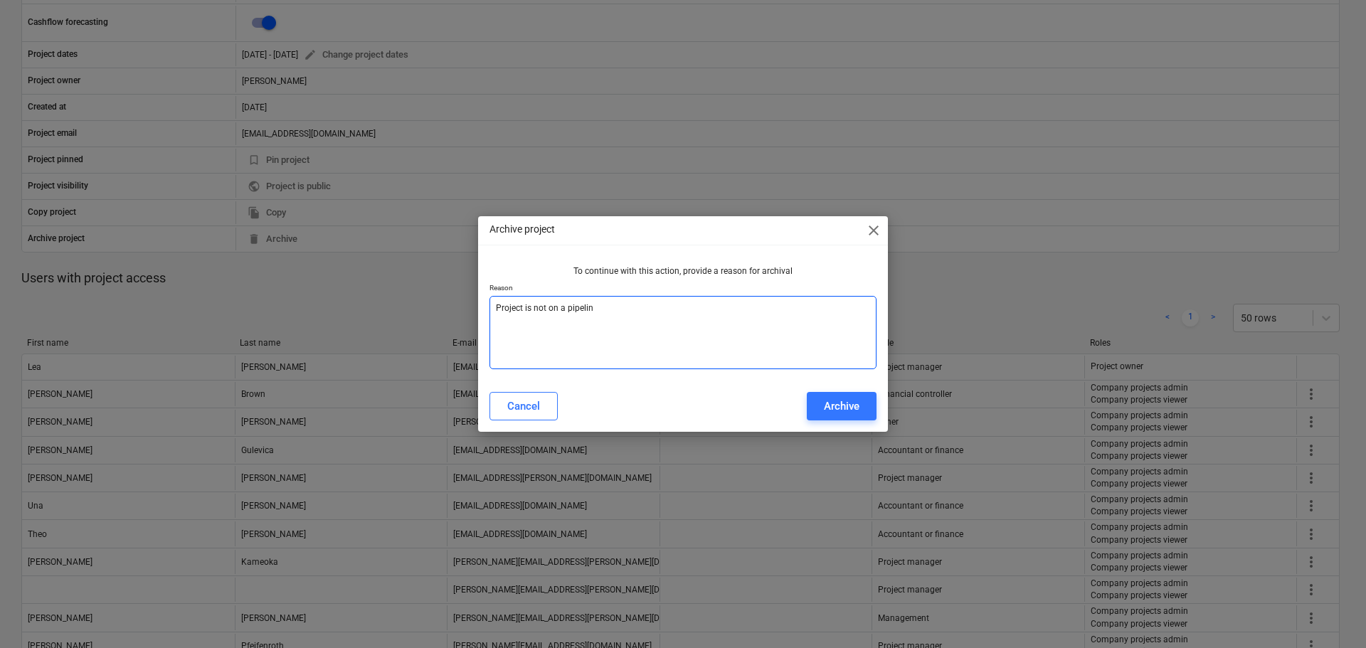
type textarea "x"
type textarea "Project is not on a pipeline"
click at [827, 403] on div "Archive" at bounding box center [842, 406] width 36 height 19
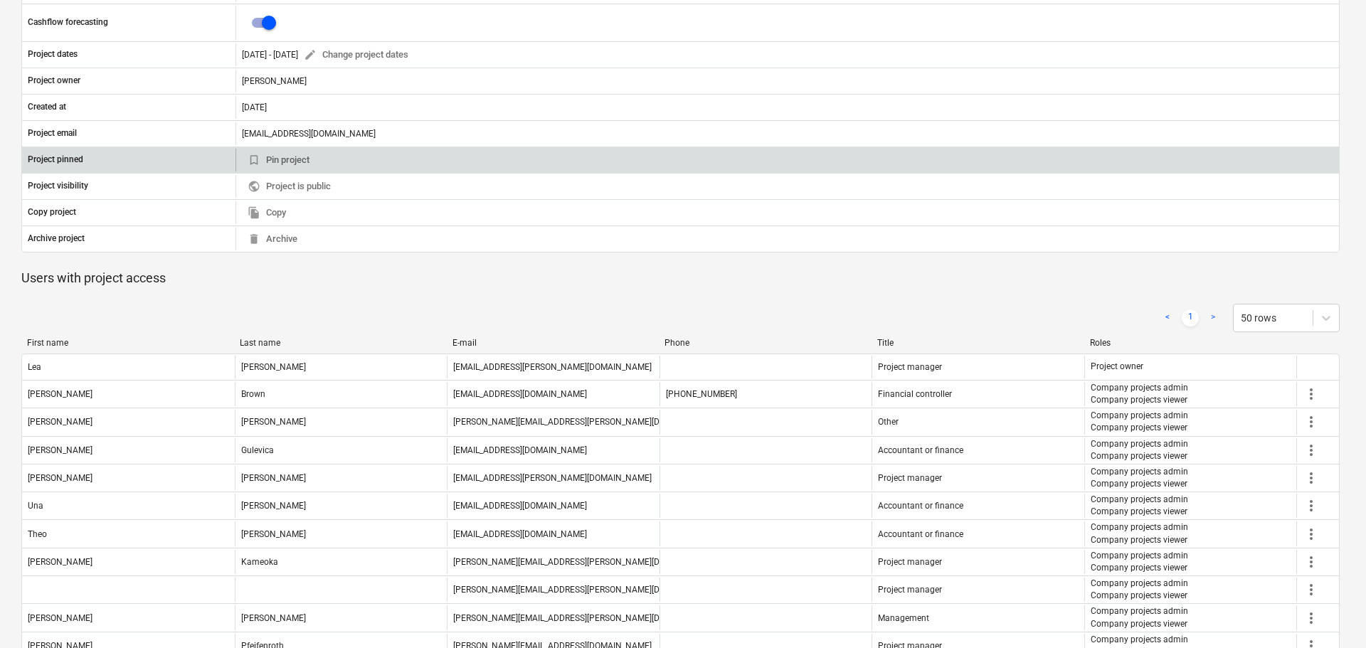
type textarea "x"
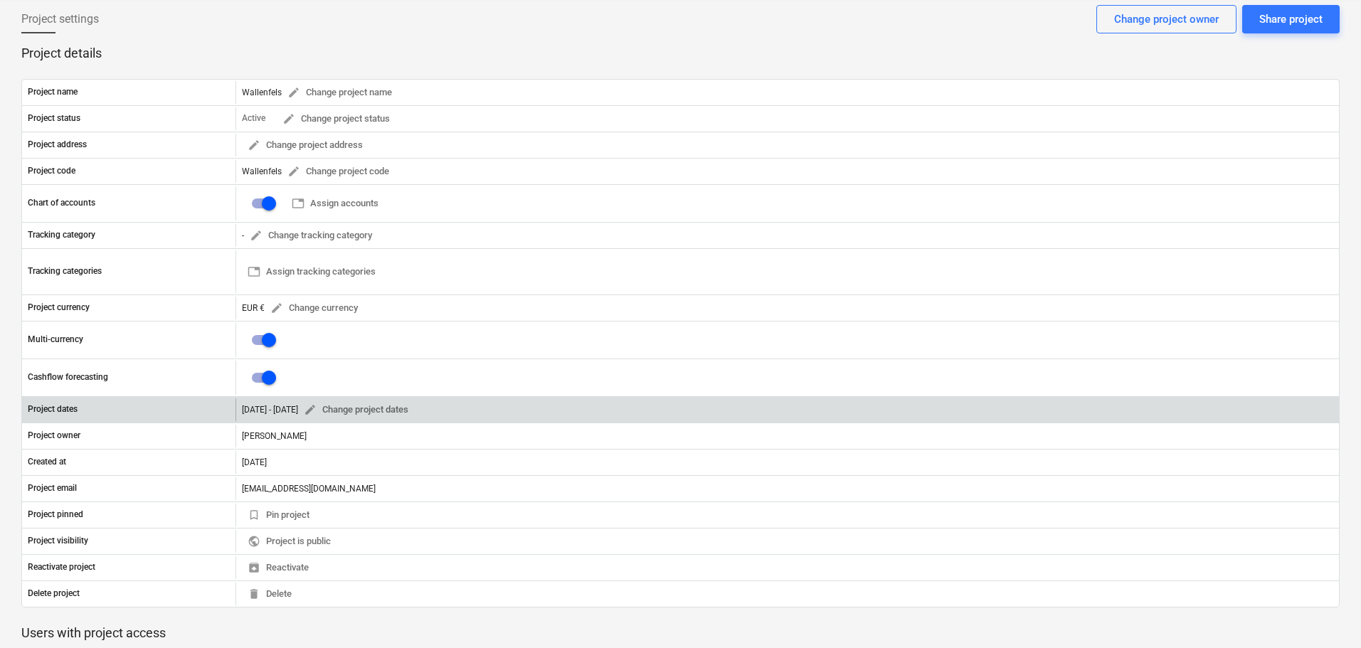
scroll to position [0, 0]
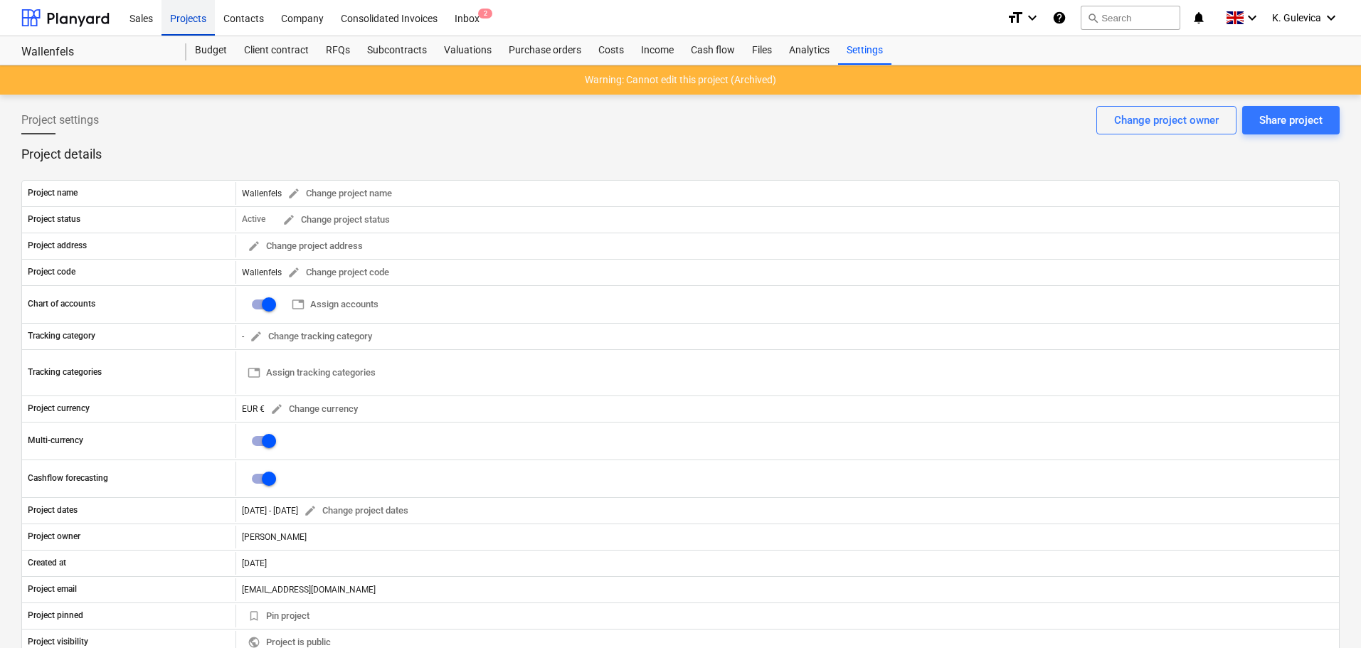
click at [188, 10] on div "Projects" at bounding box center [188, 17] width 53 height 36
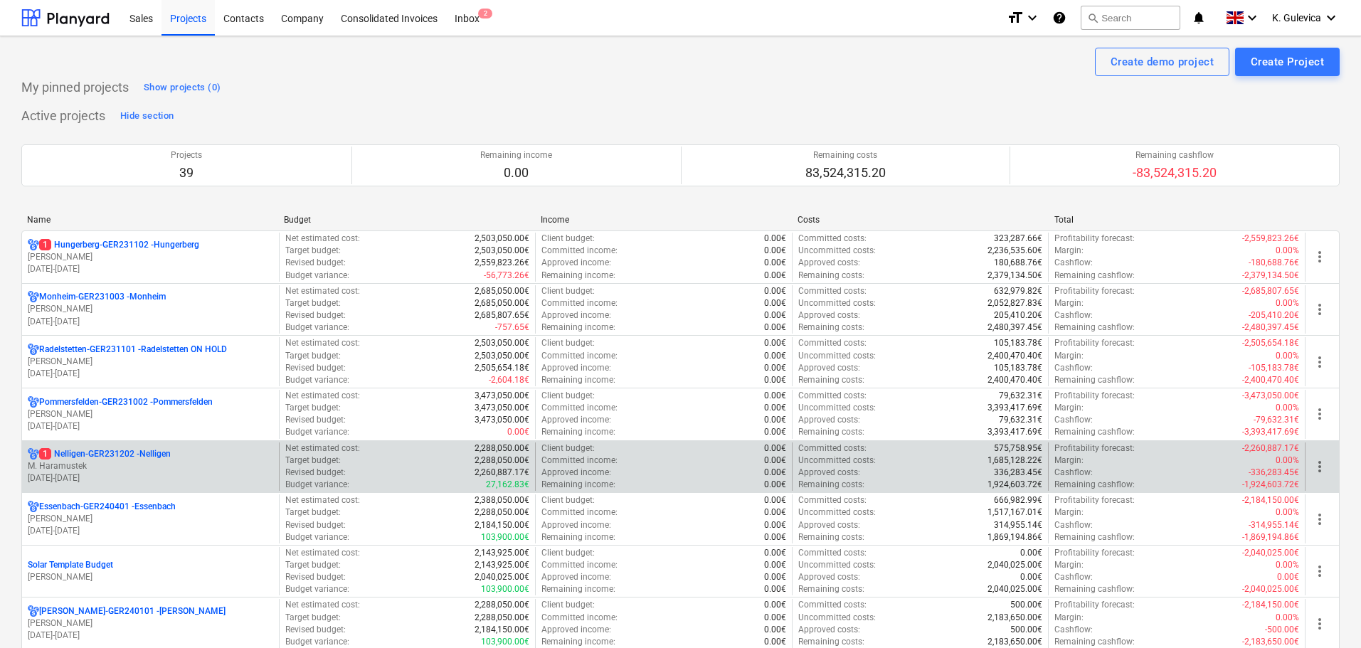
click at [152, 467] on p "M. Haramustek" at bounding box center [151, 466] width 246 height 12
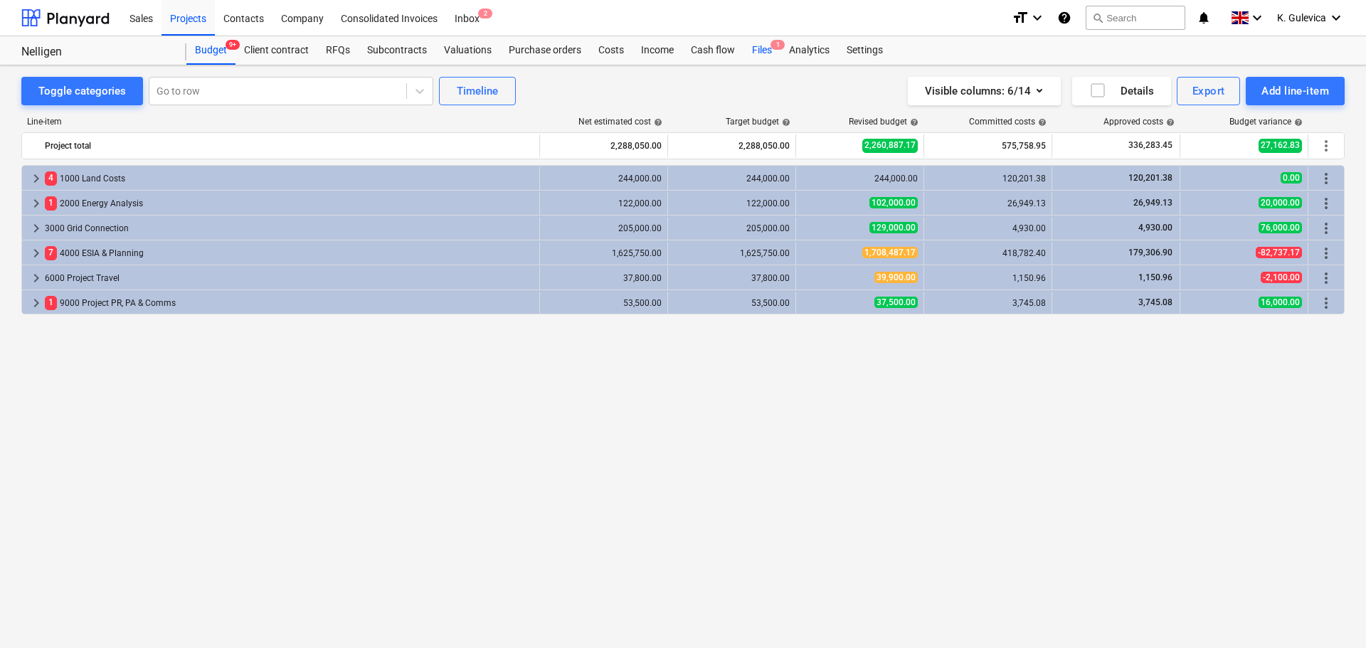
click at [758, 49] on div "Files 1" at bounding box center [762, 50] width 37 height 28
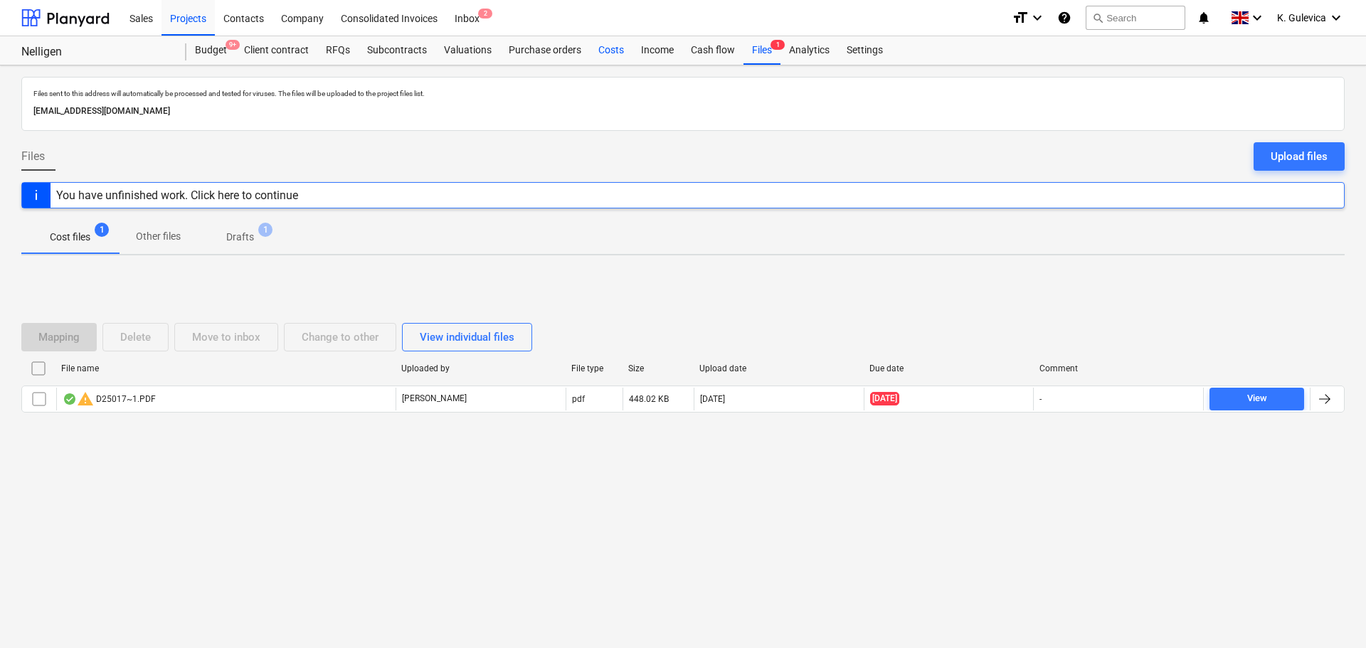
click at [611, 51] on div "Costs" at bounding box center [611, 50] width 43 height 28
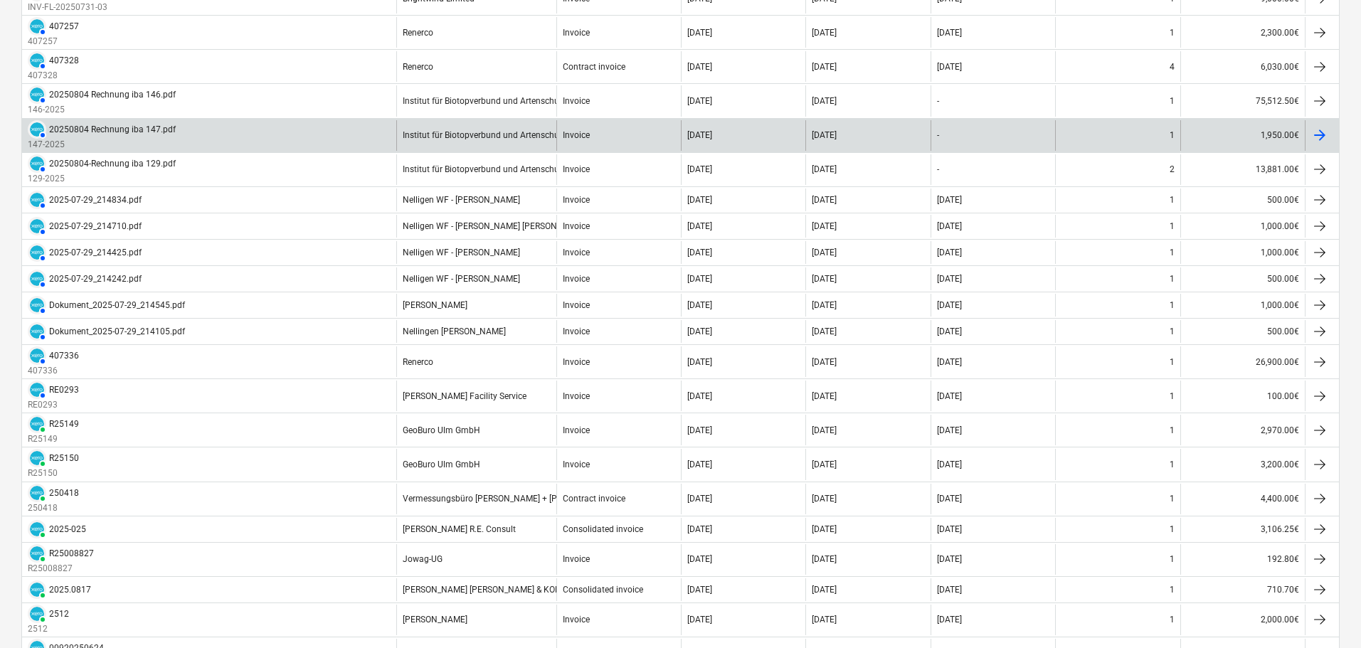
scroll to position [285, 0]
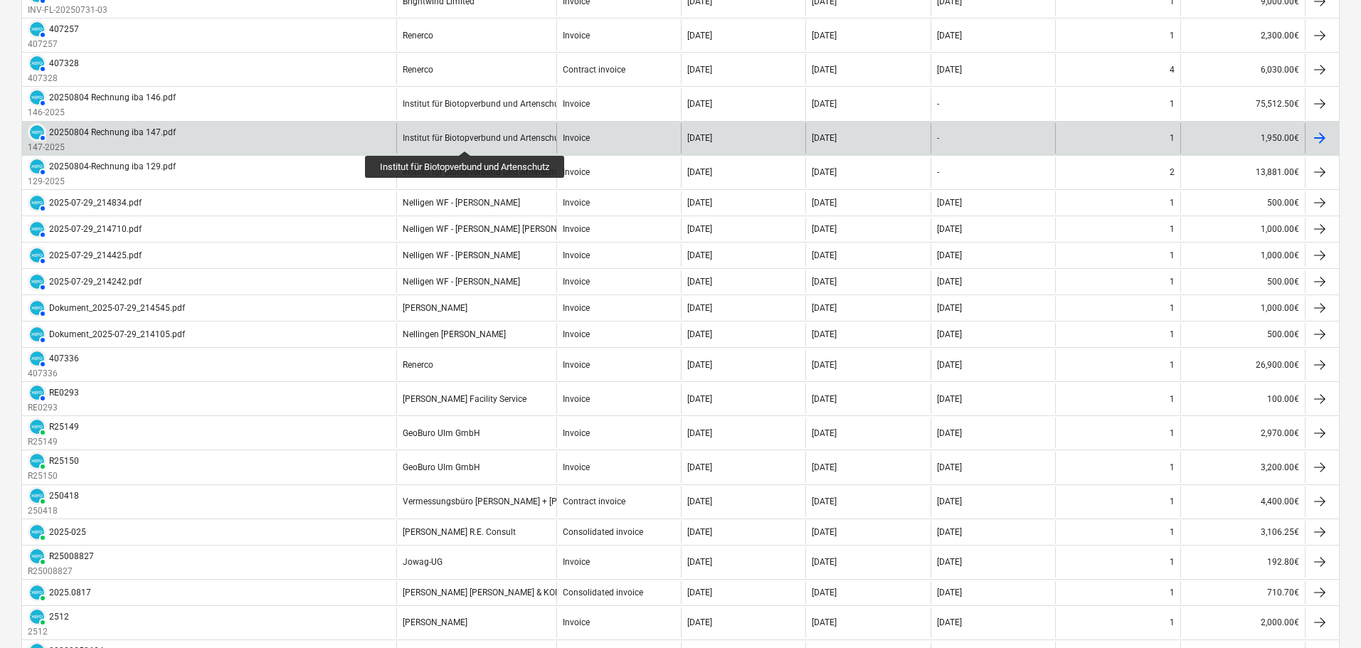
click at [468, 138] on div "Institut für Biotopverbund und Artenschutz" at bounding box center [485, 138] width 164 height 10
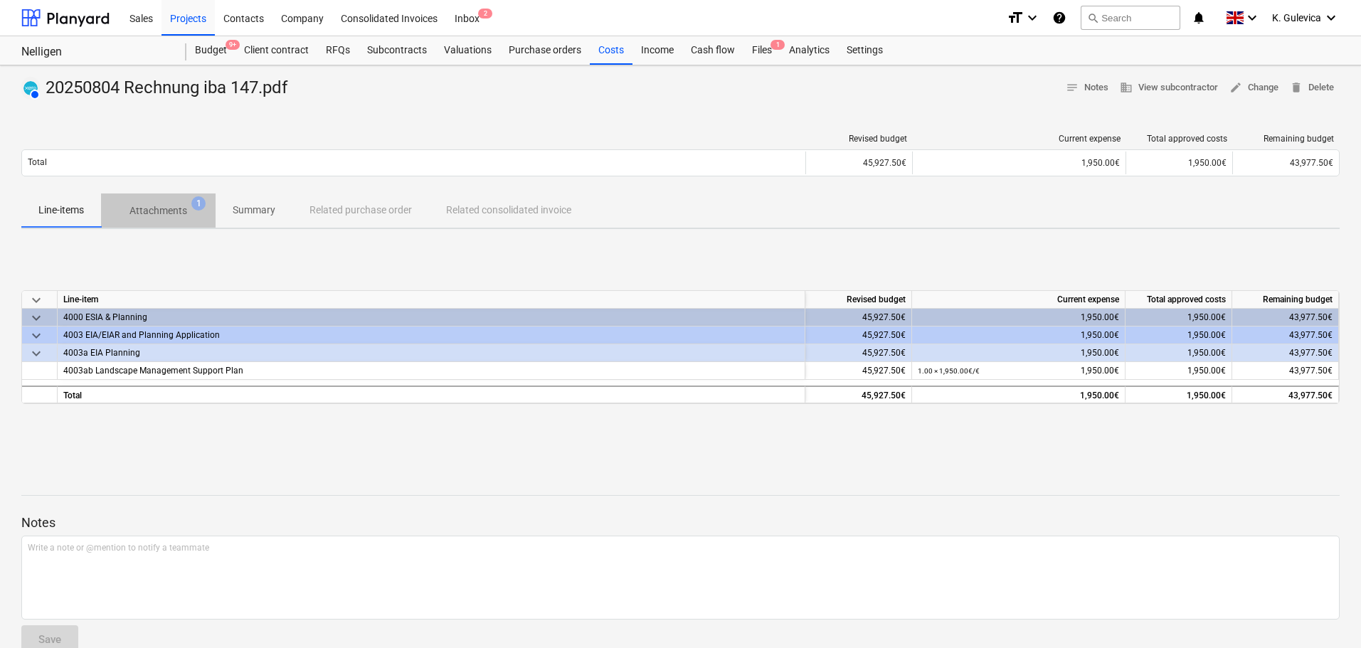
click at [181, 210] on p "Attachments" at bounding box center [159, 211] width 58 height 15
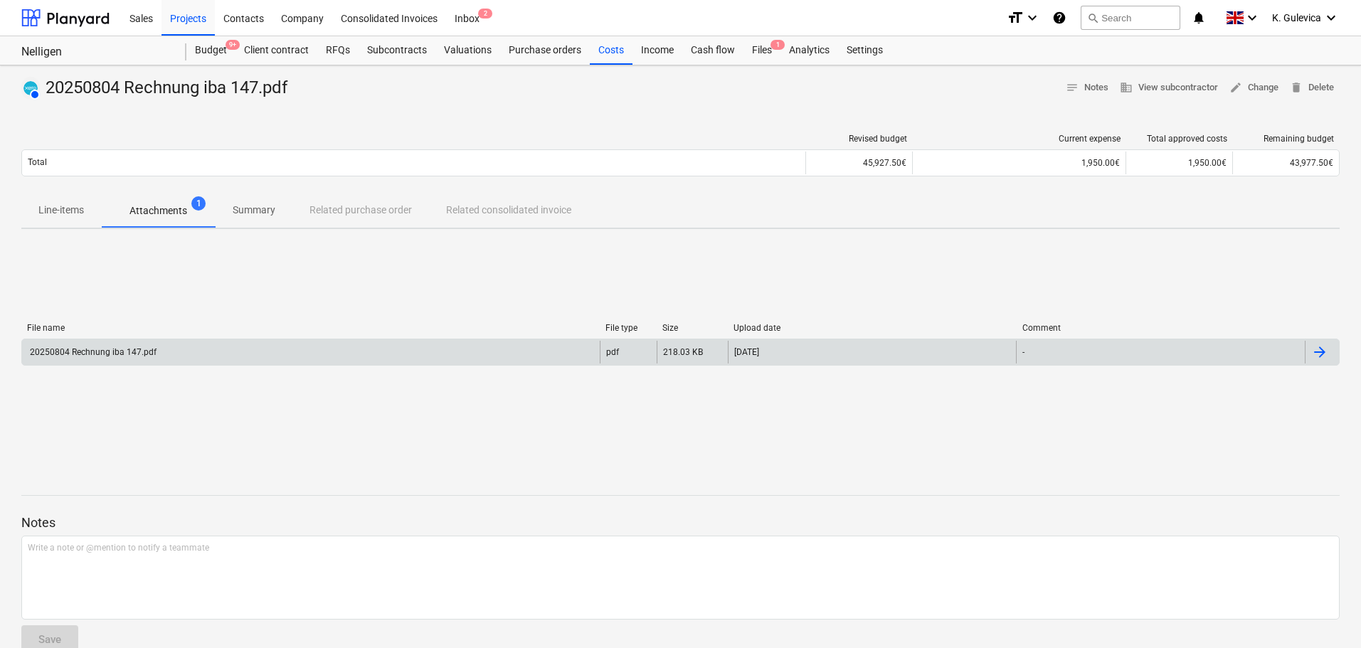
click at [246, 350] on div "20250804 Rechnung iba 147.pdf" at bounding box center [311, 352] width 578 height 23
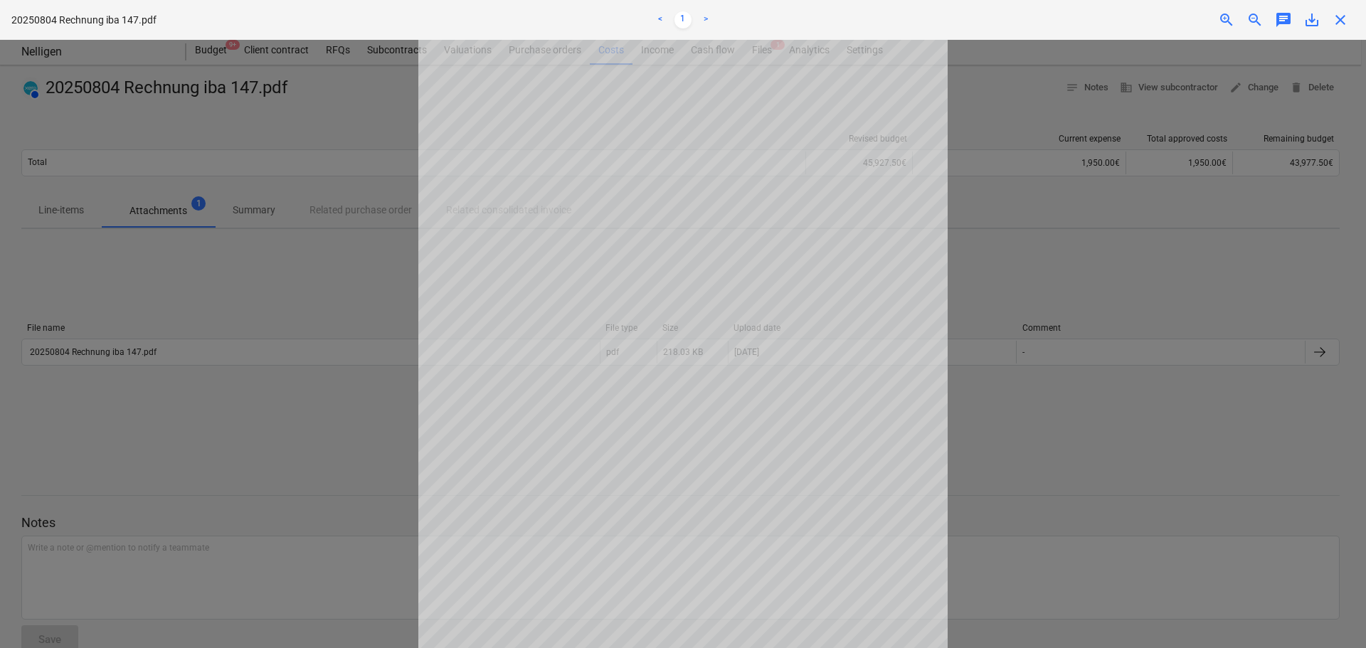
click at [1337, 19] on div "Successfully updated cost" at bounding box center [1167, 15] width 384 height 30
click at [1339, 16] on div "Successfully updated cost" at bounding box center [1167, 15] width 384 height 30
click at [1341, 20] on div "Successfully updated cost" at bounding box center [1167, 15] width 384 height 30
click at [1337, 20] on div "Successfully updated cost" at bounding box center [1167, 15] width 384 height 30
click at [1334, 21] on div "Successfully updated cost" at bounding box center [1167, 15] width 384 height 30
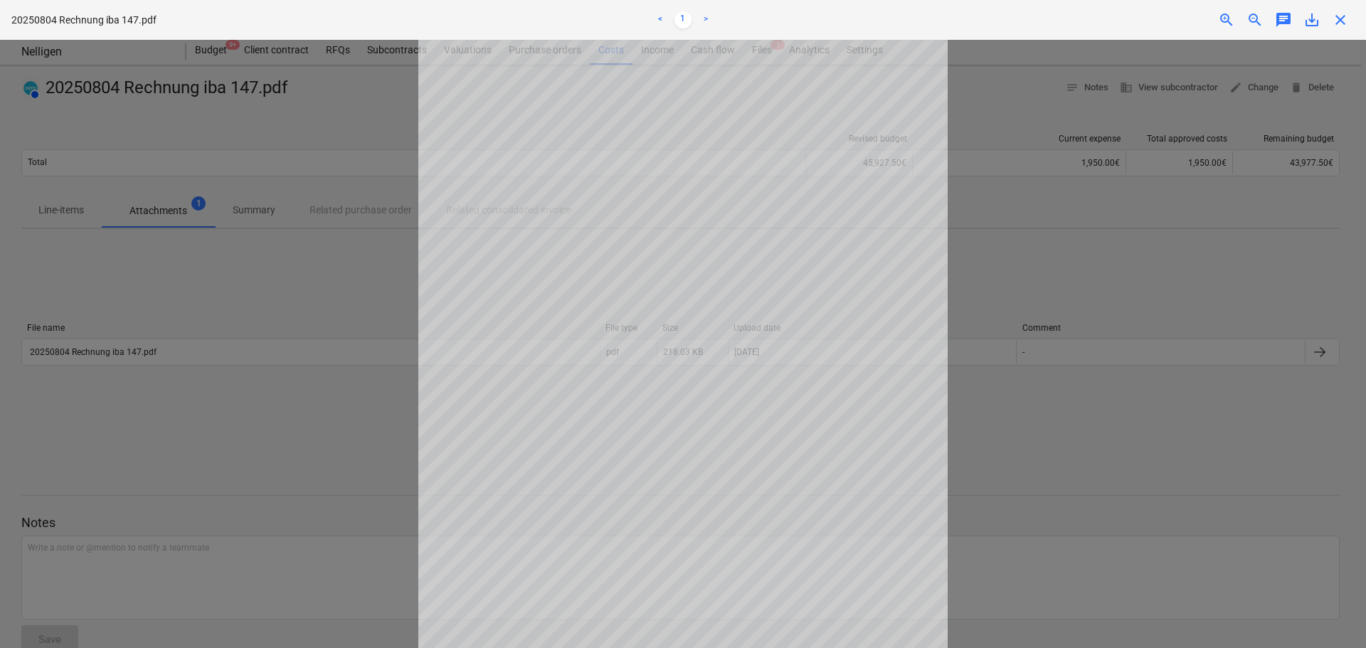
click at [1332, 21] on div "Successfully updated cost" at bounding box center [1167, 15] width 384 height 30
click at [1339, 23] on div "Successfully updated cost" at bounding box center [1167, 15] width 384 height 30
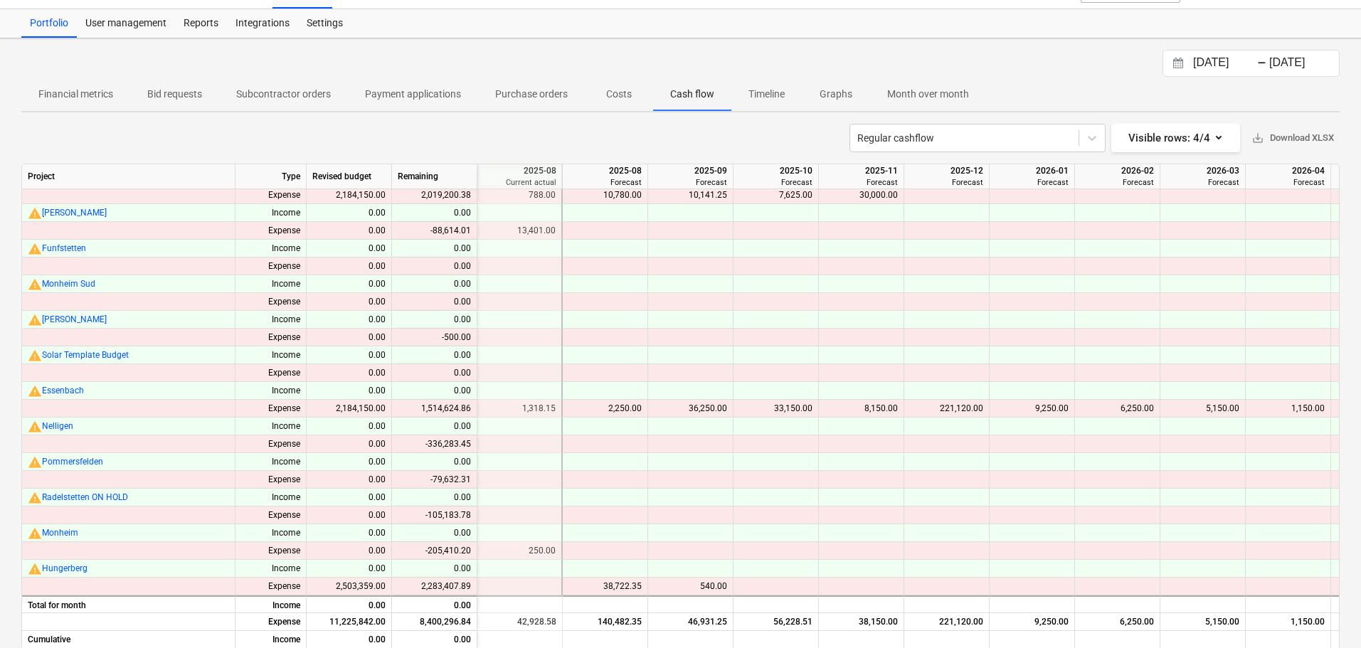
scroll to position [51, 0]
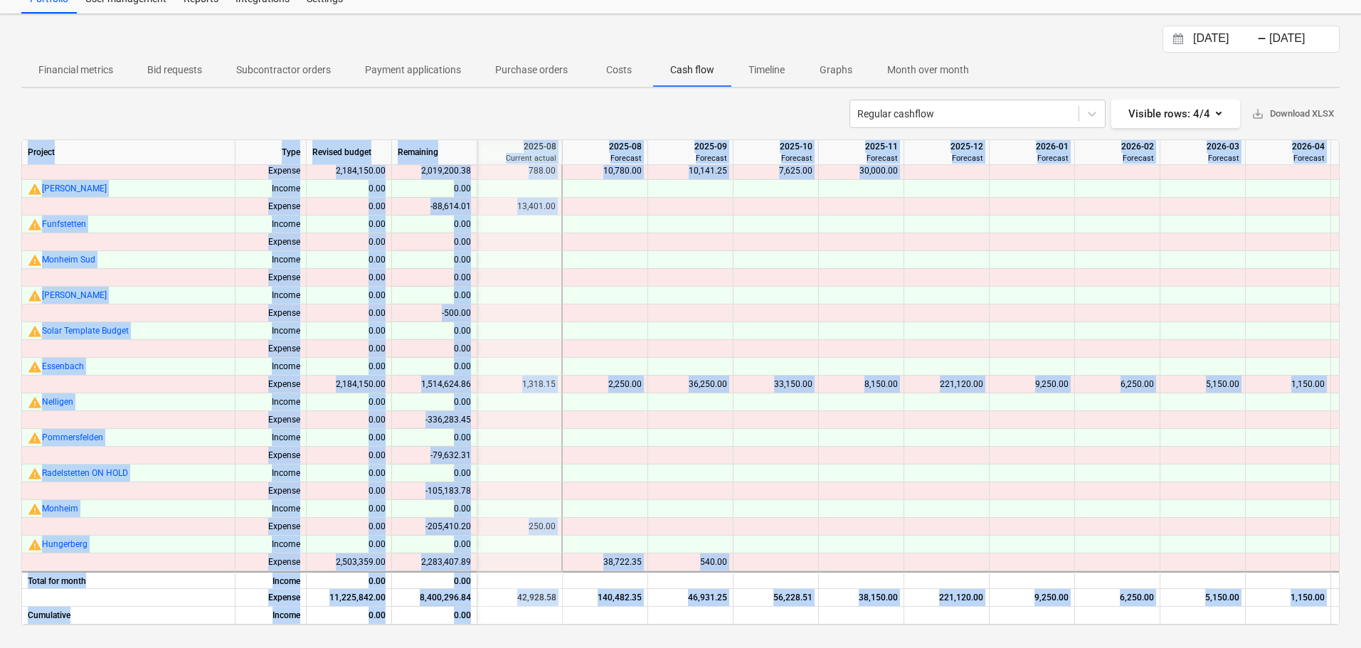
drag, startPoint x: 860, startPoint y: 619, endPoint x: 613, endPoint y: 629, distance: 247.2
click at [613, 629] on div "19.07.2025 Press the down arrow key to interact with the calendar and select a …" at bounding box center [680, 331] width 1361 height 634
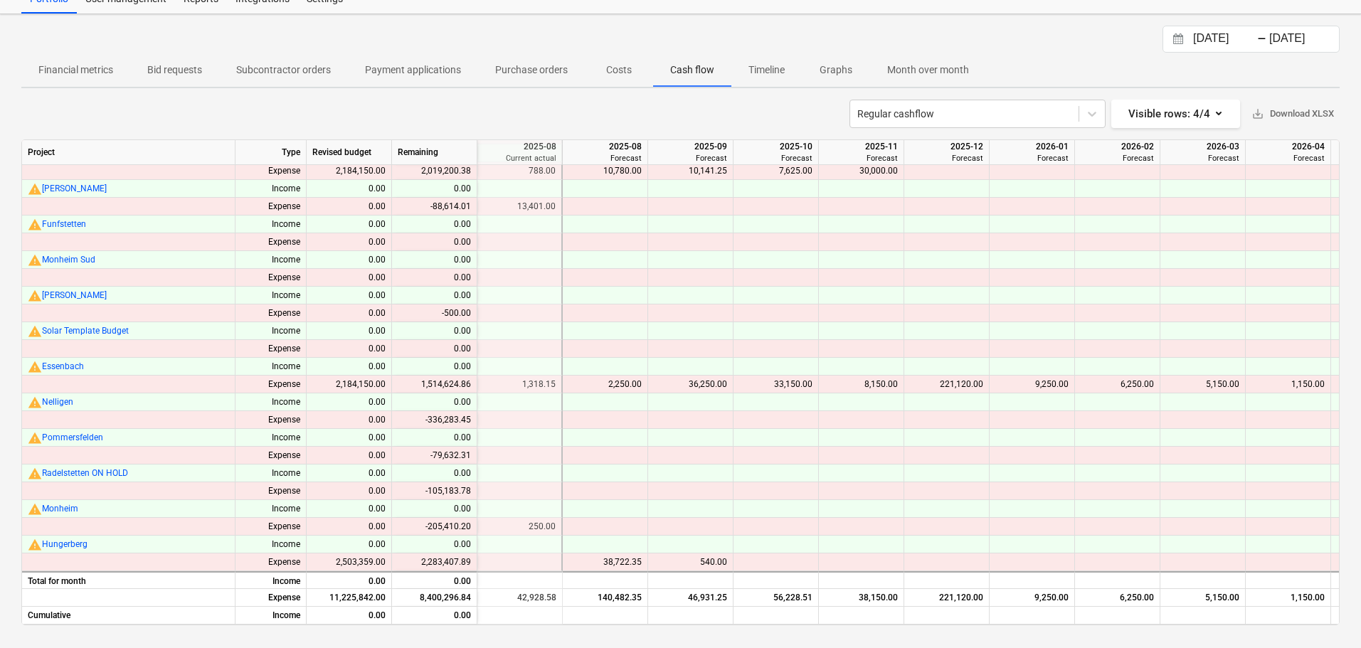
click at [692, 630] on div "19.07.2025 Press the down arrow key to interact with the calendar and select a …" at bounding box center [680, 331] width 1361 height 634
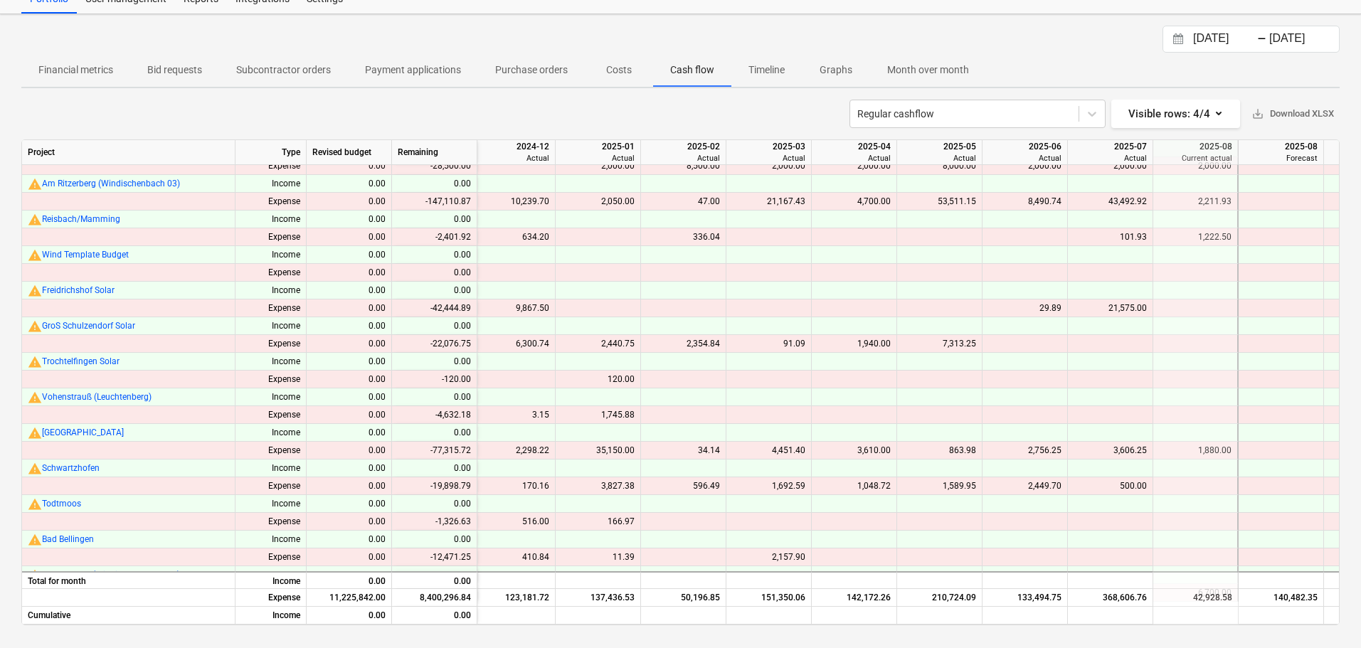
scroll to position [0, 1288]
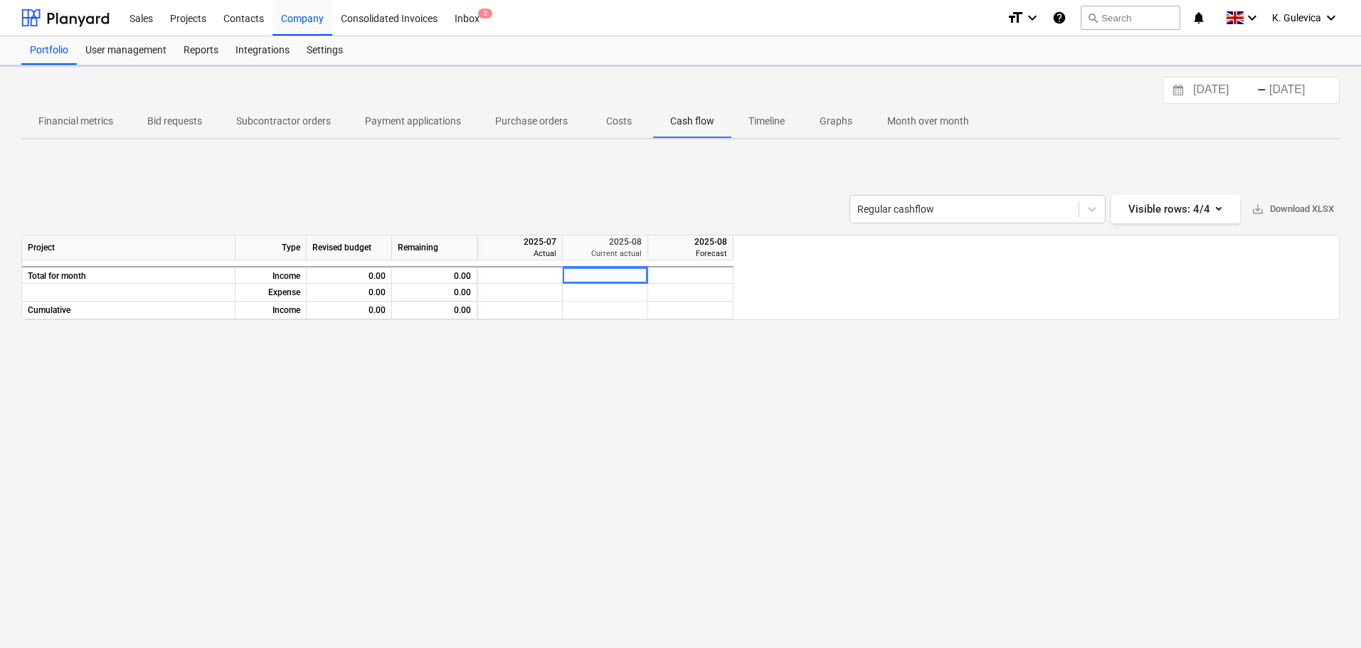
scroll to position [0, 1964]
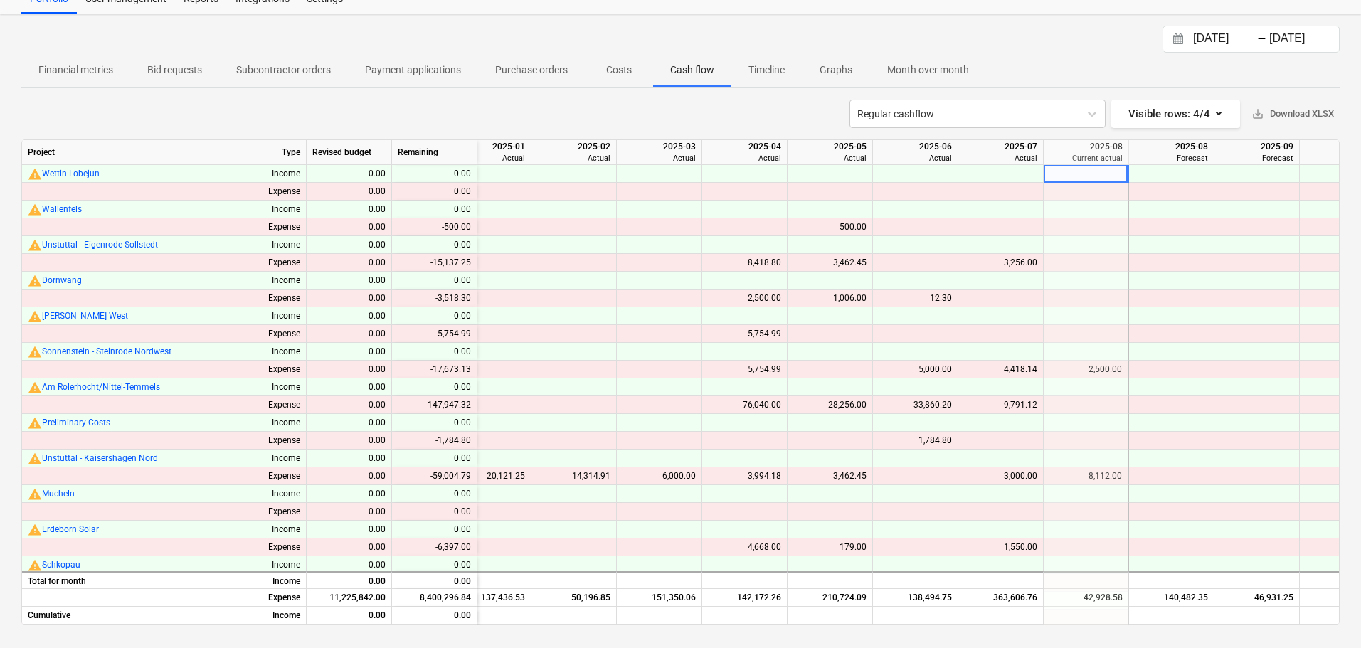
scroll to position [0, 1407]
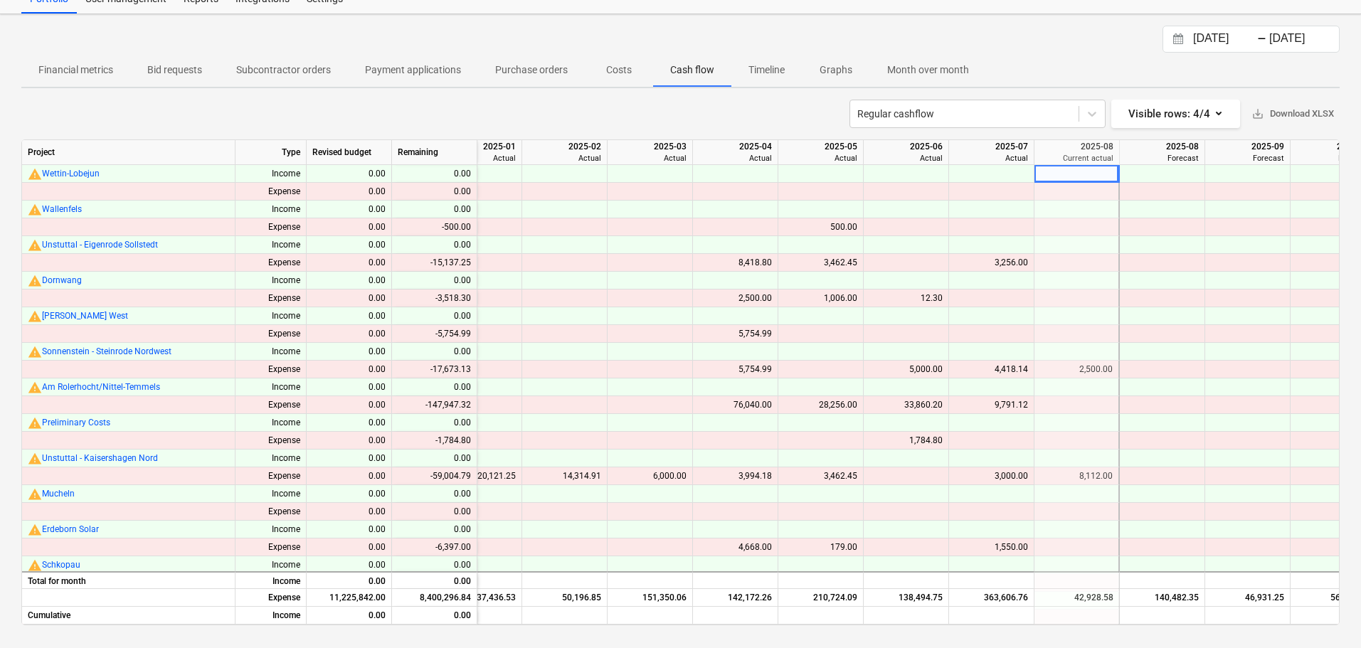
click at [1010, 359] on div at bounding box center [991, 352] width 85 height 18
click at [1007, 404] on div "9,791.12" at bounding box center [991, 405] width 73 height 18
click at [995, 473] on div "3,000.00" at bounding box center [991, 477] width 73 height 18
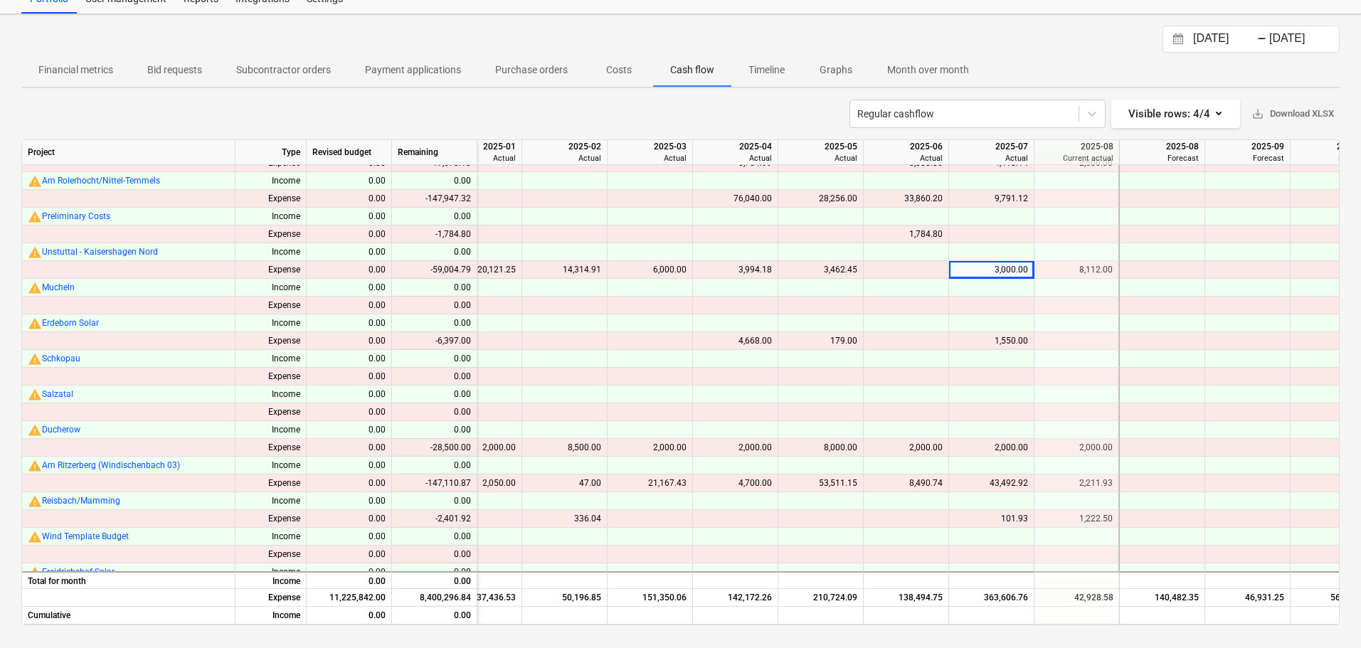
scroll to position [214, 1407]
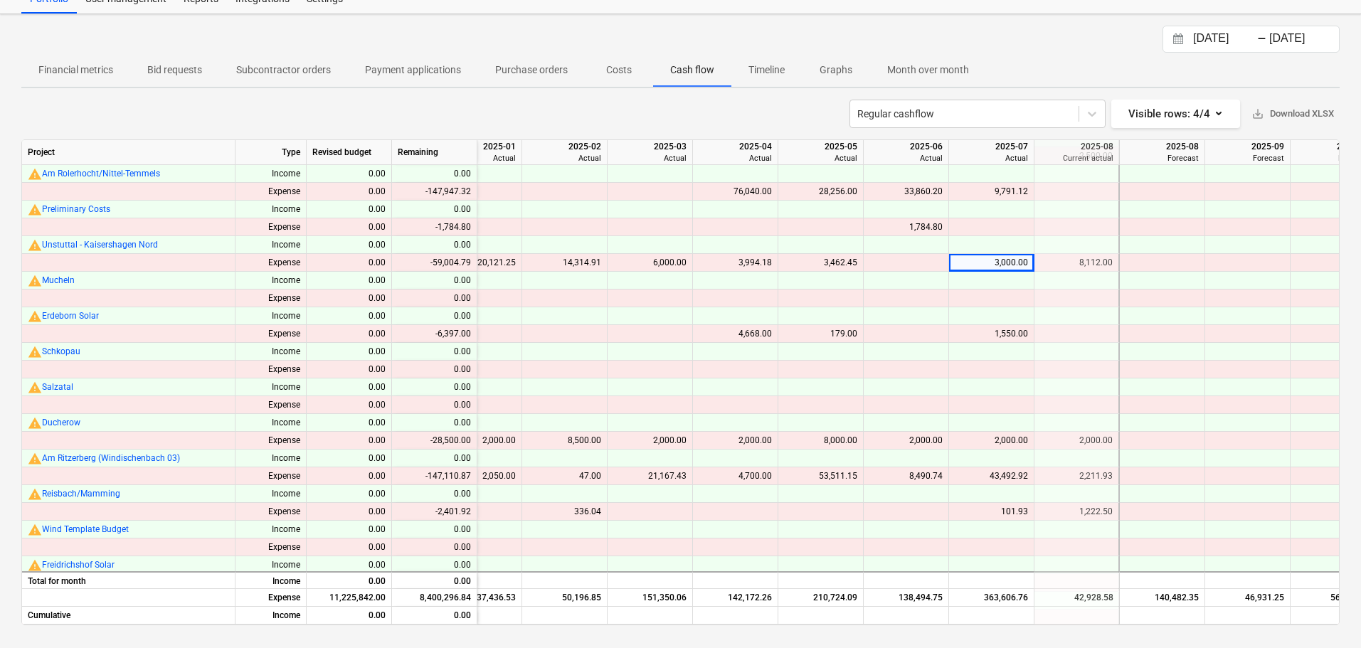
click at [986, 334] on div "1,550.00" at bounding box center [991, 334] width 73 height 18
click at [1017, 441] on div "2,000.00" at bounding box center [991, 441] width 73 height 18
click at [1010, 476] on div "43,492.92" at bounding box center [991, 477] width 73 height 18
click at [1021, 510] on div "101.93" at bounding box center [991, 512] width 73 height 18
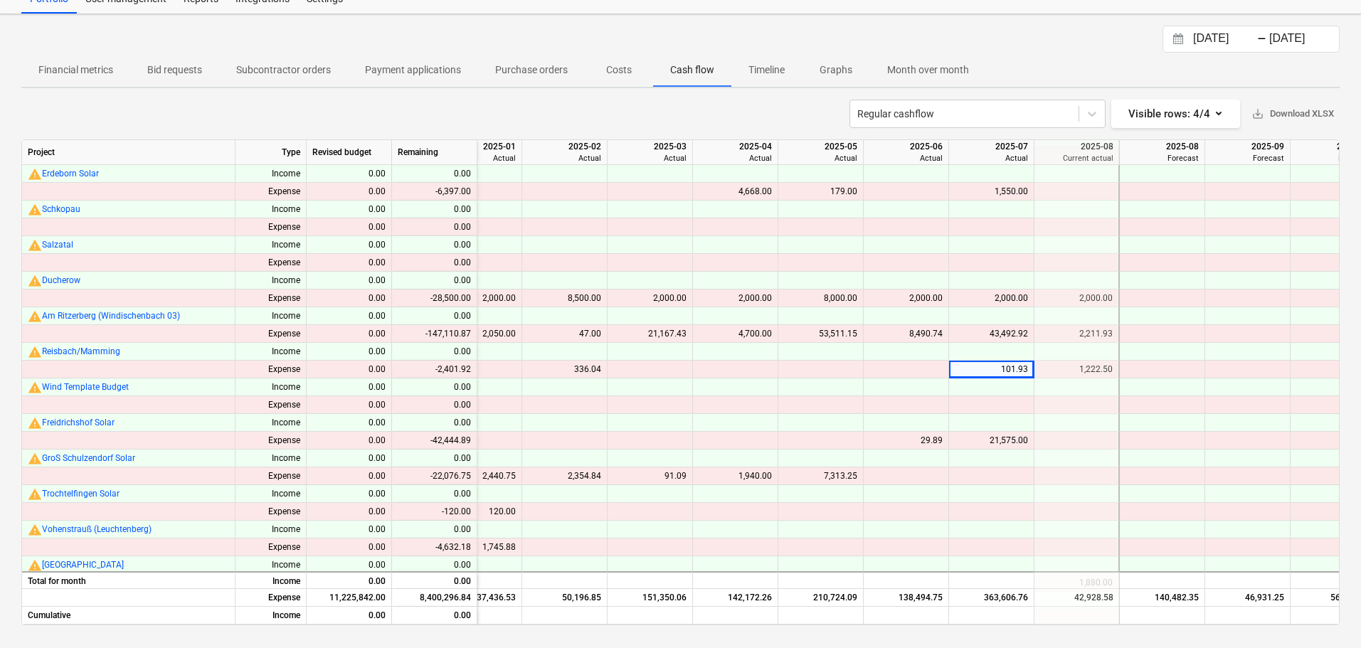
scroll to position [427, 1407]
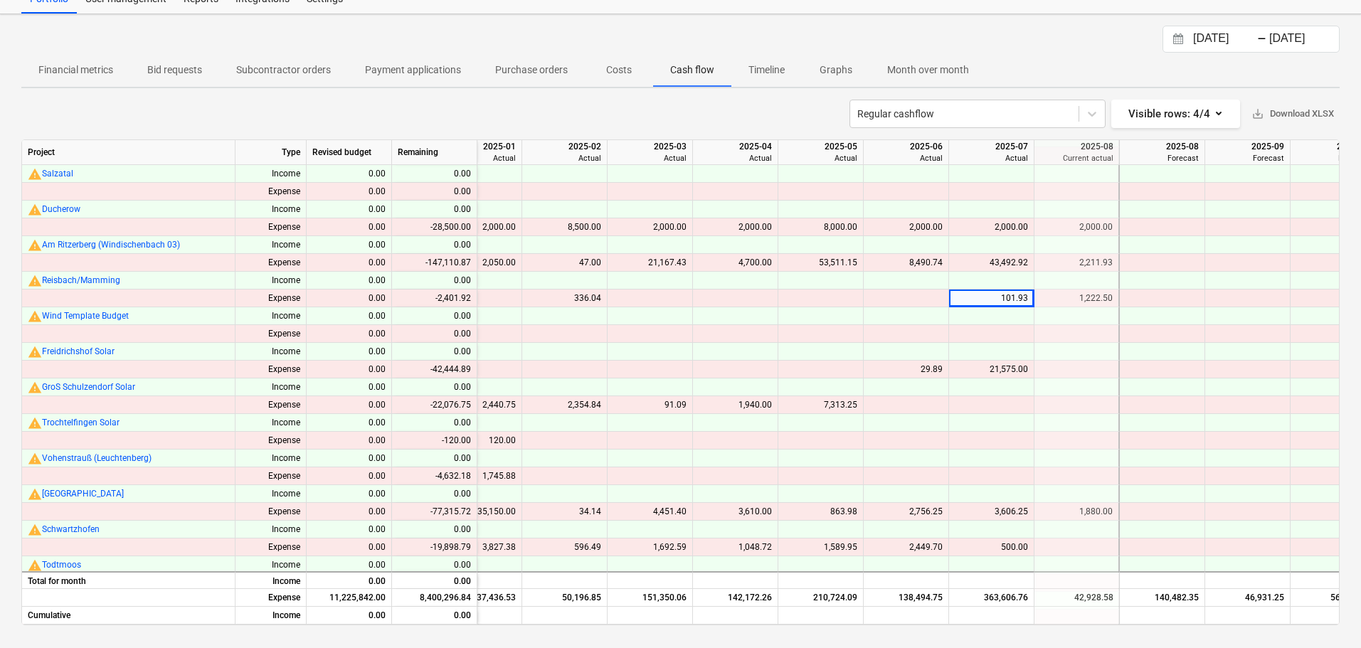
click at [1004, 374] on div "21,575.00" at bounding box center [991, 370] width 73 height 18
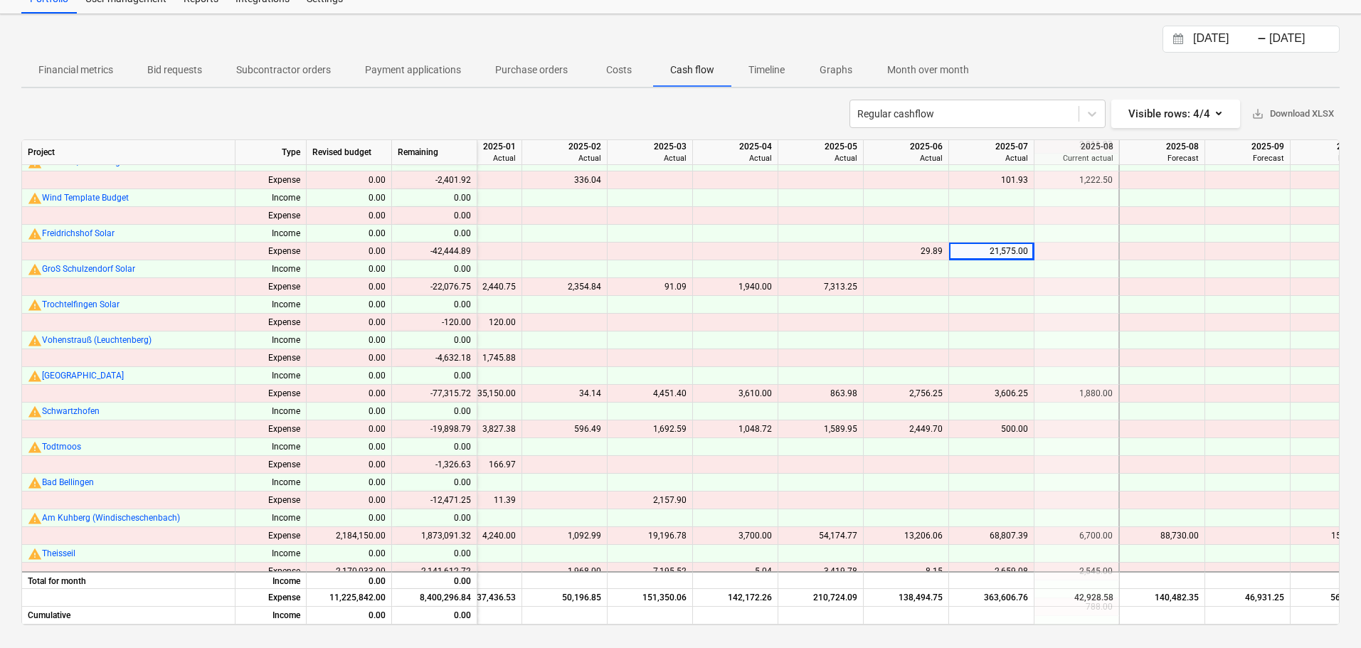
scroll to position [569, 1407]
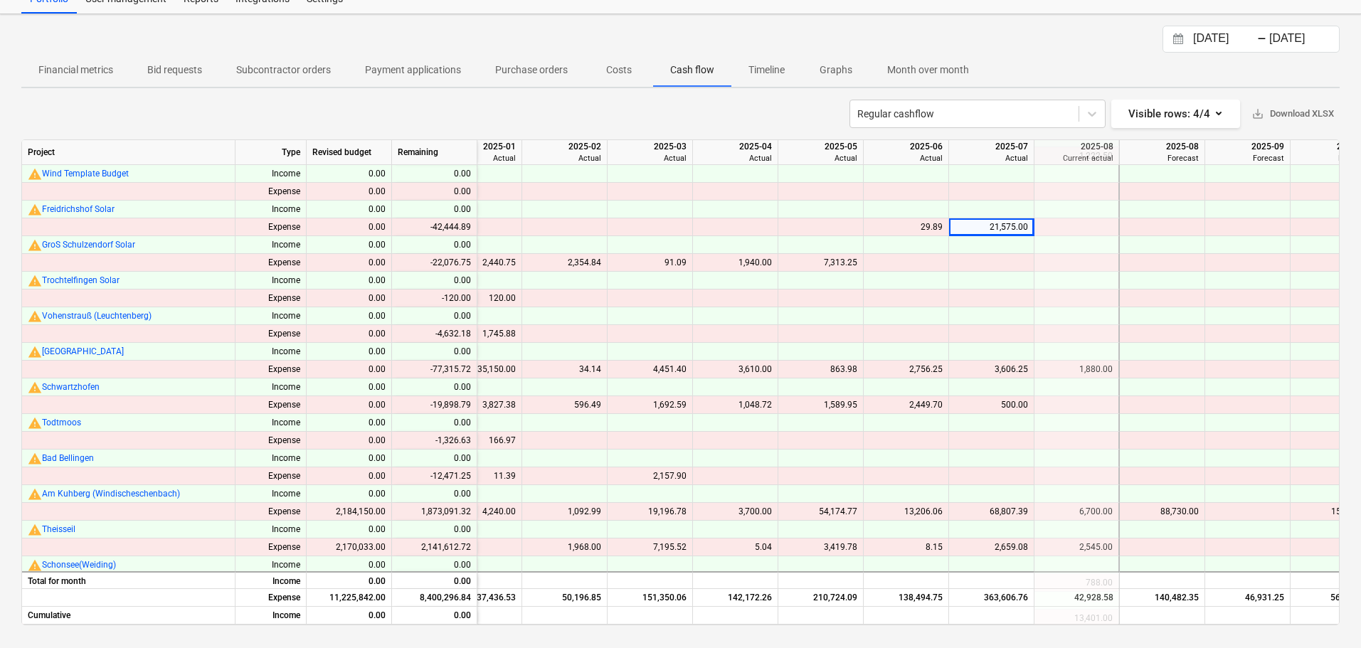
click at [1008, 369] on div "3,606.25" at bounding box center [991, 370] width 73 height 18
click at [992, 406] on div "500.00" at bounding box center [991, 405] width 73 height 18
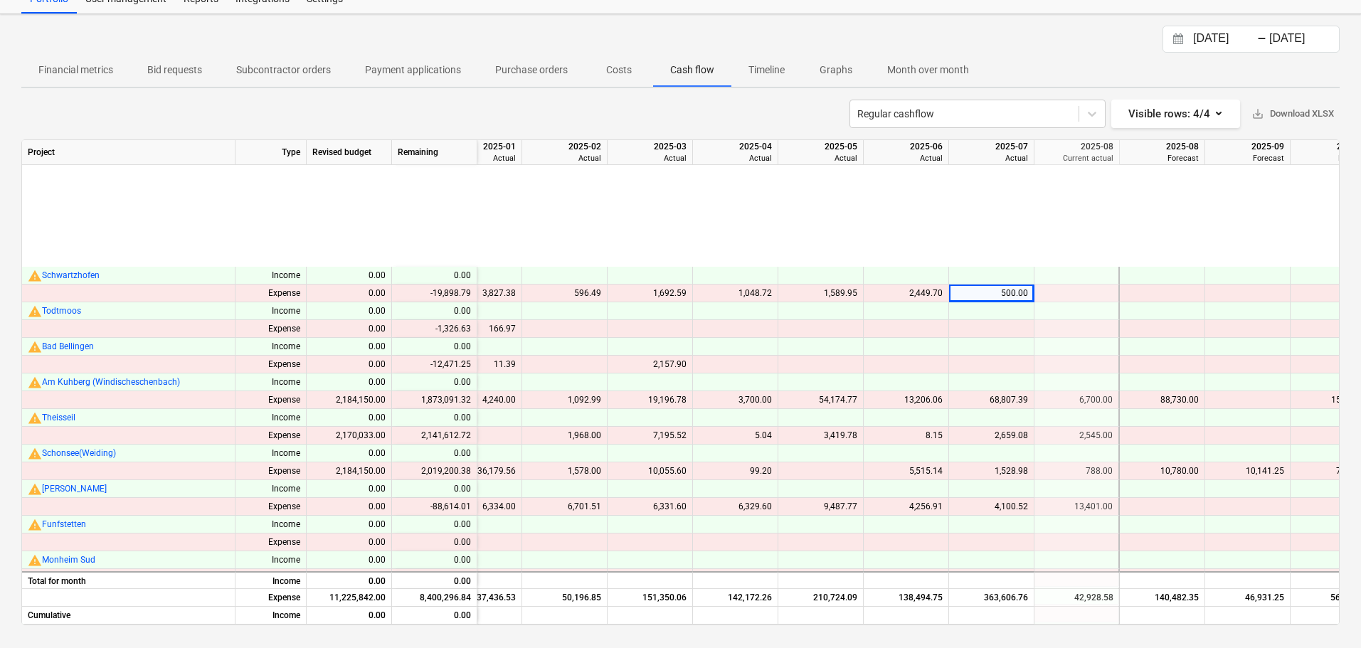
scroll to position [641, 1407]
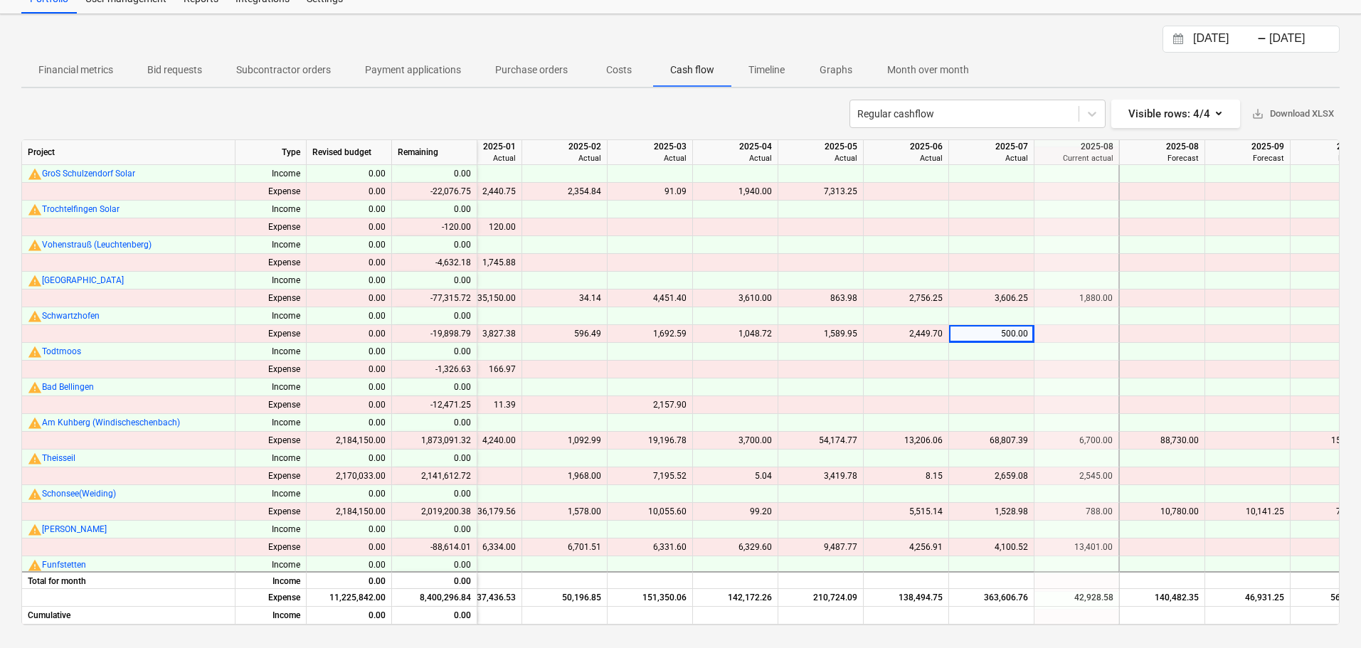
click at [1011, 437] on div "68,807.39" at bounding box center [991, 441] width 73 height 18
click at [991, 473] on div "2,659.08" at bounding box center [991, 477] width 73 height 18
click at [1001, 512] on div "1,528.98" at bounding box center [991, 512] width 73 height 18
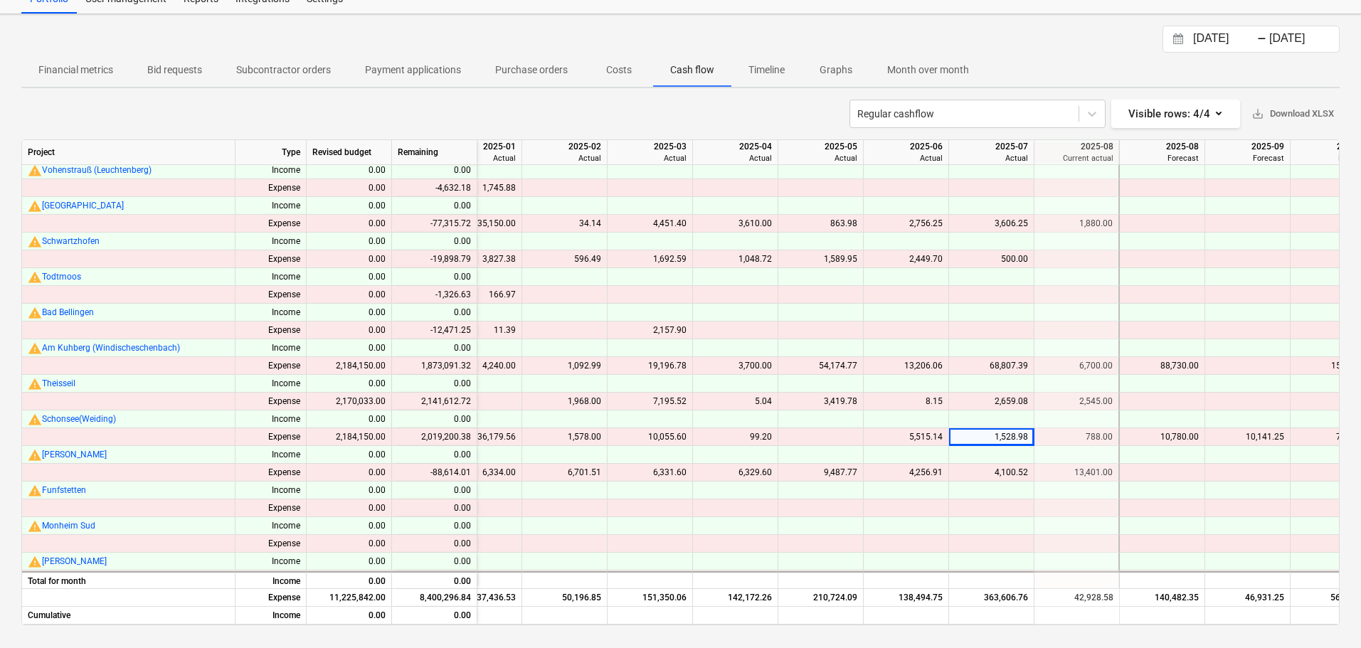
scroll to position [925, 1407]
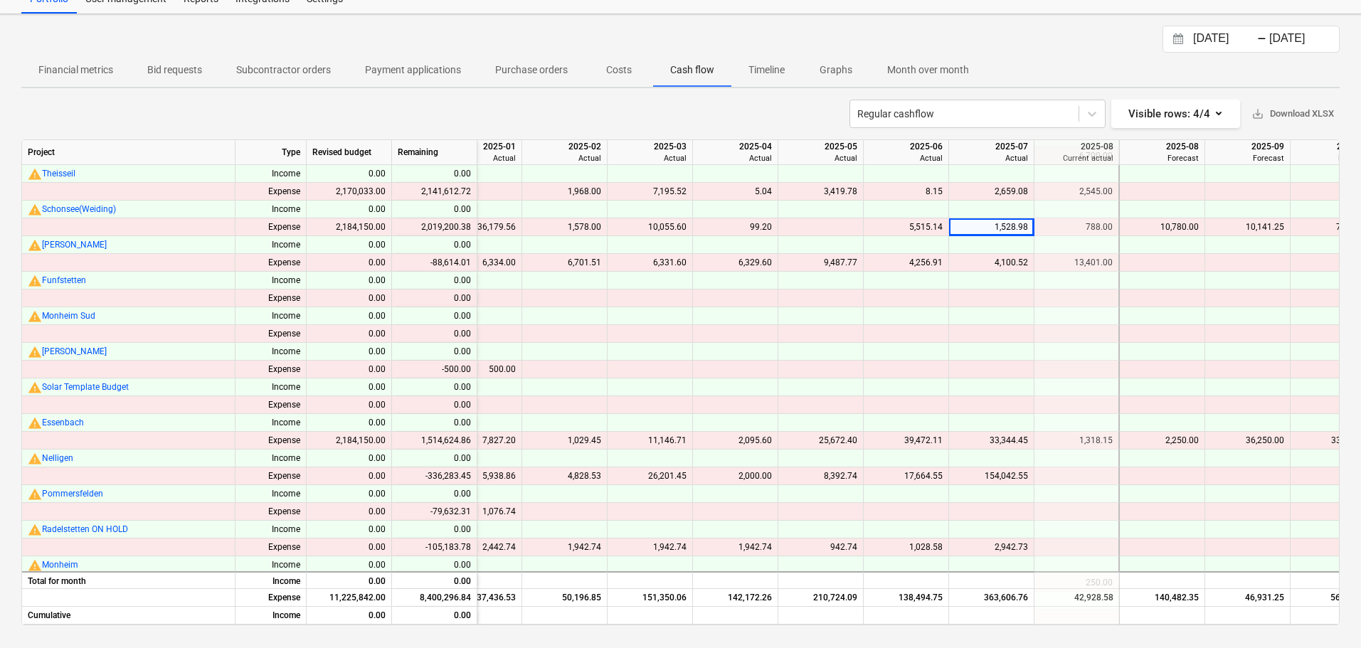
click at [996, 262] on div "4,100.52" at bounding box center [991, 263] width 73 height 18
click at [994, 443] on div "33,344.45" at bounding box center [991, 441] width 73 height 18
click at [1002, 475] on div "154,042.55" at bounding box center [991, 477] width 73 height 18
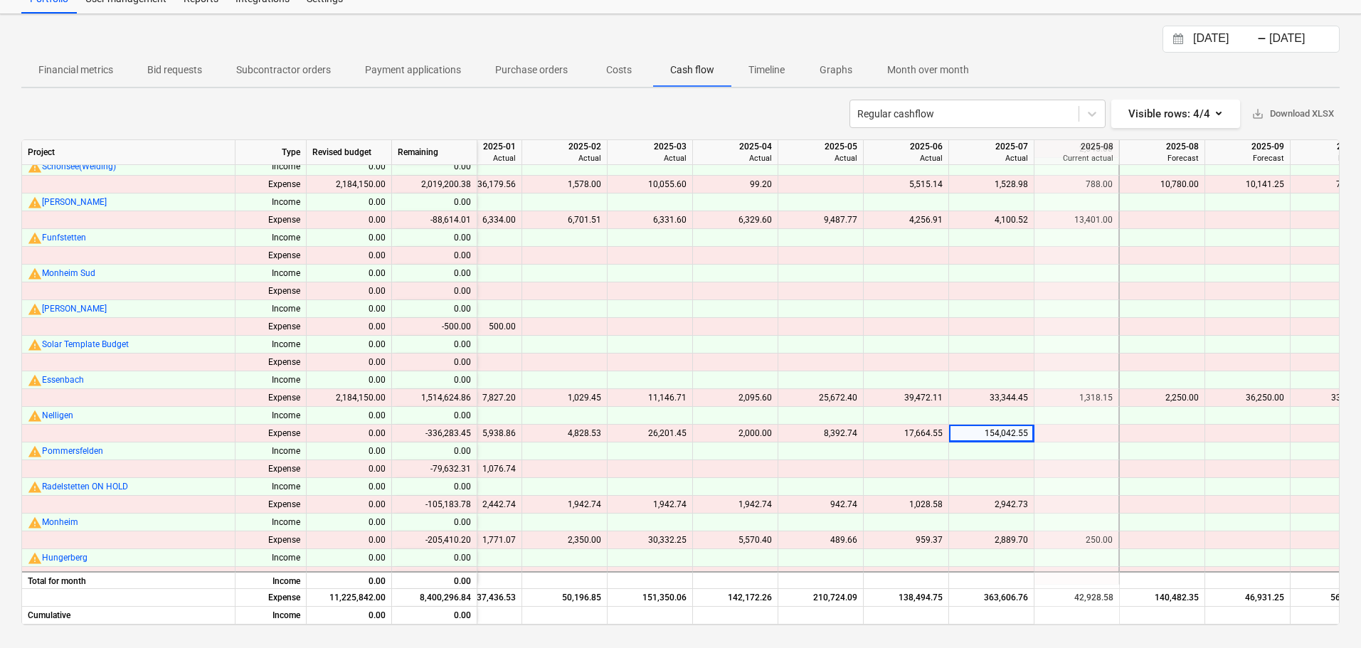
scroll to position [986, 1407]
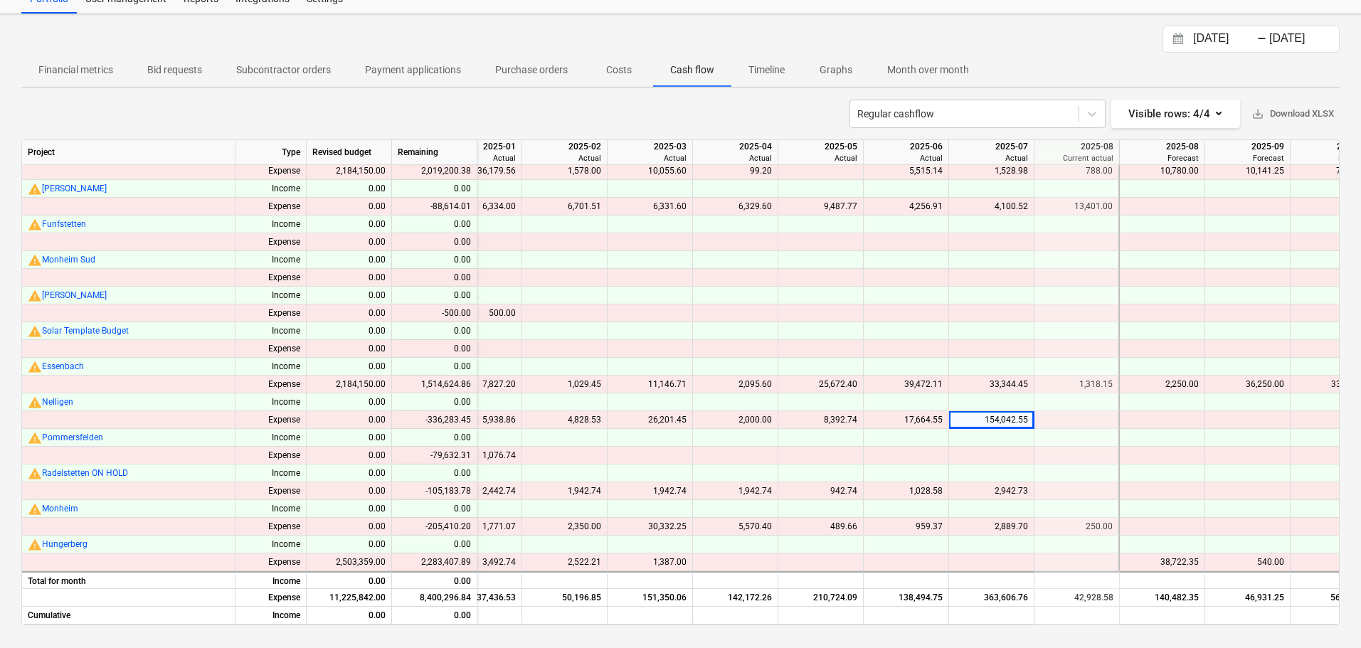
click at [1002, 490] on div "2,942.73" at bounding box center [991, 492] width 73 height 18
click at [996, 522] on div "2,889.70" at bounding box center [991, 527] width 73 height 18
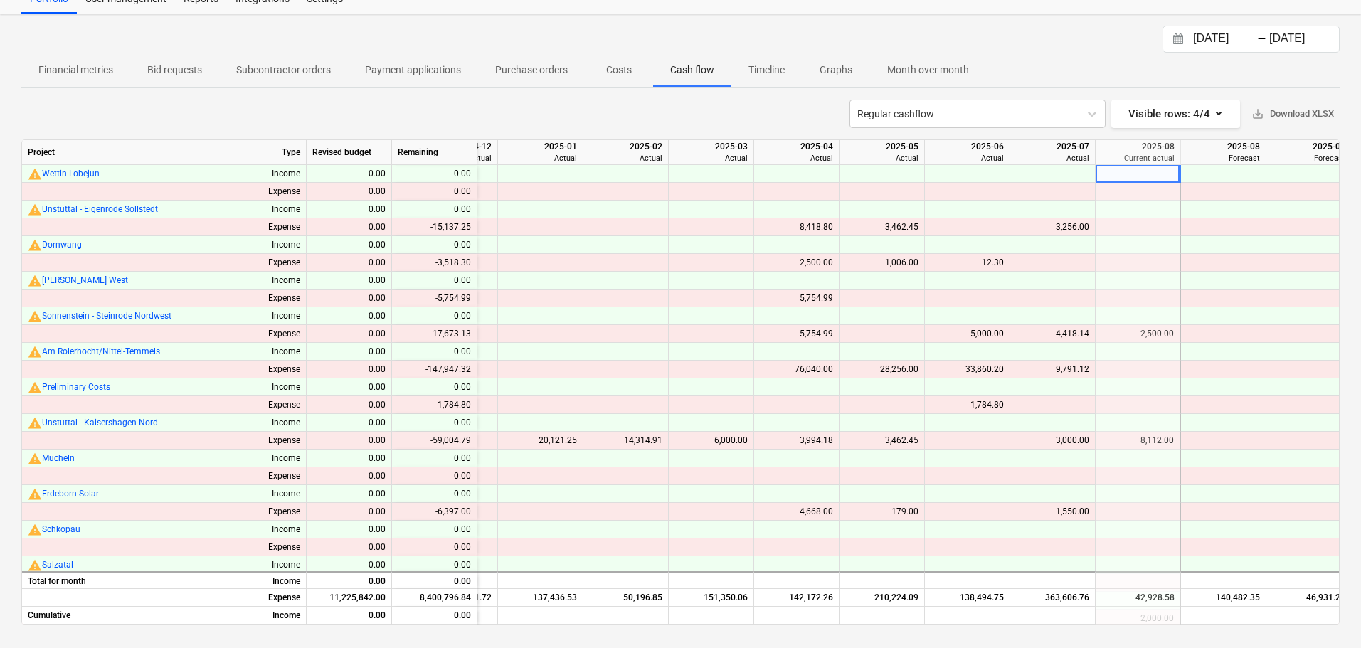
scroll to position [0, 1268]
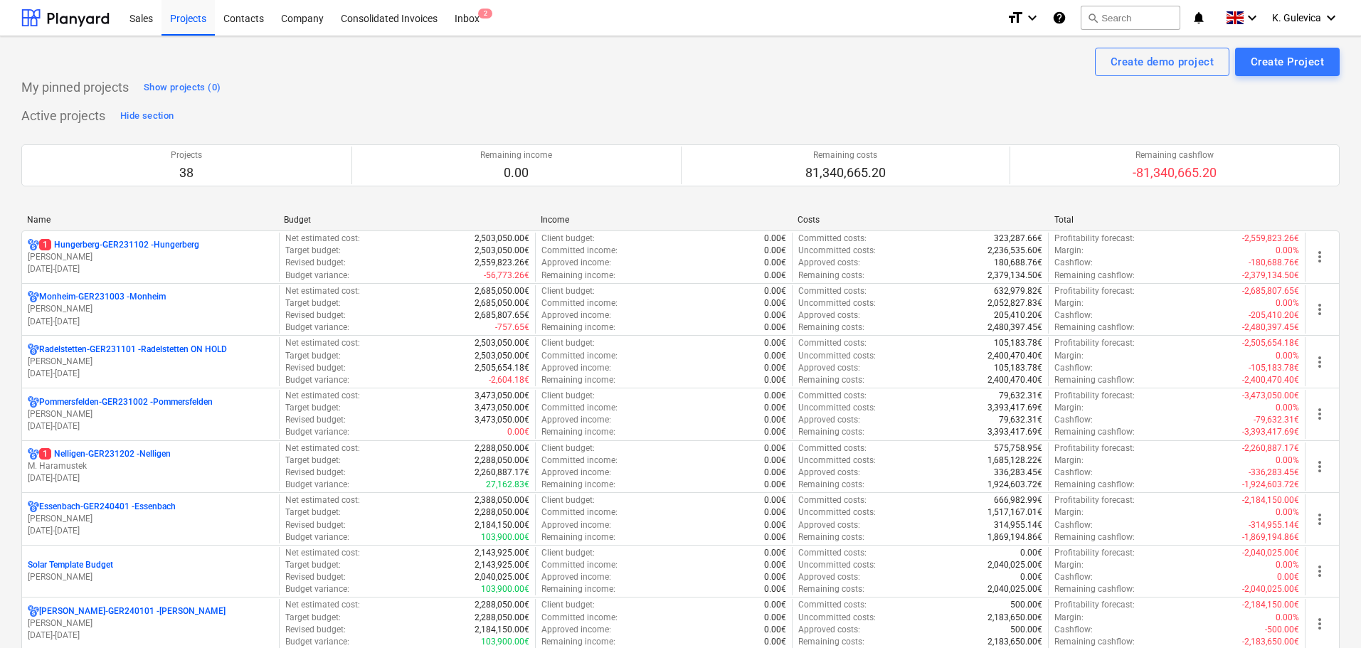
click at [121, 460] on p "1 Nelligen-GER231202 - Nelligen" at bounding box center [105, 454] width 132 height 12
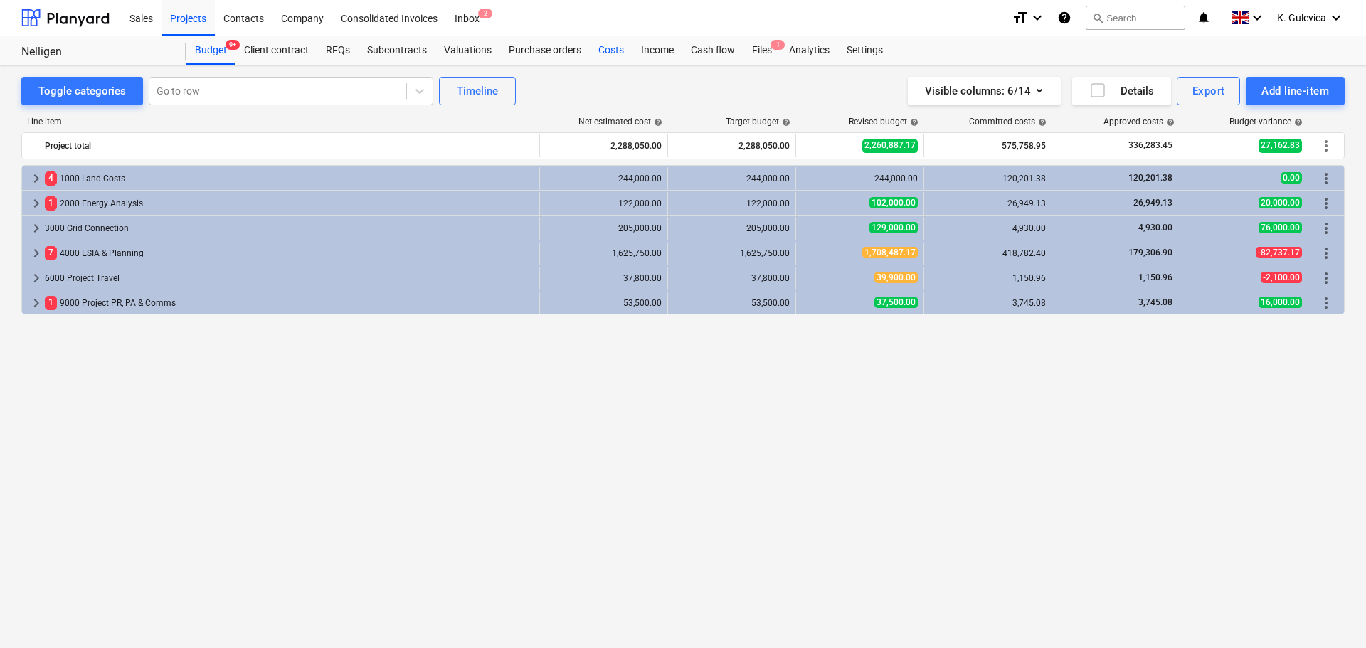
drag, startPoint x: 602, startPoint y: 53, endPoint x: 604, endPoint y: 63, distance: 9.4
click at [602, 53] on div "Costs" at bounding box center [611, 50] width 43 height 28
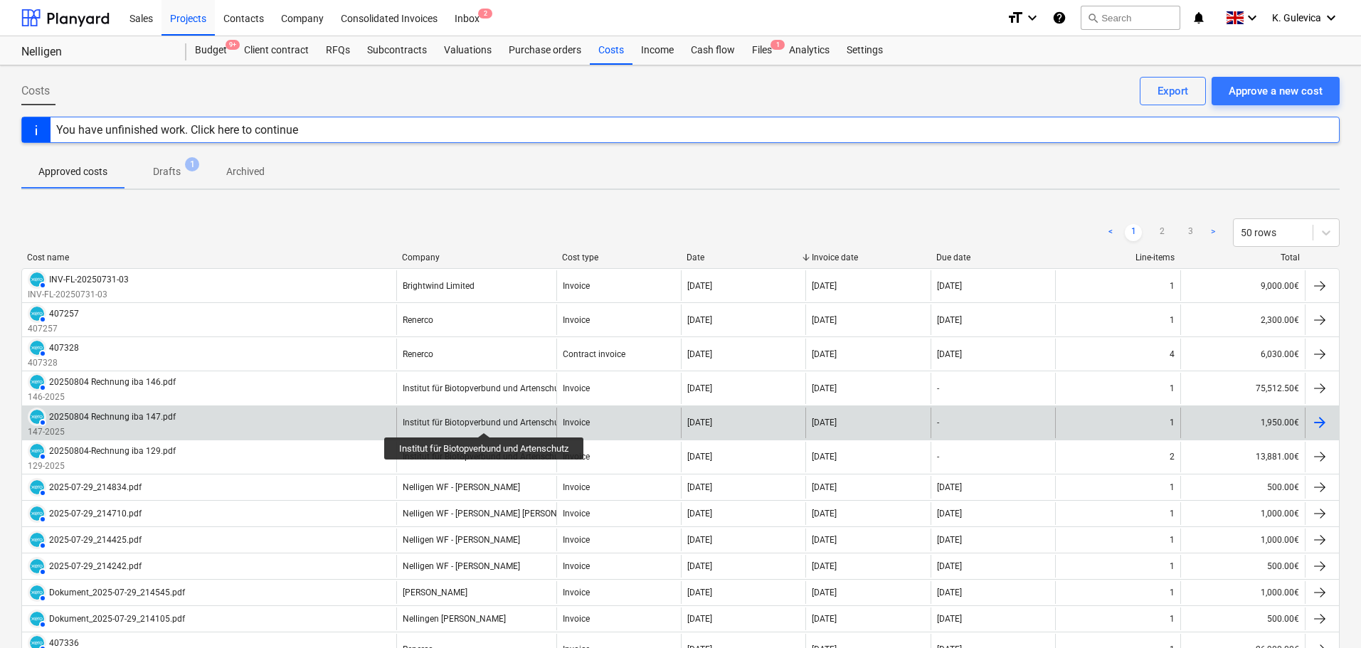
click at [487, 420] on div "Institut für Biotopverbund und Artenschutz" at bounding box center [485, 423] width 164 height 10
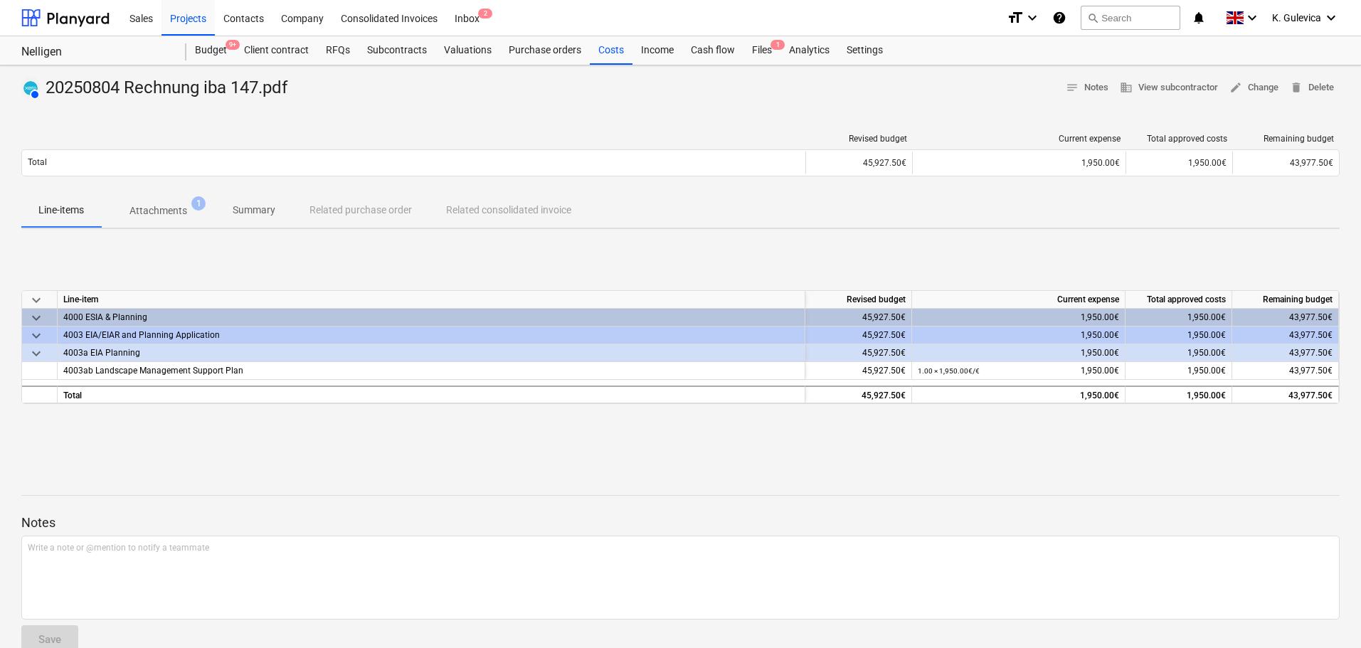
drag, startPoint x: 166, startPoint y: 211, endPoint x: 189, endPoint y: 209, distance: 23.6
click at [167, 211] on p "Attachments" at bounding box center [159, 211] width 58 height 15
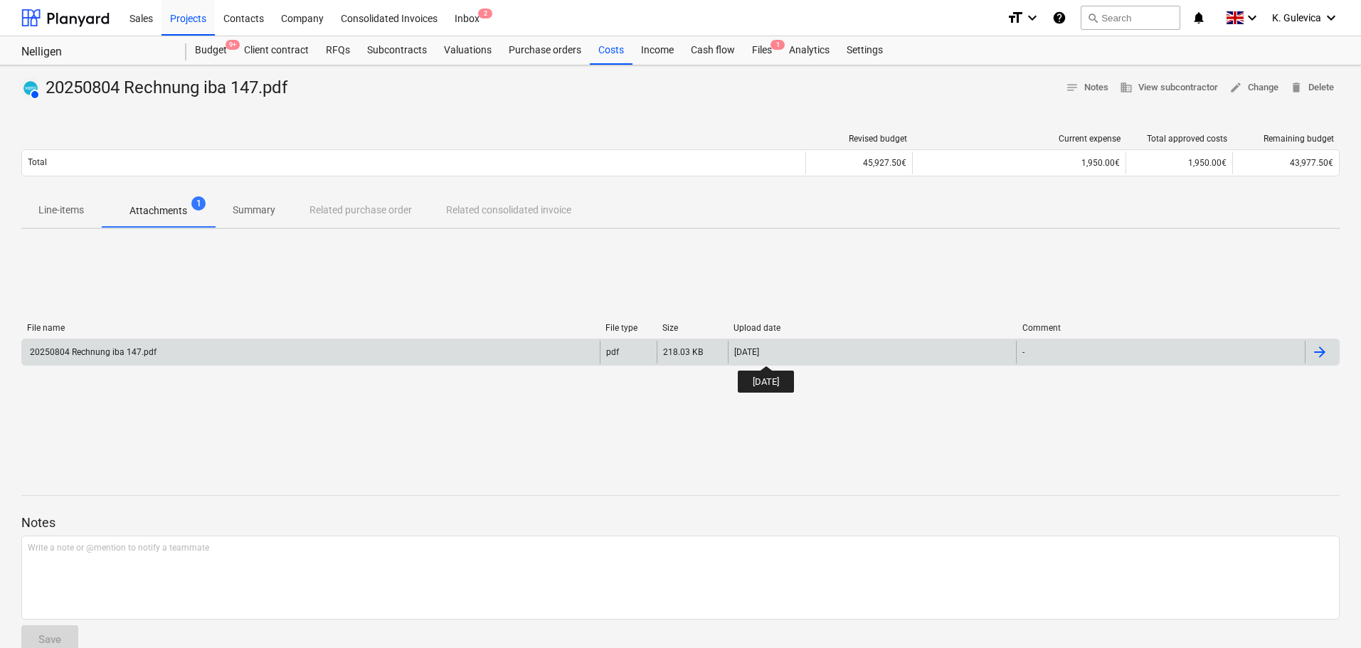
click at [759, 353] on div "[DATE]" at bounding box center [746, 352] width 25 height 10
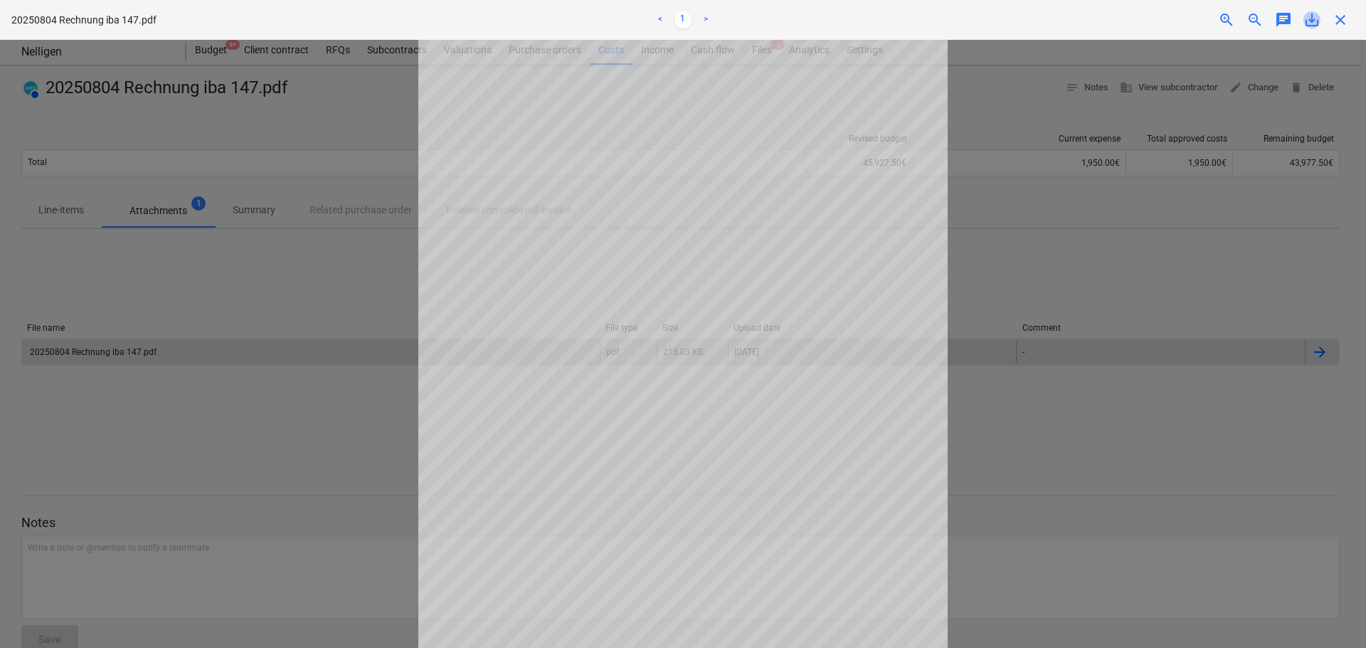
click at [1313, 20] on span "save_alt" at bounding box center [1312, 19] width 17 height 17
click at [1343, 21] on span "close" at bounding box center [1340, 19] width 17 height 17
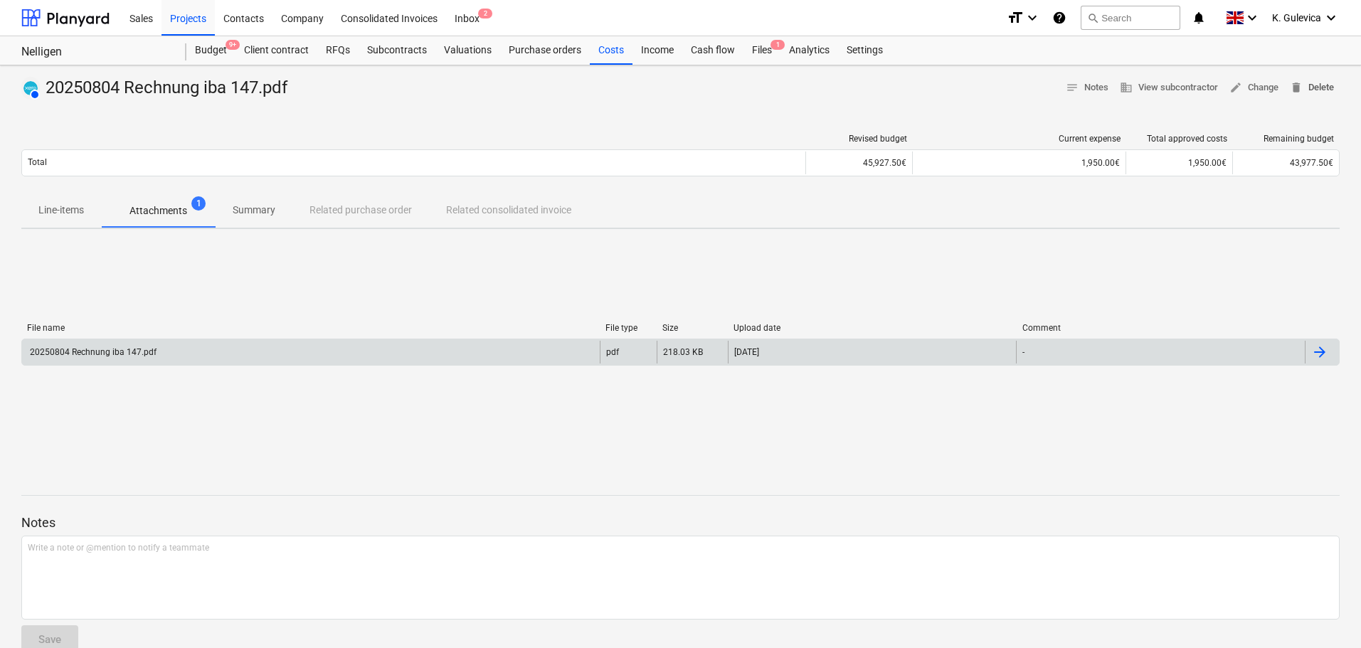
click at [1319, 80] on span "delete Delete" at bounding box center [1312, 88] width 44 height 16
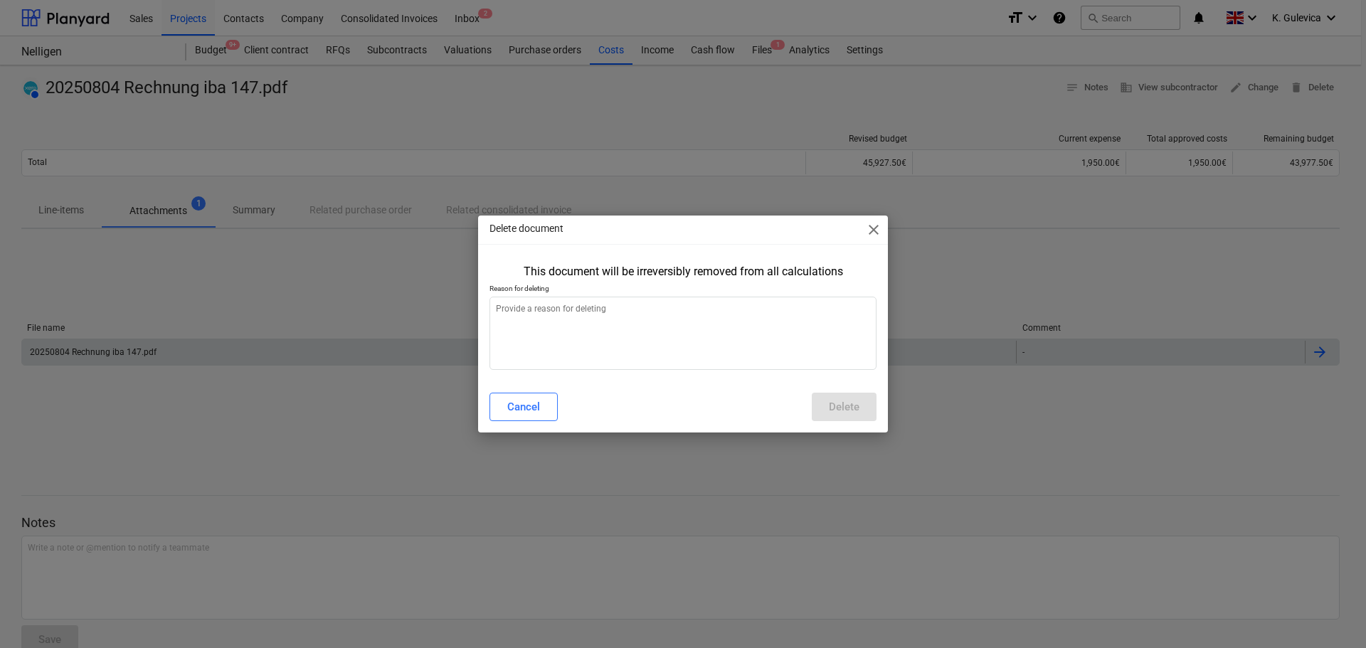
type textarea "x"
click at [533, 337] on textarea at bounding box center [683, 333] width 387 height 73
type textarea "w"
type textarea "x"
type textarea "wr"
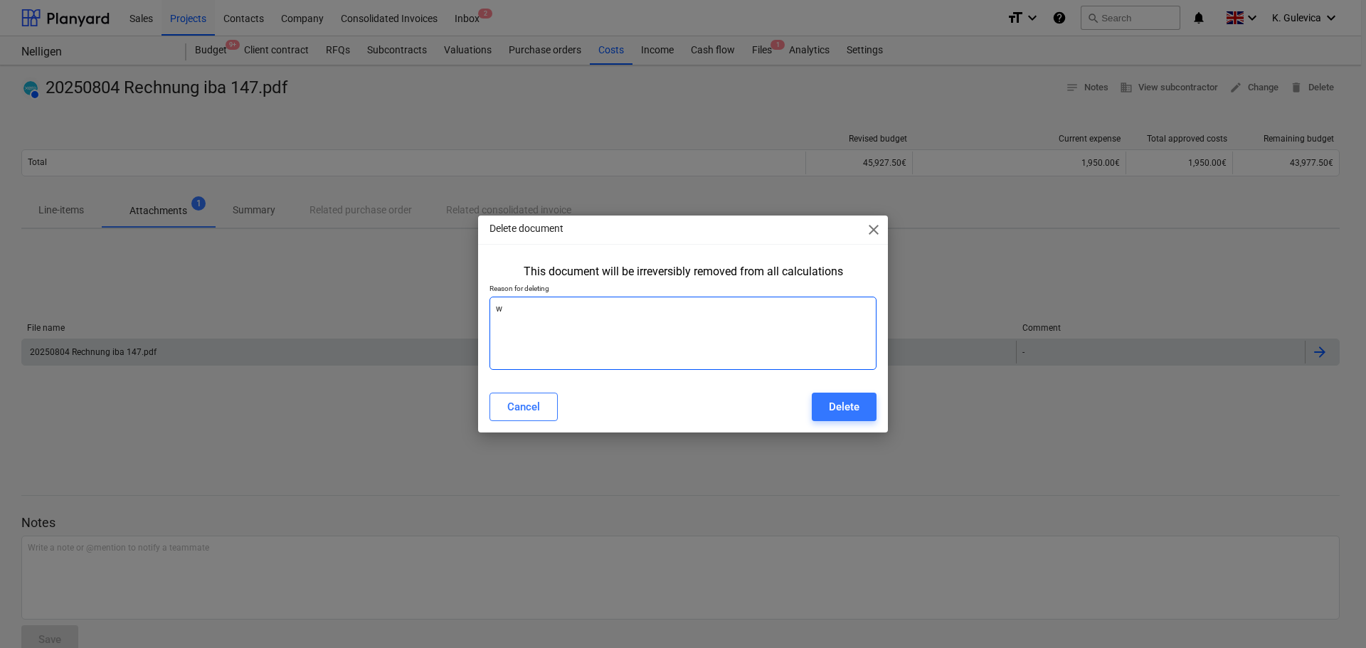
type textarea "x"
type textarea "wro"
type textarea "x"
type textarea "wron"
type textarea "x"
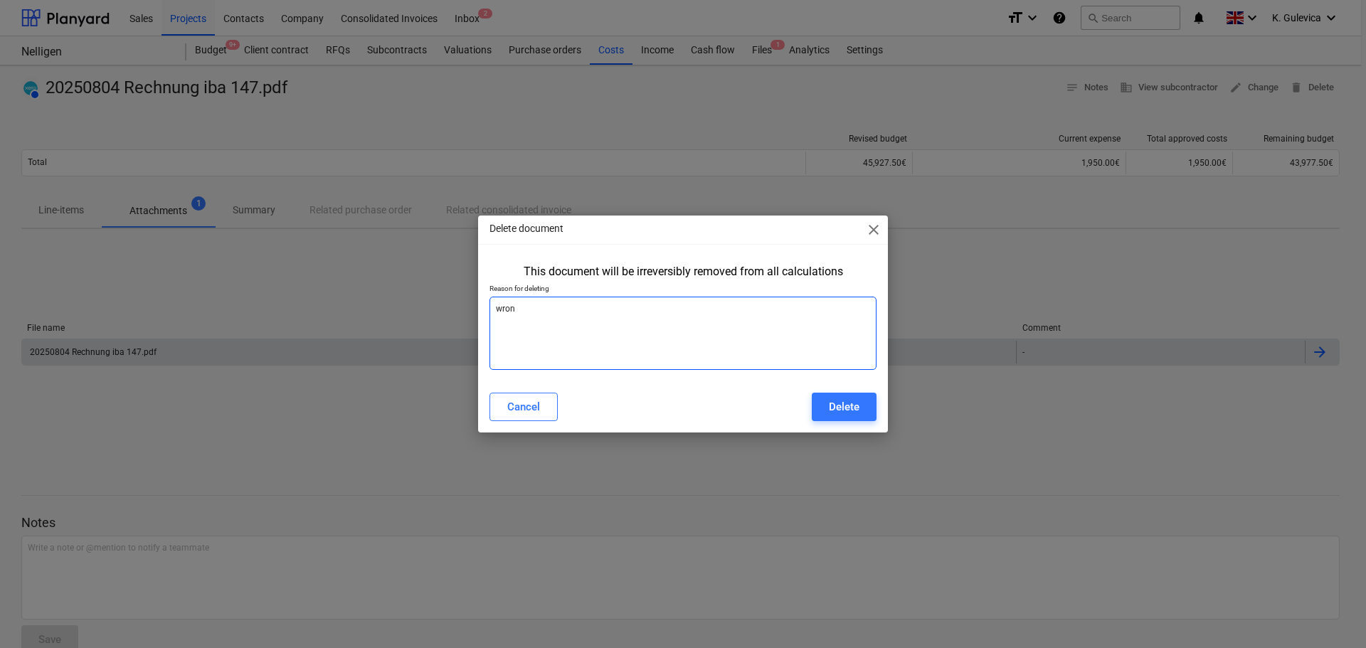
type textarea "wrong"
type textarea "x"
type textarea "wrong"
click at [850, 404] on div "Delete" at bounding box center [844, 407] width 31 height 19
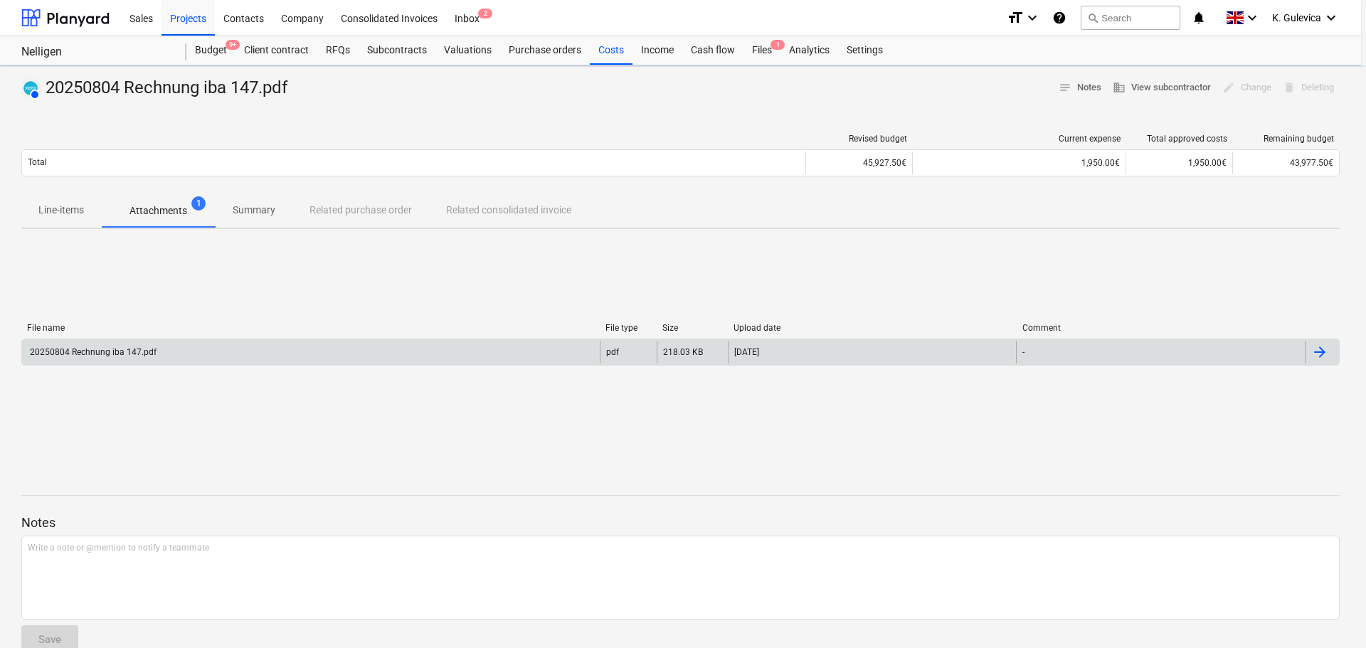
type textarea "x"
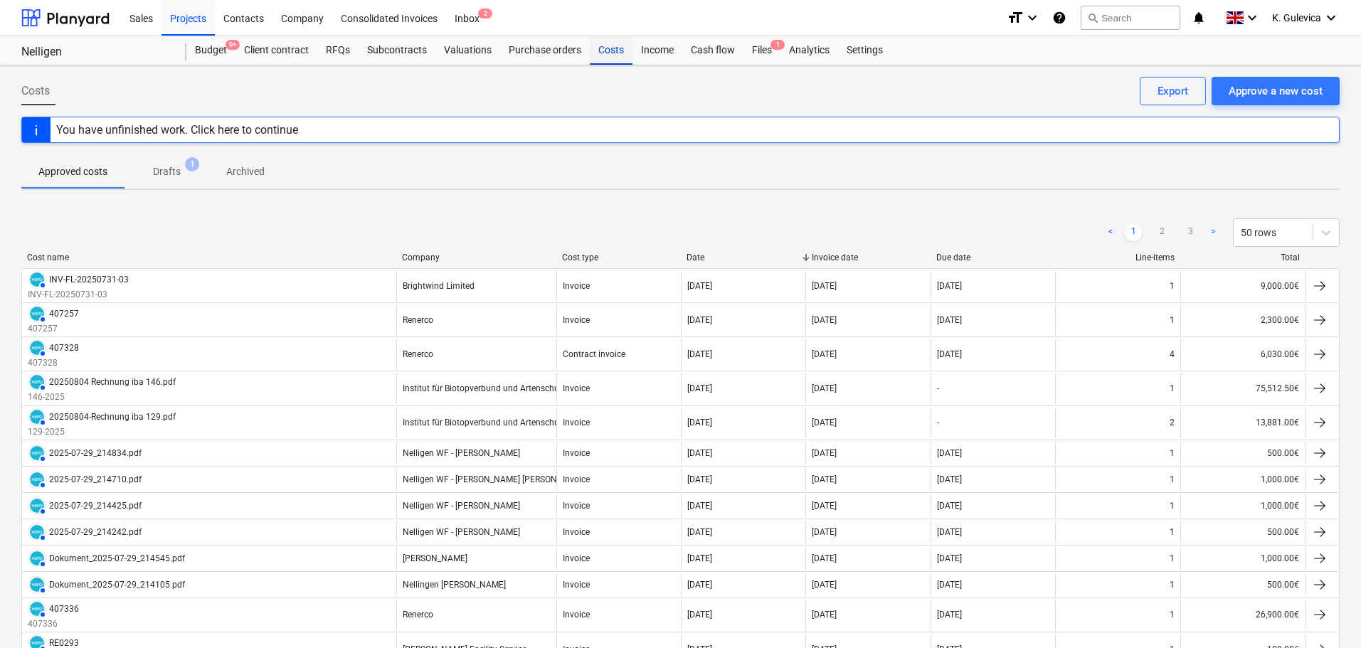
click at [608, 53] on div "Costs" at bounding box center [611, 50] width 43 height 28
click at [174, 175] on p "Drafts" at bounding box center [167, 171] width 28 height 15
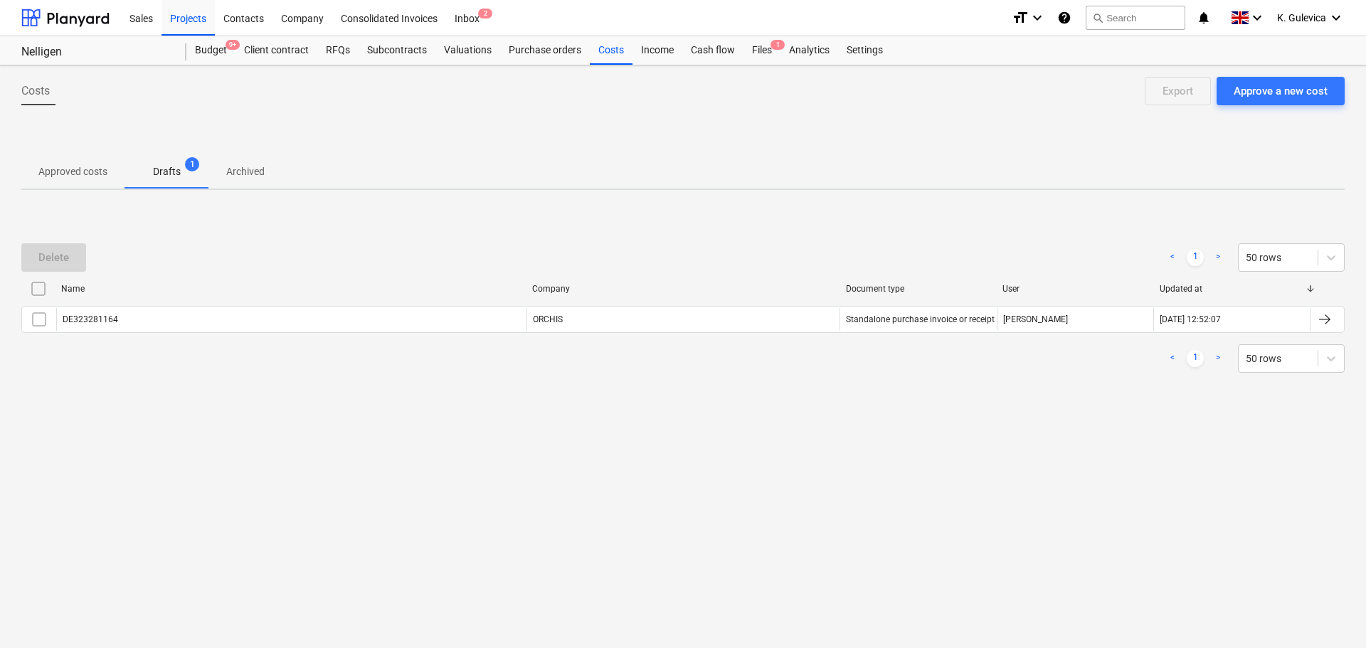
click at [65, 175] on p "Approved costs" at bounding box center [72, 171] width 69 height 15
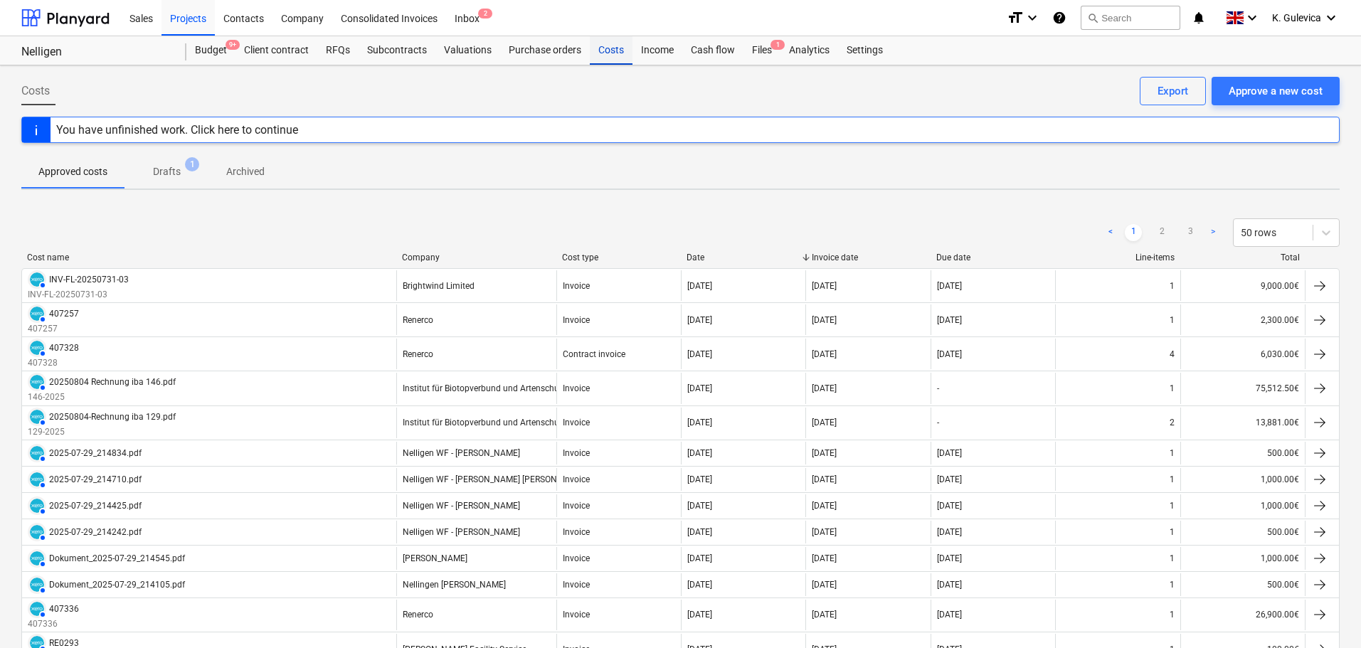
click at [609, 56] on div "Costs" at bounding box center [611, 50] width 43 height 28
click at [1259, 85] on div "Approve a new cost" at bounding box center [1276, 91] width 94 height 19
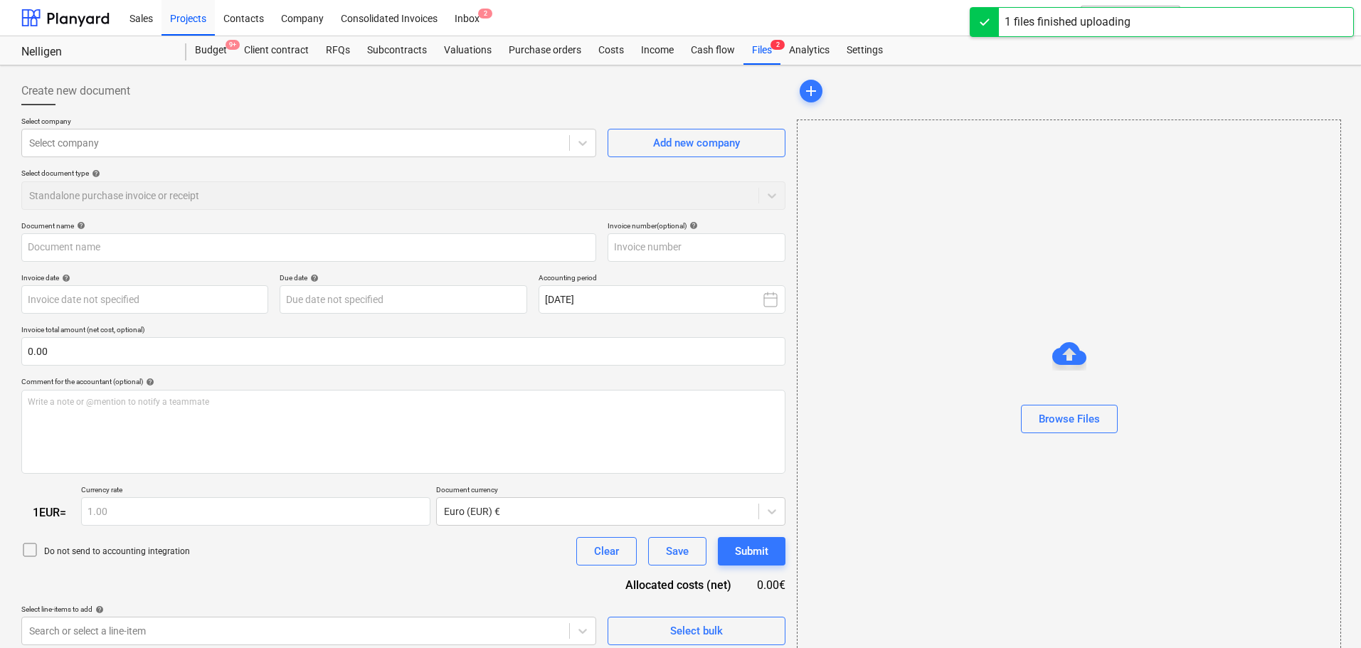
type input "20250804 Rechnung iba 147.pdf"
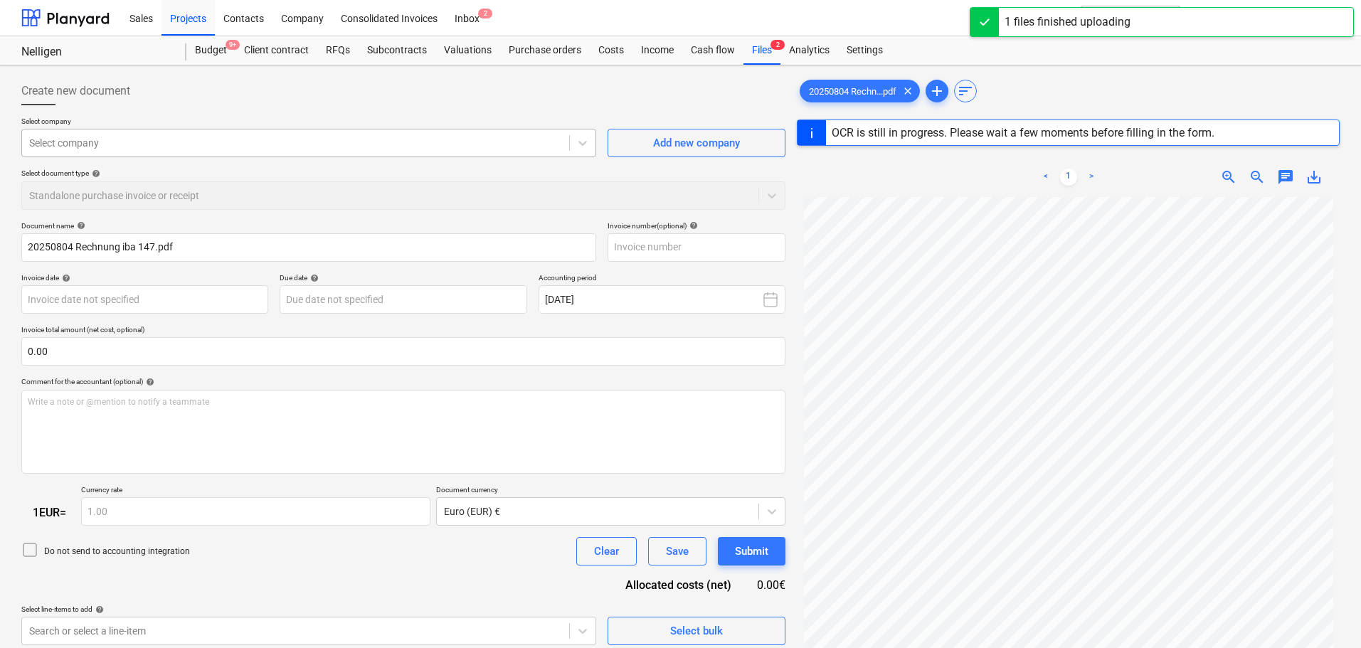
click at [265, 143] on div at bounding box center [295, 143] width 533 height 14
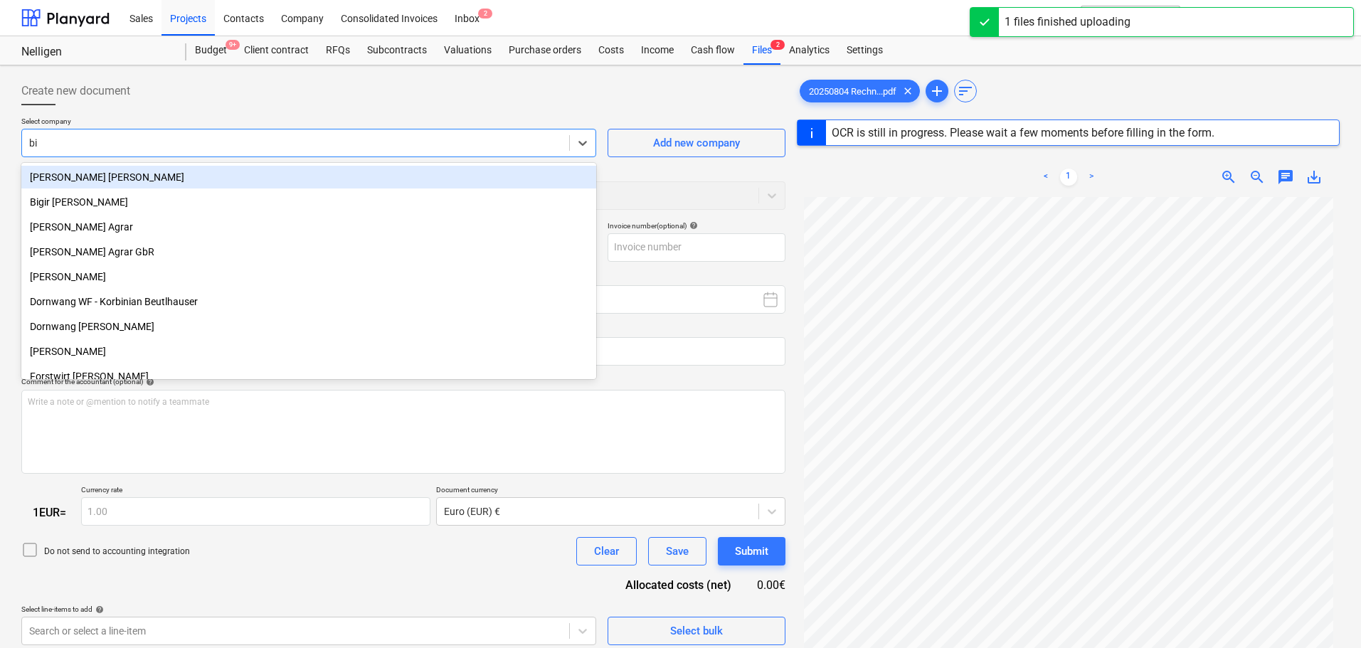
type input "bio"
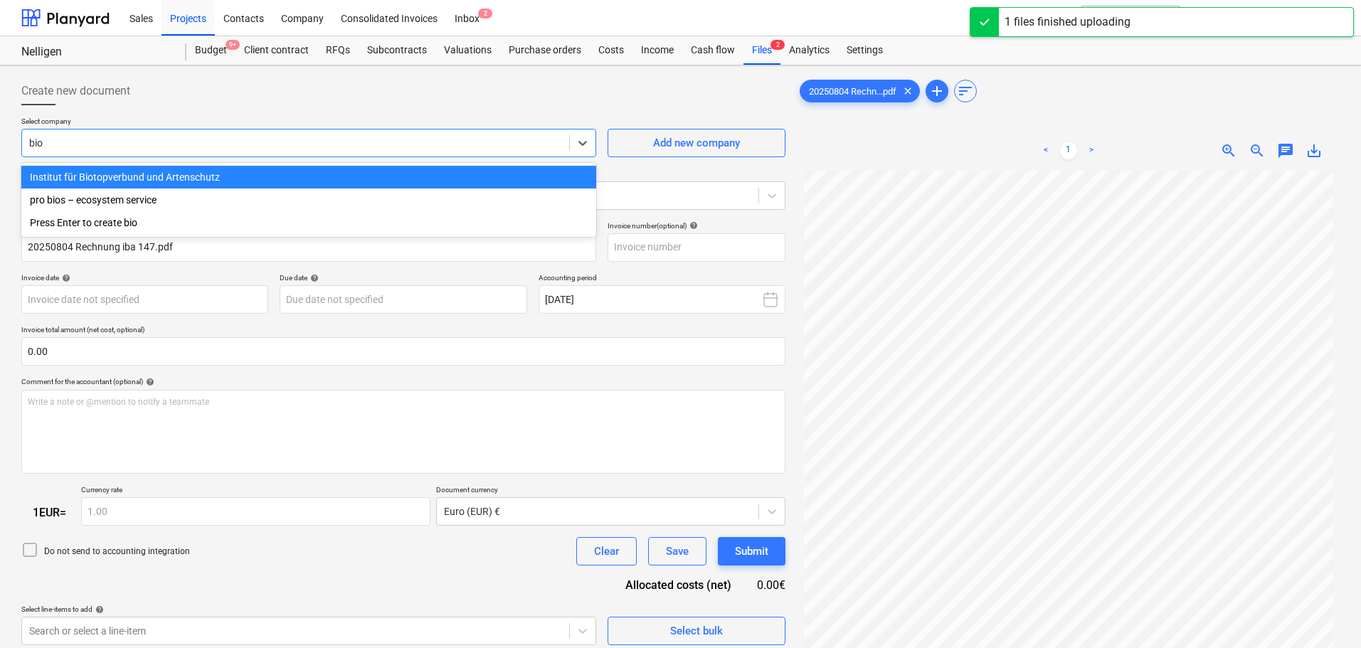
click at [243, 178] on div "Institut für Biotopverbund und Artenschutz" at bounding box center [308, 177] width 575 height 23
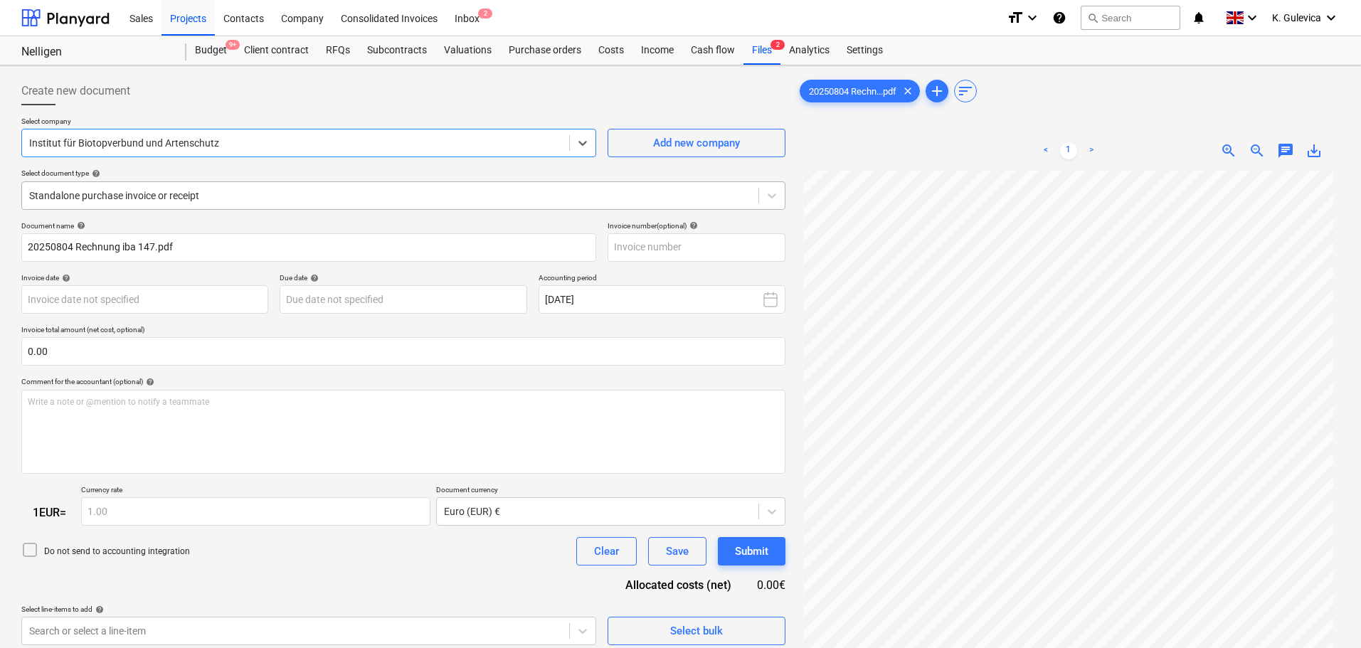
click at [307, 201] on div at bounding box center [390, 196] width 722 height 14
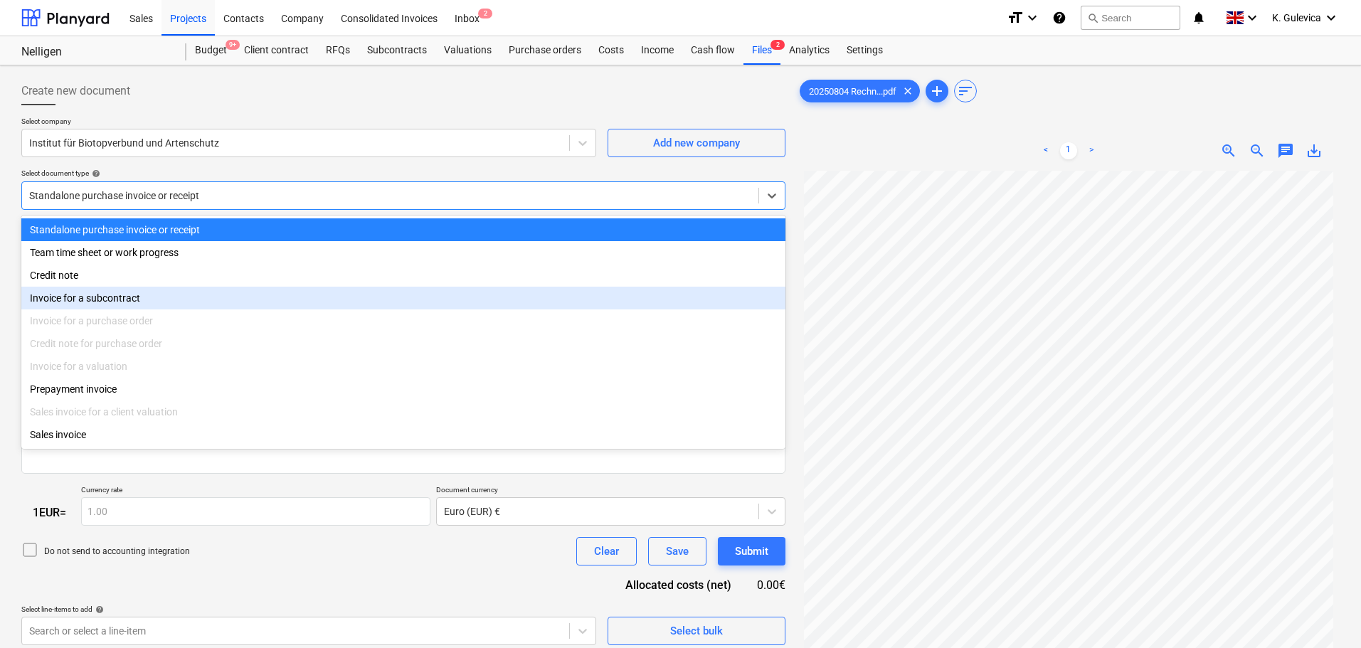
click at [129, 296] on div "Invoice for a subcontract" at bounding box center [403, 298] width 764 height 23
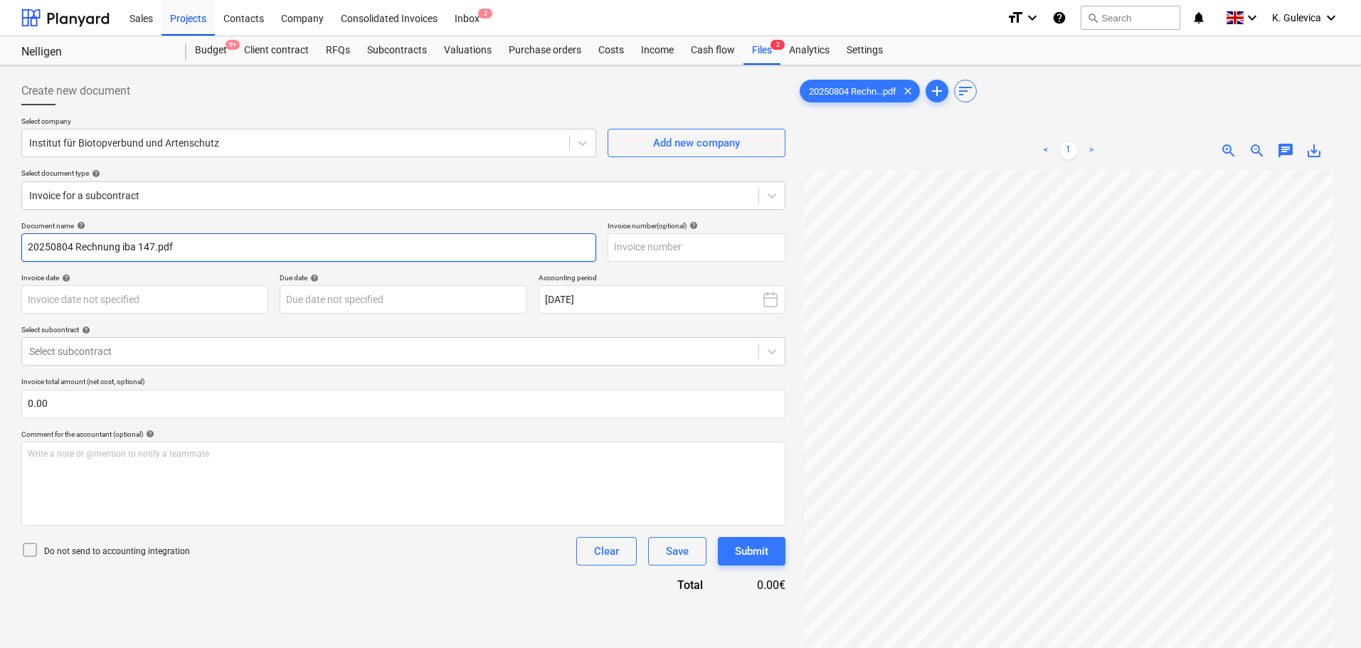
drag, startPoint x: 138, startPoint y: 247, endPoint x: -9, endPoint y: 247, distance: 146.6
click at [0, 247] on html "Sales Projects Contacts Company Consolidated Invoices Inbox 2 format_size keybo…" at bounding box center [680, 324] width 1361 height 648
click at [88, 243] on input "147.pdf" at bounding box center [308, 247] width 575 height 28
drag, startPoint x: 79, startPoint y: 243, endPoint x: 19, endPoint y: 238, distance: 60.0
click at [12, 238] on div "Create new document Select company Institut für Biotopverbund und Artenschutz A…" at bounding box center [680, 427] width 1361 height 725
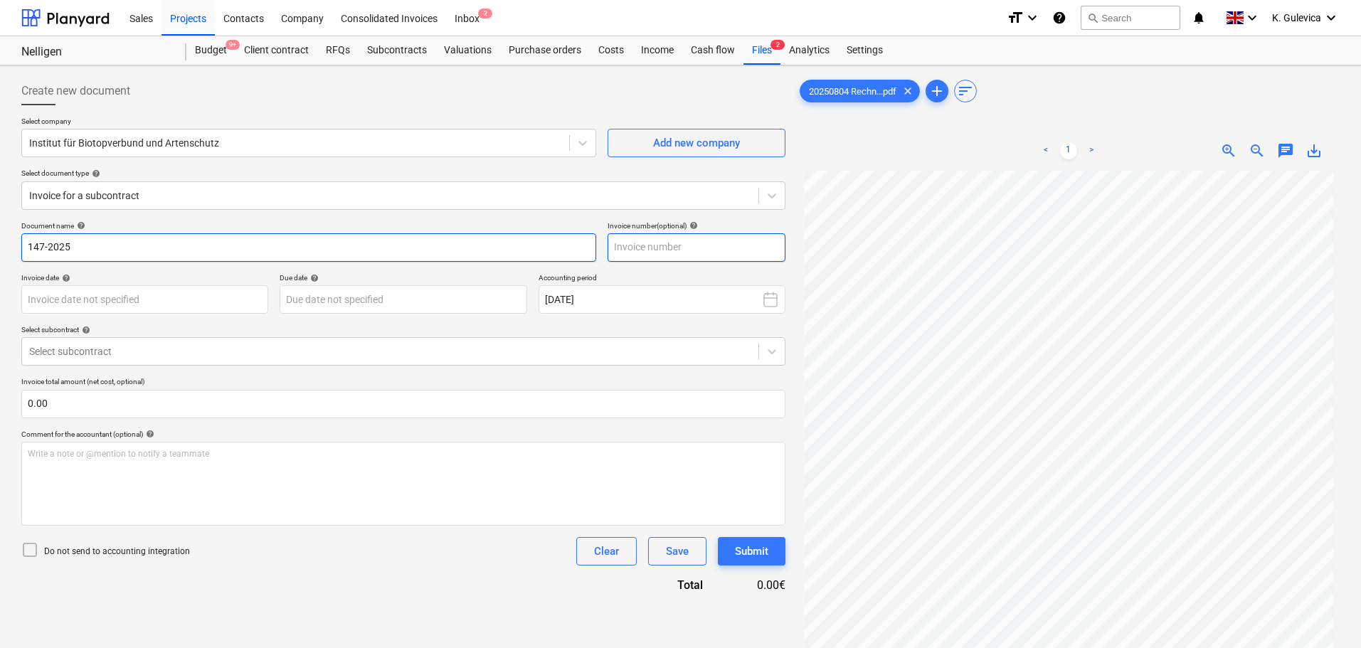
type input "147-2025"
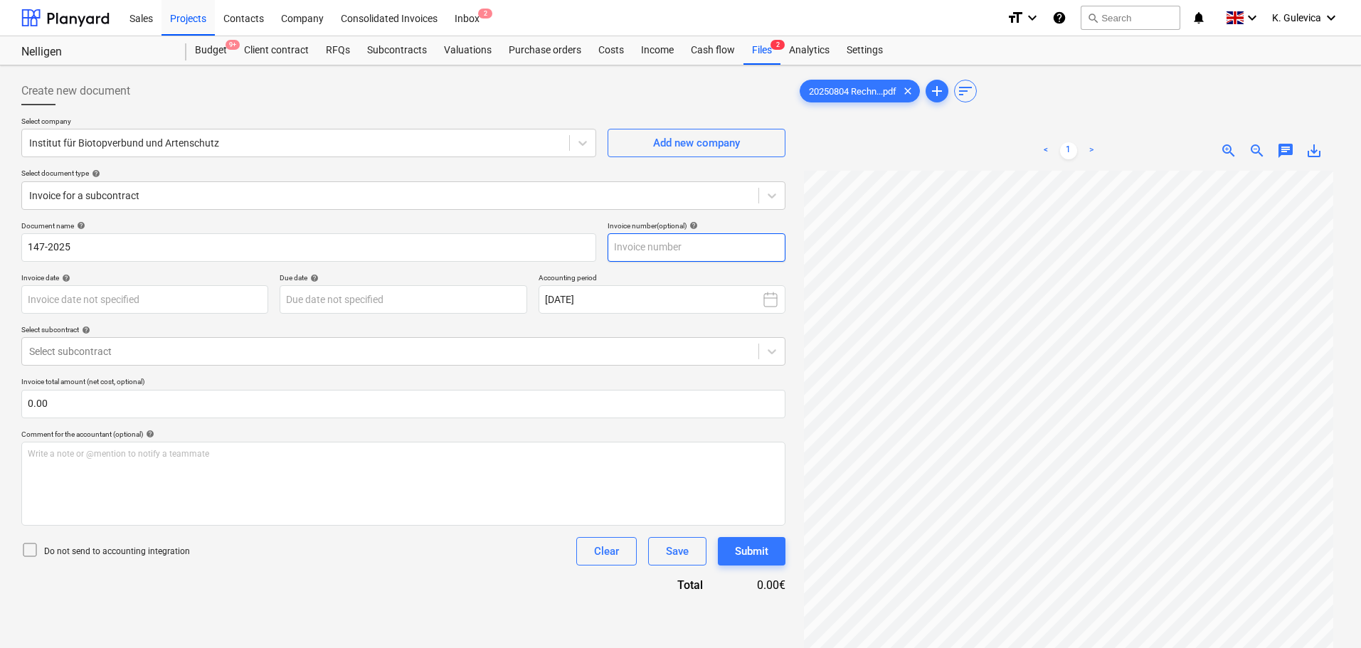
click at [726, 251] on input "text" at bounding box center [697, 247] width 178 height 28
paste input "147-2025"
type input "147-2025"
click at [135, 295] on body "Sales Projects Contacts Company Consolidated Invoices Inbox 2 format_size keybo…" at bounding box center [680, 324] width 1361 height 648
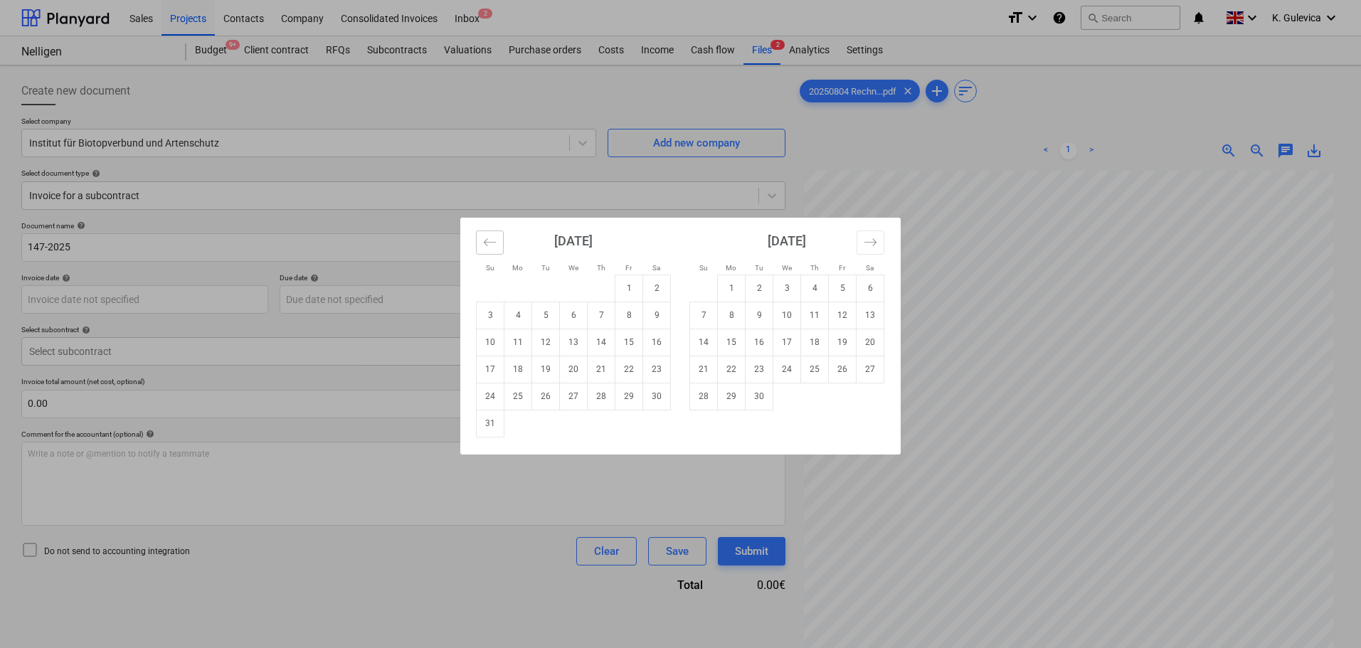
click at [492, 238] on icon "Move backward to switch to the previous month." at bounding box center [490, 243] width 14 height 14
click at [634, 316] on td "11" at bounding box center [630, 315] width 28 height 27
type input "[DATE]"
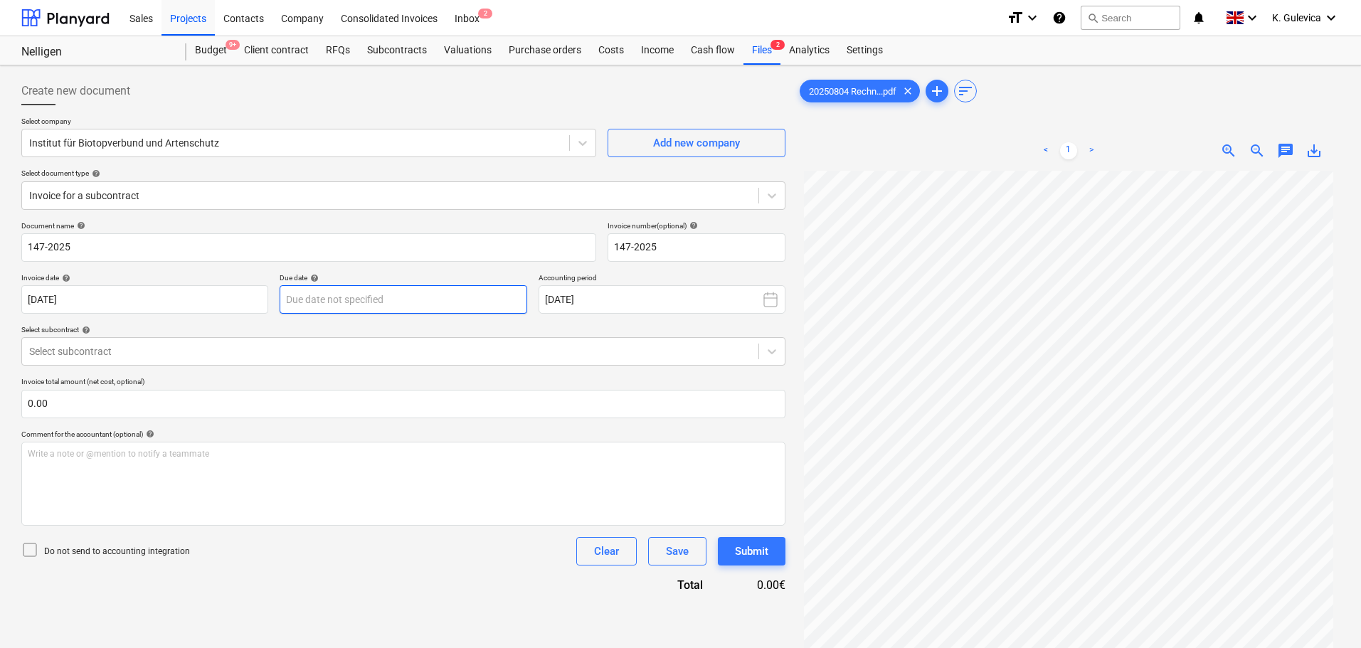
click at [433, 299] on body "Sales Projects Contacts Company Consolidated Invoices Inbox 2 format_size keybo…" at bounding box center [680, 324] width 1361 height 648
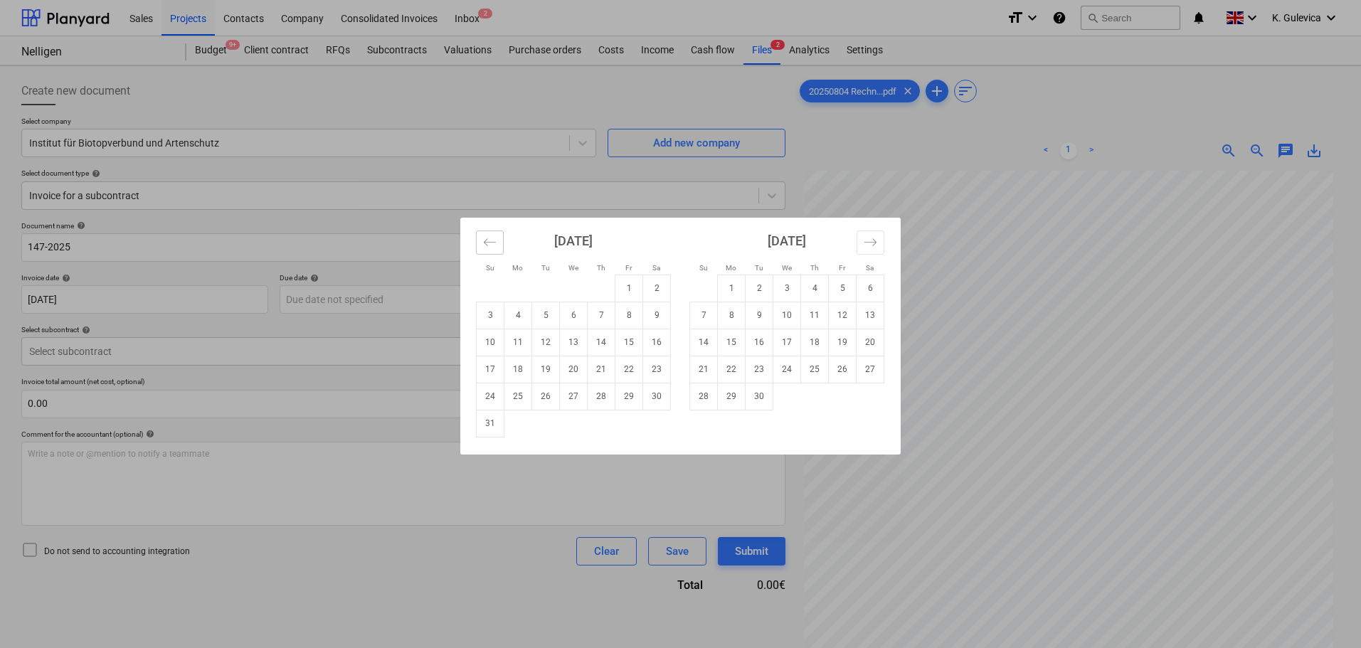
click at [490, 236] on icon "Move backward to switch to the previous month." at bounding box center [490, 243] width 14 height 14
click at [628, 316] on td "11" at bounding box center [630, 315] width 28 height 27
type input "[DATE]"
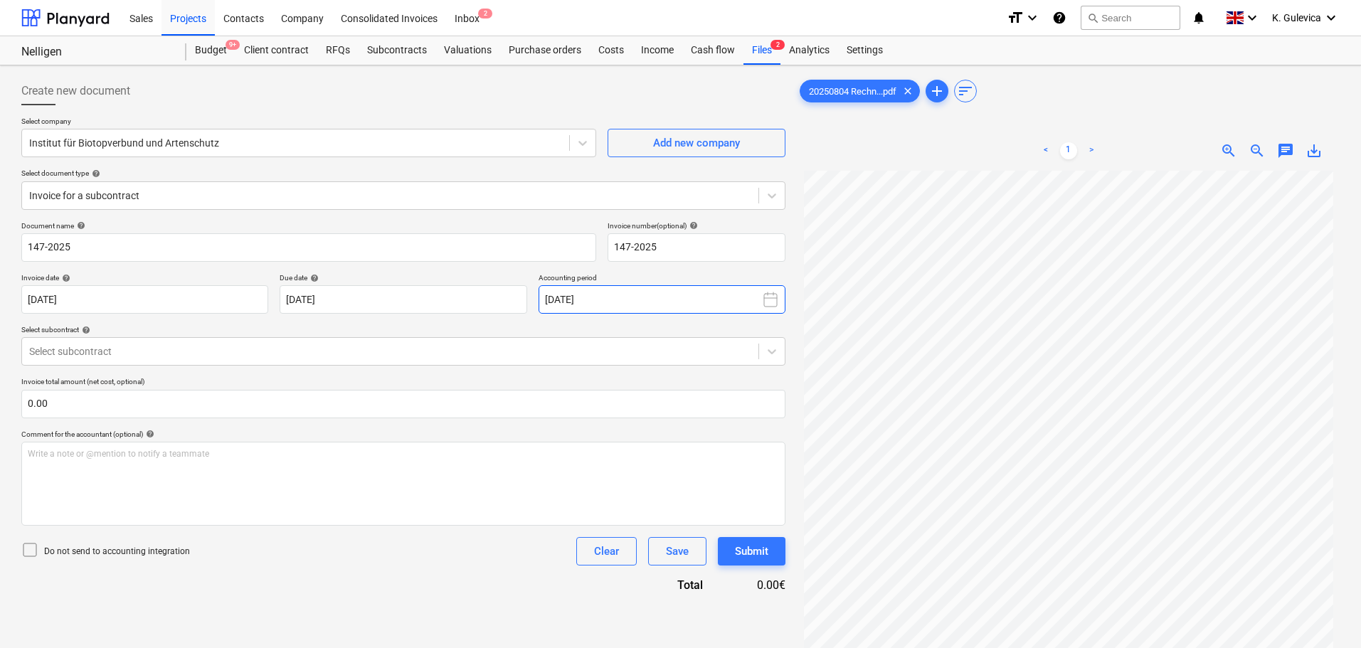
click at [621, 295] on button "[DATE]" at bounding box center [662, 299] width 247 height 28
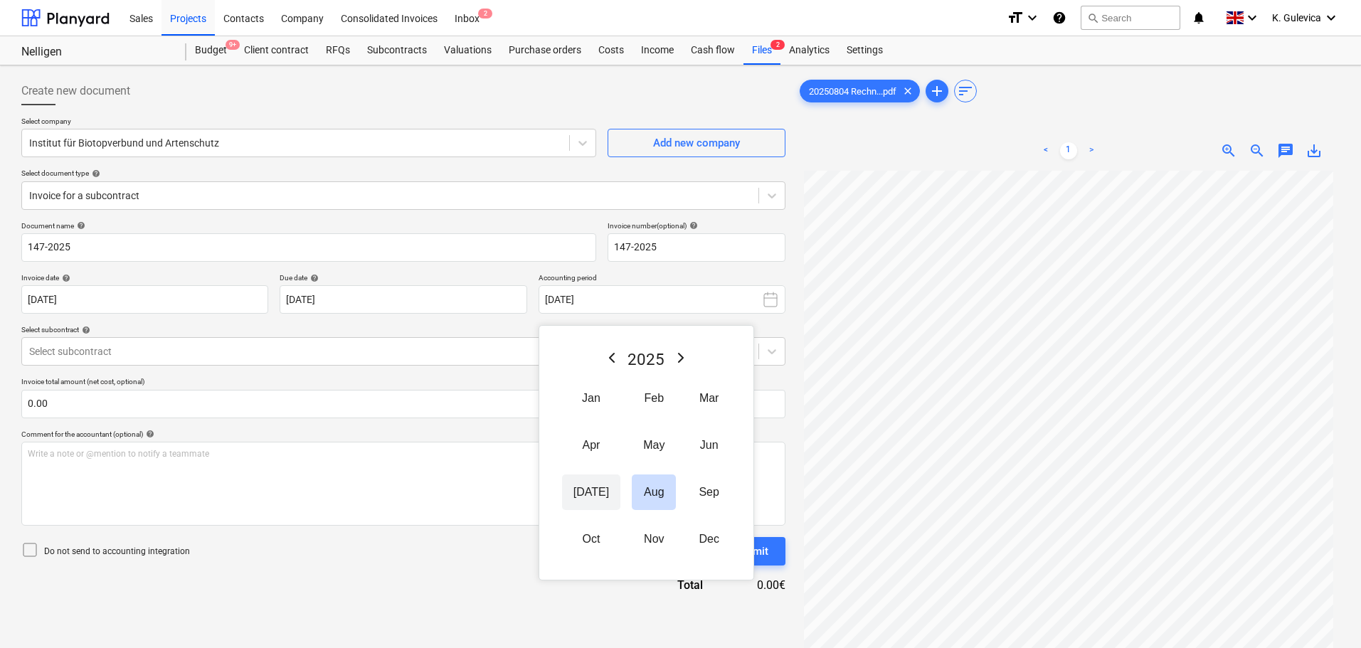
click at [575, 492] on button "[DATE]" at bounding box center [591, 493] width 58 height 36
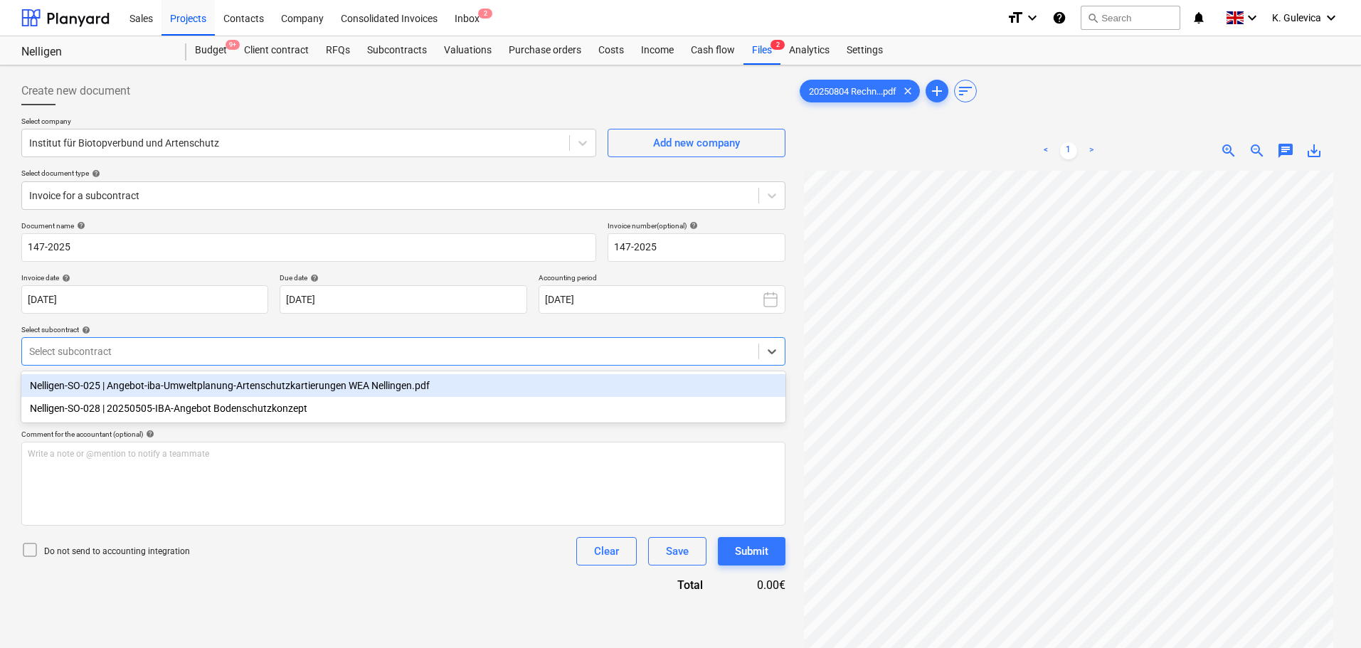
click at [264, 349] on div at bounding box center [390, 351] width 722 height 14
click at [144, 353] on div at bounding box center [390, 351] width 722 height 14
click at [142, 386] on div "Nelligen-SO-025 | Angebot-iba-Umweltplanung-Artenschutzkartierungen WEA Nelling…" at bounding box center [403, 385] width 764 height 23
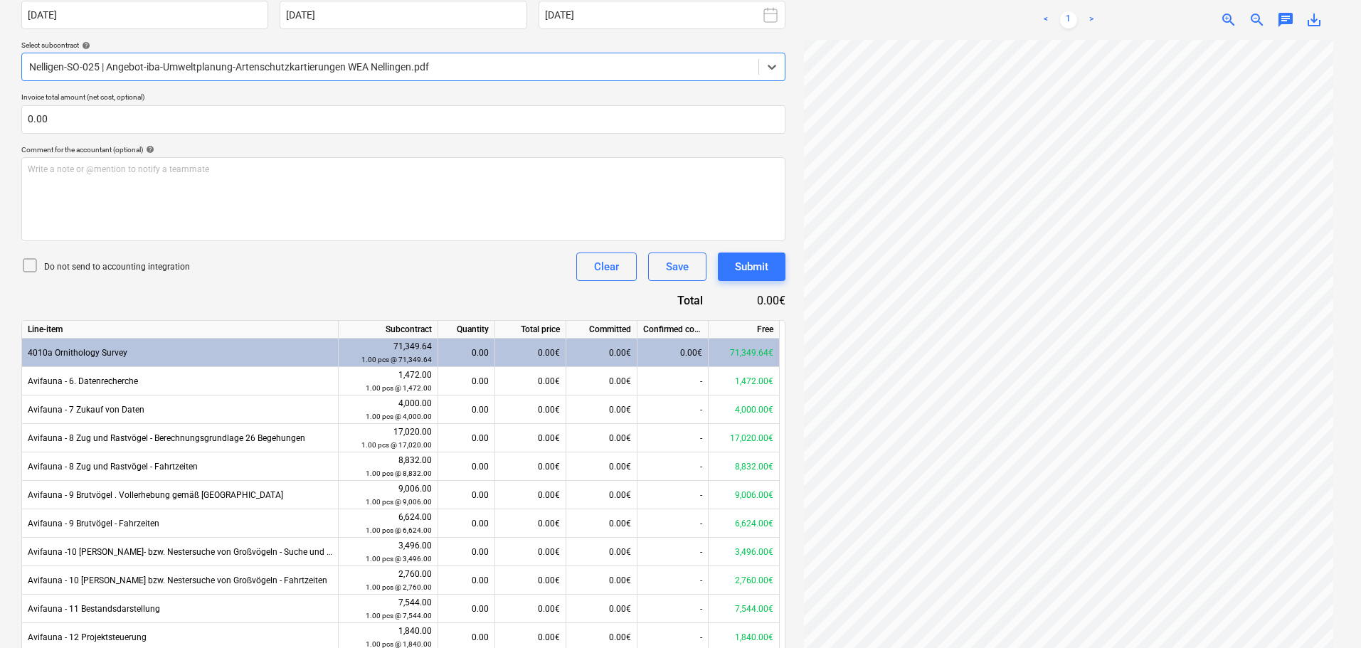
click at [322, 60] on div at bounding box center [390, 67] width 722 height 14
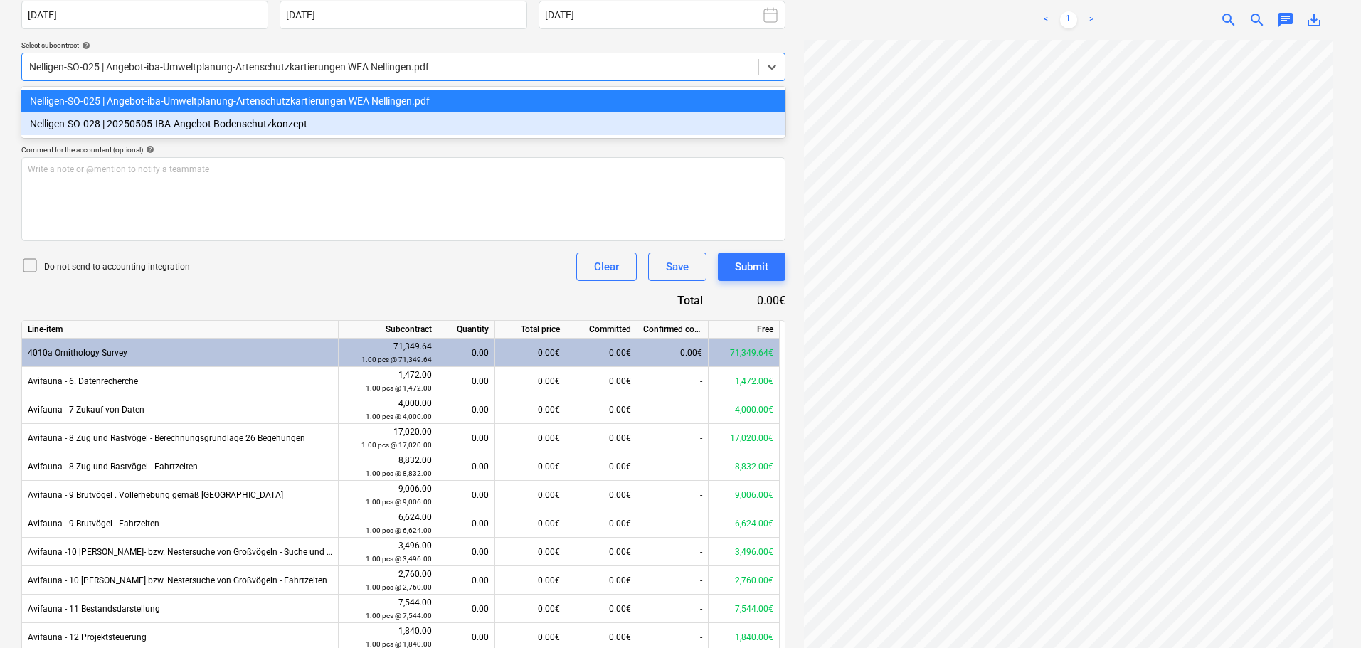
click at [159, 125] on div "Nelligen-SO-028 | 20250505-IBA-Angebot Bodenschutzkonzept" at bounding box center [403, 123] width 764 height 23
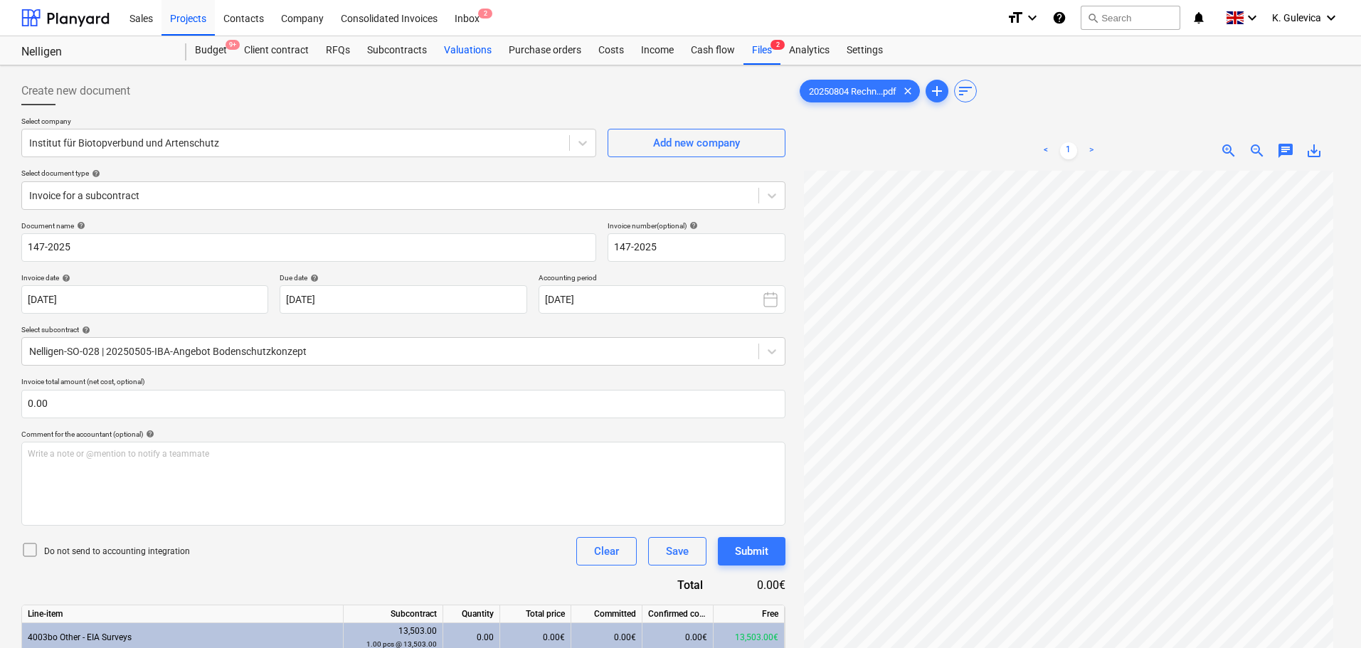
click at [473, 51] on div "Valuations" at bounding box center [468, 50] width 65 height 28
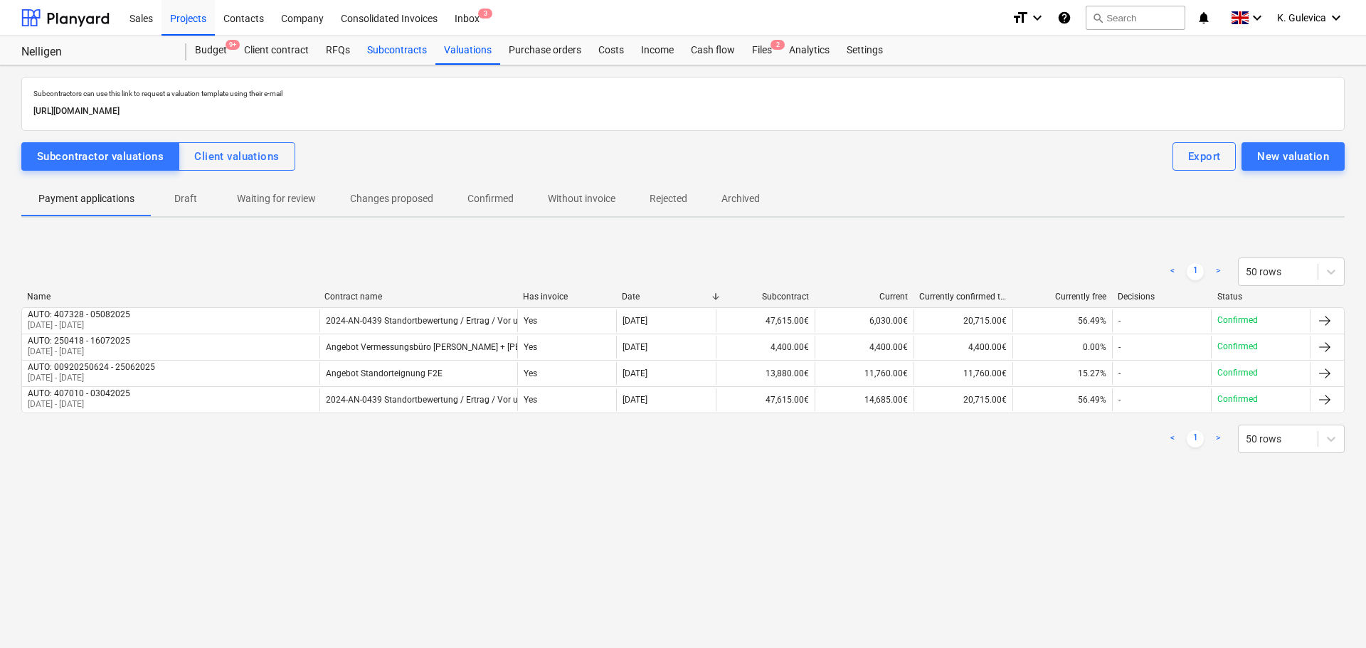
click at [398, 52] on div "Subcontracts" at bounding box center [397, 50] width 77 height 28
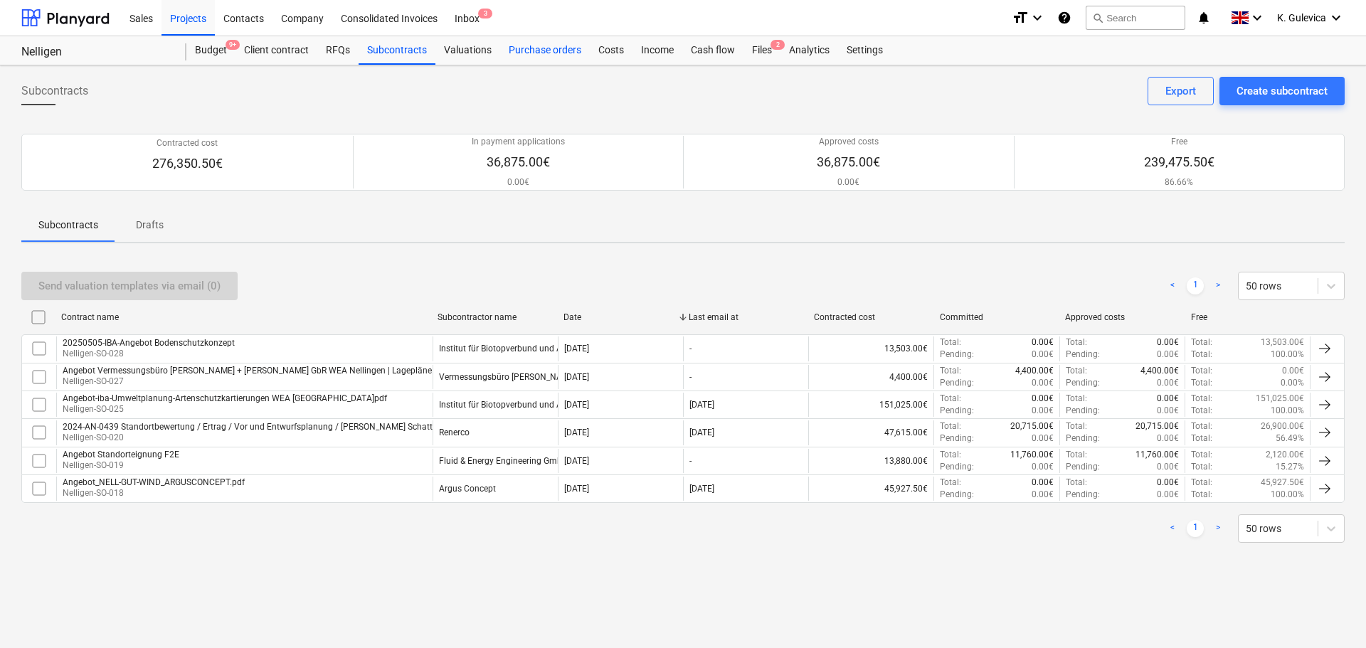
click at [525, 43] on div "Purchase orders" at bounding box center [545, 50] width 90 height 28
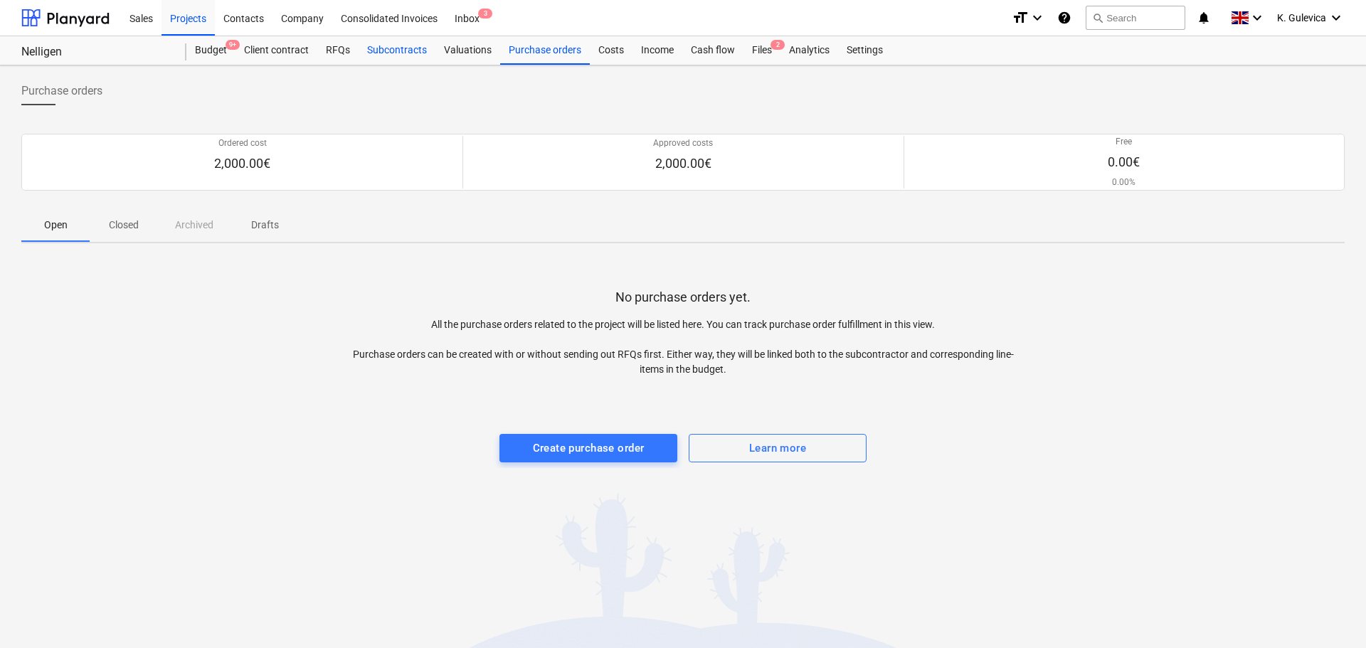
click at [377, 51] on div "Subcontracts" at bounding box center [397, 50] width 77 height 28
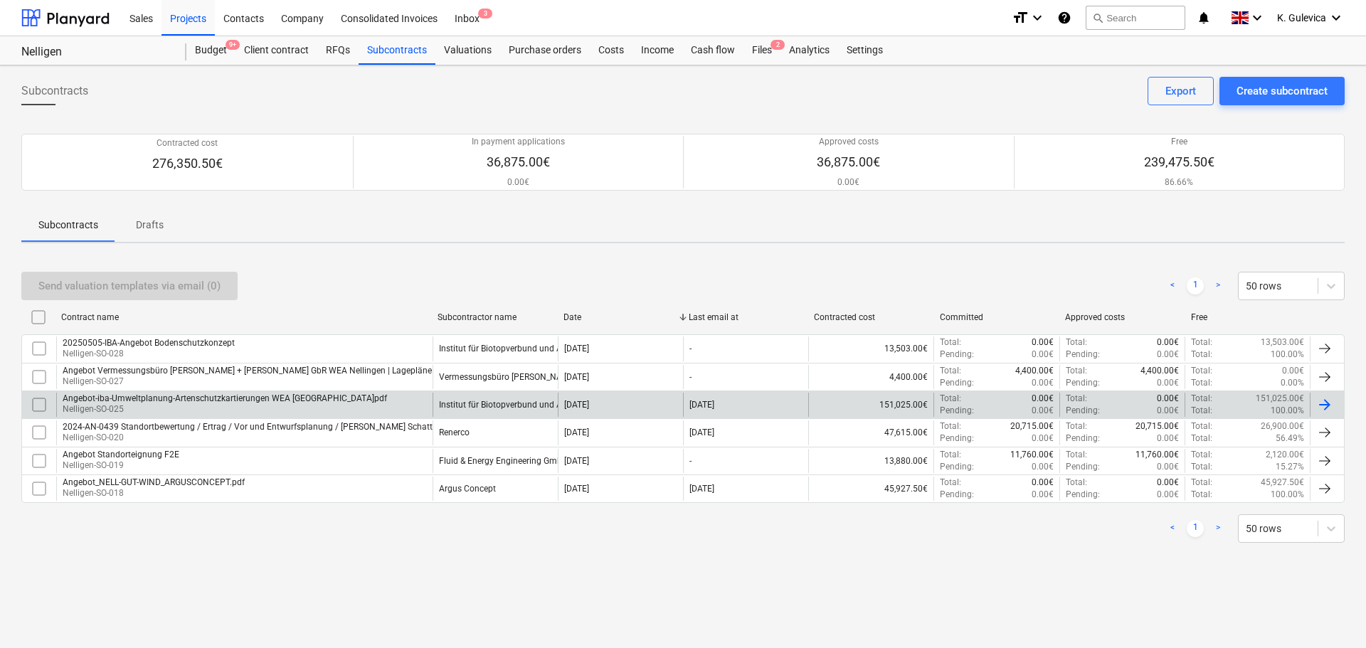
click at [392, 400] on div "Angebot-iba-Umweltplanung-Artenschutzkartierungen WEA Nellingen.pdf Nelligen-SO…" at bounding box center [244, 405] width 376 height 24
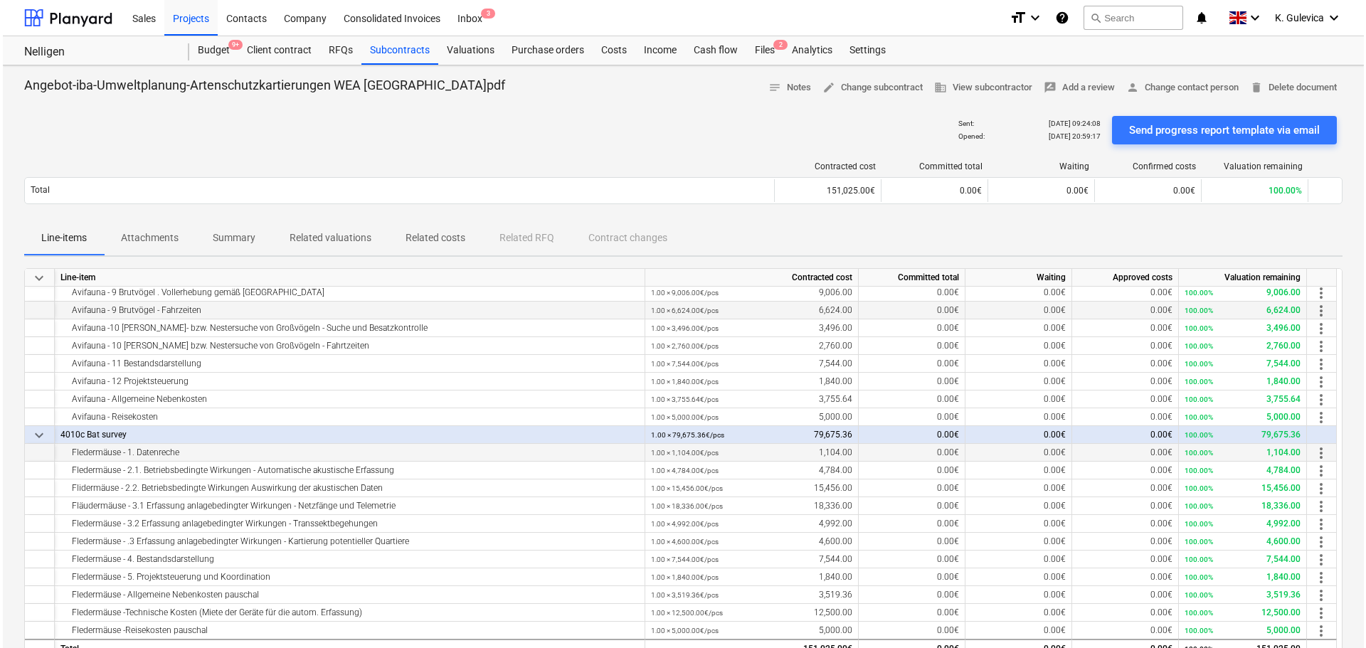
scroll to position [128, 0]
click at [616, 48] on div "Costs" at bounding box center [611, 50] width 43 height 28
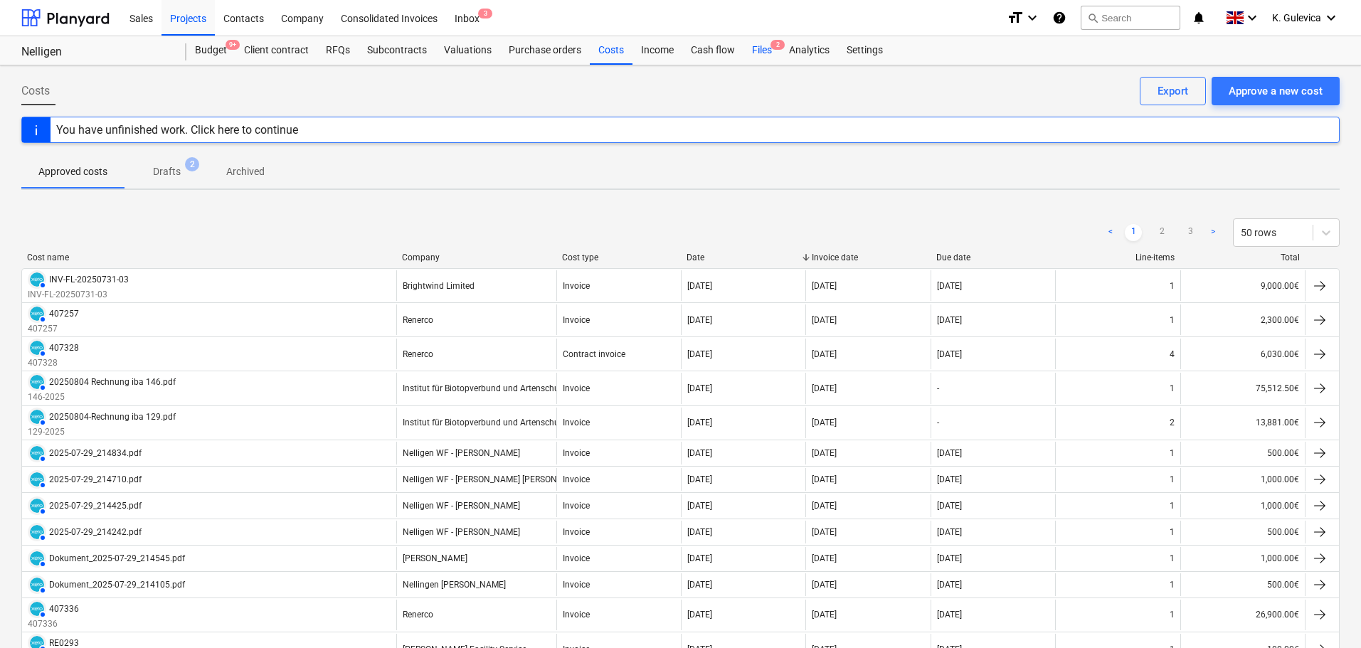
click at [766, 46] on div "Files 2" at bounding box center [762, 50] width 37 height 28
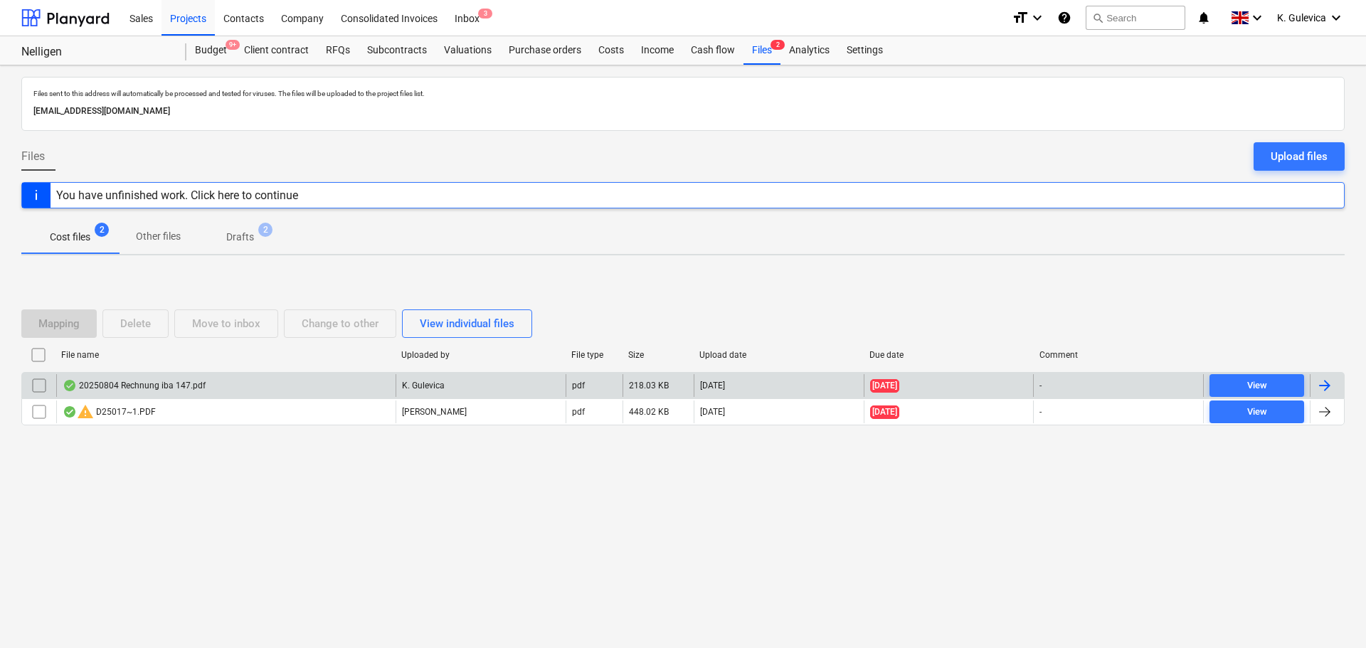
click at [352, 383] on div "20250804 Rechnung iba 147.pdf" at bounding box center [225, 385] width 339 height 23
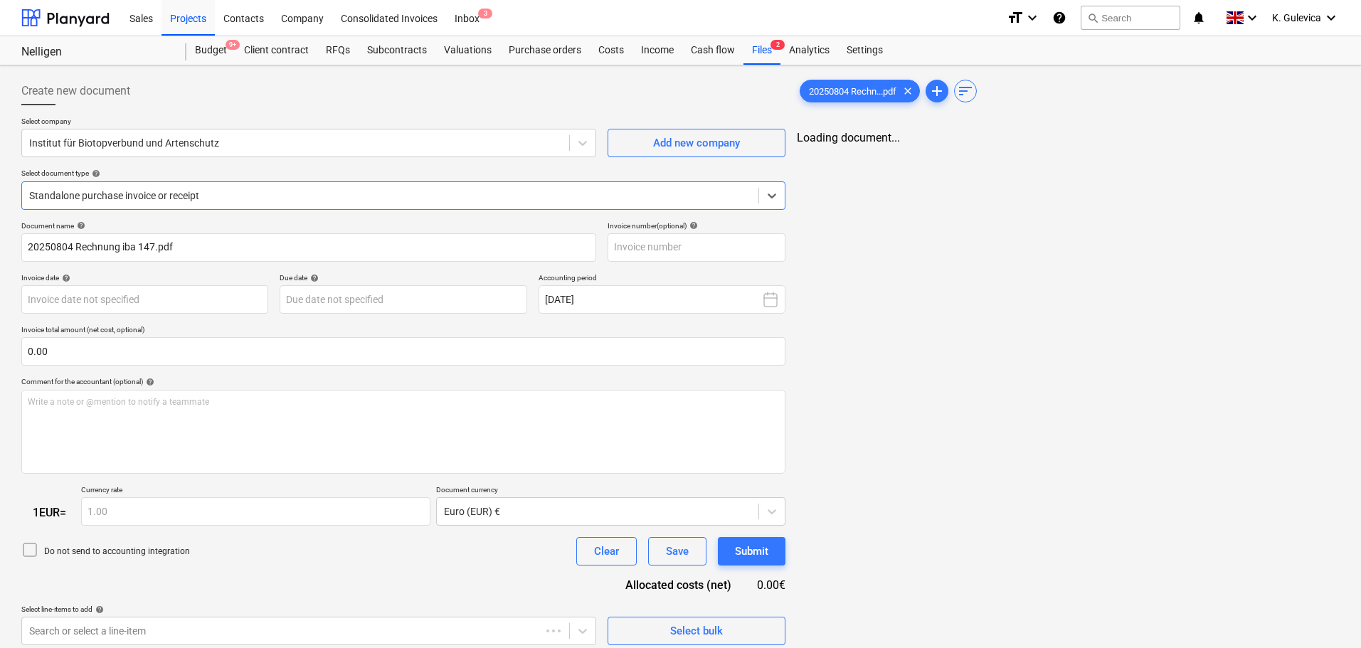
type input "147-2025"
type input "[DATE]"
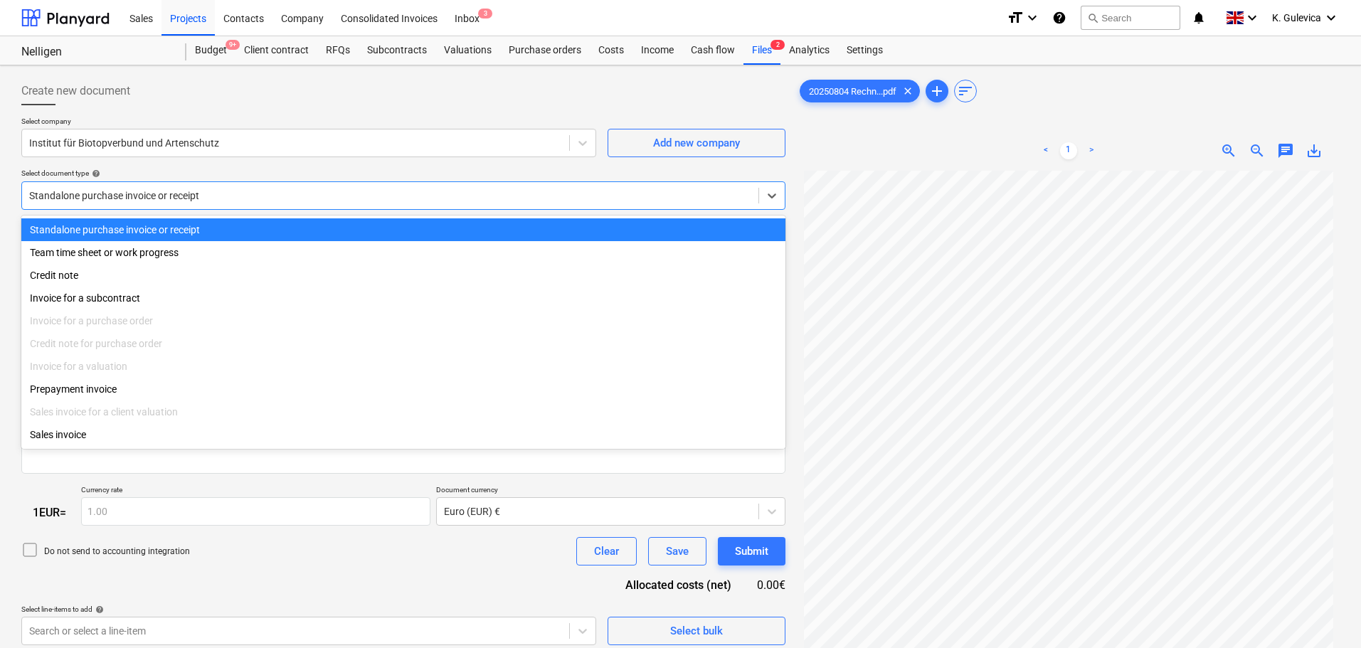
click at [209, 186] on div "Standalone purchase invoice or receipt" at bounding box center [390, 196] width 737 height 20
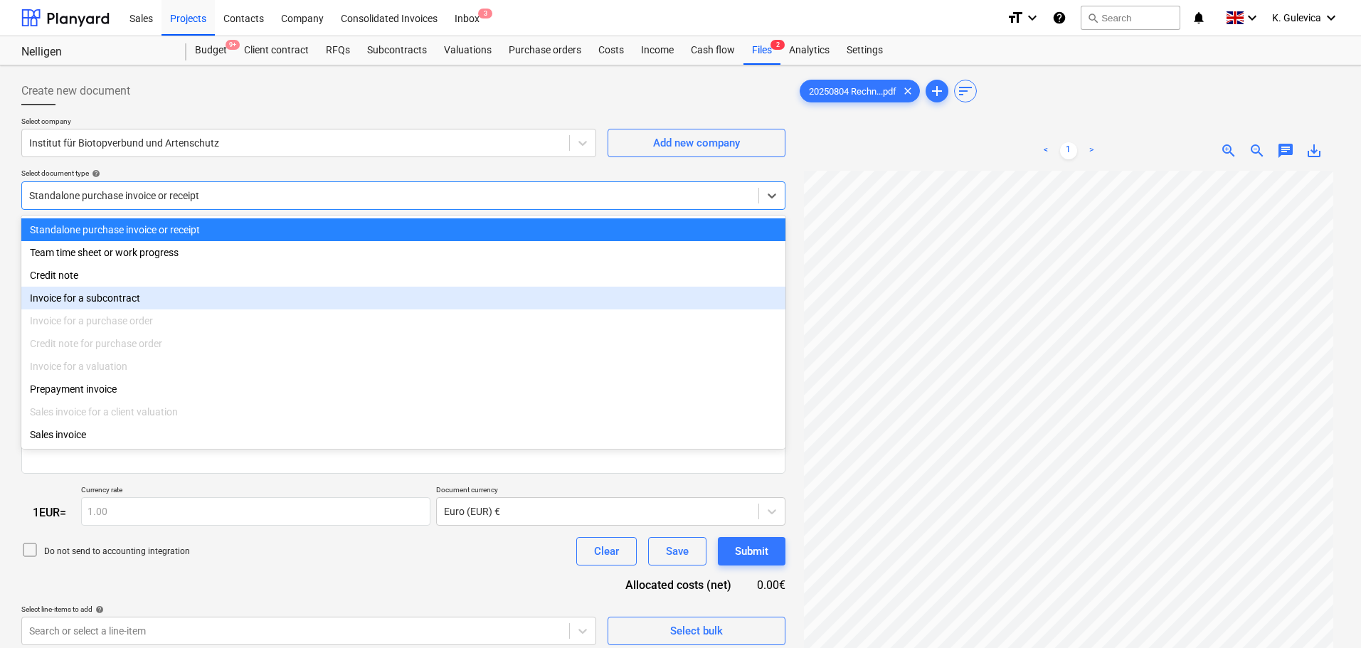
click at [132, 303] on div "Invoice for a subcontract" at bounding box center [403, 298] width 764 height 23
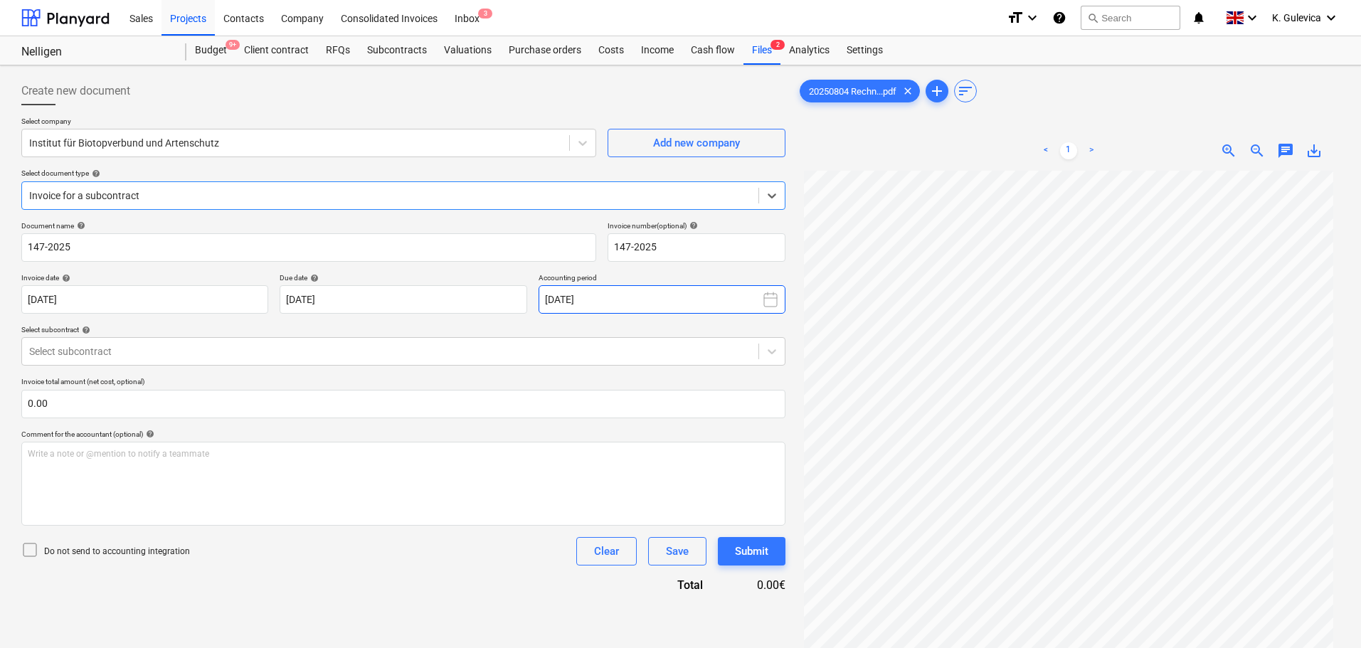
click at [633, 300] on button "[DATE]" at bounding box center [662, 299] width 247 height 28
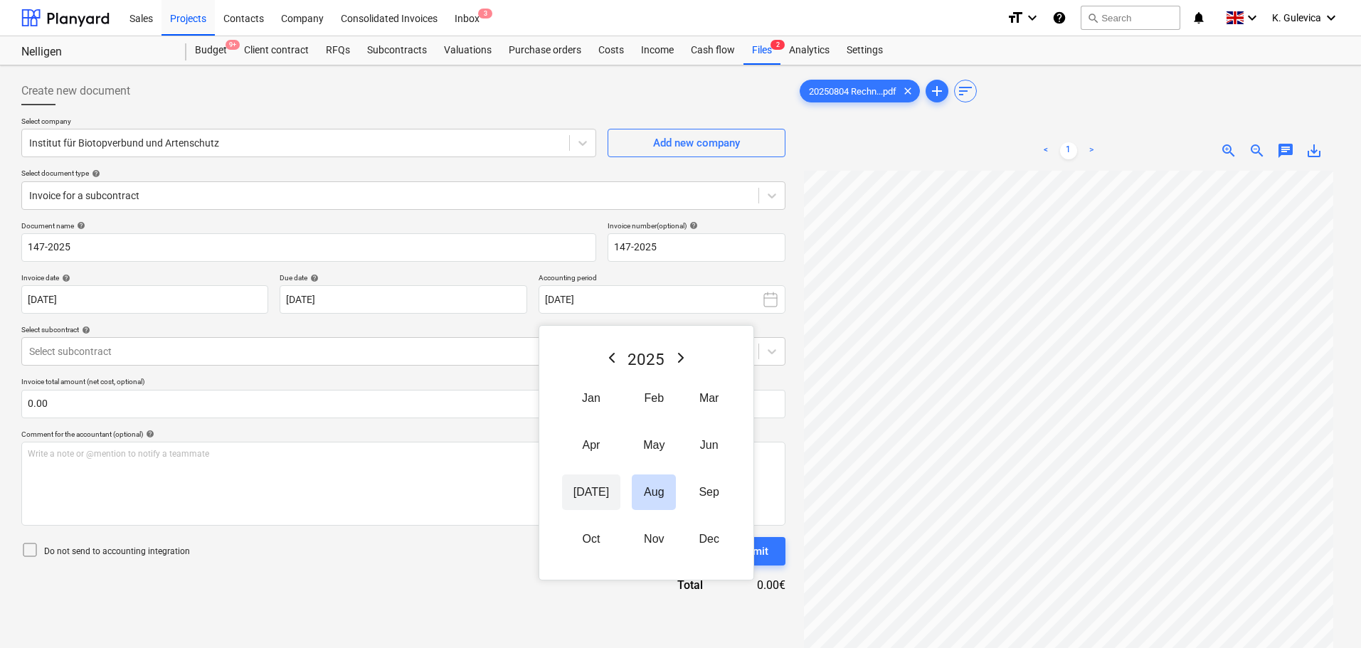
click at [582, 495] on button "[DATE]" at bounding box center [591, 493] width 58 height 36
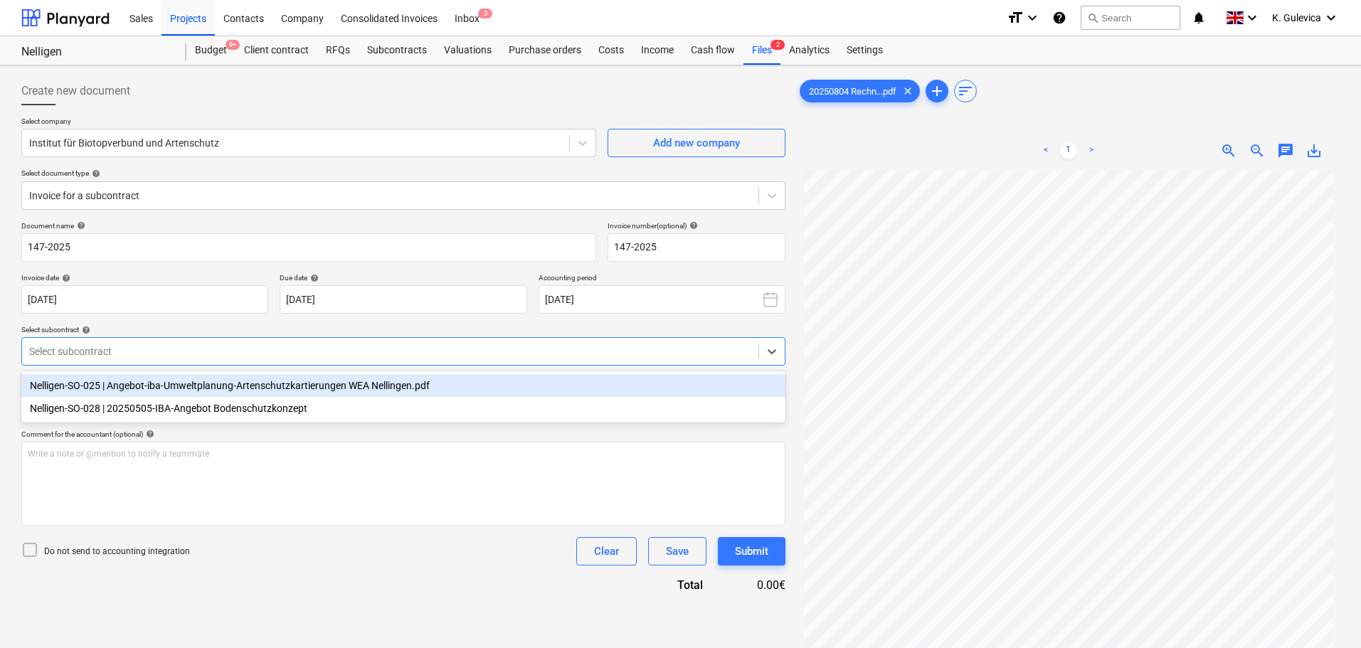
click at [195, 348] on div at bounding box center [390, 351] width 722 height 14
click at [201, 385] on div "Nelligen-SO-025 | Angebot-iba-Umweltplanung-Artenschutzkartierungen WEA Nelling…" at bounding box center [403, 385] width 764 height 23
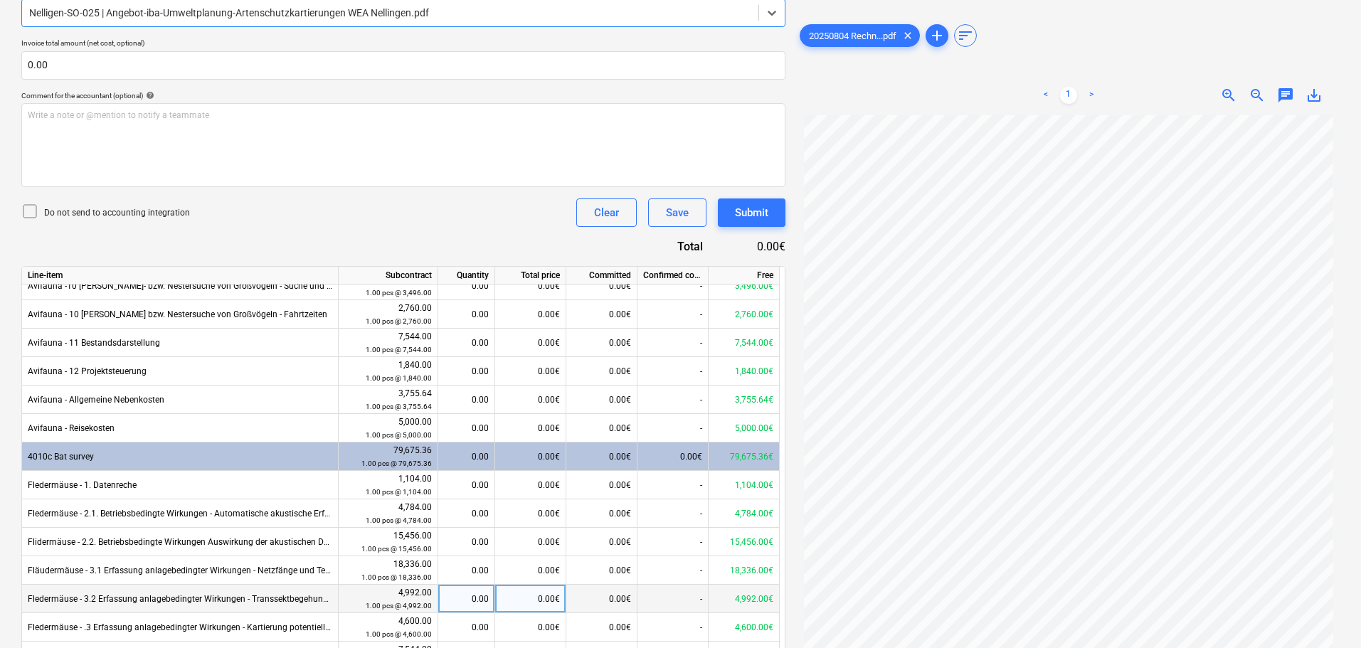
scroll to position [28, 0]
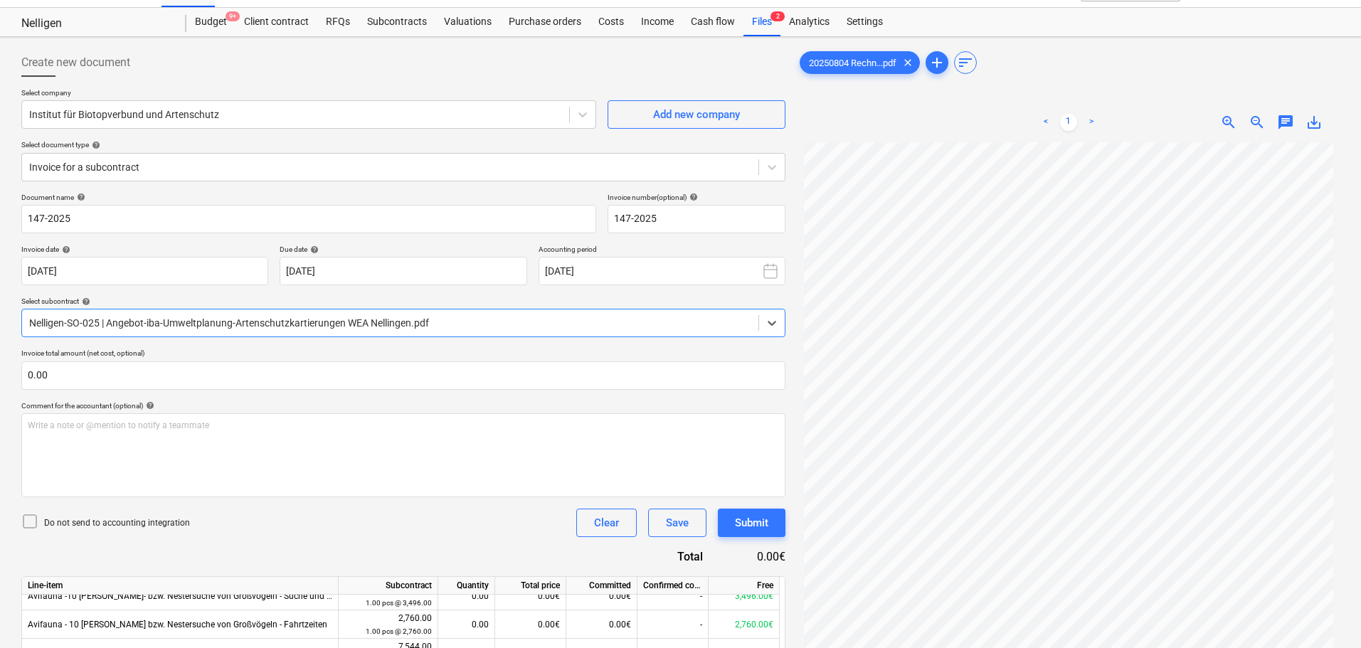
click at [465, 327] on div at bounding box center [390, 323] width 722 height 14
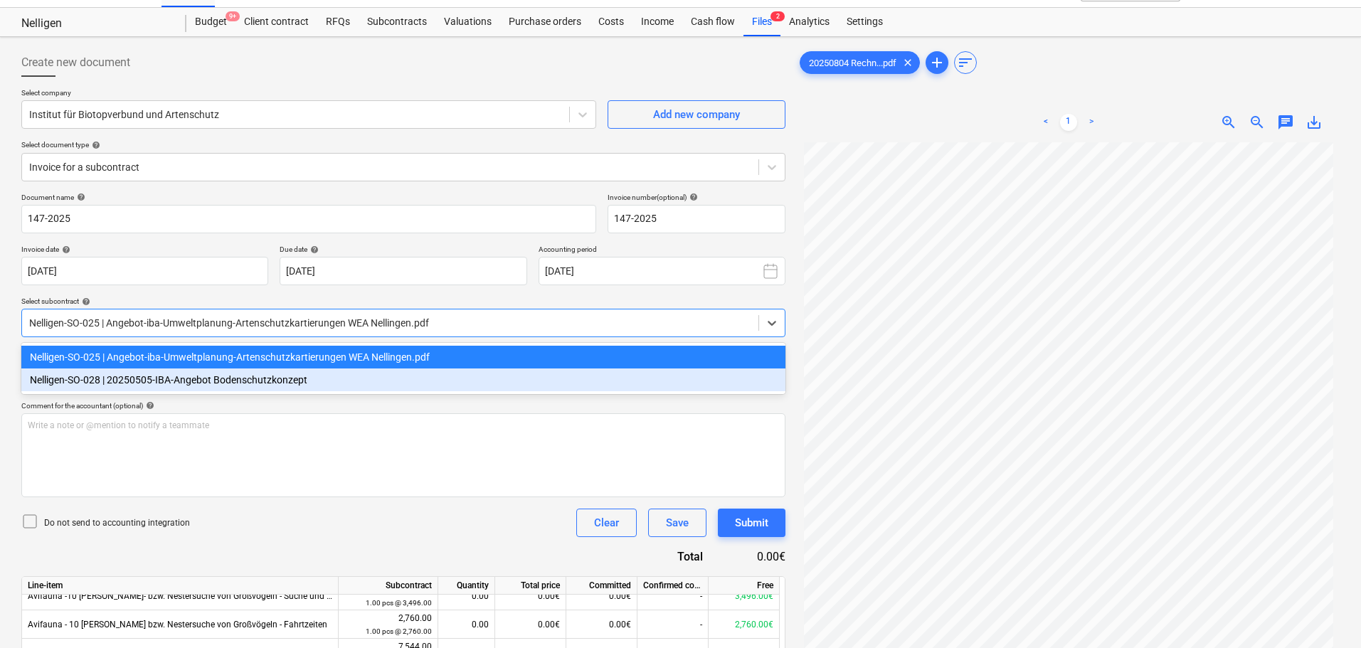
click at [240, 380] on div "Nelligen-SO-028 | 20250505-IBA-Angebot Bodenschutzkonzept" at bounding box center [403, 380] width 764 height 23
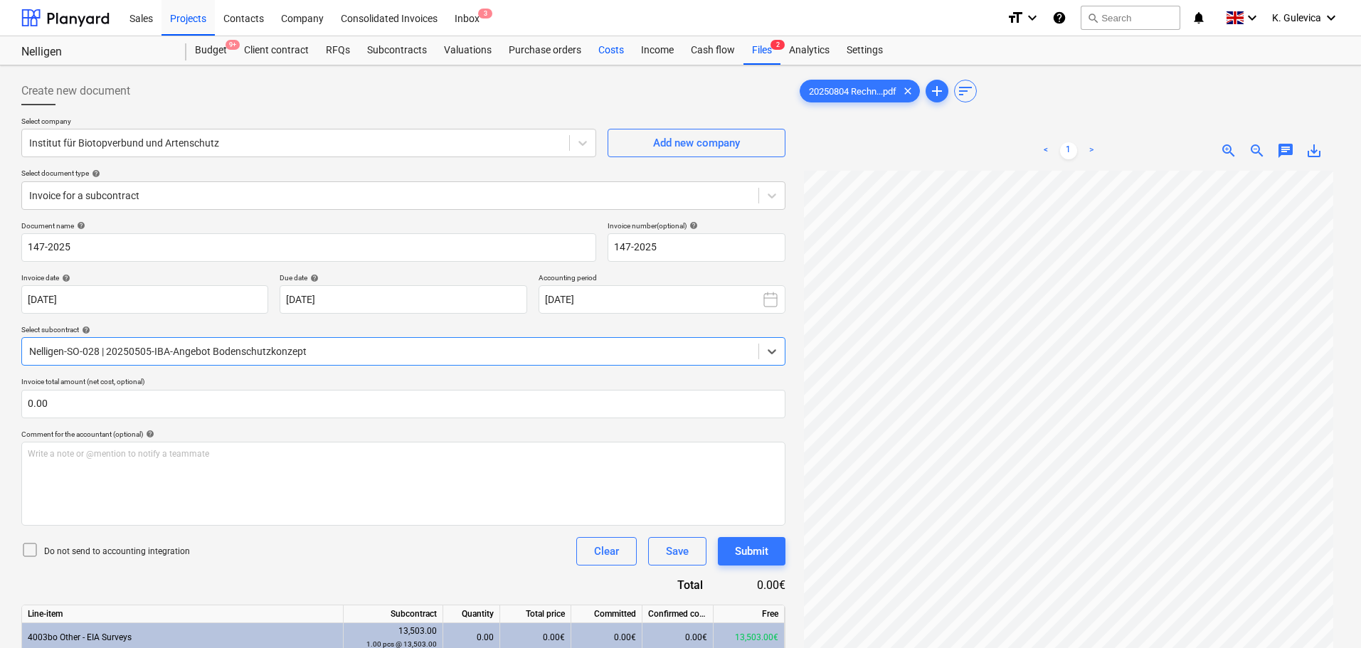
click at [606, 50] on div "Costs" at bounding box center [611, 50] width 43 height 28
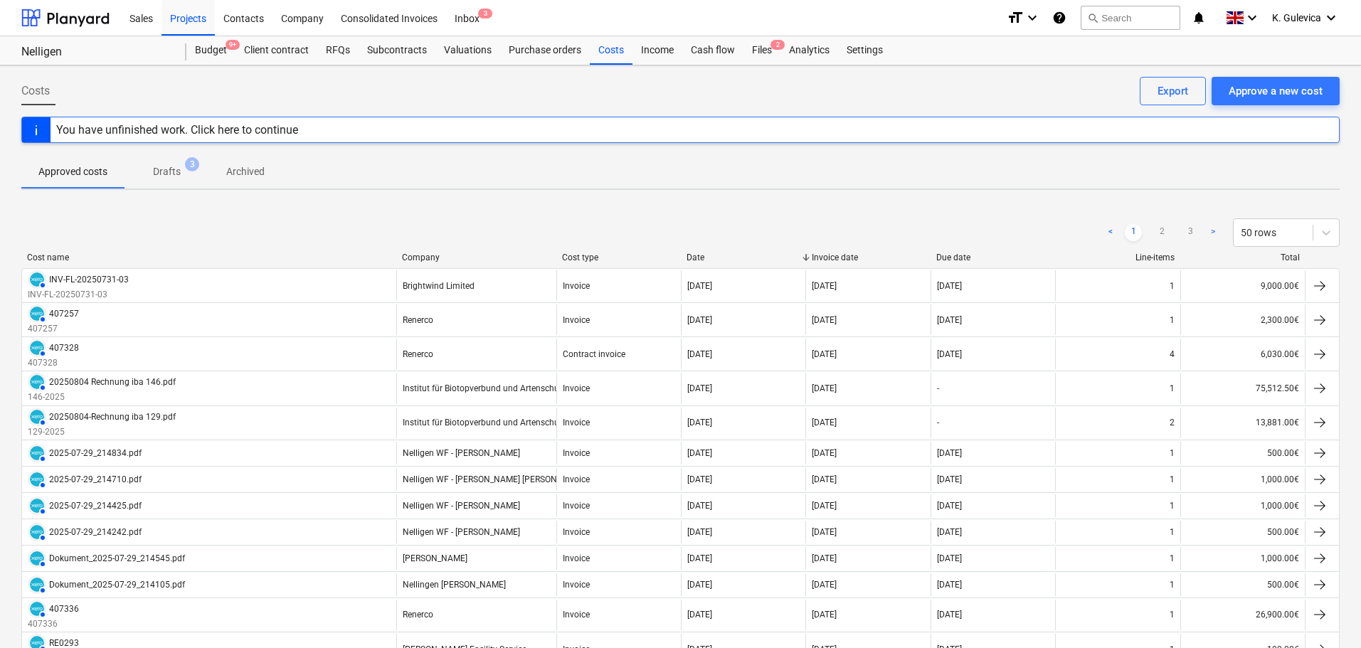
click at [251, 168] on p "Archived" at bounding box center [245, 171] width 38 height 15
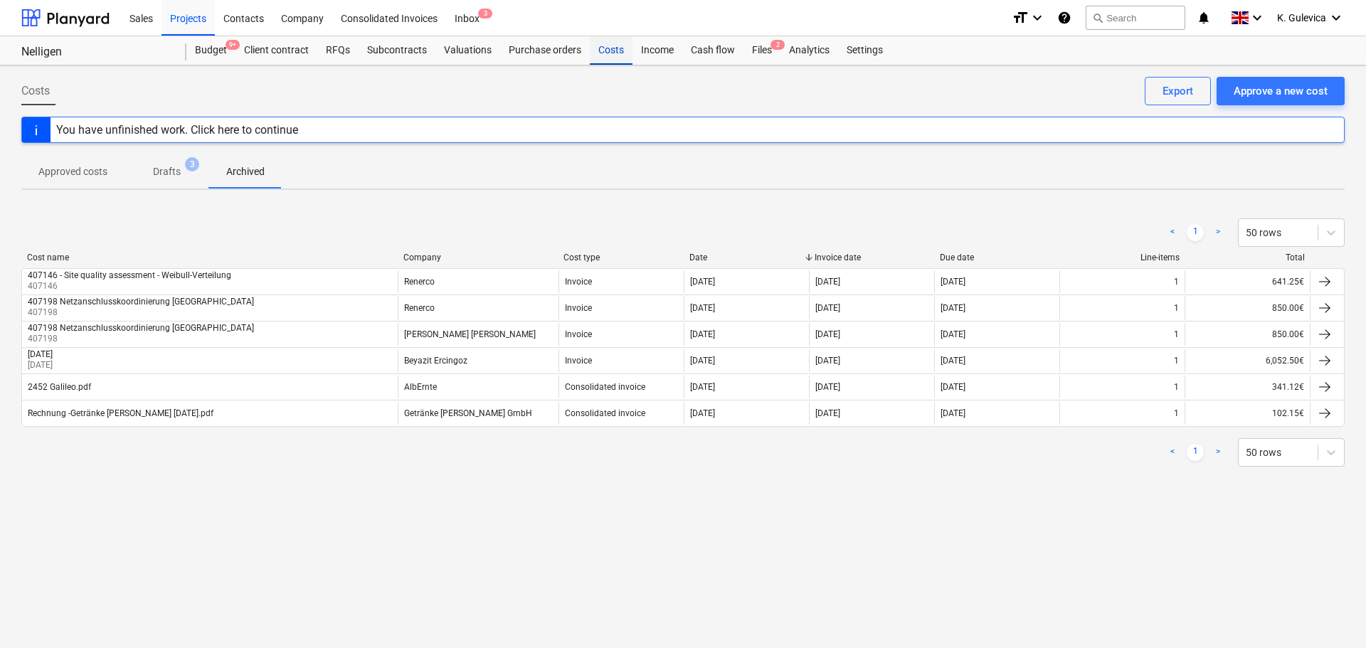
click at [600, 50] on div "Costs" at bounding box center [611, 50] width 43 height 28
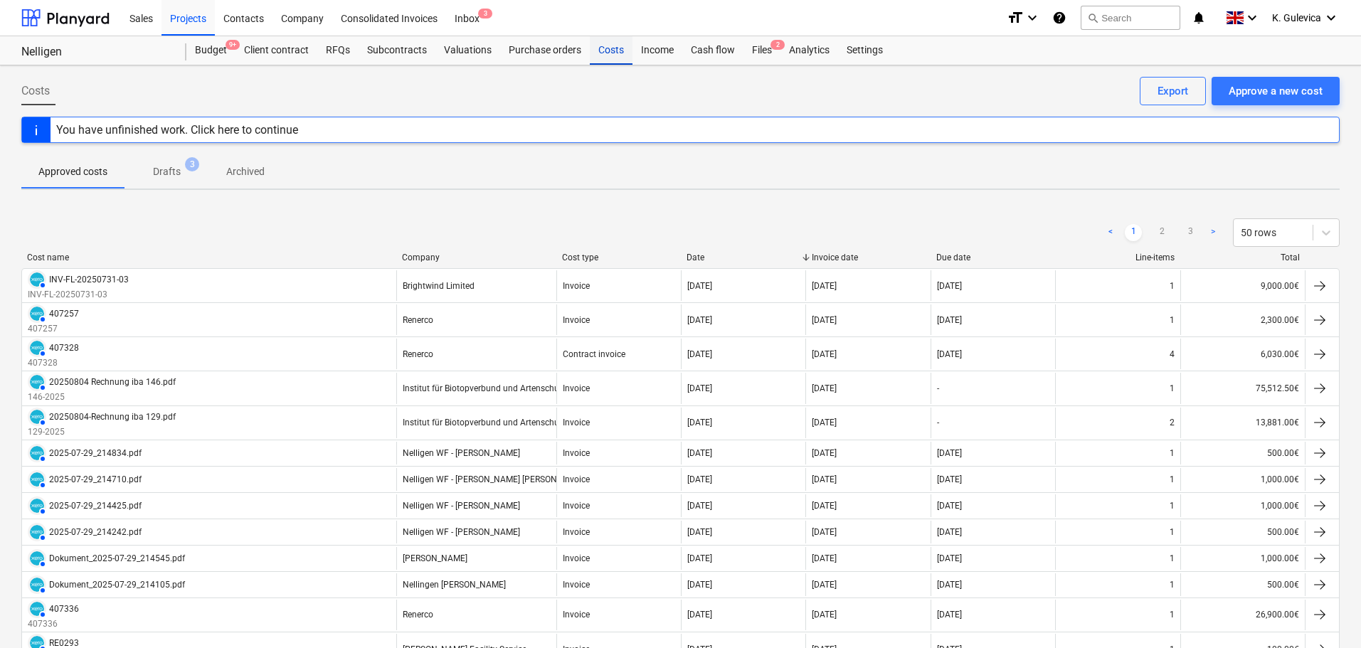
drag, startPoint x: 611, startPoint y: 50, endPoint x: 947, endPoint y: 155, distance: 352.0
click at [612, 51] on div "Costs" at bounding box center [611, 50] width 43 height 28
click at [254, 173] on p "Archived" at bounding box center [245, 171] width 38 height 15
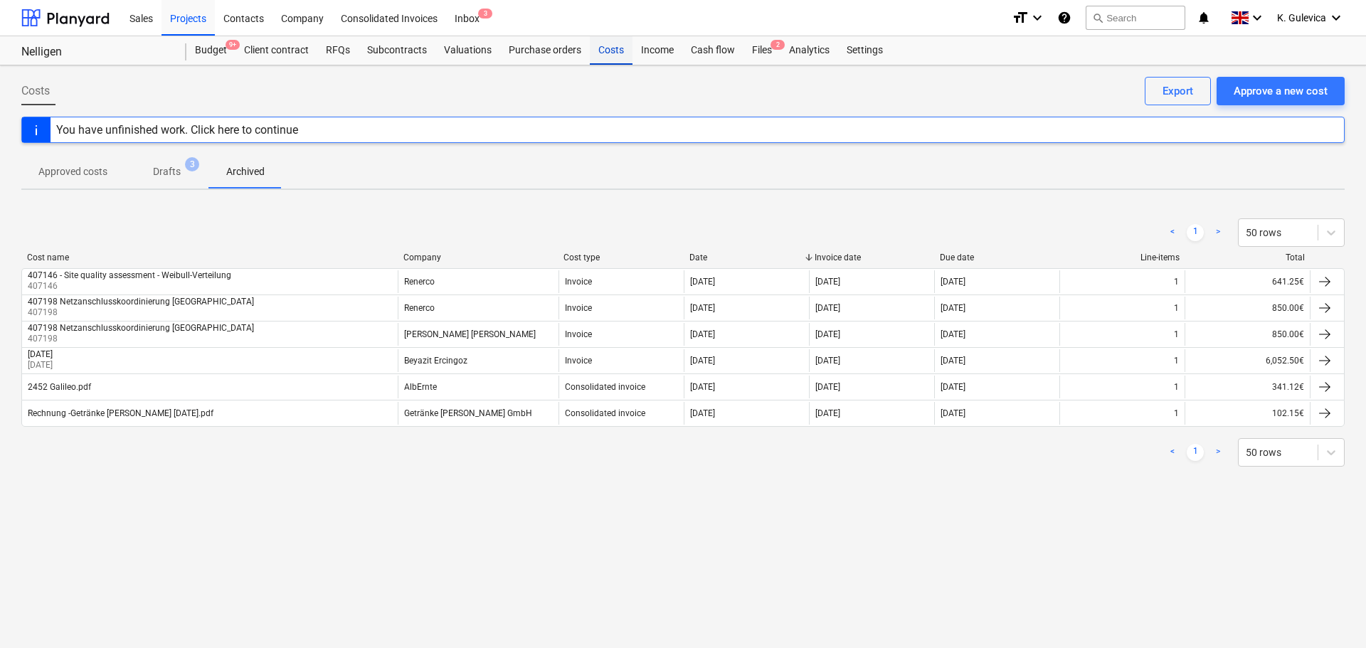
click at [601, 46] on div "Costs" at bounding box center [611, 50] width 43 height 28
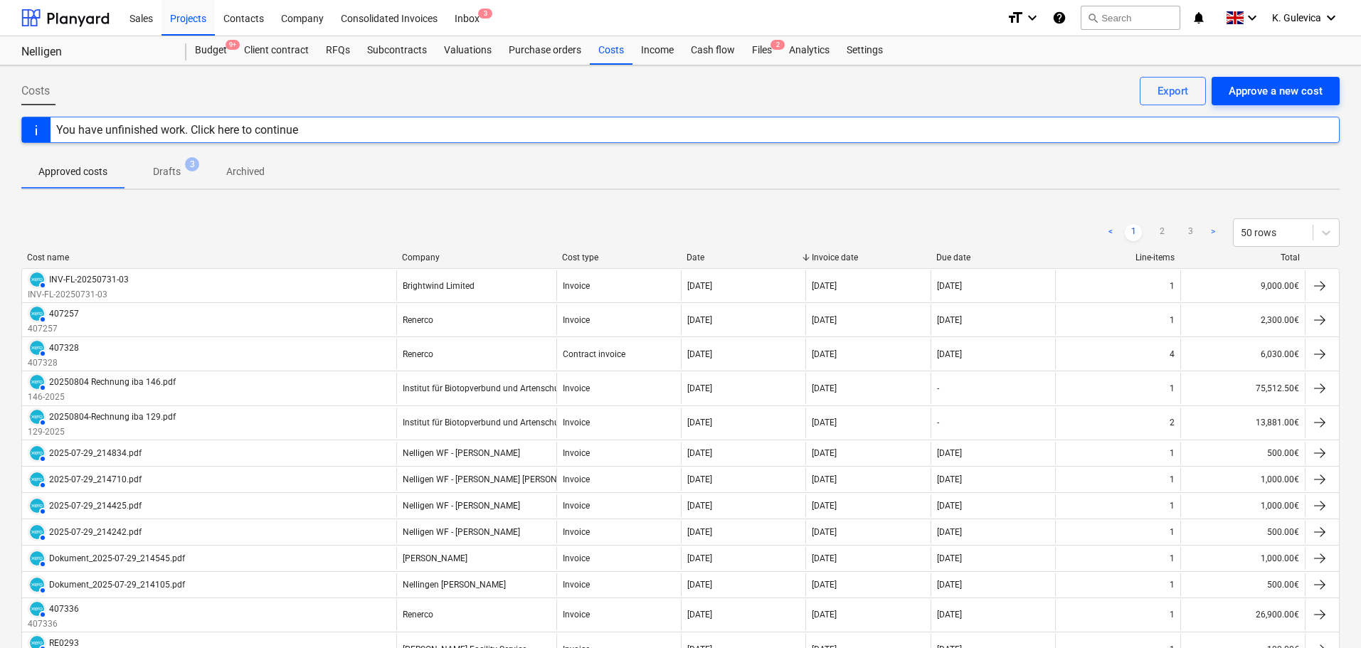
click at [1324, 85] on button "Approve a new cost" at bounding box center [1276, 91] width 128 height 28
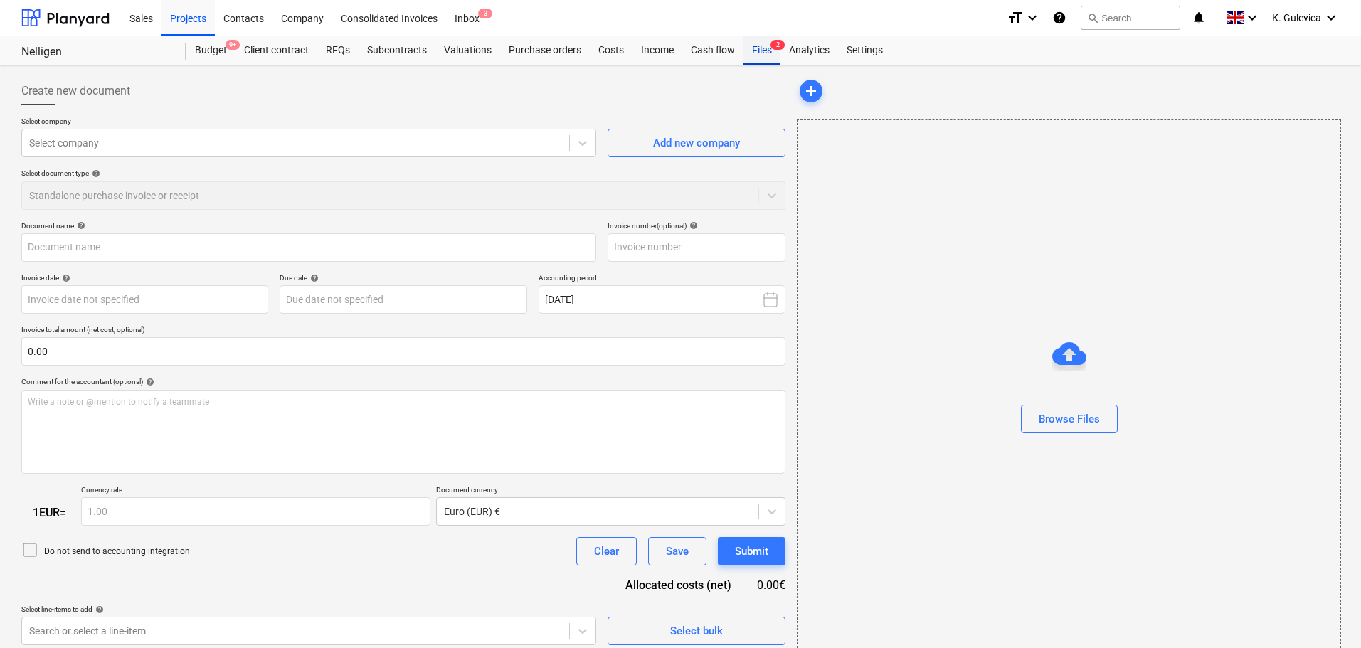
click at [761, 48] on div "Files 2" at bounding box center [762, 50] width 37 height 28
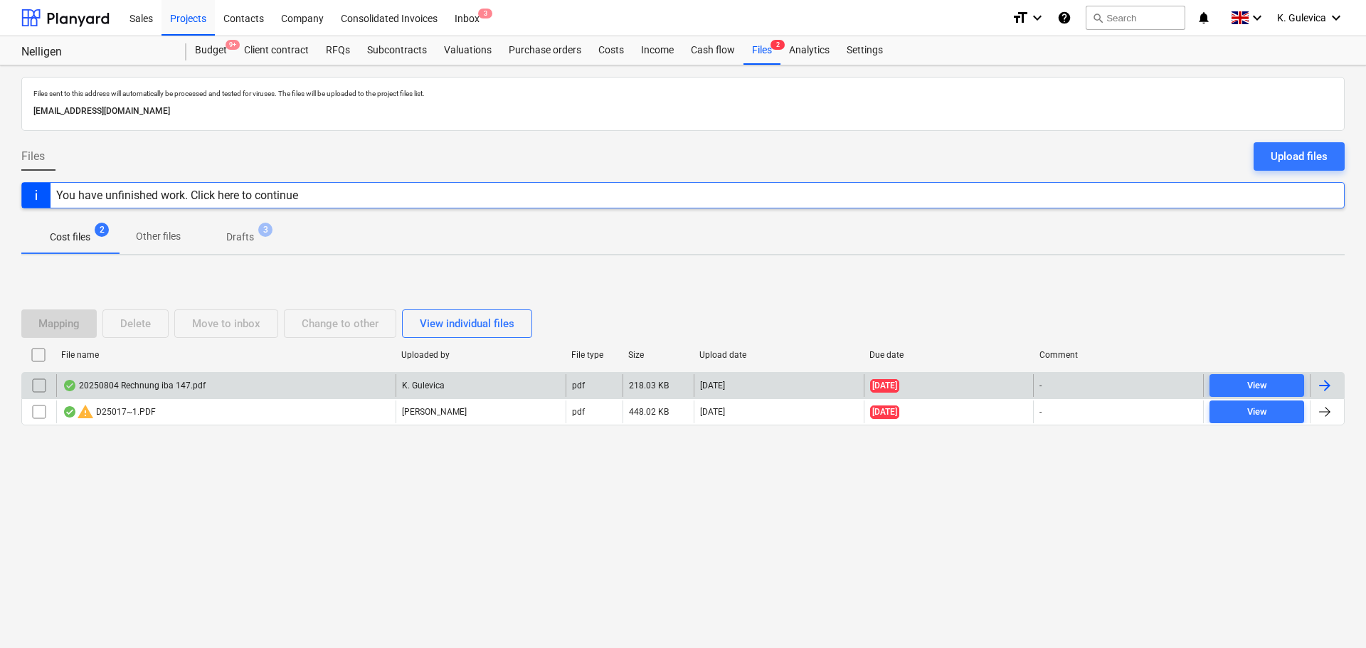
click at [185, 389] on div "20250804 Rechnung iba 147.pdf" at bounding box center [134, 385] width 143 height 11
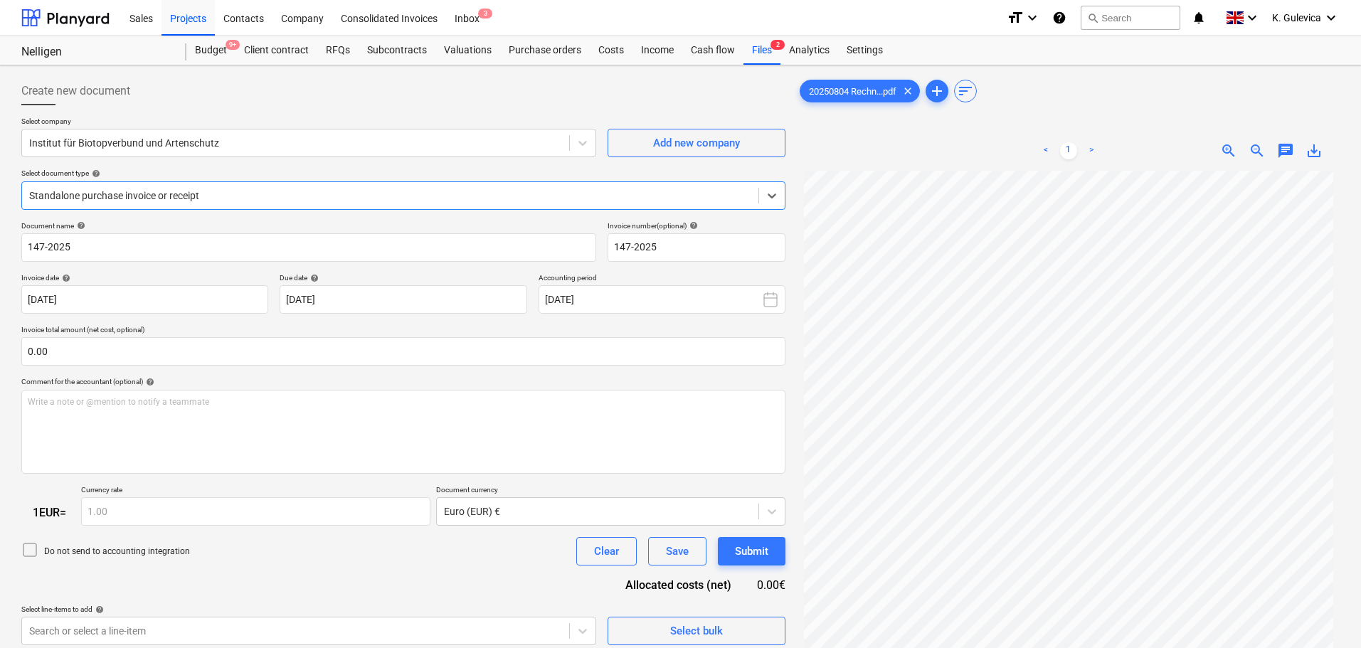
click at [362, 199] on div at bounding box center [390, 196] width 722 height 14
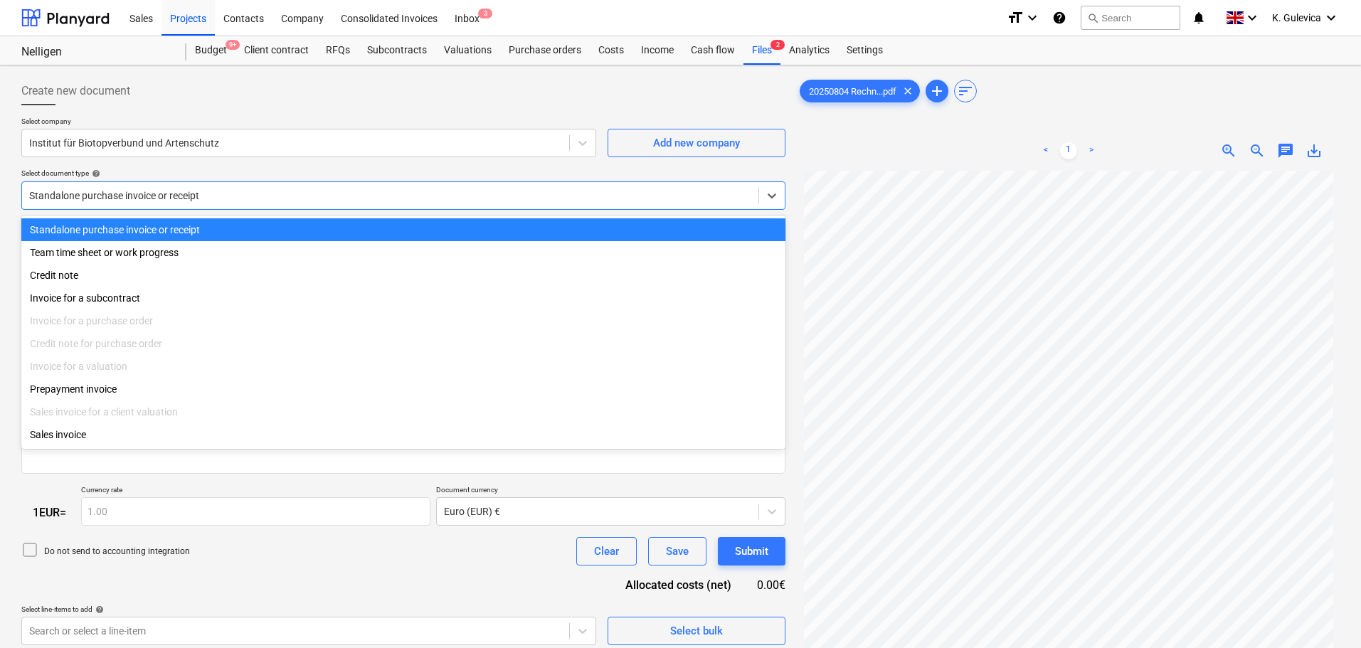
click at [361, 197] on div at bounding box center [390, 196] width 722 height 14
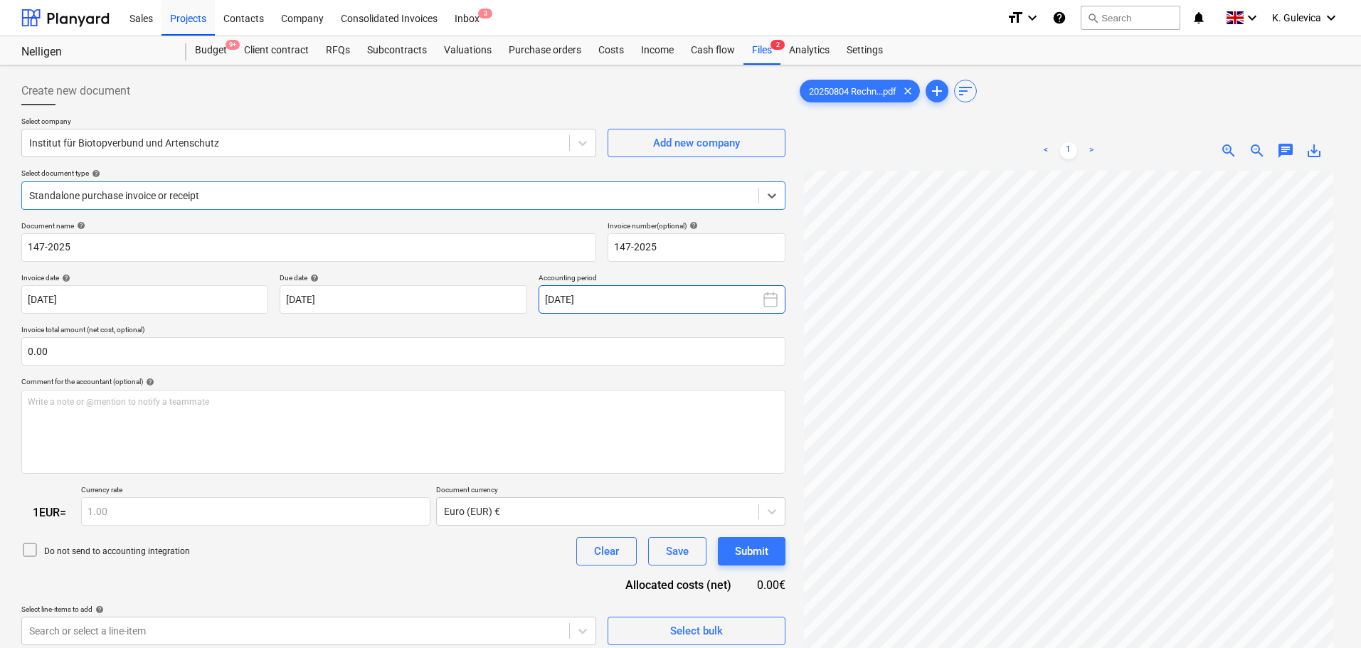
click at [608, 292] on button "August 2025" at bounding box center [662, 299] width 247 height 28
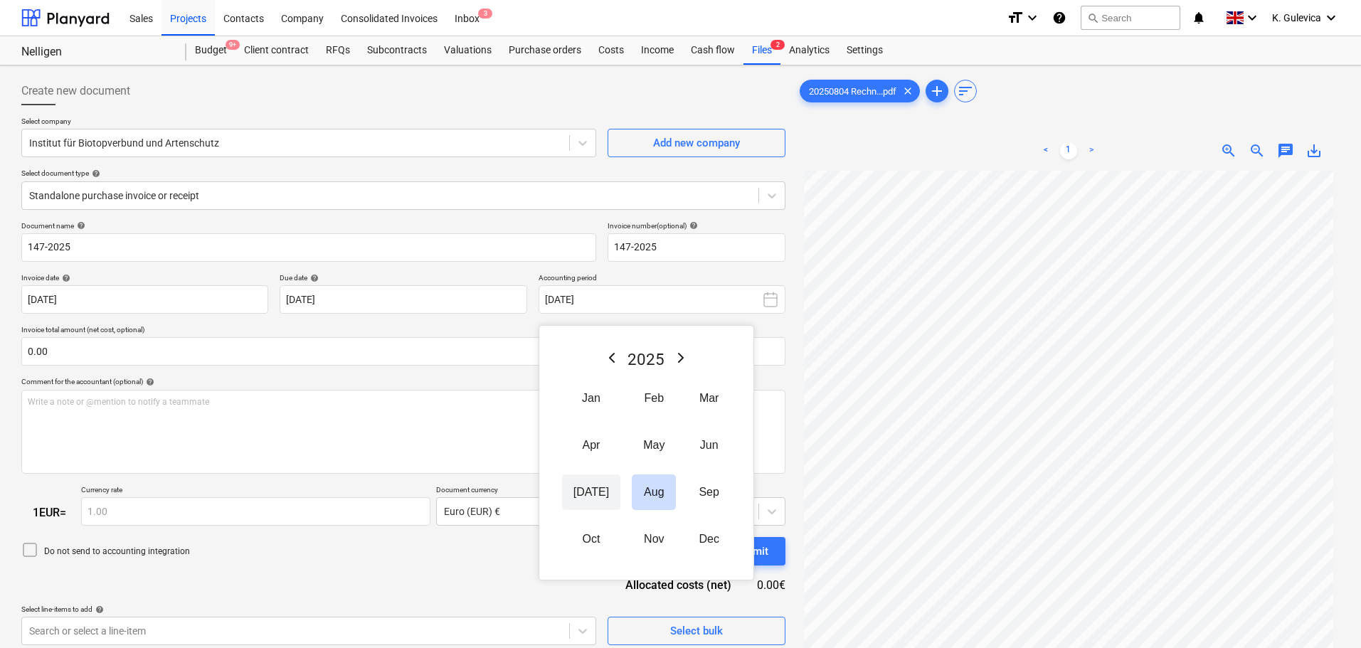
click at [581, 494] on button "Jul" at bounding box center [591, 493] width 58 height 36
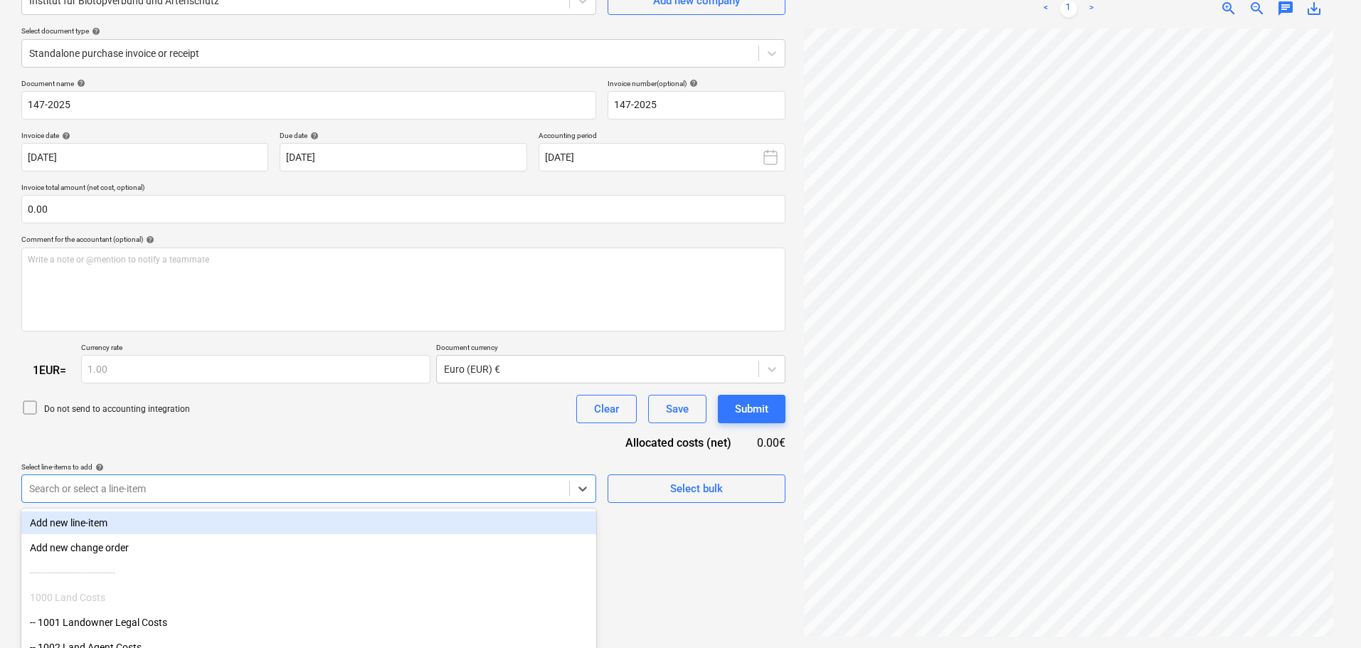
scroll to position [219, 0]
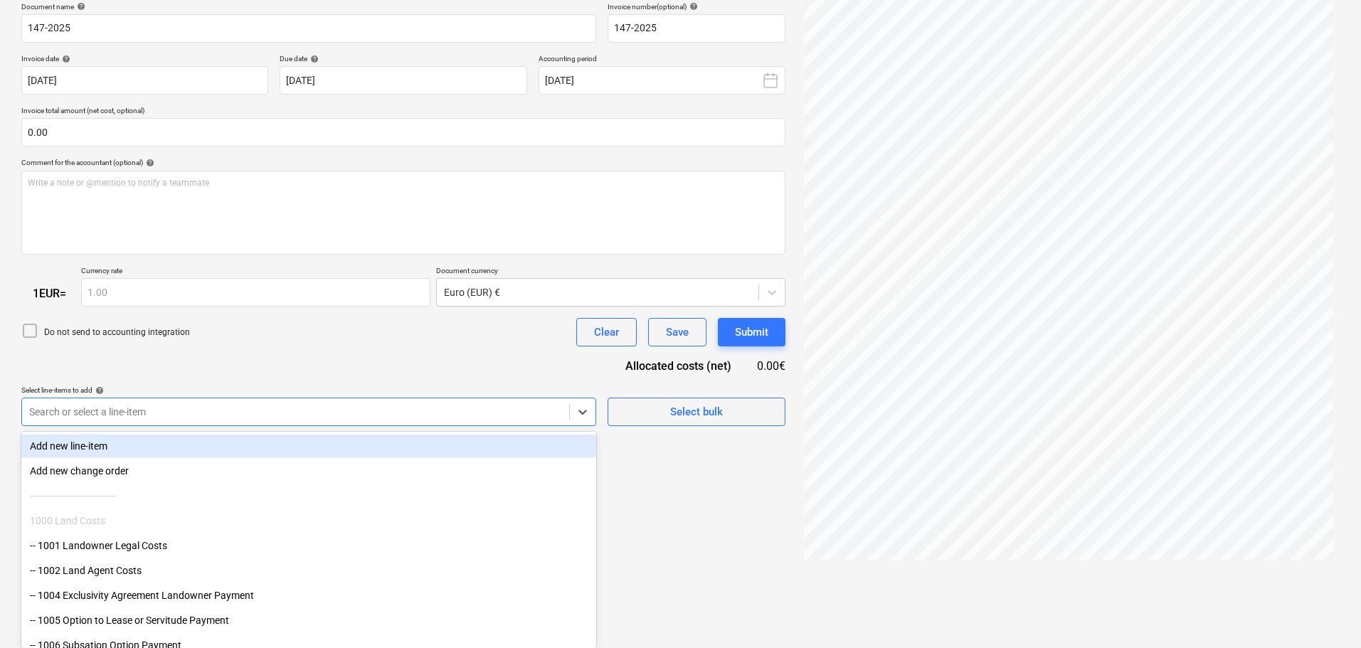
click at [234, 429] on body "Sales Projects Contacts Company Consolidated Invoices Inbox 3 format_size keybo…" at bounding box center [680, 105] width 1361 height 648
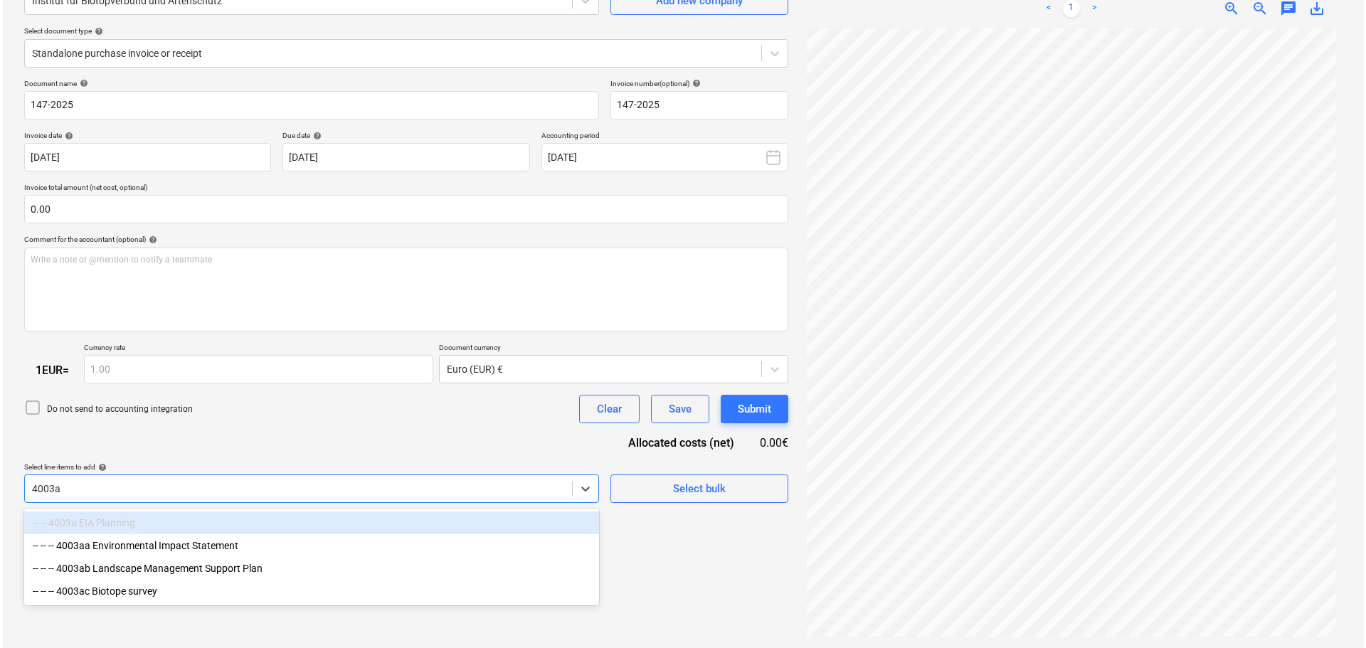
scroll to position [142, 0]
type input "4003ab"
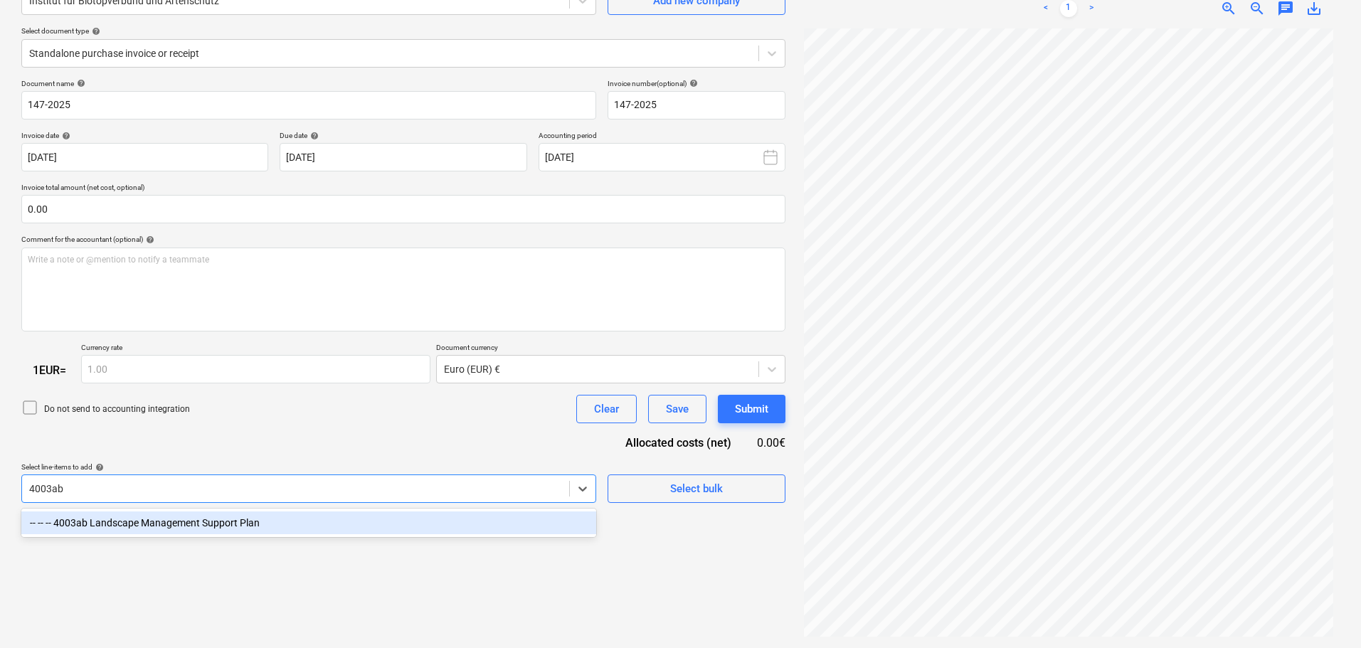
click at [271, 521] on div "-- -- -- 4003ab Landscape Management Support Plan" at bounding box center [308, 523] width 575 height 23
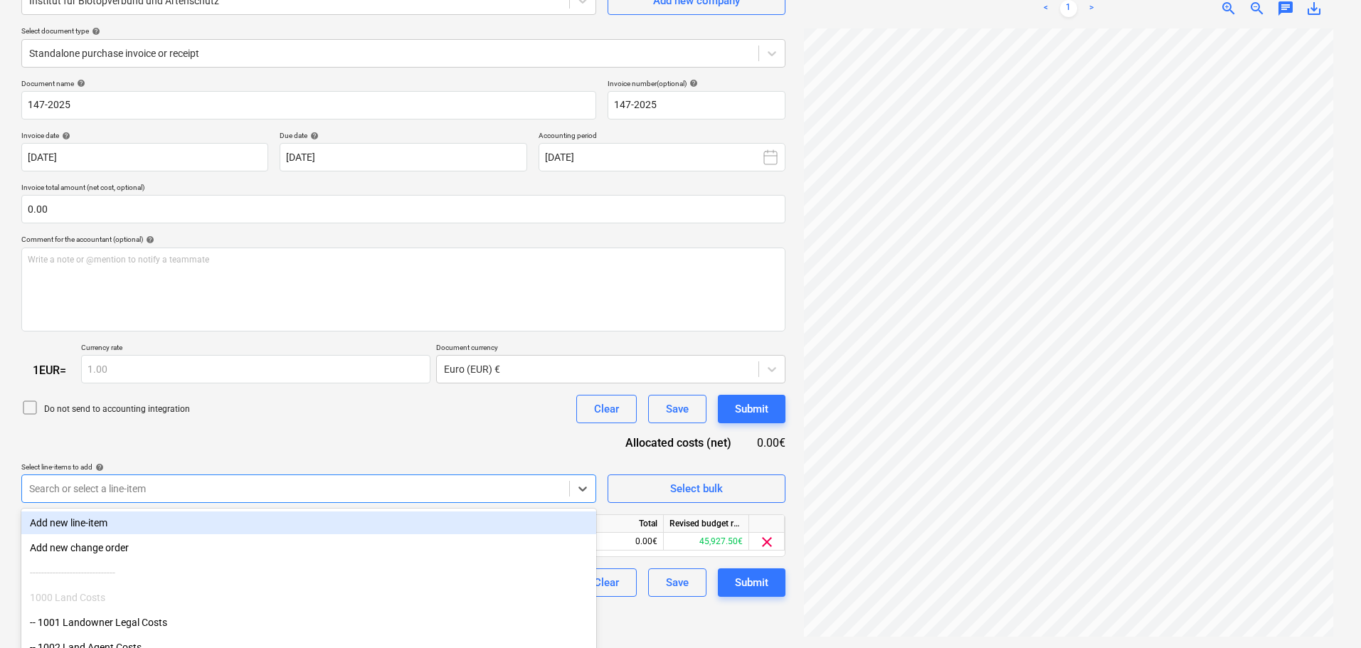
click at [290, 435] on div "Document name help 147-2025 Invoice number (optional) help 147-2025 Invoice dat…" at bounding box center [403, 338] width 764 height 519
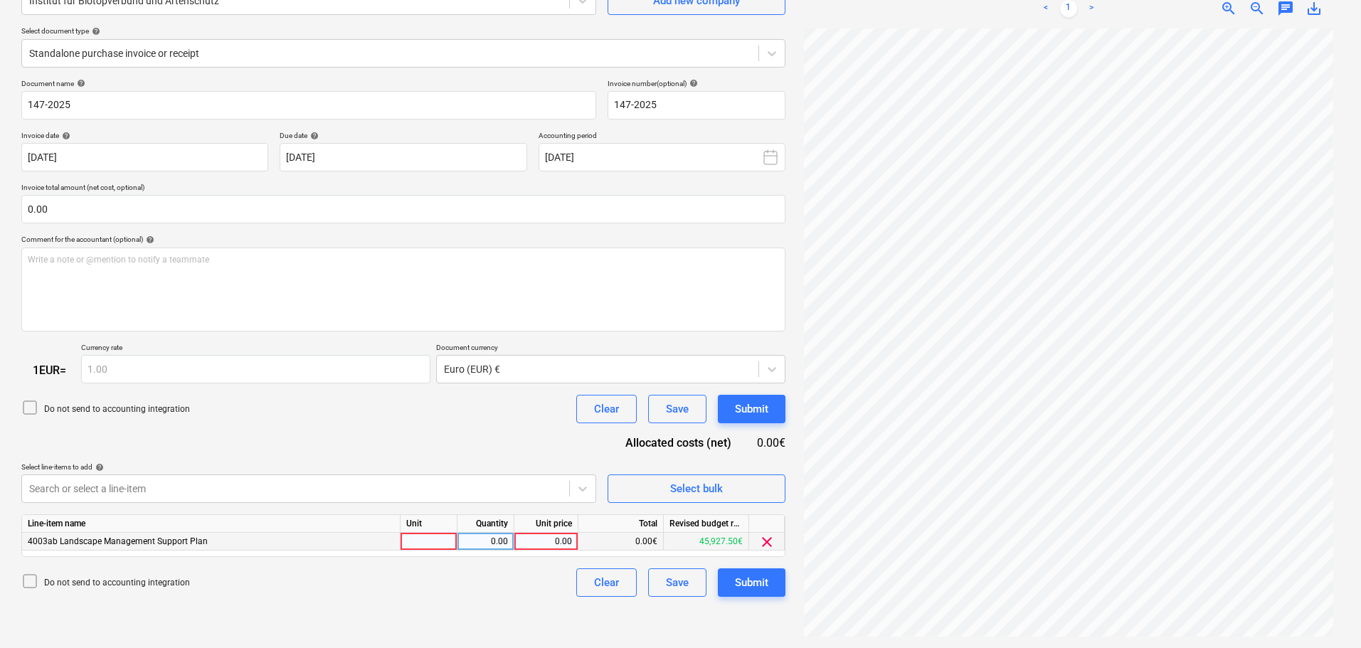
click at [546, 539] on div "0.00" at bounding box center [546, 542] width 52 height 18
type input "1950.40"
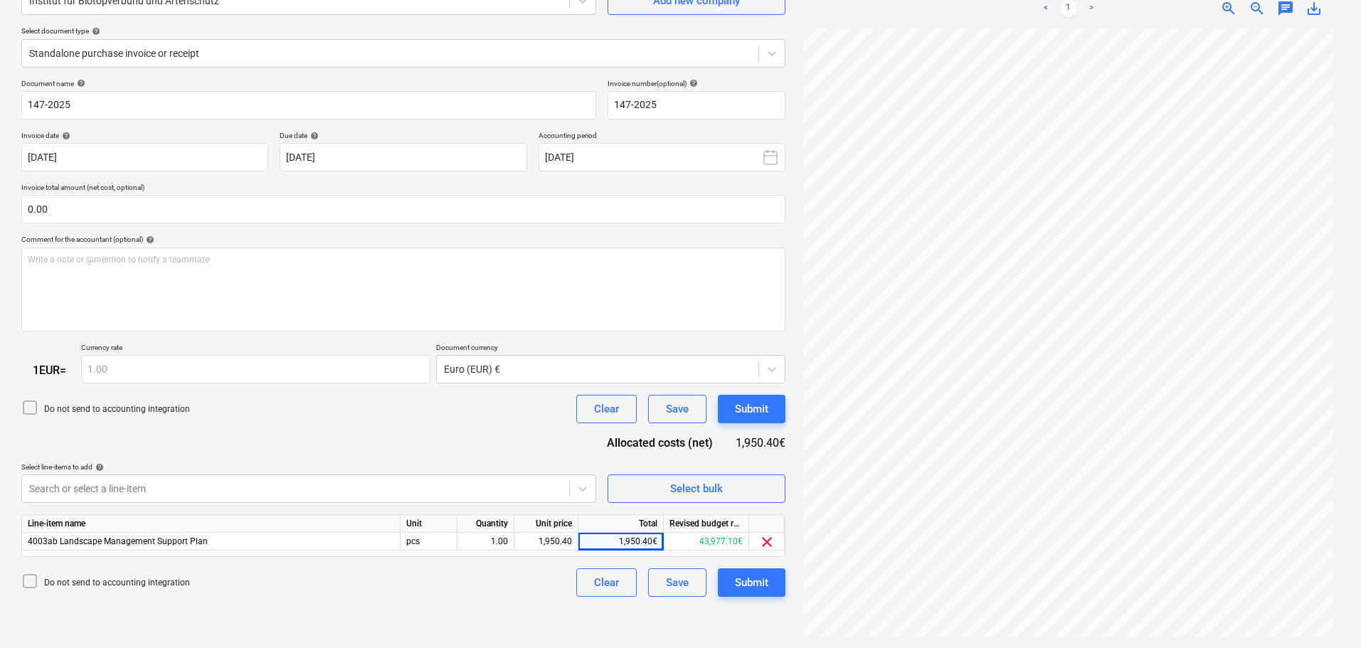
click at [29, 579] on icon at bounding box center [29, 581] width 17 height 17
click at [25, 579] on icon at bounding box center [29, 581] width 17 height 17
click at [754, 587] on div "Submit" at bounding box center [751, 583] width 33 height 19
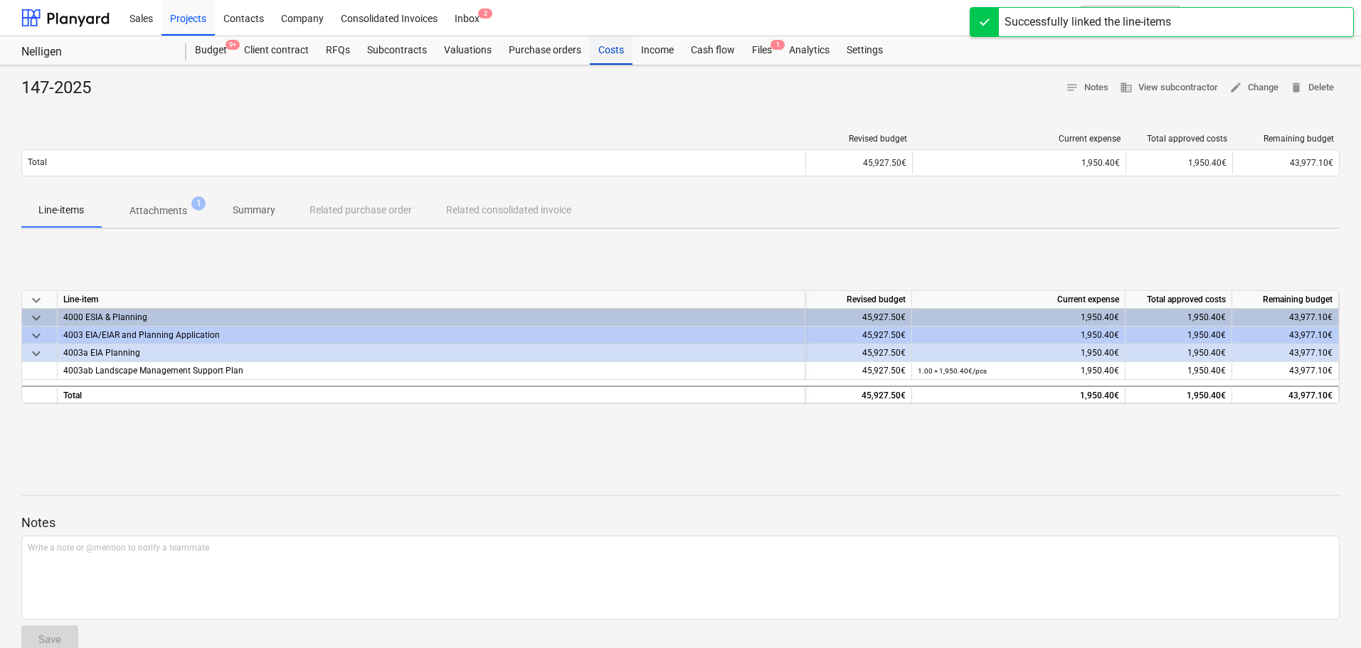
click at [613, 52] on div "Costs" at bounding box center [611, 50] width 43 height 28
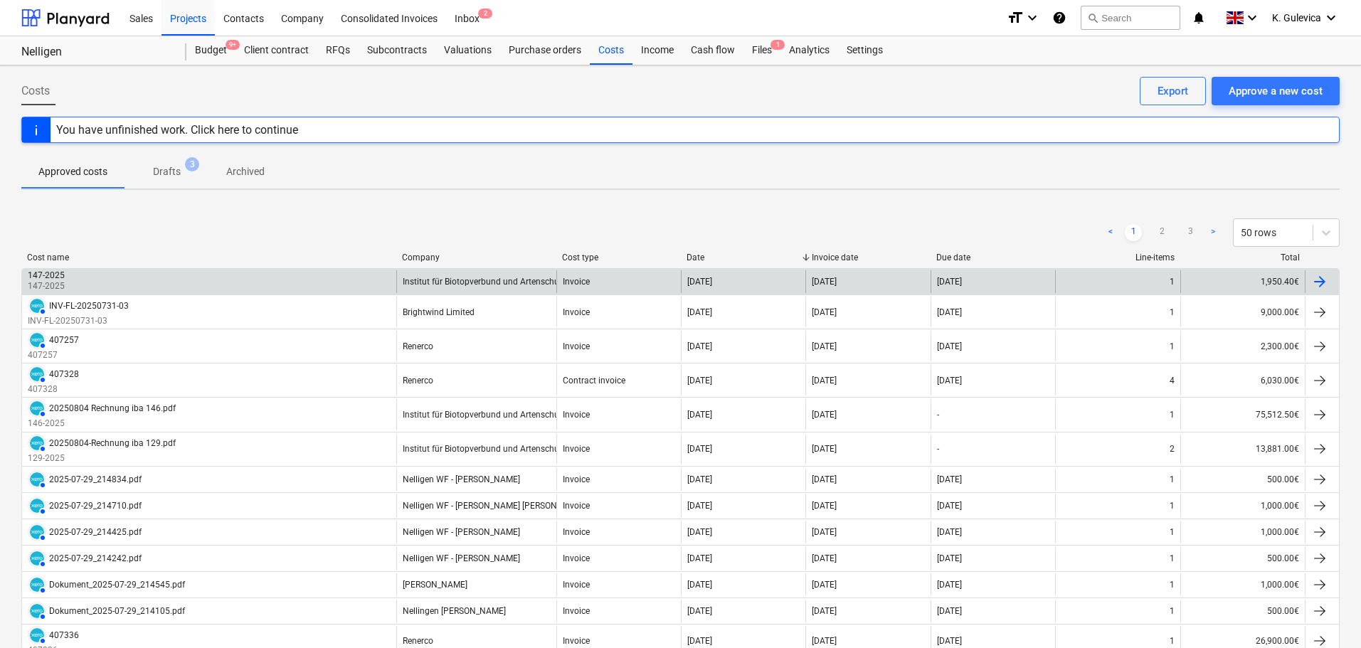
click at [545, 287] on div "Institut für Biotopverbund und Artenschutz" at bounding box center [476, 281] width 160 height 23
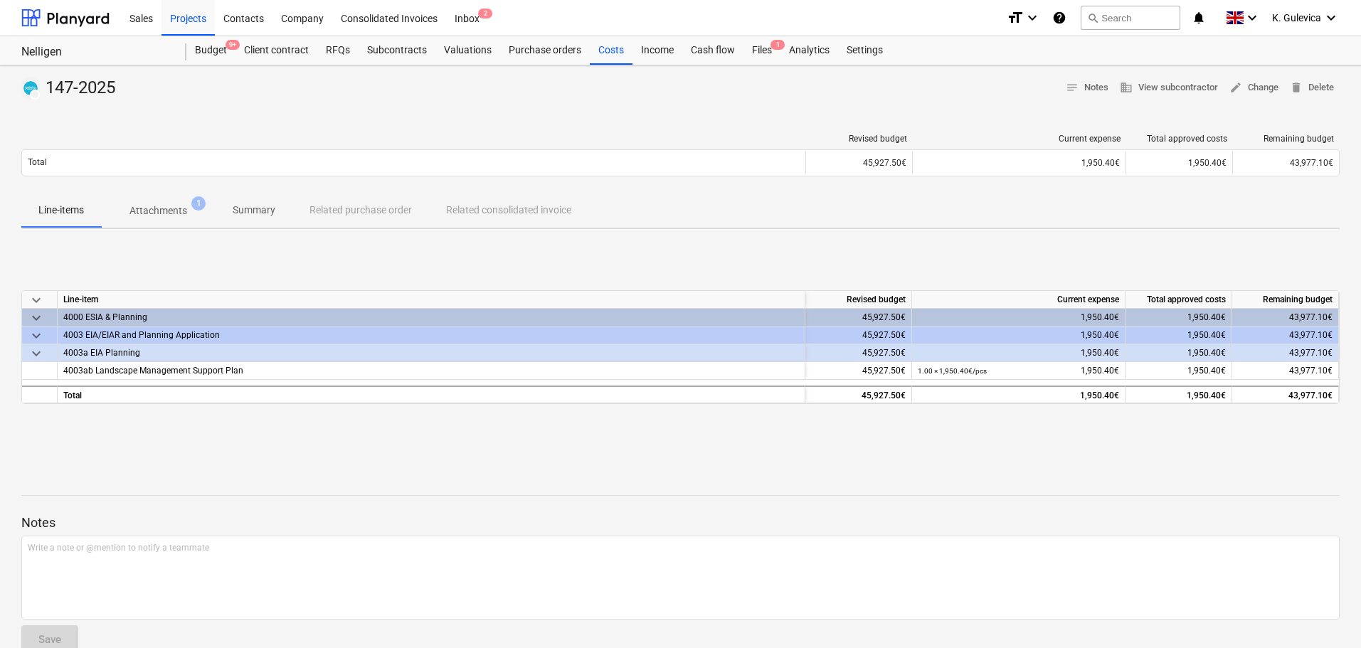
click at [255, 213] on p "Summary" at bounding box center [254, 210] width 43 height 15
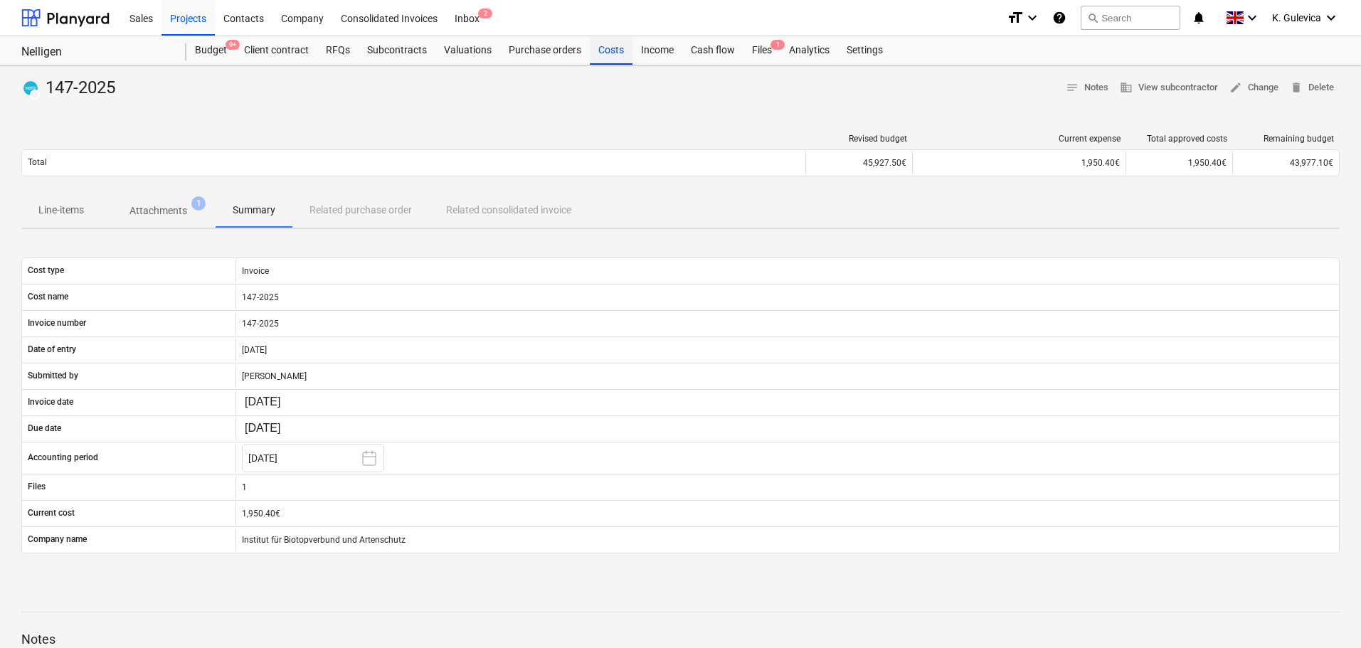
click at [613, 63] on div "Costs" at bounding box center [611, 50] width 43 height 28
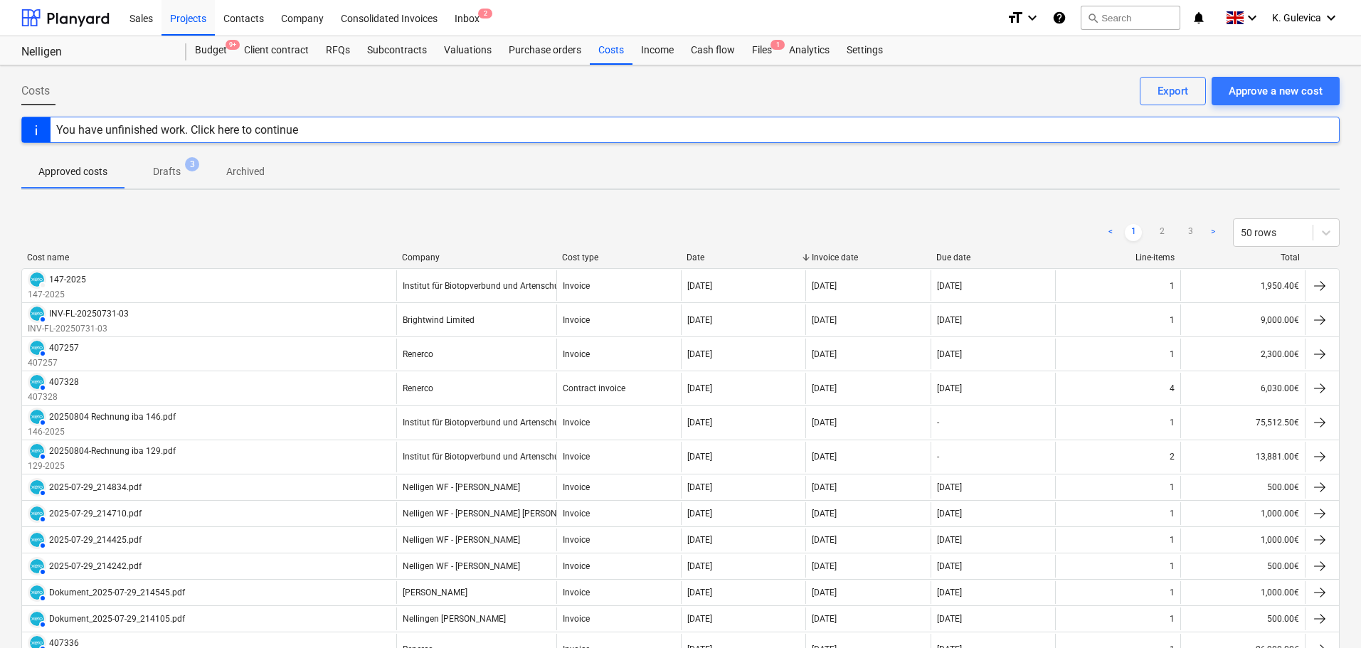
click at [170, 172] on p "Drafts" at bounding box center [167, 171] width 28 height 15
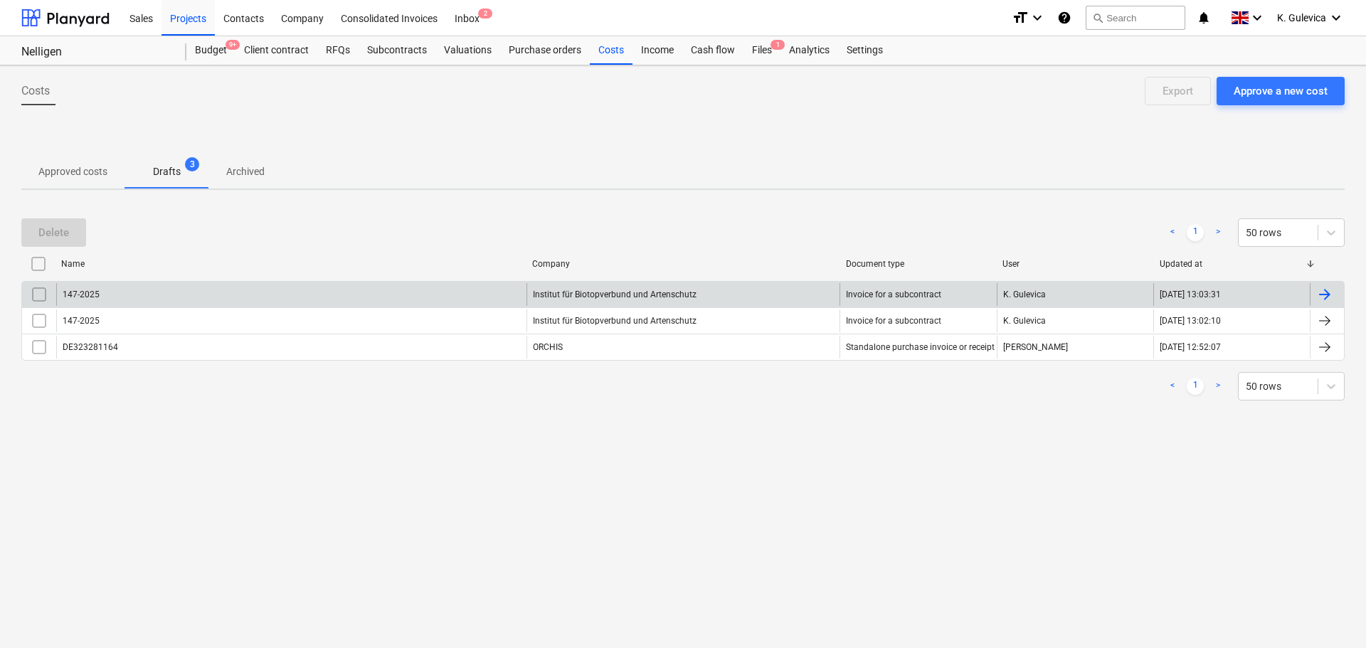
click at [39, 294] on input "checkbox" at bounding box center [39, 294] width 23 height 23
click at [38, 327] on input "checkbox" at bounding box center [39, 321] width 23 height 23
click at [63, 221] on button "Delete" at bounding box center [53, 232] width 65 height 28
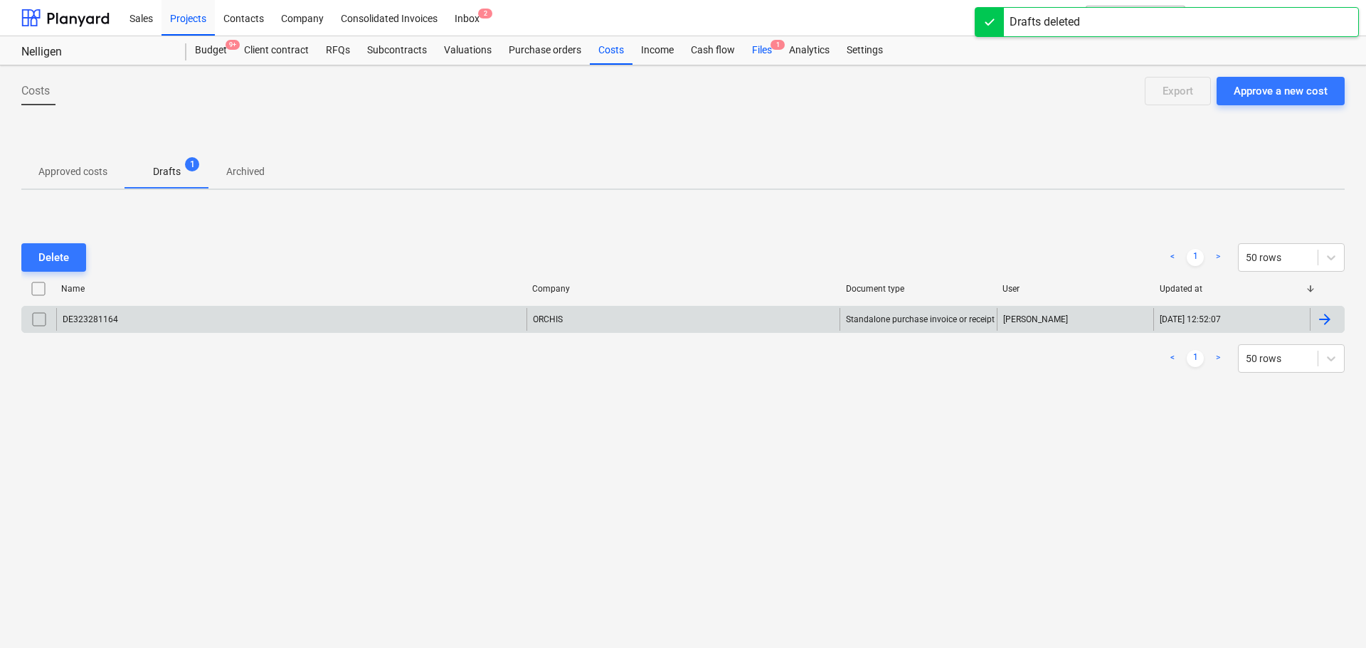
click at [762, 48] on div "Files 1" at bounding box center [762, 50] width 37 height 28
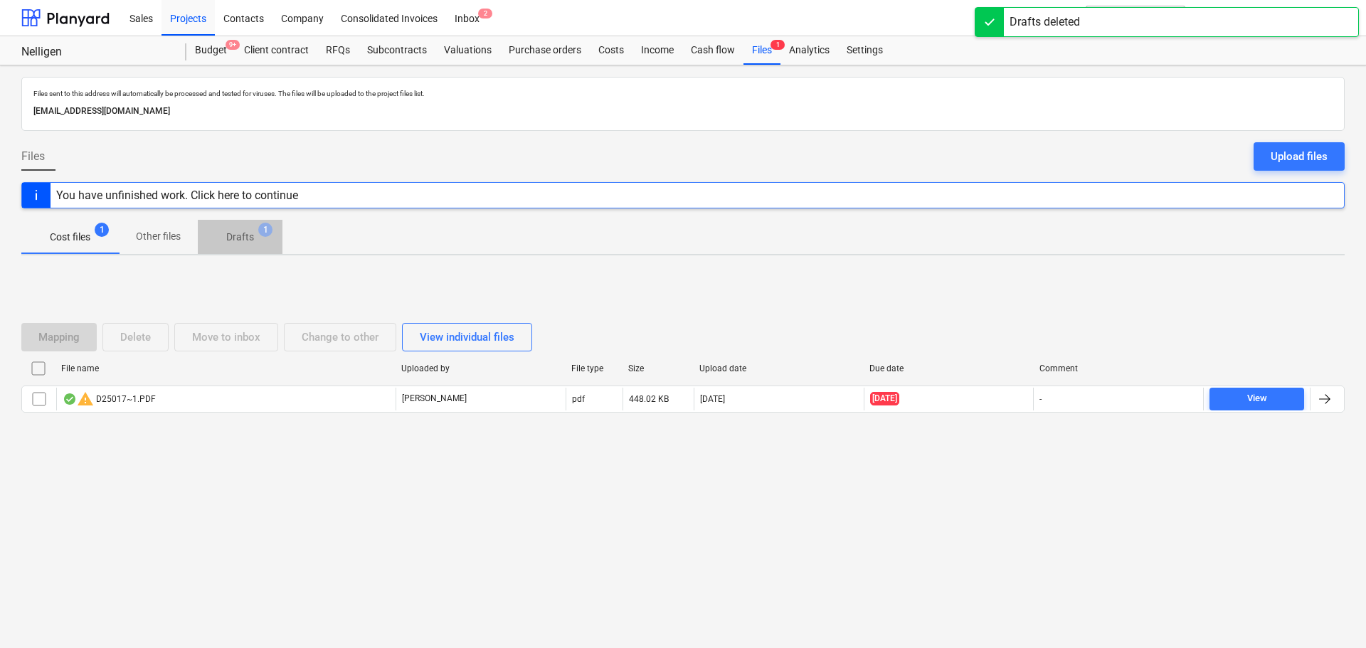
click at [248, 236] on p "Drafts" at bounding box center [240, 237] width 28 height 15
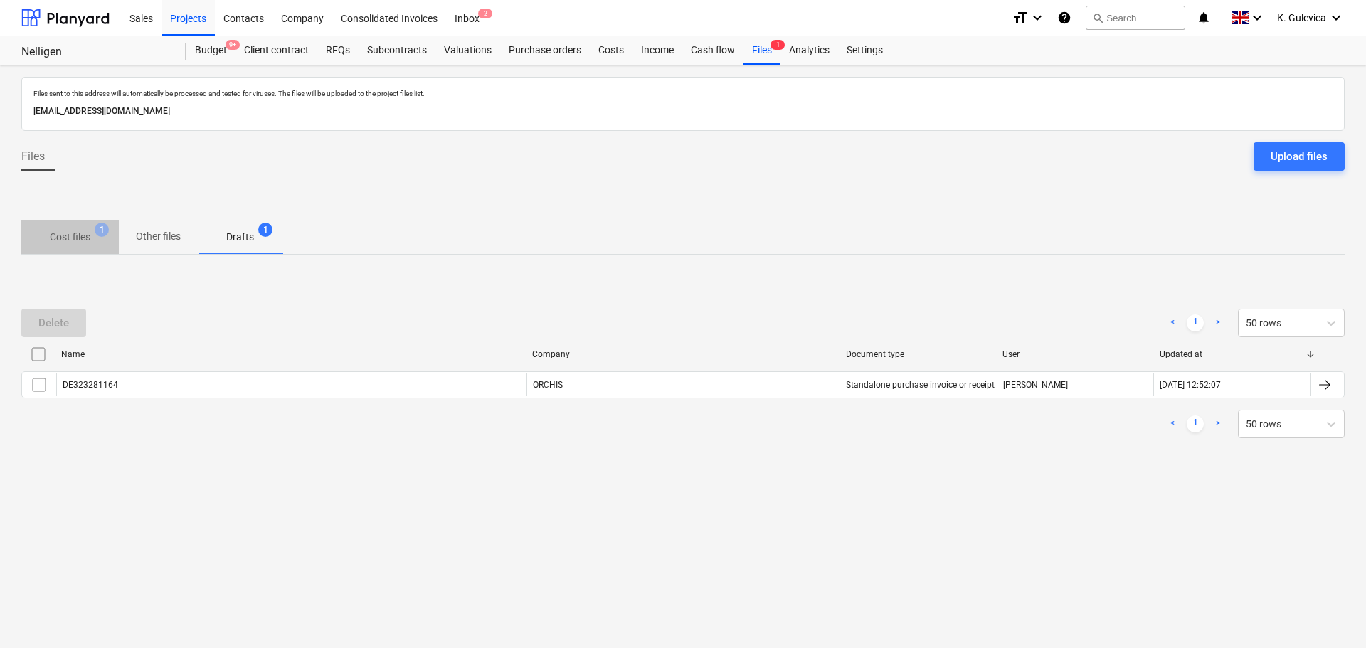
click at [58, 236] on p "Cost files" at bounding box center [70, 237] width 41 height 15
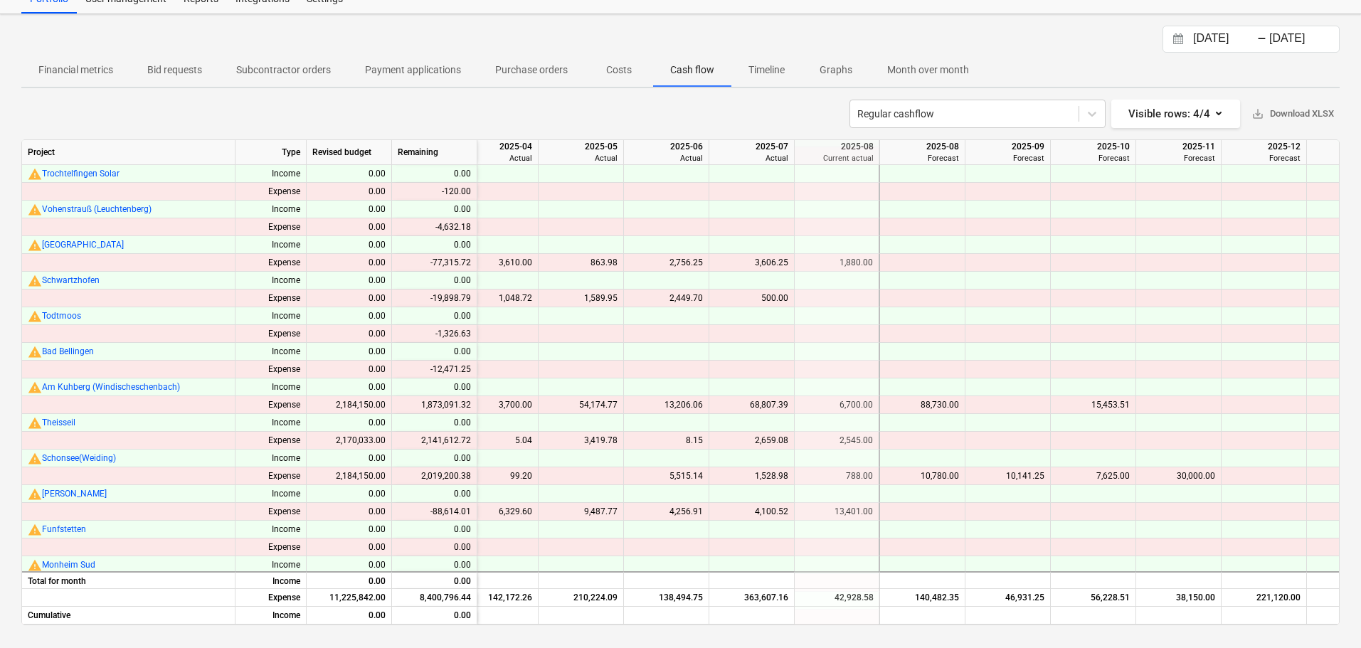
scroll to position [641, 1594]
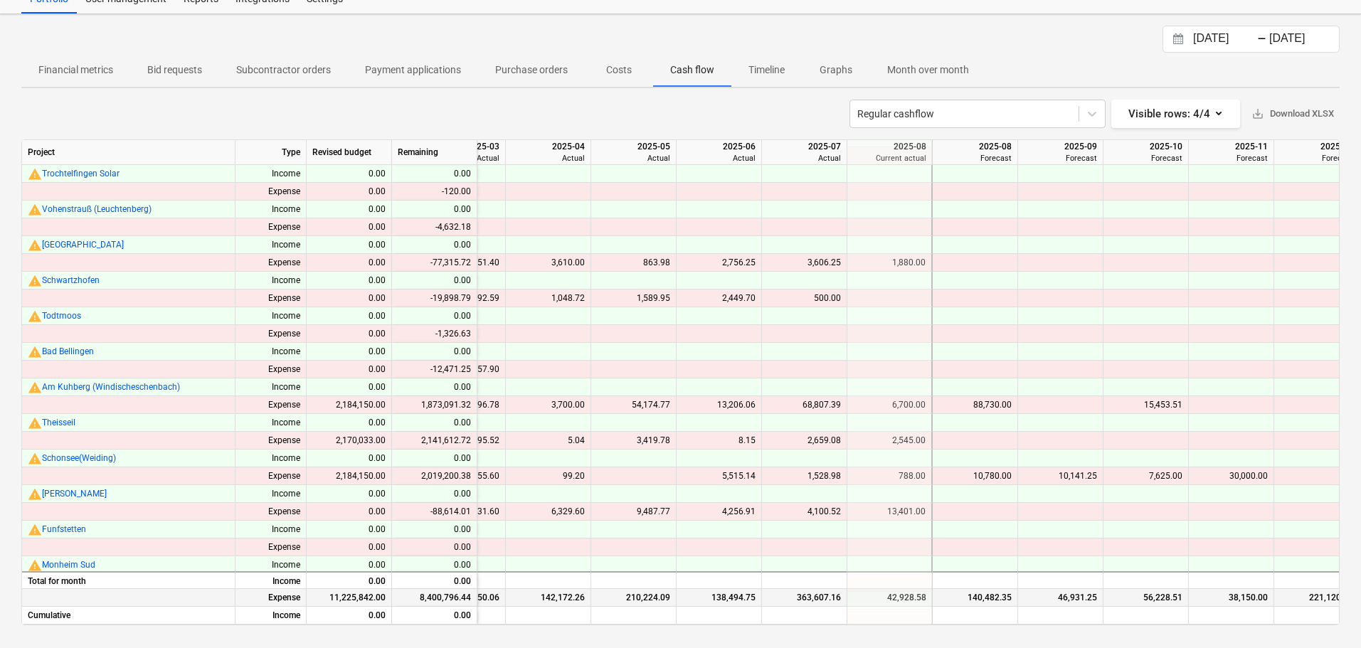
click at [732, 590] on div "138,494.75" at bounding box center [719, 598] width 73 height 18
click at [746, 441] on div "8.15" at bounding box center [719, 441] width 73 height 18
